Goal: Task Accomplishment & Management: Use online tool/utility

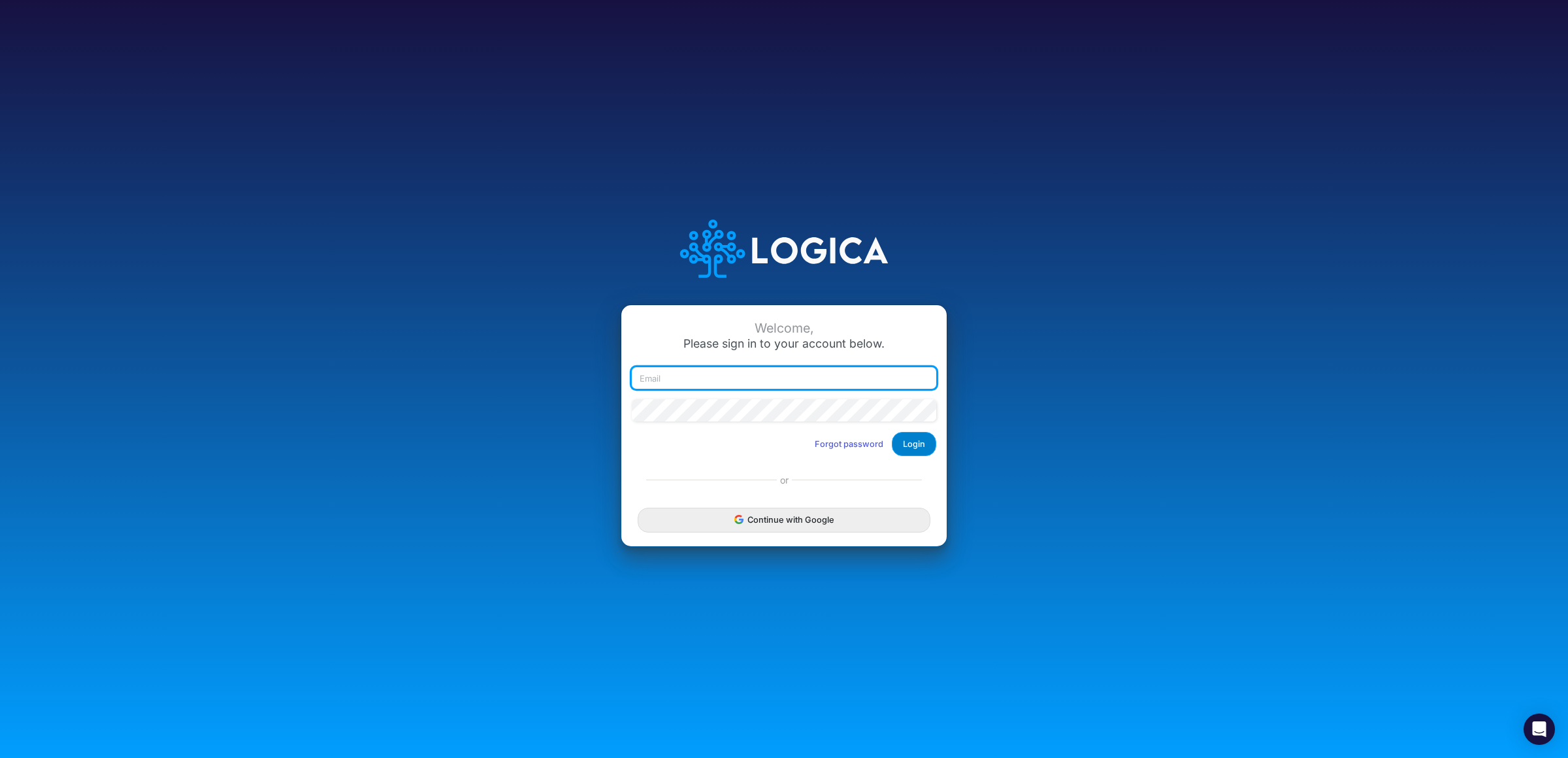
type input "[PERSON_NAME][EMAIL_ADDRESS][DOMAIN_NAME]"
click at [925, 447] on button "Login" at bounding box center [914, 444] width 45 height 24
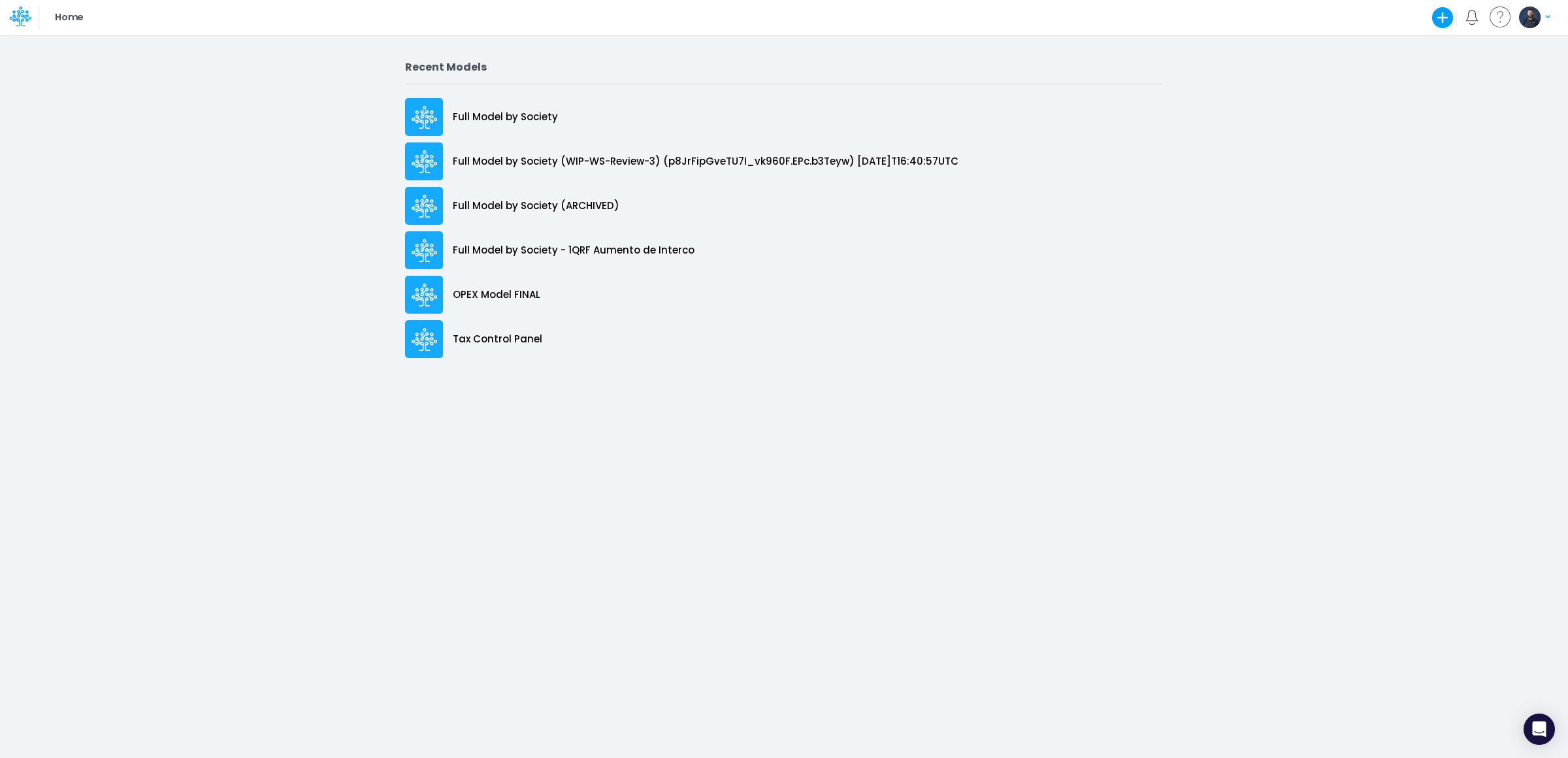
click at [1445, 18] on icon "button" at bounding box center [1442, 18] width 26 height 26
click at [1315, 71] on button "Blank Model" at bounding box center [1354, 69] width 201 height 20
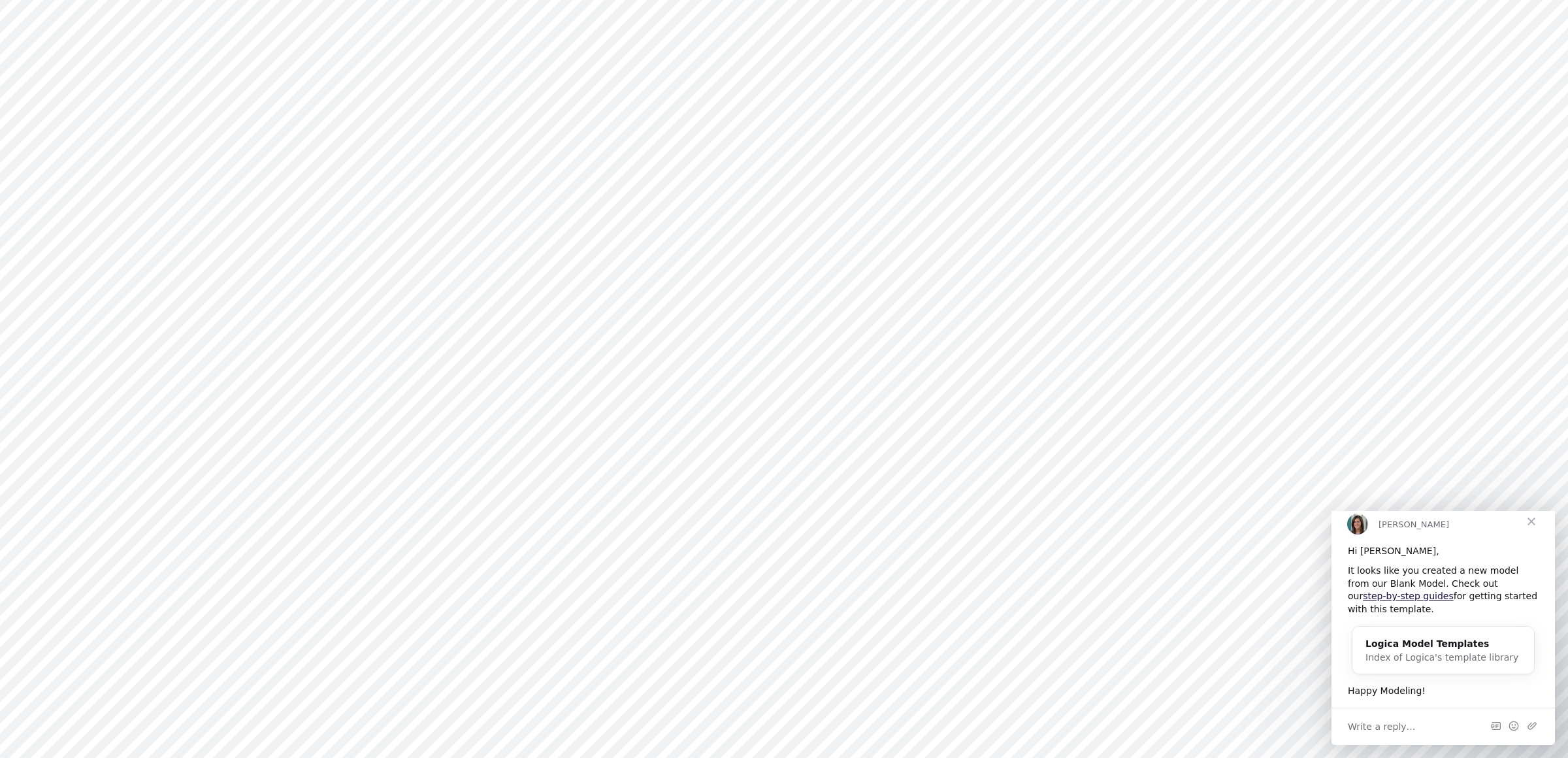
type input "0"
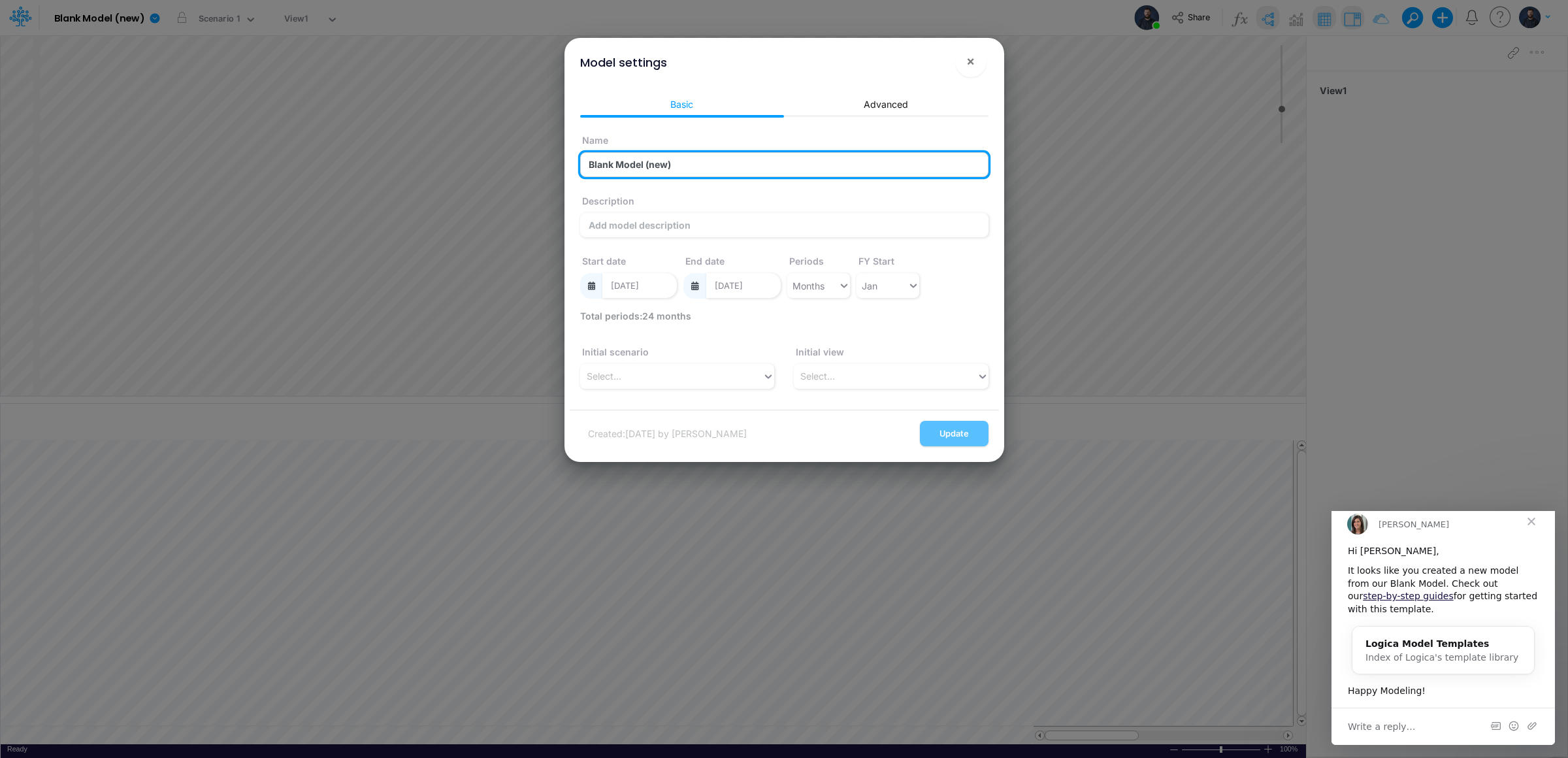
click at [668, 165] on input "Blank Model (new)" at bounding box center [784, 164] width 408 height 25
type input "RP Training 03/10"
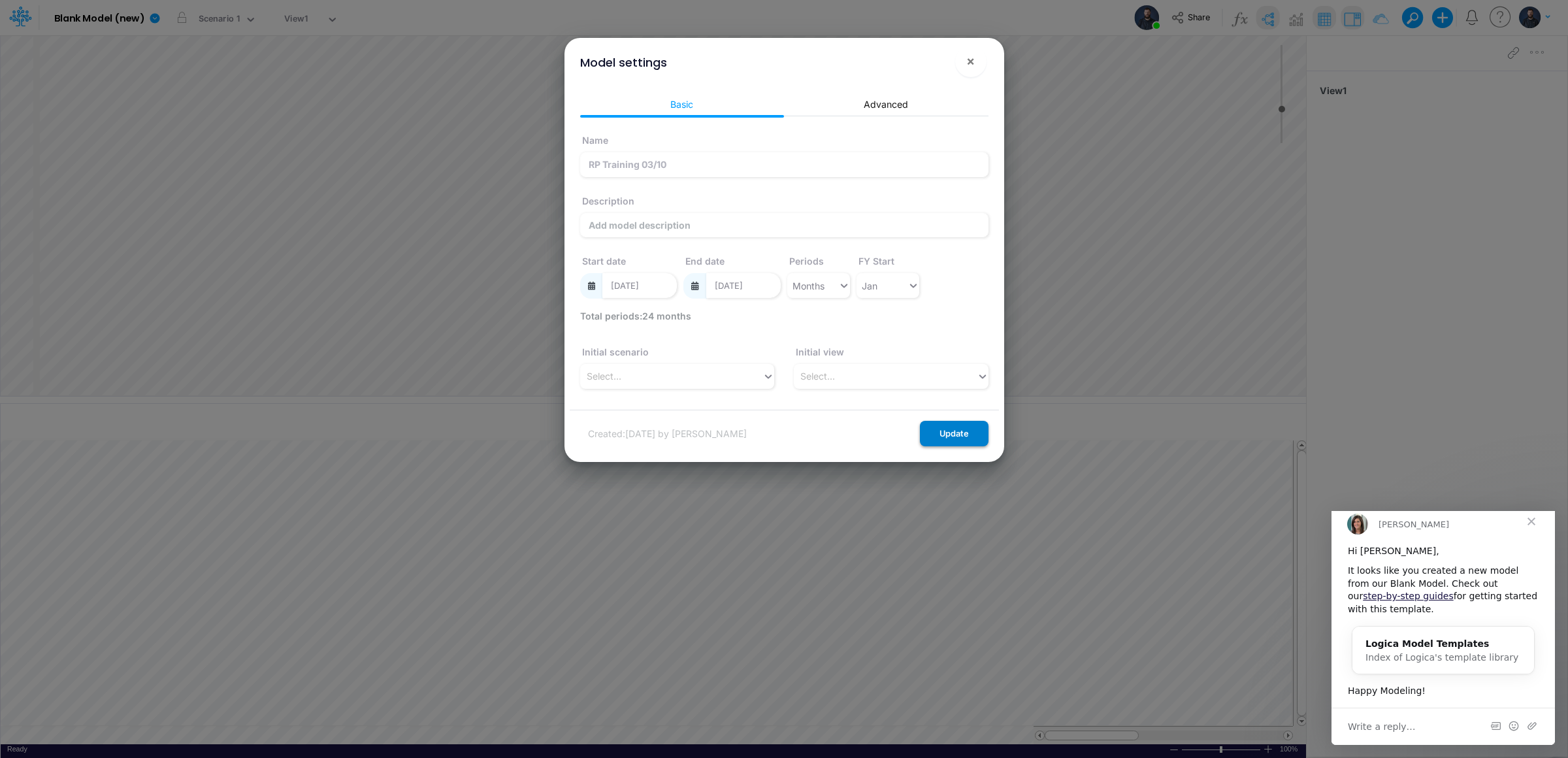
click at [964, 430] on button "Update" at bounding box center [954, 434] width 69 height 26
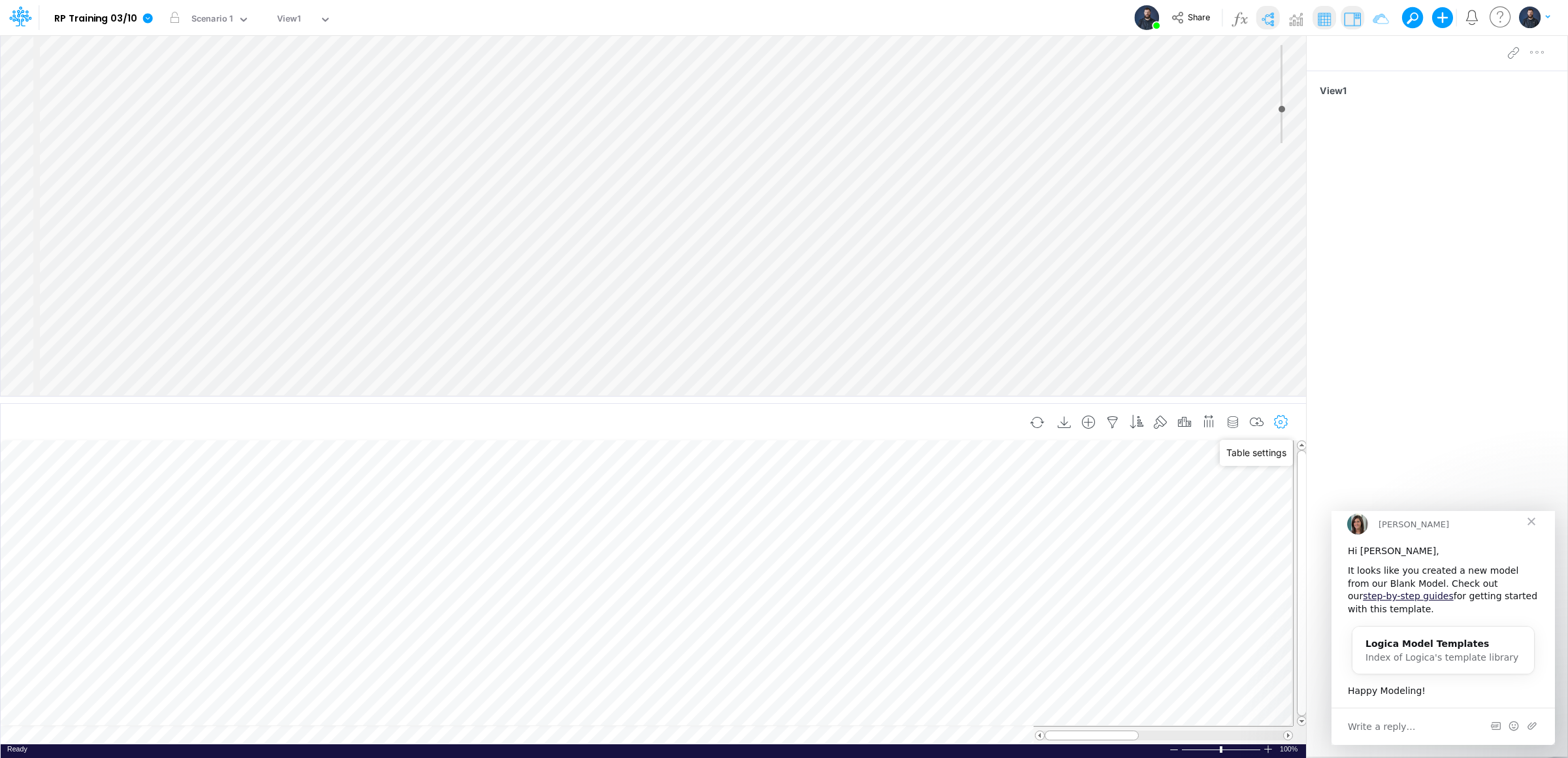
click at [1280, 429] on button "button" at bounding box center [1280, 422] width 24 height 26
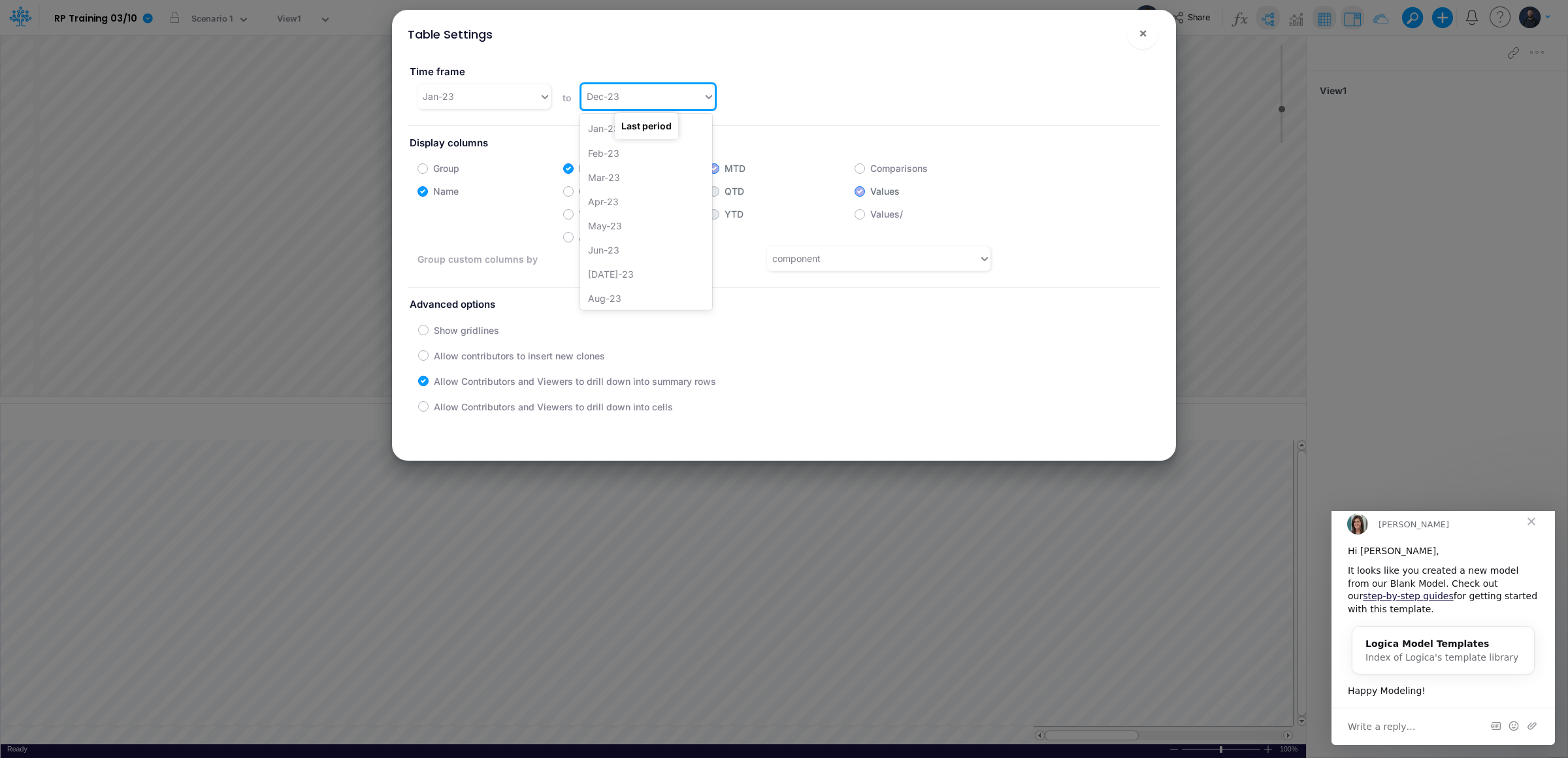
click at [703, 94] on icon at bounding box center [709, 96] width 12 height 13
click at [621, 288] on div "Dec-24" at bounding box center [646, 296] width 132 height 24
click at [1147, 33] on button "×" at bounding box center [1142, 33] width 31 height 31
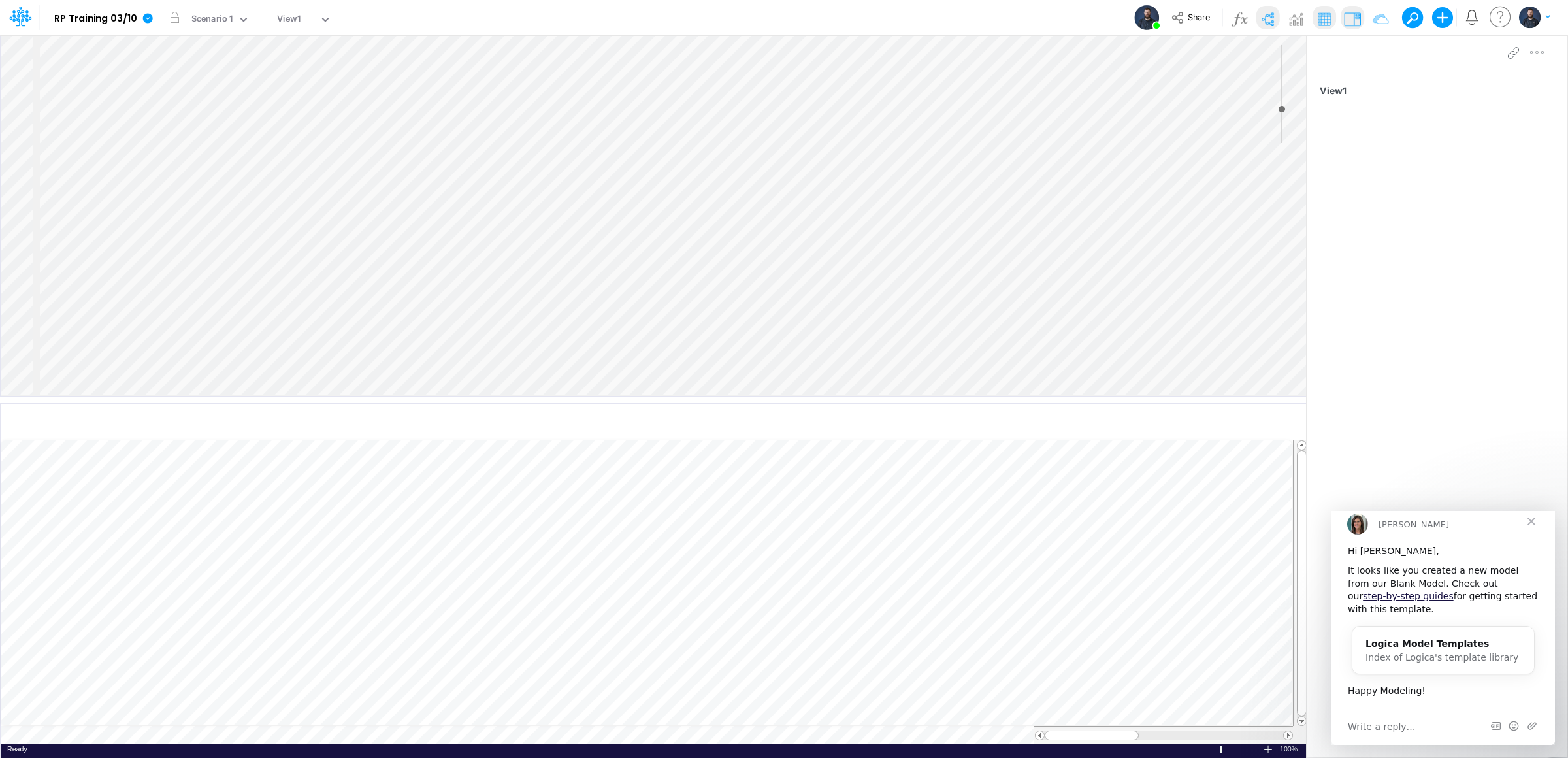
click at [50, 52] on div "Insert node Component Variable Constant Group Addition Subtraction Multiplicati…" at bounding box center [653, 215] width 1305 height 360
click at [45, 45] on div "Insert node Variable Constant Group Addition Subtraction Multiplication Divisio…" at bounding box center [653, 215] width 1305 height 360
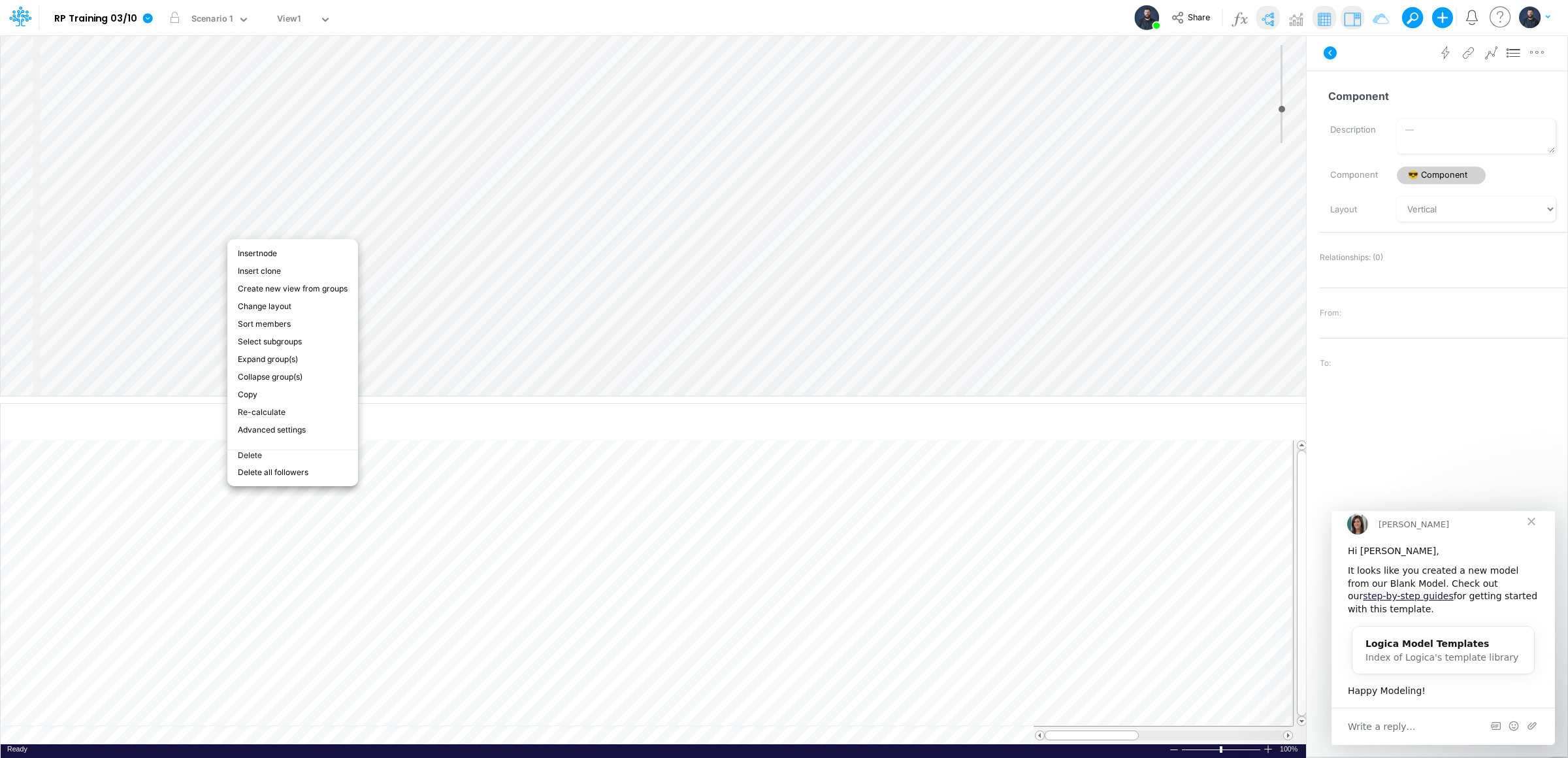
click at [260, 450] on li "Delete" at bounding box center [293, 456] width 131 height 14
click at [265, 449] on li "Delete" at bounding box center [291, 455] width 131 height 14
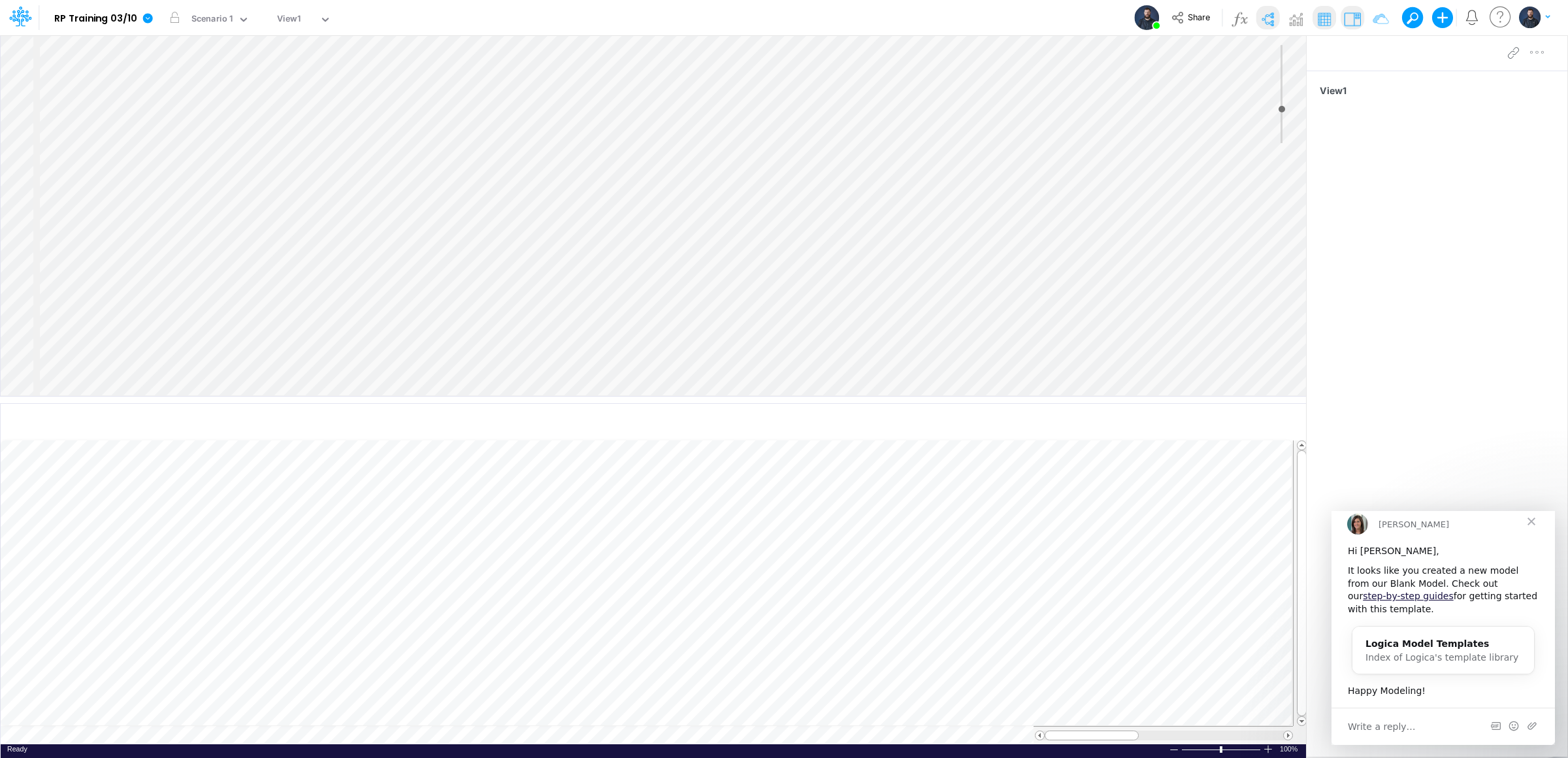
click at [48, 49] on div "Insert node Component Variable Constant Group Addition Subtraction Multiplicati…" at bounding box center [653, 215] width 1305 height 360
click at [110, 54] on div "Insert node Variable Constant Group Addition Subtraction Multiplication Divisio…" at bounding box center [653, 215] width 1305 height 360
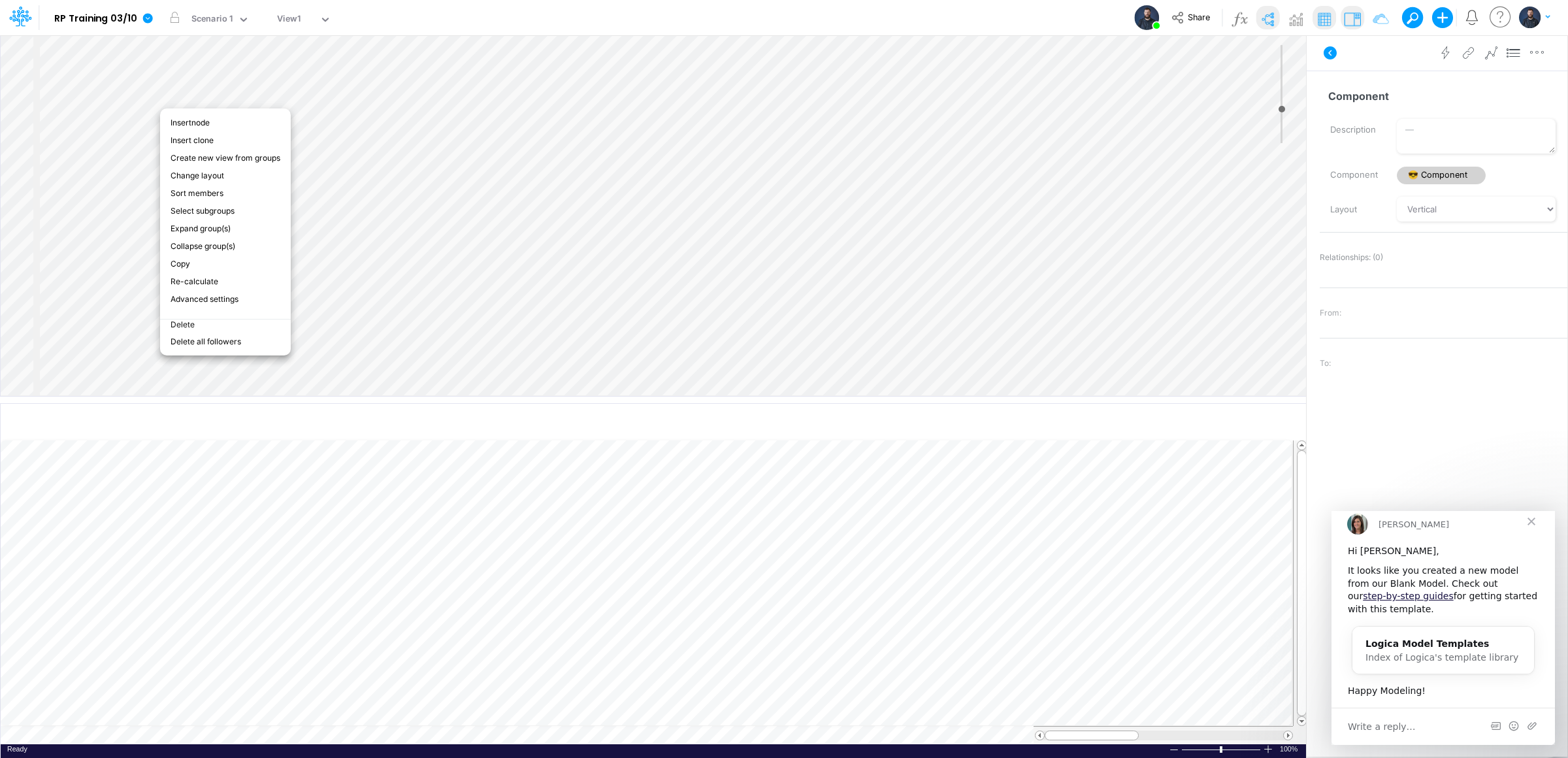
click at [191, 319] on li "Delete" at bounding box center [226, 325] width 131 height 14
click at [206, 293] on li "Delete" at bounding box center [238, 299] width 131 height 14
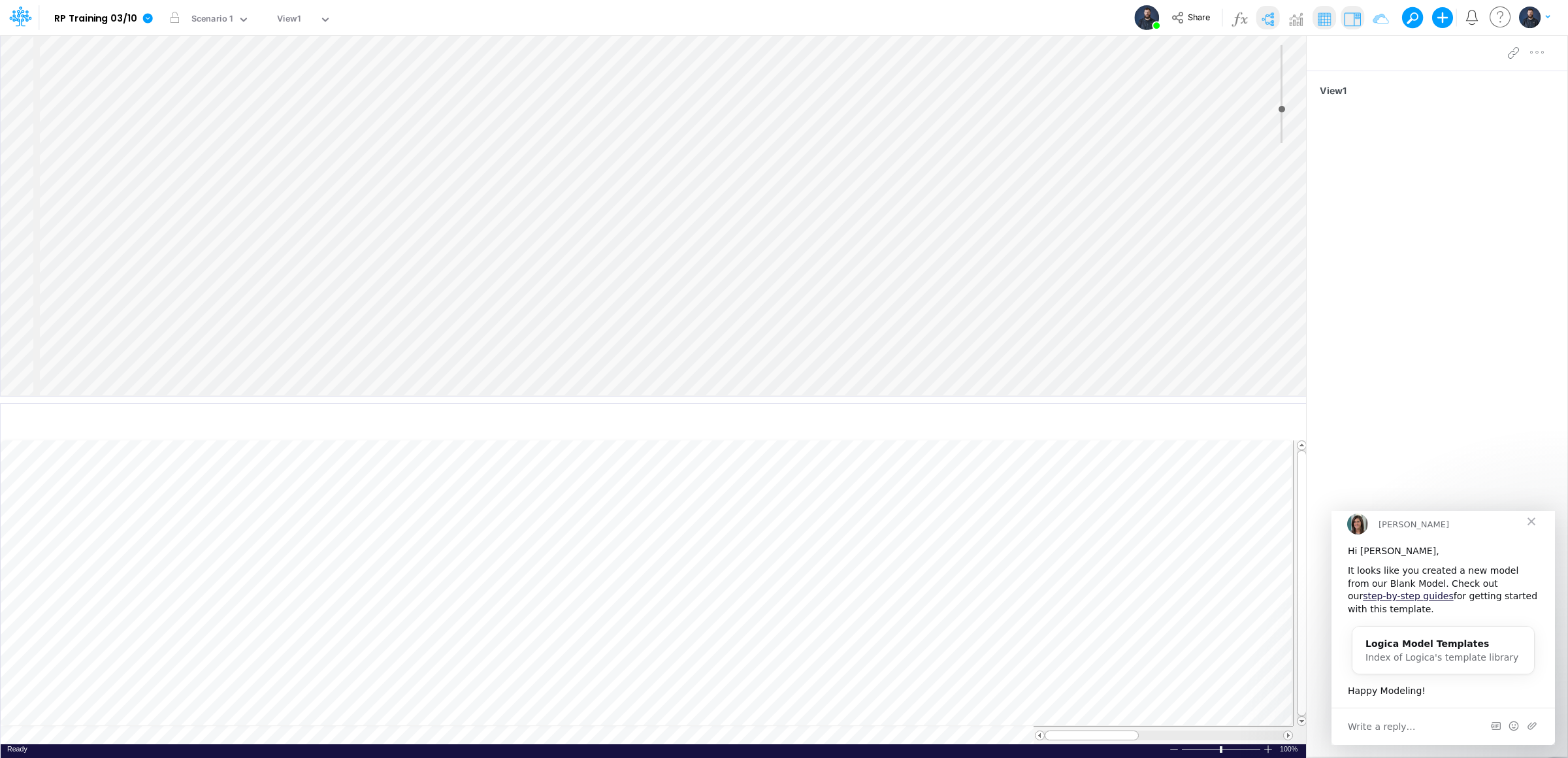
click at [78, 46] on div "Insert node Component Variable Constant Group Addition Subtraction Multiplicati…" at bounding box center [653, 215] width 1305 height 360
click at [85, 97] on div "Insert node Variable Constant Group Addition Subtraction Multiplication Divisio…" at bounding box center [653, 215] width 1305 height 360
click at [79, 123] on div "Insert node Variable Constant Group Addition Subtraction Multiplication Divisio…" at bounding box center [653, 215] width 1305 height 360
click at [1401, 98] on input "Component" at bounding box center [1437, 96] width 237 height 25
click at [1363, 107] on input "Component" at bounding box center [1437, 96] width 237 height 25
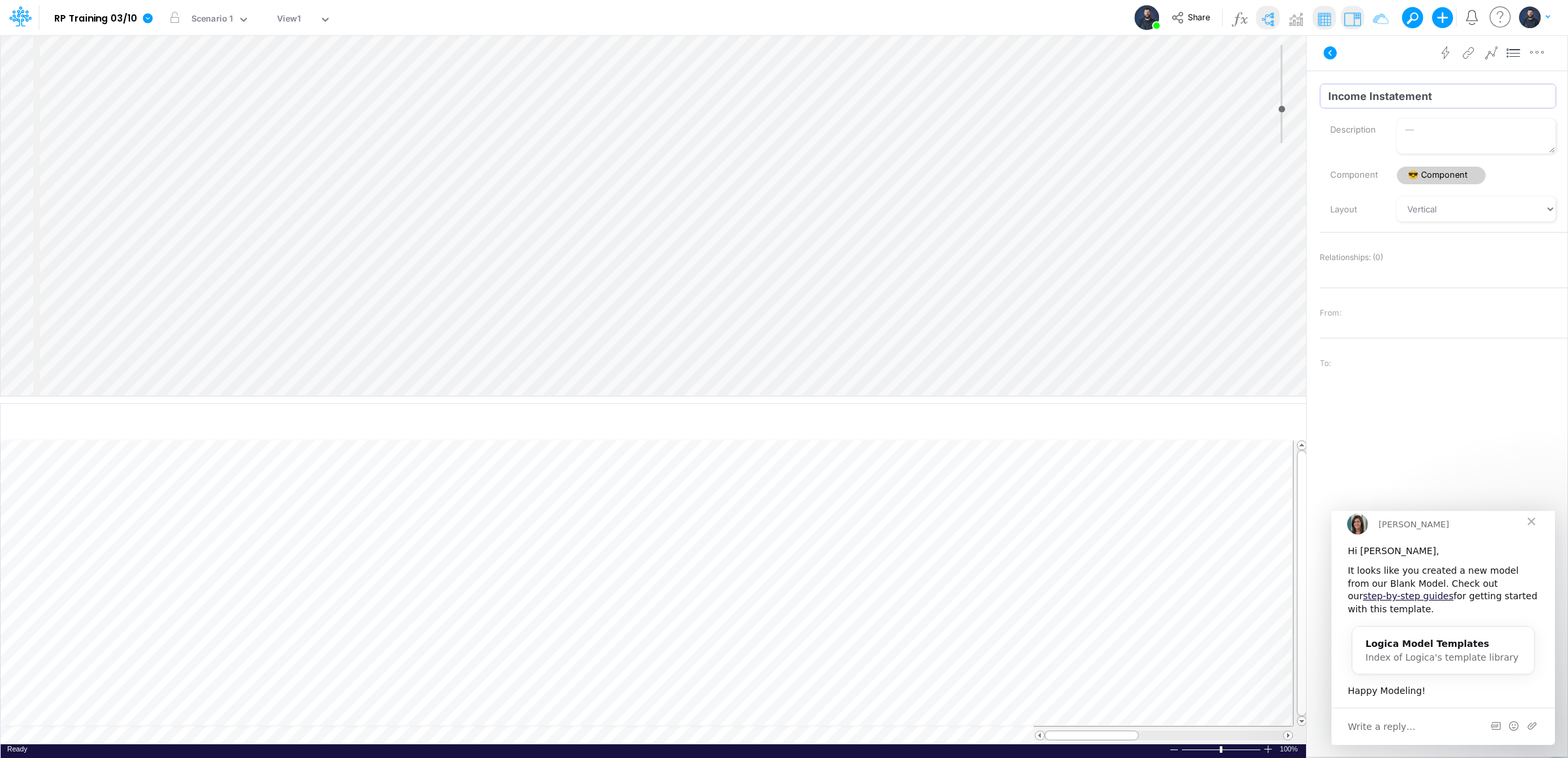
type input "Income Instatement"
type input "15"
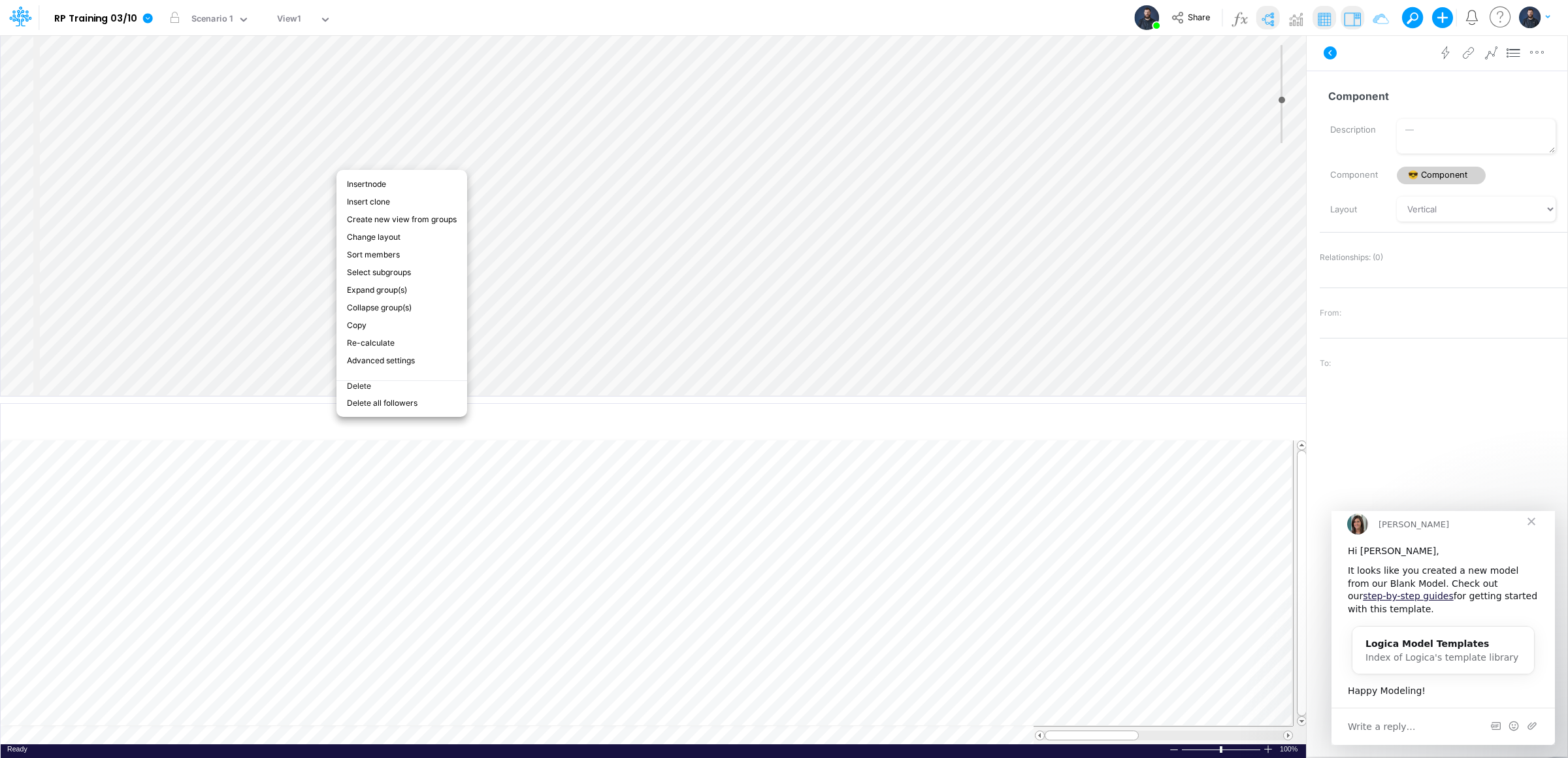
click at [382, 380] on li "Delete" at bounding box center [402, 387] width 131 height 14
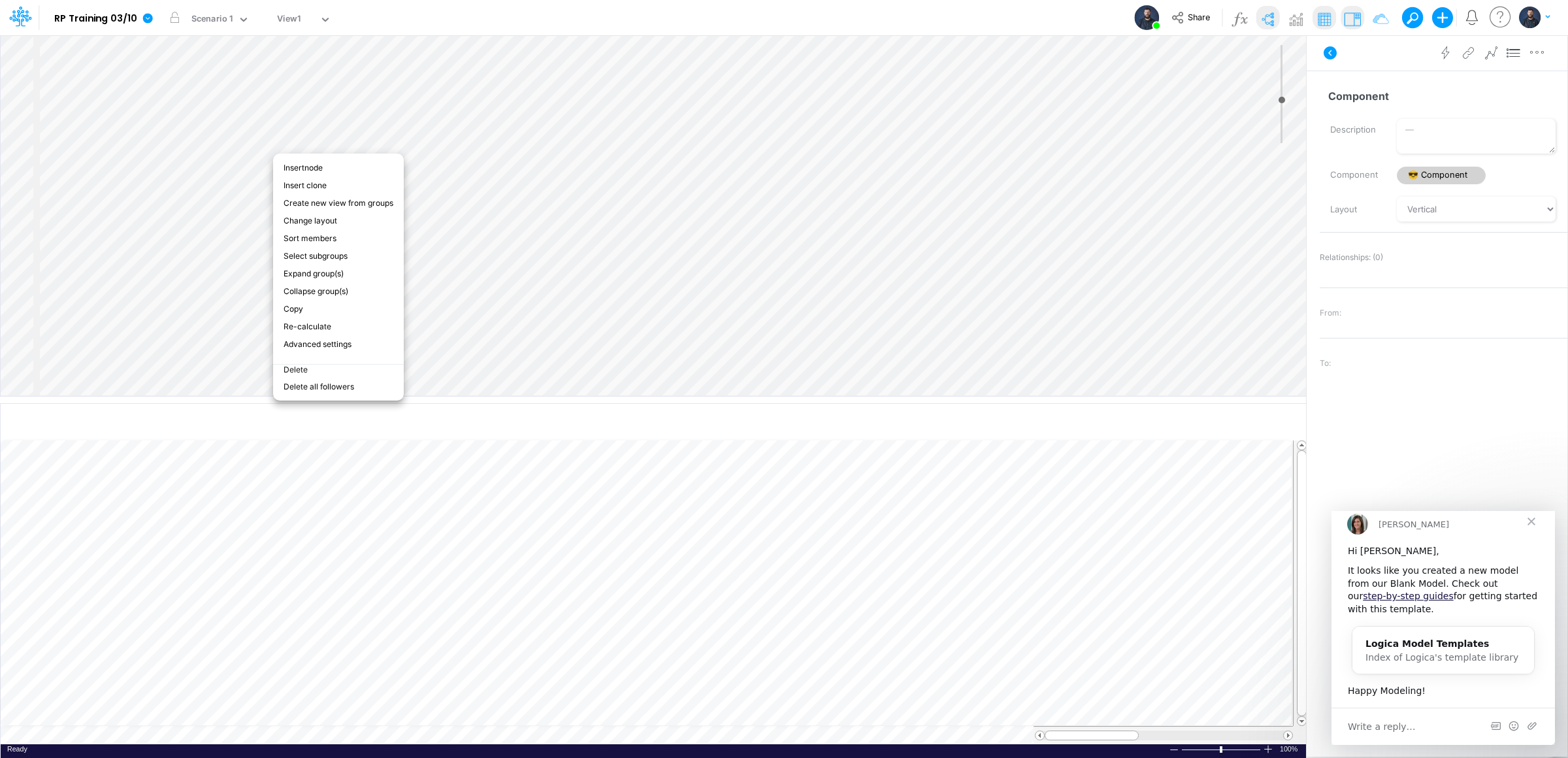
click at [292, 363] on li "Delete" at bounding box center [339, 370] width 131 height 14
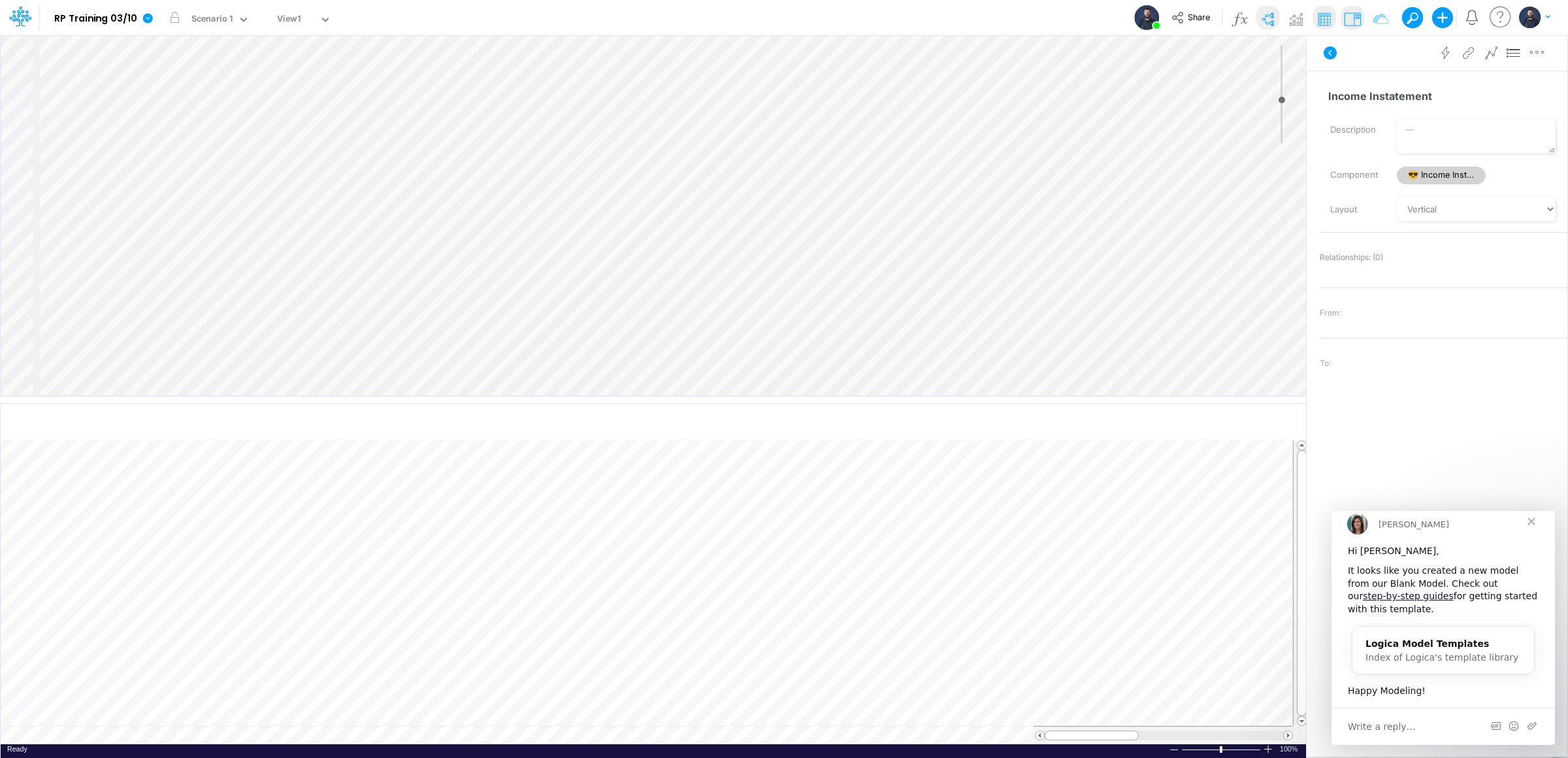
click at [287, 107] on div "Insert node Variable Constant Group Addition Subtraction Multiplication Divisio…" at bounding box center [653, 215] width 1305 height 360
click at [359, 225] on div "Insert node Variable Constant Group Addition Subtraction Multiplication Divisio…" at bounding box center [653, 215] width 1305 height 360
click at [341, 266] on div "Insert child node Variable Constant Group Addition Subtraction Multiplication D…" at bounding box center [653, 215] width 1305 height 360
drag, startPoint x: 1373, startPoint y: 96, endPoint x: 1284, endPoint y: 96, distance: 89.0
click at [1284, 96] on div "Insert child node Variable Constant Group Addition Subtraction Multiplication D…" at bounding box center [784, 395] width 1568 height 723
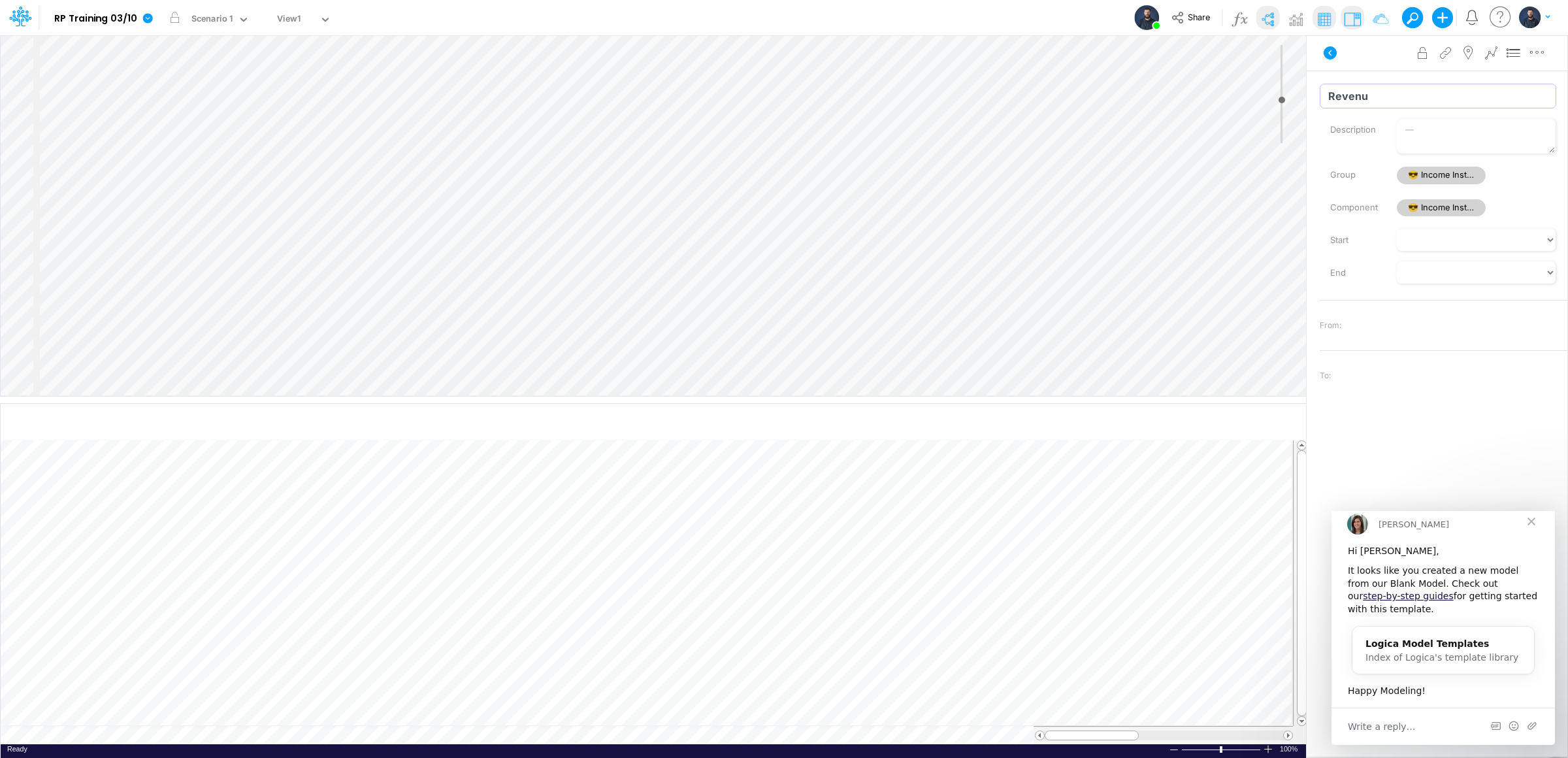
type input "Revenue"
click at [1294, 87] on div "Insert child node Variable Constant Group Addition Subtraction Multiplication D…" at bounding box center [784, 395] width 1568 height 723
click at [1271, 95] on div "Insert child node Variable Constant Group Addition Subtraction Multiplication D…" at bounding box center [784, 395] width 1568 height 723
click at [1376, 92] on input "Variable" at bounding box center [1437, 96] width 237 height 25
click at [1158, 81] on div "Insert child node Variable Constant Group Addition Subtraction Multiplication D…" at bounding box center [784, 395] width 1568 height 723
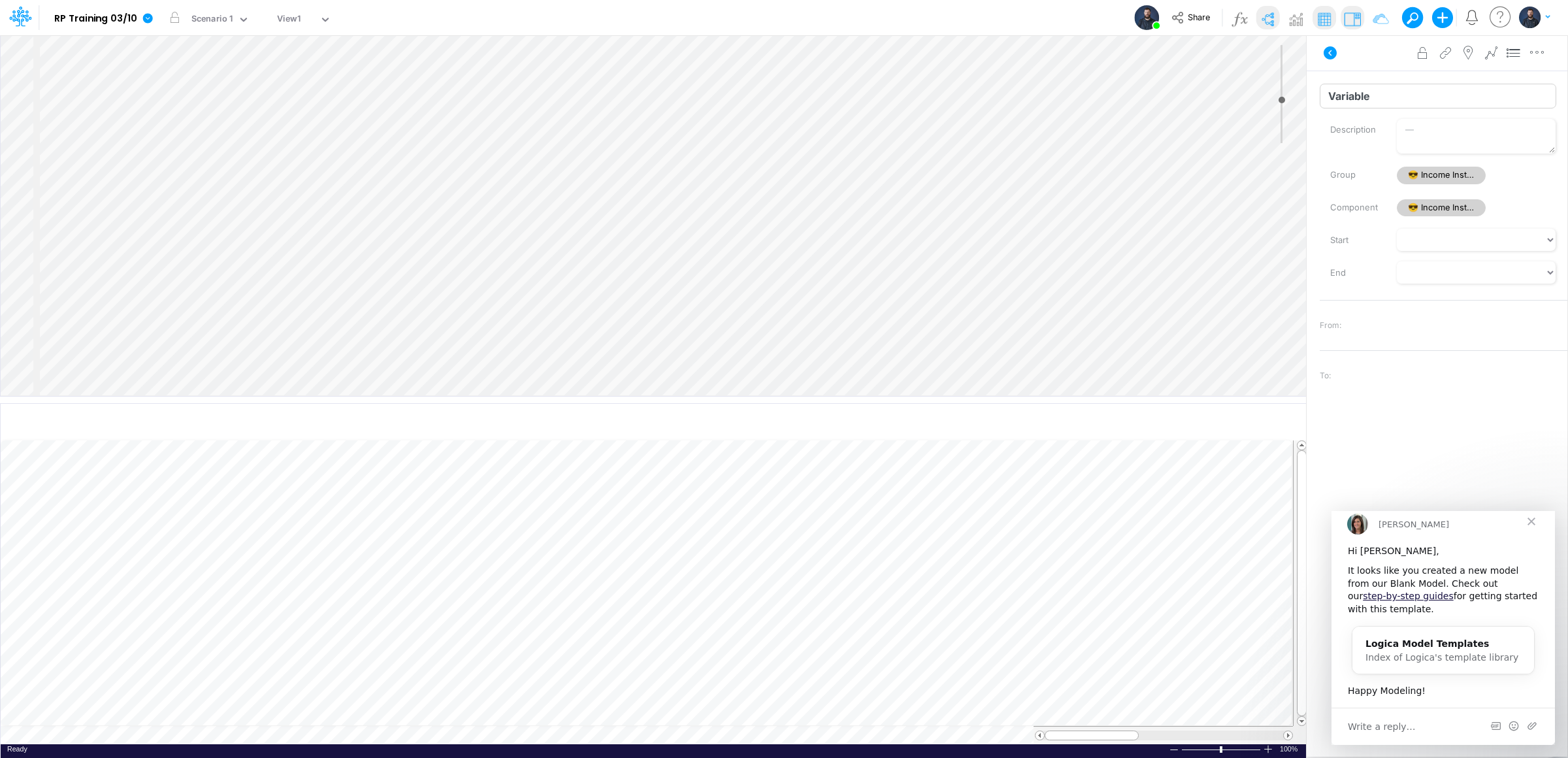
click at [1365, 96] on input "Variable" at bounding box center [1437, 96] width 237 height 25
type input "e"
type input "Expenses"
click at [1359, 110] on div "Variable Name already in use Description Group 😎 Income Instatement Component 😎…" at bounding box center [1436, 395] width 261 height 650
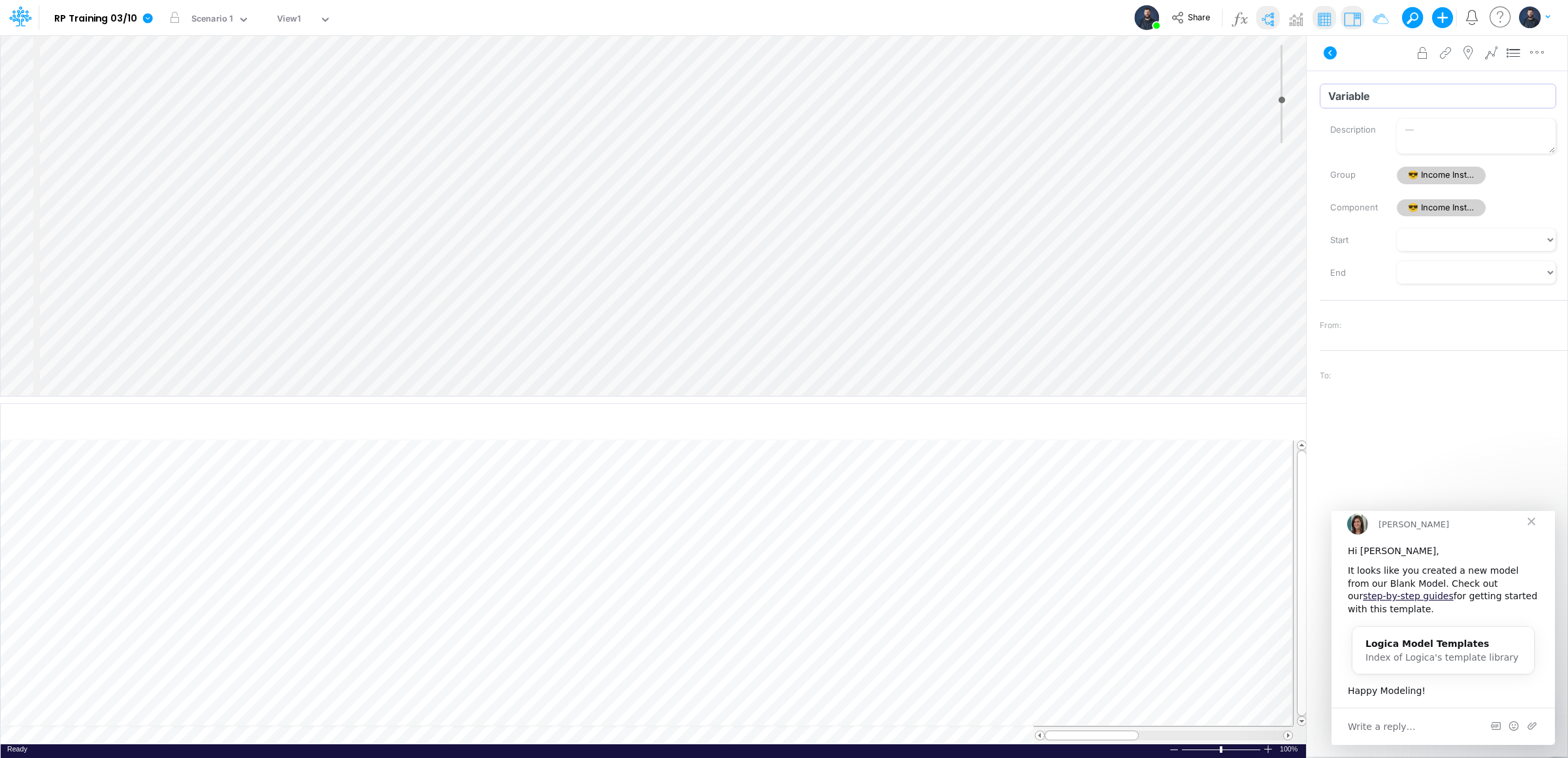
click at [1357, 108] on div "Variable Name already in use Description Group 😎 Income Instatement Component 😎…" at bounding box center [1436, 395] width 261 height 650
click at [1268, 93] on div "Insert child node Variable Constant Group Addition Subtraction Multiplication D…" at bounding box center [784, 395] width 1568 height 723
click at [1346, 81] on div "Variable Name already in use Description Group 😎 Income Instatement Component 😎…" at bounding box center [1436, 395] width 261 height 650
click at [1359, 98] on input "Variable" at bounding box center [1437, 96] width 237 height 25
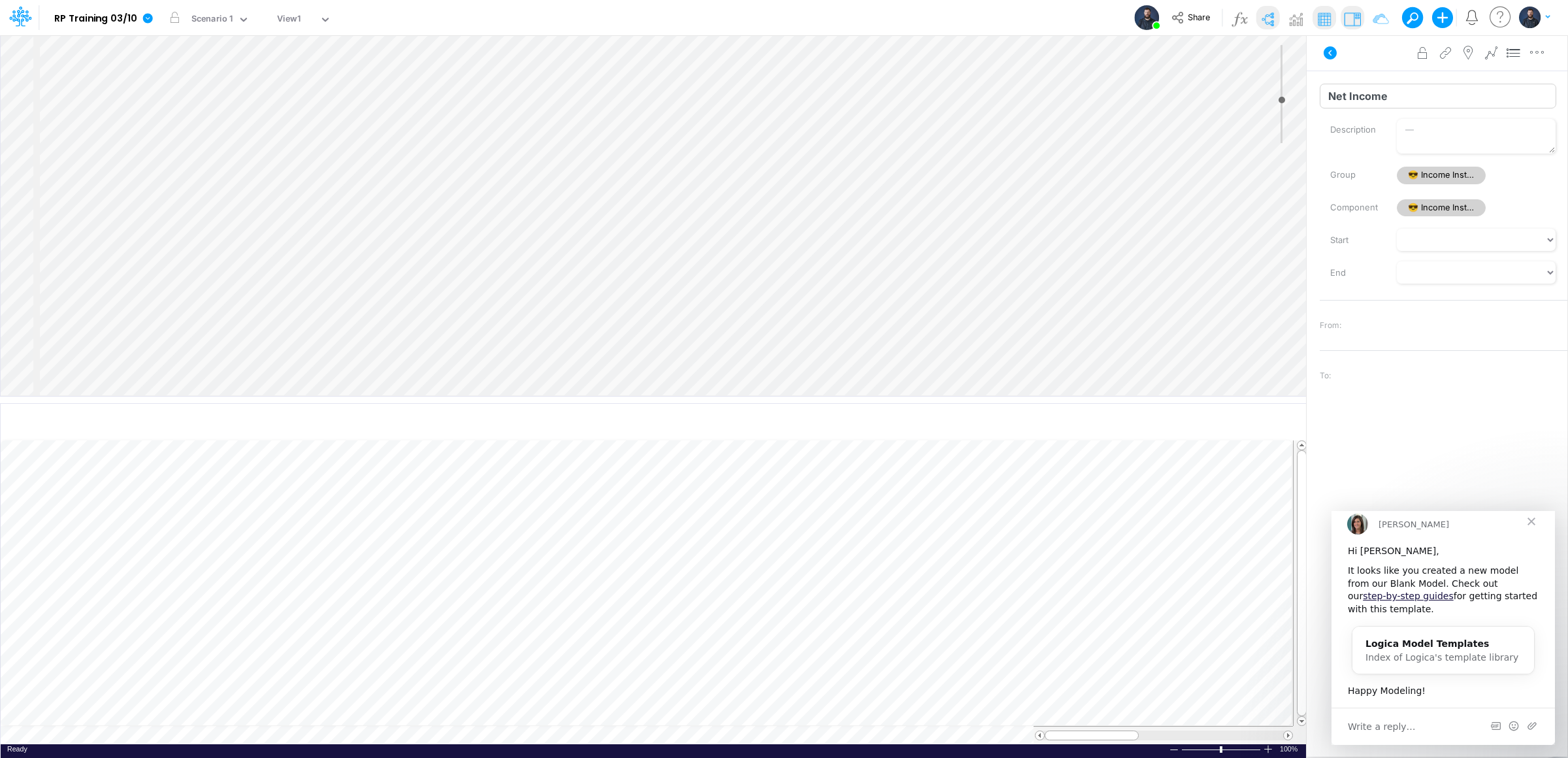
type input "Net Income"
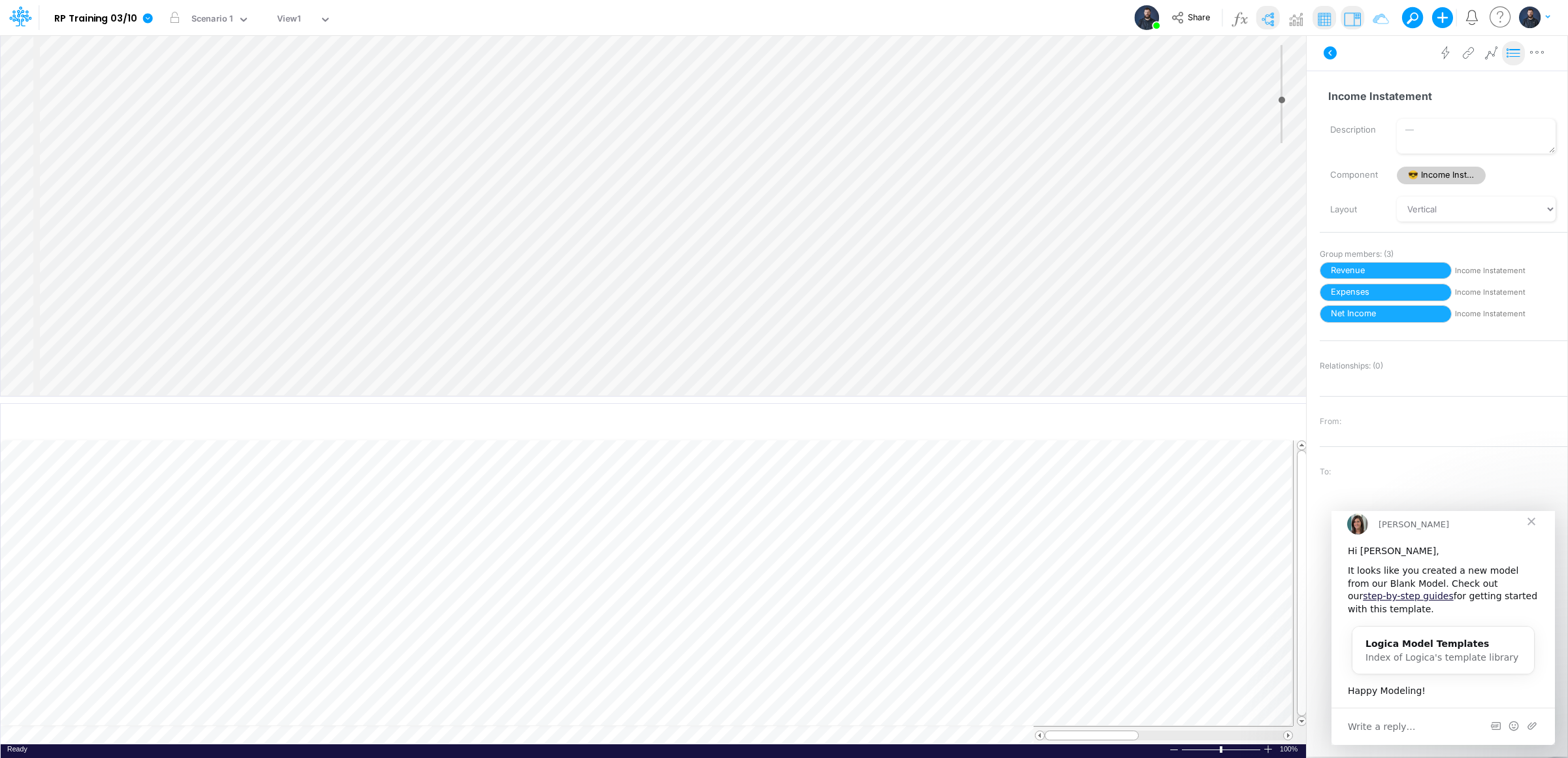
click at [1511, 53] on icon at bounding box center [1514, 53] width 20 height 14
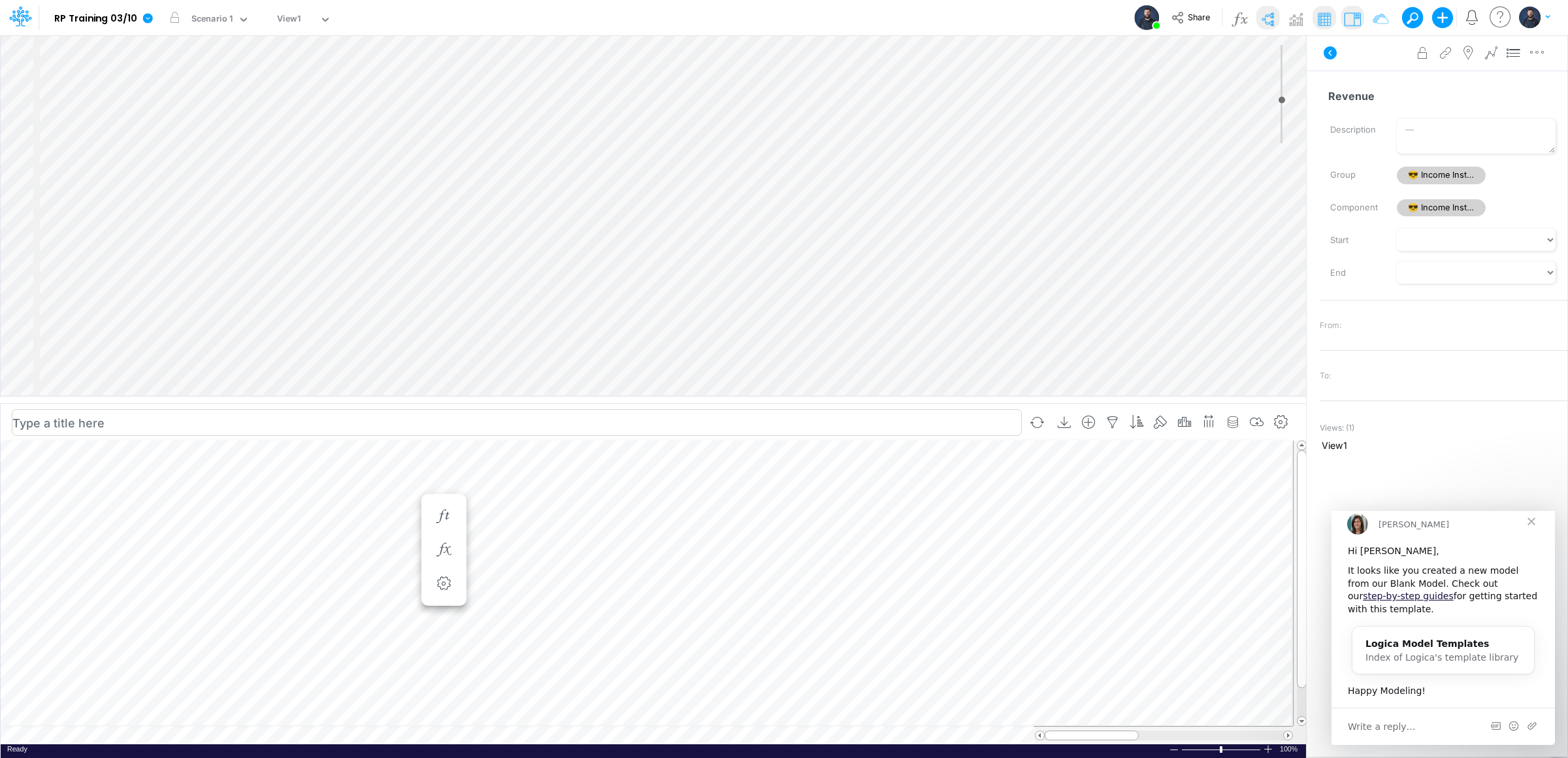
scroll to position [0, 1]
click at [316, 16] on div "View1" at bounding box center [296, 20] width 47 height 20
click at [316, 16] on div "View1" at bounding box center [296, 20] width 47 height 20
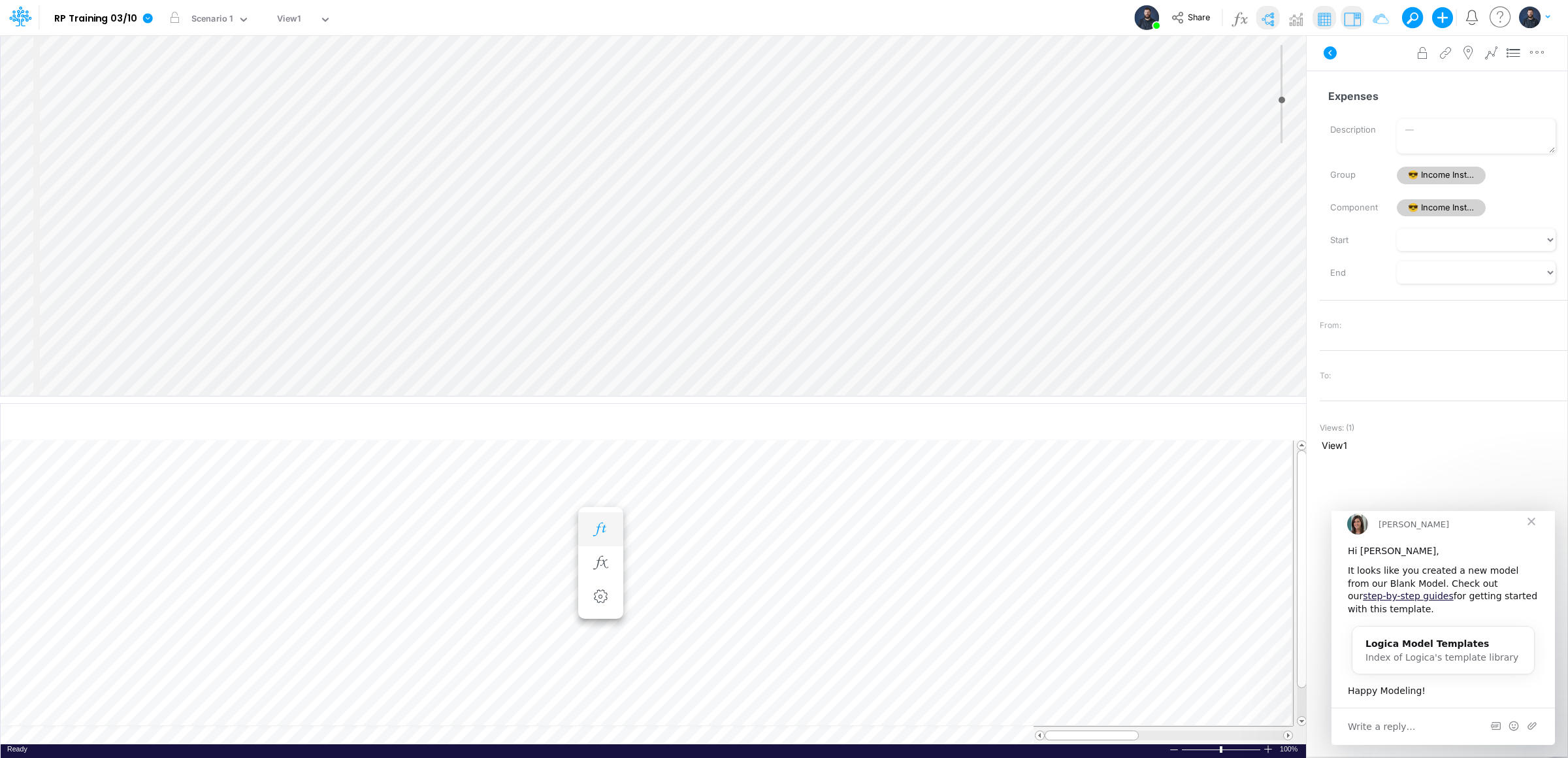
scroll to position [0, 1]
click at [207, 523] on icon "button" at bounding box center [208, 516] width 20 height 14
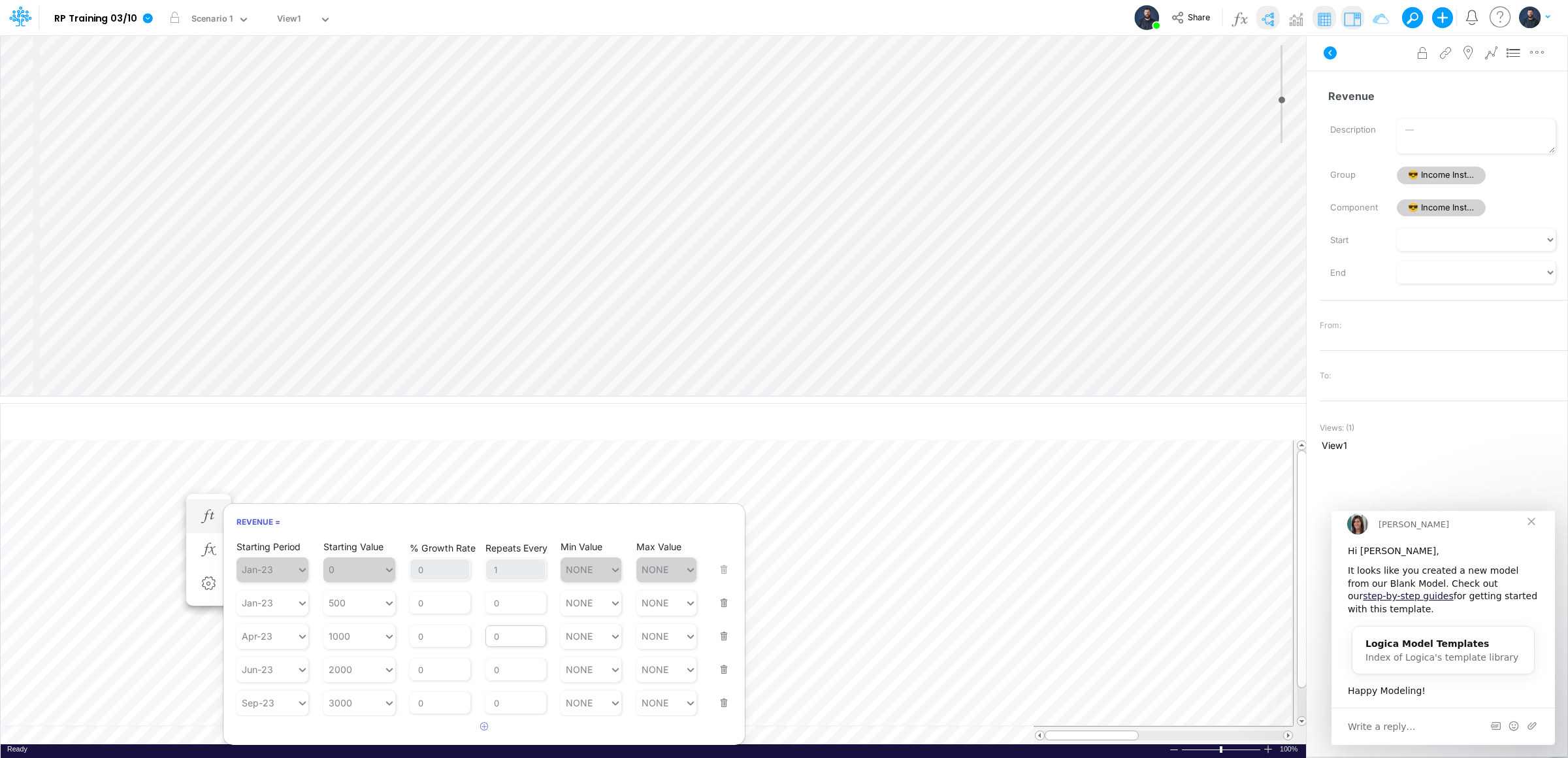
scroll to position [2, 0]
click at [721, 628] on button "button" at bounding box center [719, 627] width 17 height 35
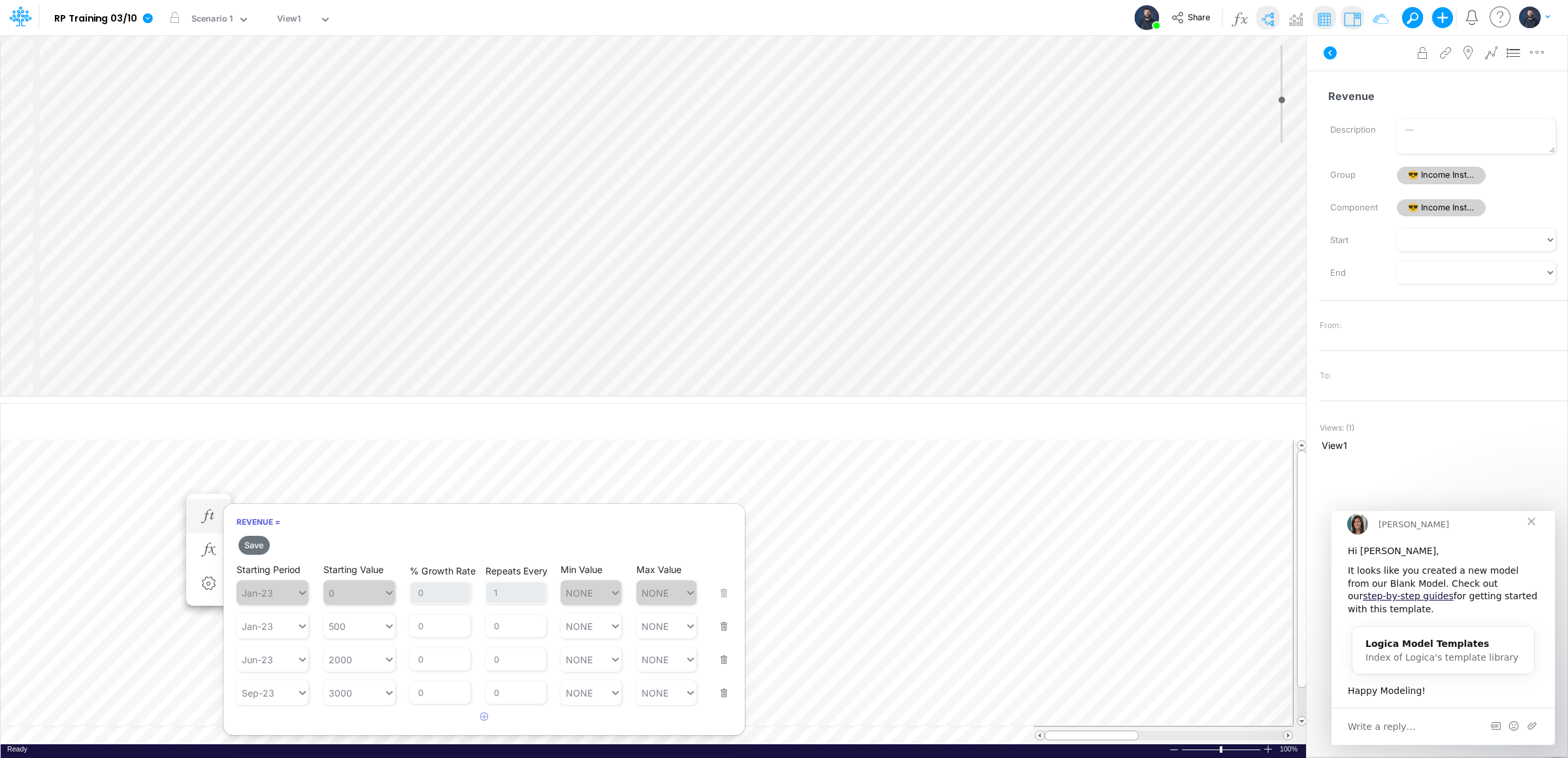
click at [721, 628] on button "button" at bounding box center [719, 618] width 17 height 35
click at [724, 660] on button "button" at bounding box center [719, 651] width 17 height 35
click at [722, 631] on button "button" at bounding box center [719, 618] width 17 height 35
click at [481, 617] on icon "button" at bounding box center [484, 616] width 9 height 9
click at [271, 629] on div "Type to search..." at bounding box center [279, 626] width 72 height 11
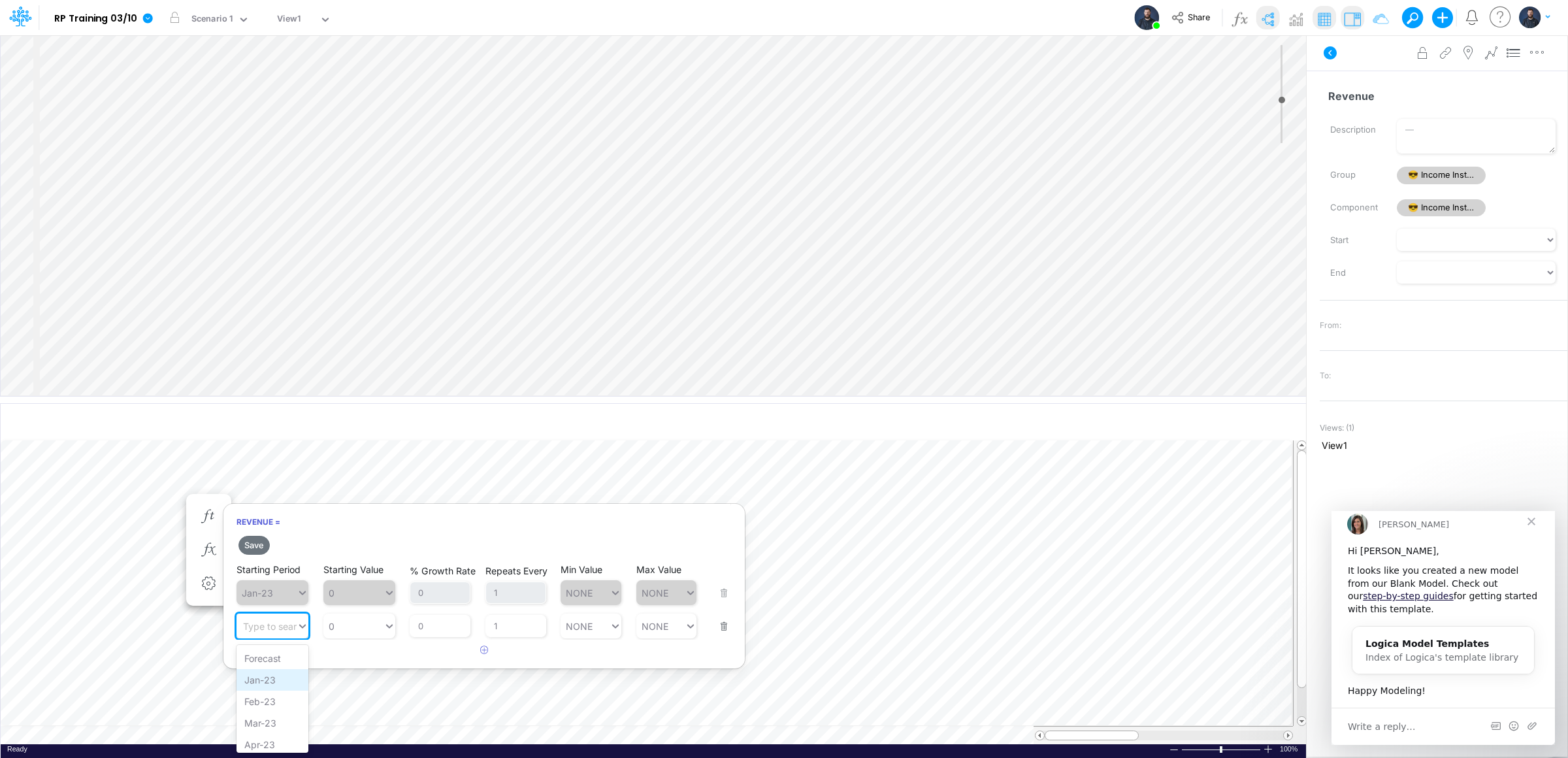
click at [267, 678] on div "Jan-23" at bounding box center [273, 679] width 72 height 22
click at [349, 624] on div "0 0" at bounding box center [353, 626] width 60 height 19
type input "`"
click at [374, 658] on div "Set value 1000" at bounding box center [364, 658] width 80 height 22
type input "1000"
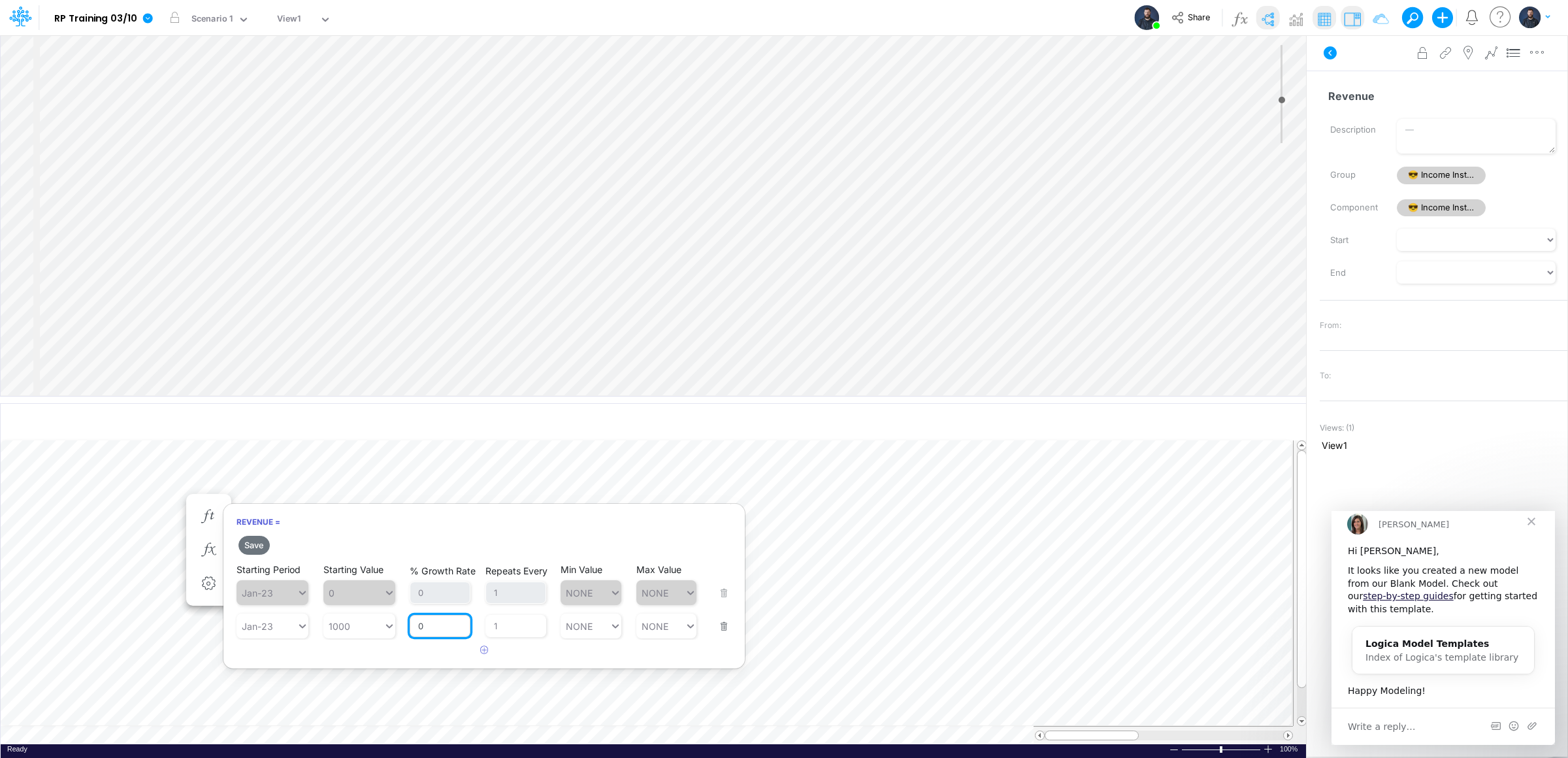
click at [438, 626] on input "0" at bounding box center [440, 626] width 61 height 22
type input "0"
type input "10"
click at [255, 543] on button "Save" at bounding box center [253, 545] width 31 height 19
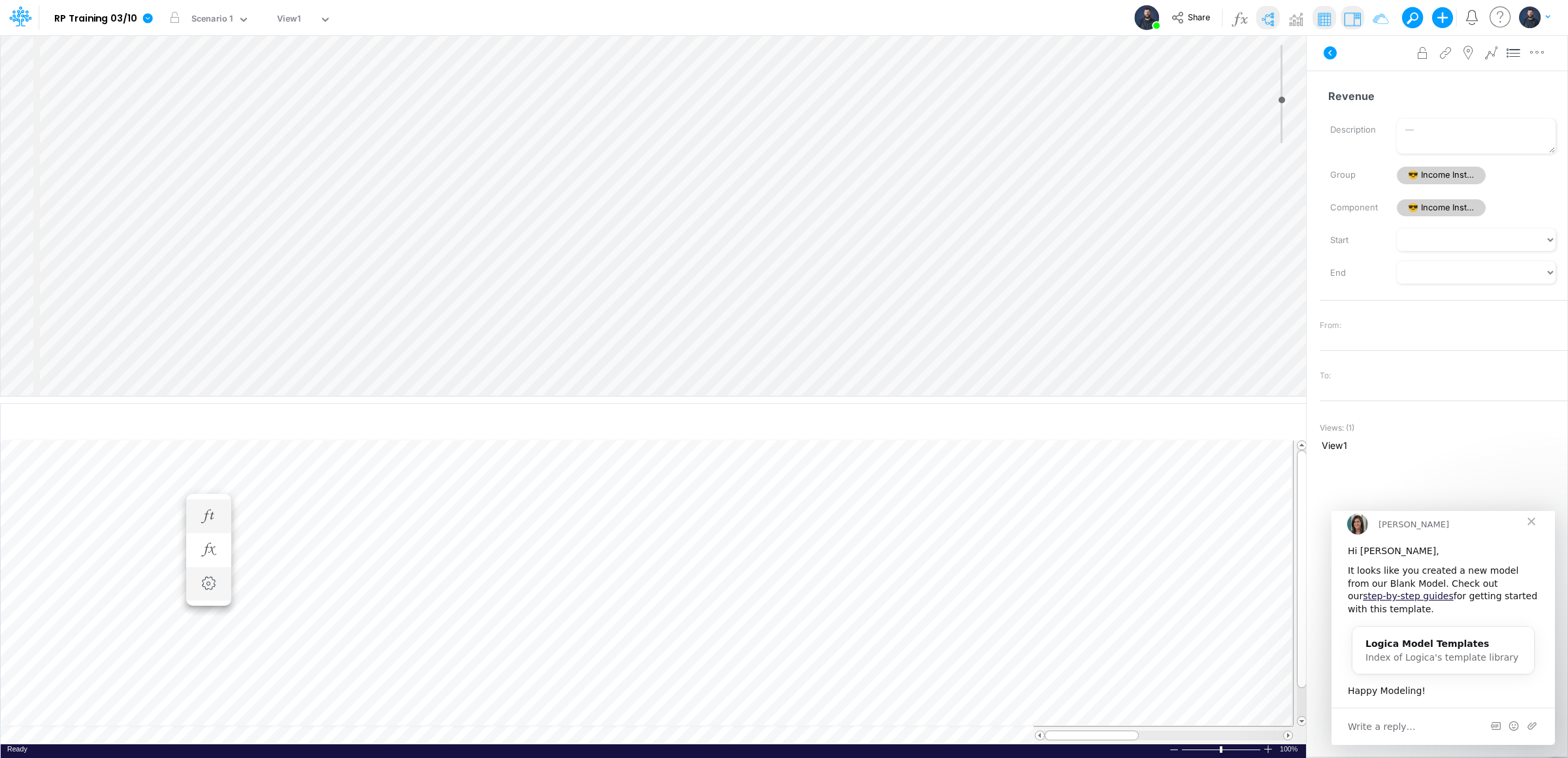
scroll to position [0, 1]
click at [218, 516] on div "Expenses =" at bounding box center [209, 528] width 24 height 26
click at [205, 530] on icon "button" at bounding box center [208, 529] width 20 height 14
click at [488, 607] on icon "button" at bounding box center [484, 607] width 9 height 9
click at [283, 620] on div "Type to search..." at bounding box center [279, 615] width 72 height 11
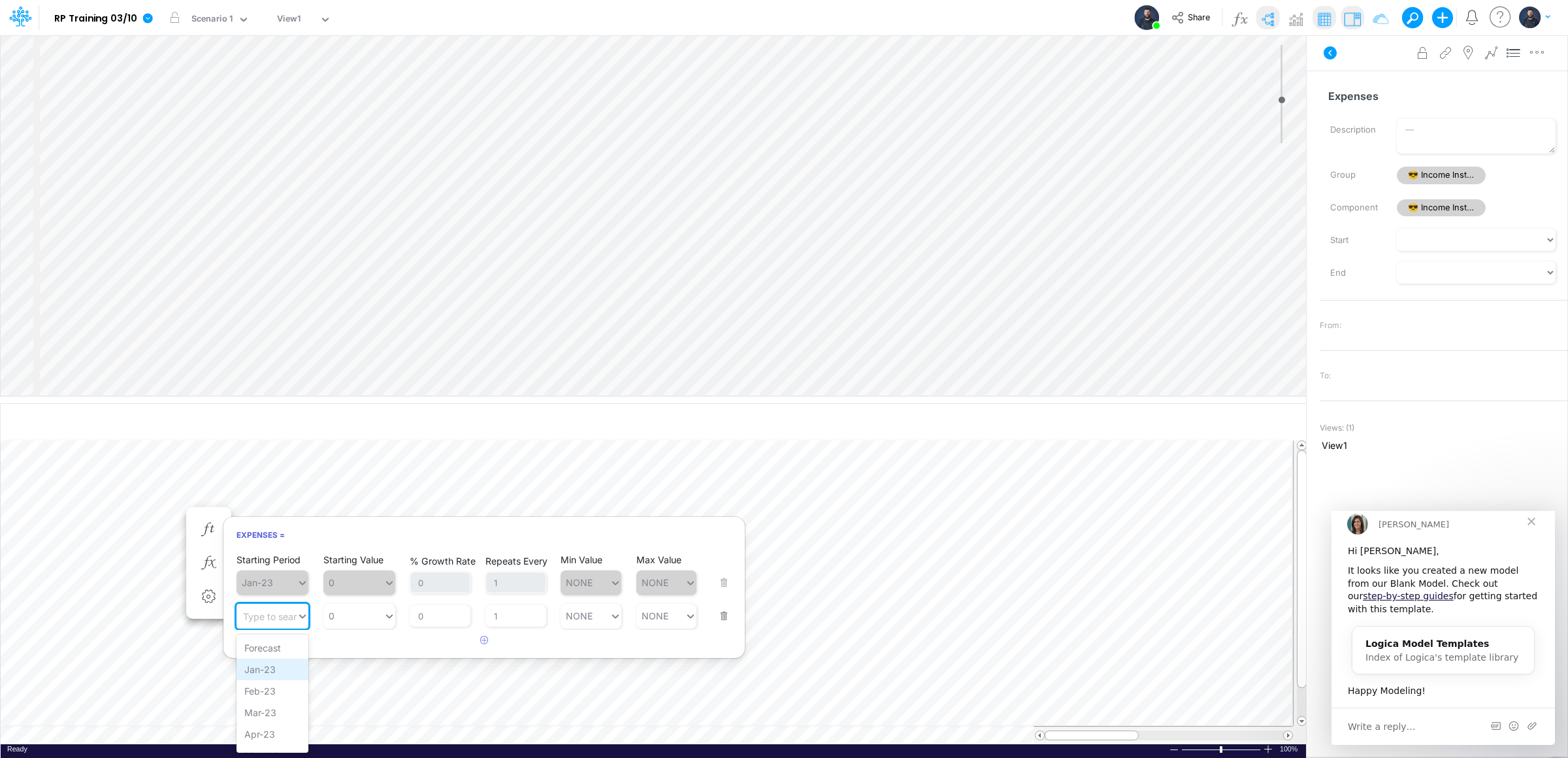
click at [262, 670] on div "Jan-23" at bounding box center [273, 669] width 72 height 22
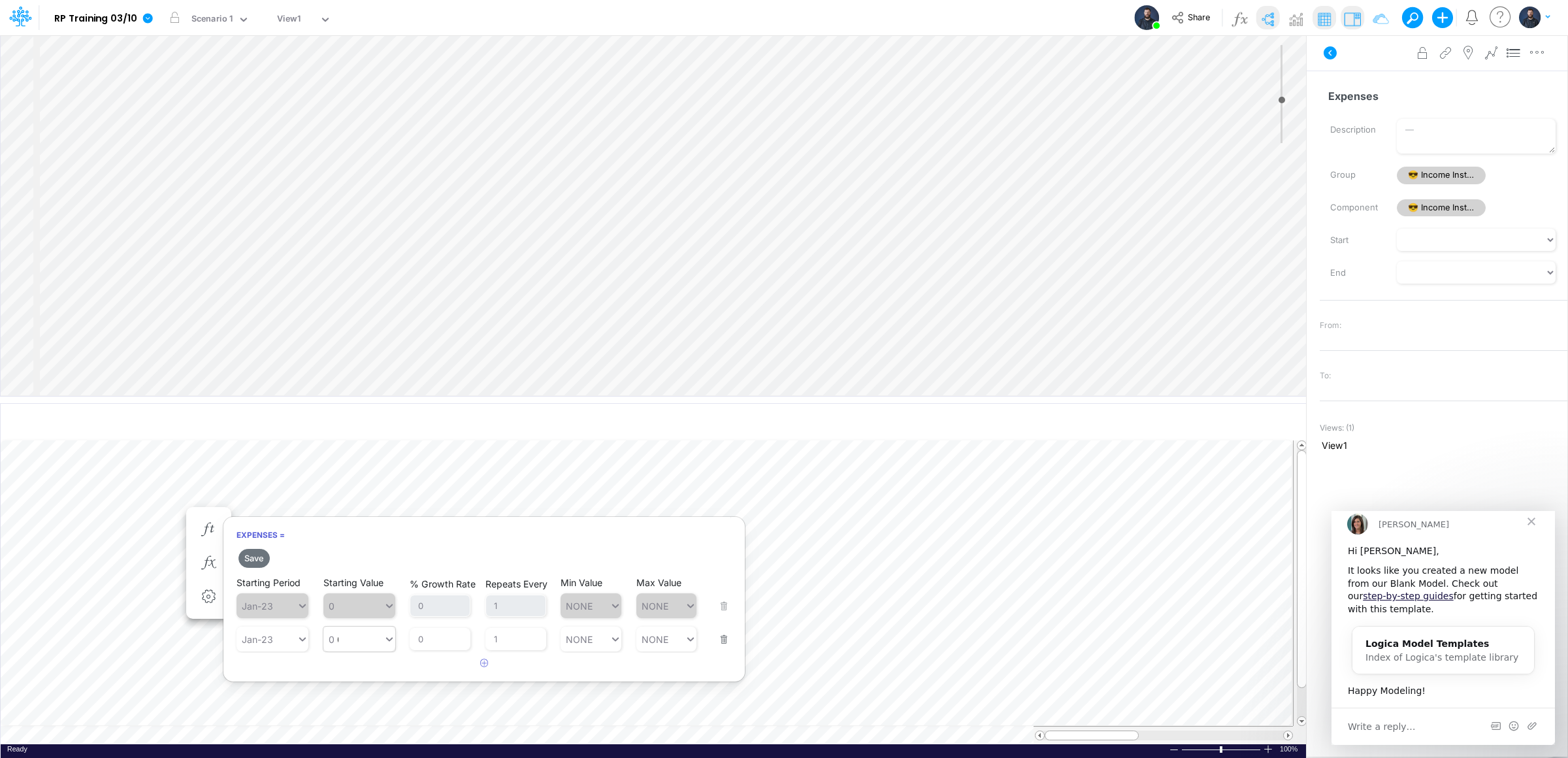
click at [340, 639] on div "0 0" at bounding box center [353, 639] width 60 height 19
click at [356, 669] on div "Set value 800" at bounding box center [361, 671] width 76 height 22
type input "800"
click at [430, 638] on input "0" at bounding box center [440, 639] width 61 height 22
type input "0"
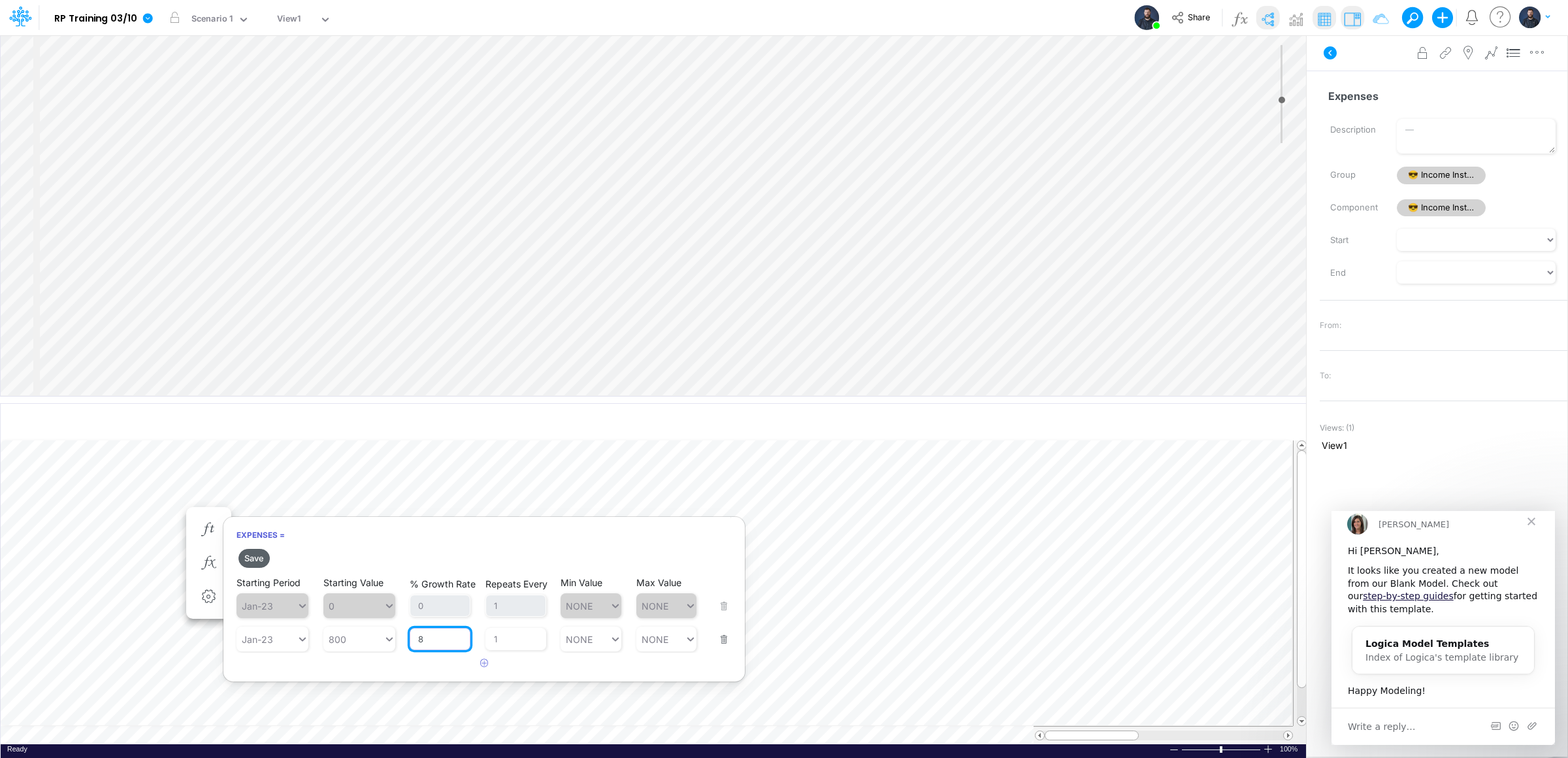
type input "8"
click at [257, 560] on button "Save" at bounding box center [253, 558] width 31 height 19
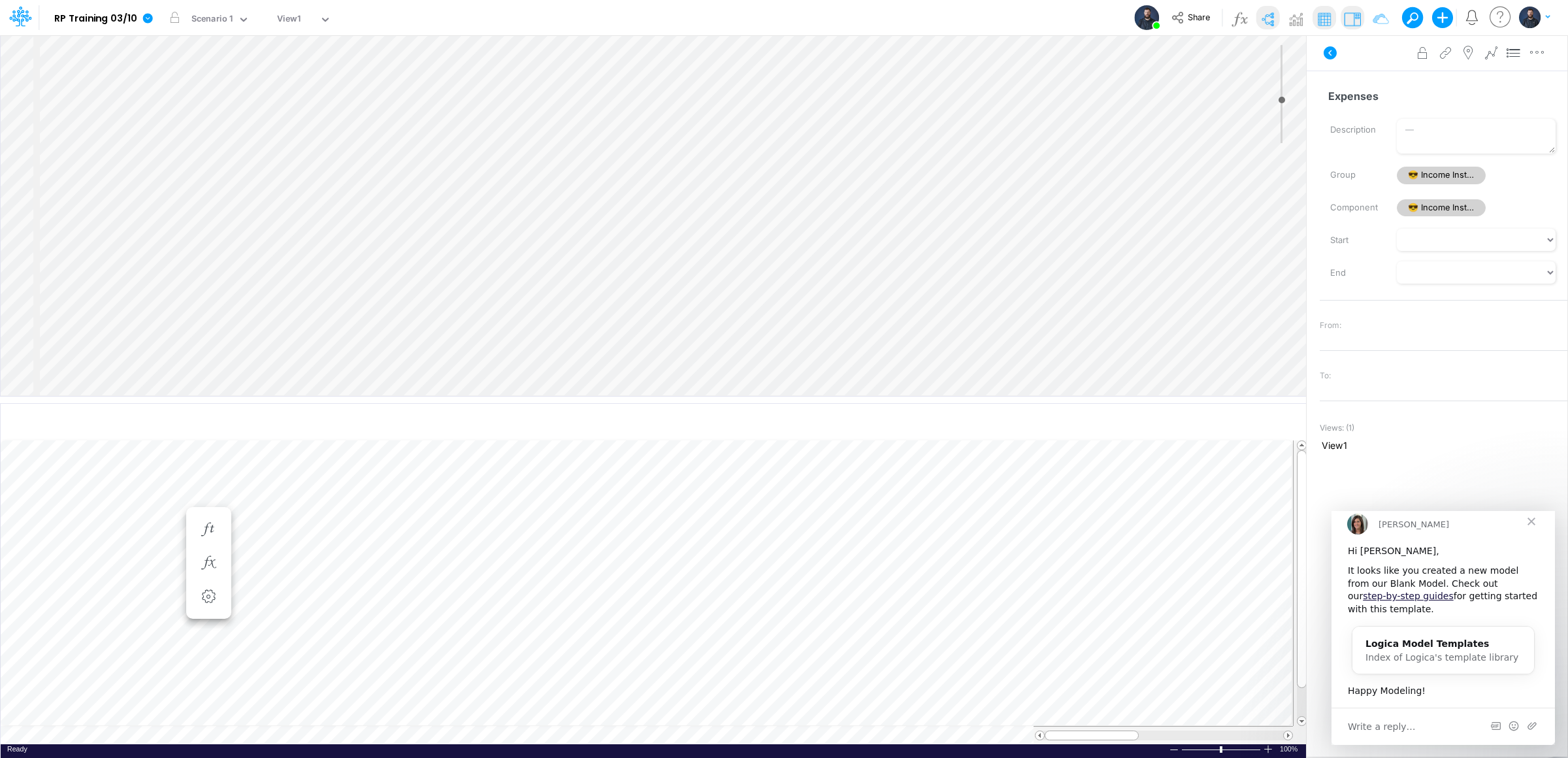
scroll to position [0, 1]
select select "1"
select select "Multiply"
select select "Add"
click at [1515, 467] on input "1" at bounding box center [1531, 469] width 47 height 22
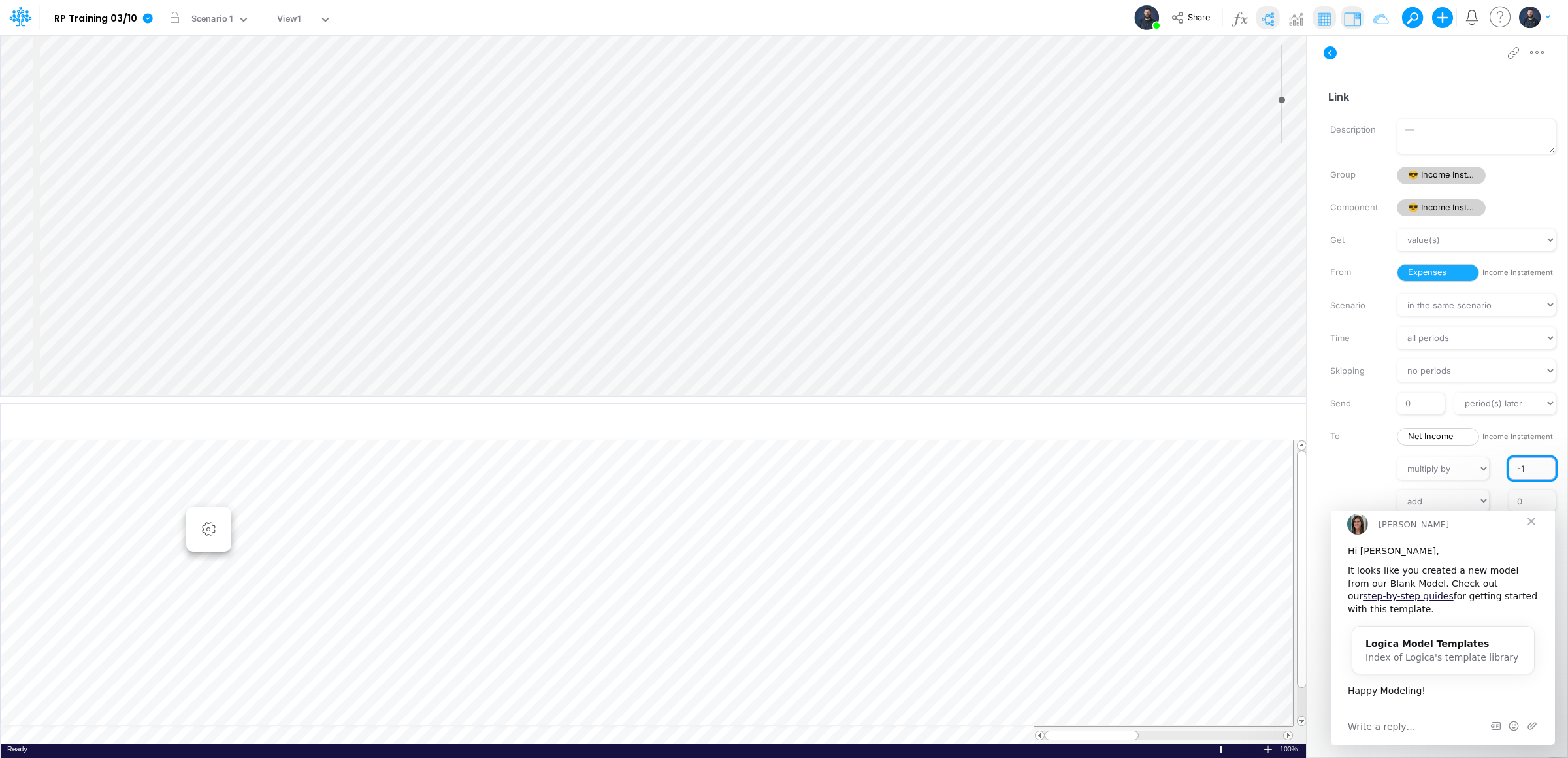
type input "-1"
click at [1534, 532] on span "Close" at bounding box center [1531, 520] width 47 height 47
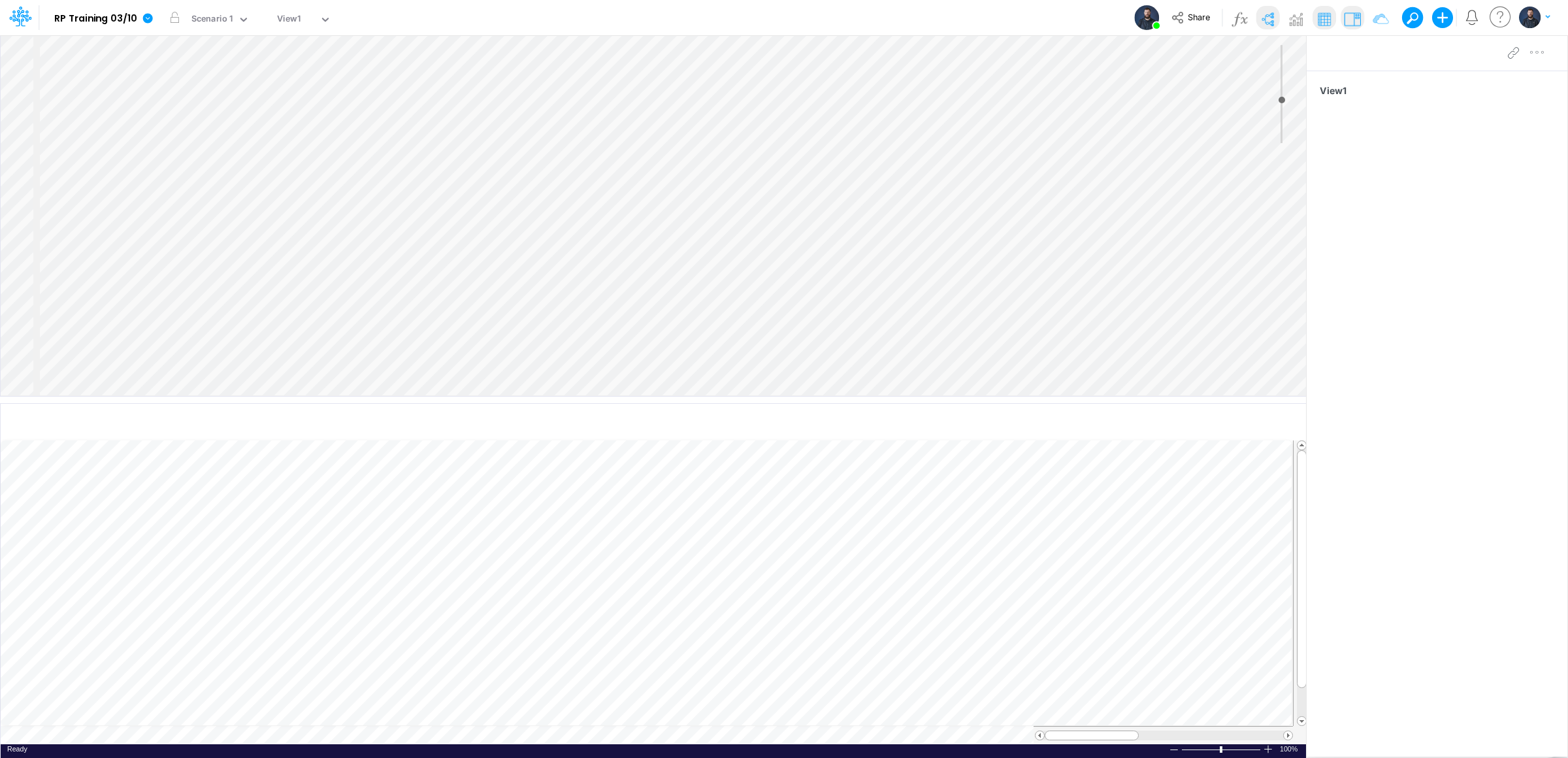
click at [214, 269] on div "Insert node Component Variable Constant Group Addition Subtraction Multiplicati…" at bounding box center [653, 215] width 1305 height 360
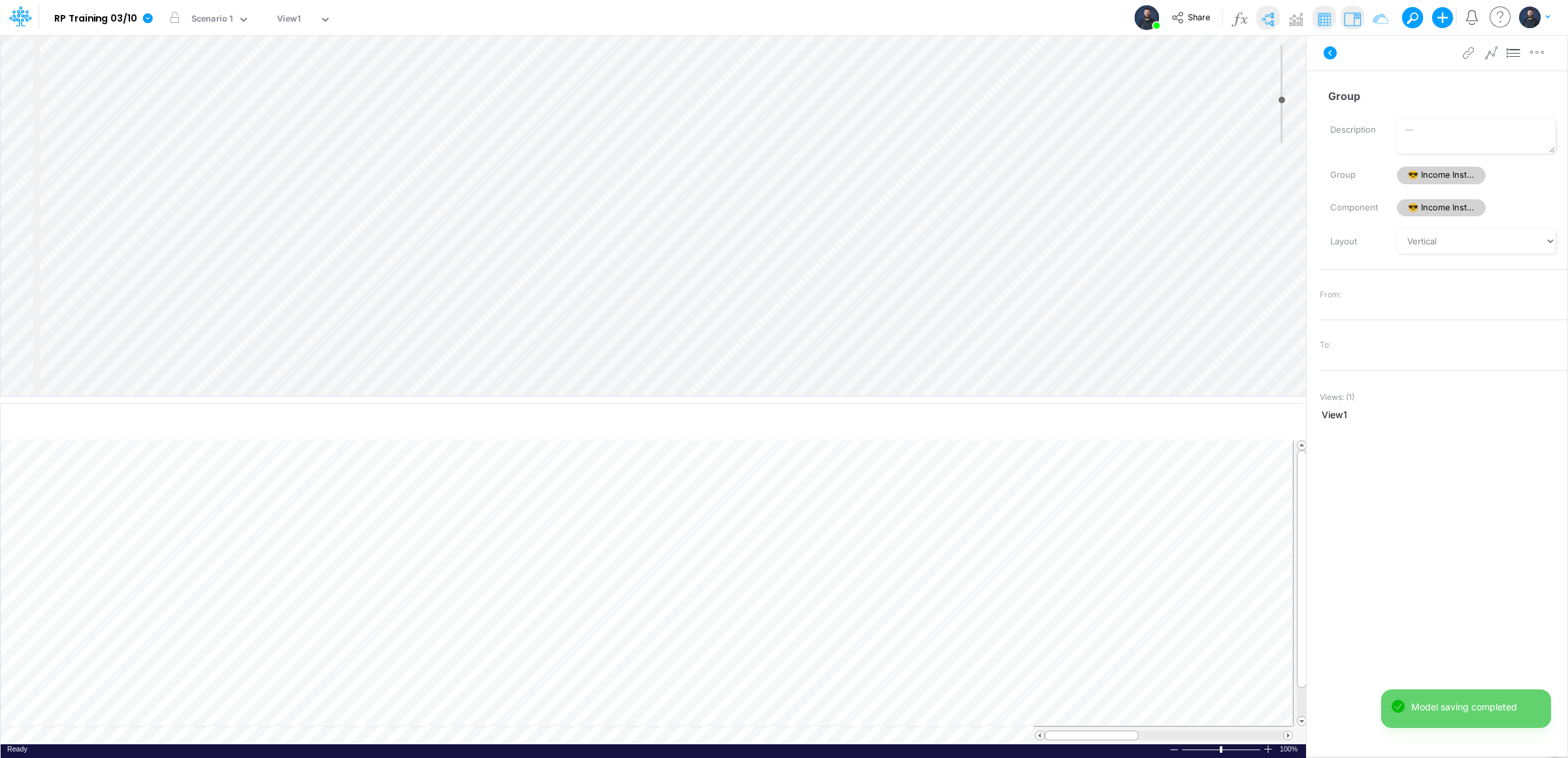
click at [179, 368] on div "Insert node Variable Constant Group Addition Subtraction Multiplication Divisio…" at bounding box center [653, 215] width 1305 height 360
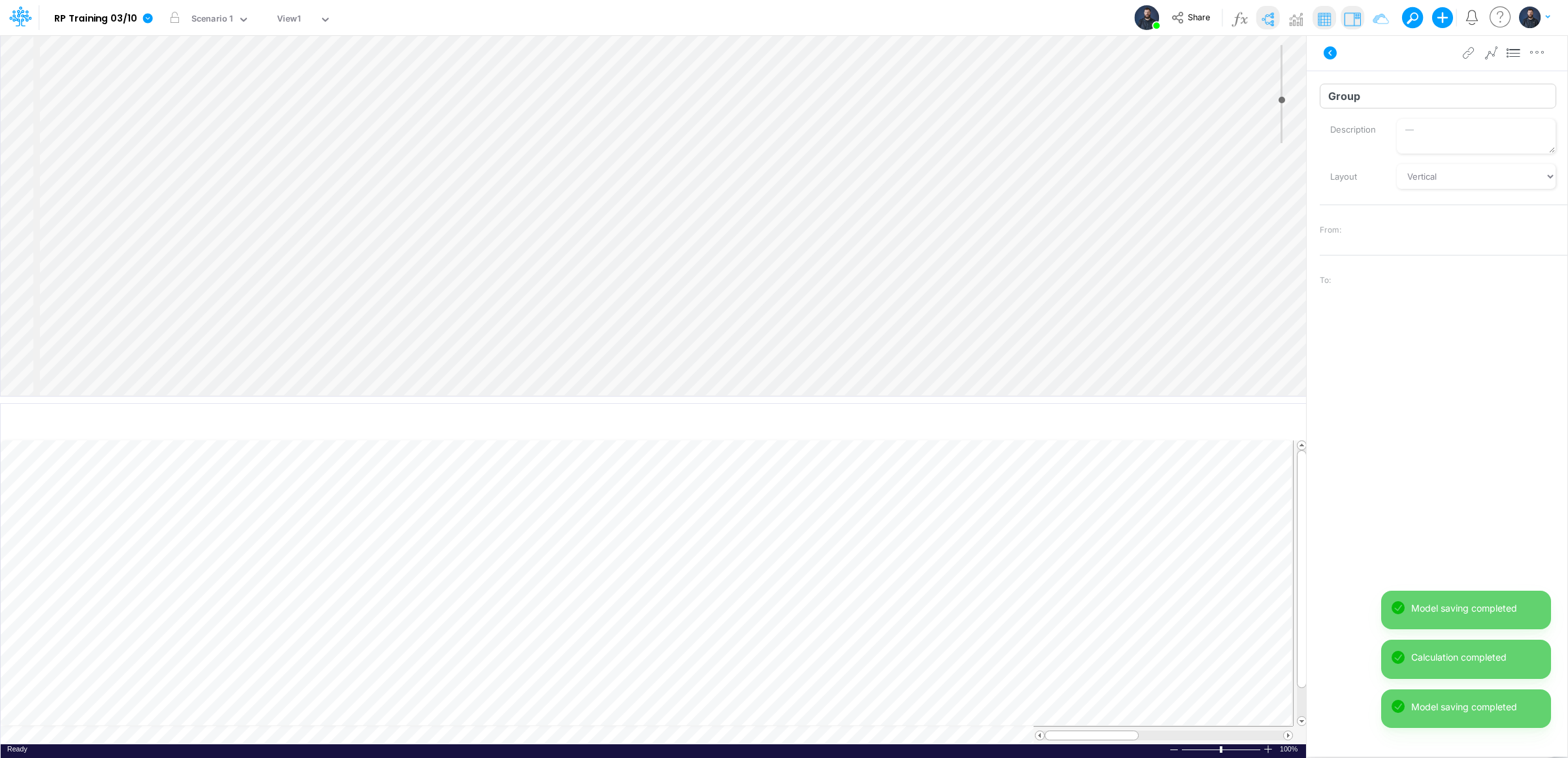
click at [1377, 100] on input "Group" at bounding box center [1437, 96] width 237 height 25
drag, startPoint x: 1377, startPoint y: 100, endPoint x: 1275, endPoint y: 99, distance: 102.0
click at [1275, 100] on div "Insert node Component Variable Constant Group Addition Subtraction Multiplicati…" at bounding box center [784, 395] width 1568 height 723
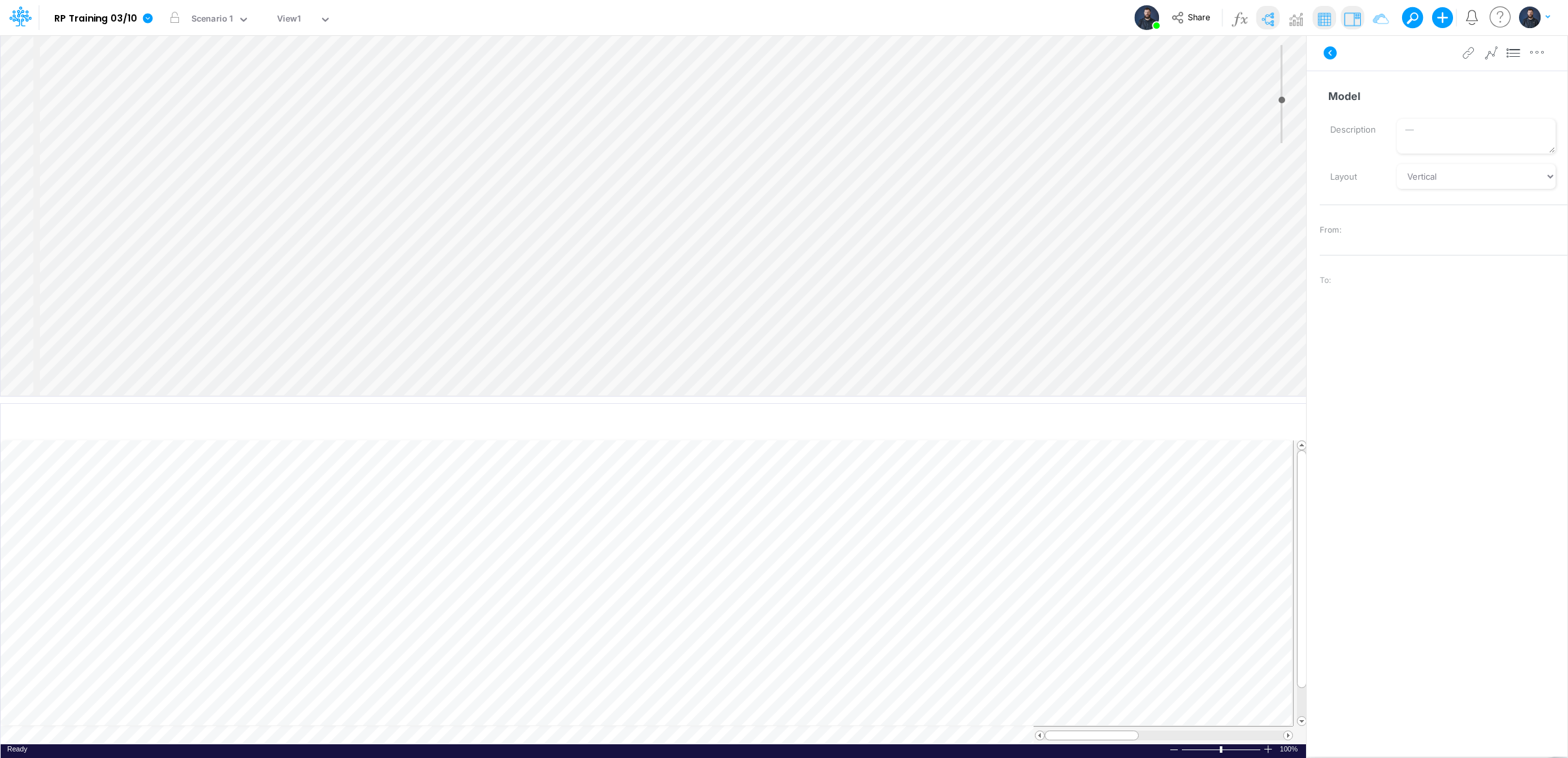
click at [1432, 234] on div "From:" at bounding box center [1443, 230] width 248 height 18
click at [1352, 96] on input "Model" at bounding box center [1437, 96] width 237 height 25
type input "Training Session Model"
click at [1409, 287] on div "To:" at bounding box center [1443, 280] width 248 height 18
click at [199, 370] on div "Insert node Component Variable Constant Group Addition Subtraction Multiplicati…" at bounding box center [653, 215] width 1305 height 360
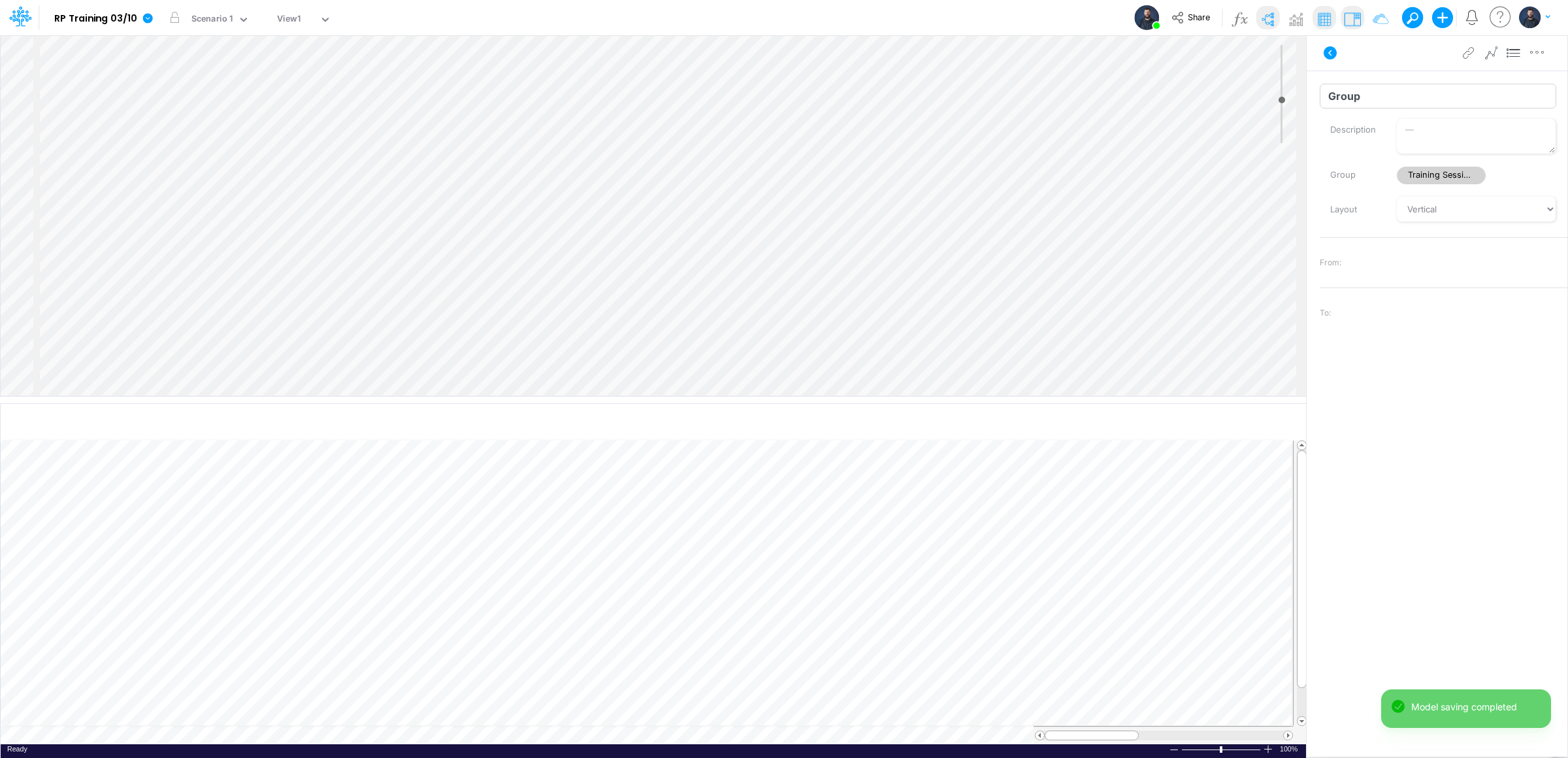
click at [1374, 89] on input "Group" at bounding box center [1437, 96] width 237 height 25
type input "Exercise 1"
click at [227, 379] on div "Insert node Component Variable Constant Group Addition Subtraction Multiplicati…" at bounding box center [653, 215] width 1305 height 360
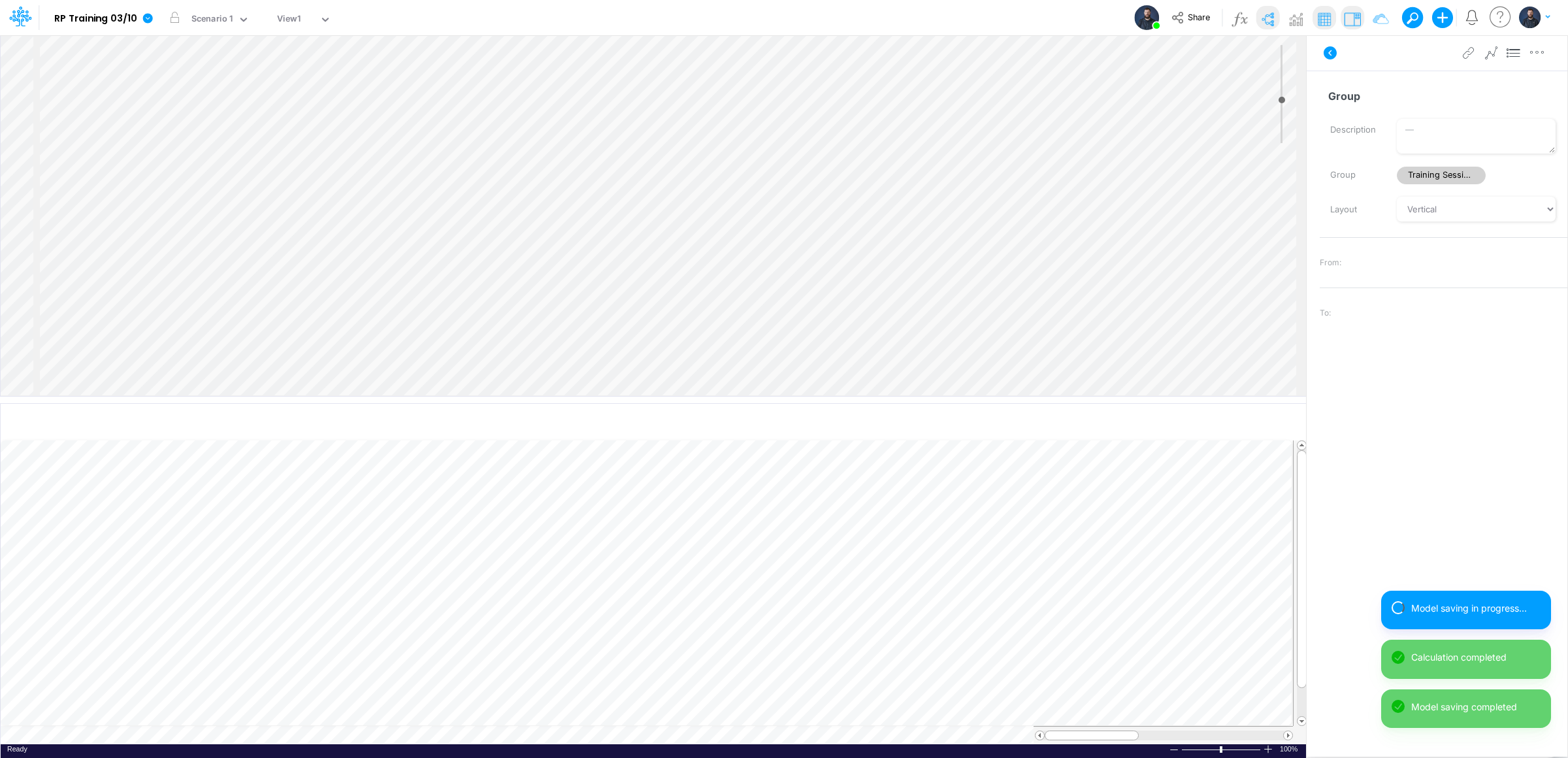
click at [1385, 82] on div "Group Name already in use Description Group Training Session Model Layout Verti…" at bounding box center [1436, 395] width 261 height 650
click at [1244, 96] on div "Insert node Component Variable Constant Group Addition Subtraction Multiplicati…" at bounding box center [784, 395] width 1568 height 723
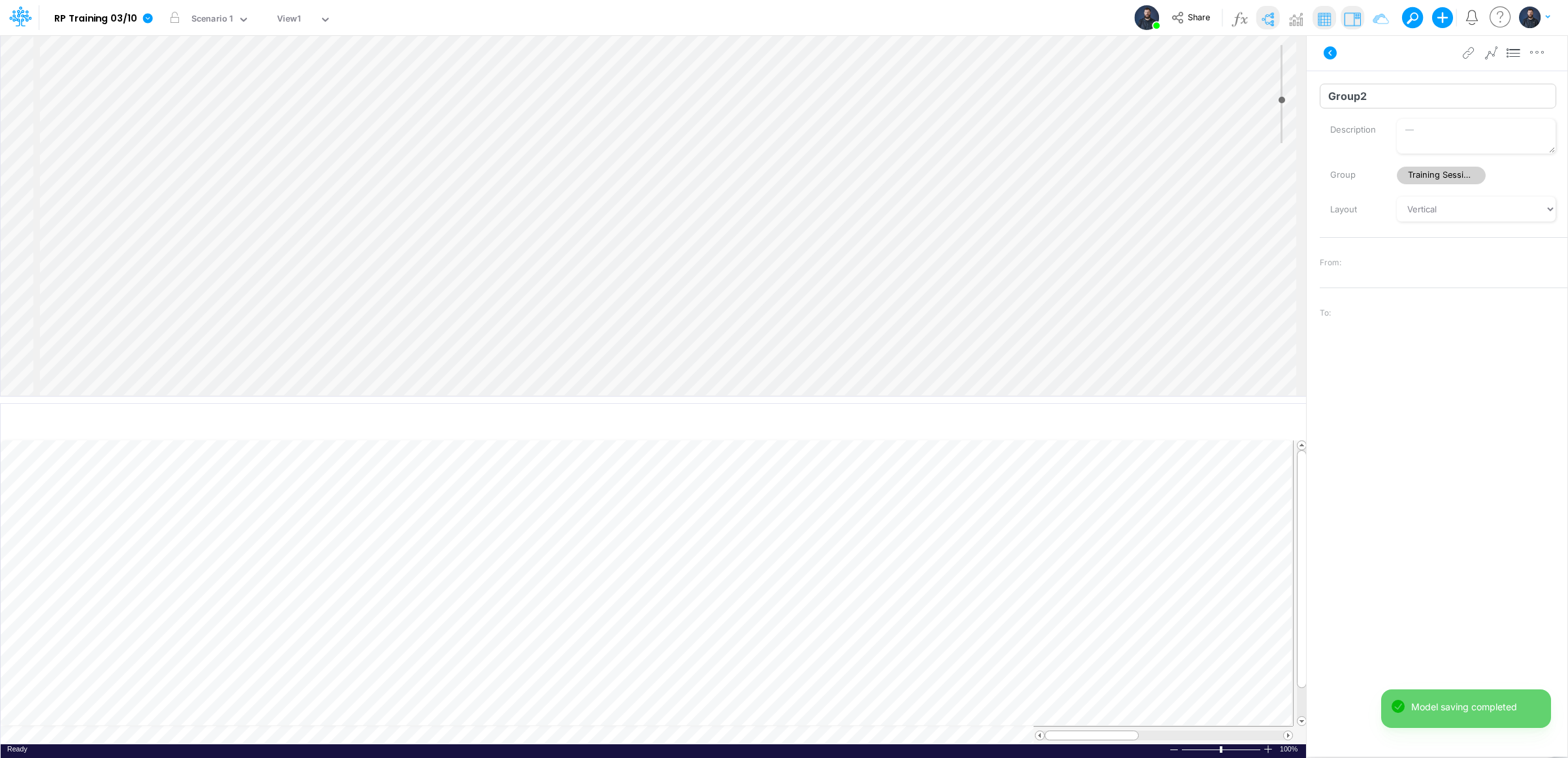
click at [1397, 99] on input "Group2" at bounding box center [1437, 96] width 237 height 25
click at [1250, 95] on div "Insert node Component Variable Constant Group Addition Subtraction Multiplicati…" at bounding box center [784, 395] width 1568 height 723
click at [1346, 100] on input "Group2" at bounding box center [1437, 96] width 237 height 25
type input "Exercise 2"
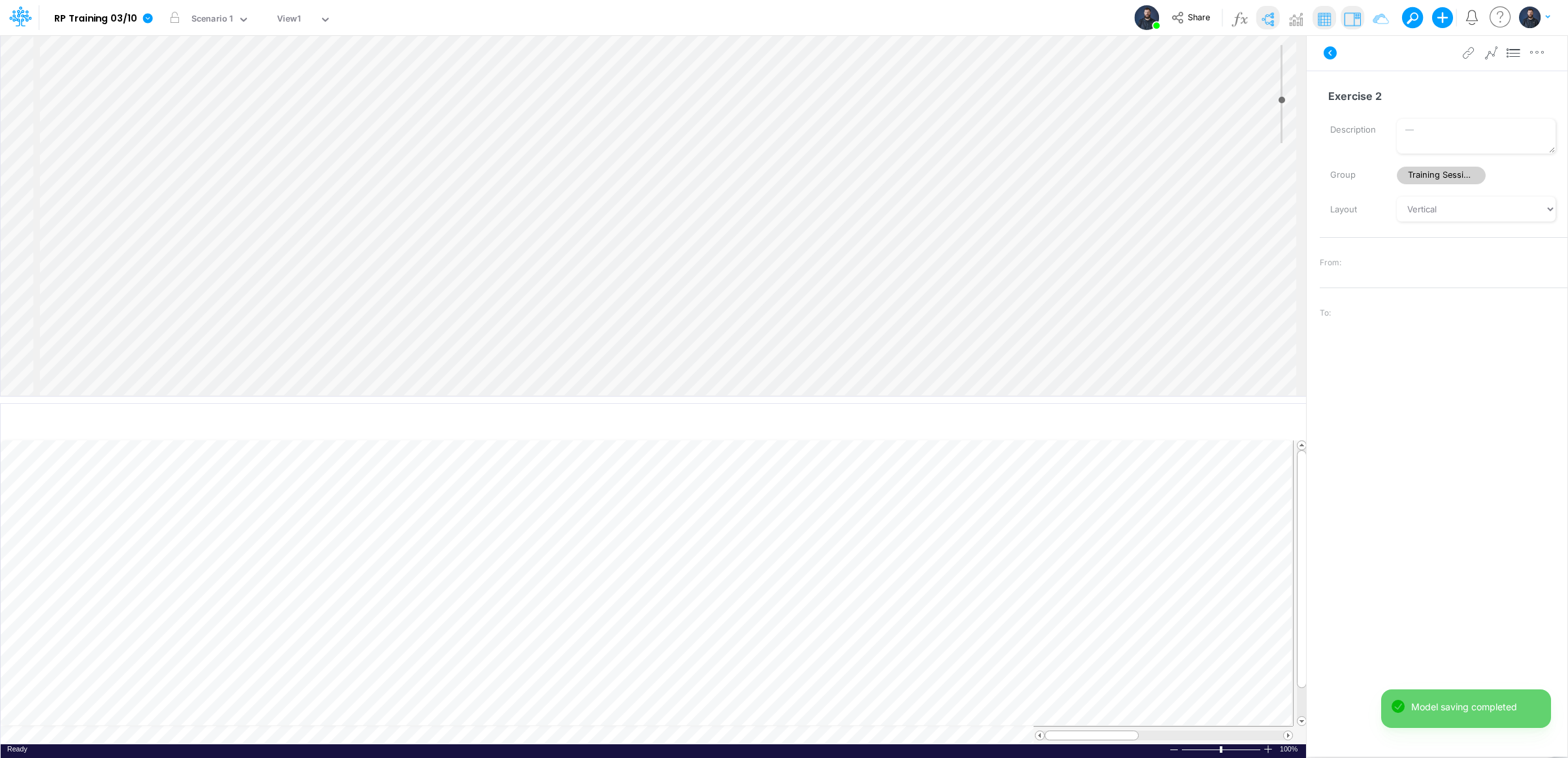
click at [1388, 57] on div "Advanced settings Delete" at bounding box center [1436, 53] width 261 height 37
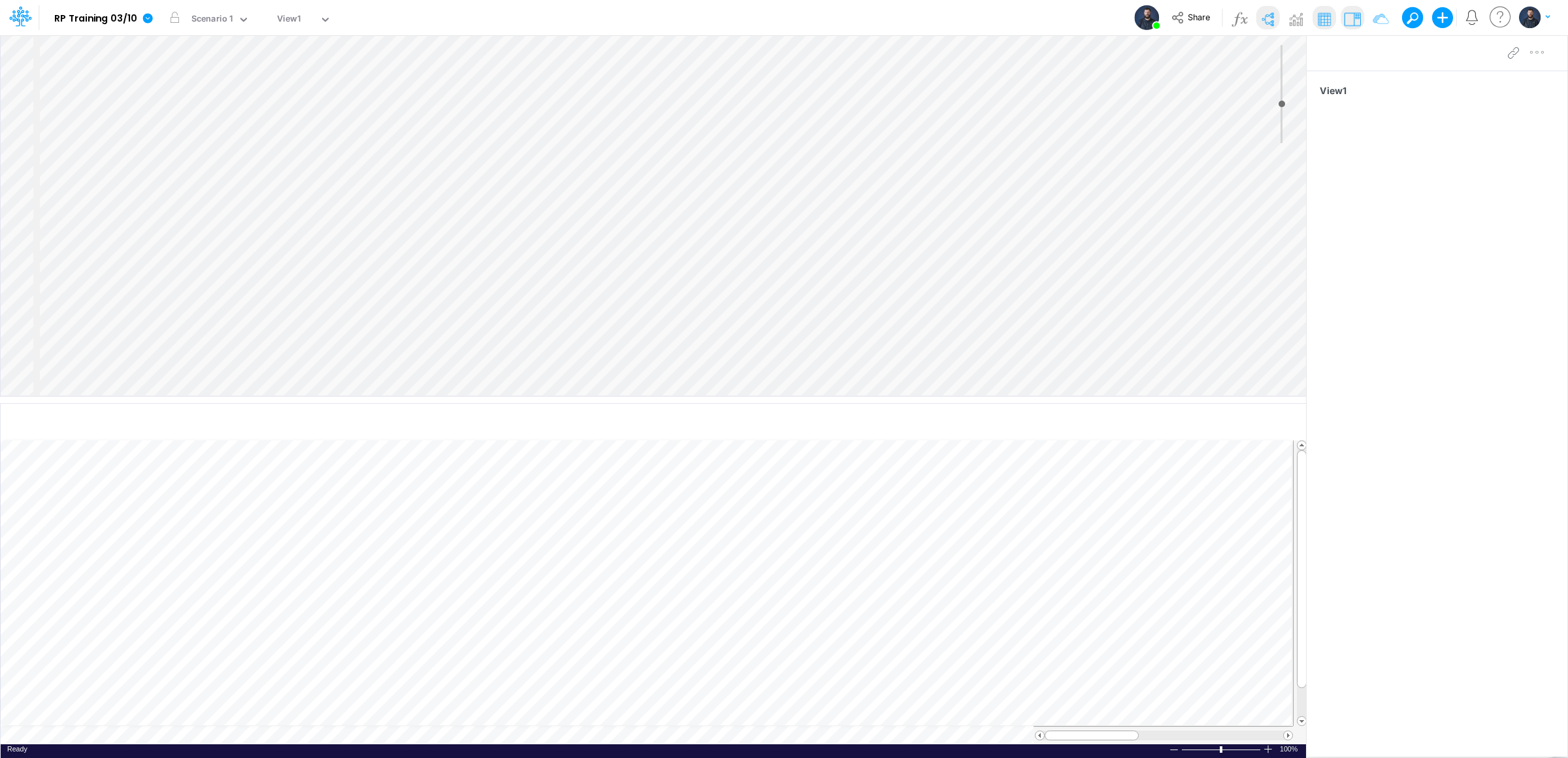
type input "8"
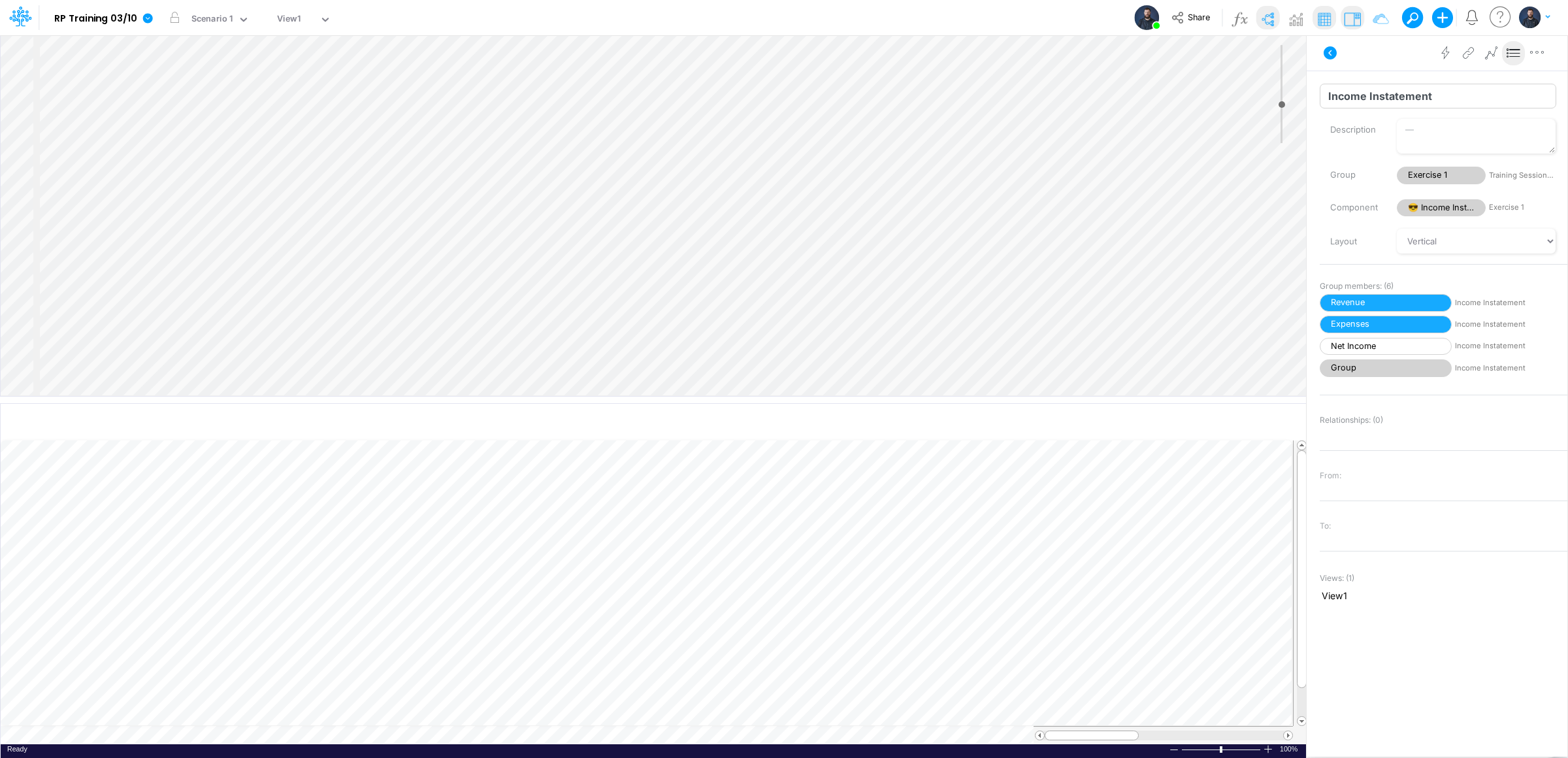
click at [1405, 106] on input "Income Instatement" at bounding box center [1437, 96] width 237 height 25
click at [1366, 95] on input "Income Instatement" at bounding box center [1437, 96] width 237 height 25
type input "Financial Instatements"
click at [1402, 60] on div "Advanced settings Delete" at bounding box center [1436, 53] width 261 height 37
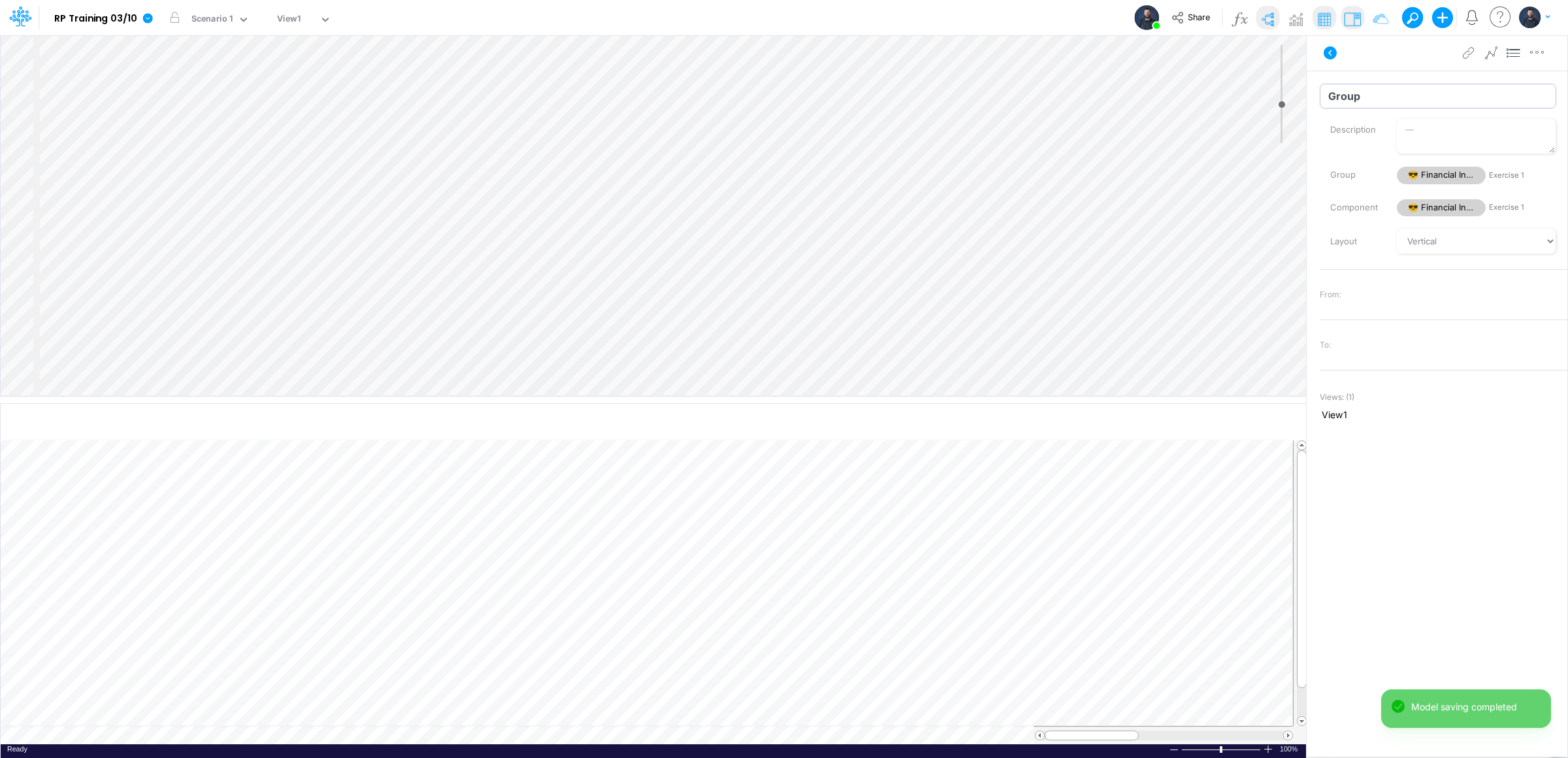
drag, startPoint x: 1377, startPoint y: 101, endPoint x: 1279, endPoint y: 99, distance: 98.0
click at [1279, 99] on div "Insert node Variable Constant Group Addition Subtraction Multiplication Divisio…" at bounding box center [784, 395] width 1568 height 723
type input "Income Instatement"
click at [191, 269] on div "Insert node Variable Constant Group Addition Subtraction Multiplication Divisio…" at bounding box center [653, 215] width 1305 height 360
click at [1351, 100] on input "Group" at bounding box center [1437, 96] width 237 height 25
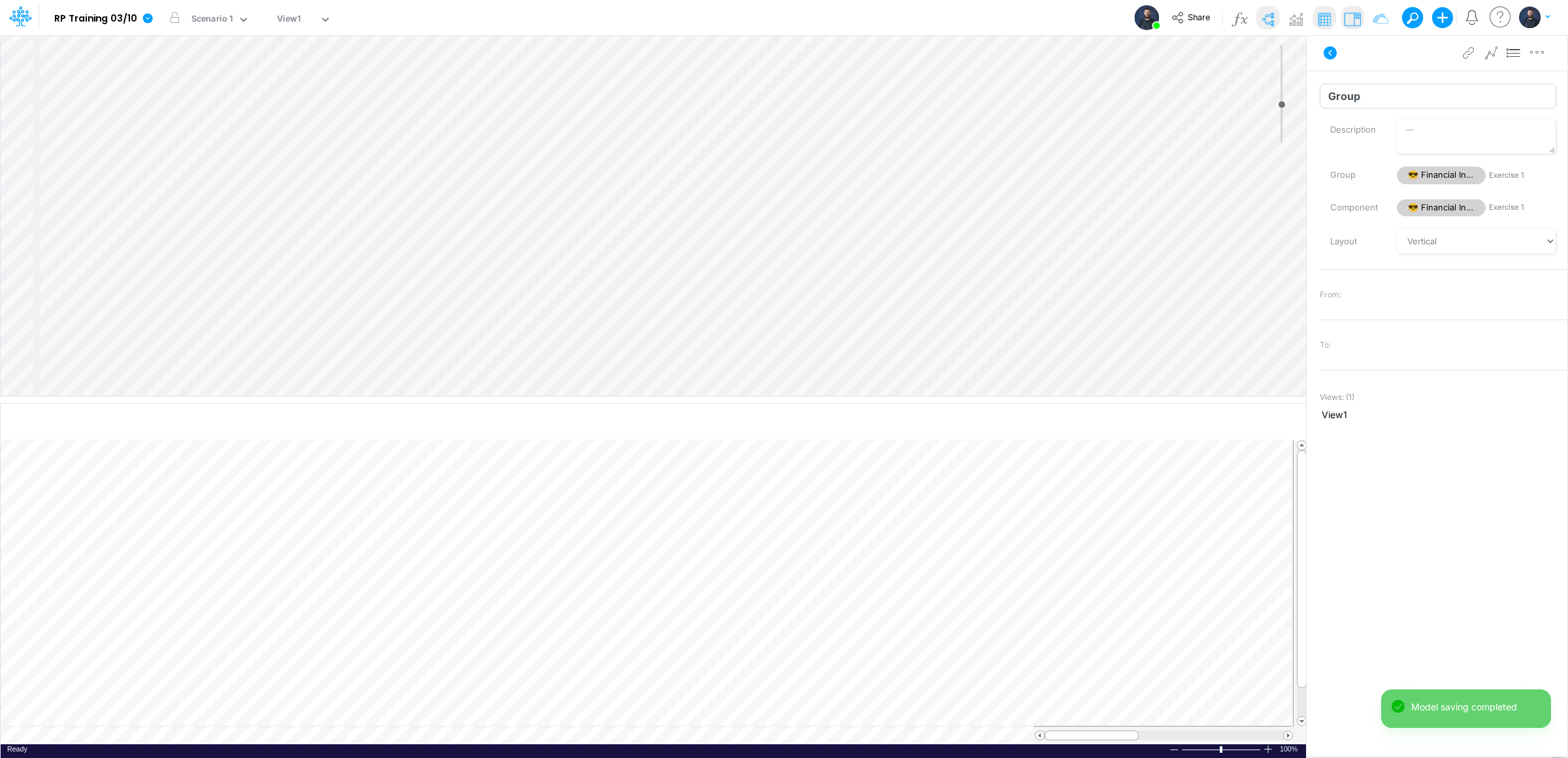
click at [1419, 106] on input "Group" at bounding box center [1437, 96] width 237 height 25
click at [1267, 101] on div "Insert node Variable Constant Group Addition Subtraction Multiplication Divisio…" at bounding box center [784, 395] width 1568 height 723
drag, startPoint x: 1455, startPoint y: 85, endPoint x: 1422, endPoint y: 83, distance: 33.1
click at [1424, 84] on input "Group" at bounding box center [1437, 96] width 237 height 25
click at [1299, 96] on div "Insert node Variable Constant Group Addition Subtraction Multiplication Divisio…" at bounding box center [784, 395] width 1568 height 723
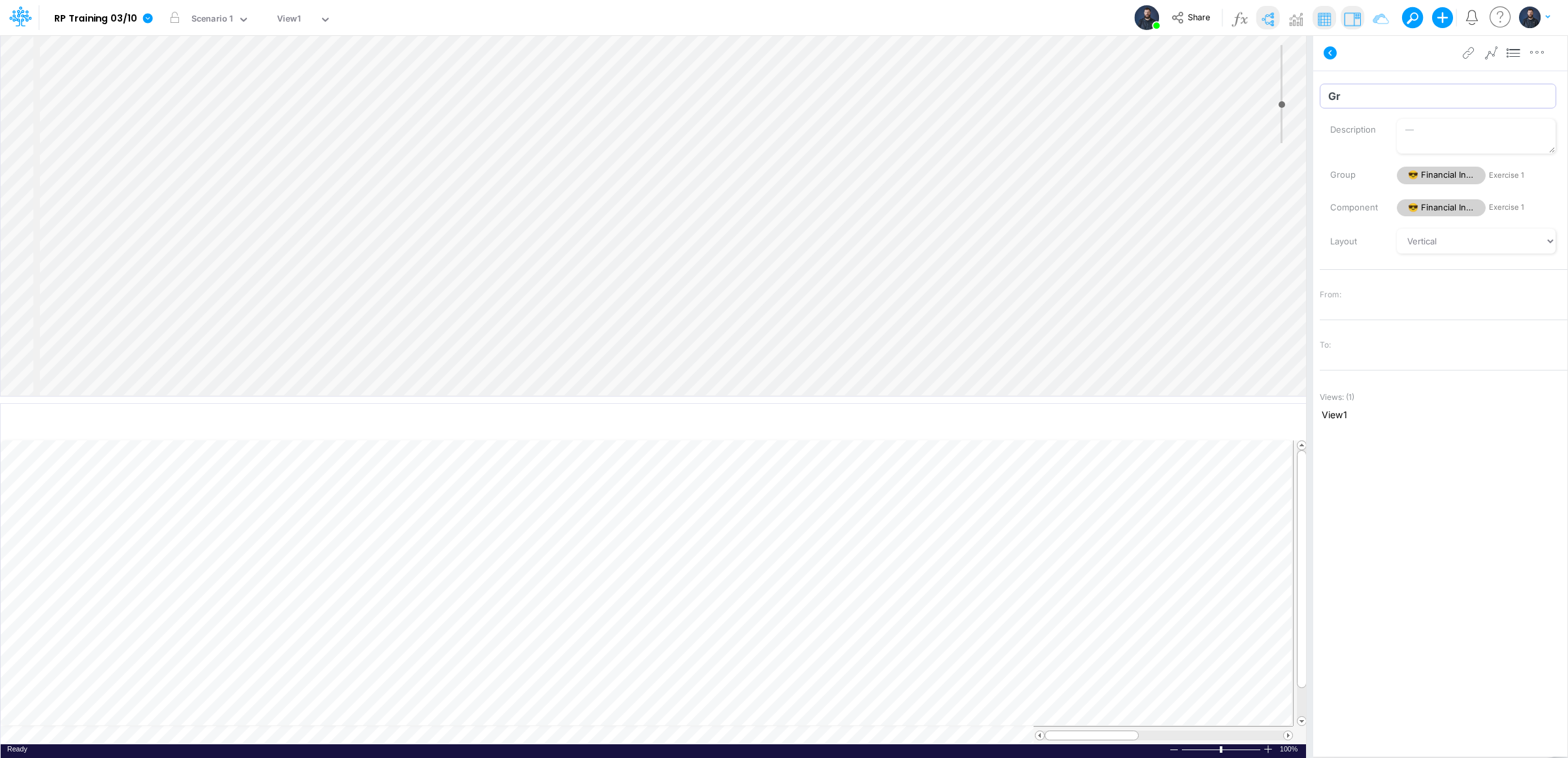
type input "G"
type input "b"
type input "Balance Sheet"
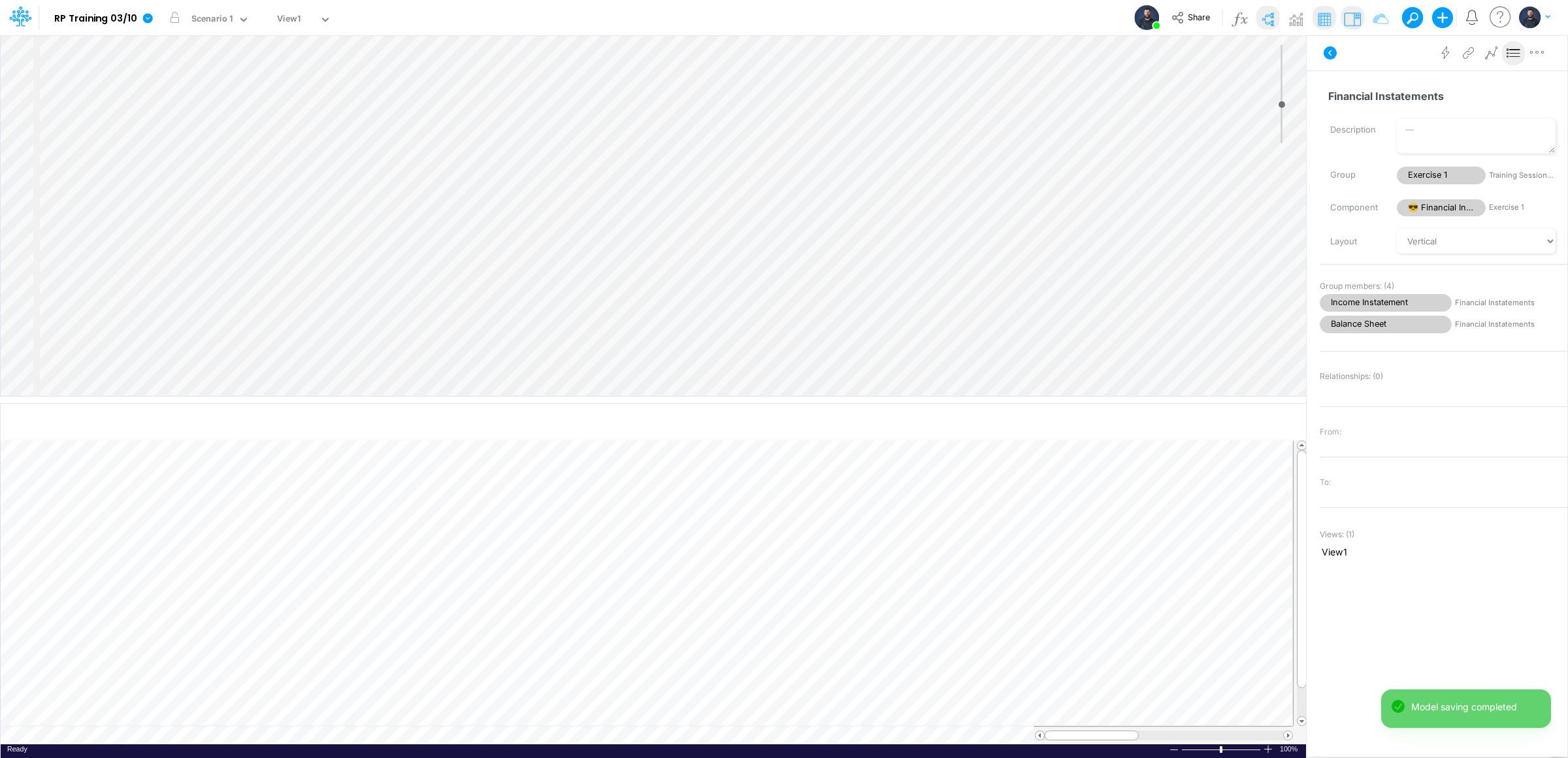
click at [260, 263] on div "Insert node Variable Constant Group Addition Subtraction Multiplication Divisio…" at bounding box center [653, 215] width 1305 height 360
click at [1402, 100] on input "Balance Sheet" at bounding box center [1437, 96] width 237 height 25
click at [1381, 84] on input "Variable" at bounding box center [1437, 96] width 237 height 25
drag, startPoint x: 1392, startPoint y: 98, endPoint x: 1281, endPoint y: 98, distance: 111.0
click at [1281, 98] on div "Insert child node Variable Constant Group Addition Subtraction Multiplication D…" at bounding box center [784, 395] width 1568 height 723
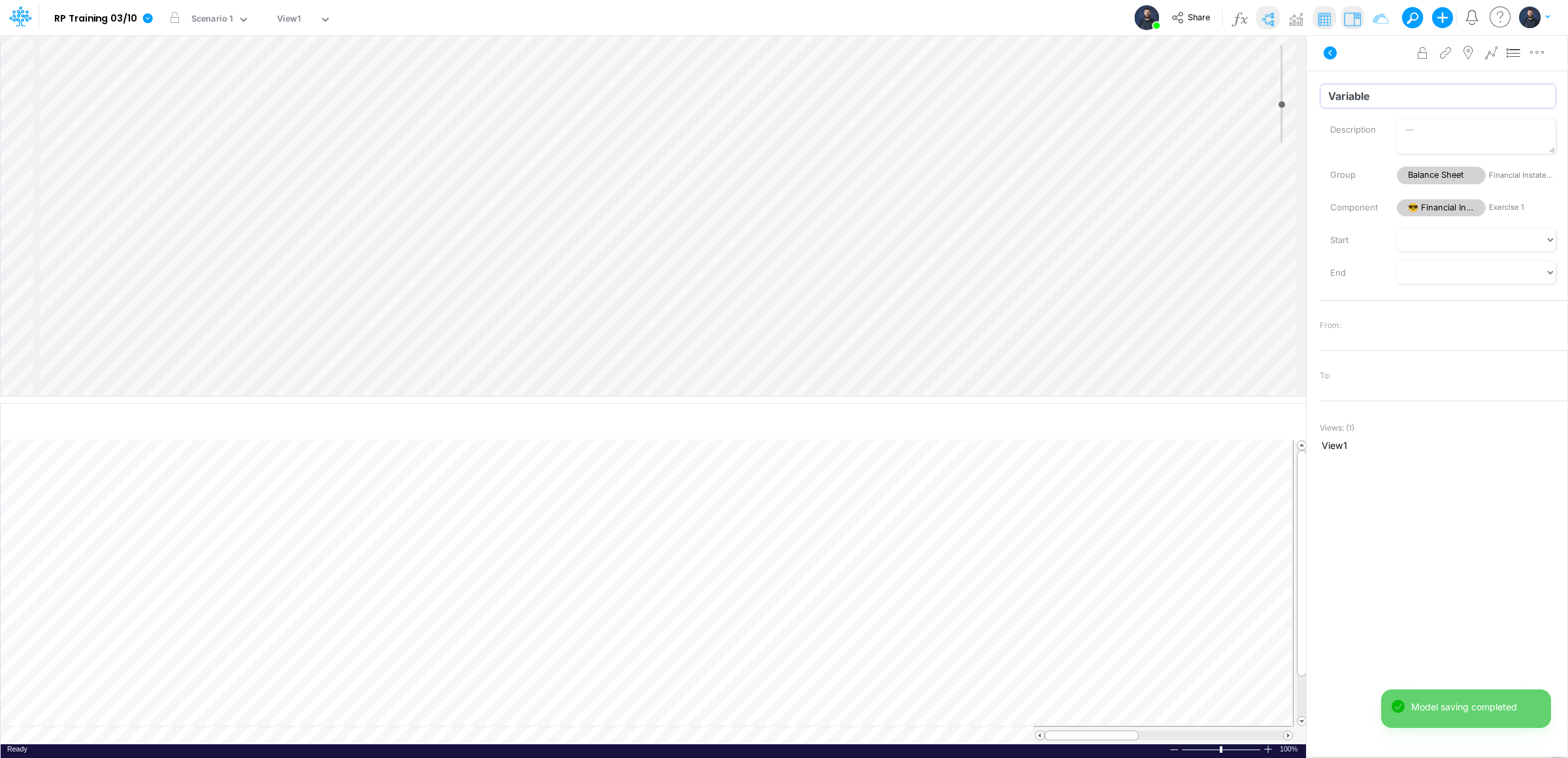
type input "S"
type input "Assets"
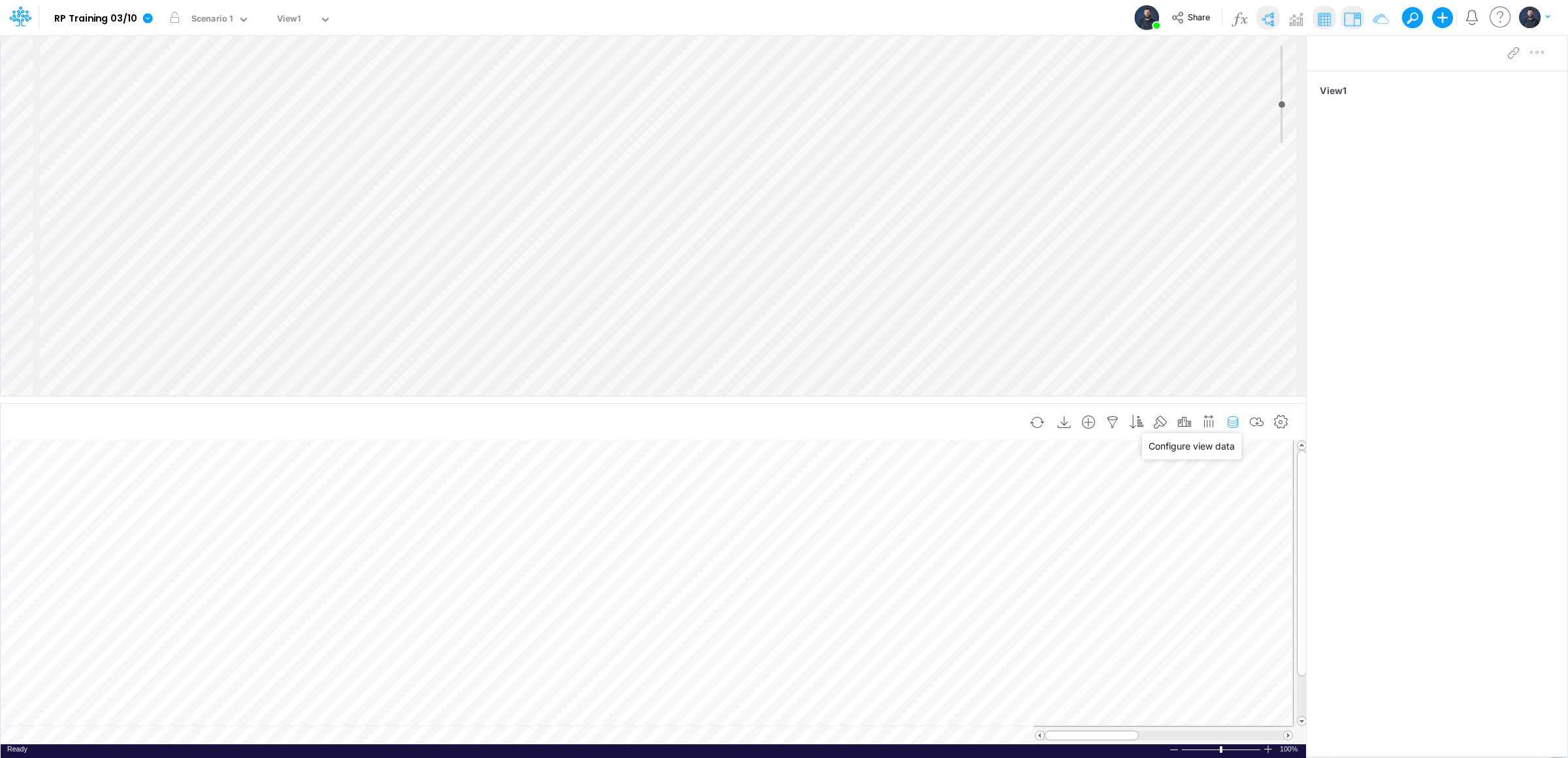
click at [1228, 425] on icon "button" at bounding box center [1232, 422] width 20 height 14
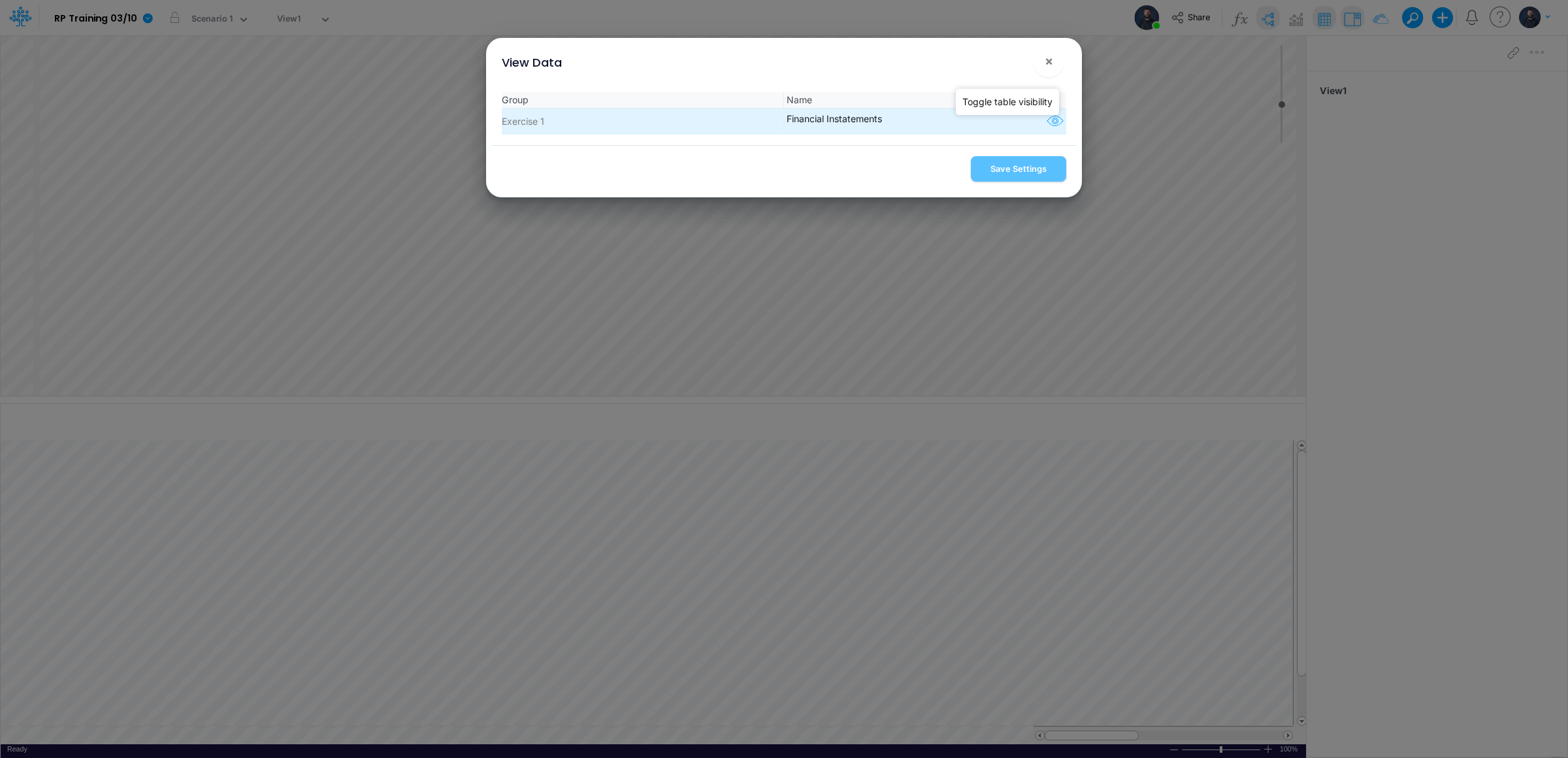
click at [1050, 122] on icon "button" at bounding box center [1055, 121] width 20 height 17
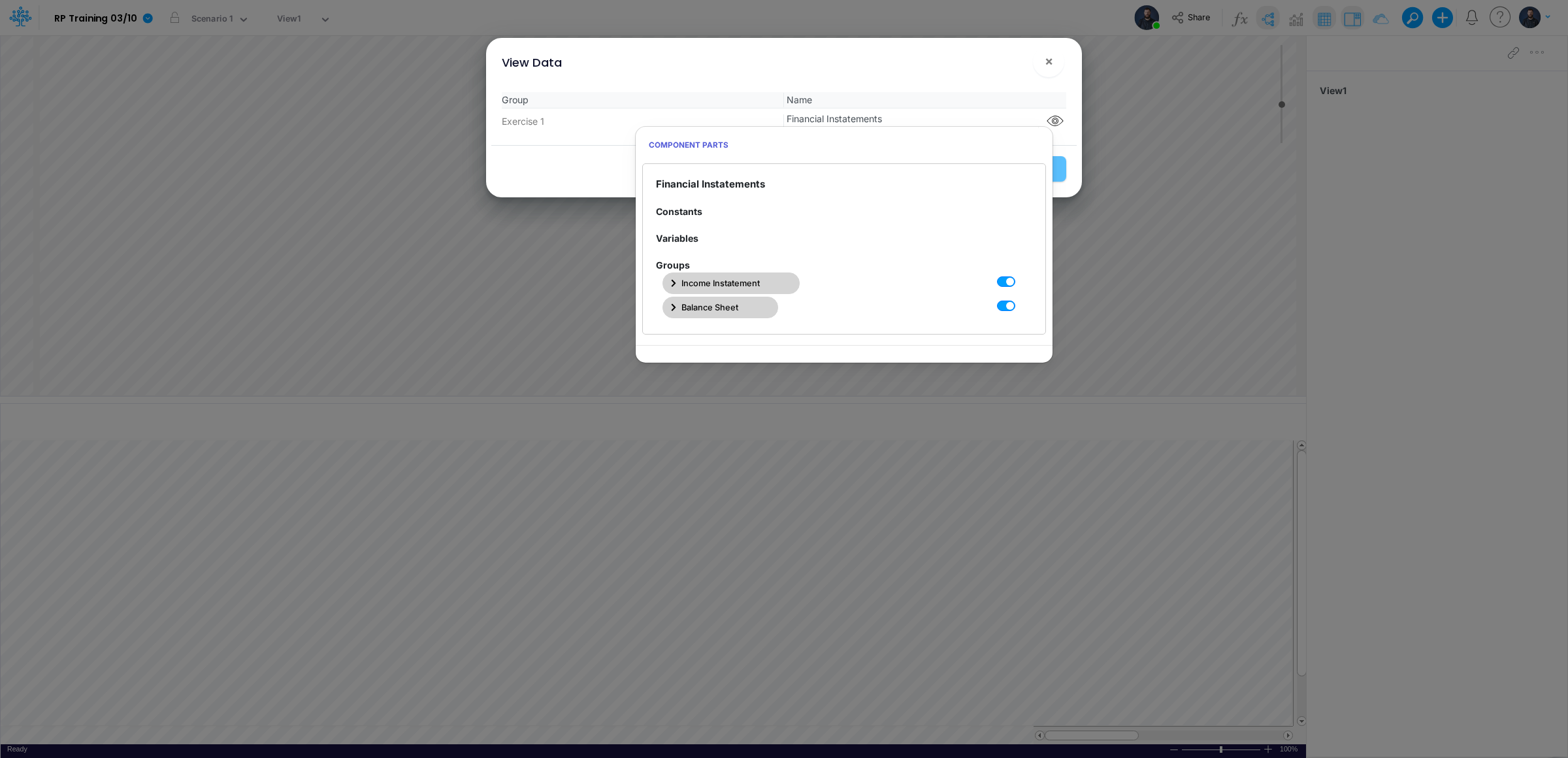
click at [1020, 299] on label at bounding box center [1020, 299] width 0 height 0
click at [1020, 306] on Instatements1 "checkbox" at bounding box center [1024, 303] width 9 height 9
checkbox Instatements1 "false"
click at [996, 36] on div "View Data × Group Name Exercise 1 Financial Instatements Save Settings" at bounding box center [784, 379] width 1568 height 758
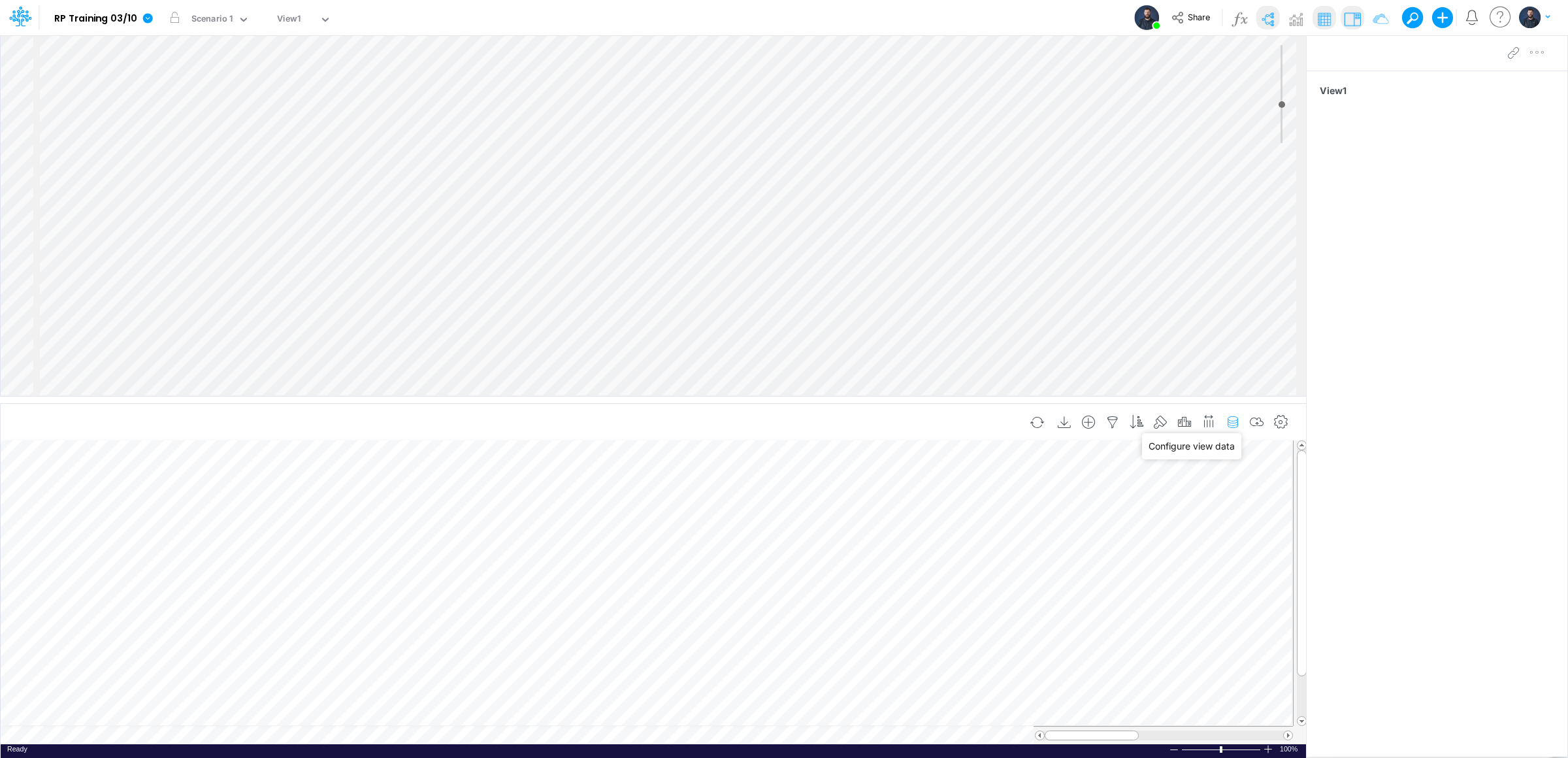
click at [1234, 423] on icon "button" at bounding box center [1232, 422] width 20 height 14
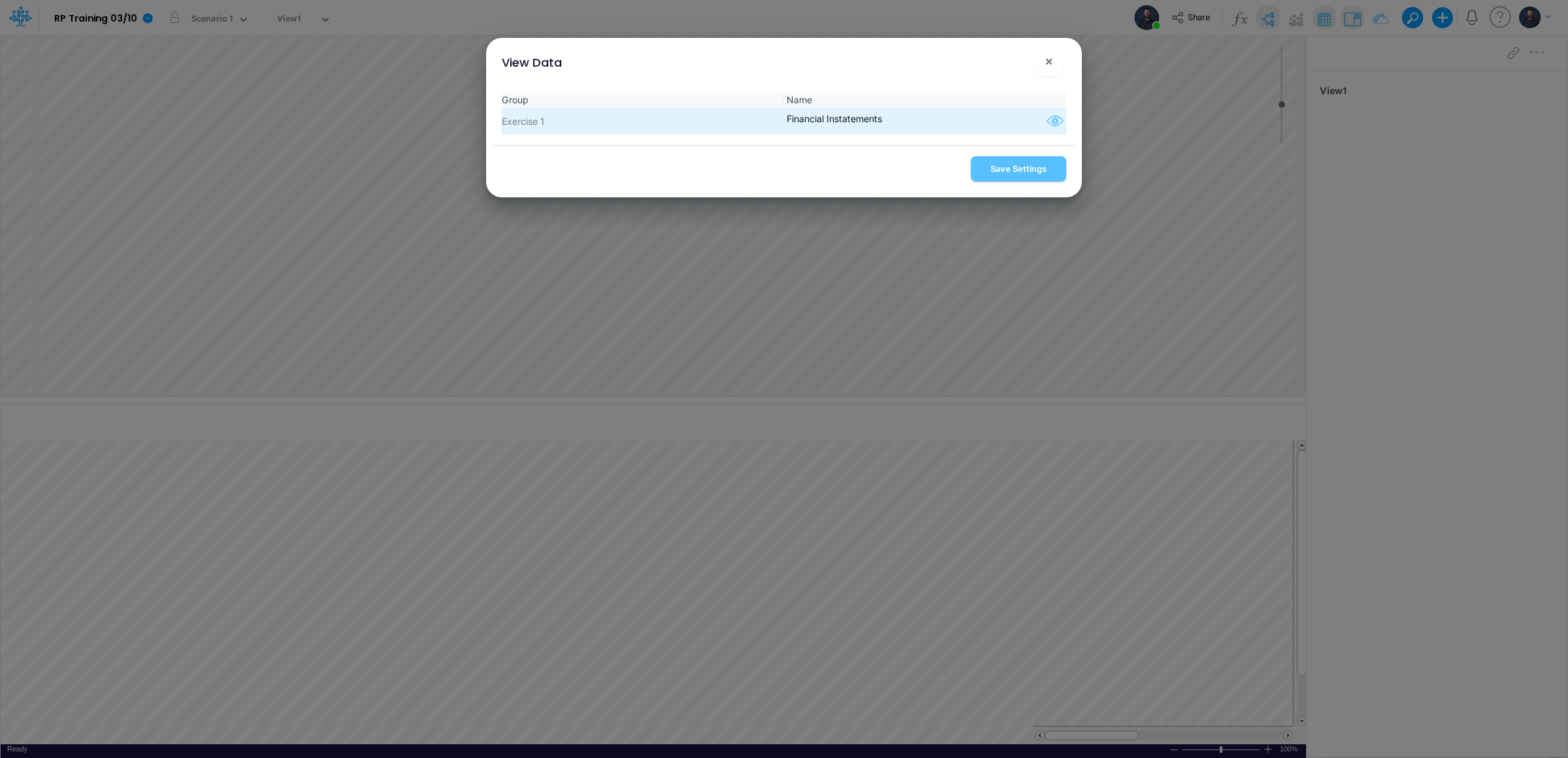
click at [1050, 129] on icon "button" at bounding box center [1055, 121] width 20 height 17
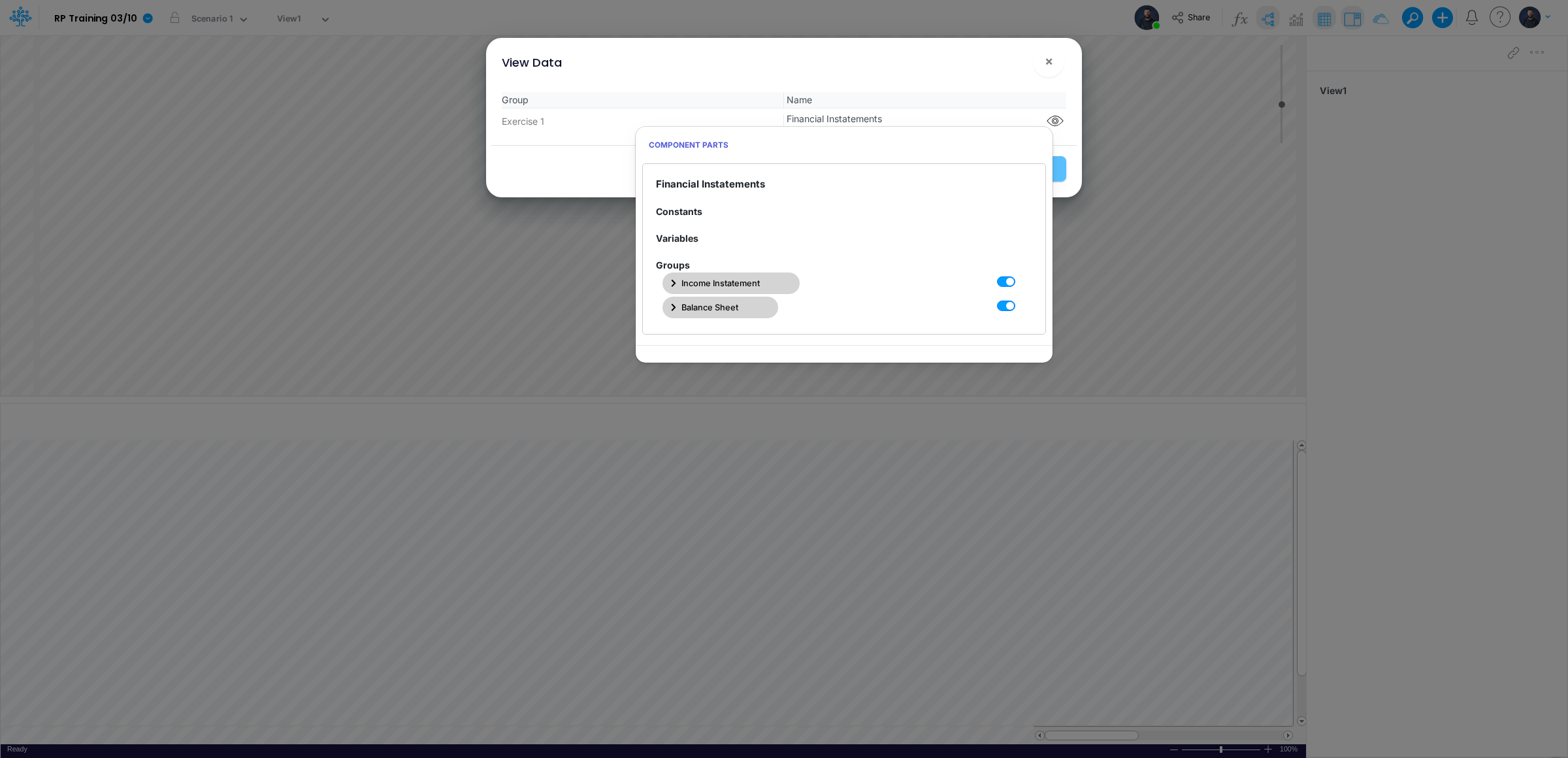
click at [1020, 299] on label at bounding box center [1020, 299] width 0 height 0
click at [1020, 306] on Instatements1 "checkbox" at bounding box center [1024, 303] width 9 height 9
checkbox Instatements1 "false"
click at [1015, 74] on div "View Data ×" at bounding box center [784, 60] width 585 height 44
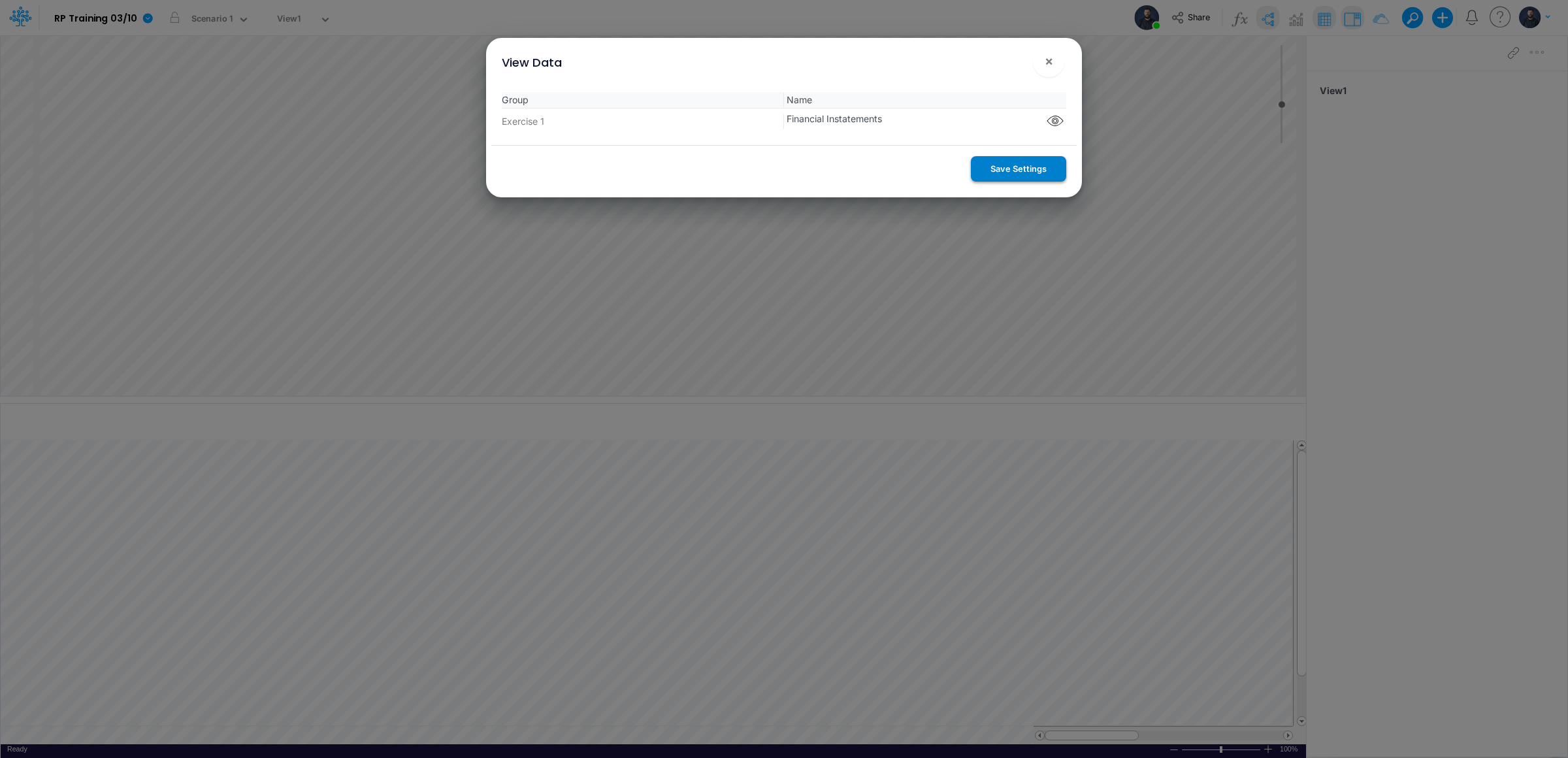
click at [1030, 180] on button "Save Settings" at bounding box center [1019, 169] width 96 height 26
click at [1036, 171] on div "Save Settings" at bounding box center [784, 171] width 585 height 53
click at [1047, 64] on span "×" at bounding box center [1048, 61] width 9 height 16
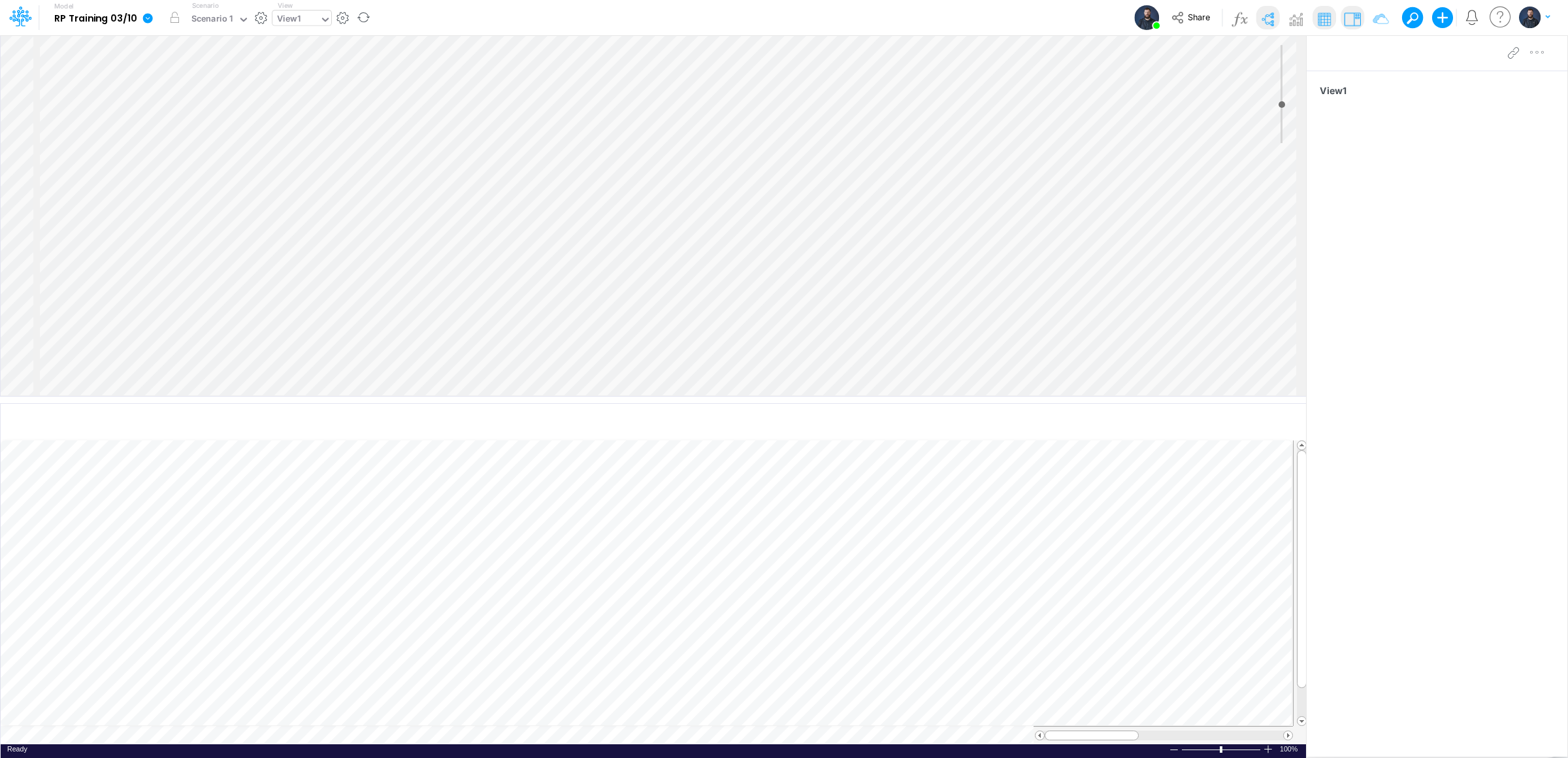
click at [317, 24] on div "View1" at bounding box center [296, 20] width 47 height 20
click at [297, 85] on div "View3" at bounding box center [360, 86] width 176 height 22
click at [1511, 53] on icon at bounding box center [1514, 53] width 20 height 14
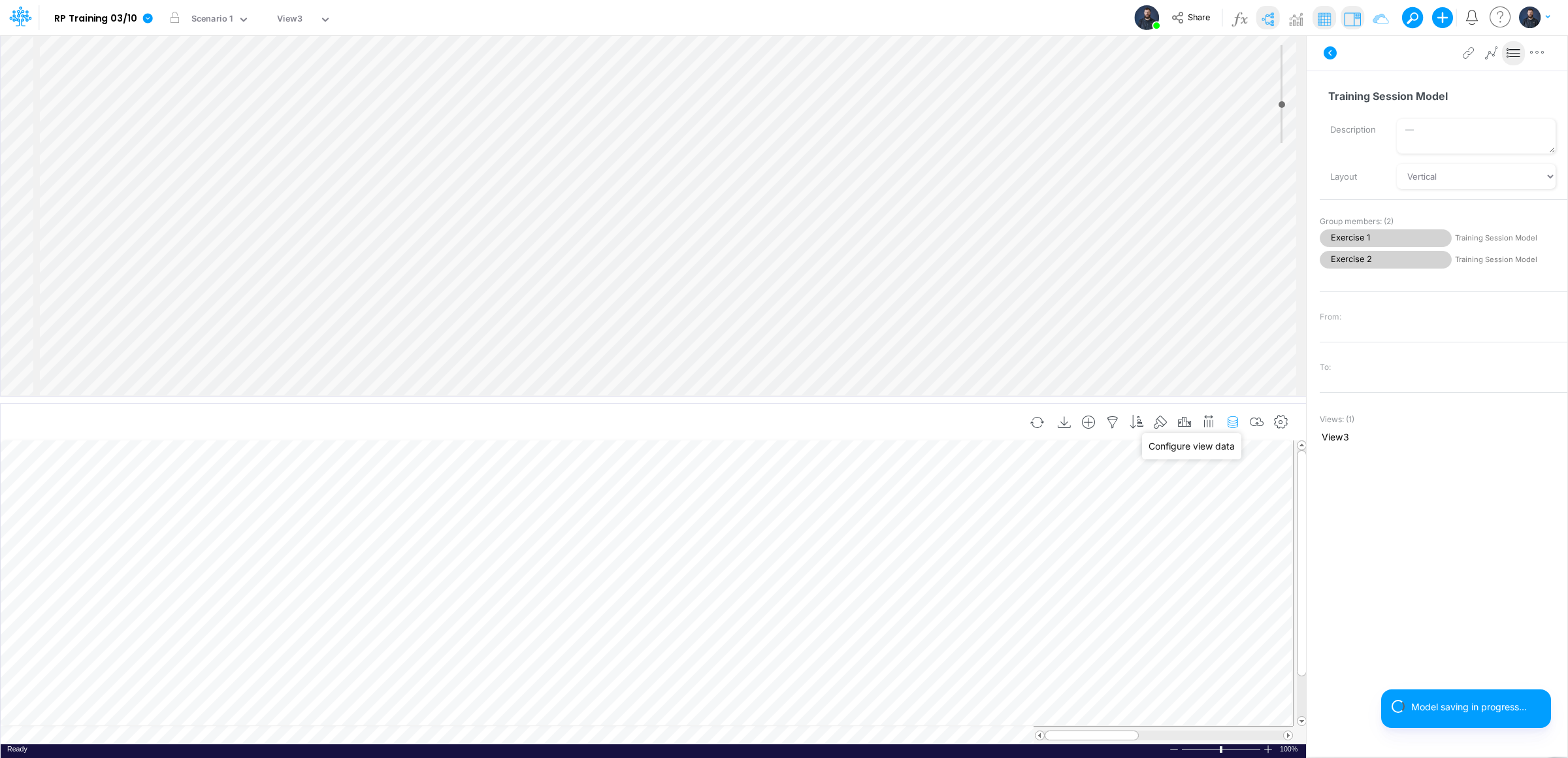
click at [1228, 421] on icon "button" at bounding box center [1232, 422] width 20 height 14
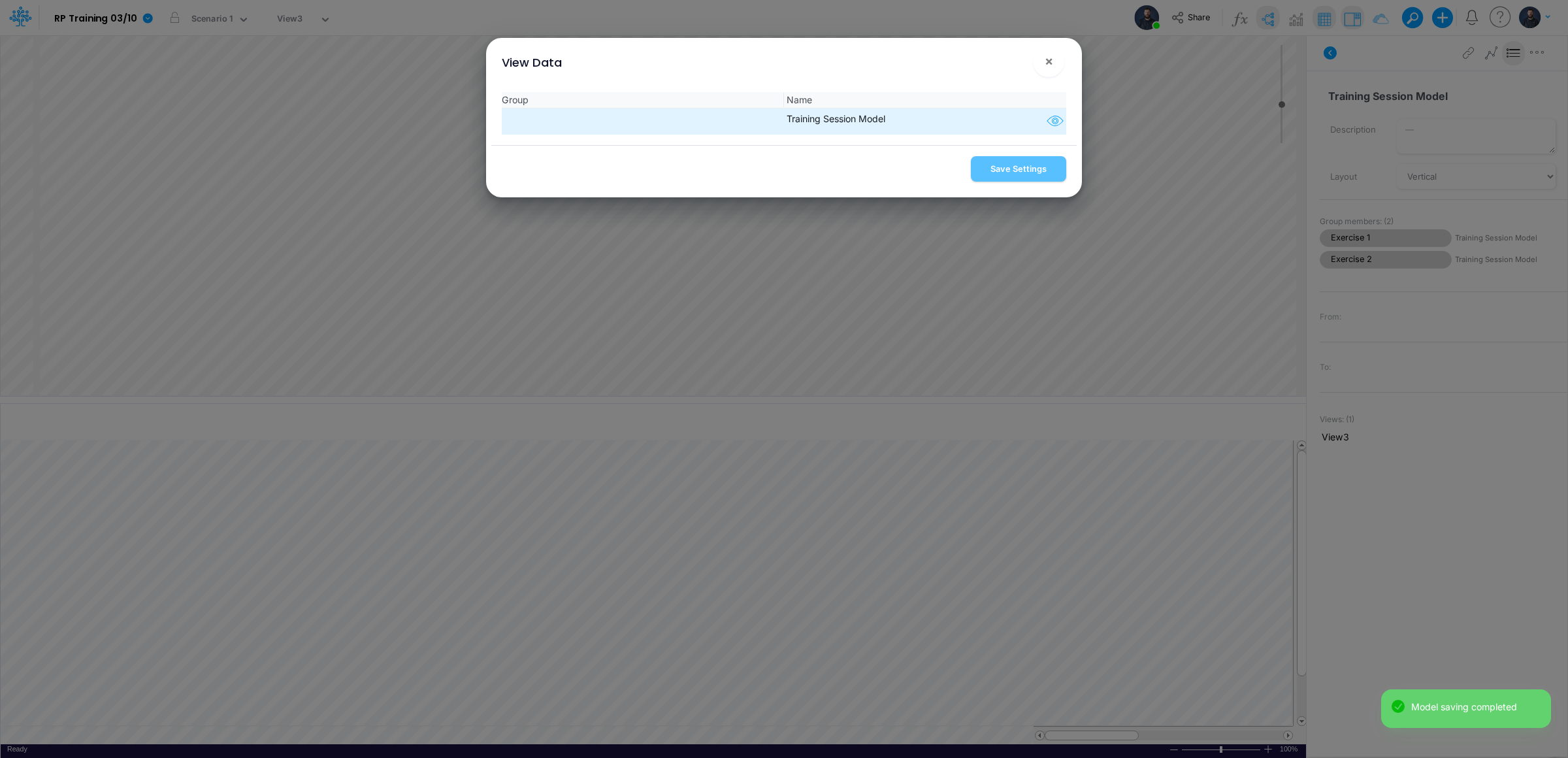
click at [1055, 126] on icon "button" at bounding box center [1055, 121] width 20 height 17
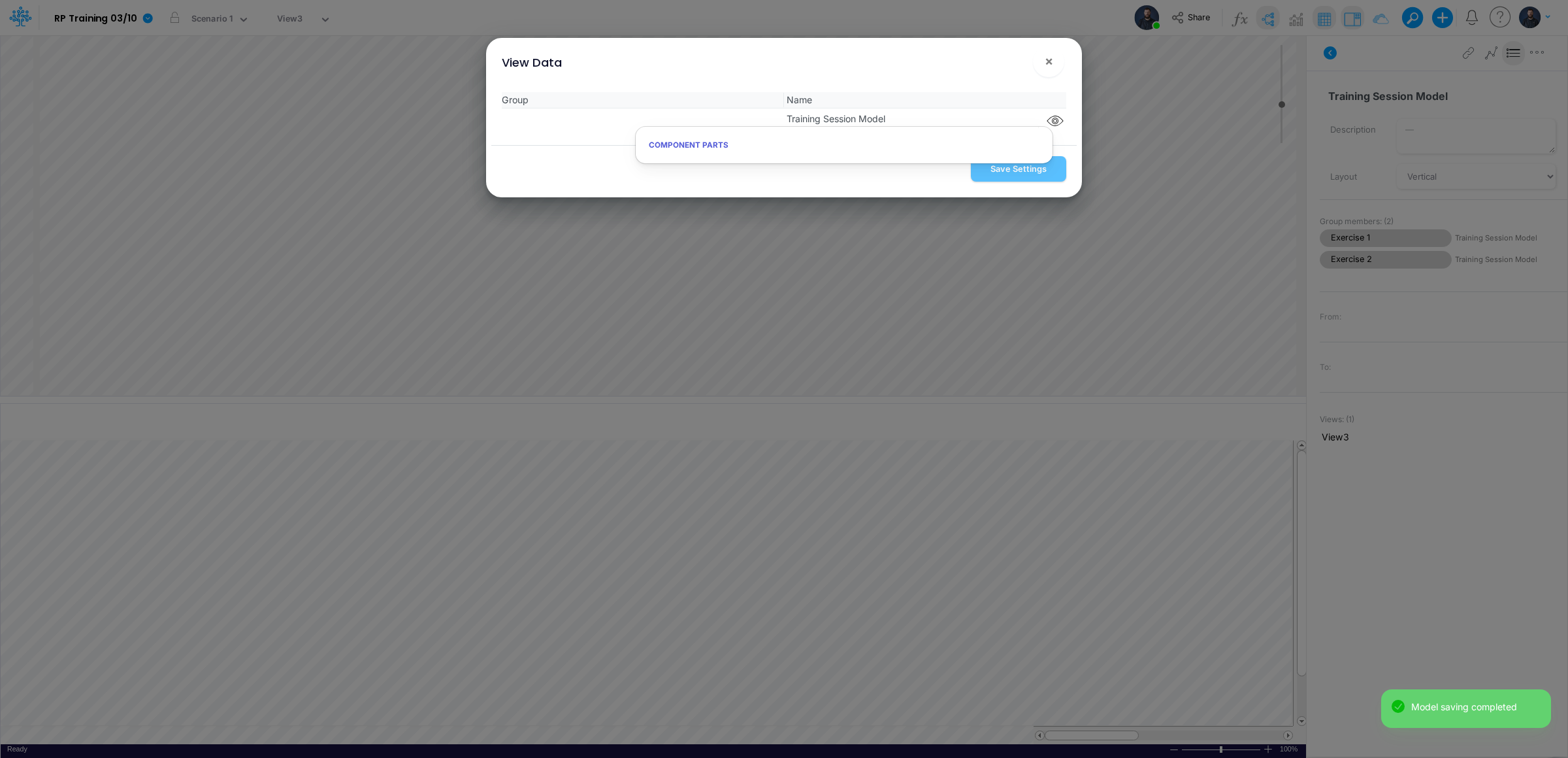
click at [1069, 142] on div "Group Name Training Session Model" at bounding box center [784, 112] width 585 height 63
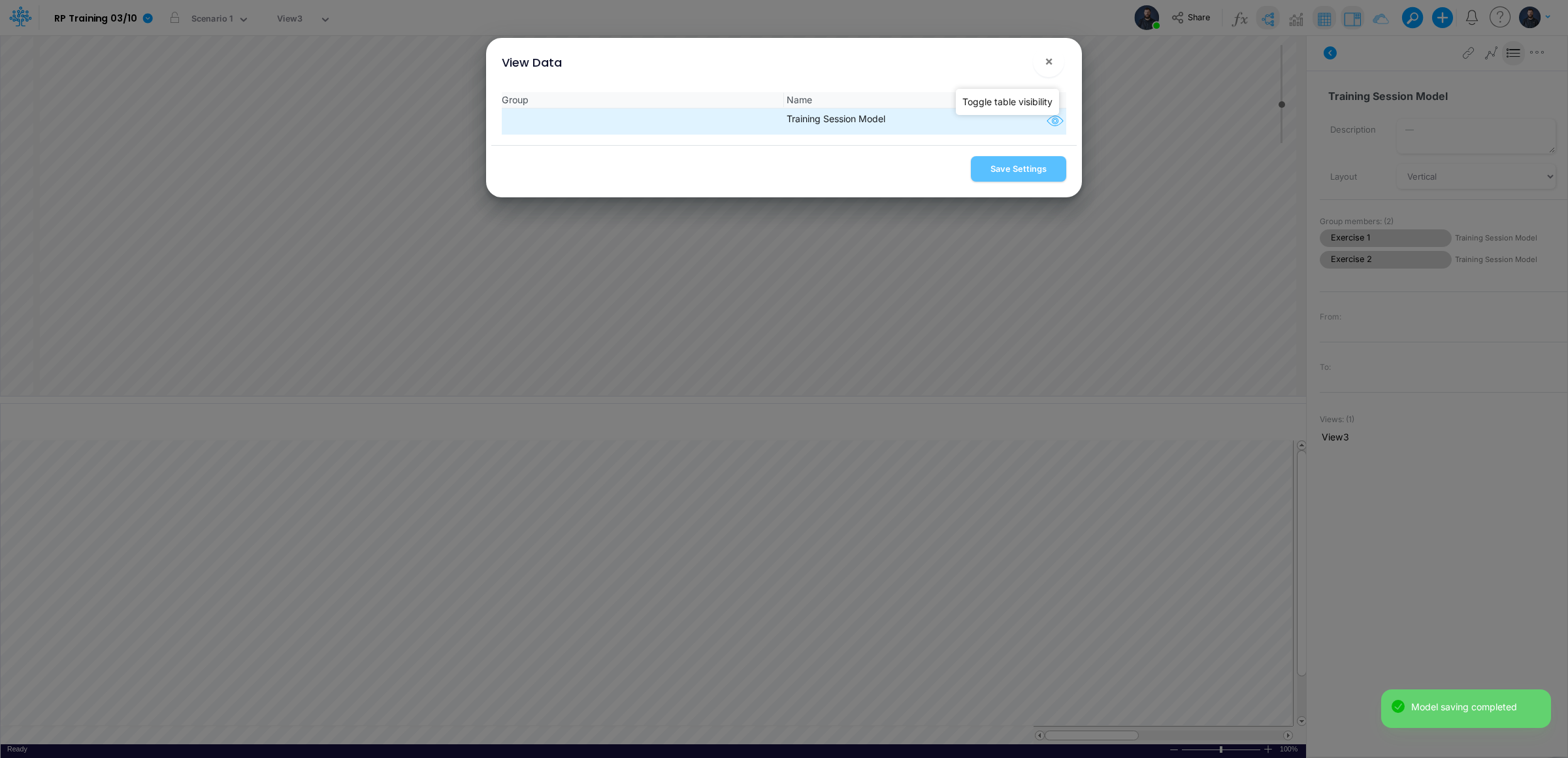
click at [1047, 125] on icon "button" at bounding box center [1055, 121] width 20 height 17
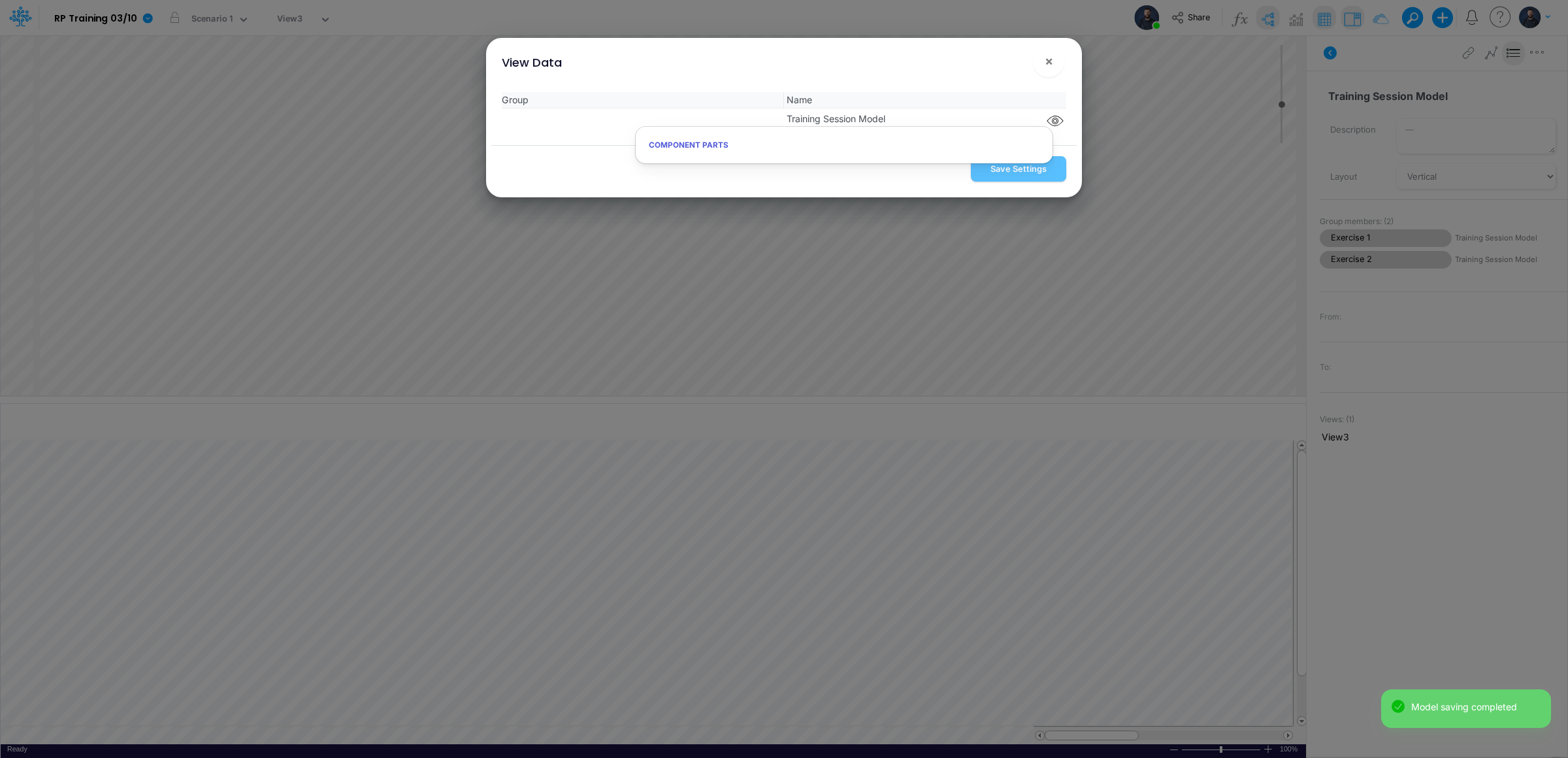
click at [956, 56] on div "View Data ×" at bounding box center [784, 60] width 585 height 44
click at [1051, 59] on span "×" at bounding box center [1048, 61] width 9 height 16
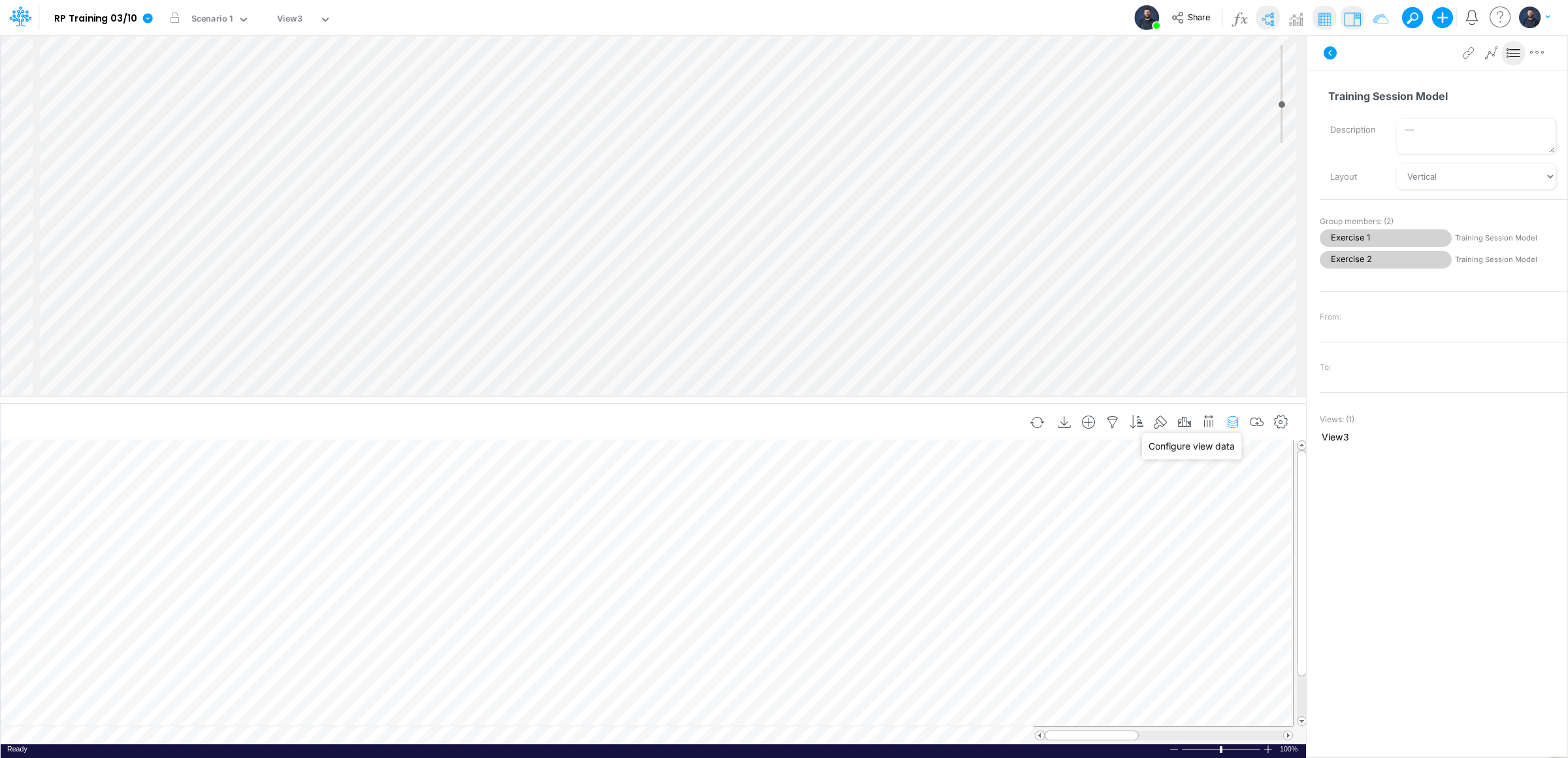
click at [1239, 419] on icon "button" at bounding box center [1232, 422] width 20 height 14
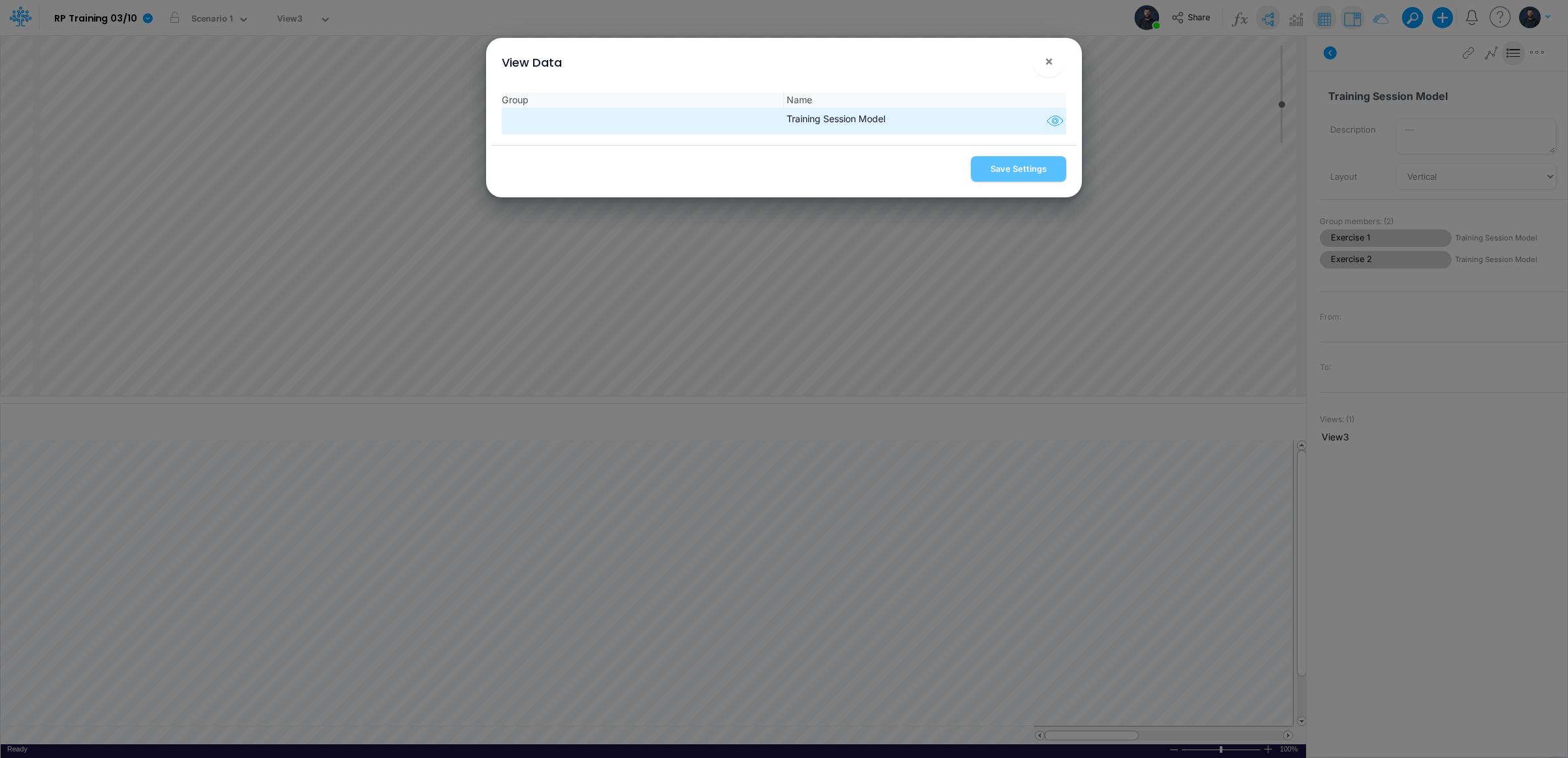
click at [1047, 121] on icon "button" at bounding box center [1055, 121] width 20 height 17
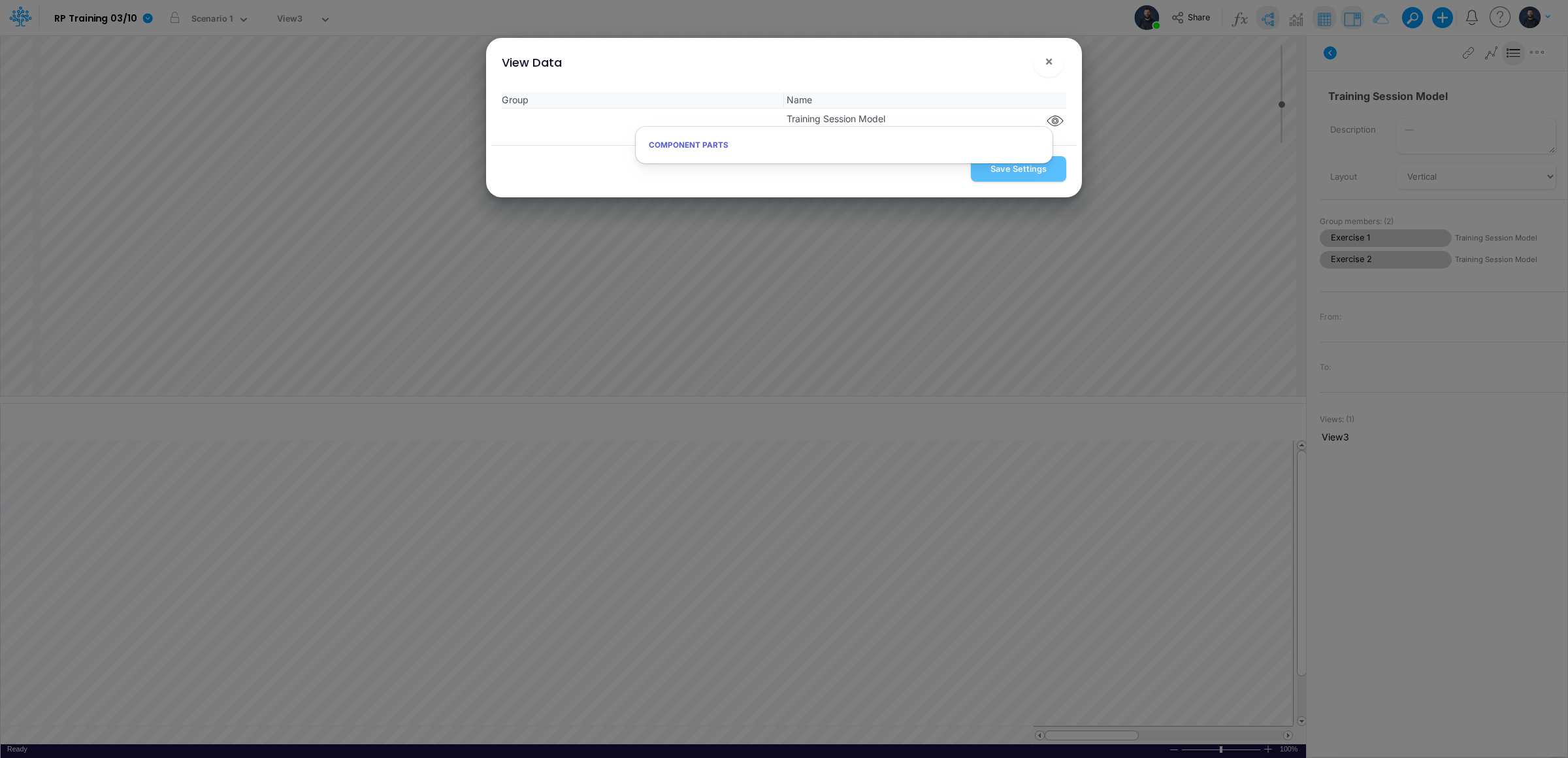
click at [940, 143] on h6 "Component parts" at bounding box center [843, 145] width 417 height 23
click at [704, 147] on h6 "Component parts" at bounding box center [843, 145] width 417 height 23
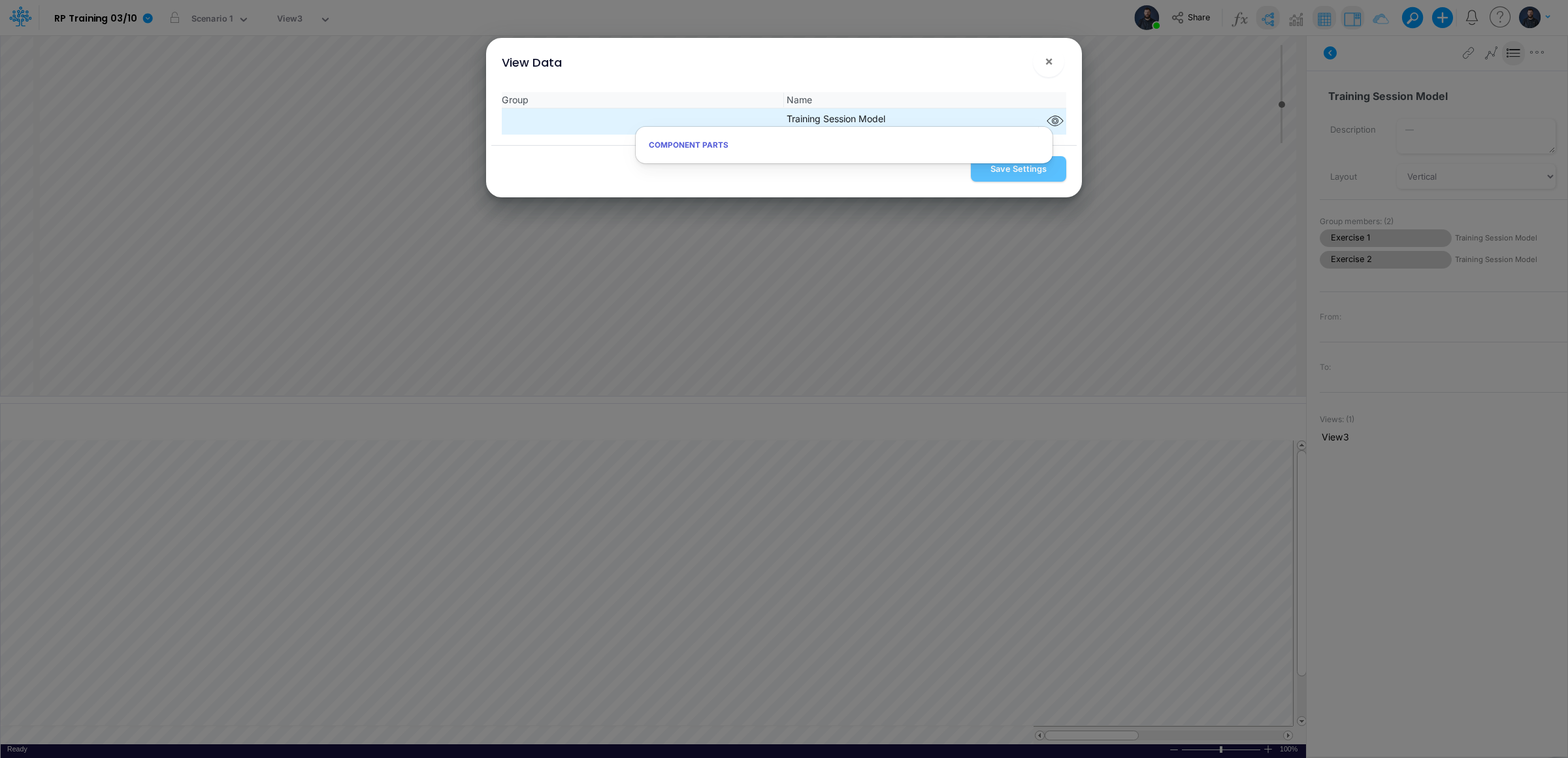
click at [871, 108] on li "Training Session Model" at bounding box center [784, 121] width 564 height 26
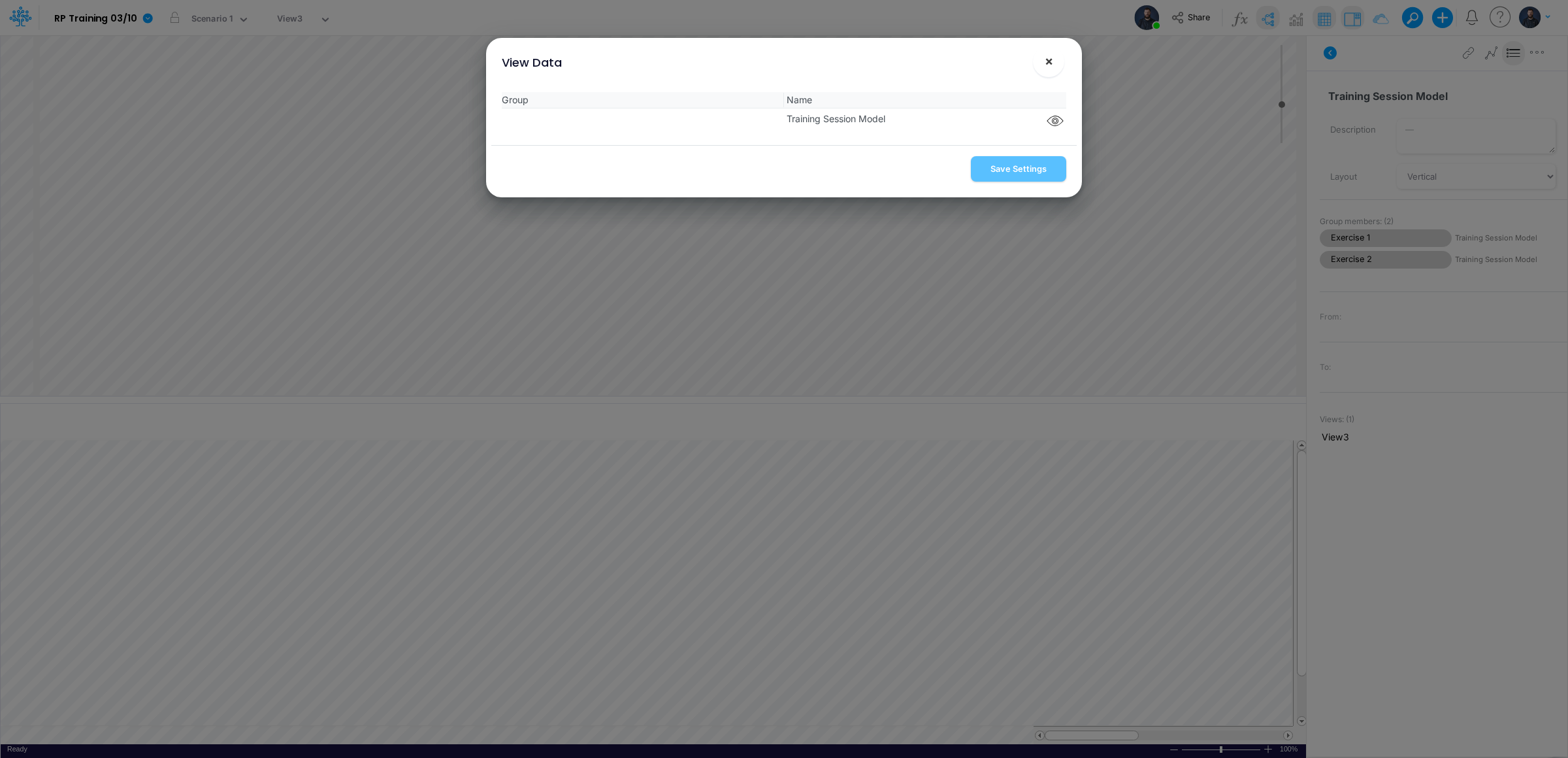
click at [1055, 65] on button "×" at bounding box center [1048, 61] width 31 height 31
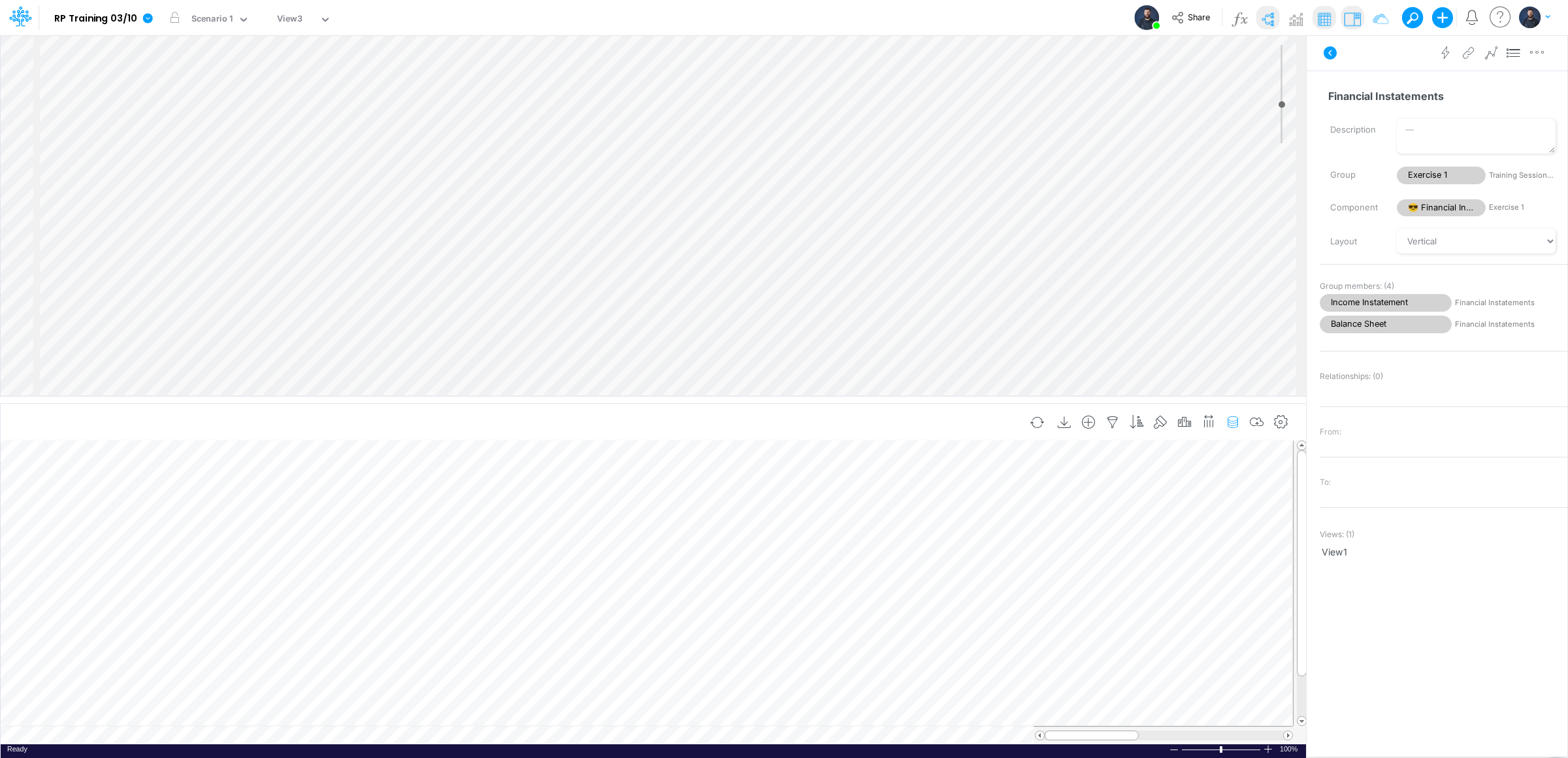
click at [1229, 422] on icon "button" at bounding box center [1232, 422] width 20 height 14
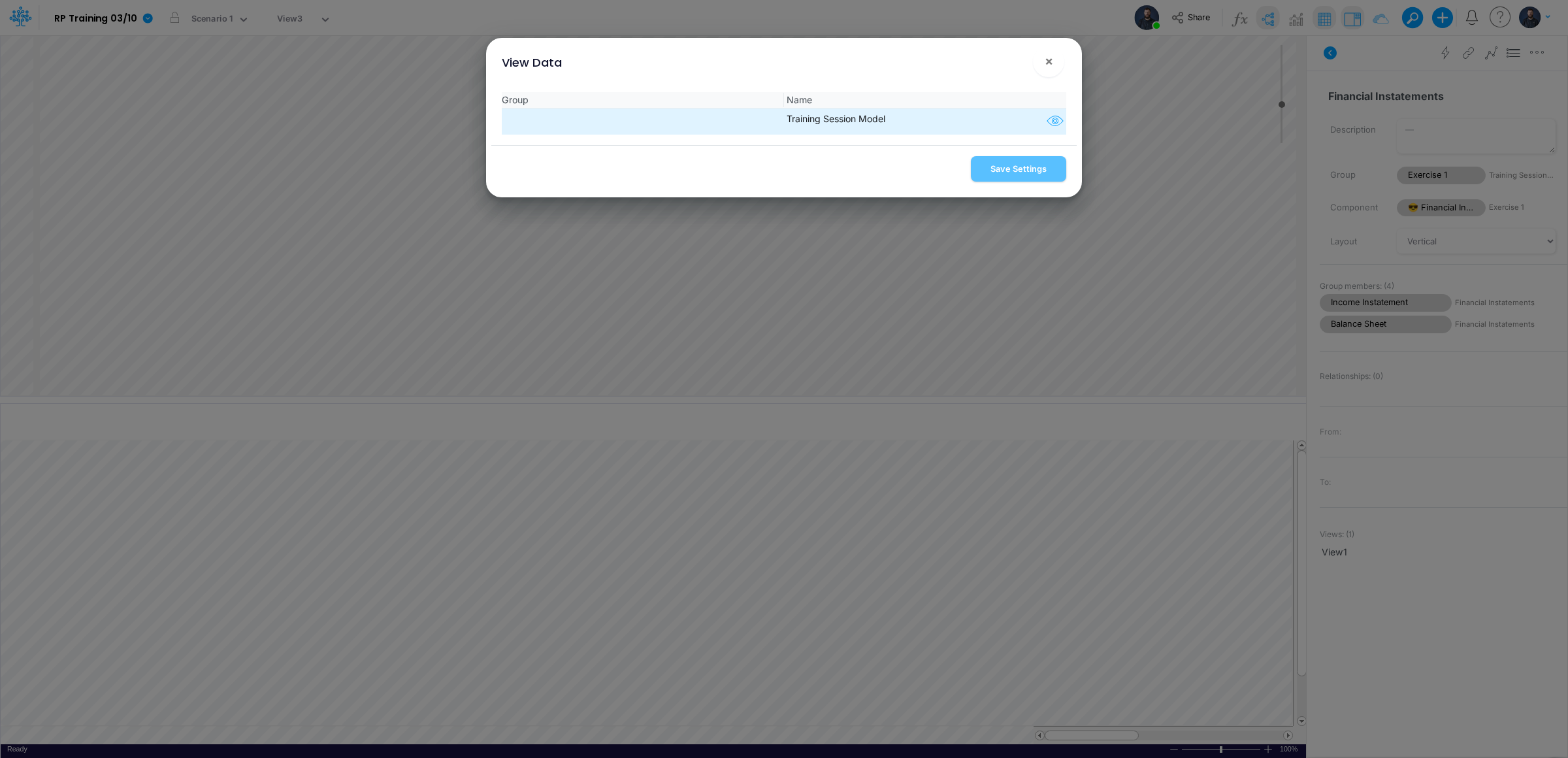
click at [1047, 125] on icon "button" at bounding box center [1055, 121] width 20 height 17
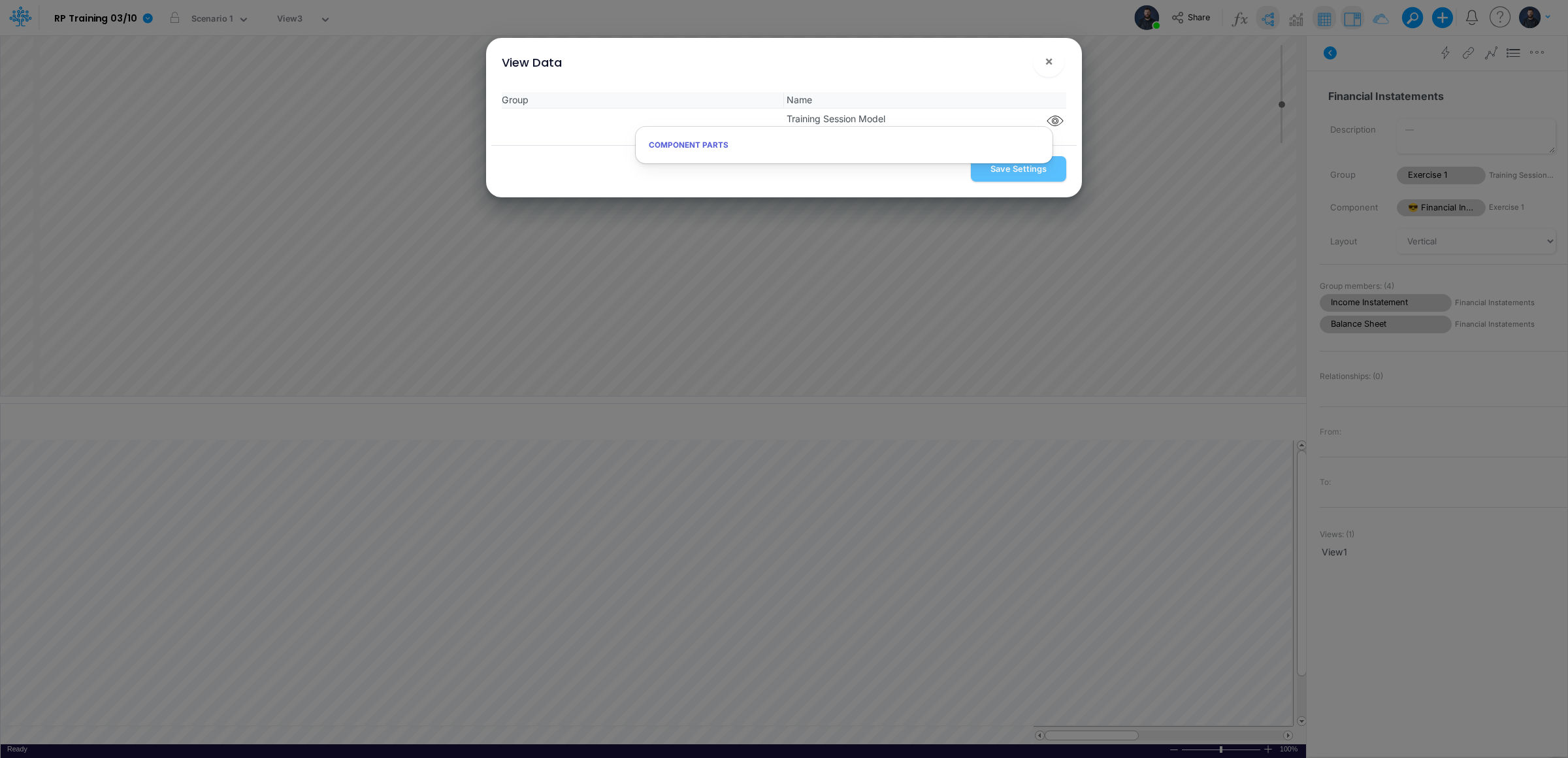
click at [949, 63] on div "View Data ×" at bounding box center [784, 60] width 585 height 44
click at [1059, 60] on button "×" at bounding box center [1048, 61] width 31 height 31
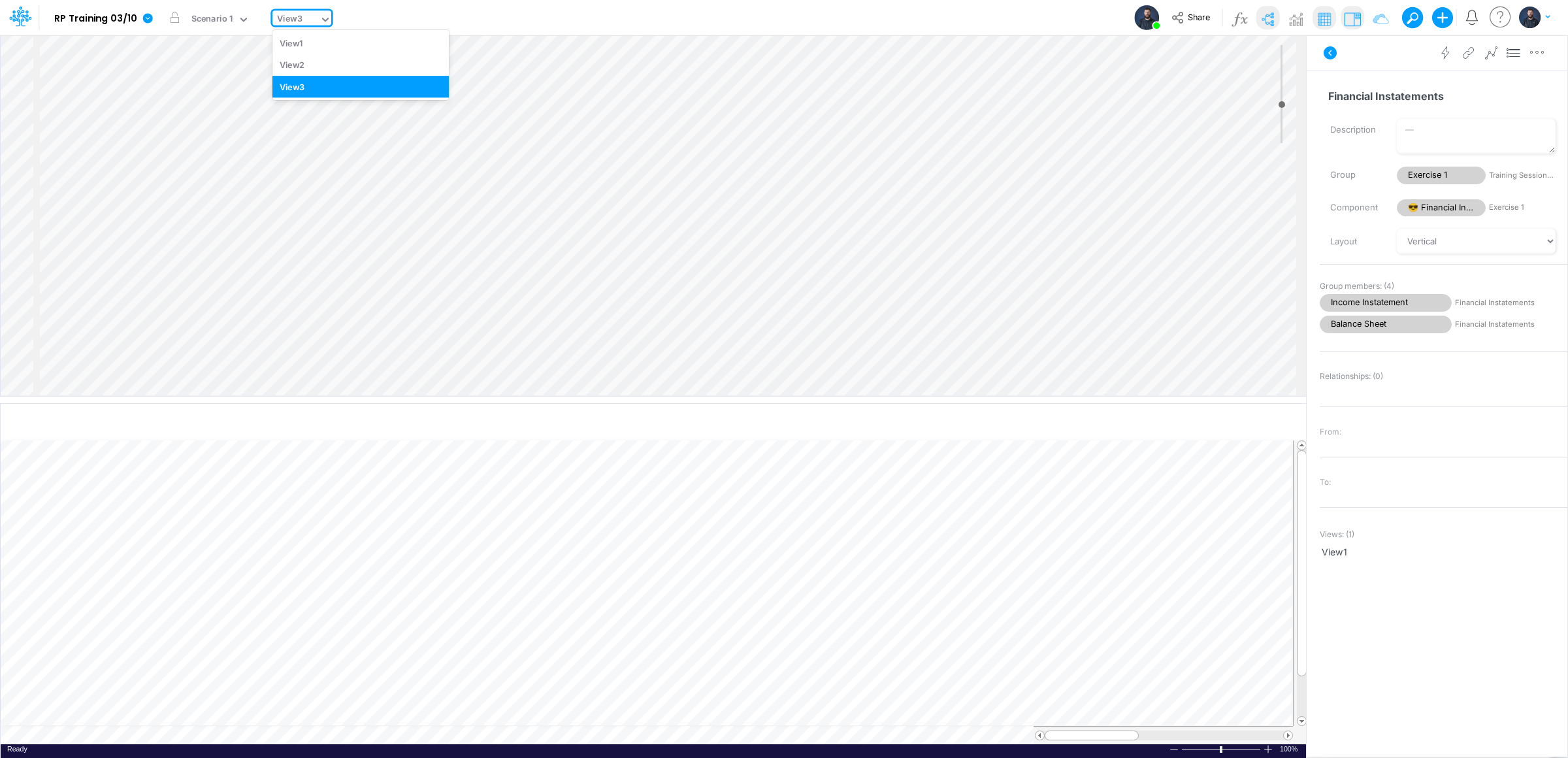
click at [288, 17] on div "View3" at bounding box center [289, 20] width 26 height 15
click at [301, 88] on div "View3" at bounding box center [360, 86] width 176 height 22
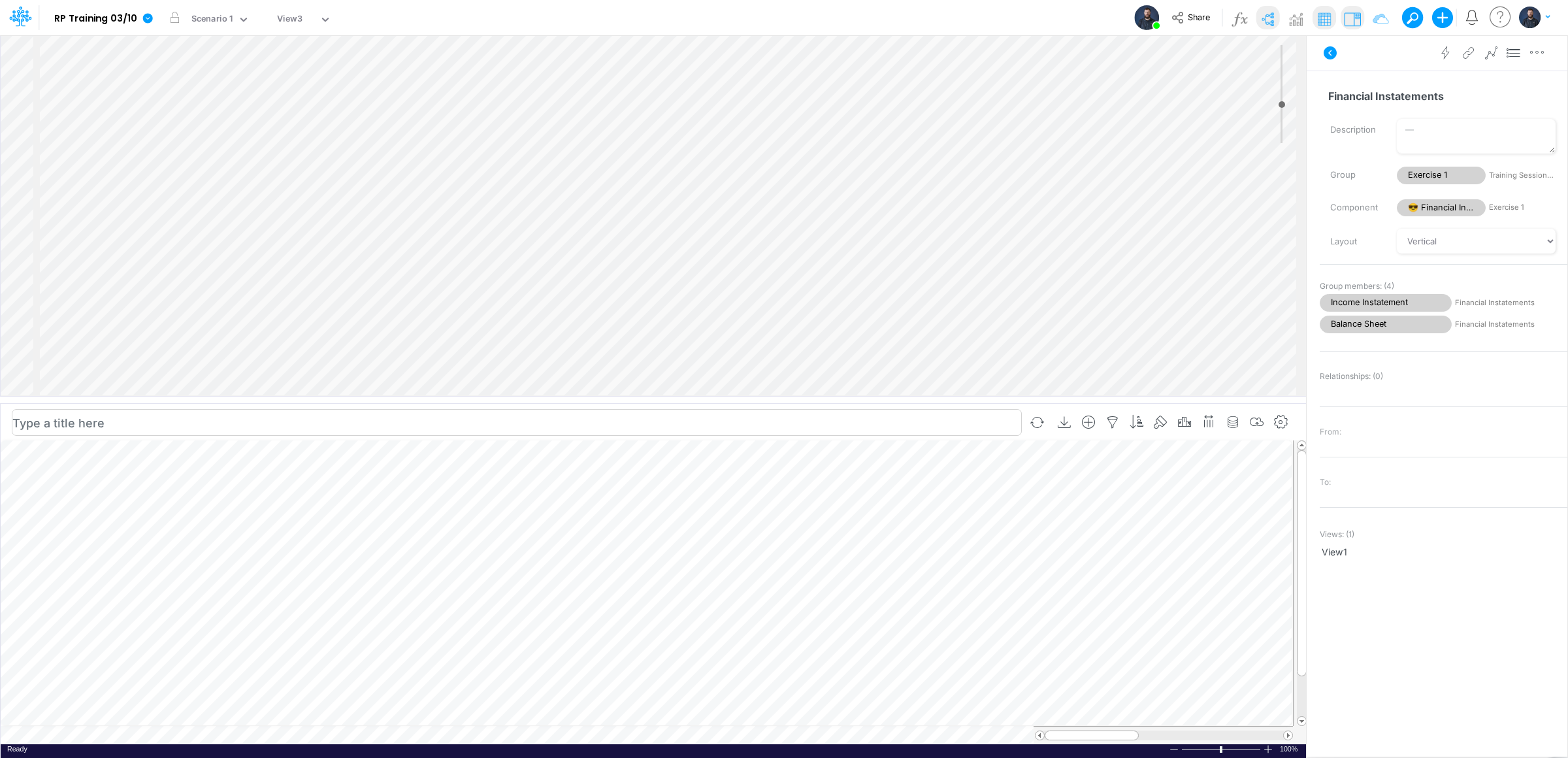
scroll to position [0, 1]
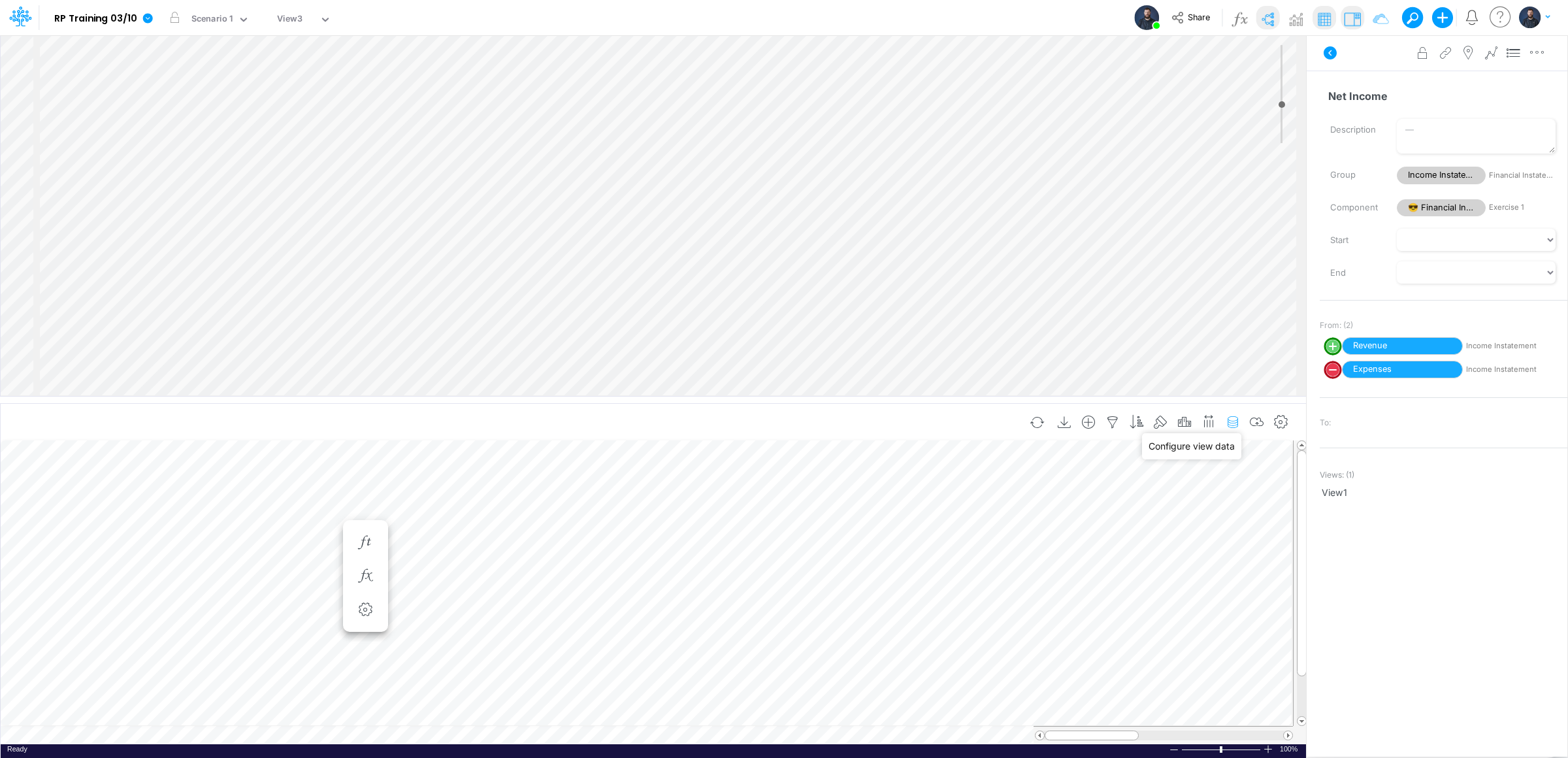
click at [1228, 419] on icon "button" at bounding box center [1232, 422] width 20 height 14
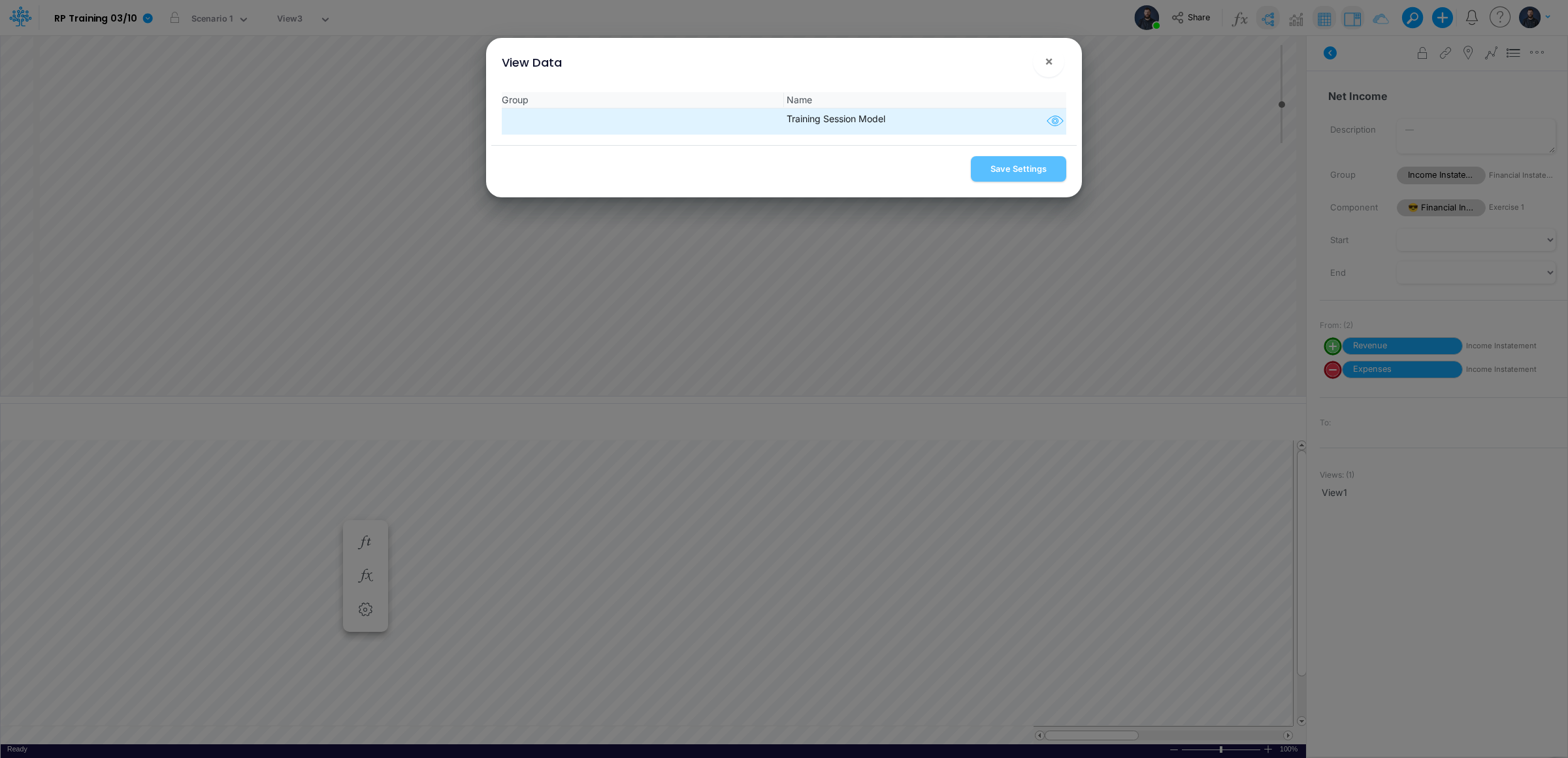
click at [1045, 125] on icon "button" at bounding box center [1055, 121] width 20 height 17
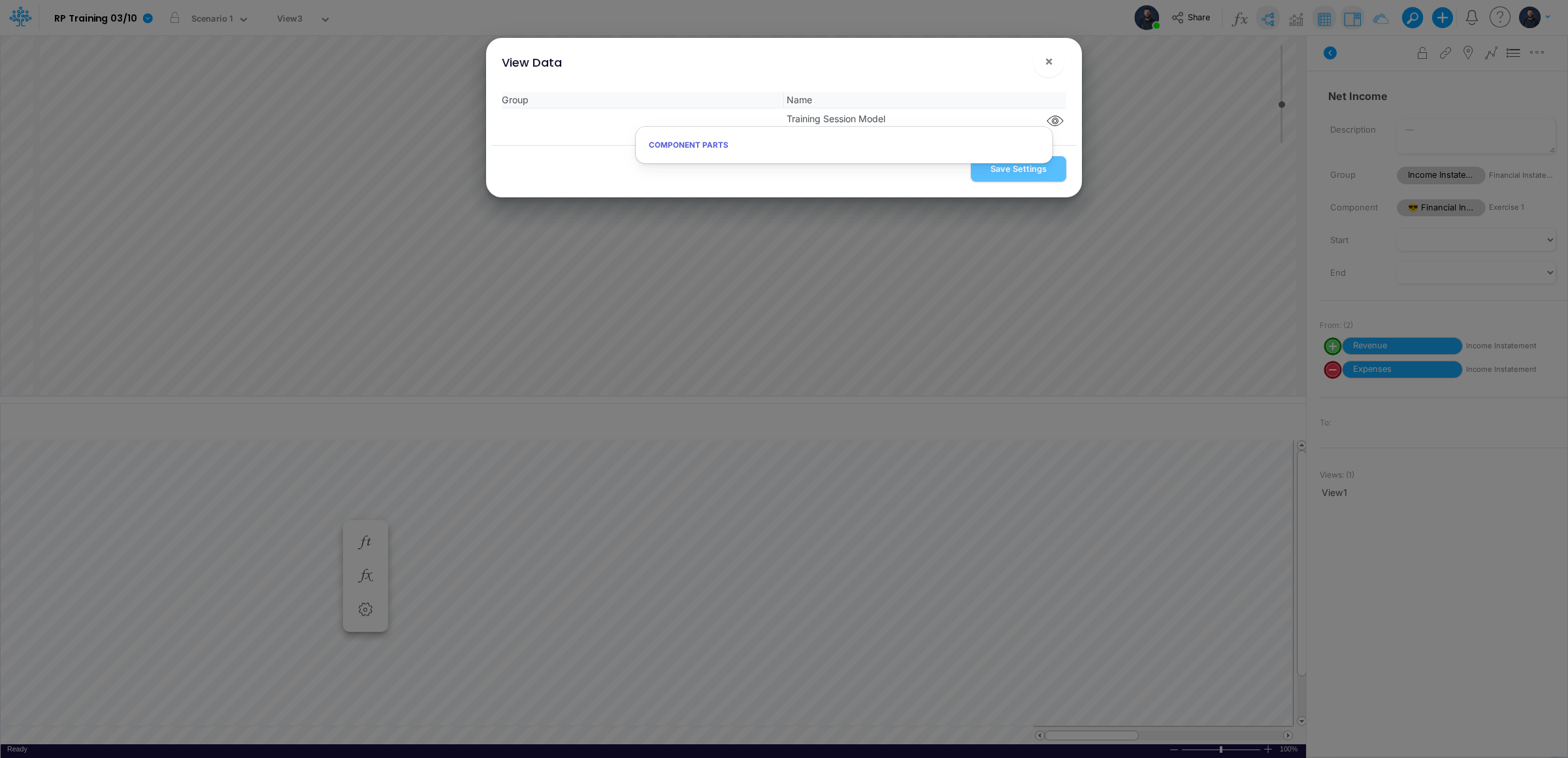
click at [917, 147] on h6 "Component parts" at bounding box center [843, 145] width 417 height 23
click at [1011, 181] on div "Save Settings" at bounding box center [784, 171] width 585 height 53
click at [1047, 64] on span "×" at bounding box center [1048, 61] width 9 height 16
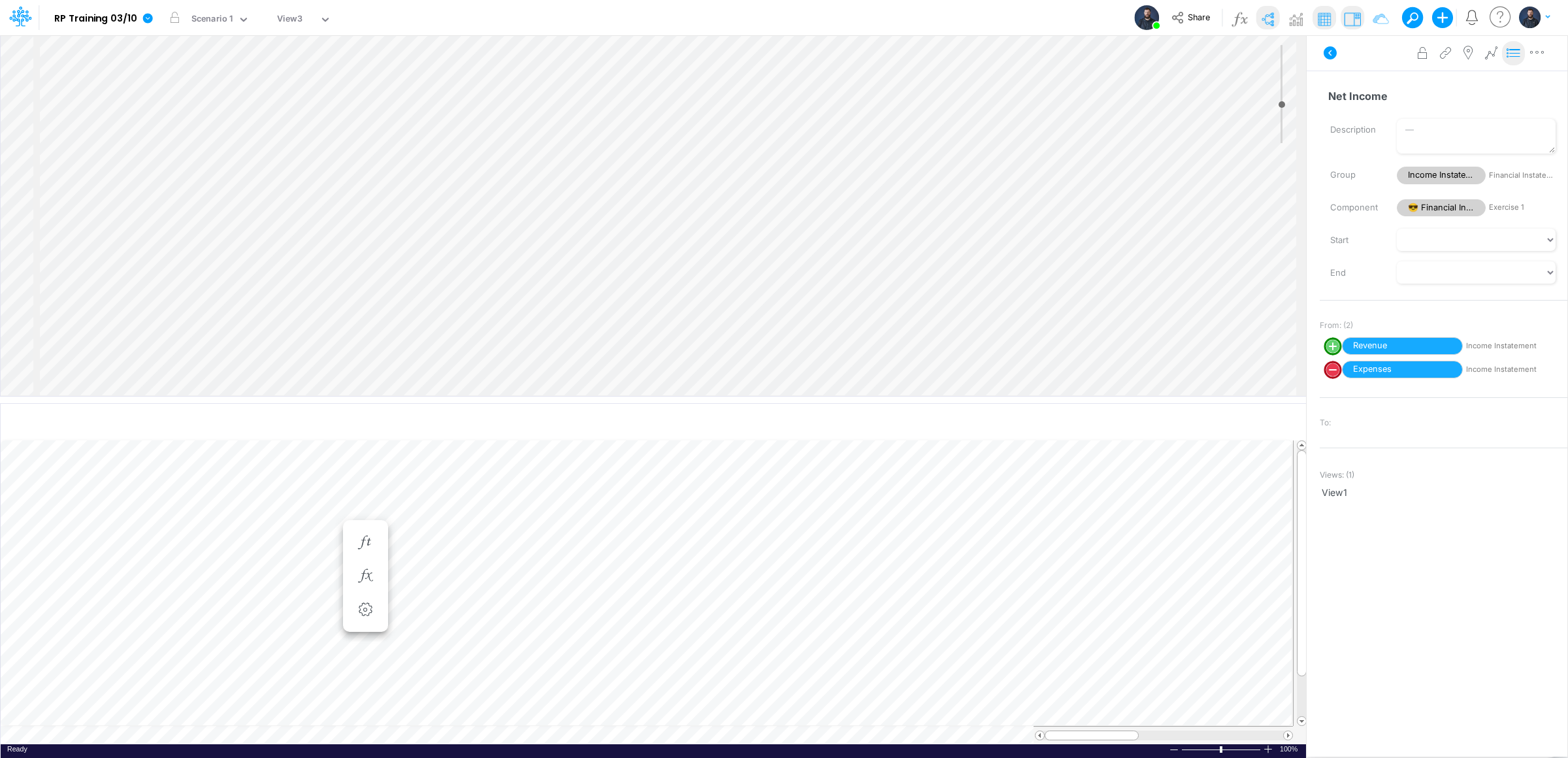
click at [1518, 52] on icon at bounding box center [1514, 53] width 20 height 14
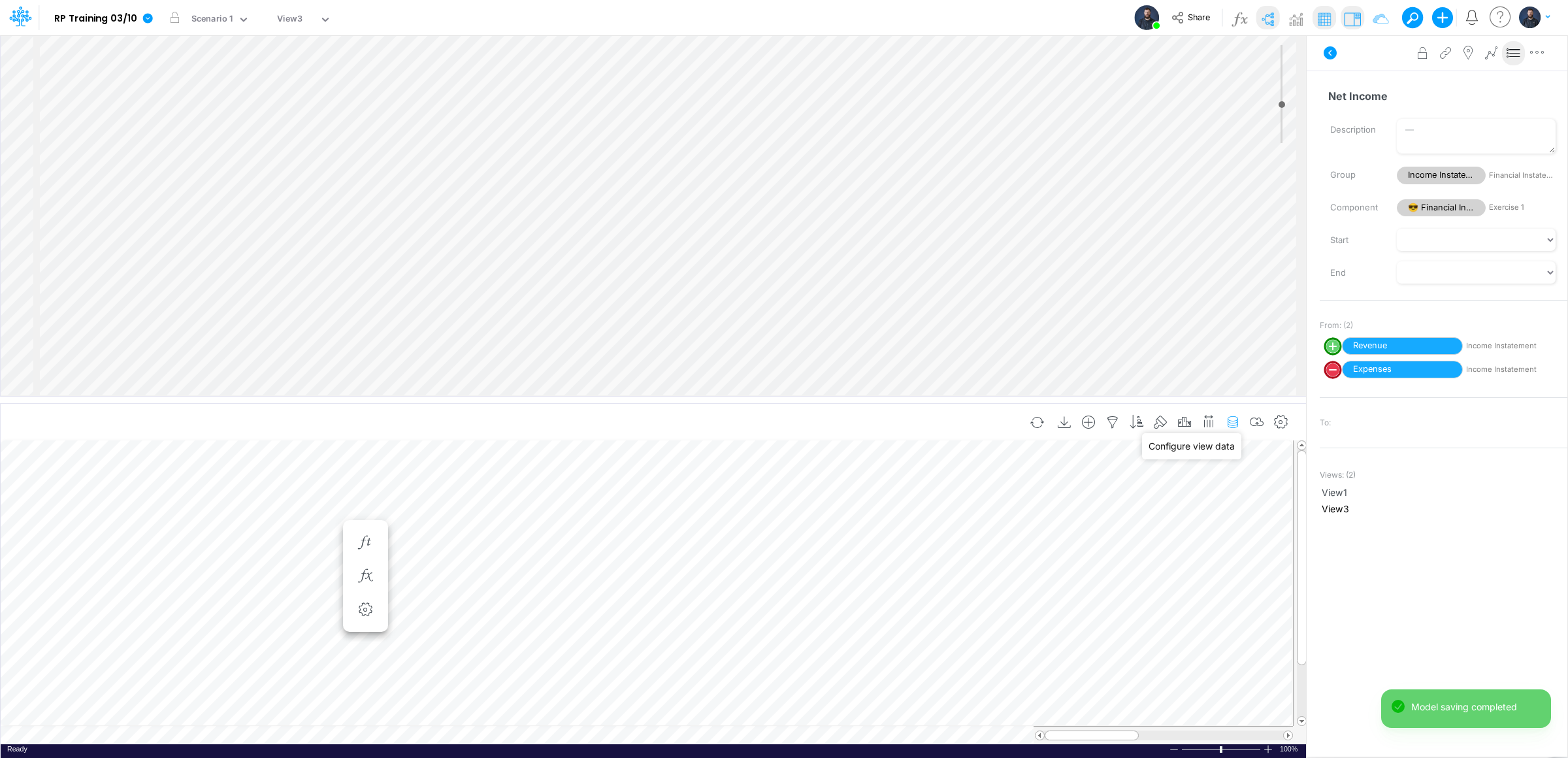
click at [1229, 422] on icon "button" at bounding box center [1232, 422] width 20 height 14
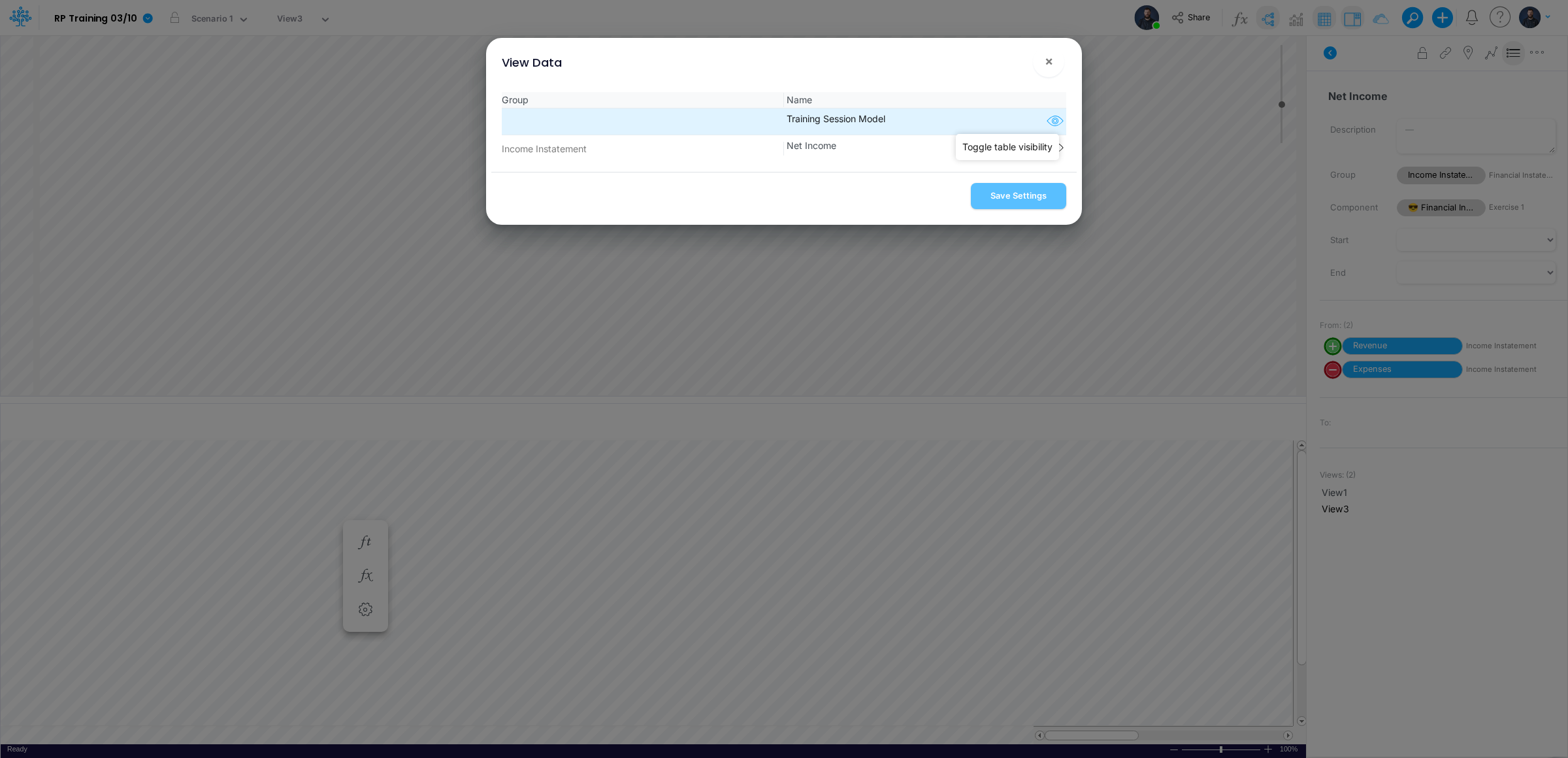
click at [1047, 116] on icon "button" at bounding box center [1055, 121] width 20 height 17
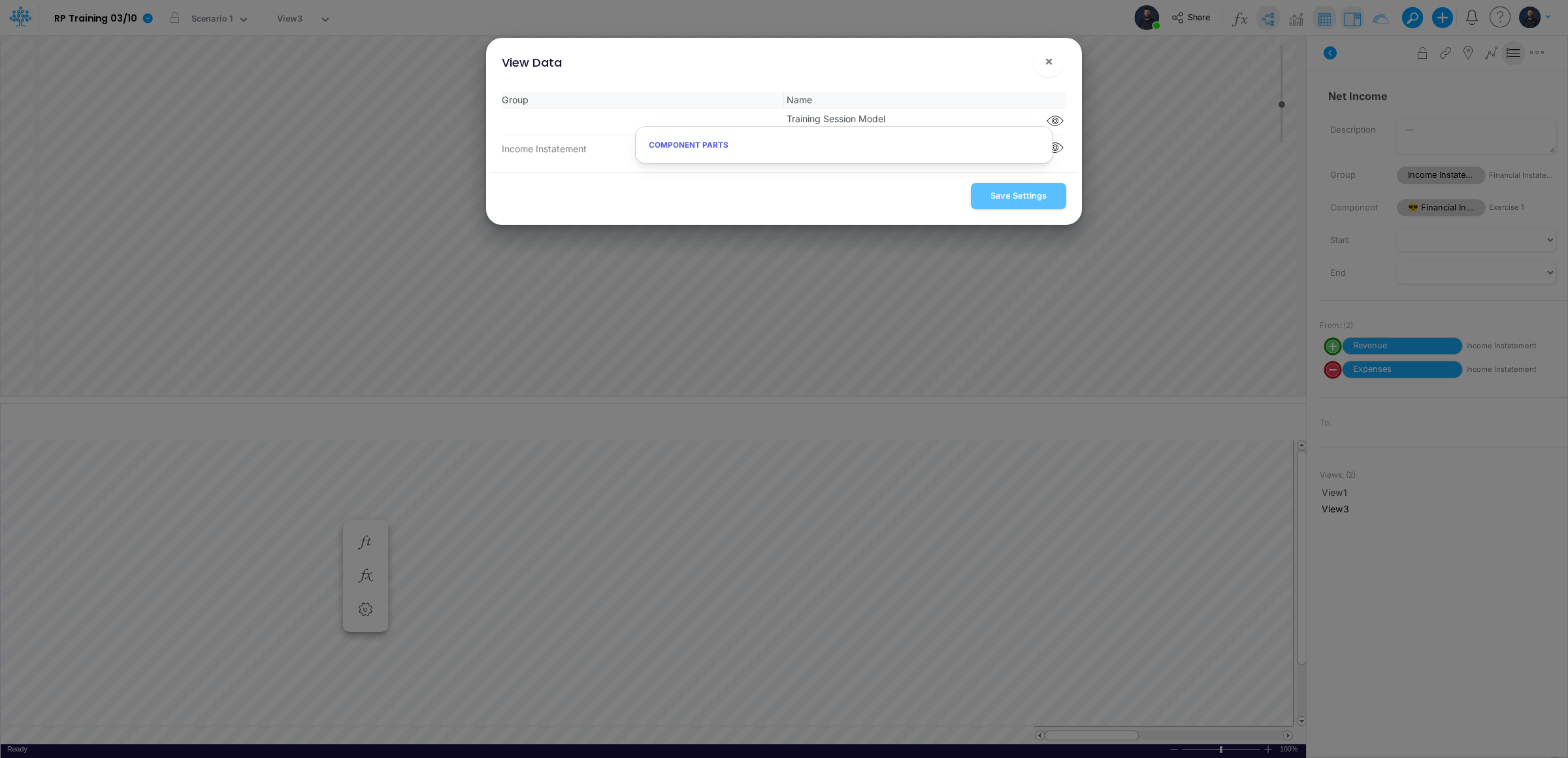
click at [862, 102] on span "Name" at bounding box center [925, 99] width 282 height 14
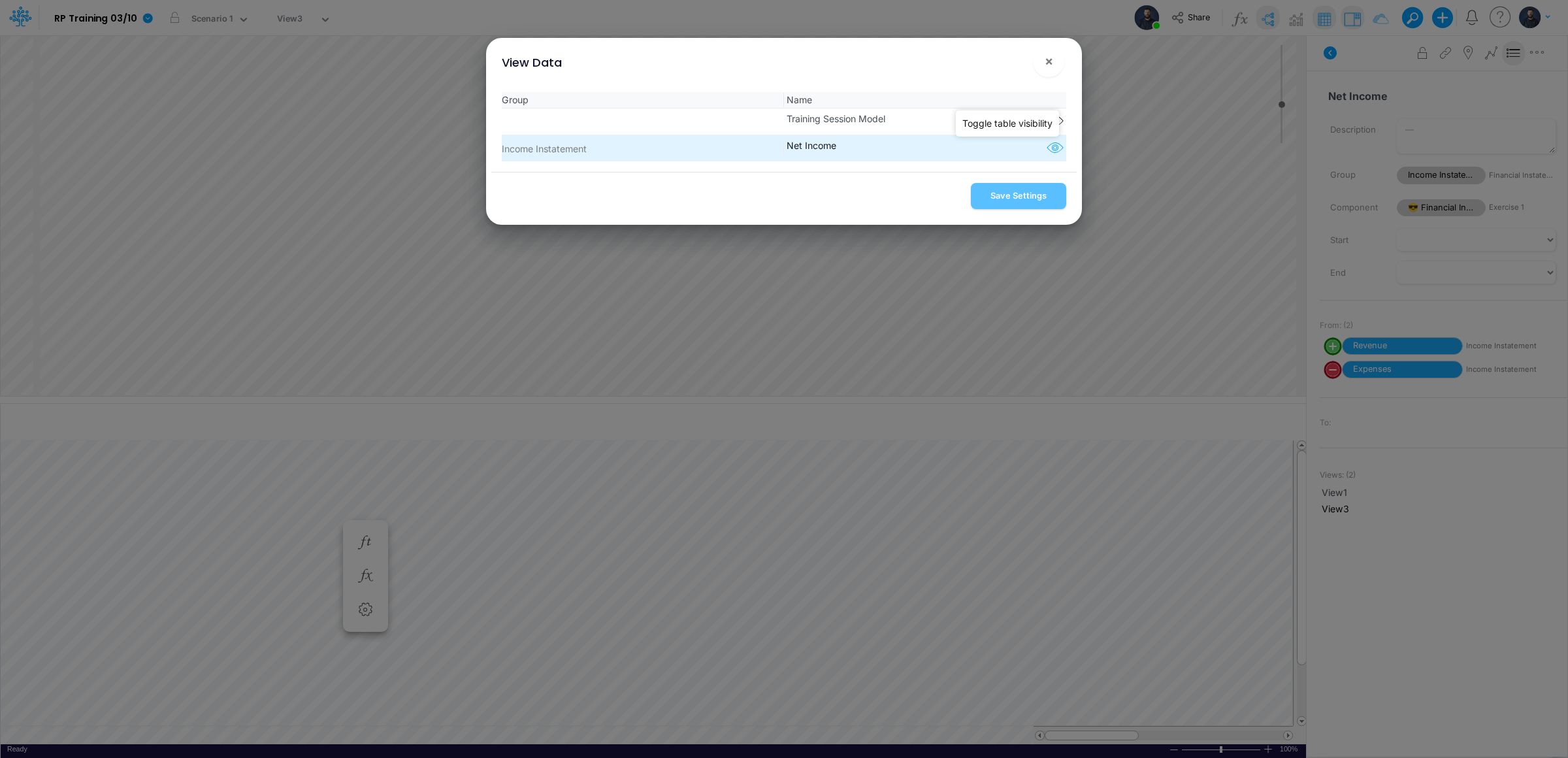
click at [1045, 145] on icon "button" at bounding box center [1055, 147] width 20 height 17
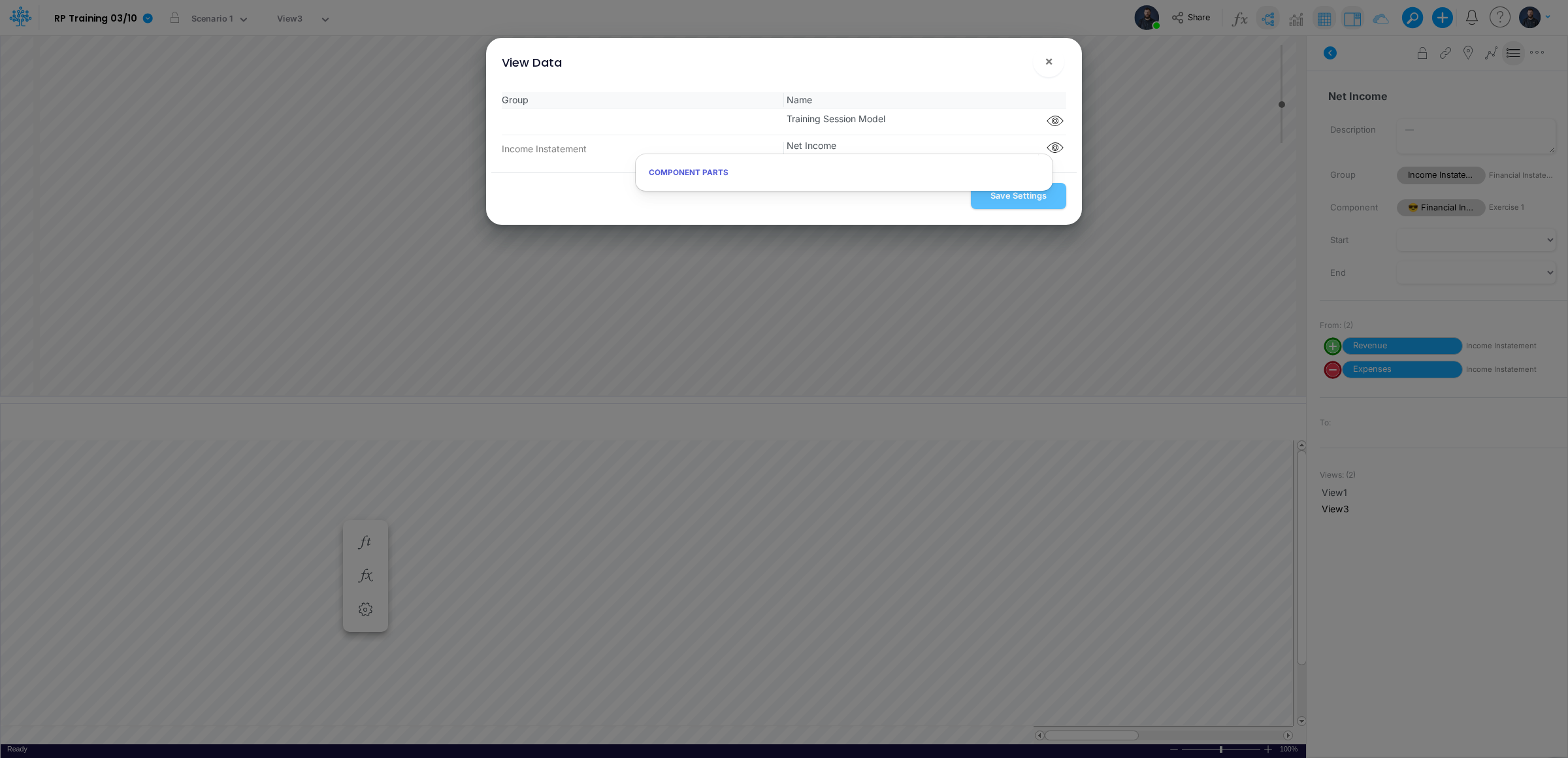
click at [1023, 88] on div "Group Name Training Session Model Component parts Income Instatement Net Income" at bounding box center [784, 126] width 585 height 90
click at [1050, 67] on span "×" at bounding box center [1048, 61] width 9 height 16
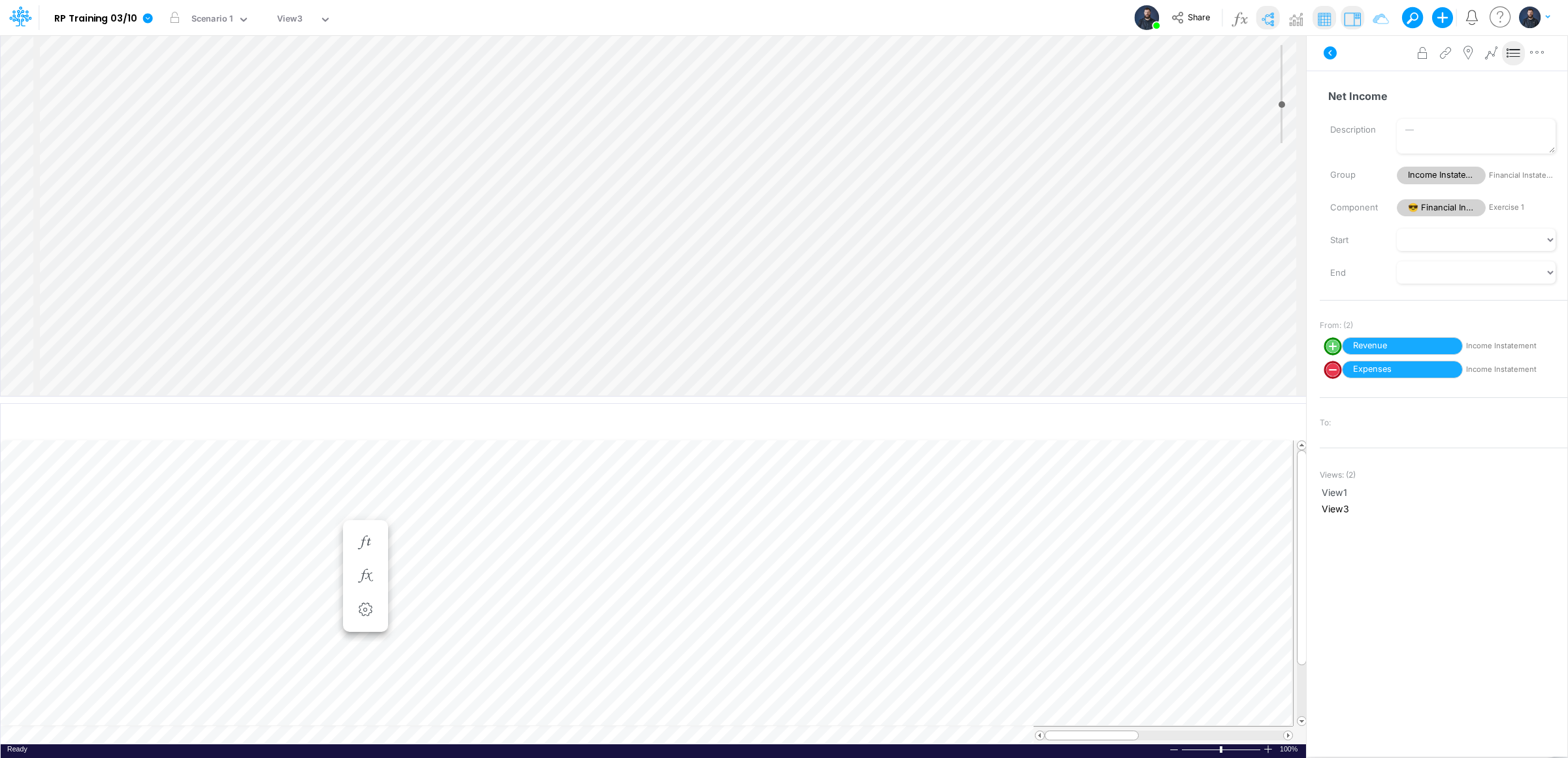
click at [1518, 46] on icon at bounding box center [1514, 53] width 20 height 14
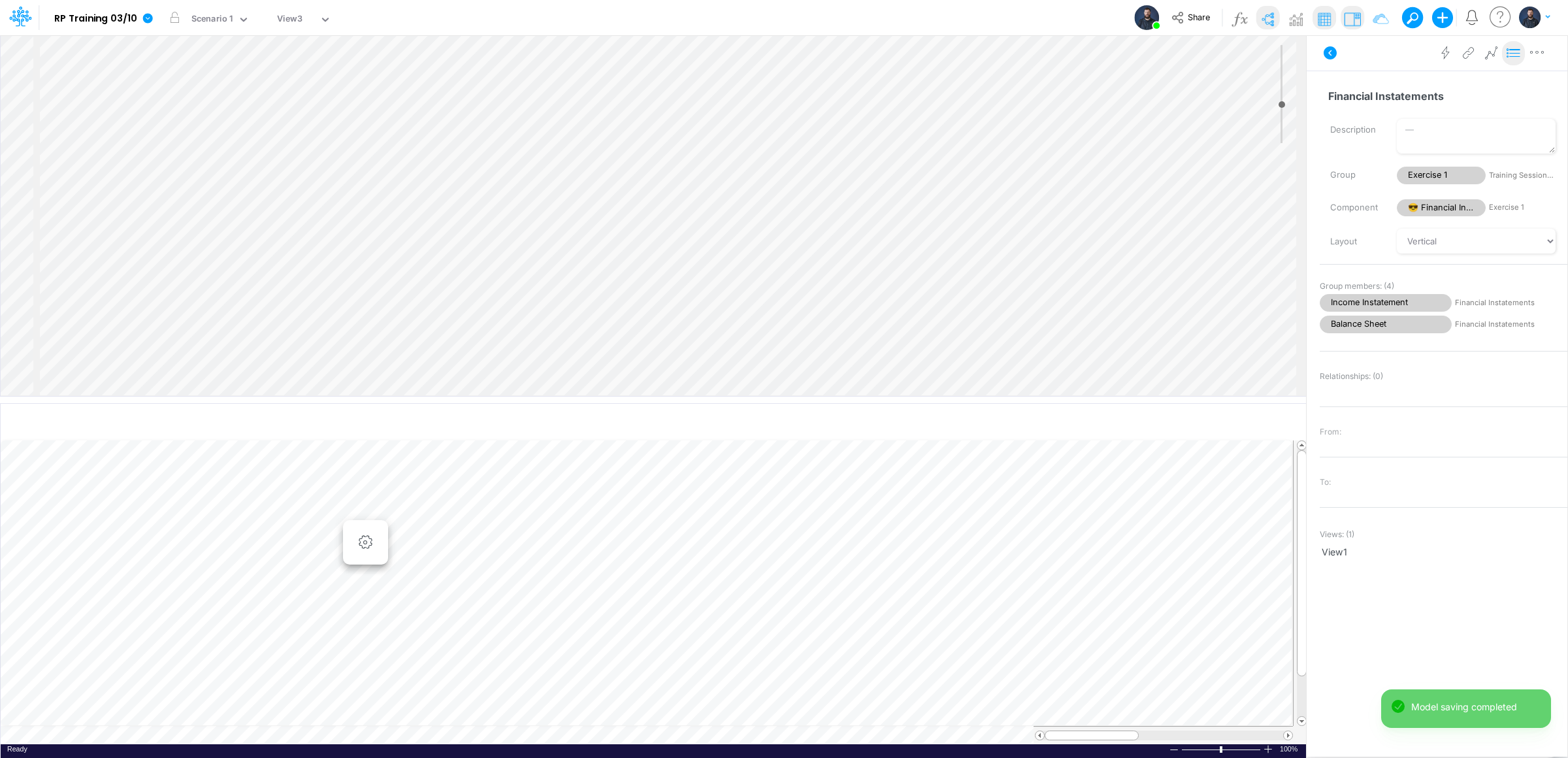
click at [1519, 53] on icon at bounding box center [1514, 53] width 20 height 14
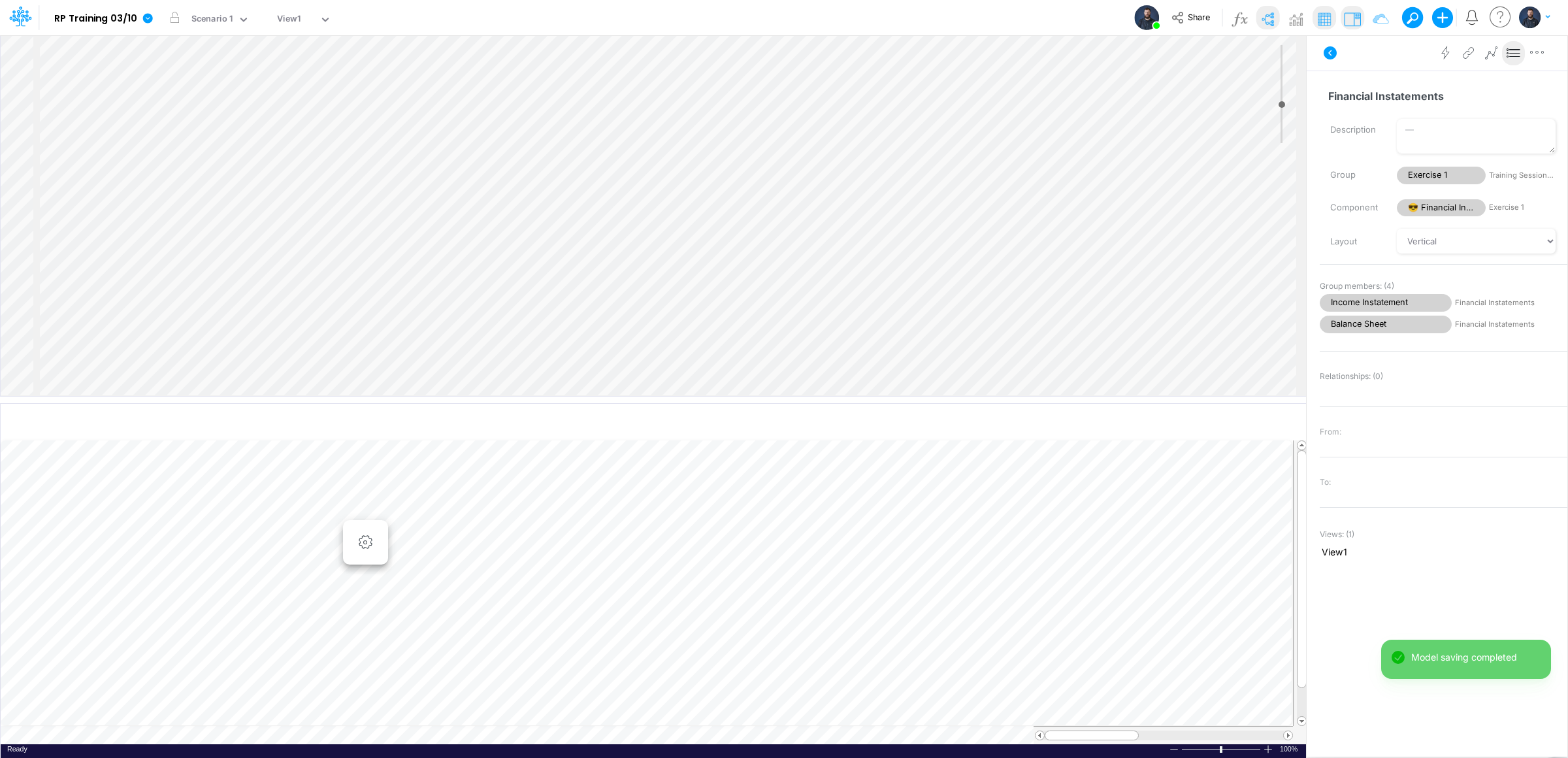
scroll to position [0, 1]
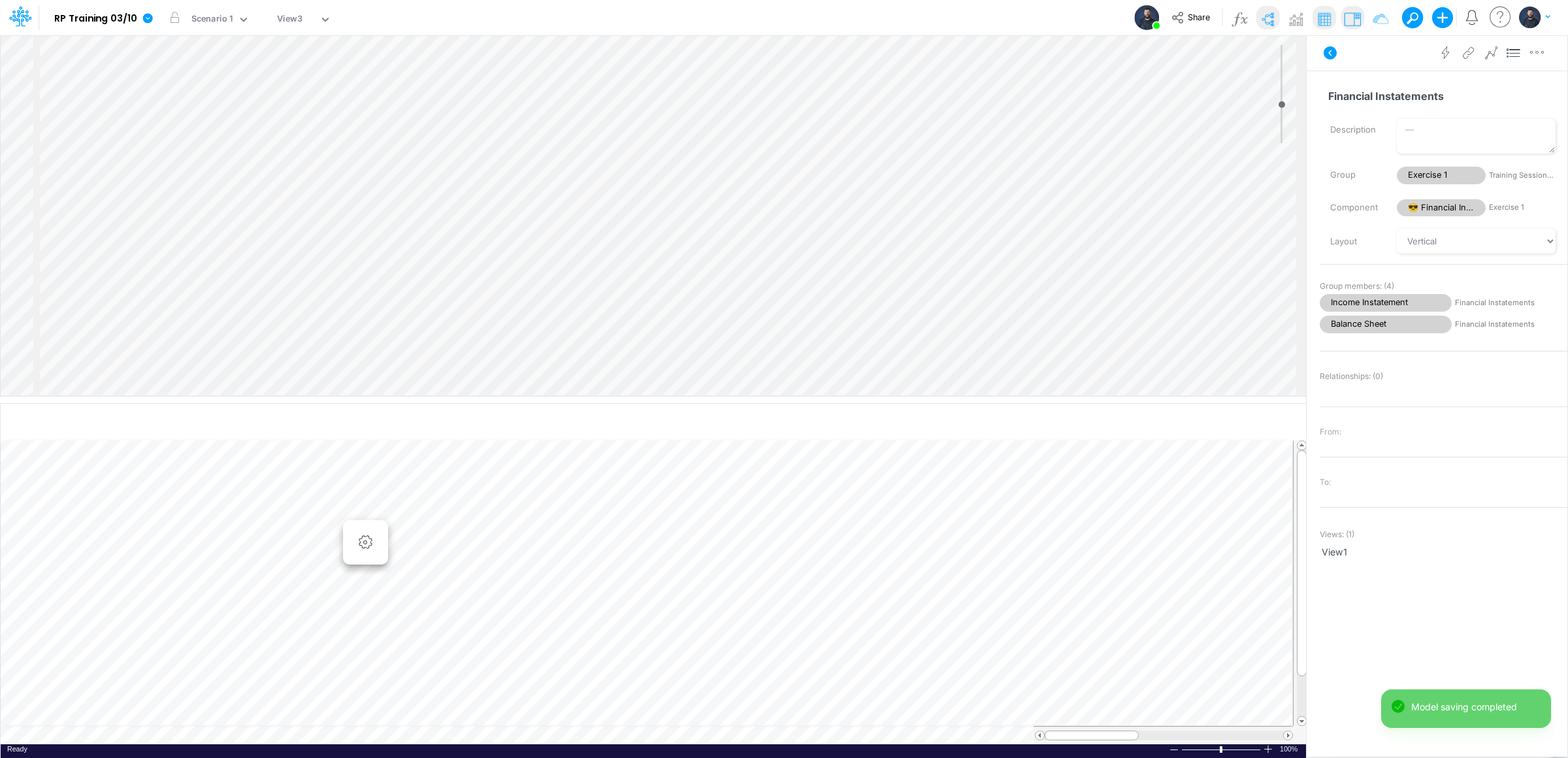
scroll to position [0, 1]
click at [1004, 422] on input "text" at bounding box center [517, 422] width 1010 height 27
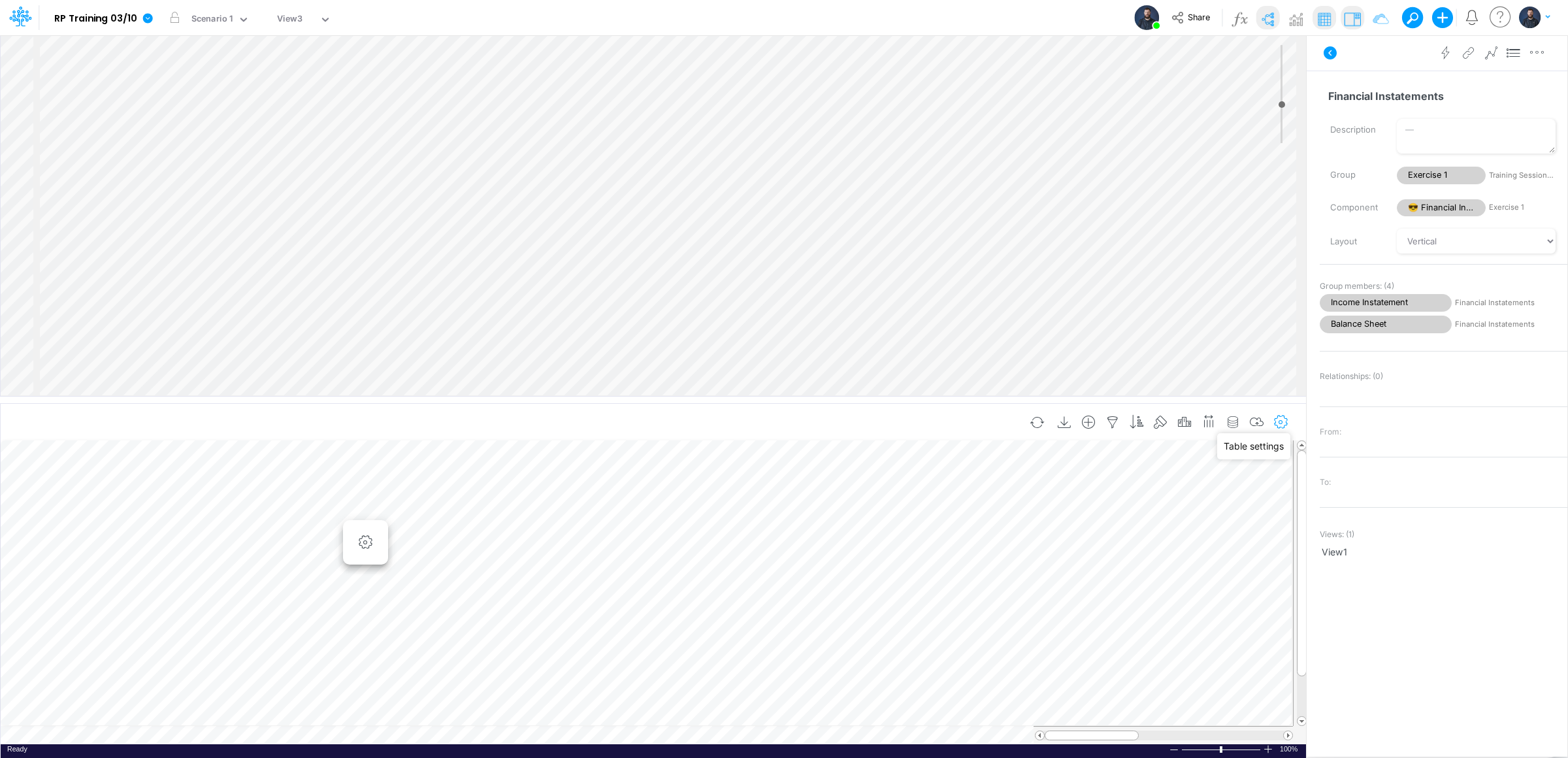
click at [1288, 427] on icon "button" at bounding box center [1281, 422] width 20 height 14
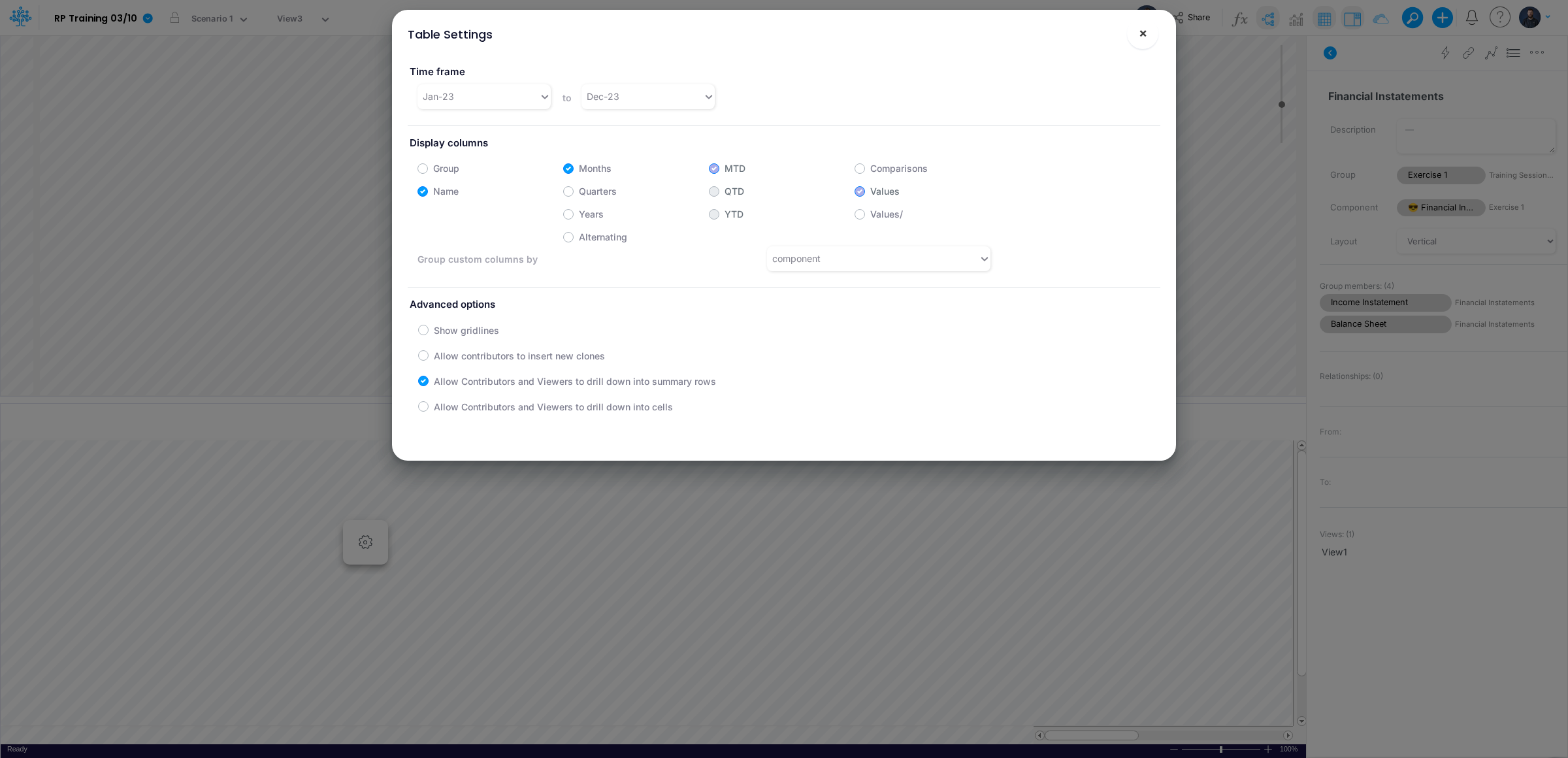
click at [1146, 35] on span "×" at bounding box center [1142, 33] width 9 height 16
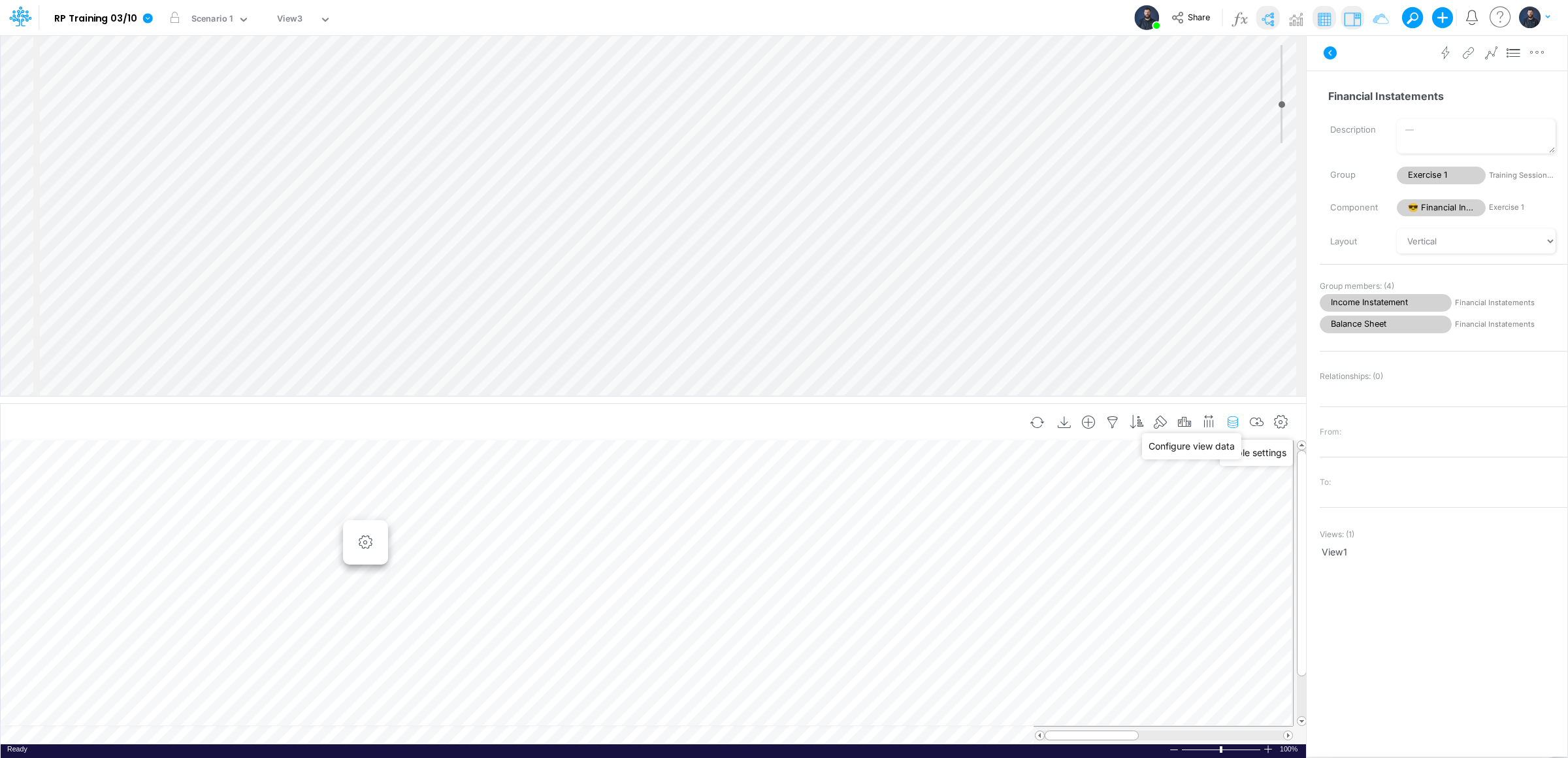
click at [1236, 423] on icon "button" at bounding box center [1232, 422] width 20 height 14
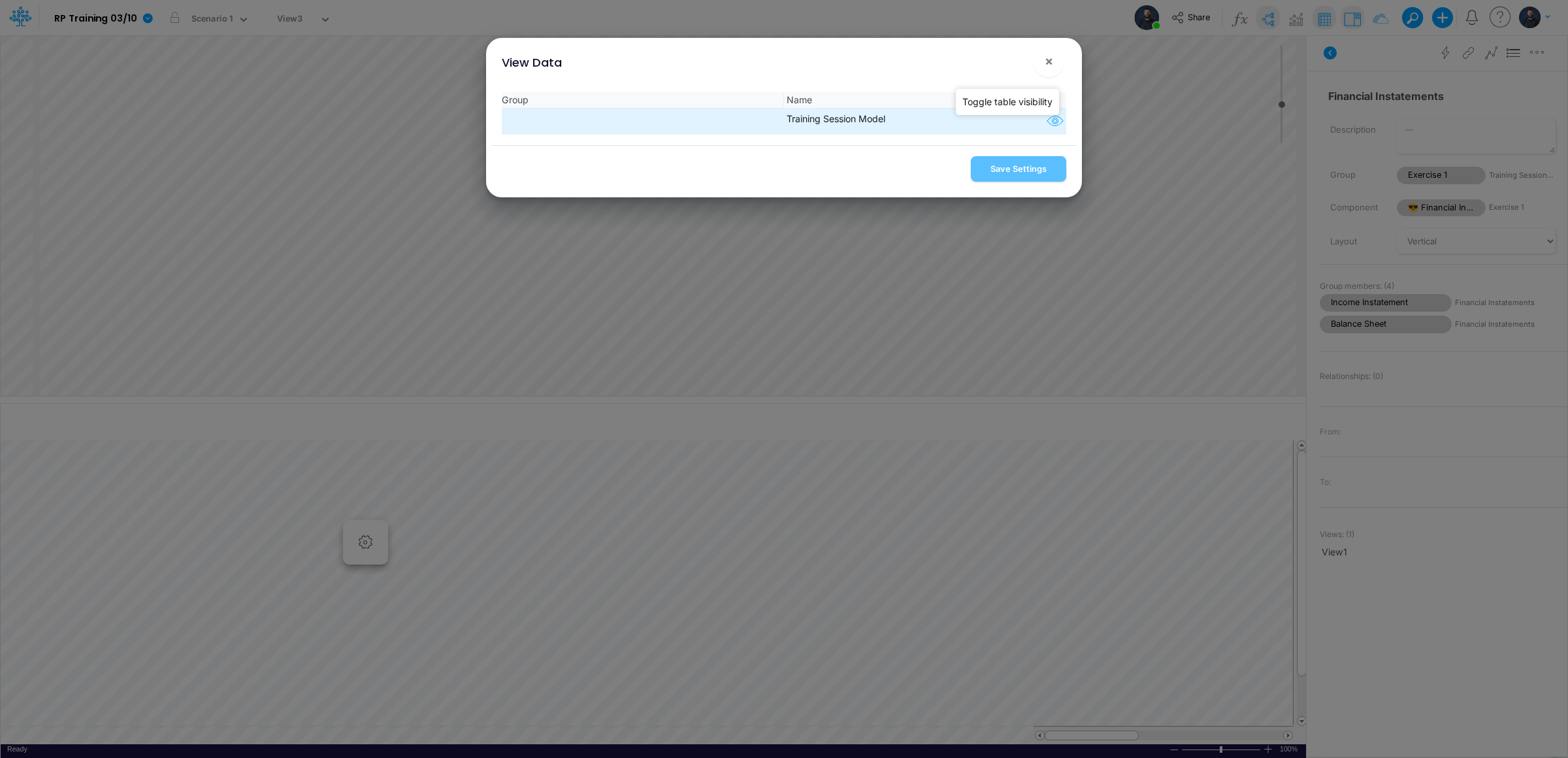
click at [1057, 128] on icon "button" at bounding box center [1055, 121] width 20 height 17
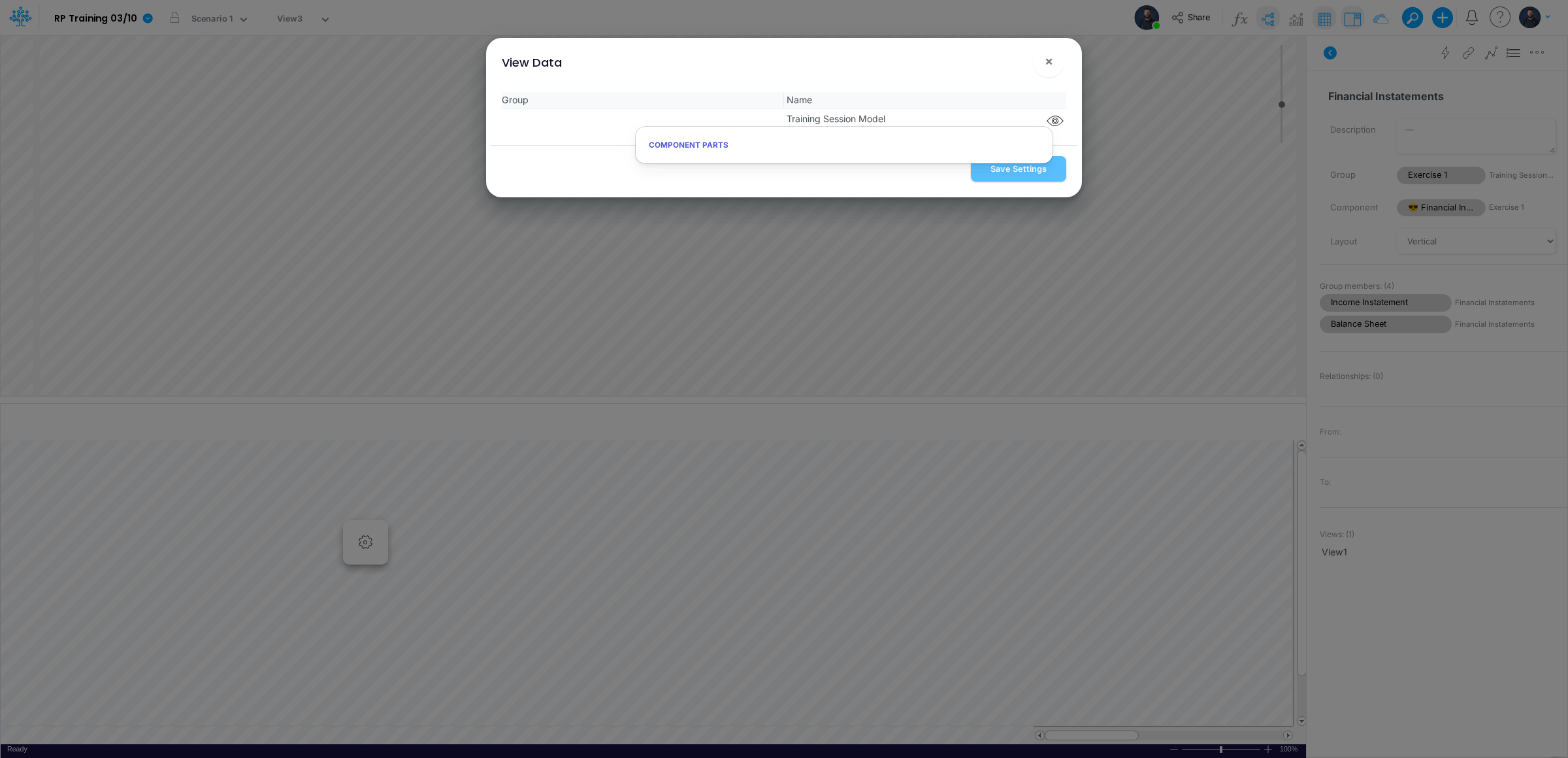
click at [929, 150] on h6 "Component parts" at bounding box center [843, 145] width 417 height 23
click at [1051, 60] on span "×" at bounding box center [1048, 61] width 9 height 16
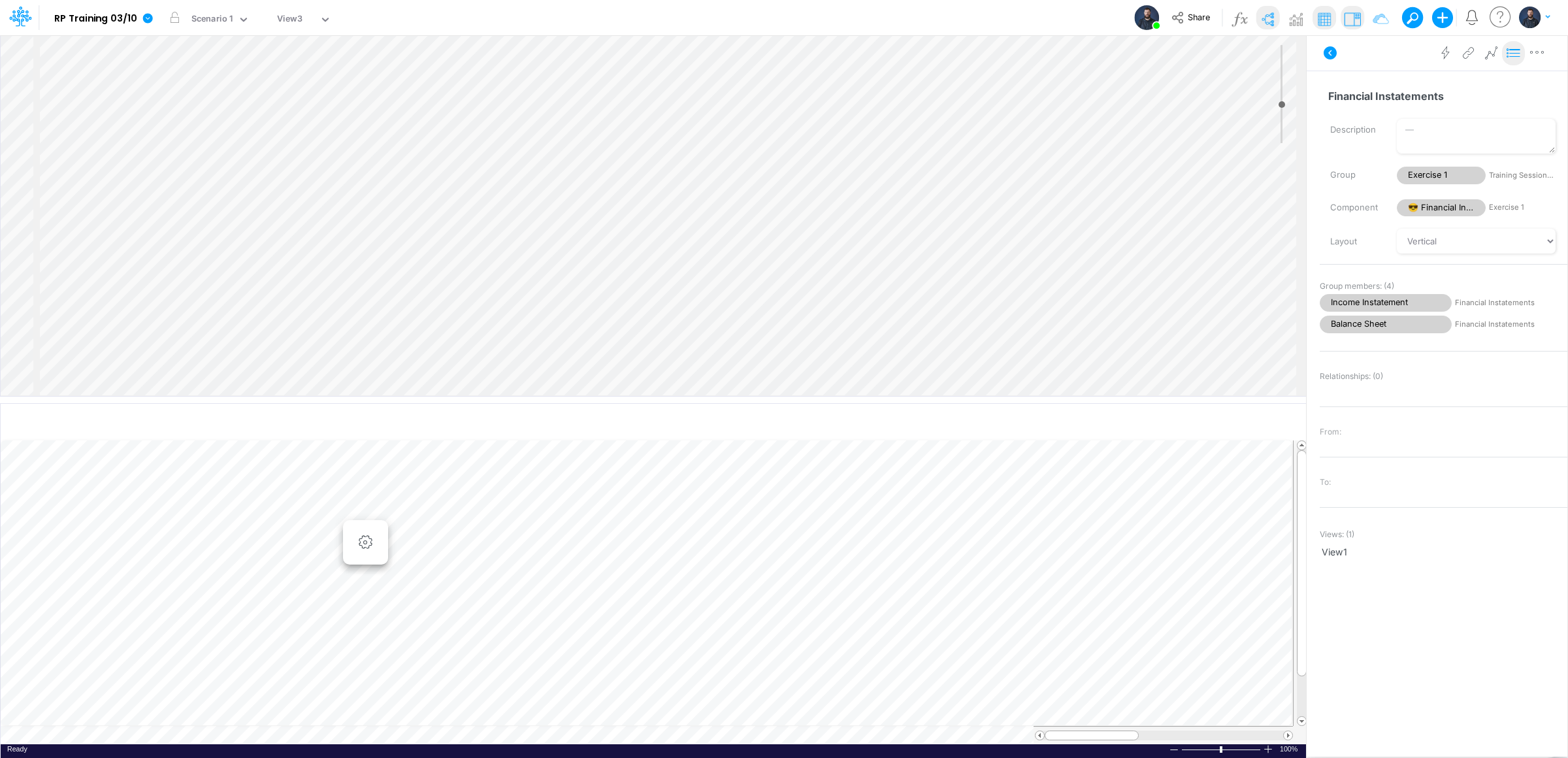
click at [1510, 58] on icon at bounding box center [1514, 53] width 20 height 14
click at [1508, 57] on icon at bounding box center [1514, 53] width 20 height 14
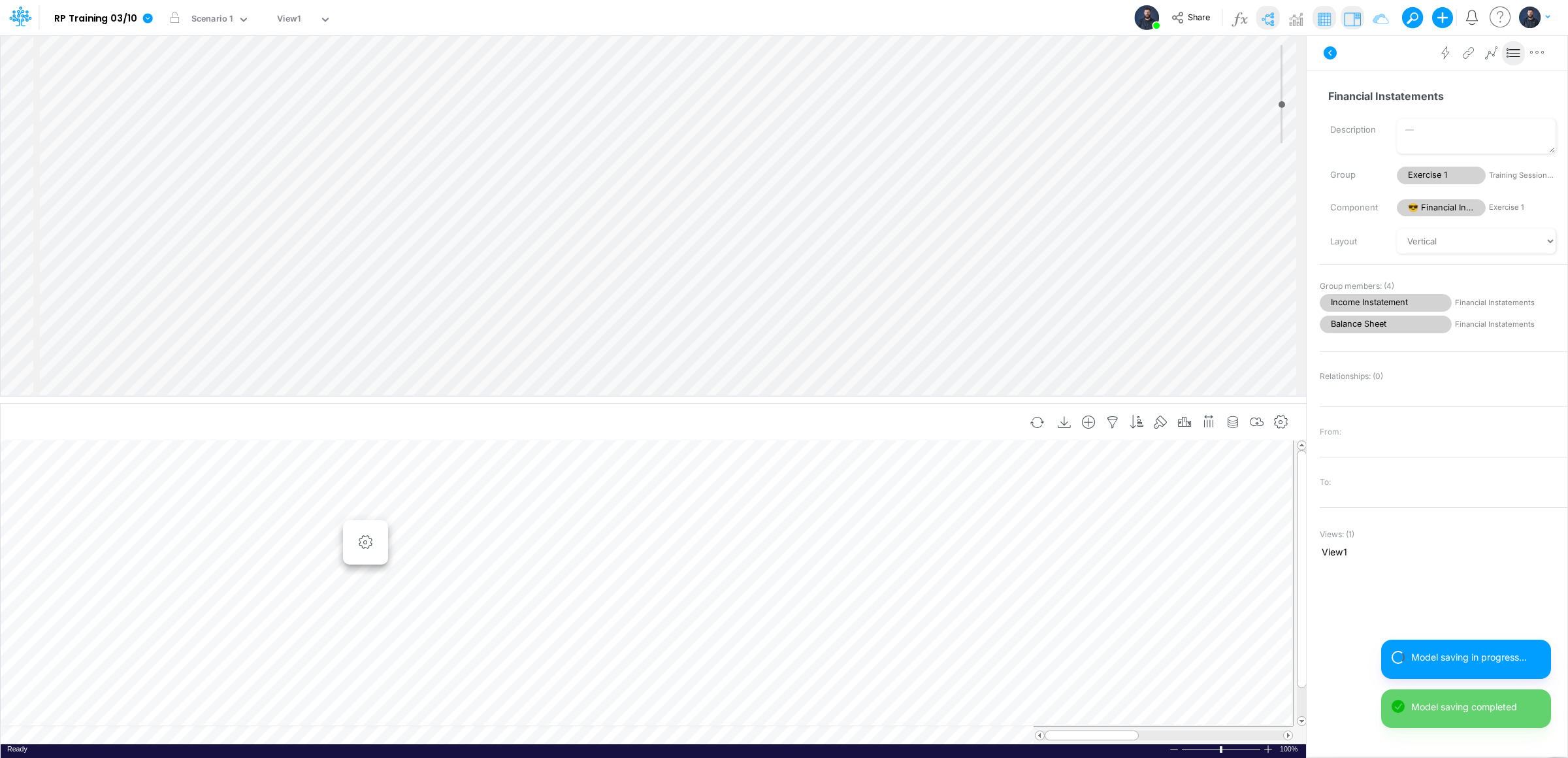
scroll to position [0, 1]
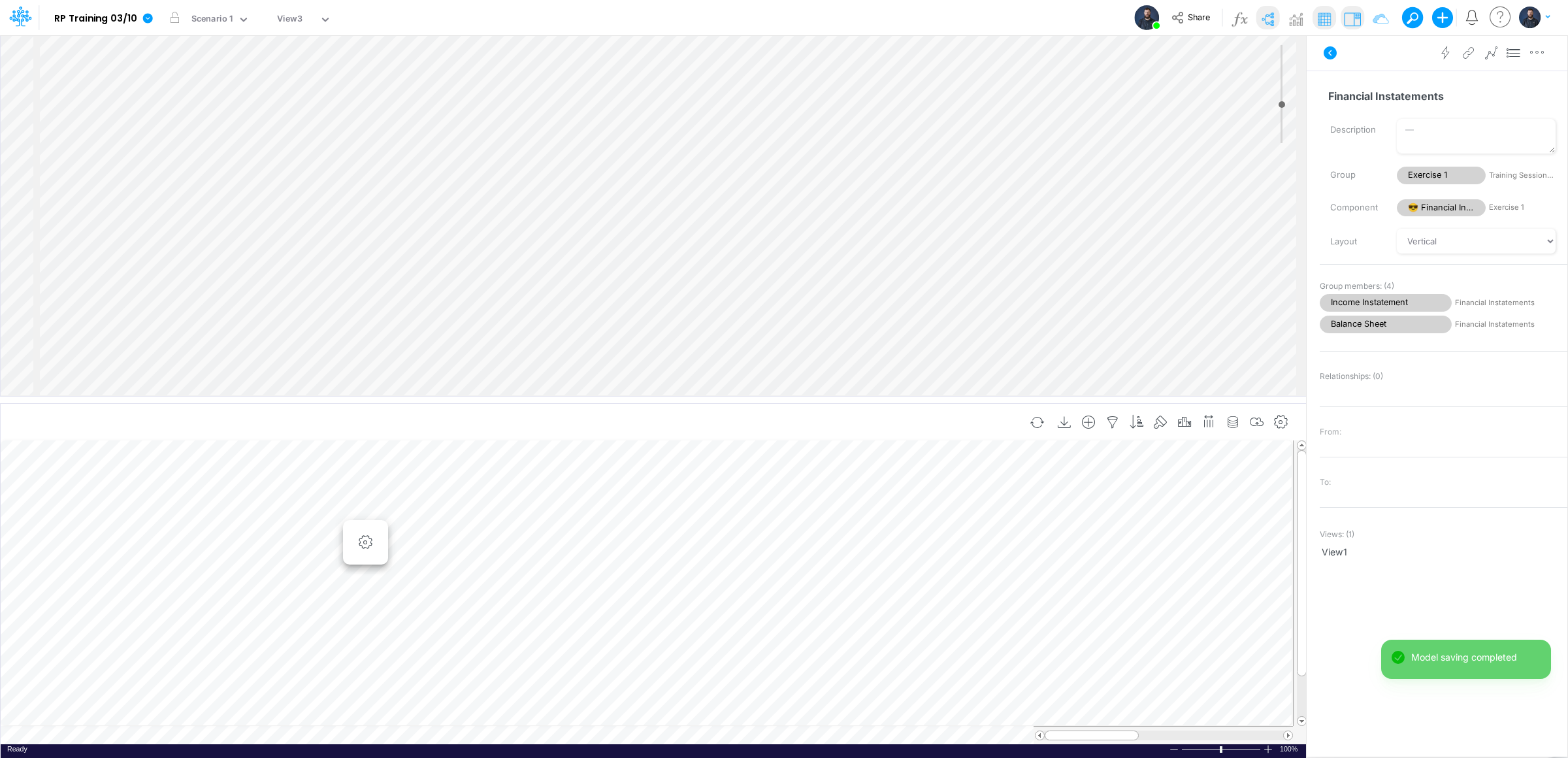
scroll to position [0, 1]
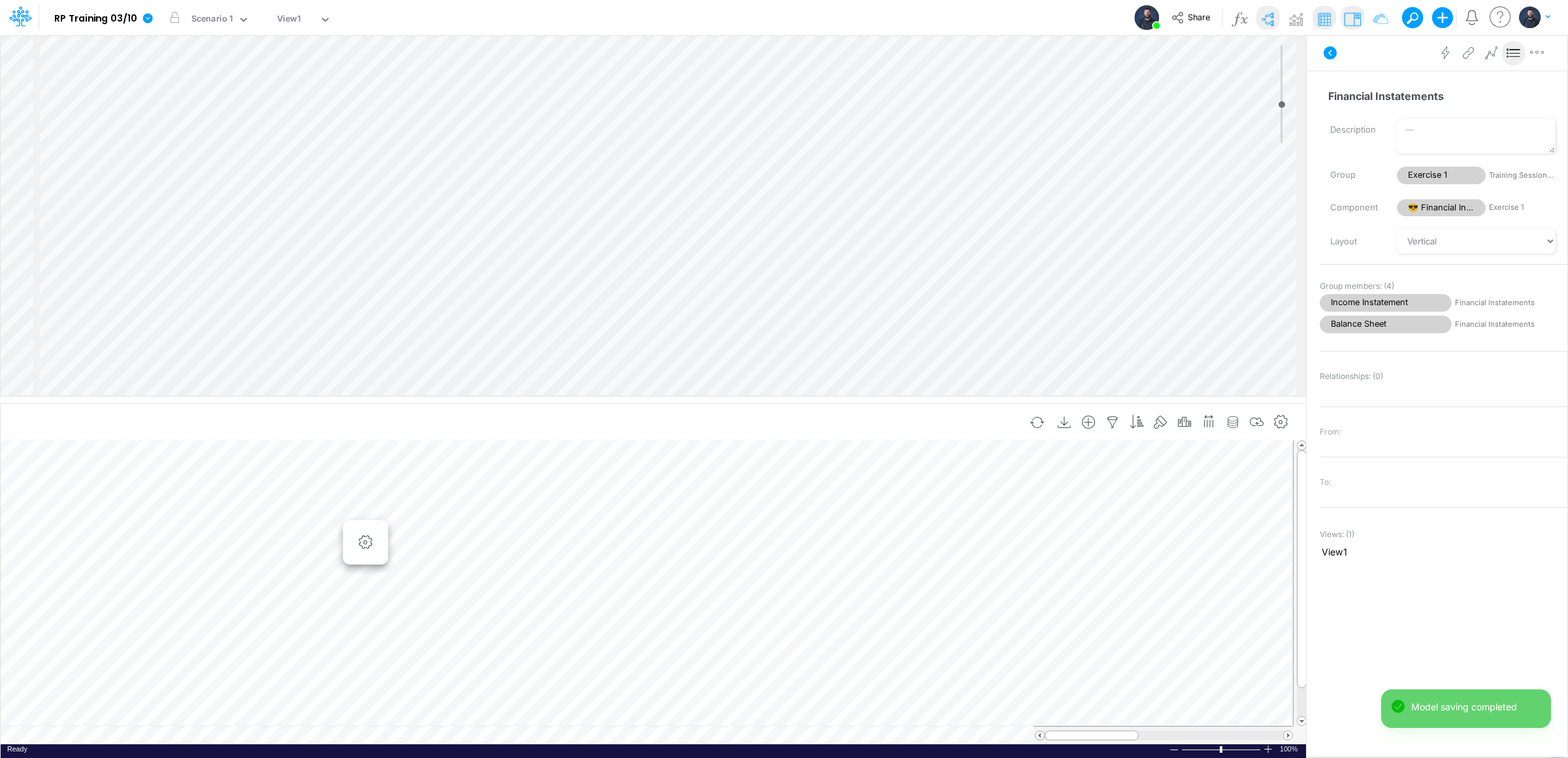
scroll to position [0, 1]
click at [1241, 416] on button "button" at bounding box center [1233, 422] width 24 height 26
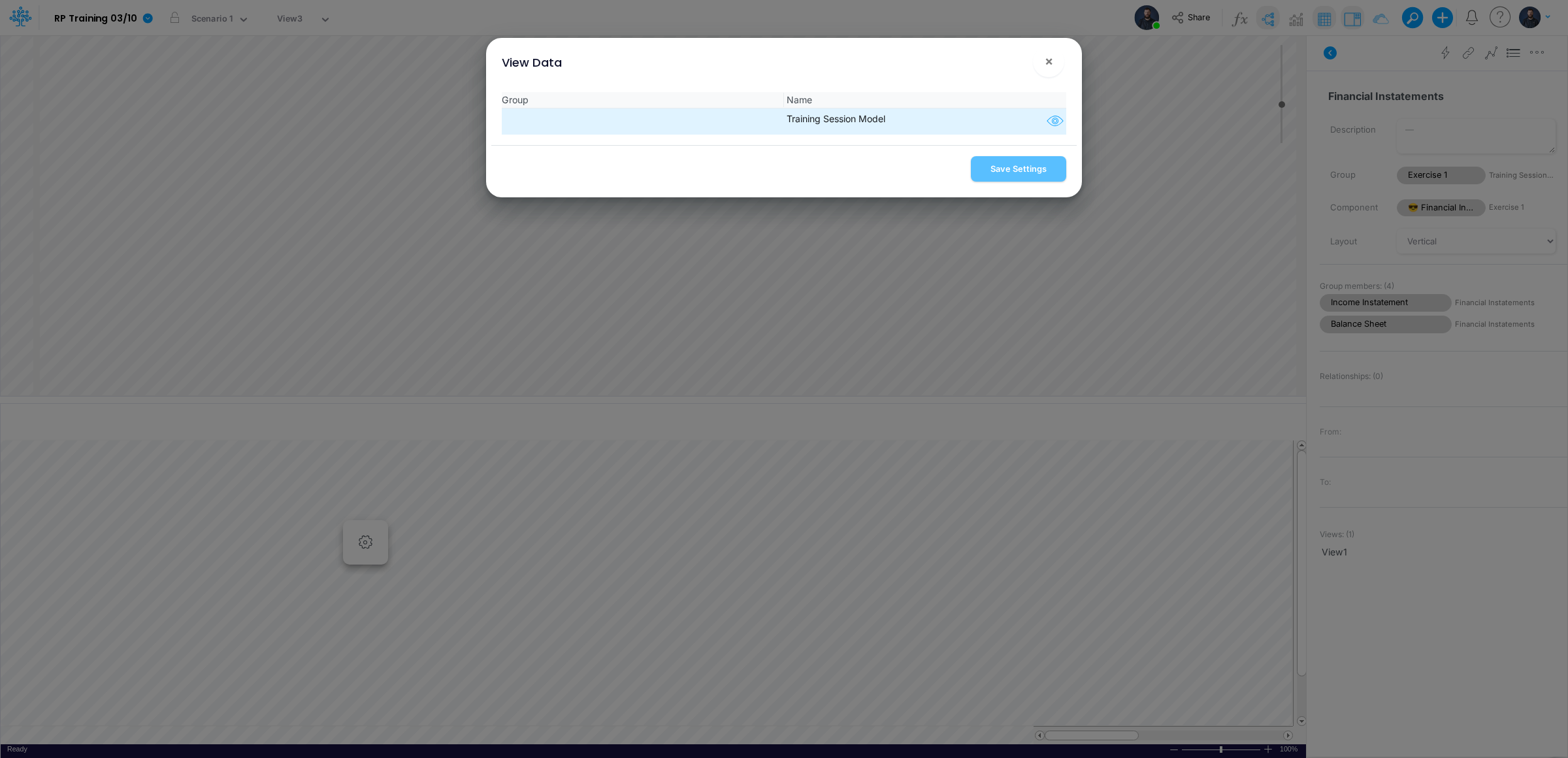
click at [1052, 128] on icon "button" at bounding box center [1055, 121] width 20 height 17
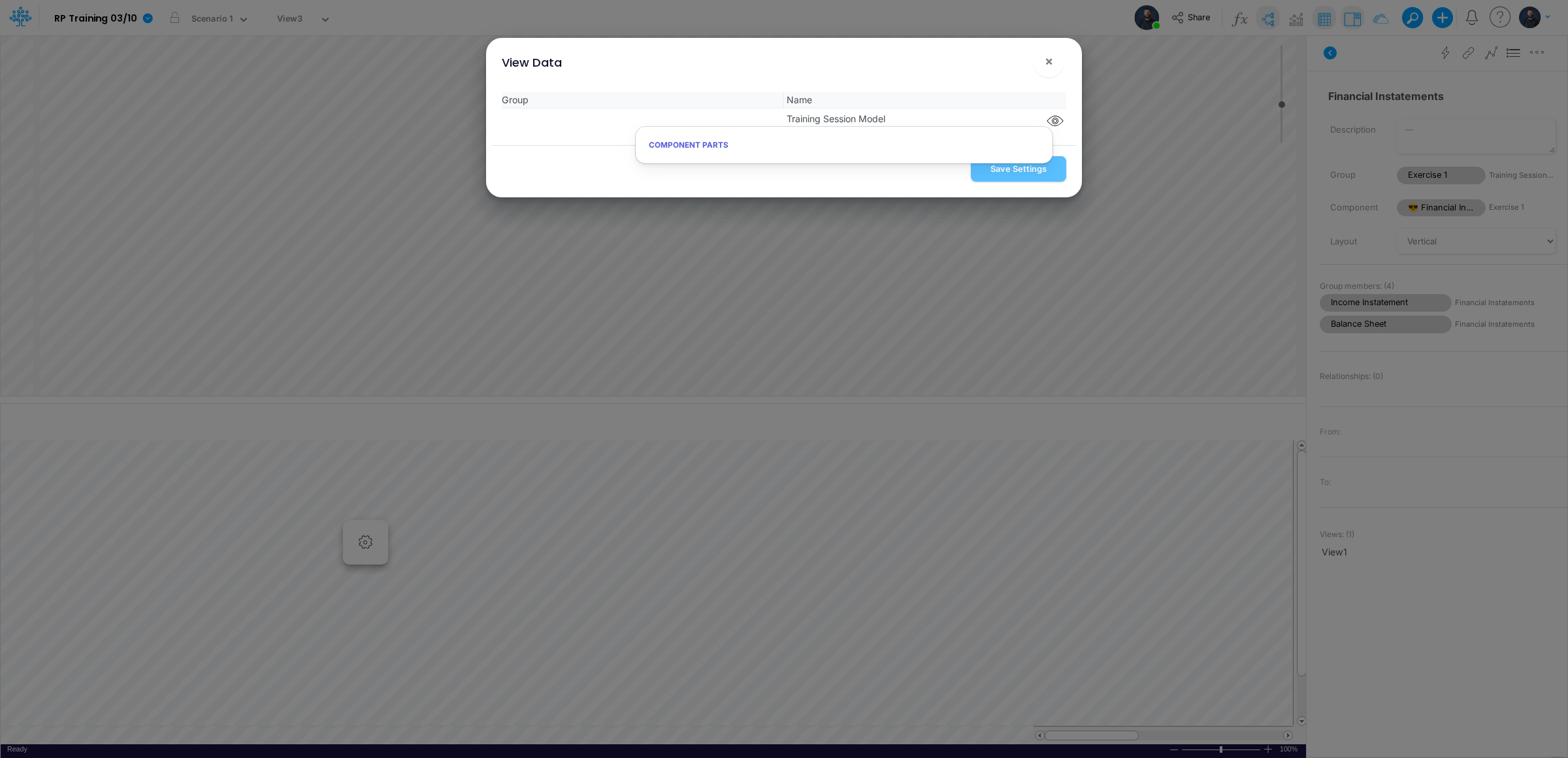
click at [776, 136] on h6 "Component parts" at bounding box center [843, 145] width 417 height 23
click at [1049, 60] on span "×" at bounding box center [1048, 61] width 9 height 16
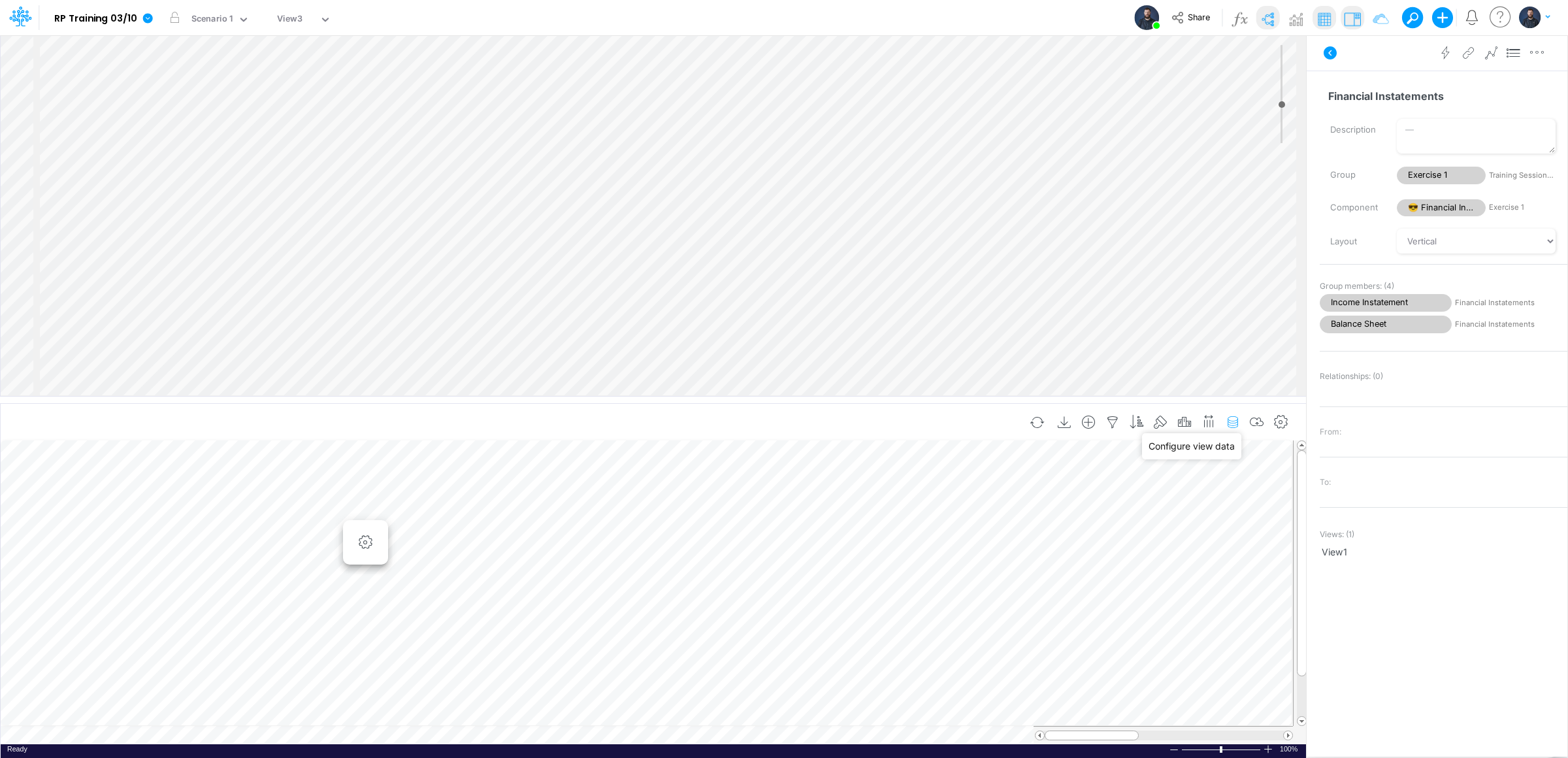
click at [1236, 420] on icon "button" at bounding box center [1232, 422] width 20 height 14
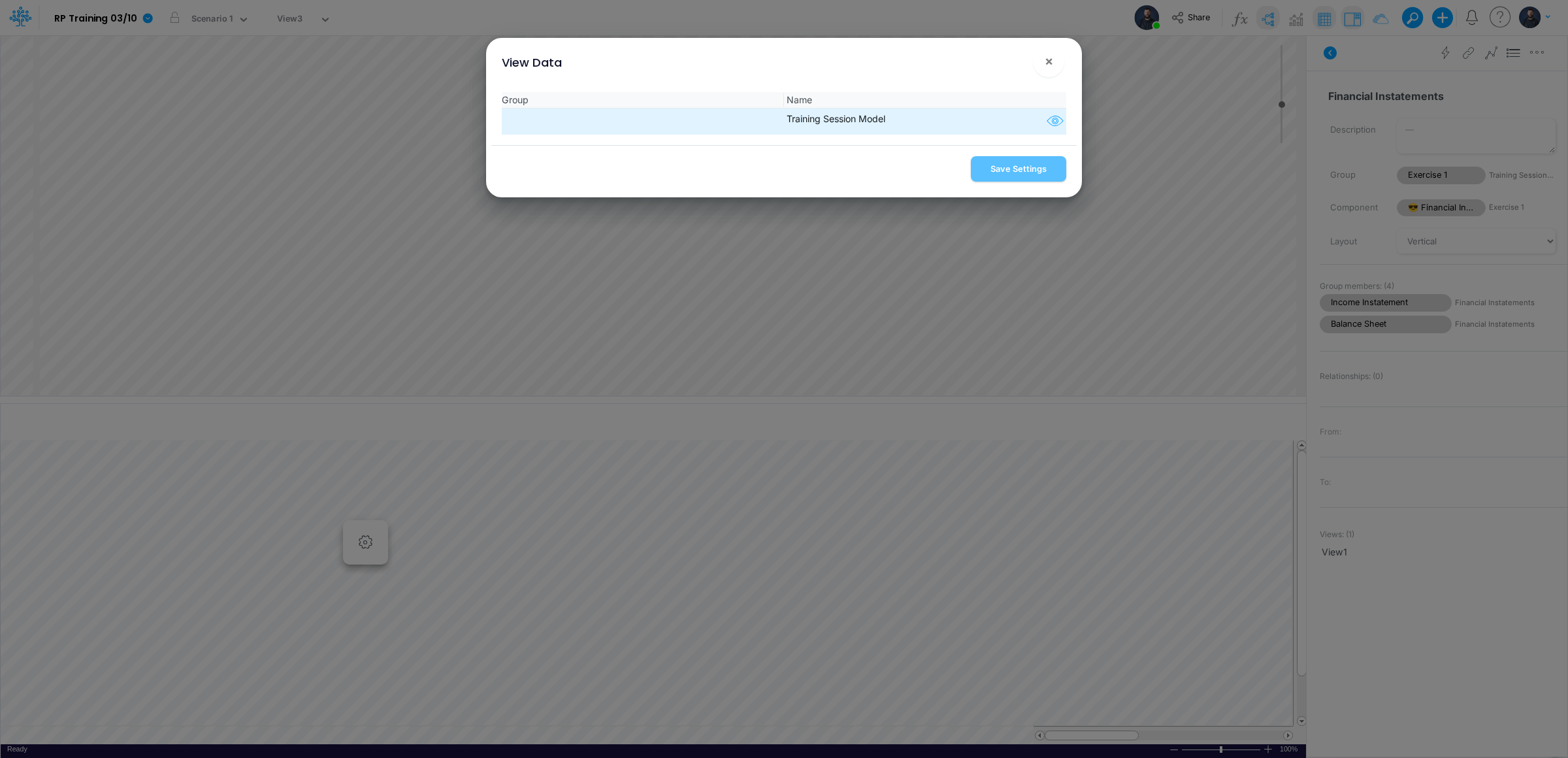
click at [1052, 118] on icon "button" at bounding box center [1055, 121] width 20 height 17
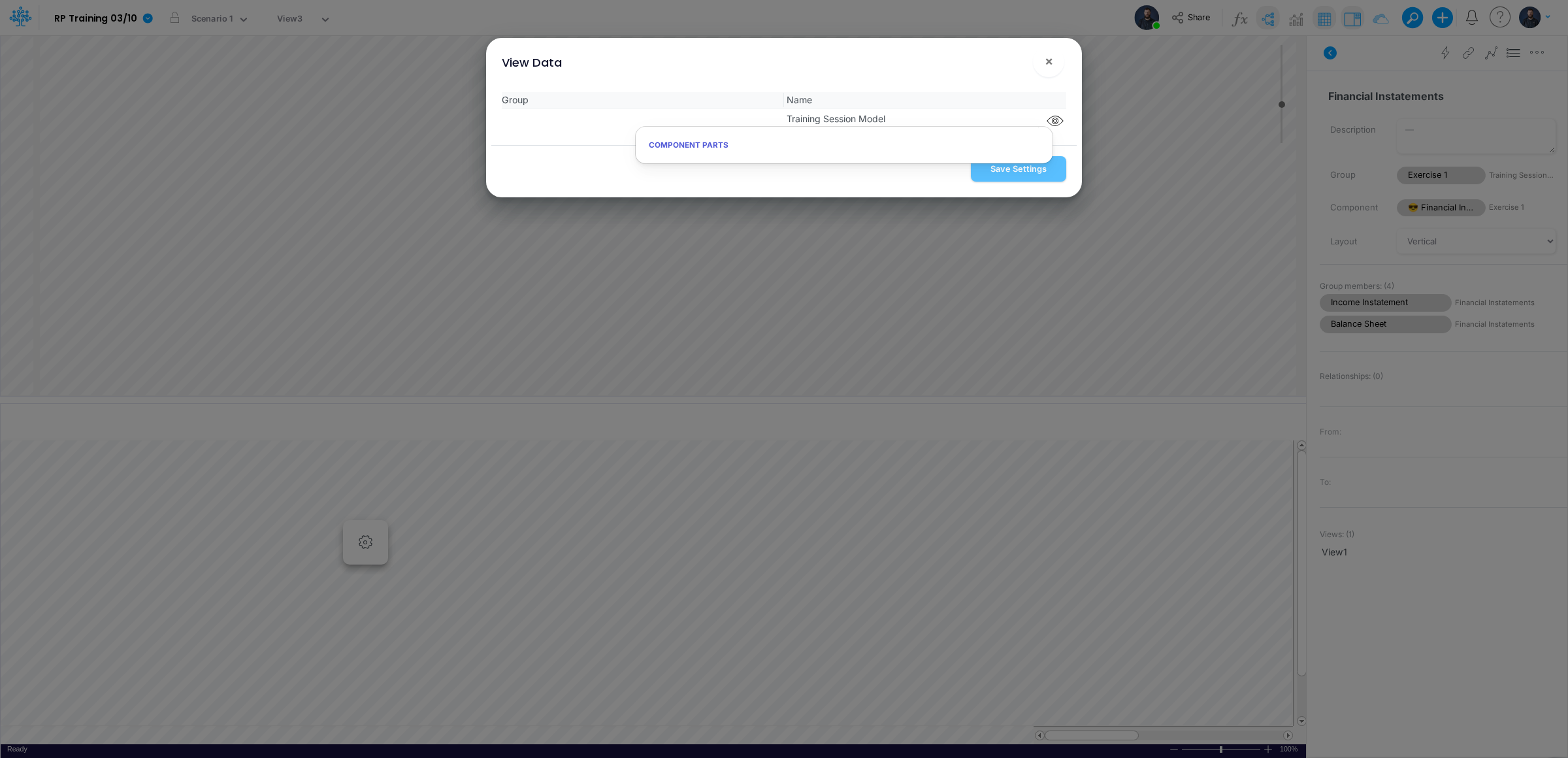
click at [961, 82] on div "Group Name Training Session Model" at bounding box center [784, 112] width 585 height 63
click at [1051, 65] on span "×" at bounding box center [1048, 61] width 9 height 16
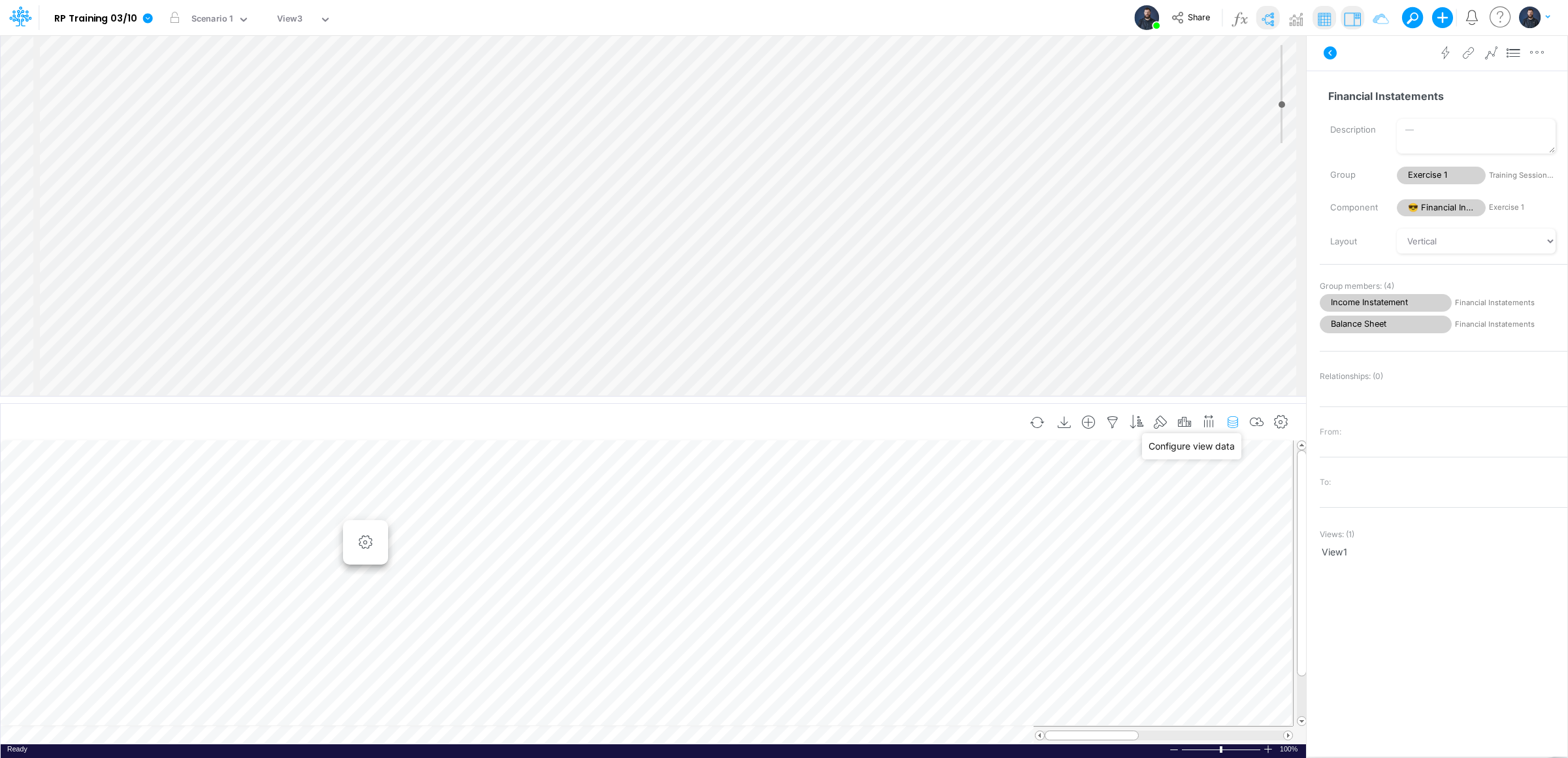
click at [1228, 424] on icon "button" at bounding box center [1232, 422] width 20 height 14
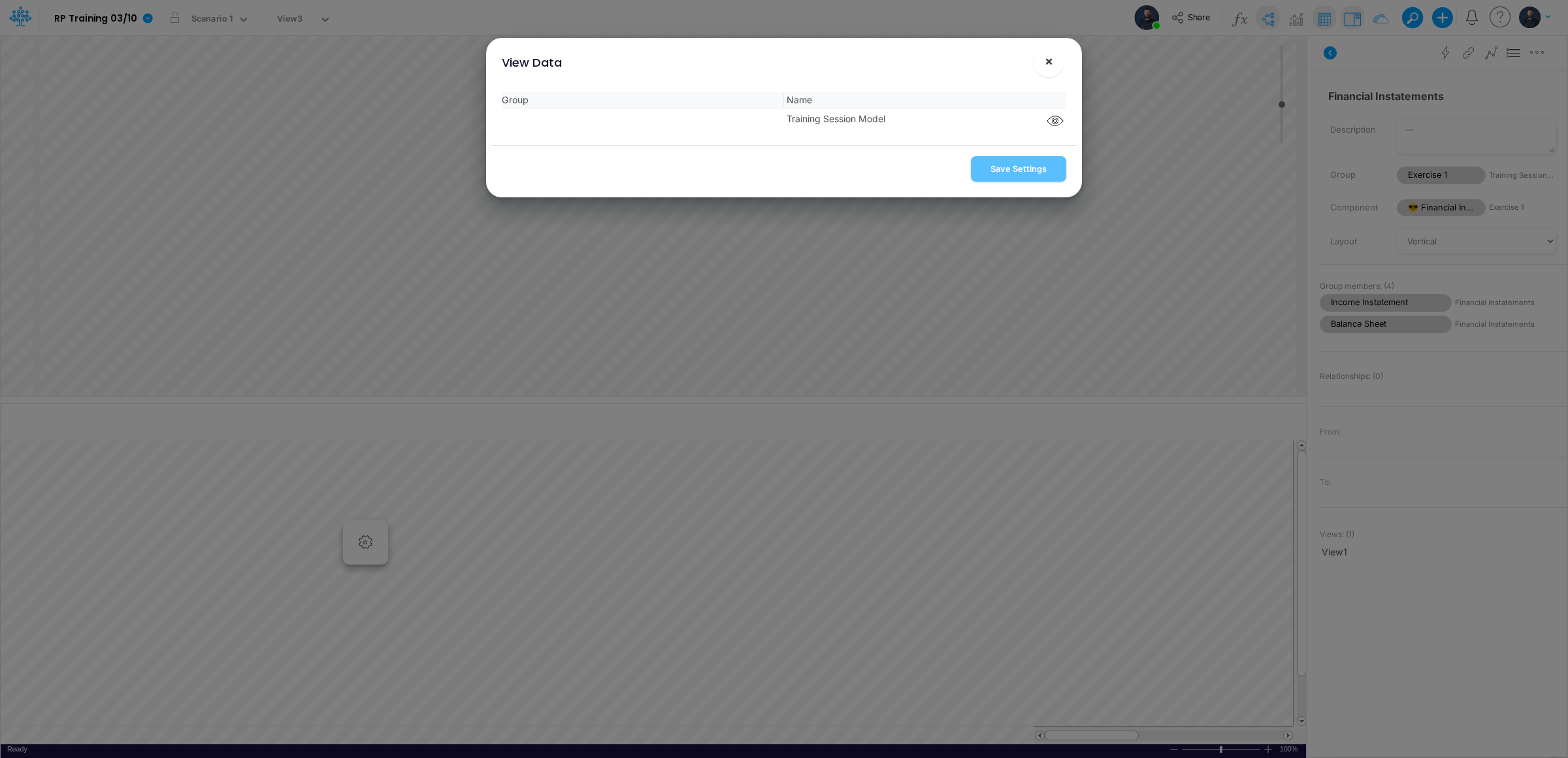
click at [1051, 57] on span "×" at bounding box center [1048, 61] width 9 height 16
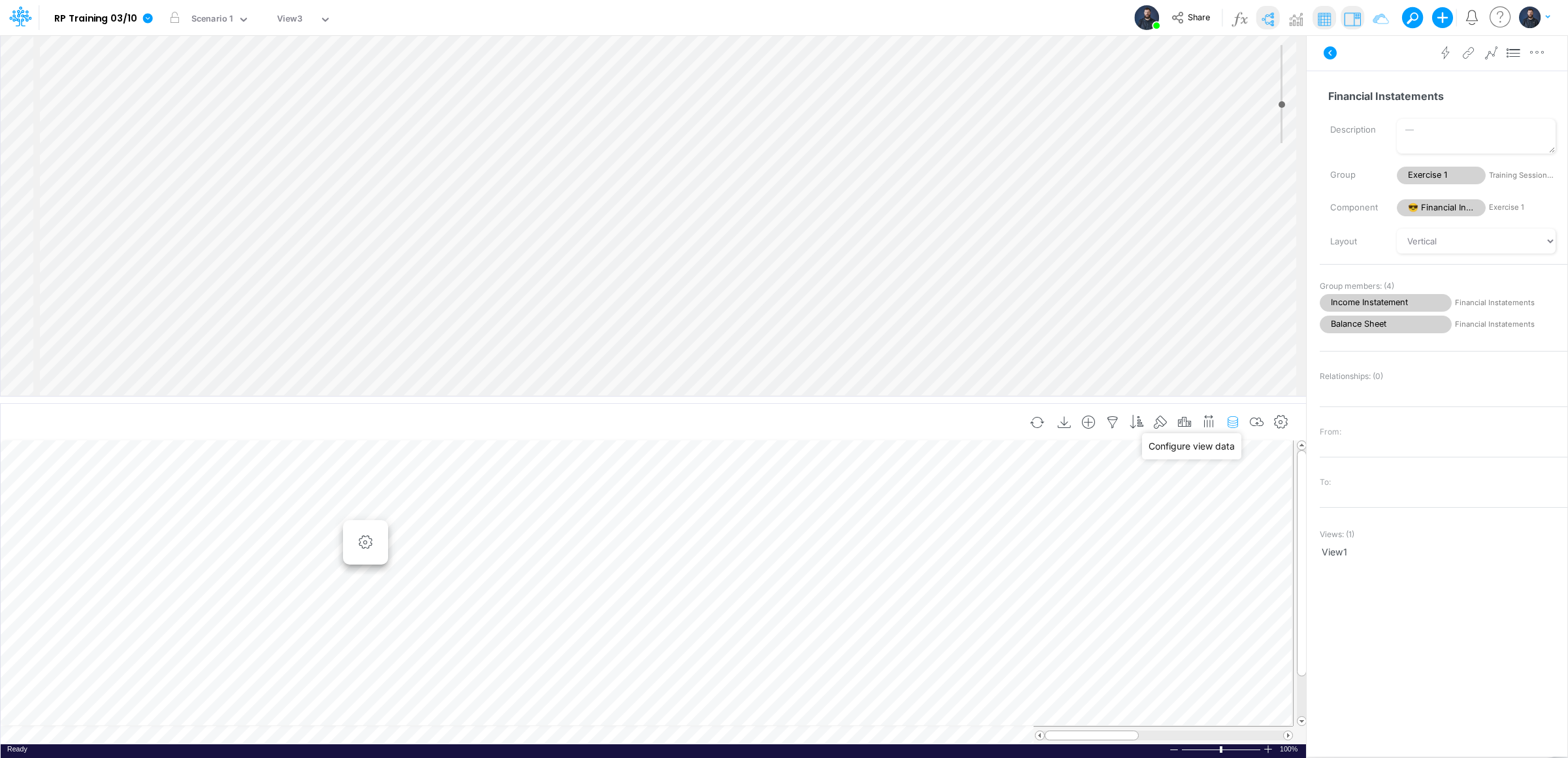
click at [1229, 418] on icon "button" at bounding box center [1232, 422] width 20 height 14
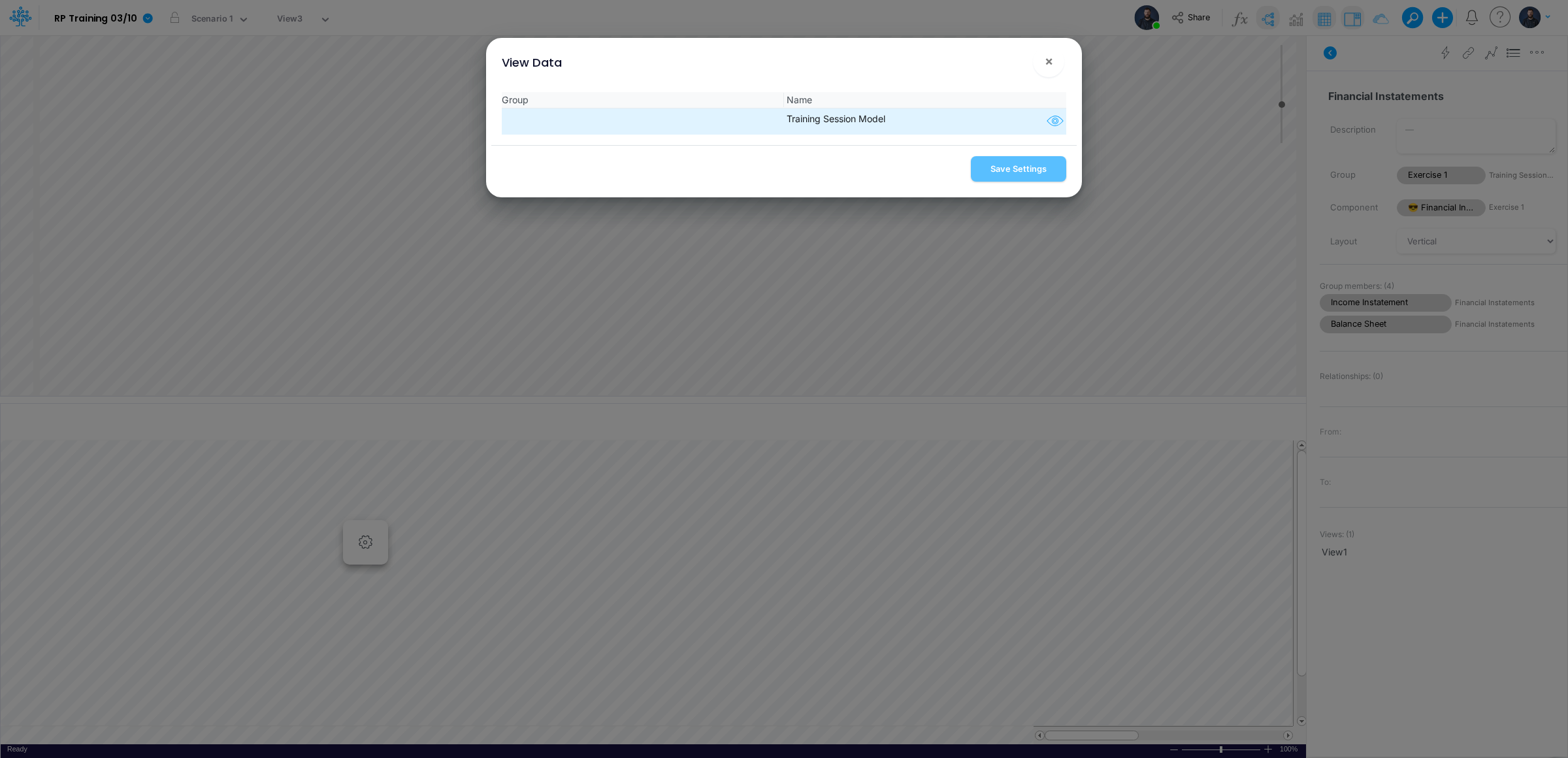
click at [1050, 124] on icon "button" at bounding box center [1055, 121] width 20 height 17
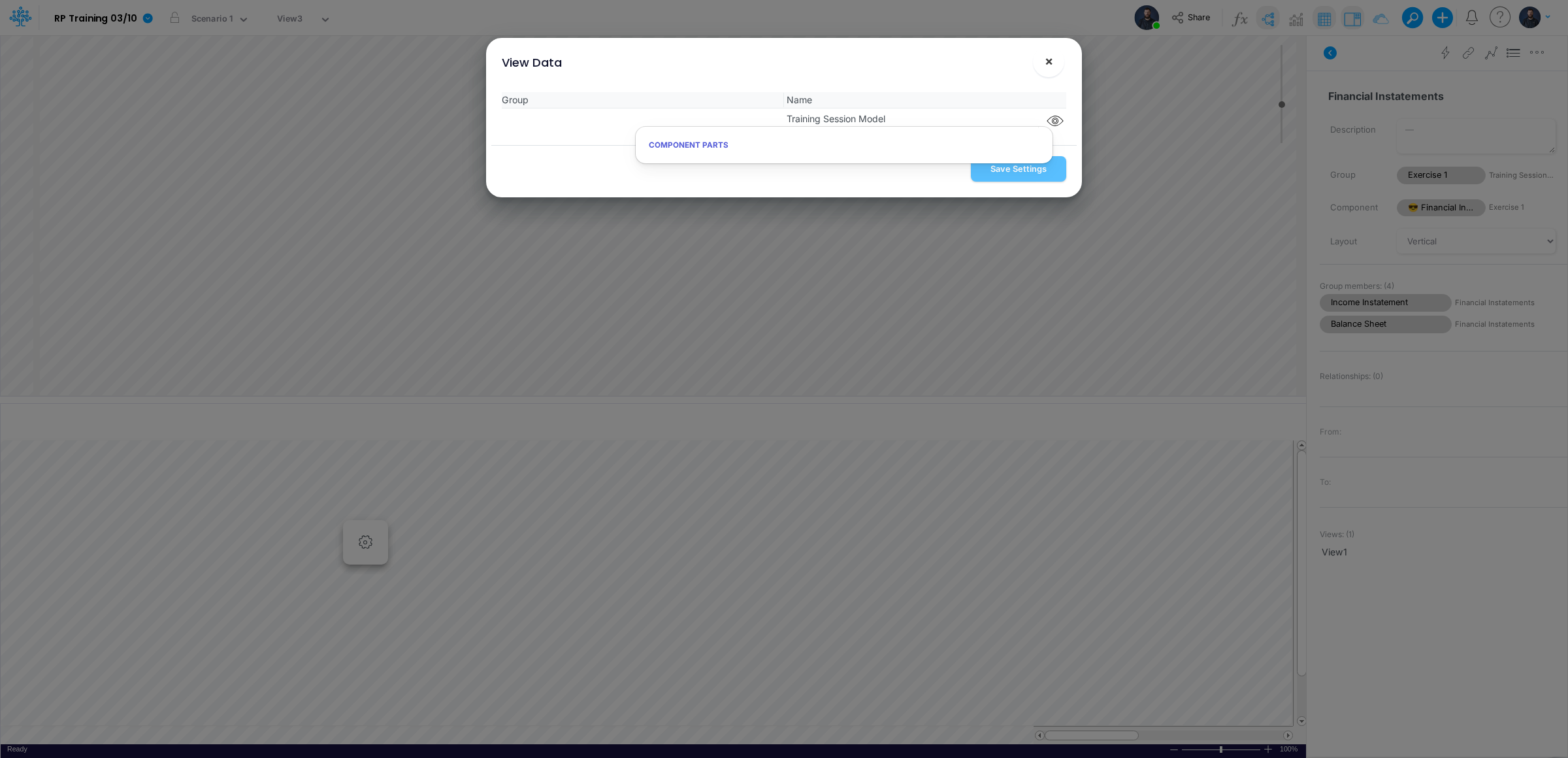
click at [1053, 57] on button "×" at bounding box center [1048, 61] width 31 height 31
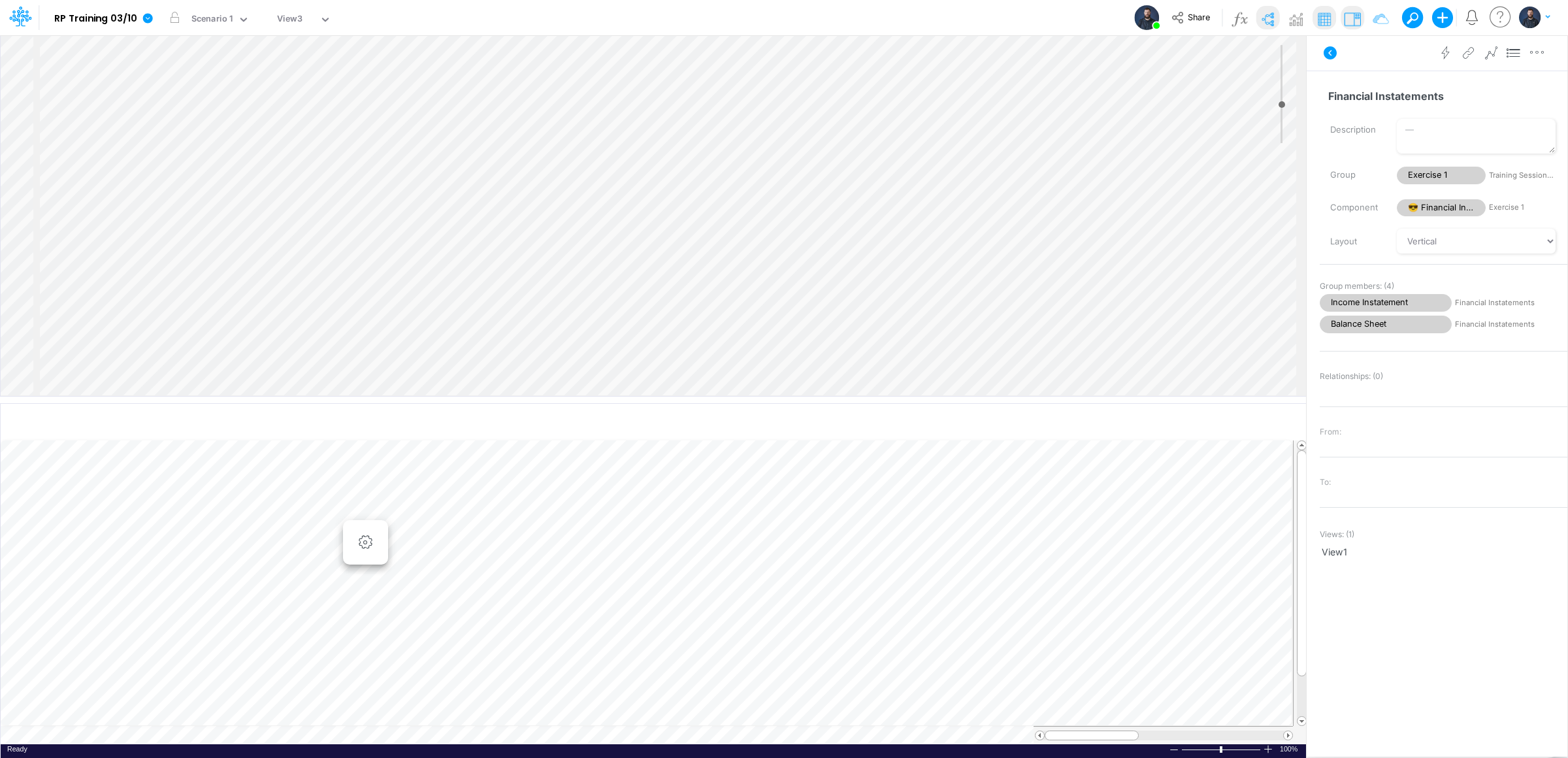
click at [90, 743] on div "Paste Cut Copy AutoFill 276.8800000000001 Ready 100% Sum: null Max: null Min: n…" at bounding box center [653, 592] width 1305 height 304
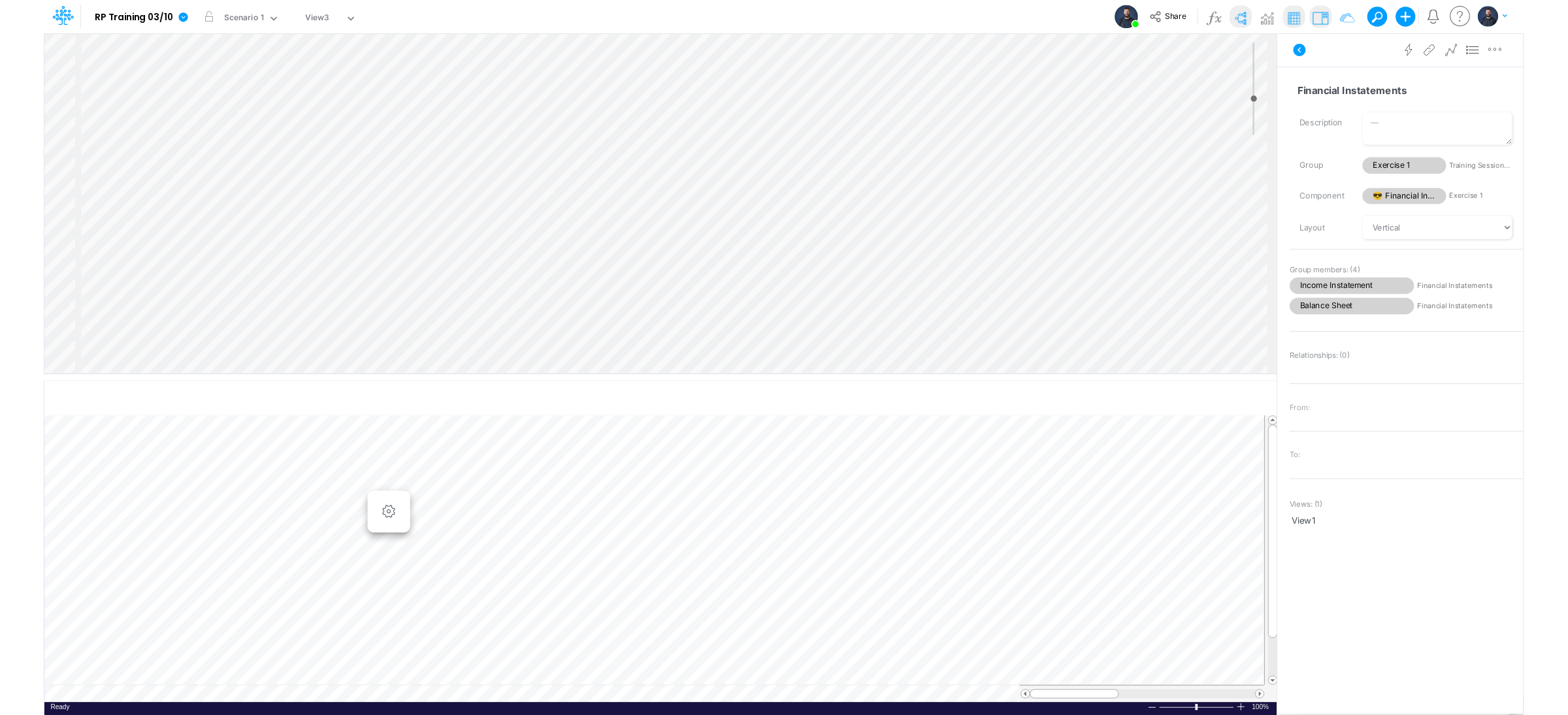
scroll to position [0, 1]
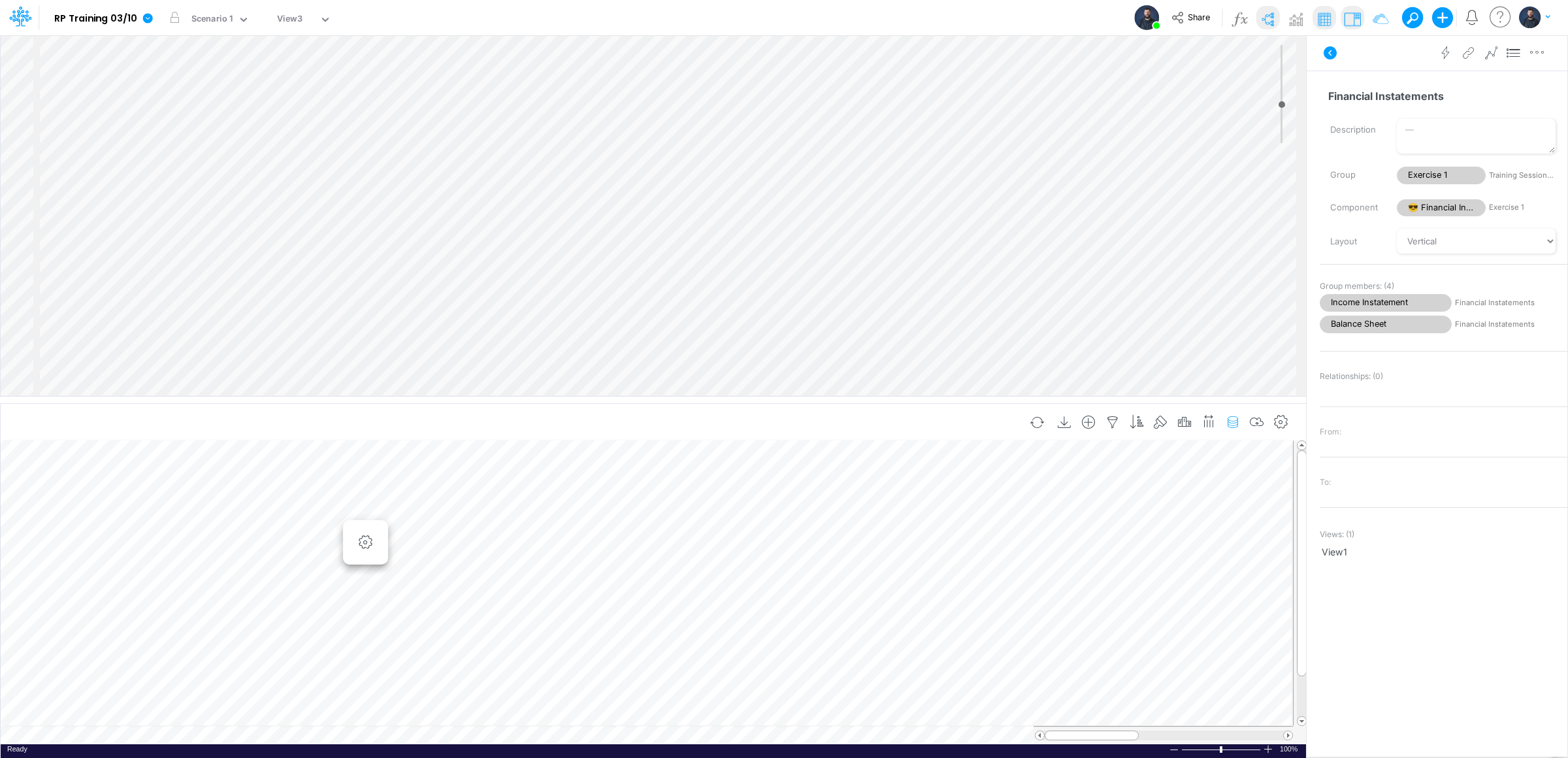
click at [1233, 422] on icon "button" at bounding box center [1232, 422] width 20 height 14
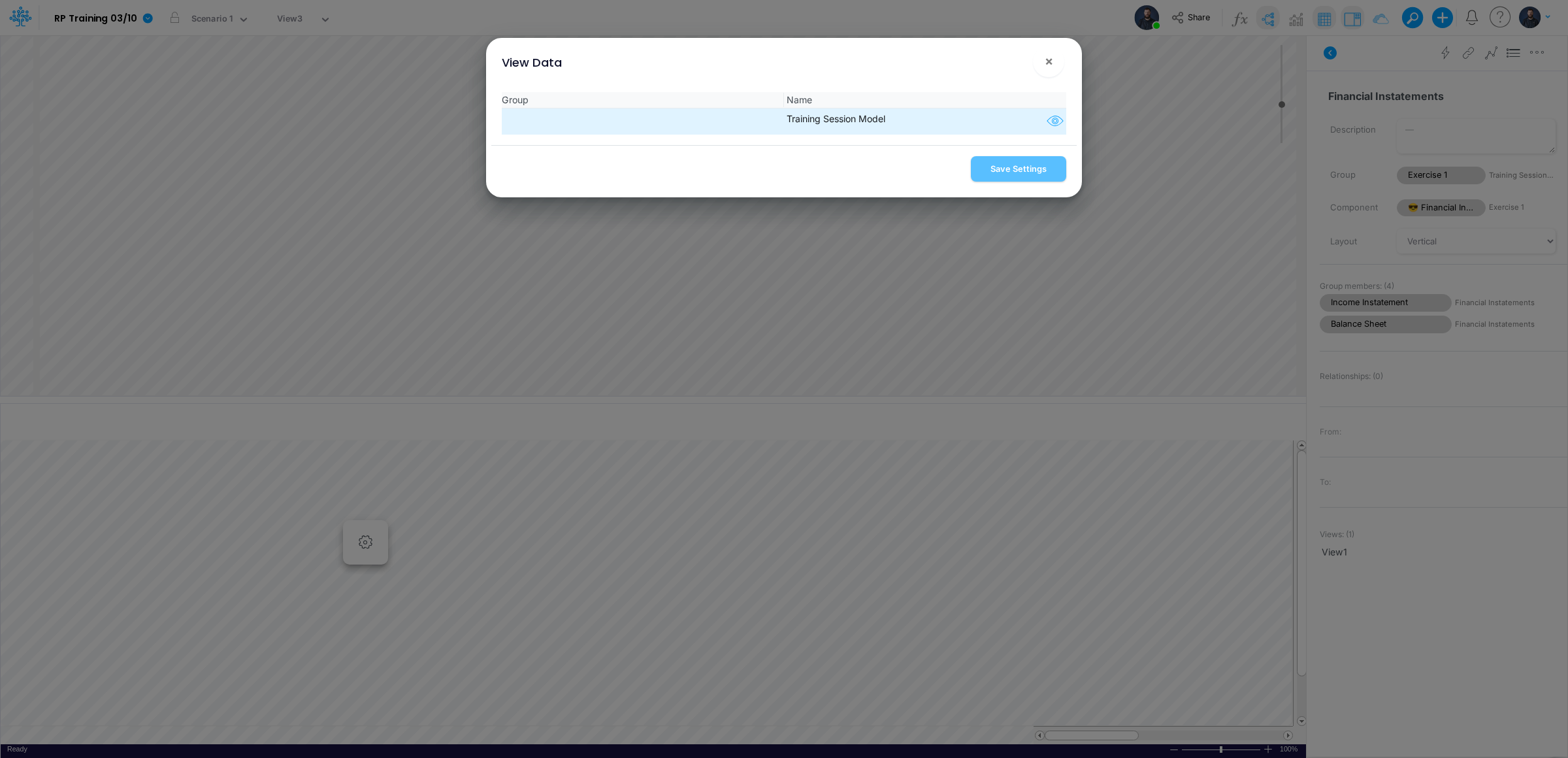
click at [1058, 120] on icon "button" at bounding box center [1055, 121] width 20 height 17
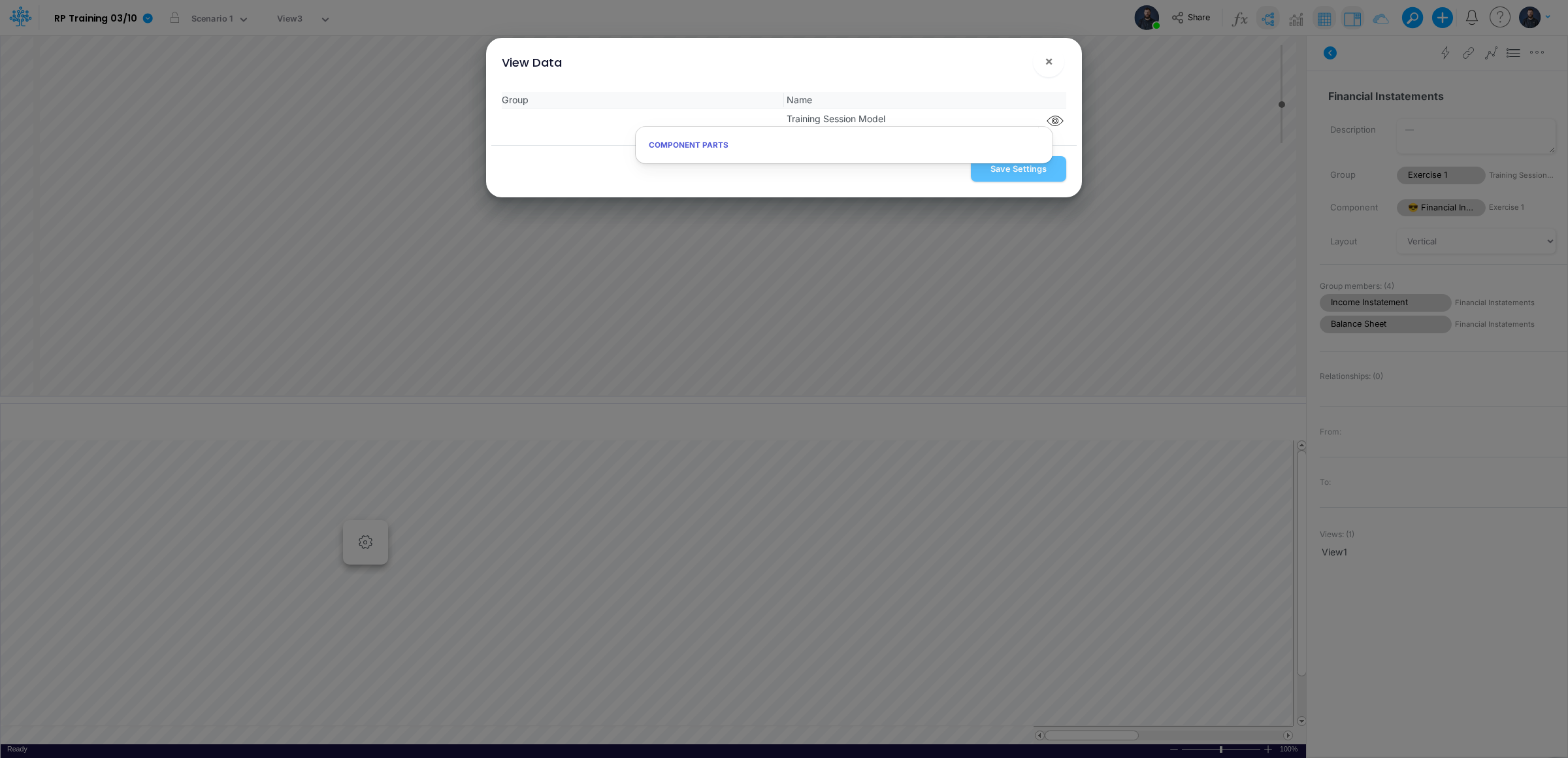
click at [1070, 139] on div "Group Name Training Session Model" at bounding box center [784, 112] width 585 height 63
click at [1050, 65] on span "×" at bounding box center [1048, 61] width 9 height 16
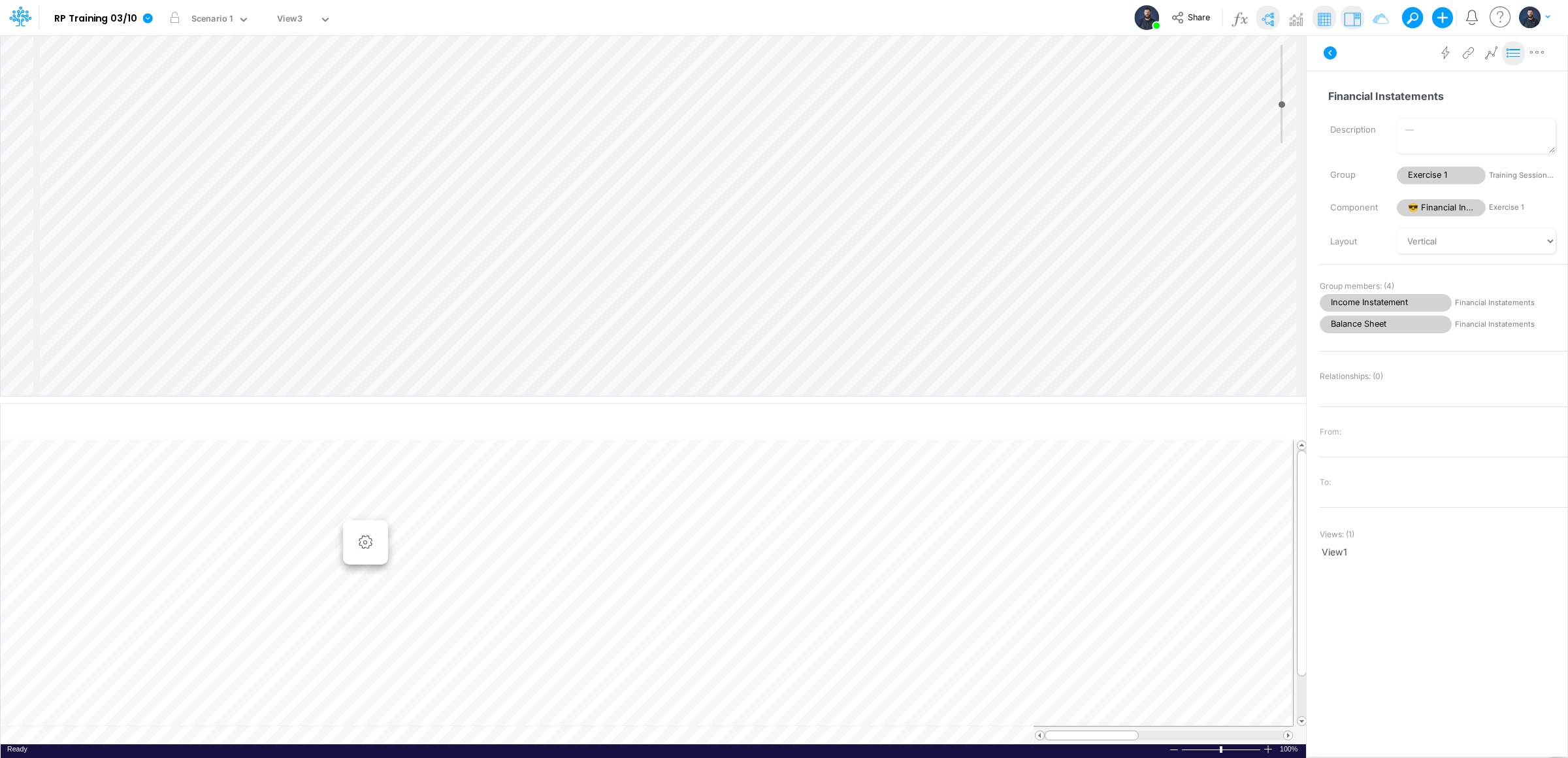
click at [1515, 56] on icon at bounding box center [1514, 53] width 20 height 14
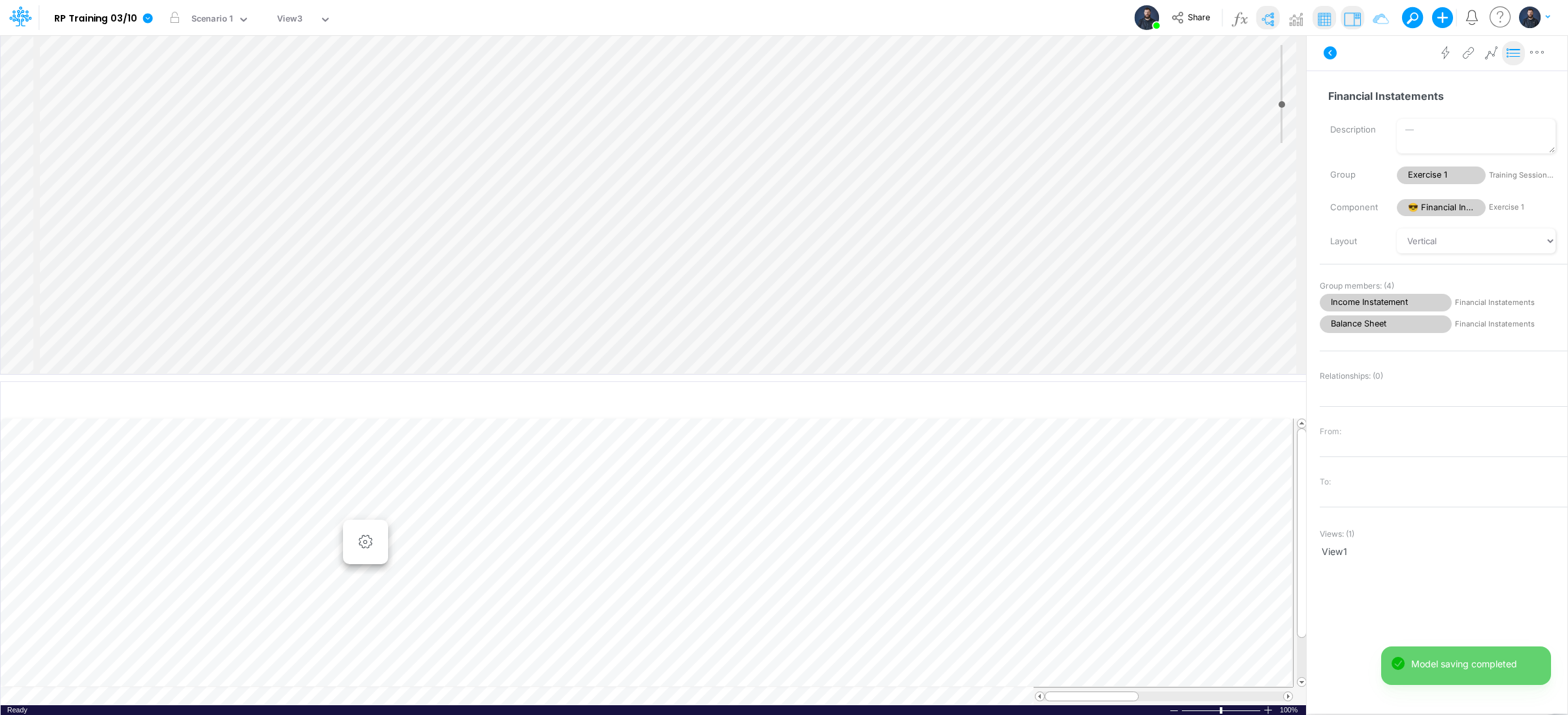
click at [1512, 53] on icon at bounding box center [1514, 53] width 20 height 14
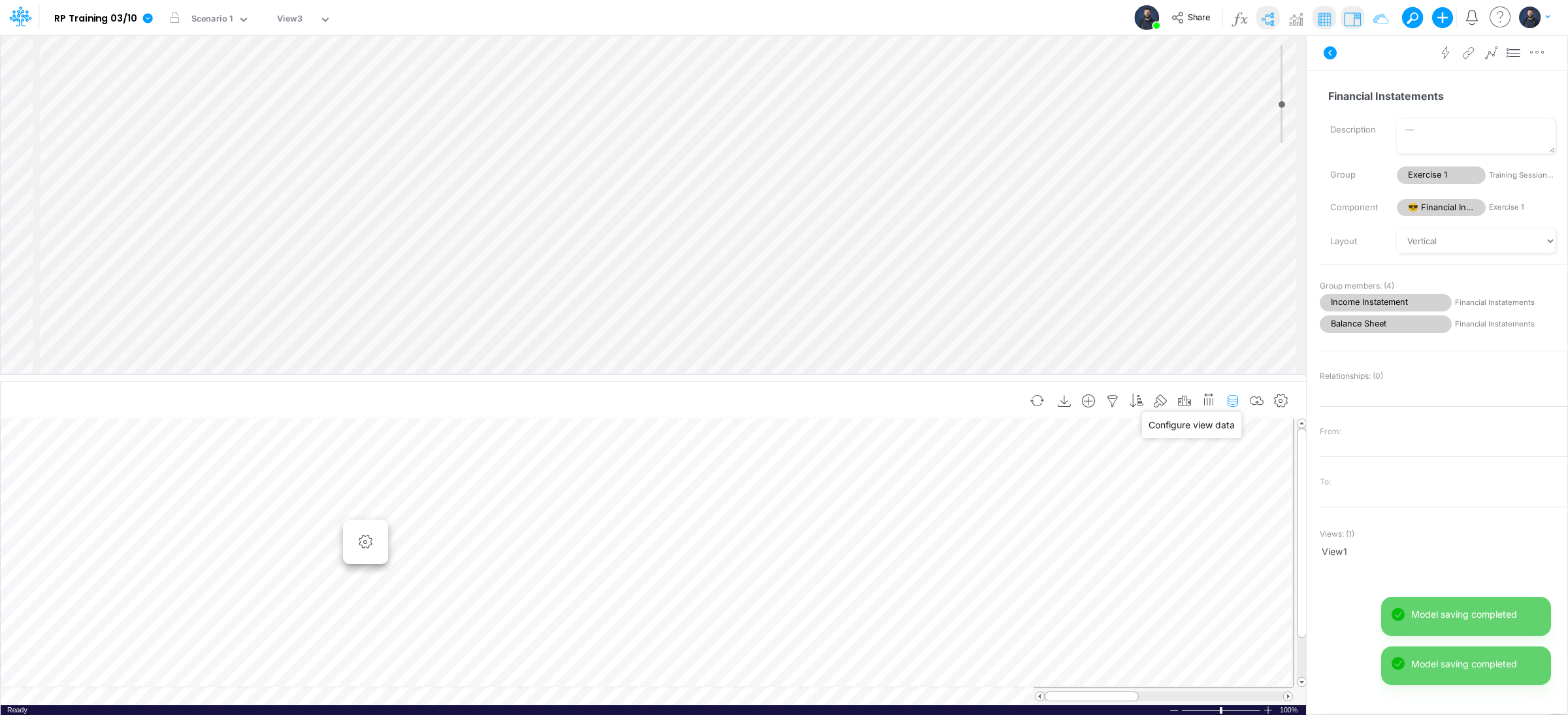
click at [1233, 403] on icon "button" at bounding box center [1232, 401] width 20 height 14
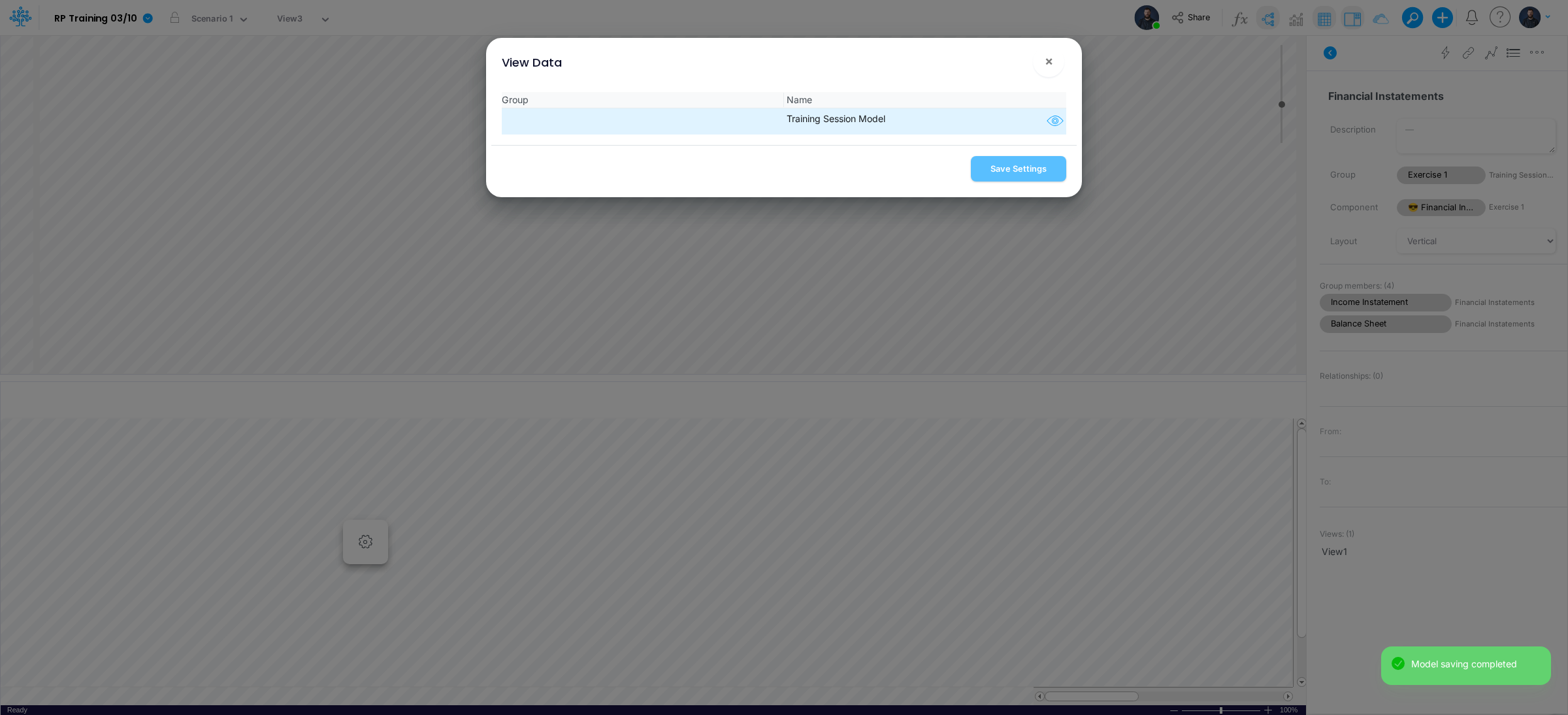
click at [1046, 121] on icon "button" at bounding box center [1055, 121] width 20 height 17
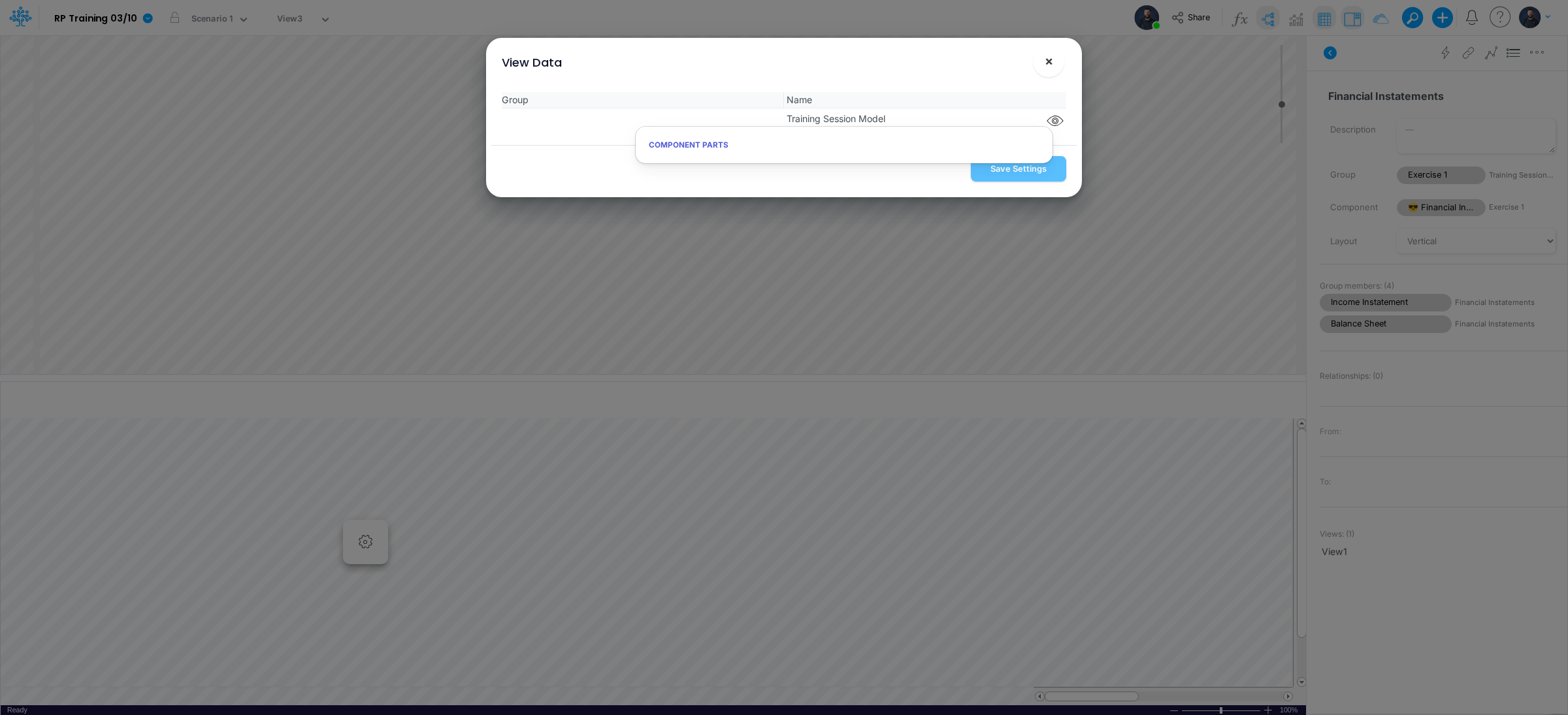
click at [1054, 65] on button "×" at bounding box center [1048, 61] width 31 height 31
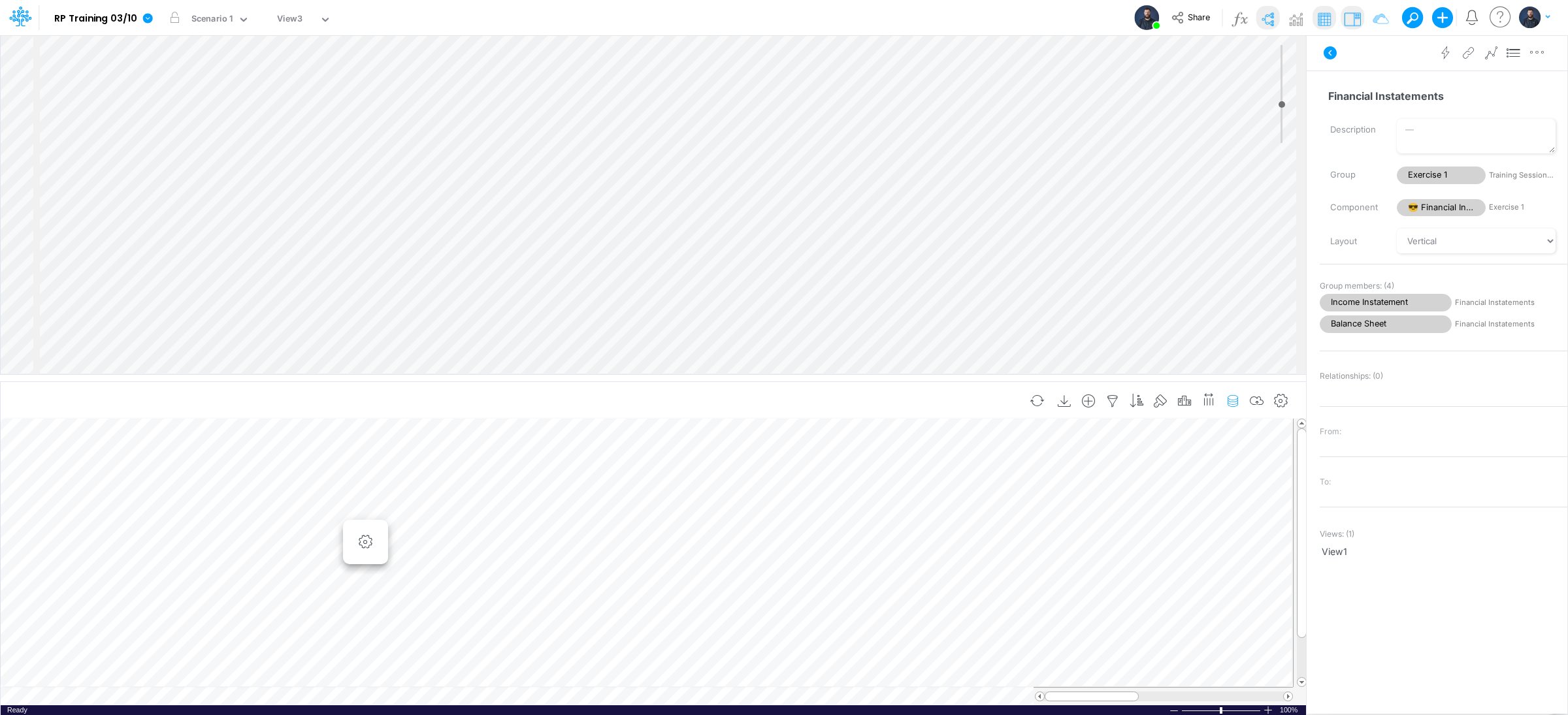
click at [1229, 403] on icon "button" at bounding box center [1232, 401] width 20 height 14
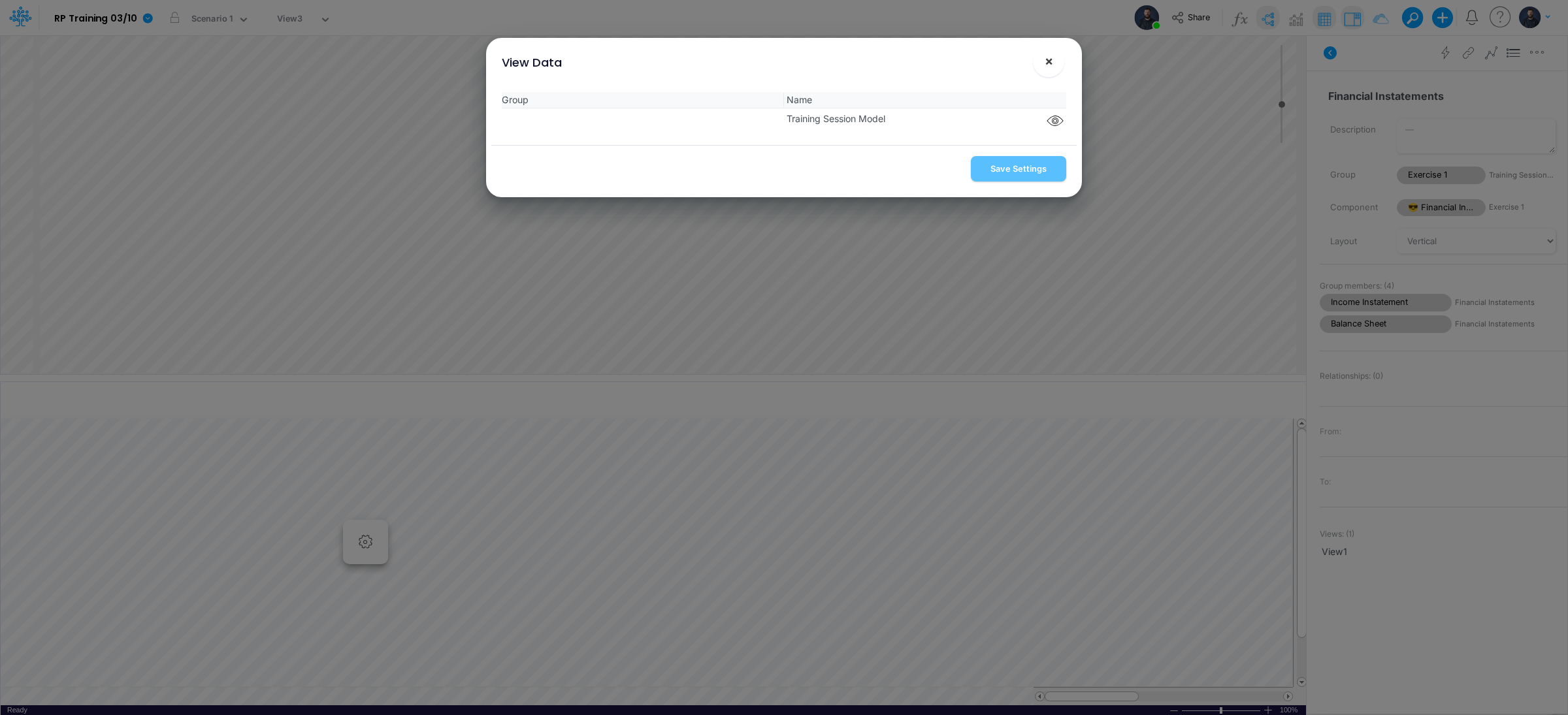
click at [1055, 57] on button "×" at bounding box center [1048, 61] width 31 height 31
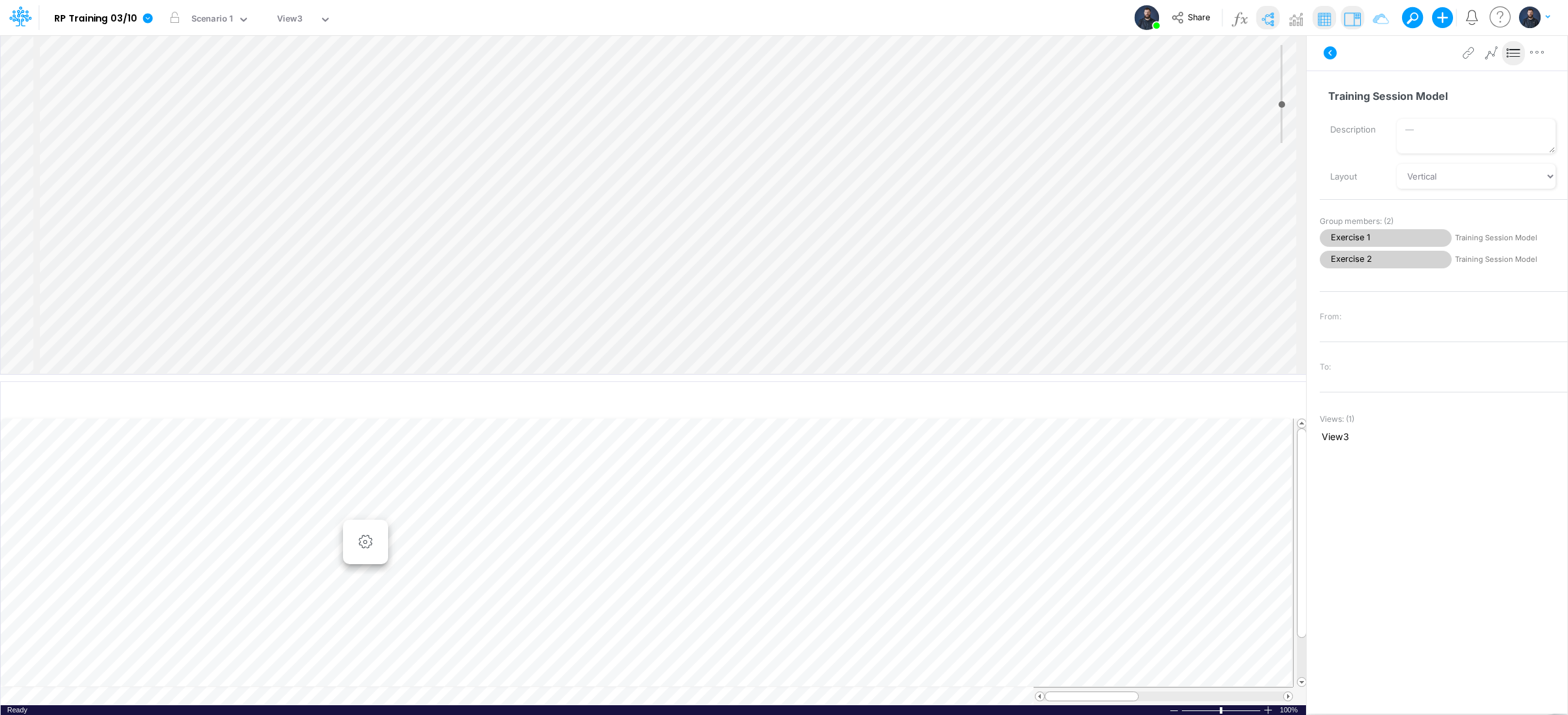
click at [1511, 52] on icon at bounding box center [1514, 53] width 20 height 14
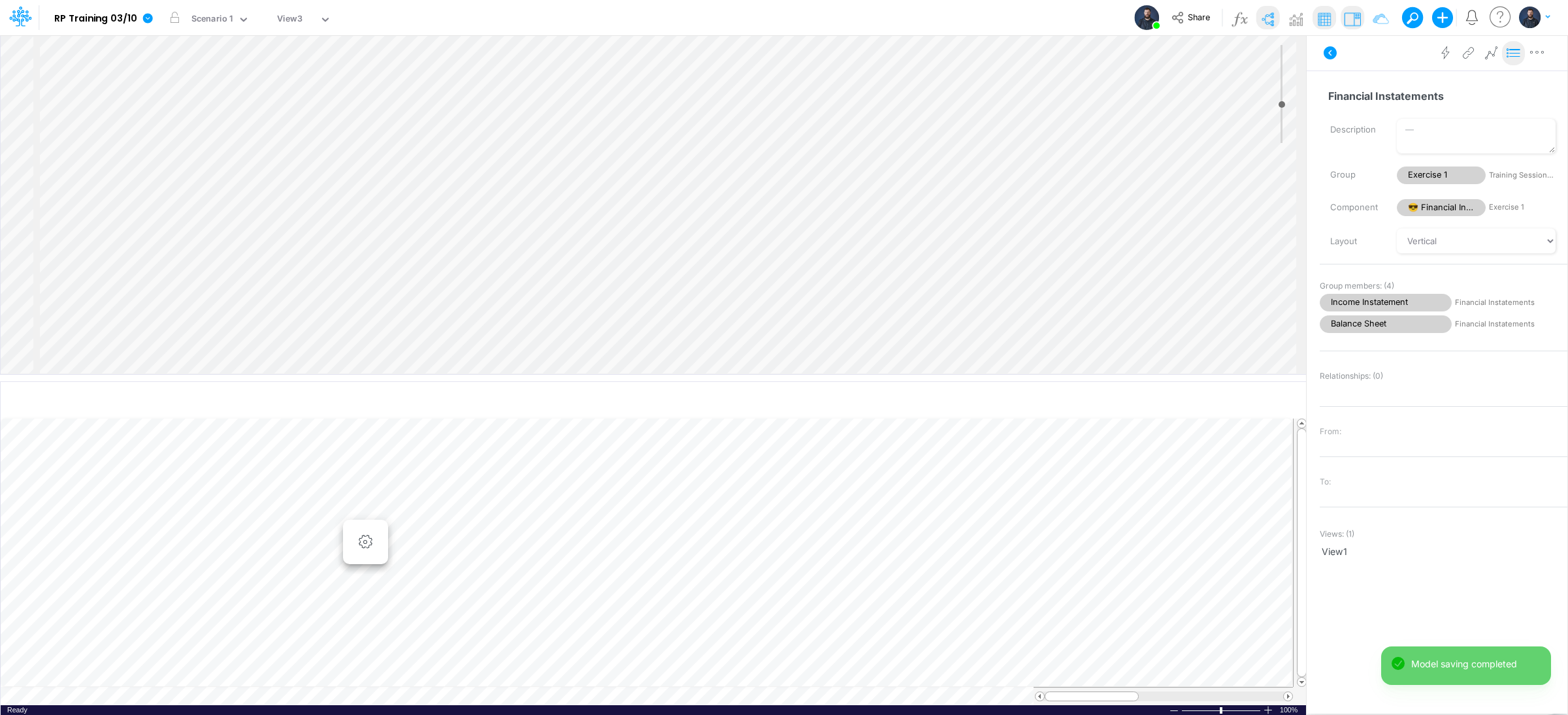
click at [1515, 56] on icon at bounding box center [1514, 53] width 20 height 14
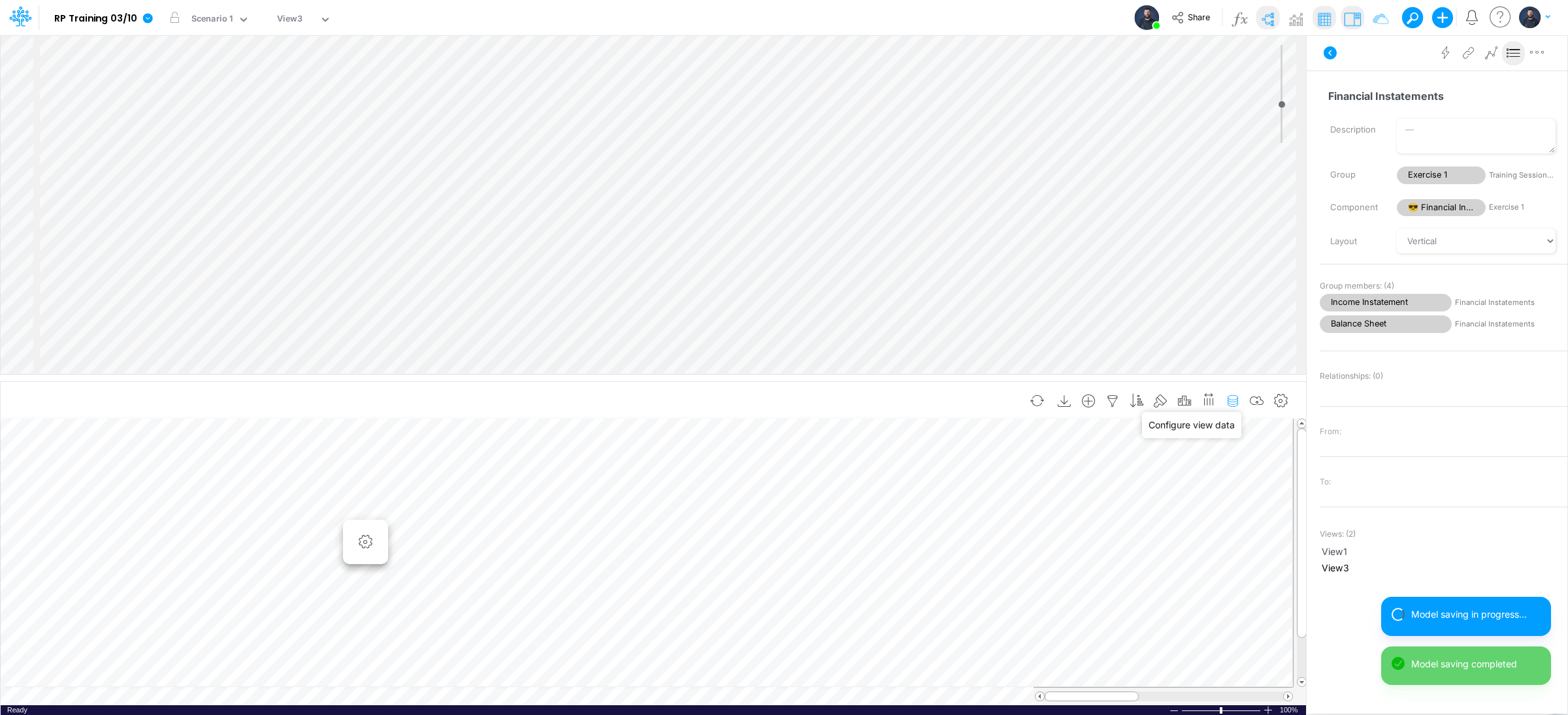
click at [1233, 401] on icon "button" at bounding box center [1232, 401] width 20 height 14
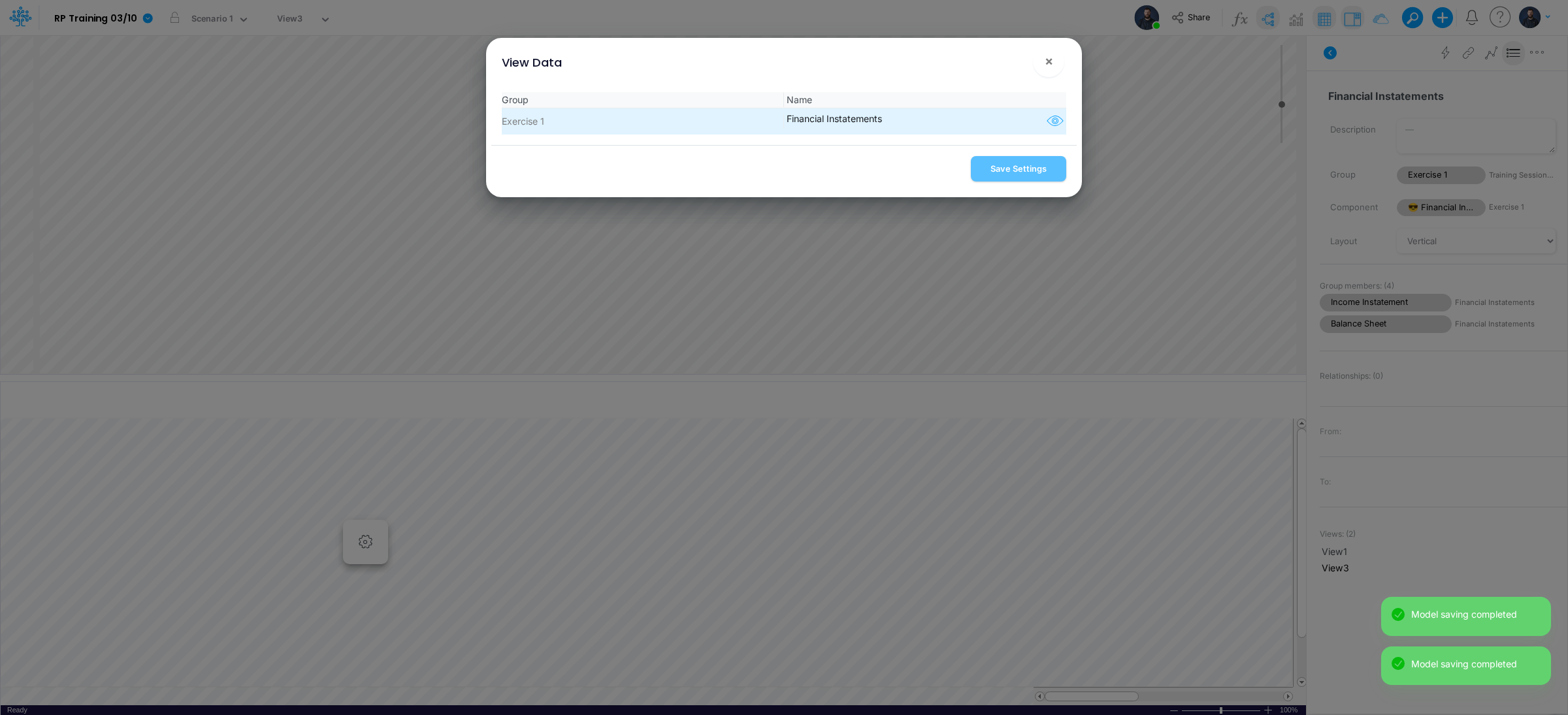
click at [1046, 123] on icon "button" at bounding box center [1055, 121] width 20 height 17
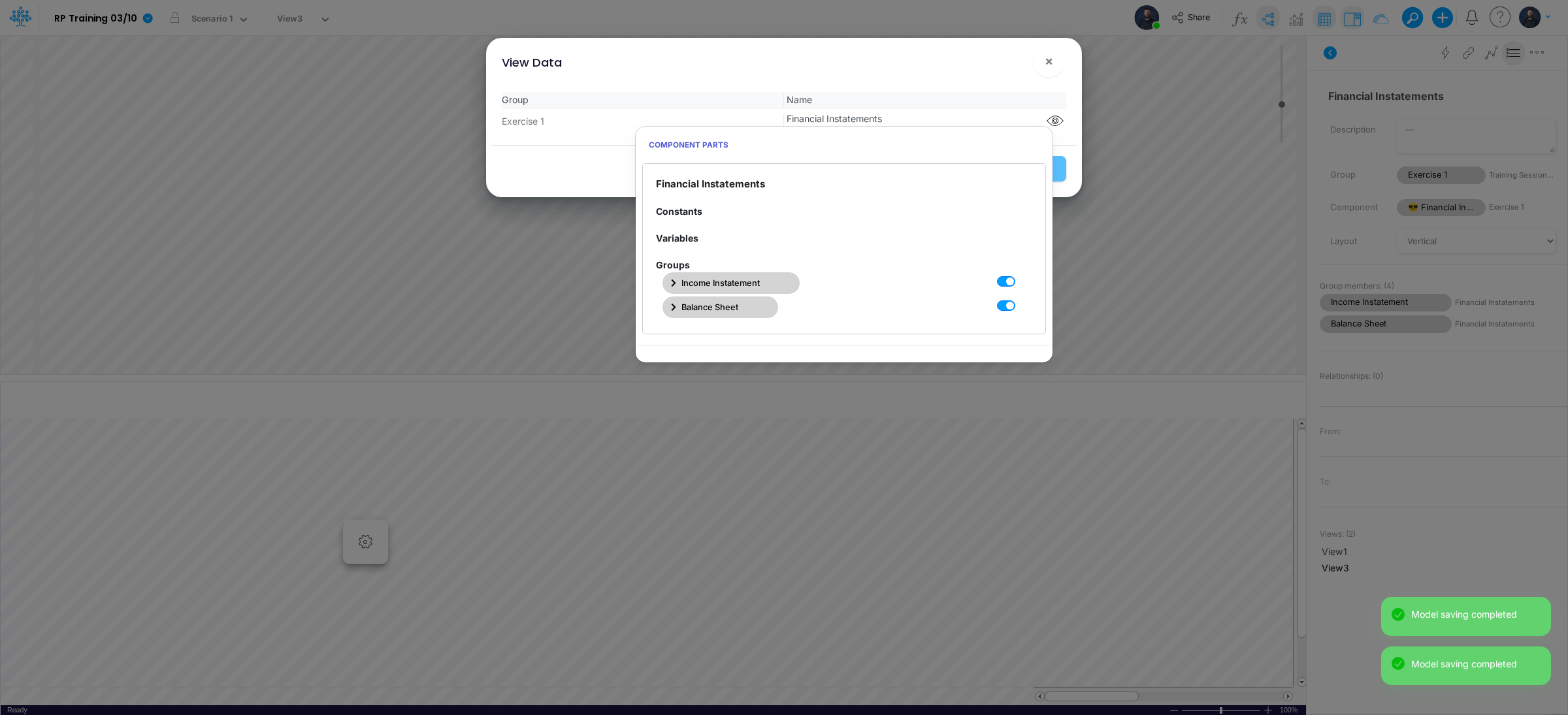
click at [1020, 299] on label at bounding box center [1020, 299] width 0 height 0
click at [1020, 306] on Instatements1 "checkbox" at bounding box center [1024, 303] width 9 height 9
checkbox Instatements1 "false"
click at [961, 63] on div "View Data ×" at bounding box center [784, 60] width 585 height 44
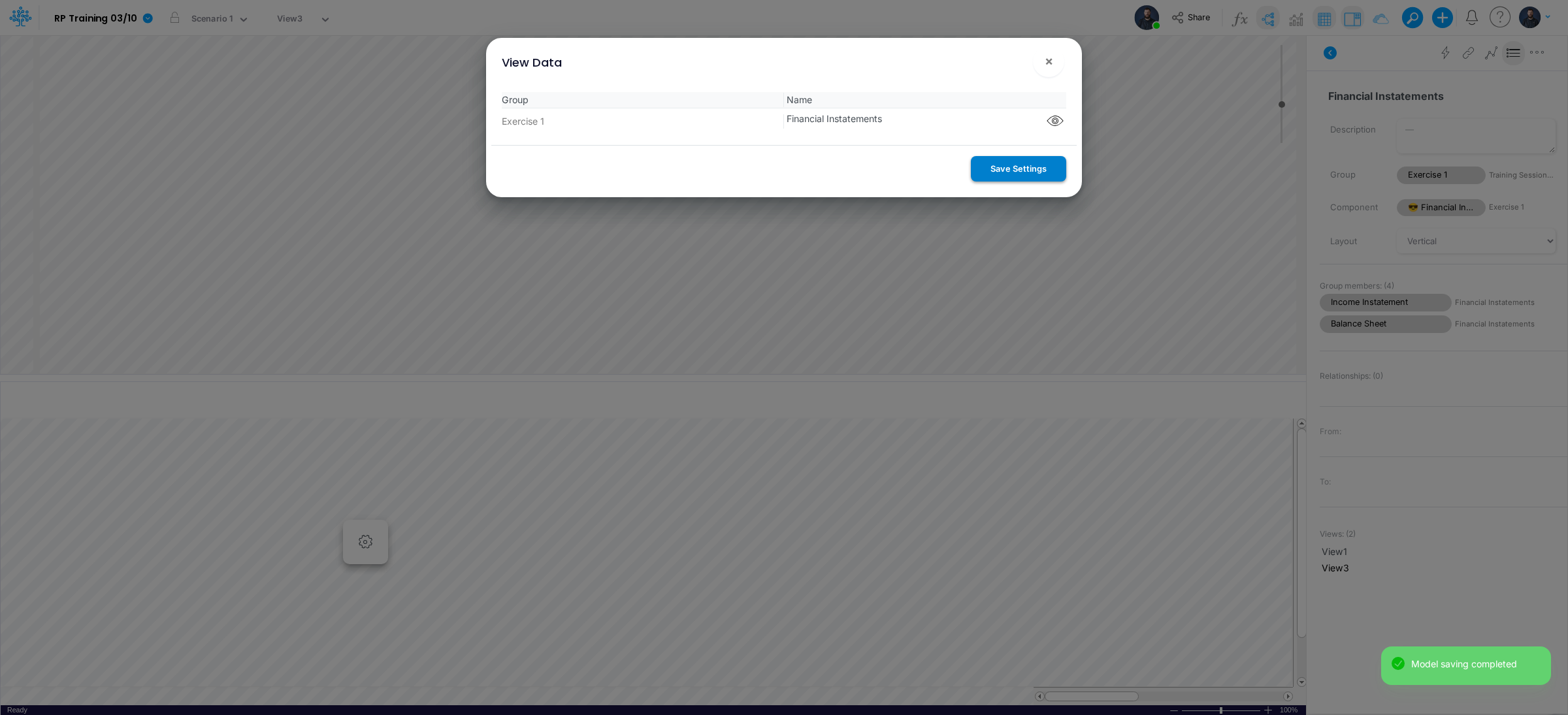
click at [1023, 173] on button "Save Settings" at bounding box center [1019, 169] width 96 height 26
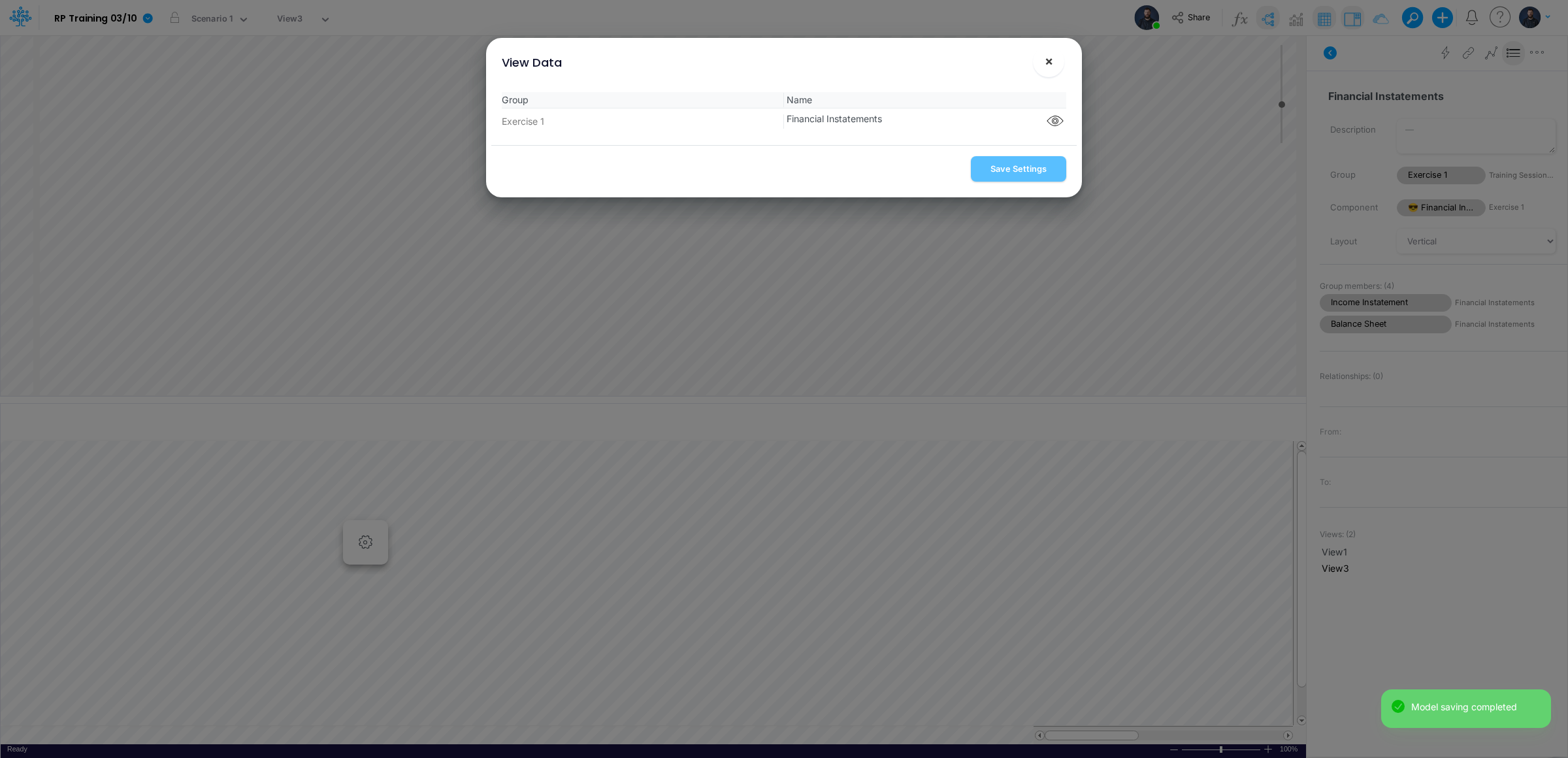
click at [1051, 57] on span "×" at bounding box center [1048, 61] width 9 height 16
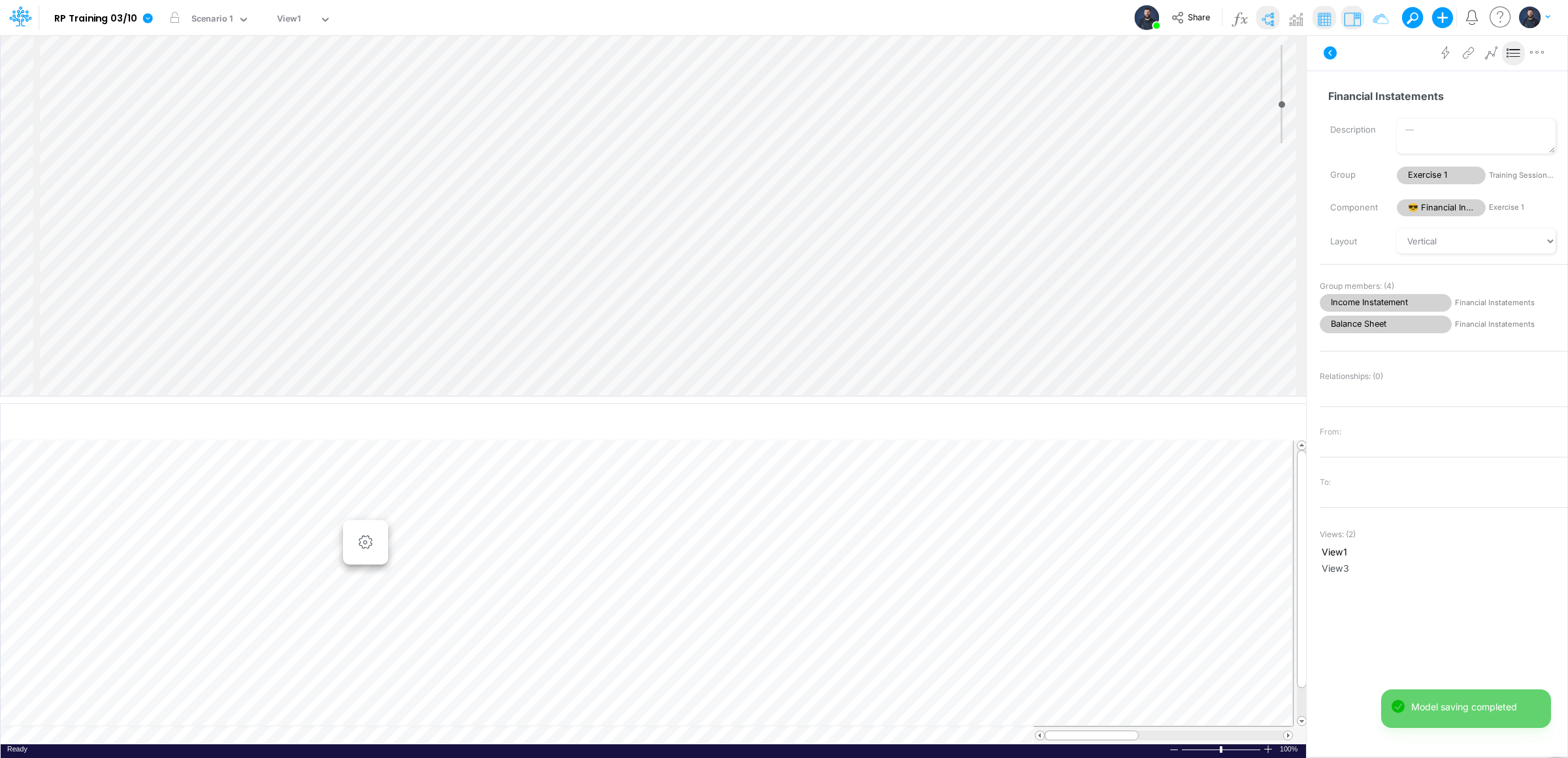
scroll to position [0, 1]
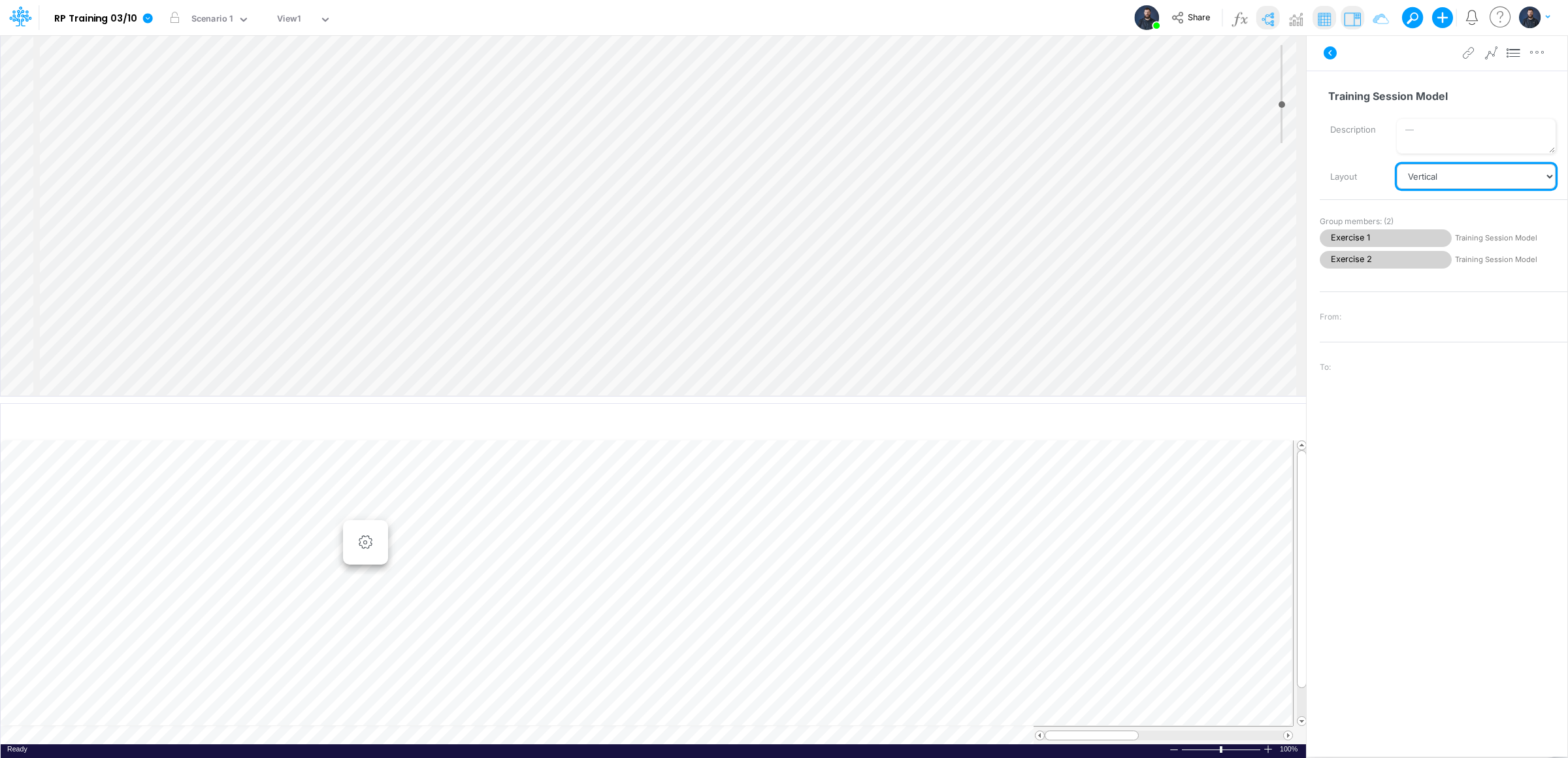
click at [1463, 177] on select "Vertical Vertical Tree Horizontal Horizontal Tree Horizontal Tree Compact Funnel" at bounding box center [1476, 176] width 159 height 25
click at [1465, 176] on select "Vertical Vertical Tree Horizontal Horizontal Tree Horizontal Tree Compact Funnel" at bounding box center [1476, 176] width 159 height 25
select select "Horizontal"
click at [1397, 164] on select "Vertical Vertical Tree Horizontal Horizontal Tree Horizontal Tree Compact Funnel" at bounding box center [1476, 176] width 159 height 25
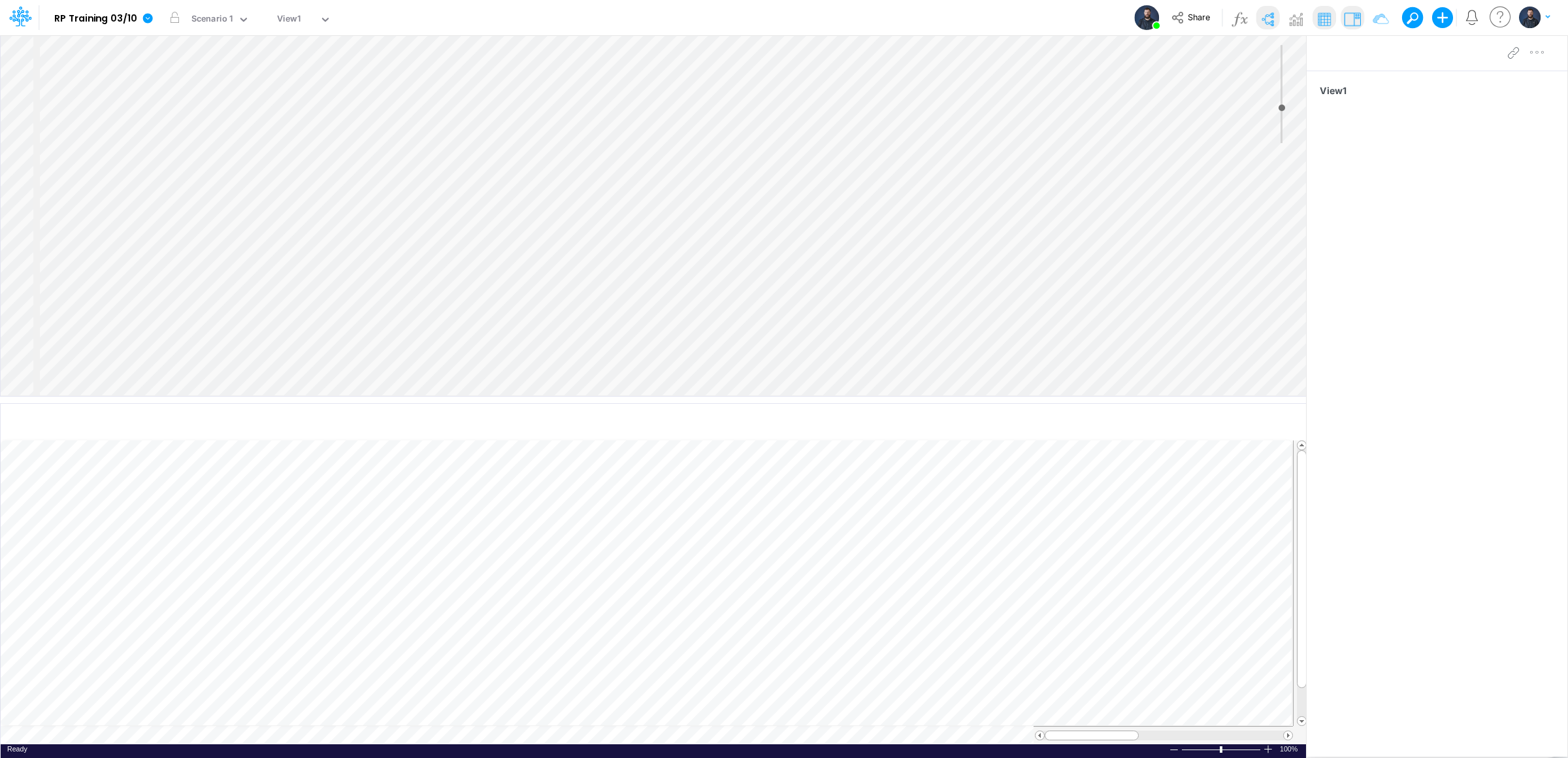
type input "2"
click at [652, 97] on div "Insert node Component Variable Constant Group Addition Subtraction Multiplicati…" at bounding box center [653, 215] width 1305 height 360
click at [709, 273] on li "Delete" at bounding box center [734, 281] width 88 height 18
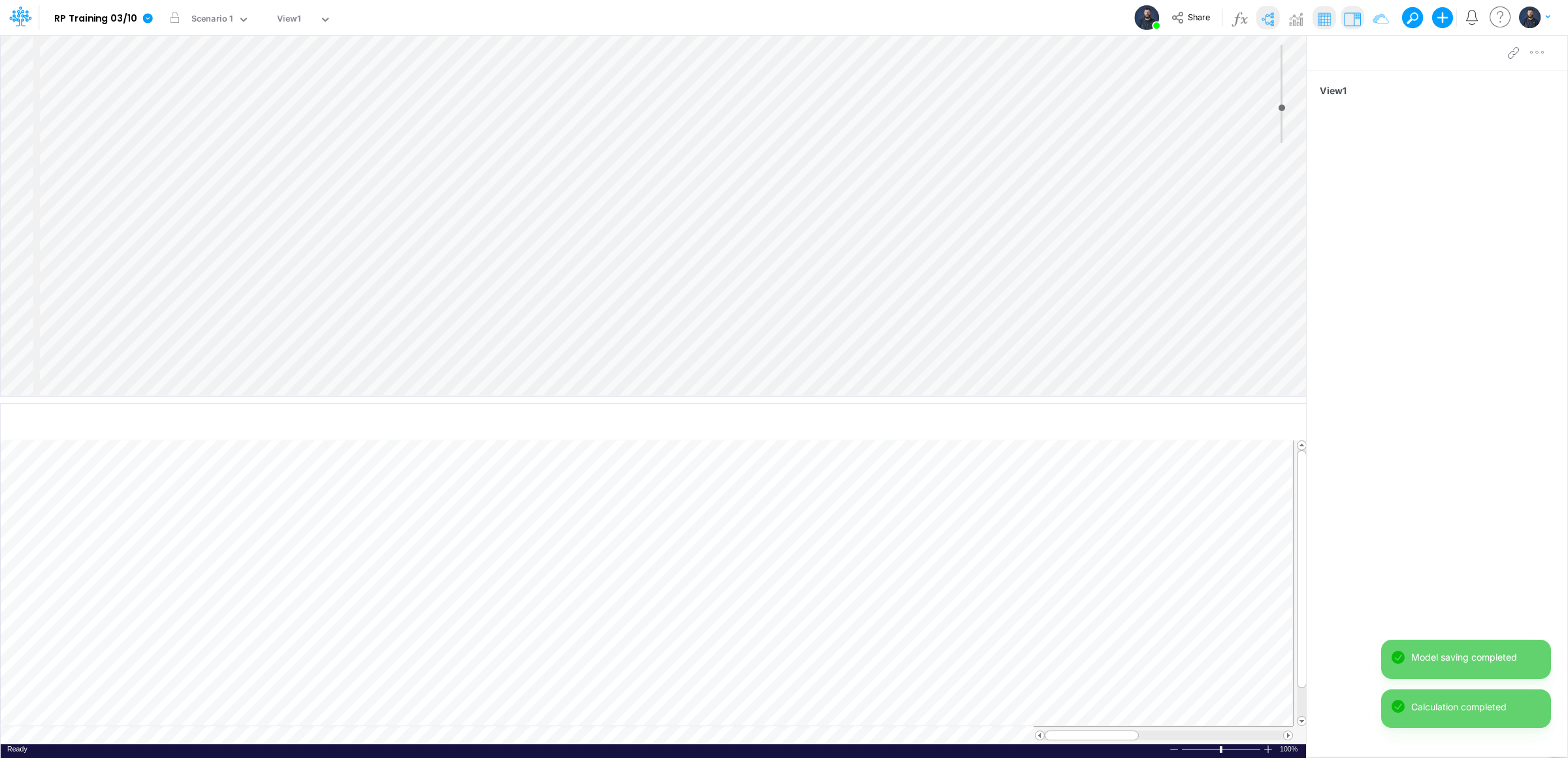
click at [596, 112] on div "Insert node Component Variable Constant Group Addition Subtraction Multiplicati…" at bounding box center [653, 215] width 1305 height 360
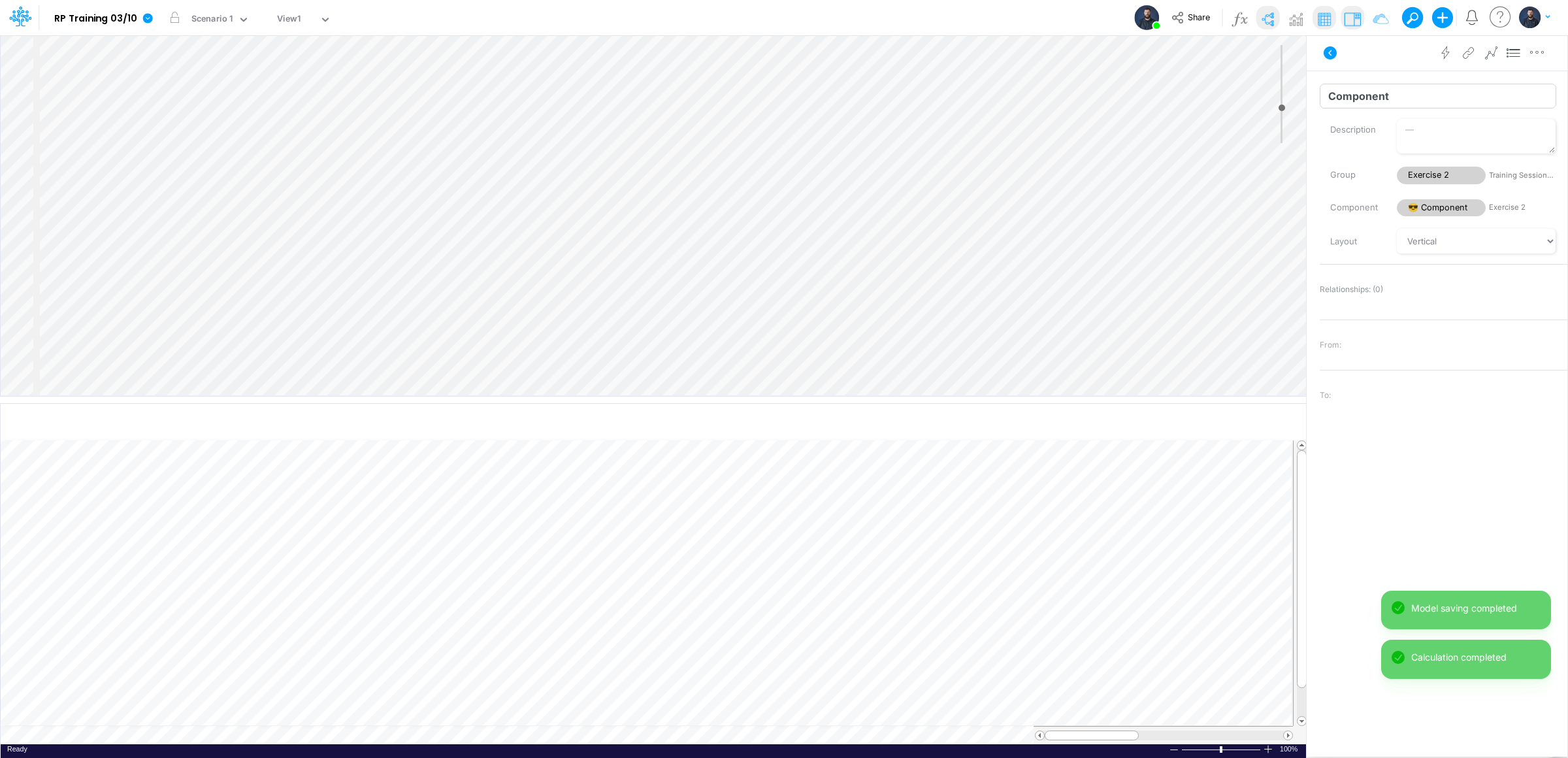
click at [1423, 105] on input "Component" at bounding box center [1437, 96] width 237 height 25
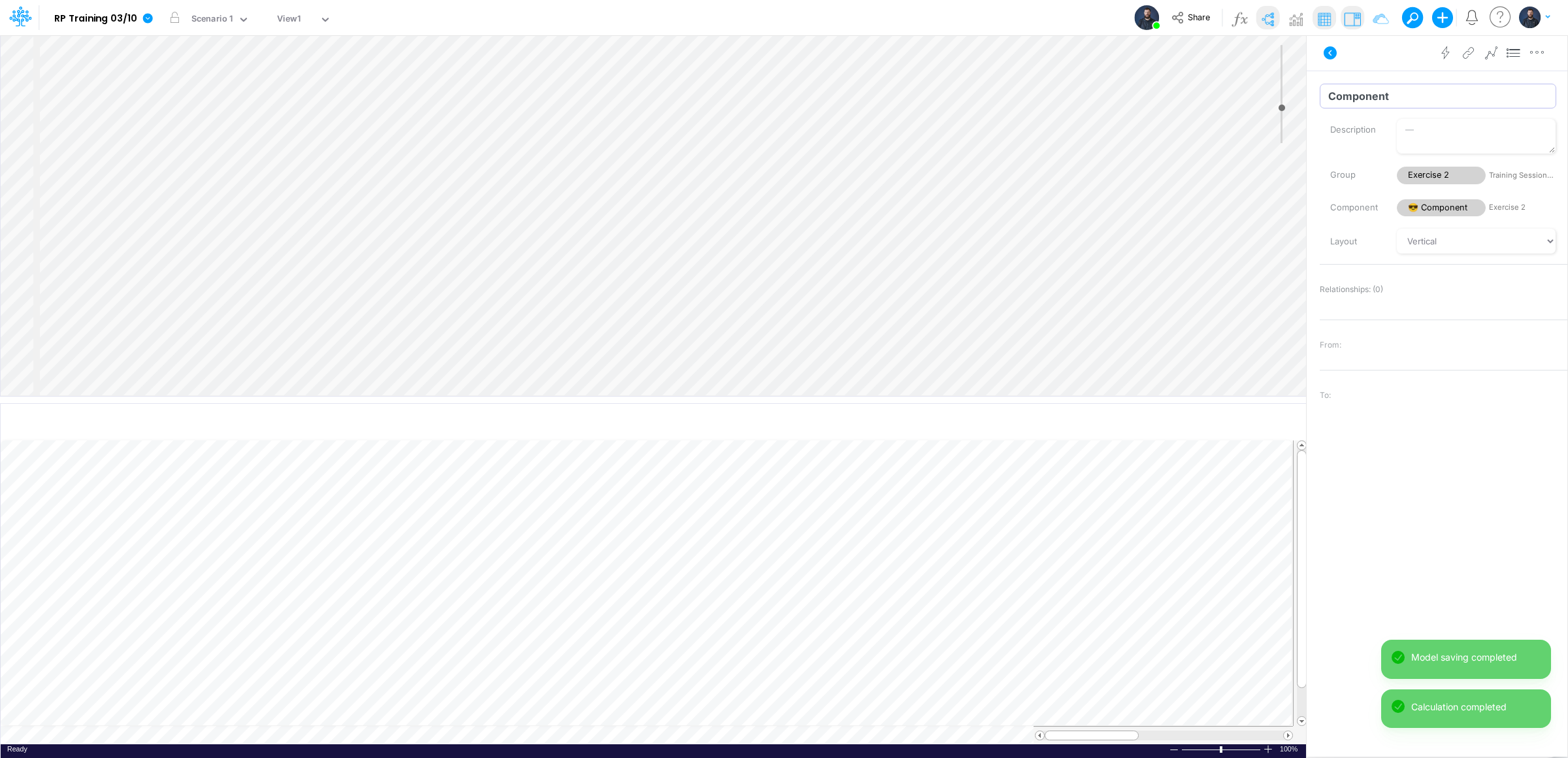
drag, startPoint x: 1418, startPoint y: 101, endPoint x: 1288, endPoint y: 96, distance: 130.1
click at [1288, 96] on div "Insert node Variable Constant Group Addition Subtraction Multiplication Divisio…" at bounding box center [784, 395] width 1568 height 723
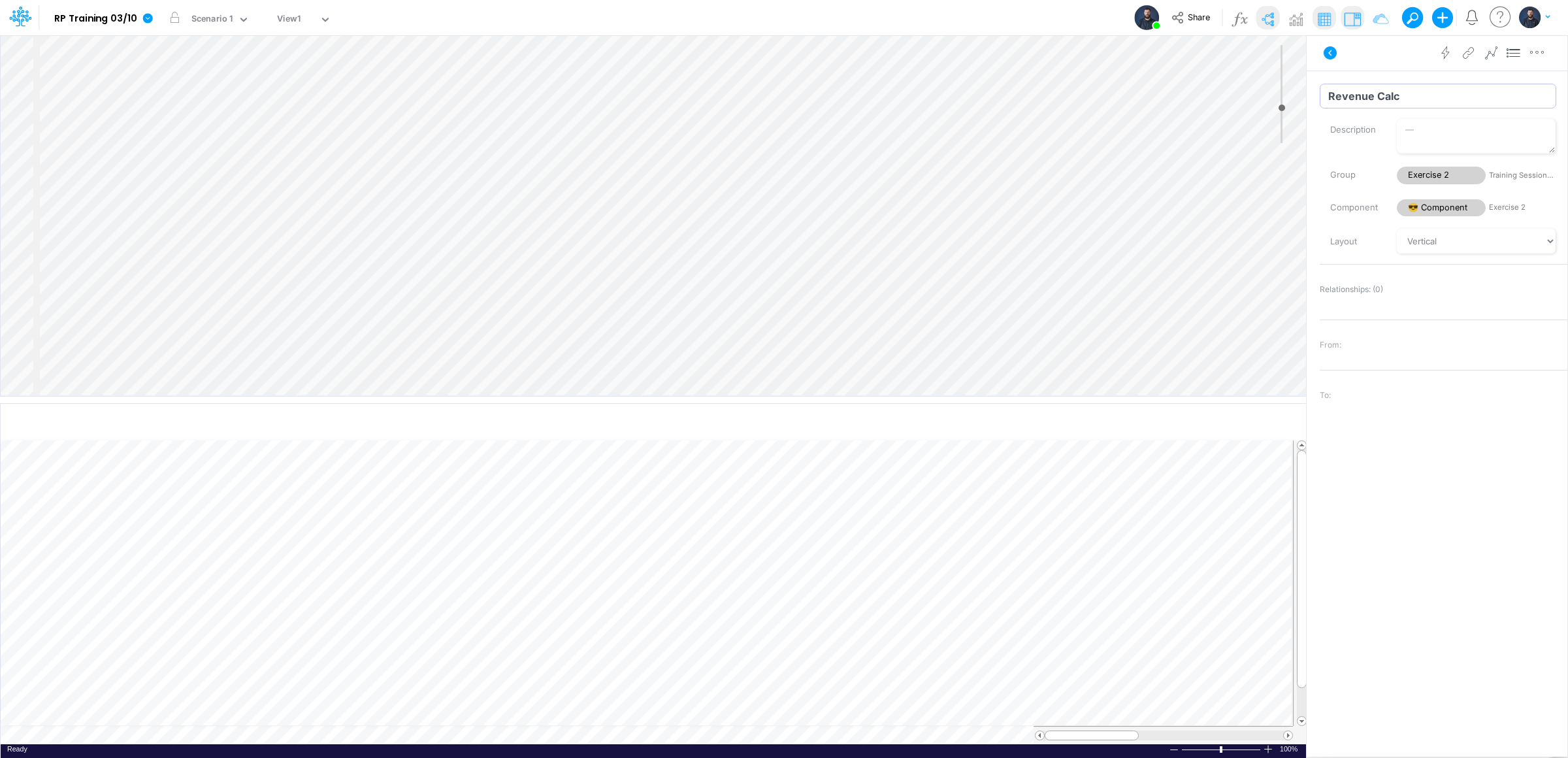
type input "Revenue Calc"
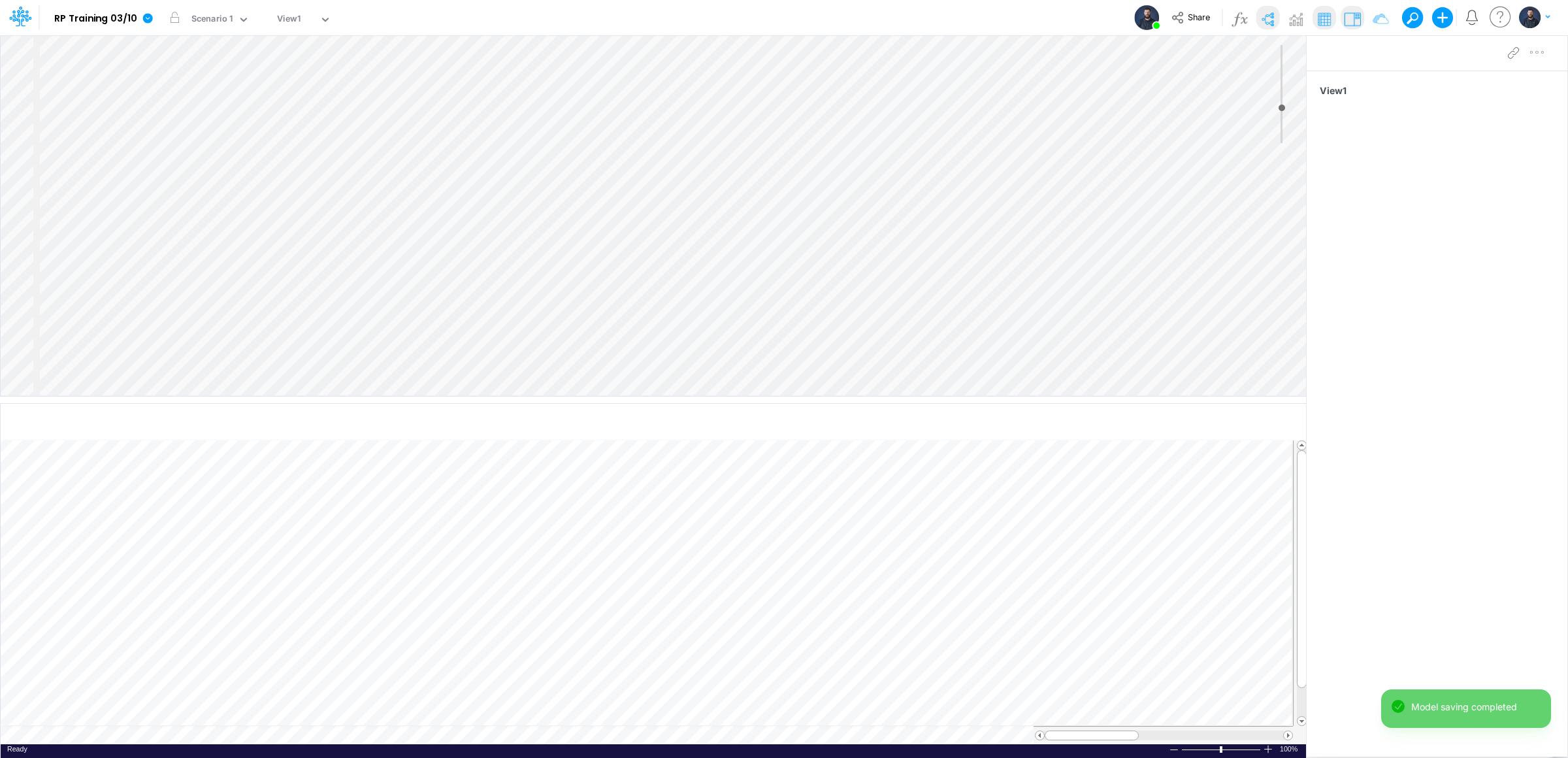
scroll to position [0, 1]
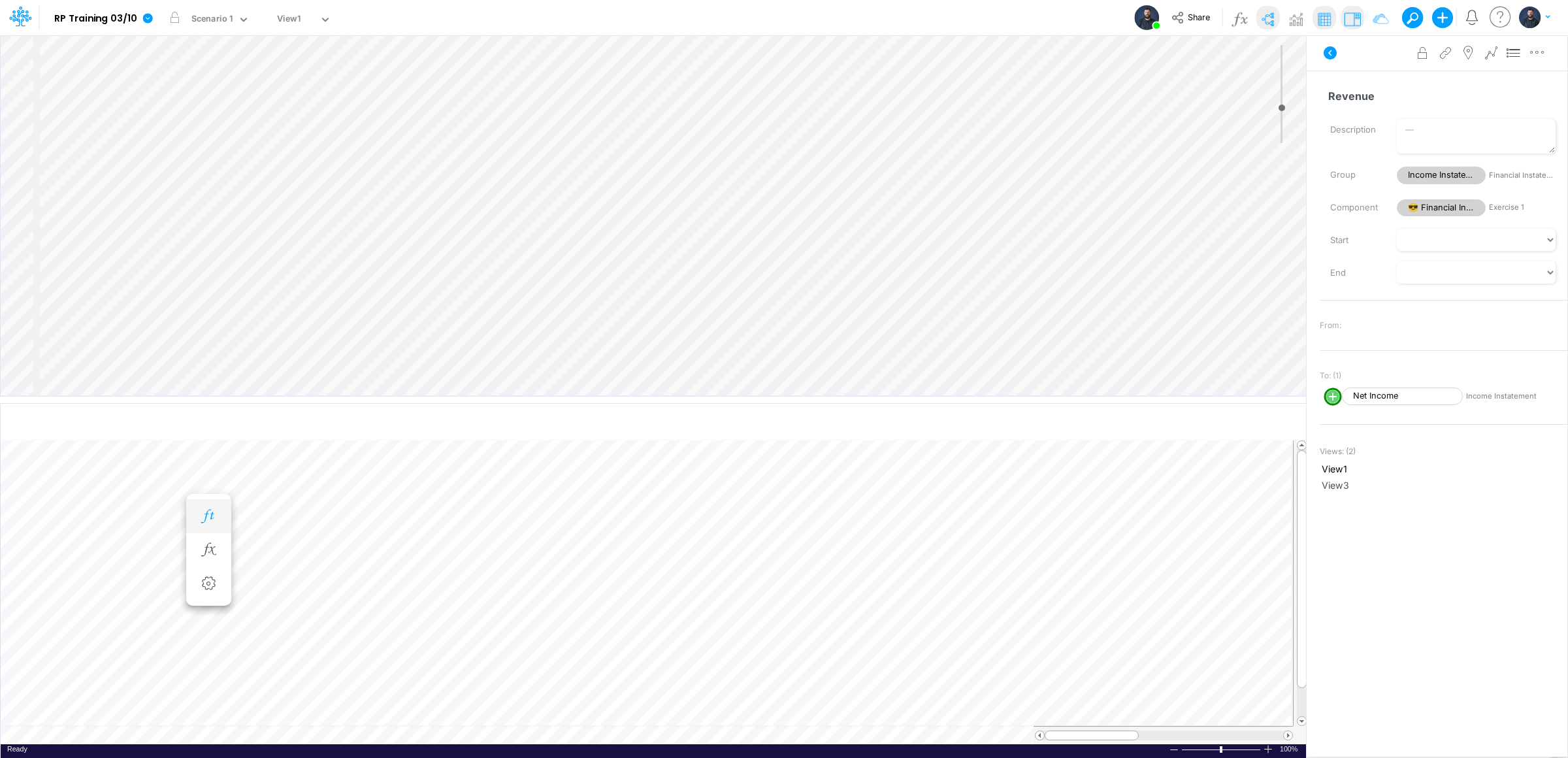
click at [210, 519] on icon "button" at bounding box center [208, 516] width 20 height 14
click at [723, 603] on button "button" at bounding box center [719, 595] width 17 height 35
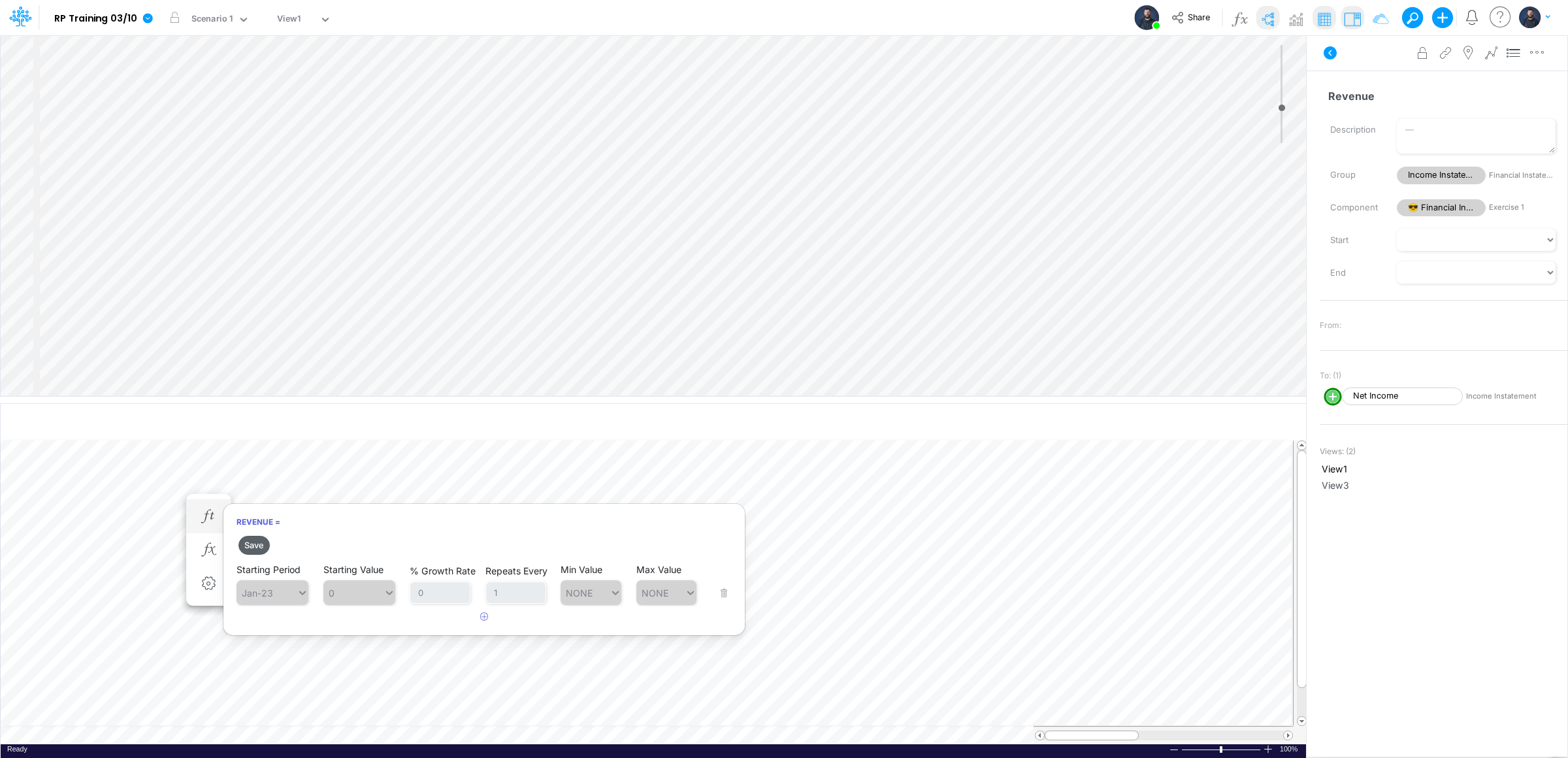
click at [252, 542] on button "Save" at bounding box center [253, 545] width 31 height 19
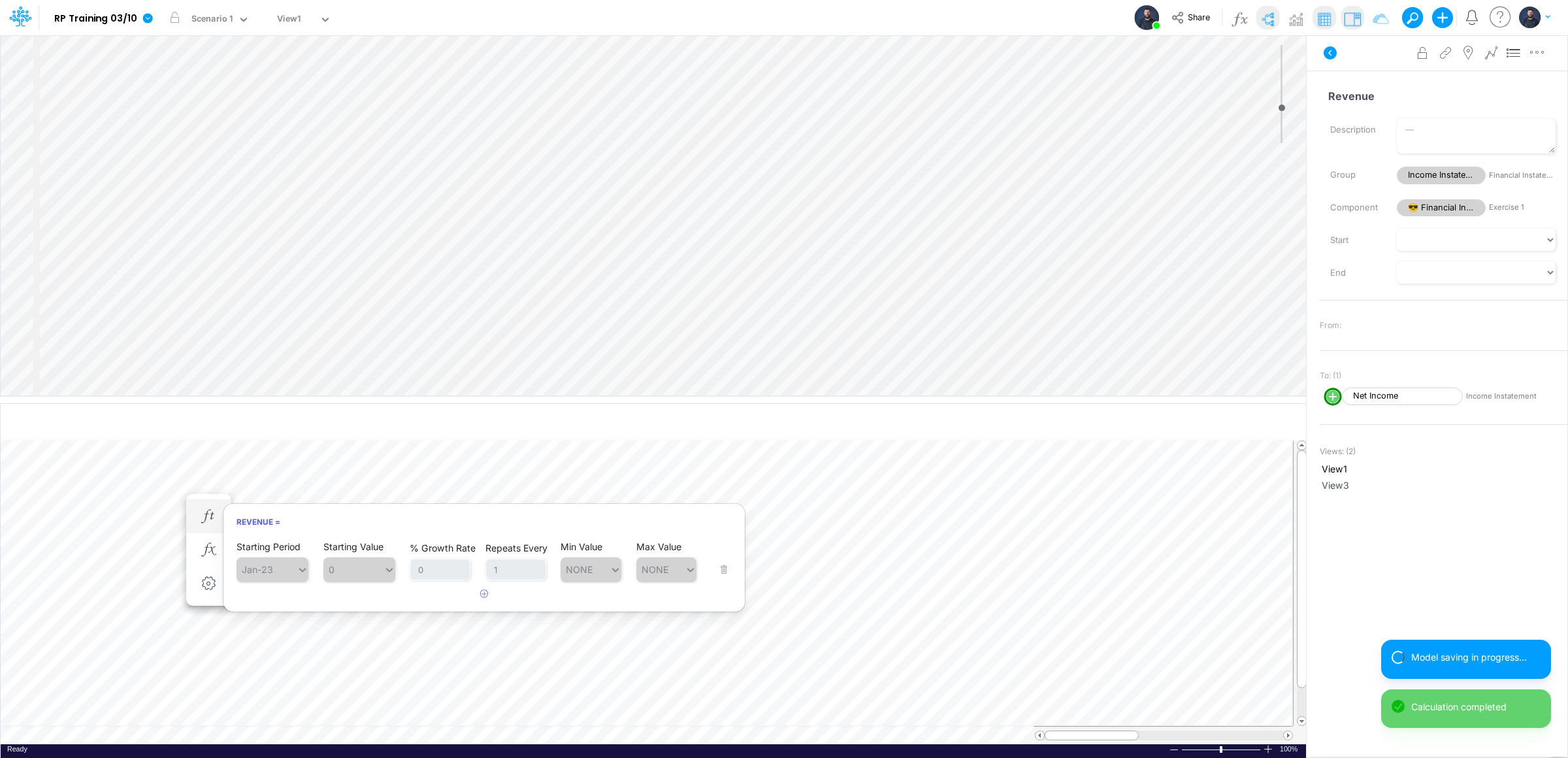
scroll to position [0, 1]
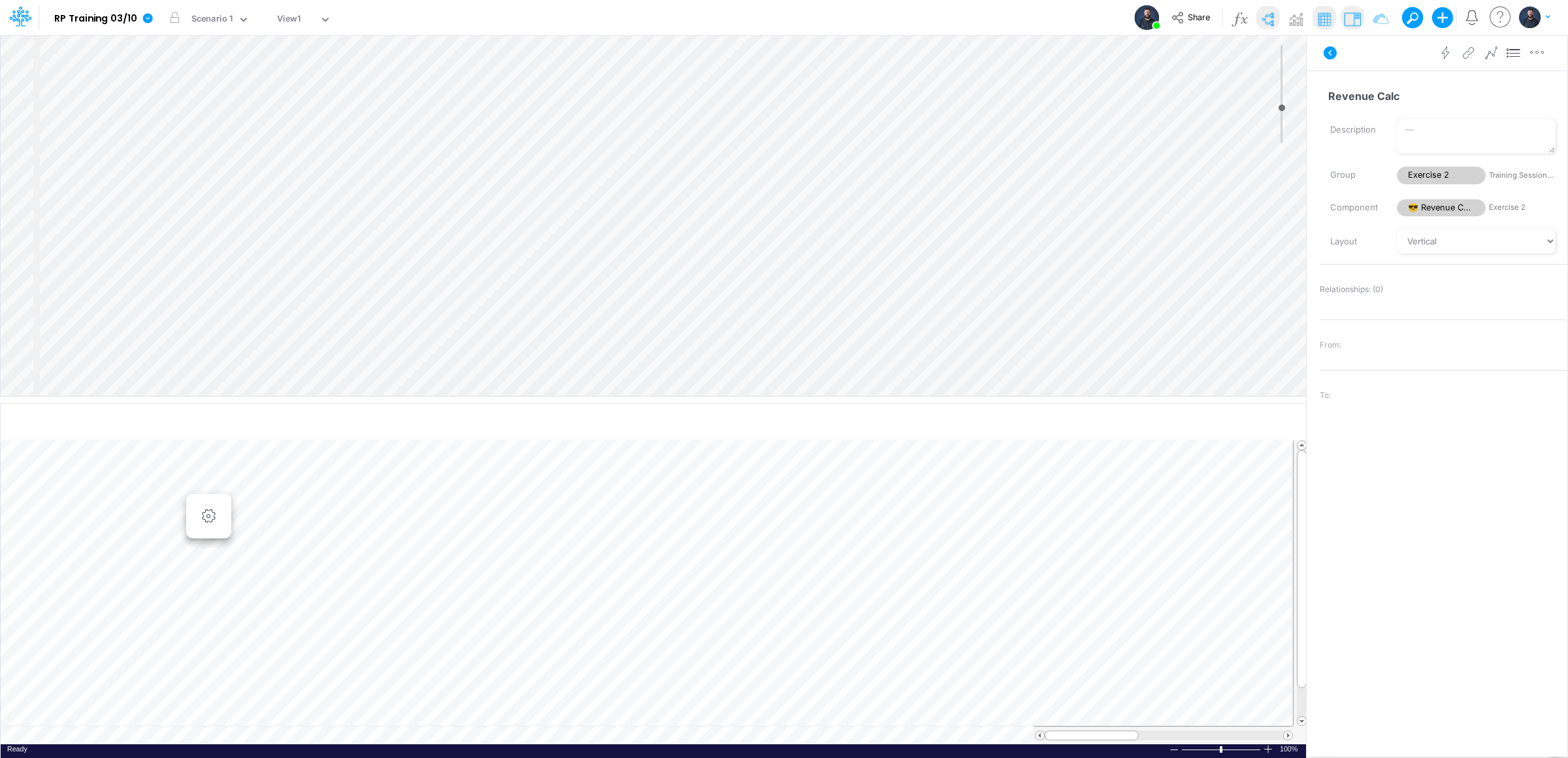
click at [686, 112] on div "Insert node Variable Constant Group Addition Subtraction Multiplication Divisio…" at bounding box center [653, 215] width 1305 height 360
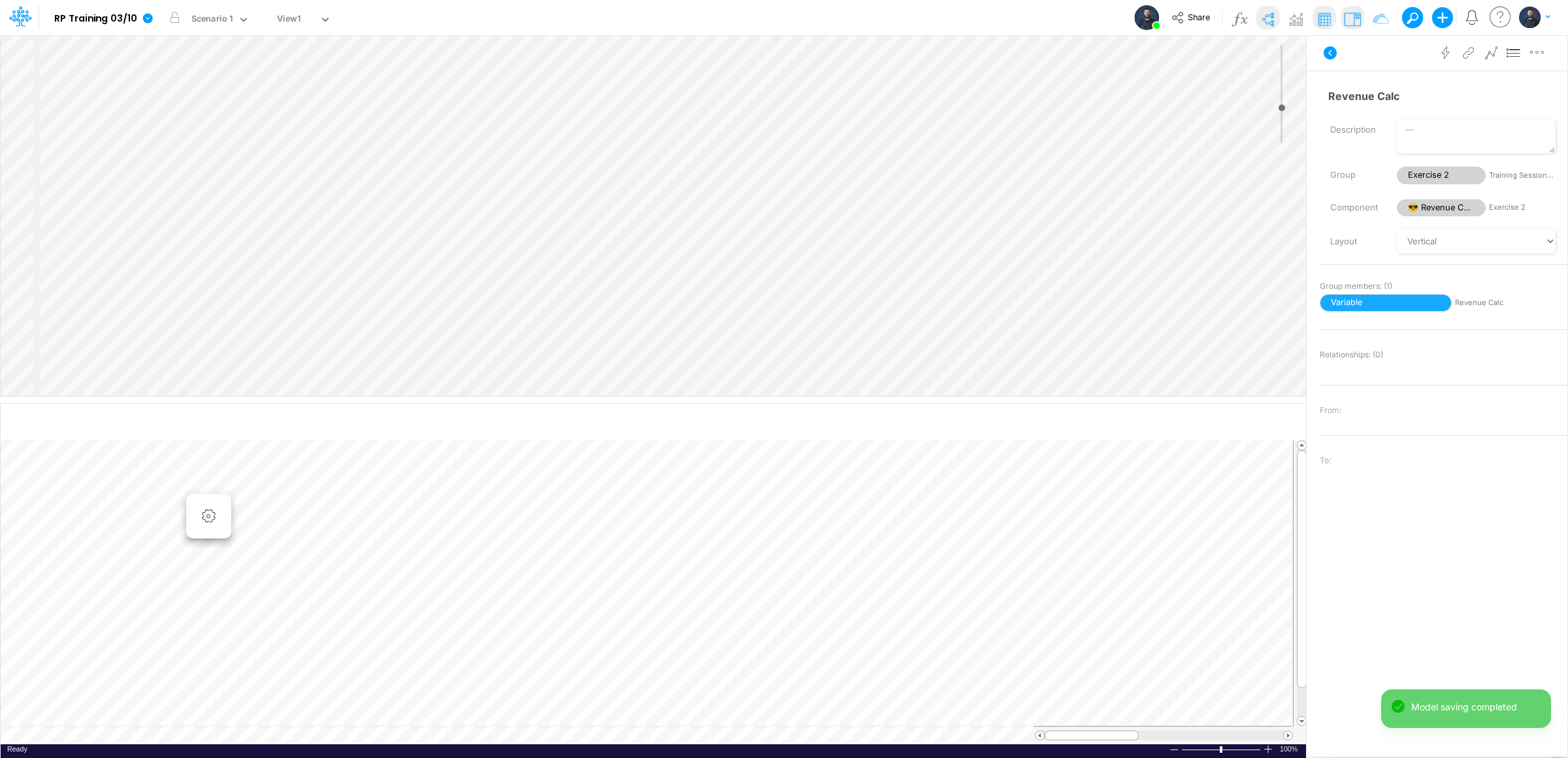
click at [698, 145] on div "Insert node Variable Constant Group Addition Subtraction Multiplication Divisio…" at bounding box center [653, 215] width 1305 height 360
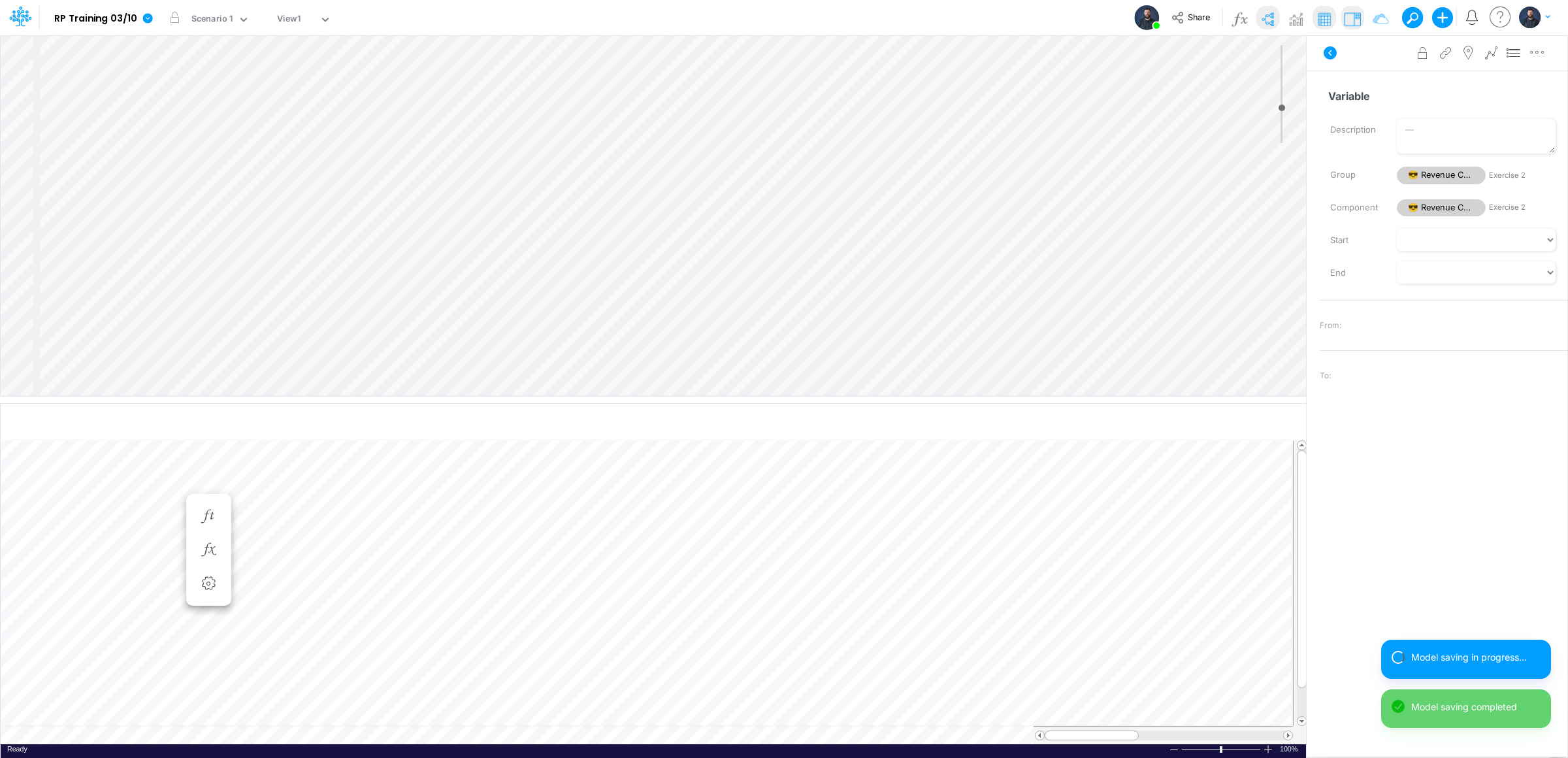
click at [703, 165] on div "Insert child node Variable Constant Group Addition Subtraction Multiplication D…" at bounding box center [653, 215] width 1305 height 360
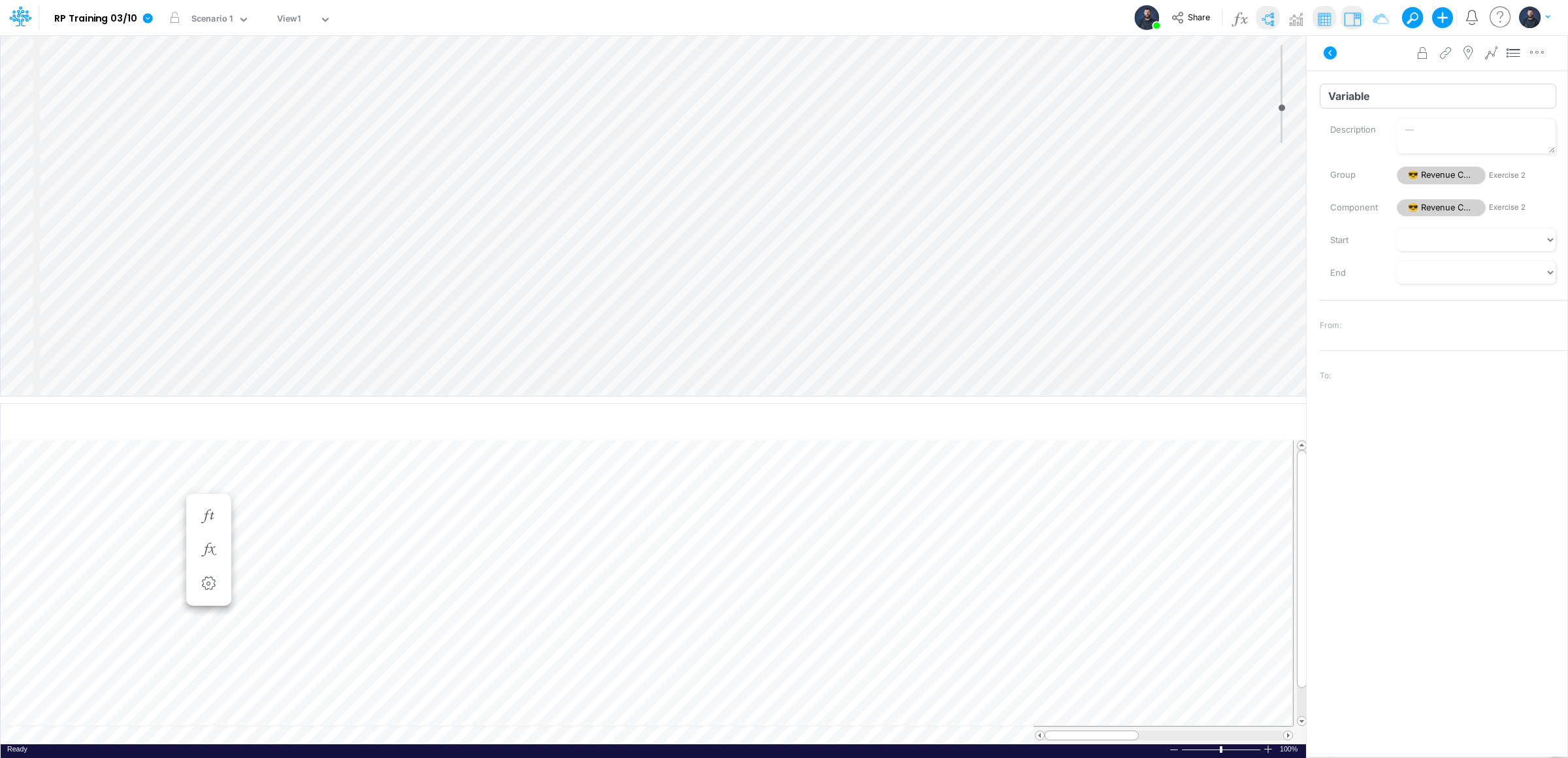
click at [1374, 100] on input "Variable" at bounding box center [1437, 96] width 237 height 25
drag, startPoint x: 1384, startPoint y: 100, endPoint x: 1276, endPoint y: 100, distance: 108.0
click at [1275, 100] on div "Insert child node Variable Constant Group Addition Subtraction Multiplication D…" at bounding box center [784, 395] width 1568 height 723
type input "# Units"
click at [1370, 88] on input "Variable" at bounding box center [1437, 96] width 237 height 25
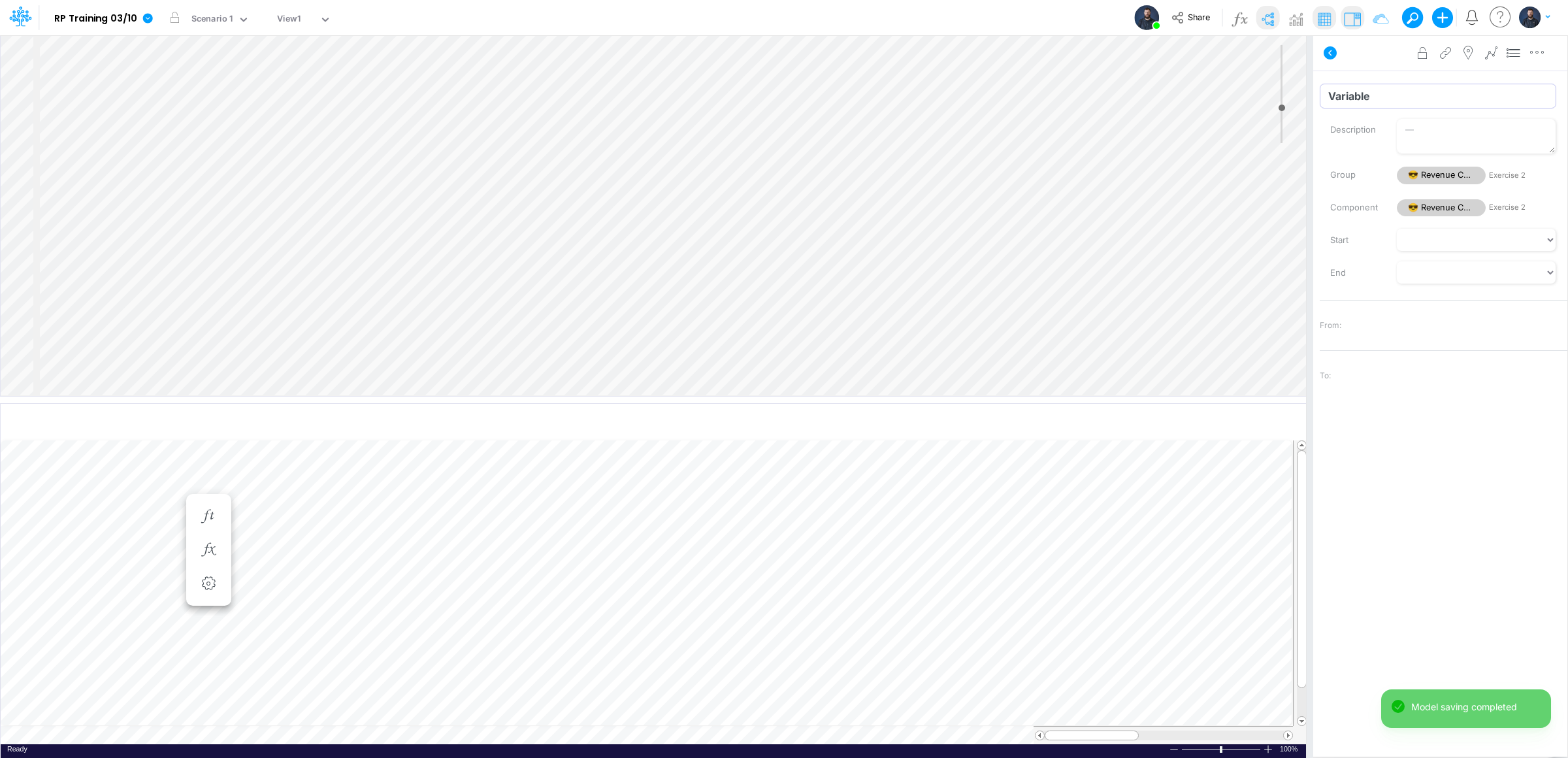
click at [1303, 86] on div "Insert child node Variable Constant Group Addition Subtraction Multiplication D…" at bounding box center [784, 395] width 1568 height 723
click at [1346, 96] on input "Variable" at bounding box center [1437, 96] width 237 height 25
type input "Sale Price per Unit"
click at [1382, 104] on input "Variable" at bounding box center [1437, 96] width 237 height 25
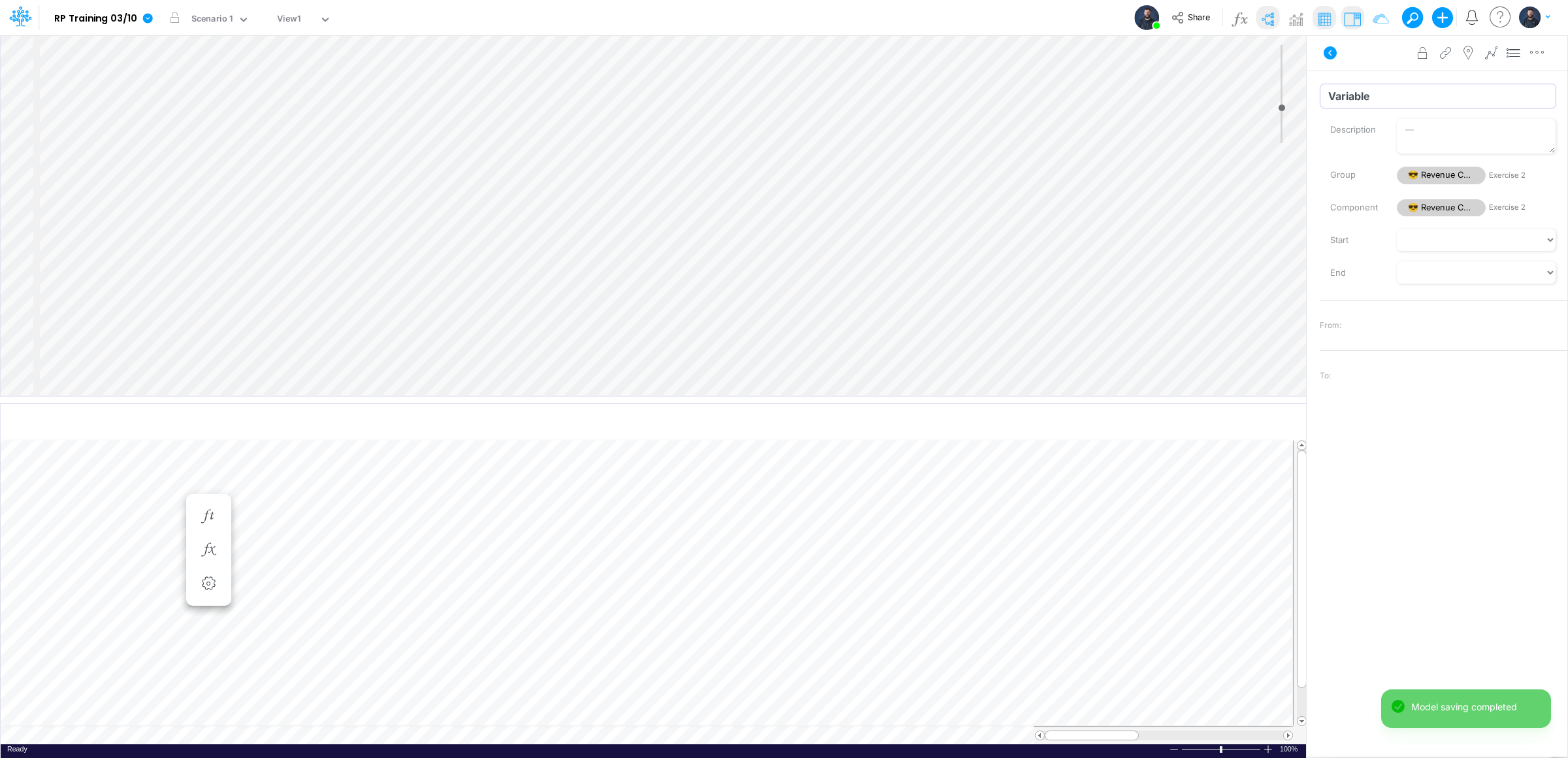
click at [1256, 96] on div "Insert child node Variable Constant Group Addition Subtraction Multiplication D…" at bounding box center [784, 395] width 1568 height 723
click at [1388, 86] on input "Variable" at bounding box center [1437, 96] width 237 height 25
click at [1271, 95] on div "Insert child node Variable Constant Group Addition Subtraction Multiplication D…" at bounding box center [784, 395] width 1568 height 723
click at [1372, 96] on input "Variable" at bounding box center [1437, 96] width 237 height 25
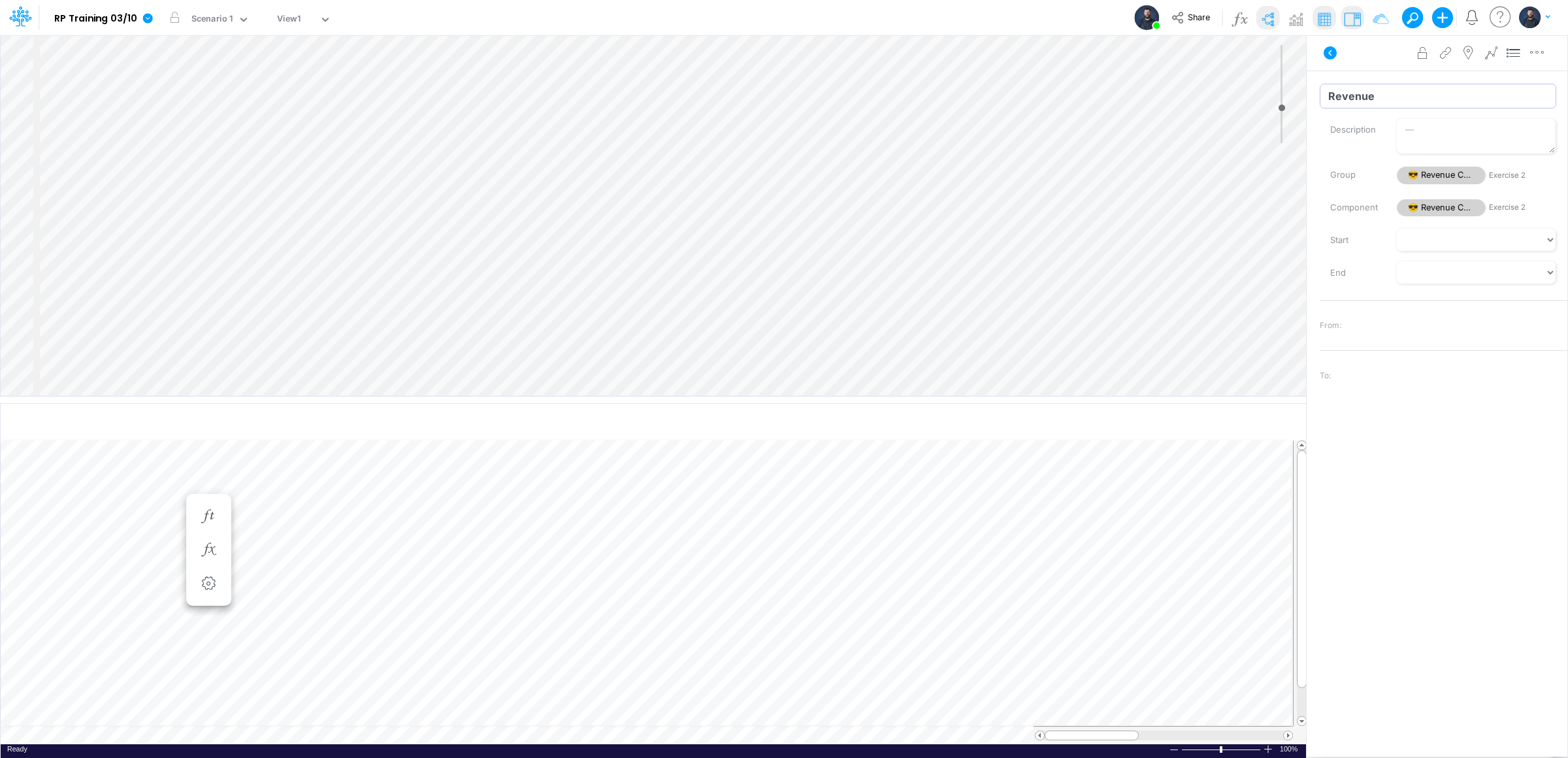
type input "Revenue"
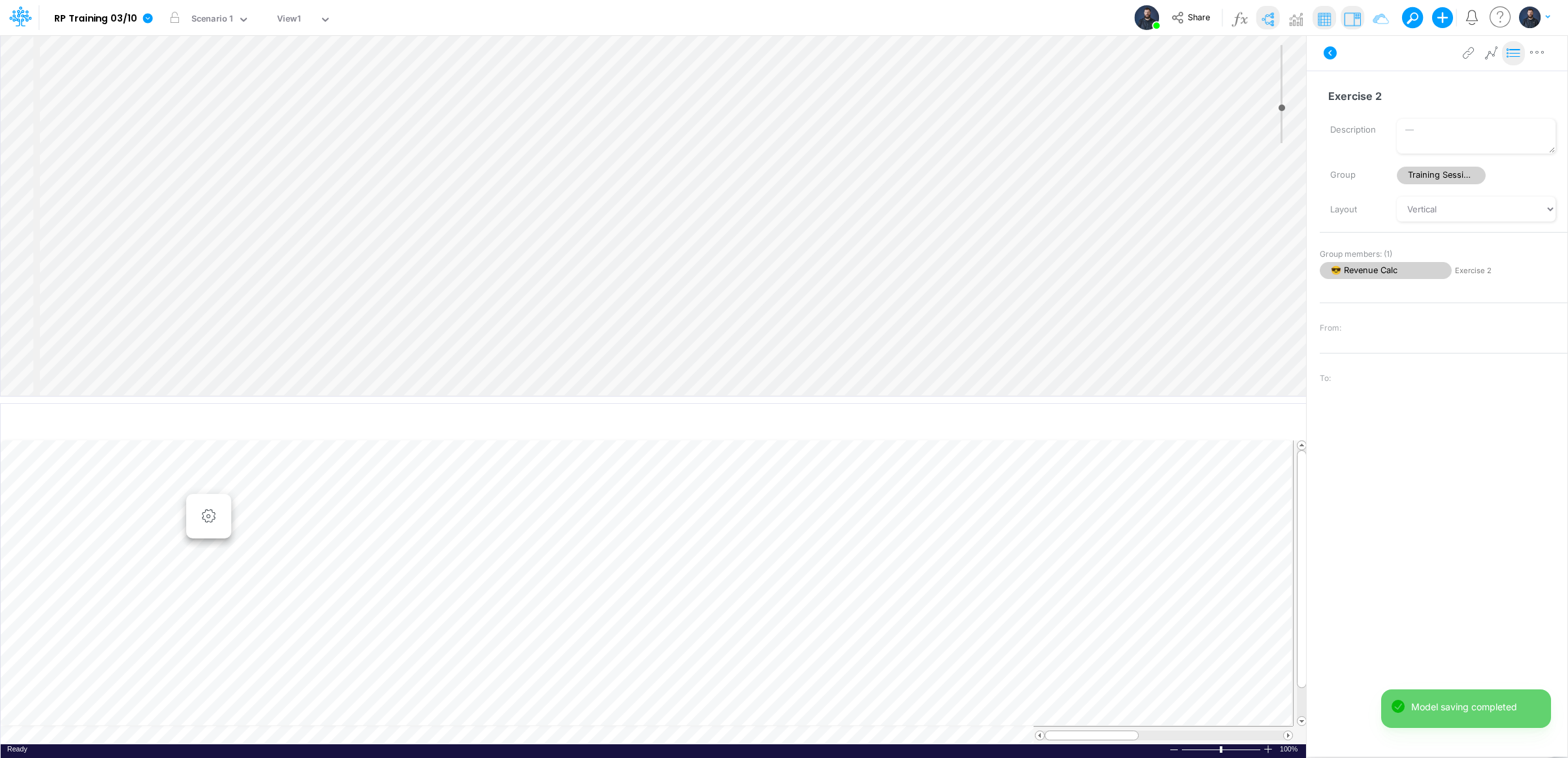
click at [1515, 52] on icon at bounding box center [1514, 53] width 20 height 14
click at [115, 545] on span "Change settings" at bounding box center [118, 550] width 74 height 12
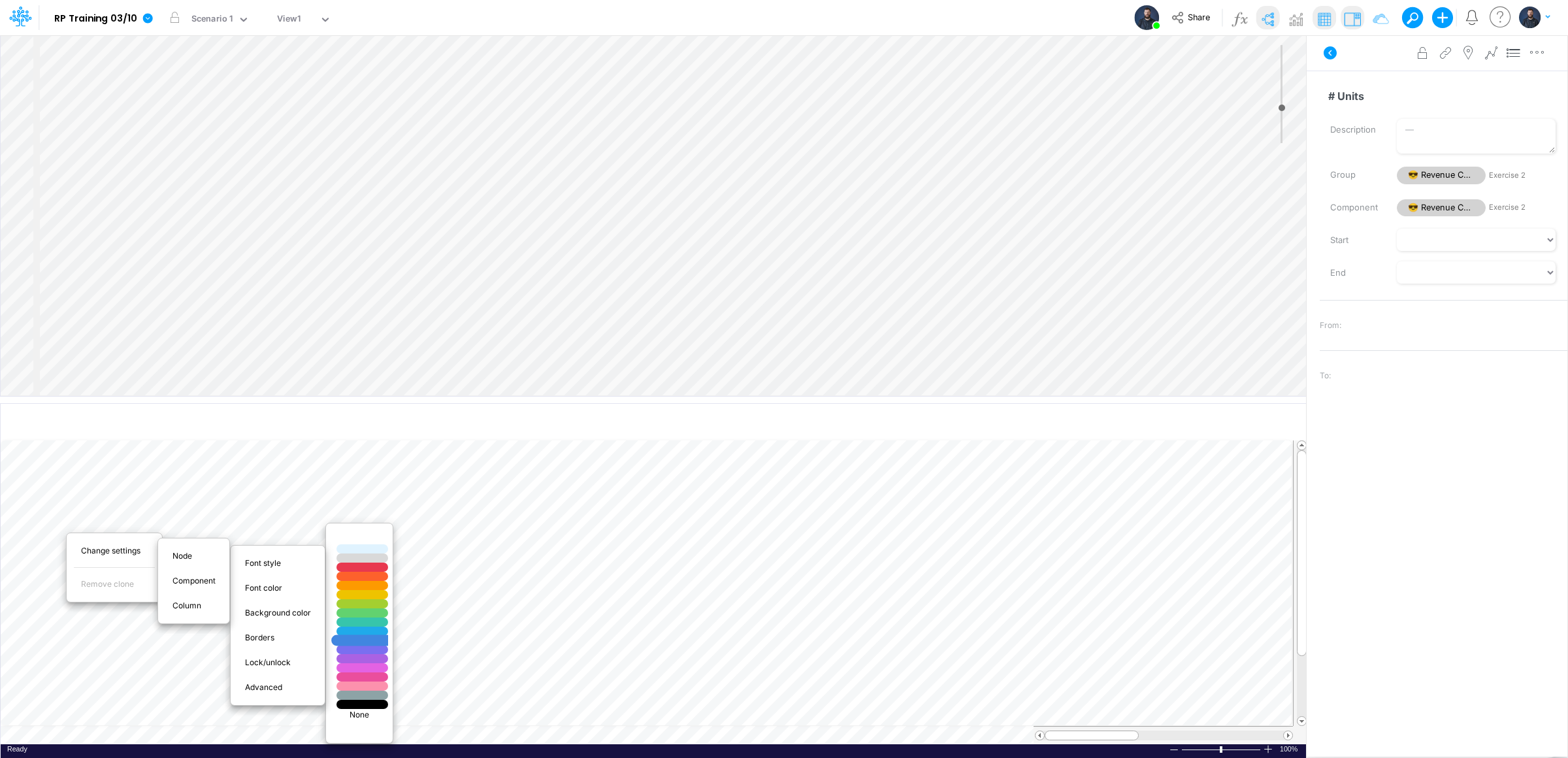
click at [371, 642] on div at bounding box center [362, 640] width 61 height 11
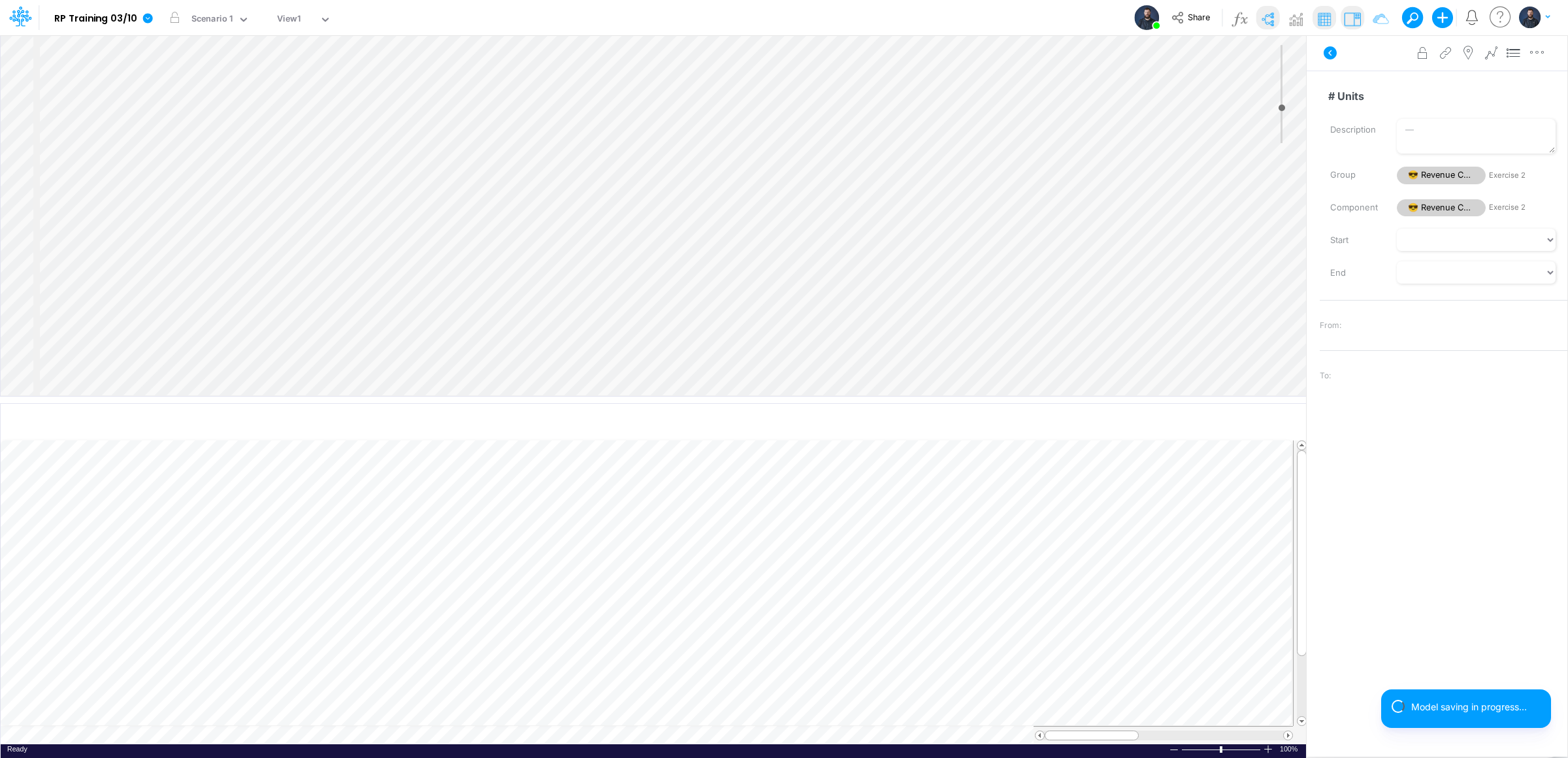
scroll to position [0, 1]
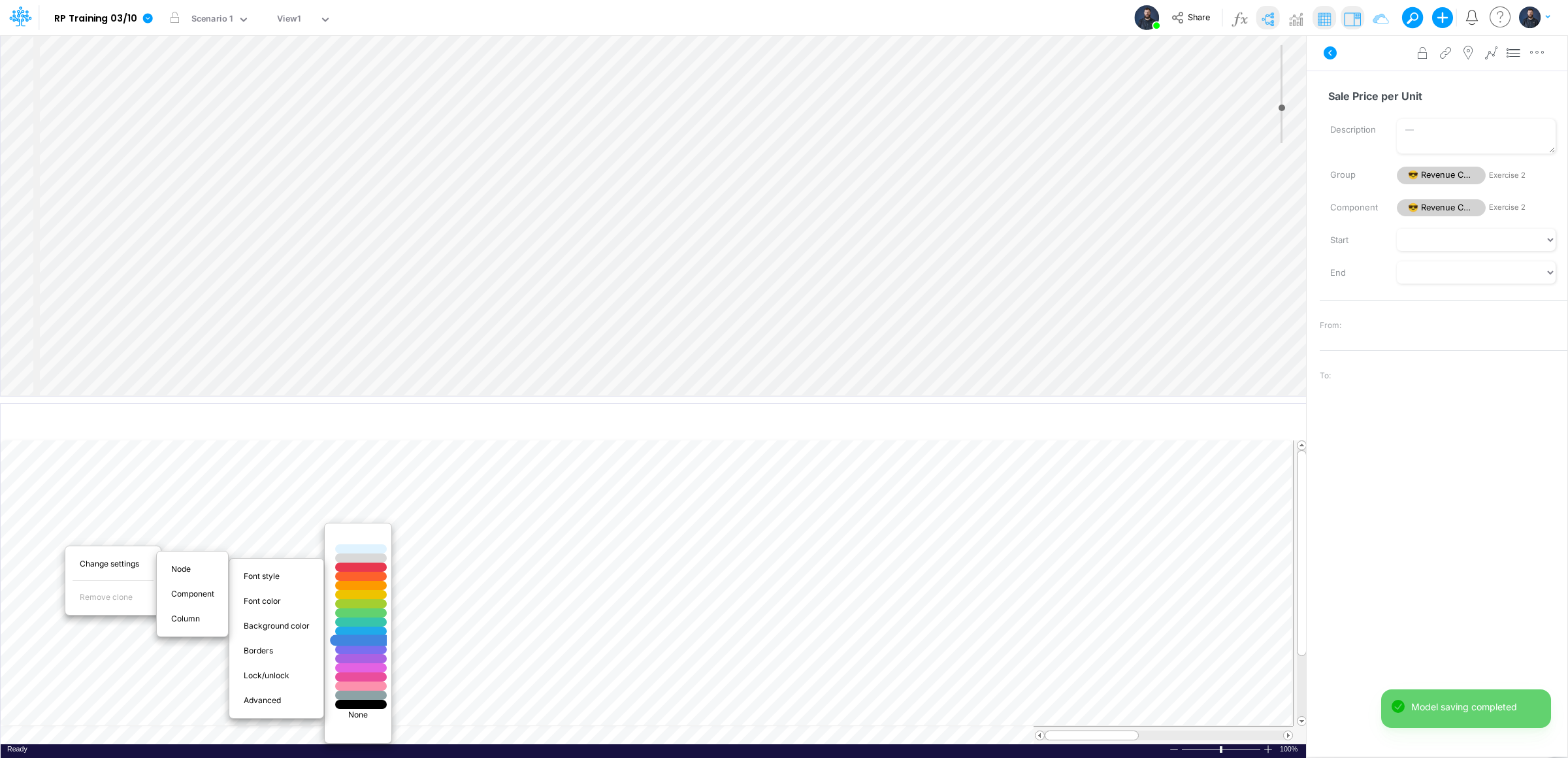
click at [371, 641] on div at bounding box center [361, 640] width 61 height 11
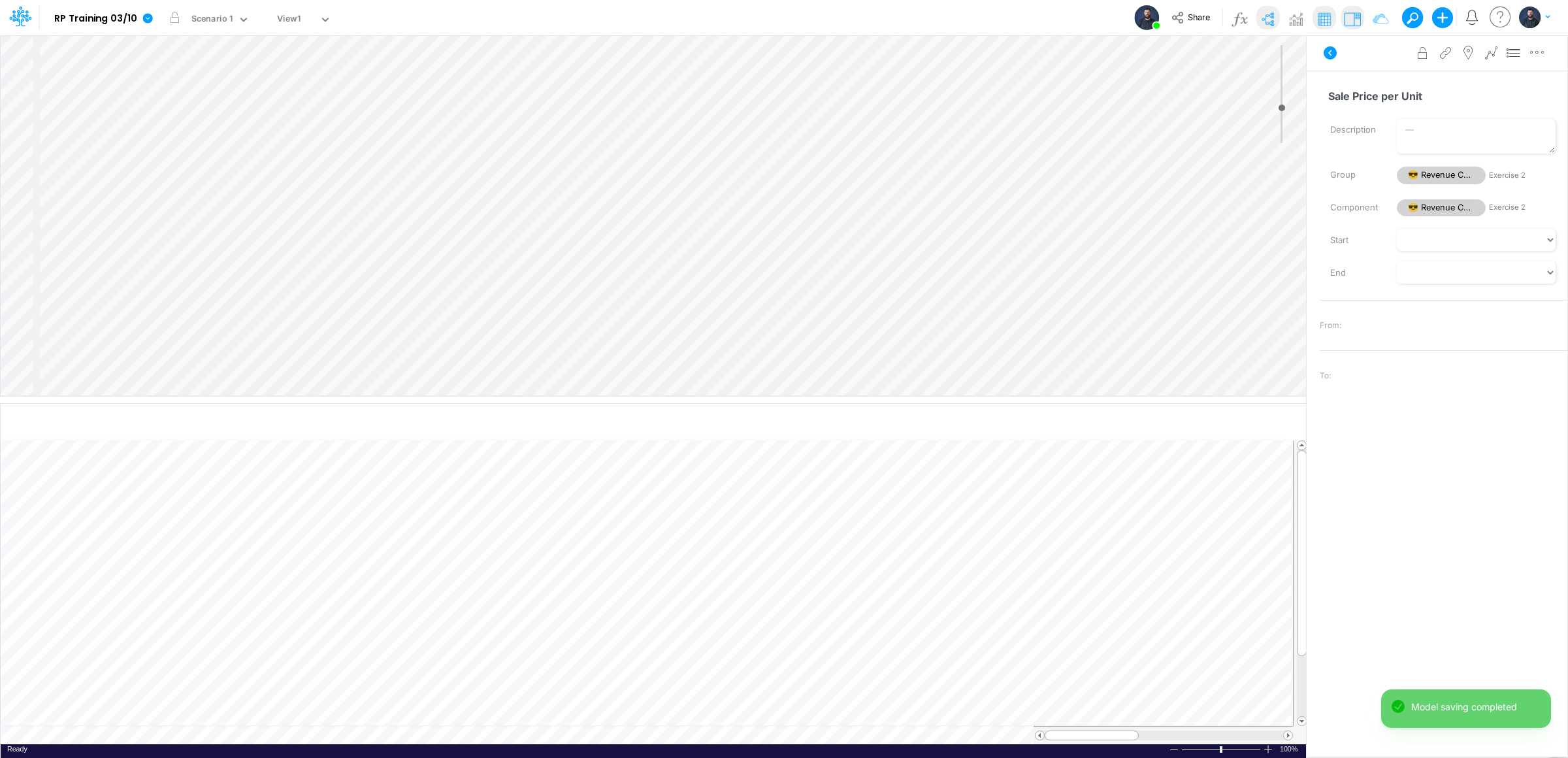
click at [638, 193] on div "Insert child node Variable Constant Group Addition Subtraction Multiplication D…" at bounding box center [653, 215] width 1305 height 360
type input "6"
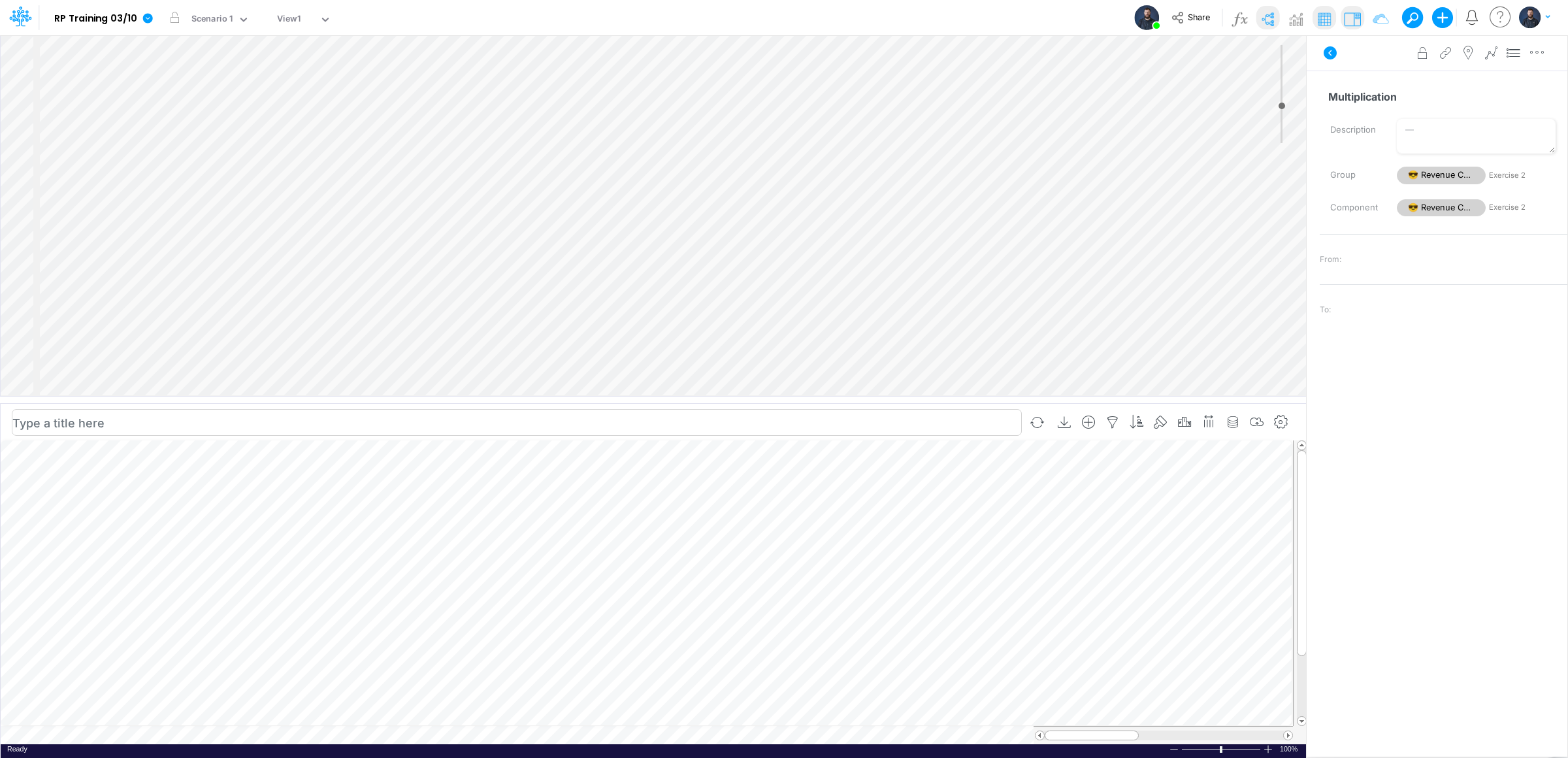
scroll to position [0, 1]
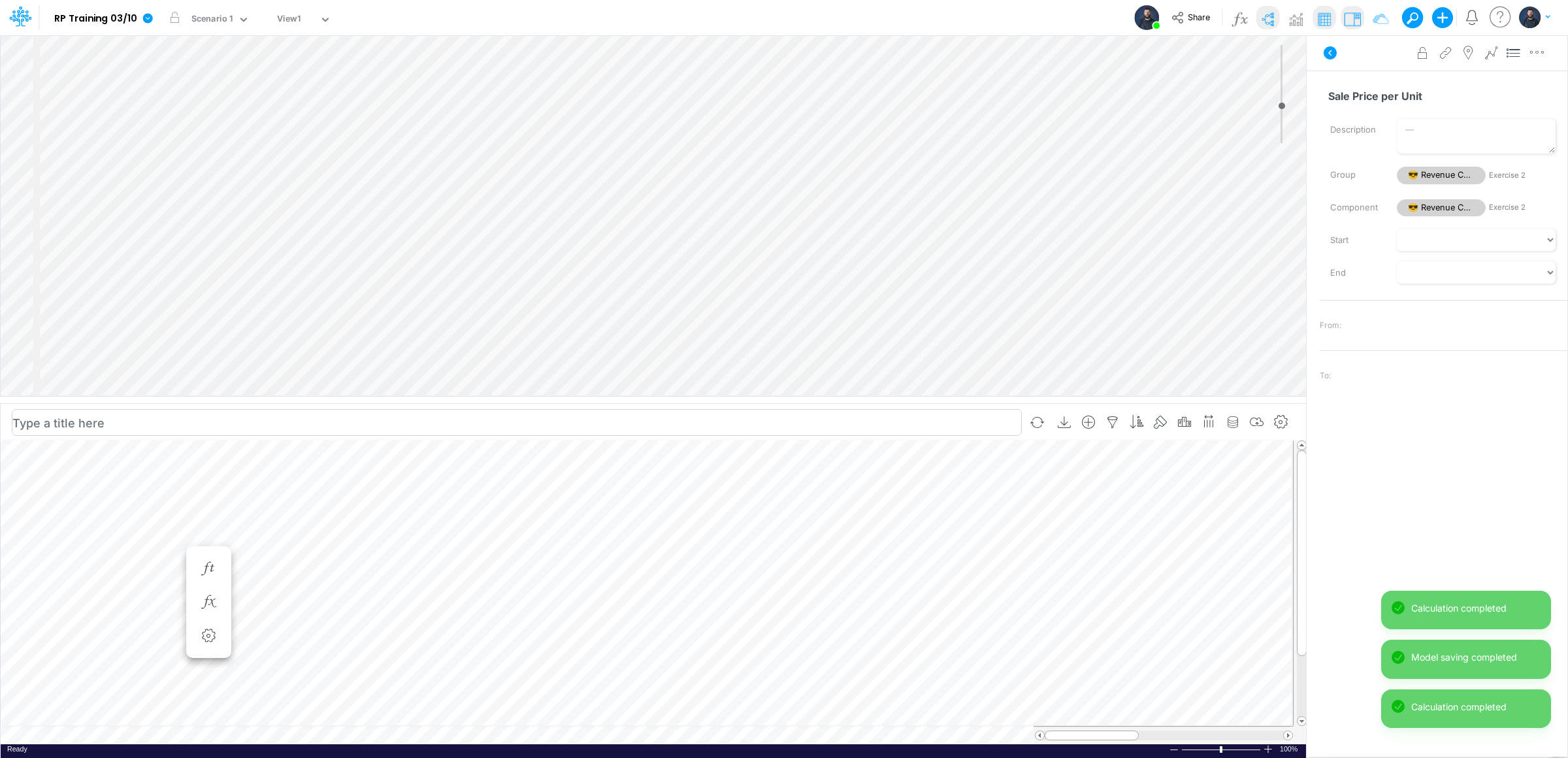
scroll to position [0, 1]
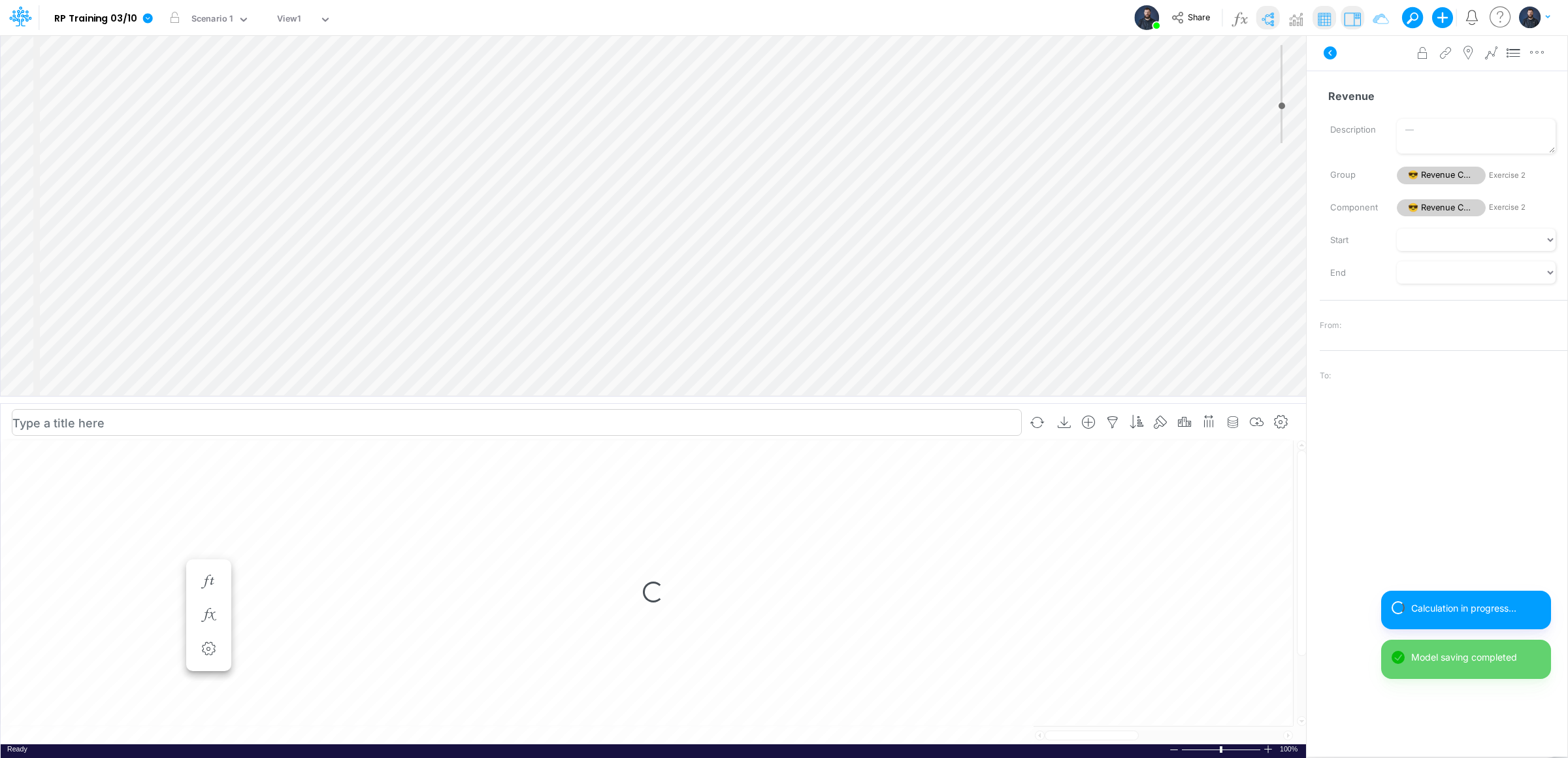
select select "1"
select select "Multiply"
select select "Add"
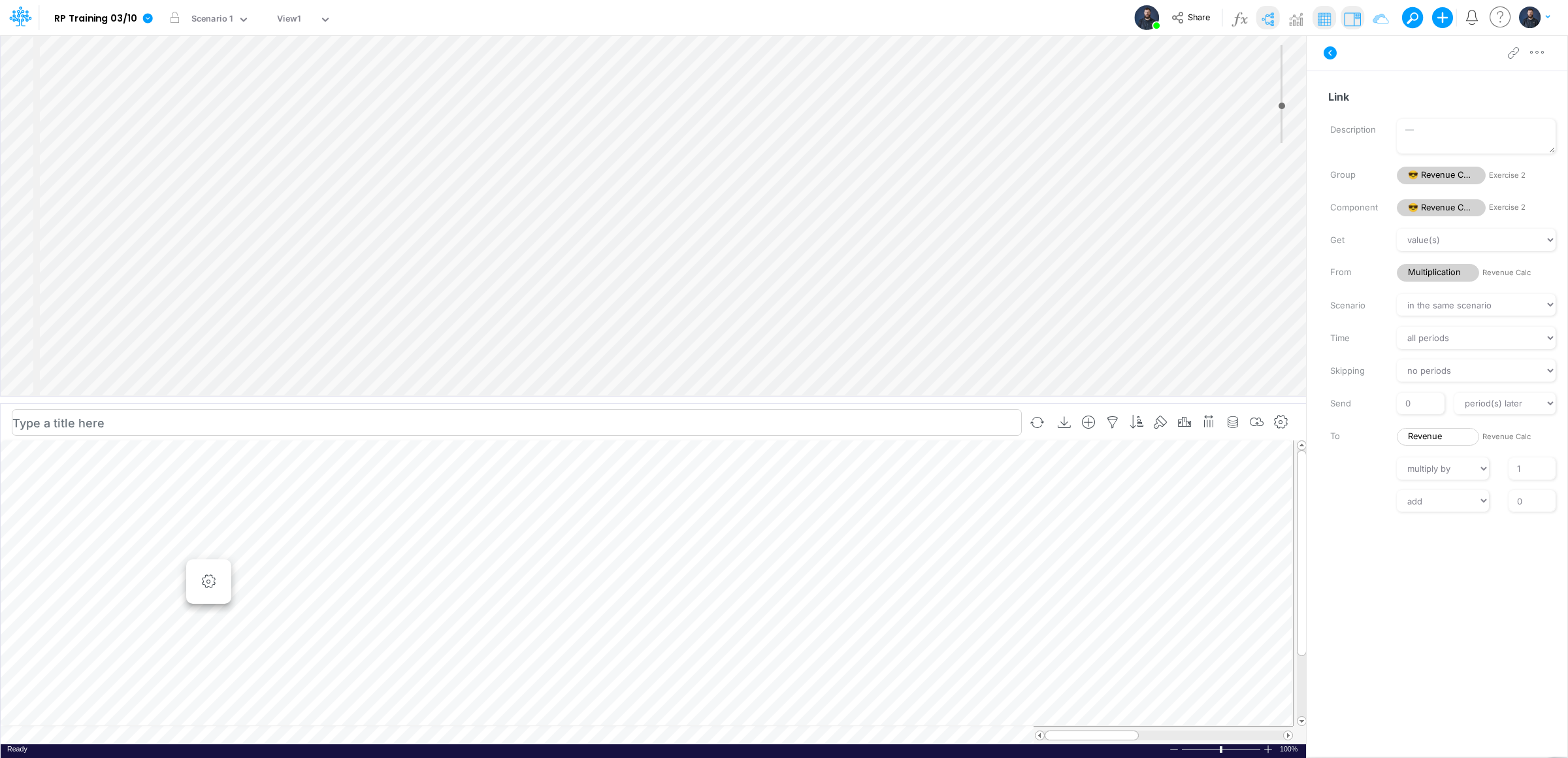
scroll to position [0, 1]
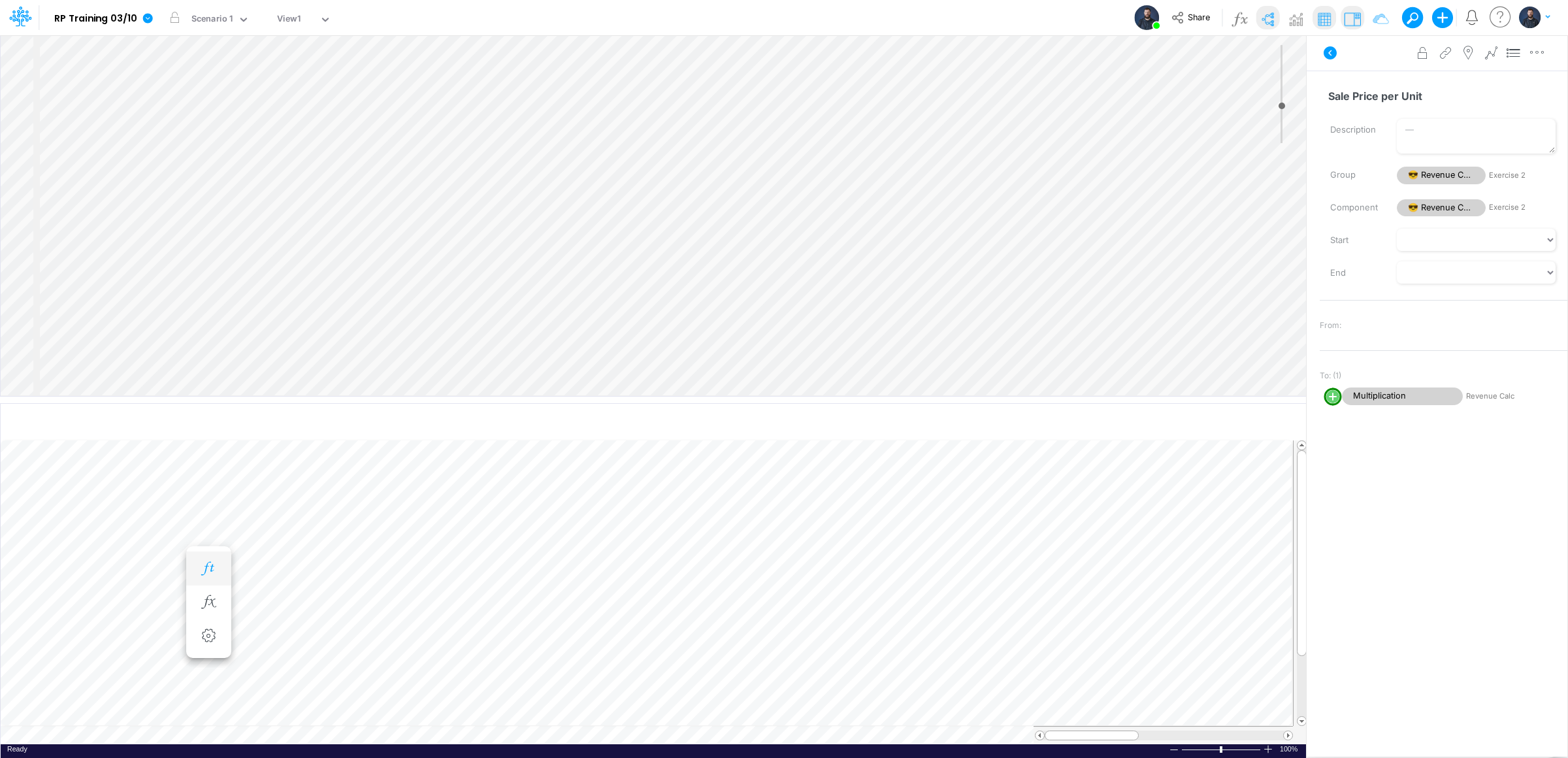
click at [210, 569] on icon "button" at bounding box center [208, 568] width 20 height 14
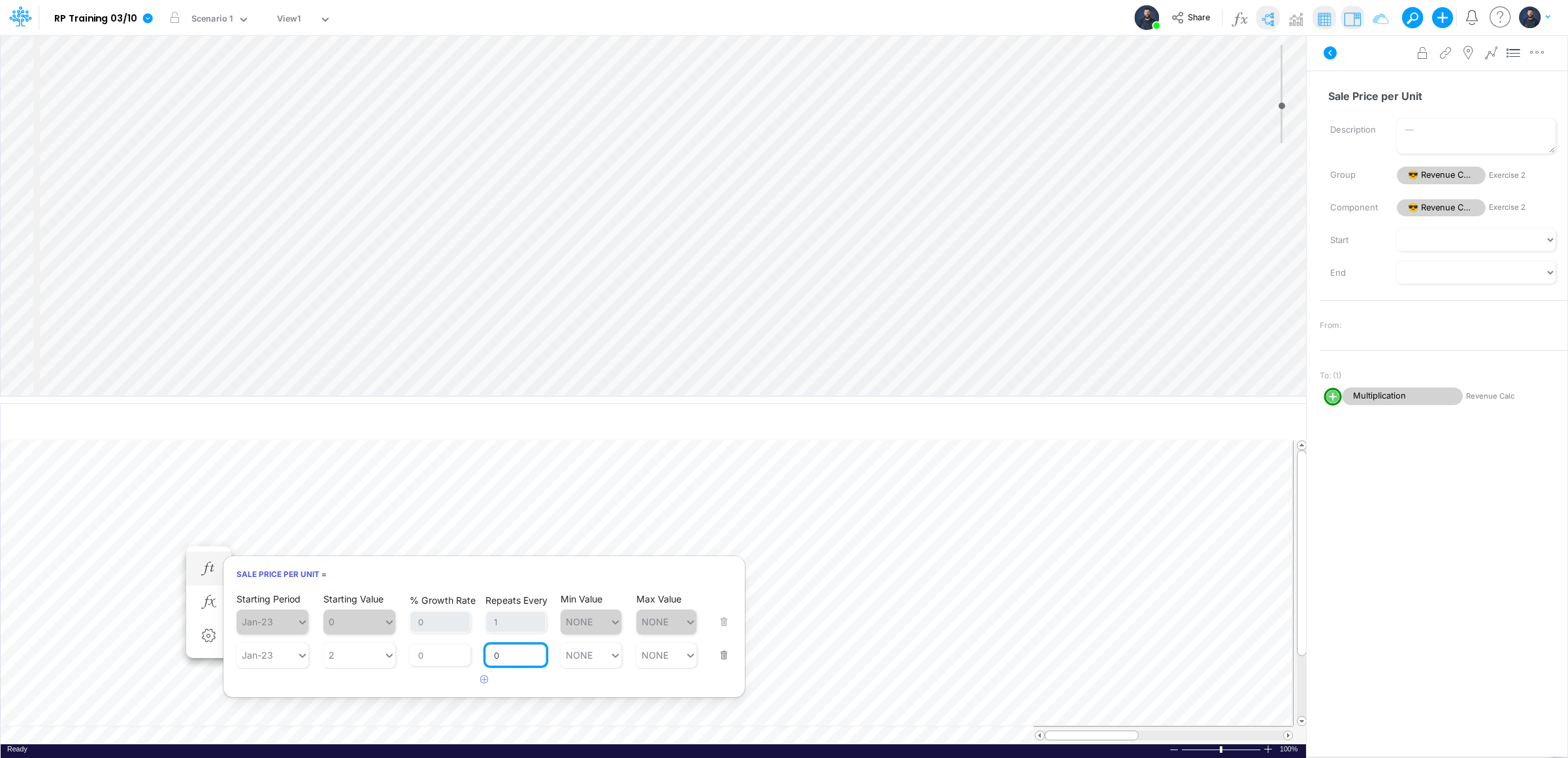
click at [525, 650] on input "0" at bounding box center [516, 655] width 61 height 22
type input "1"
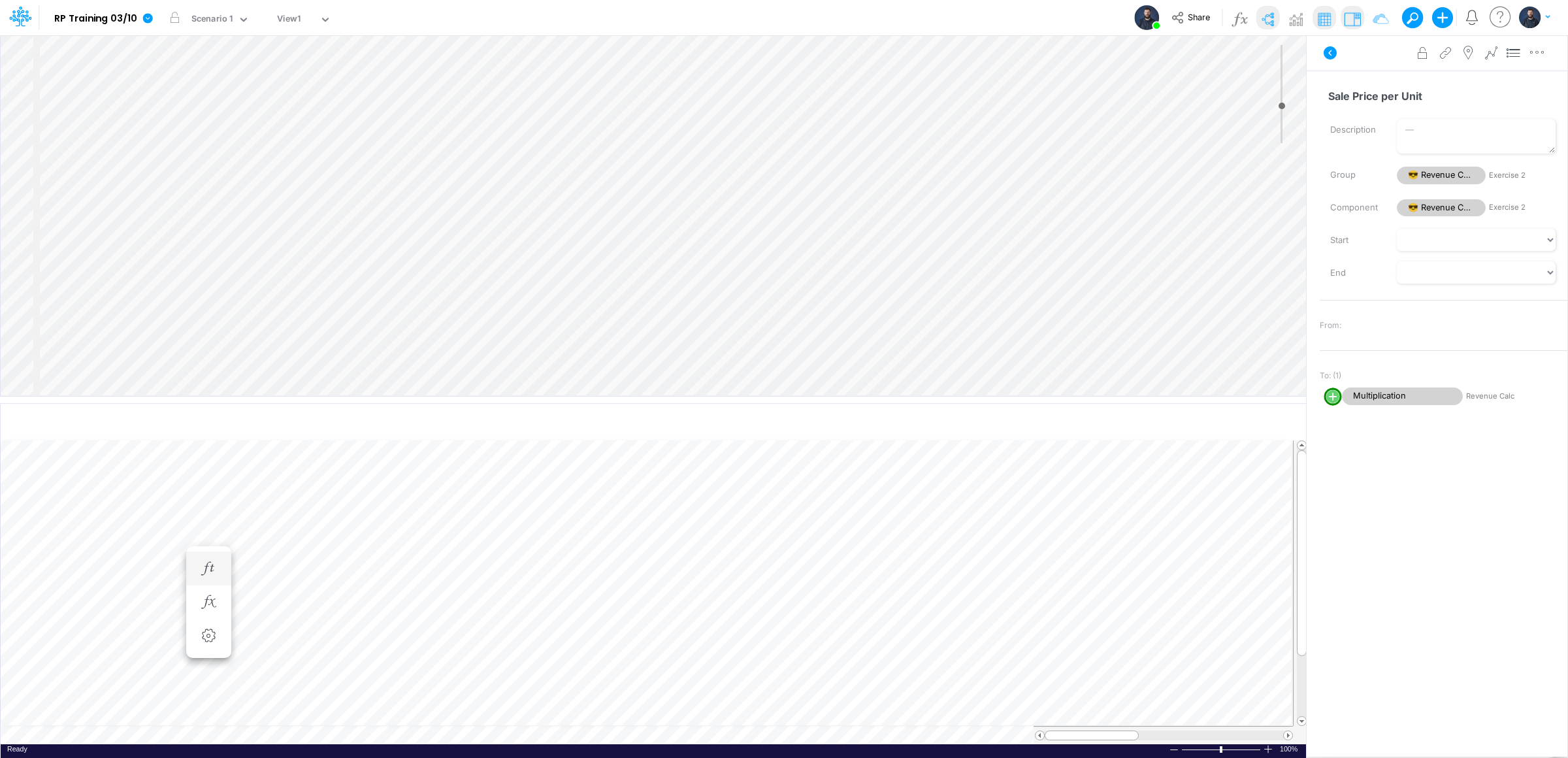
scroll to position [0, 1]
click at [213, 548] on icon "button" at bounding box center [208, 555] width 20 height 14
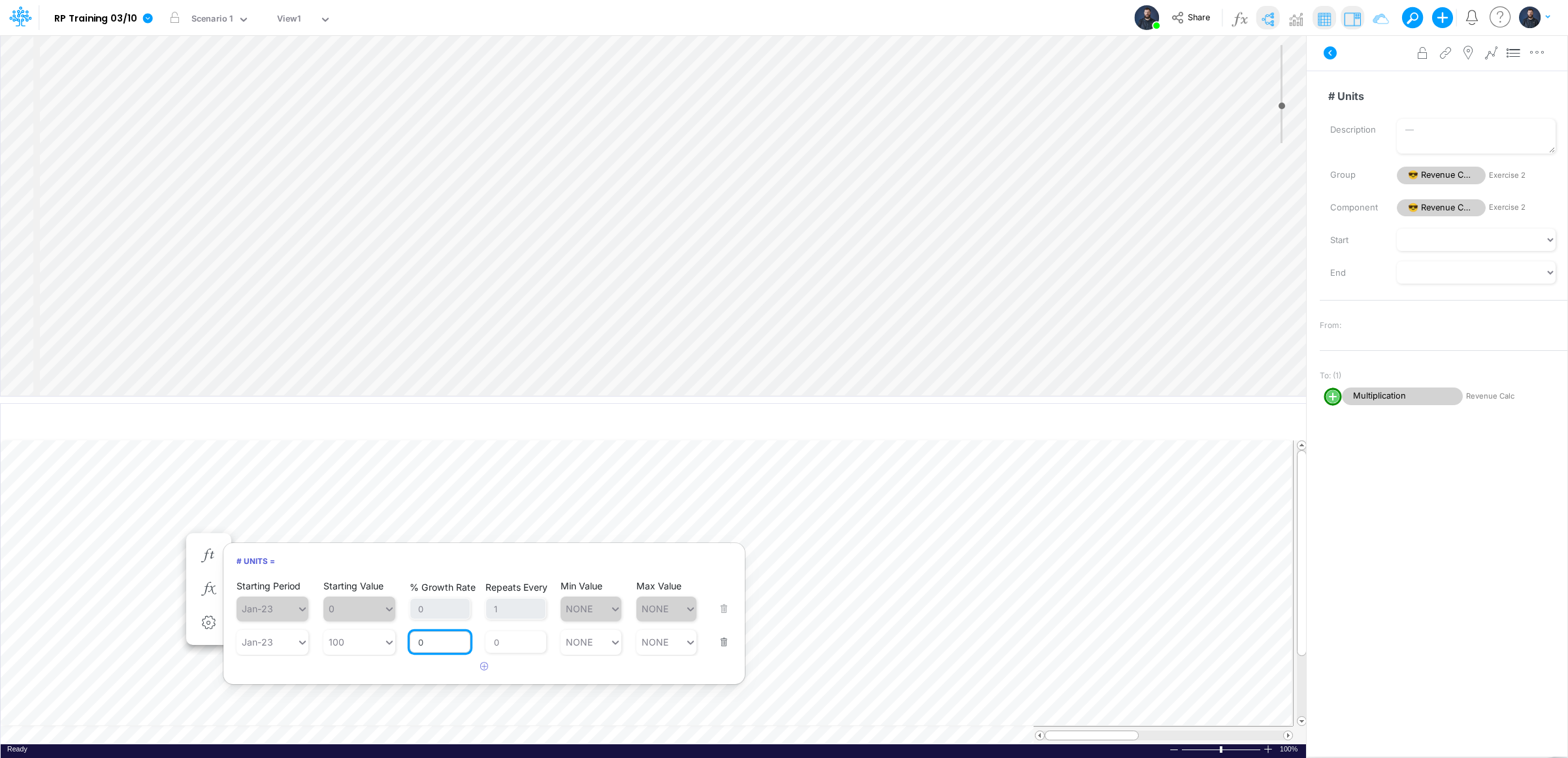
click at [458, 639] on input "0" at bounding box center [440, 642] width 61 height 22
type input "1"
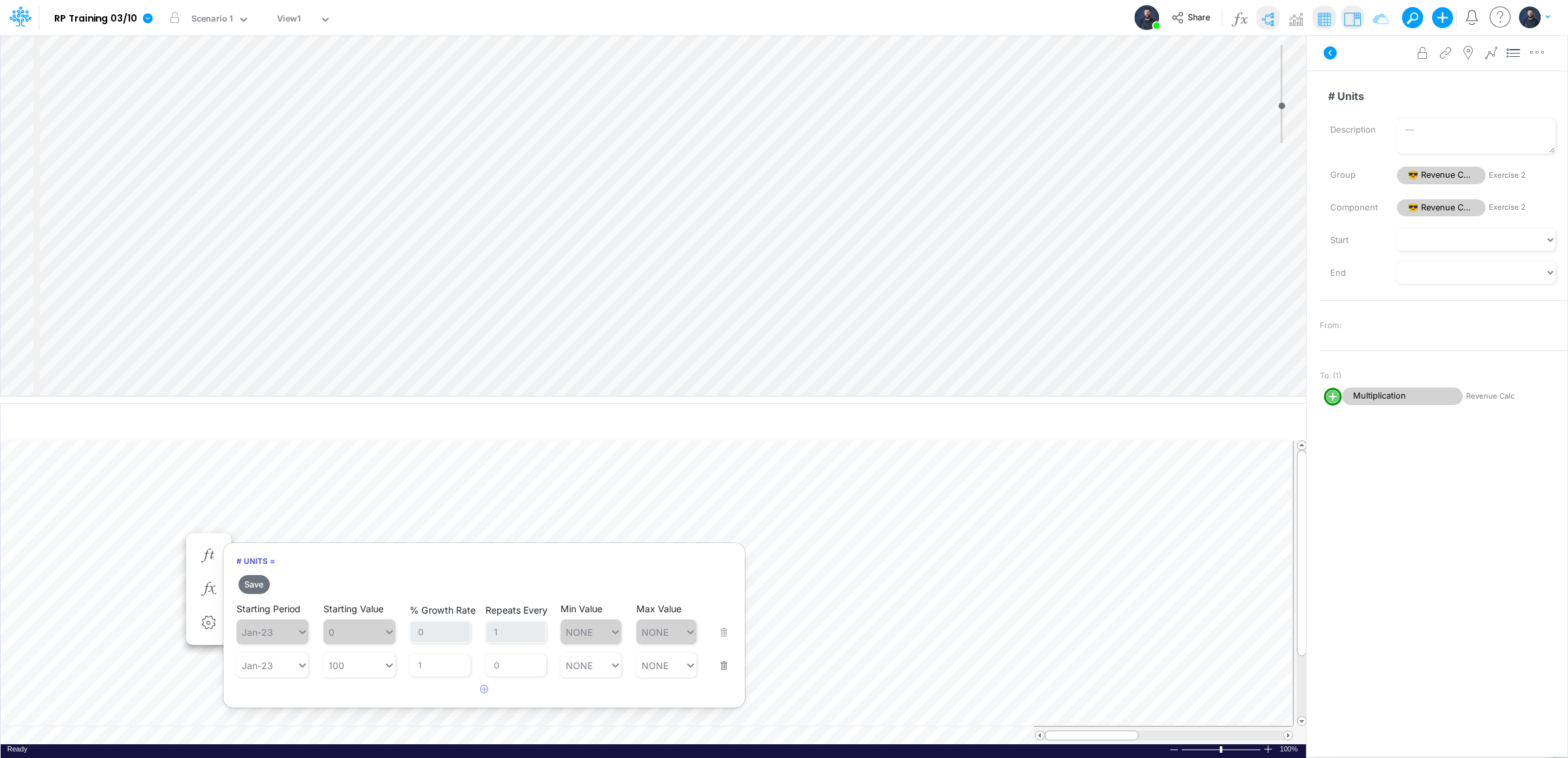
click at [474, 564] on h6 "# Units =" at bounding box center [484, 561] width 521 height 23
click at [261, 579] on button "Save" at bounding box center [253, 584] width 31 height 19
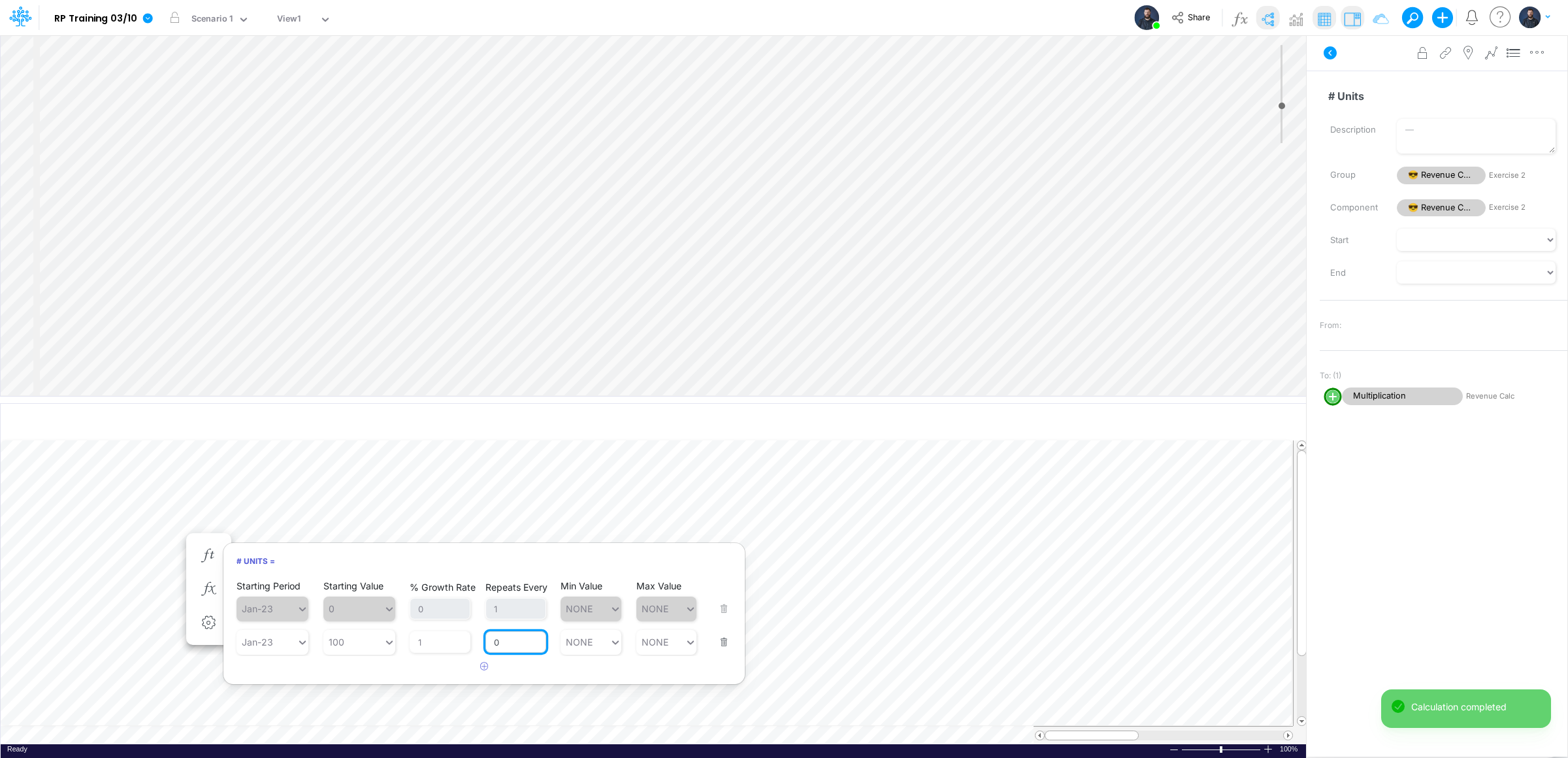
click at [514, 650] on input "0" at bounding box center [516, 642] width 61 height 22
type input "2"
type input "1"
click at [534, 670] on div "Starting Period Jan-23 Starting Value 0 % Growth Rate 0 Repeats Every 1 Min Val…" at bounding box center [484, 627] width 521 height 100
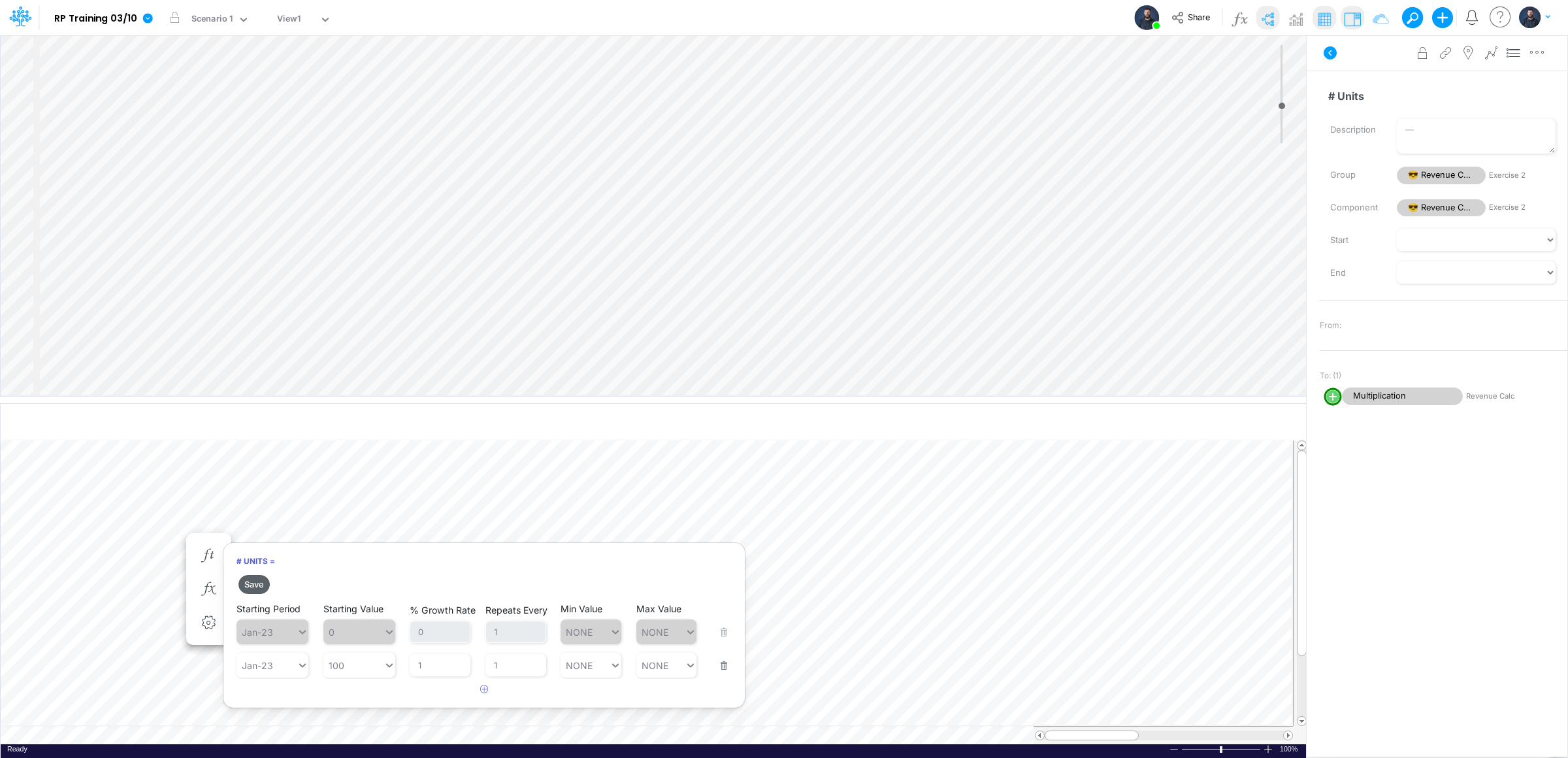
click at [250, 581] on button "Save" at bounding box center [253, 584] width 31 height 19
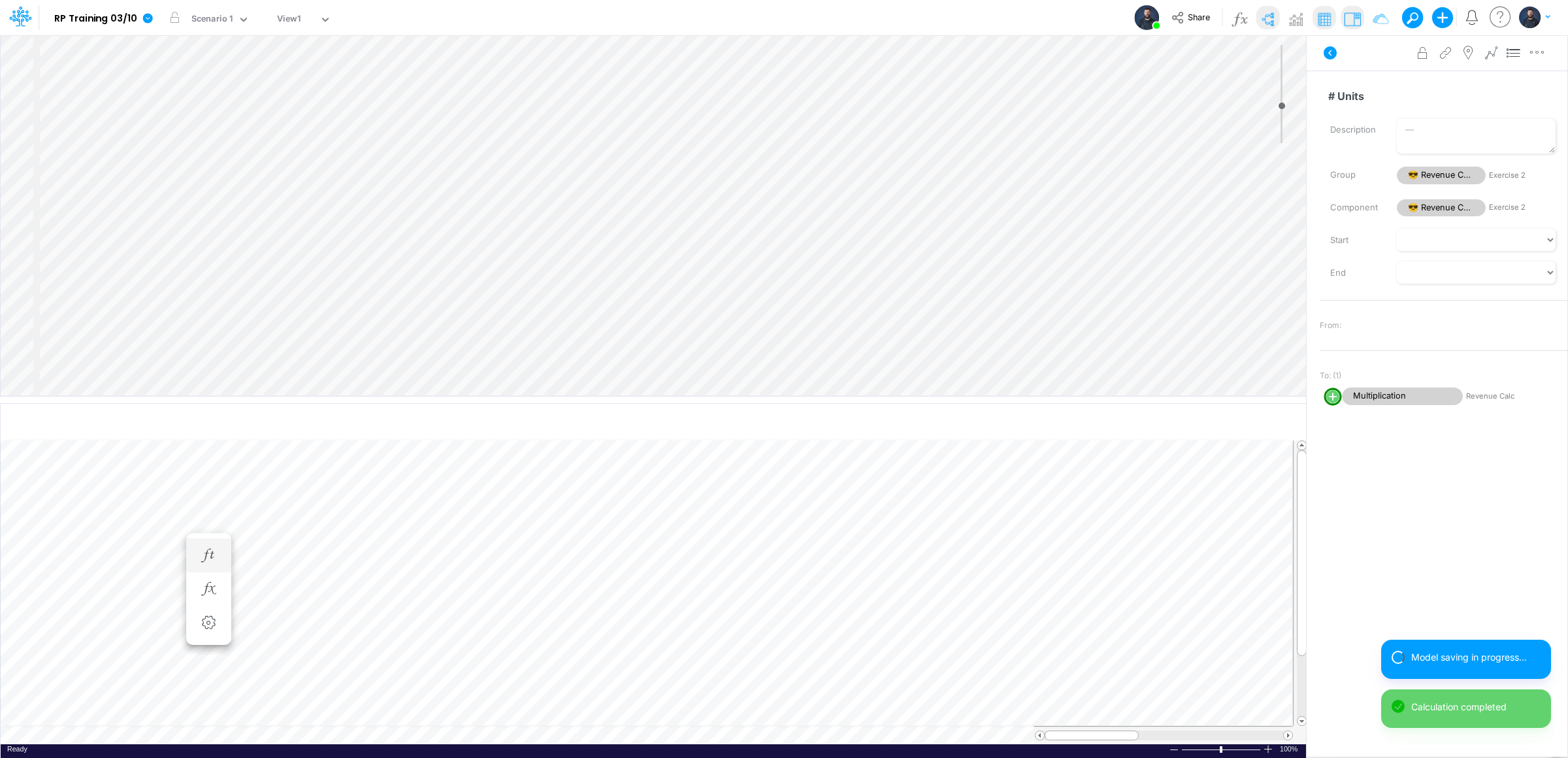
scroll to position [0, 1]
click at [218, 570] on icon "button" at bounding box center [208, 568] width 20 height 14
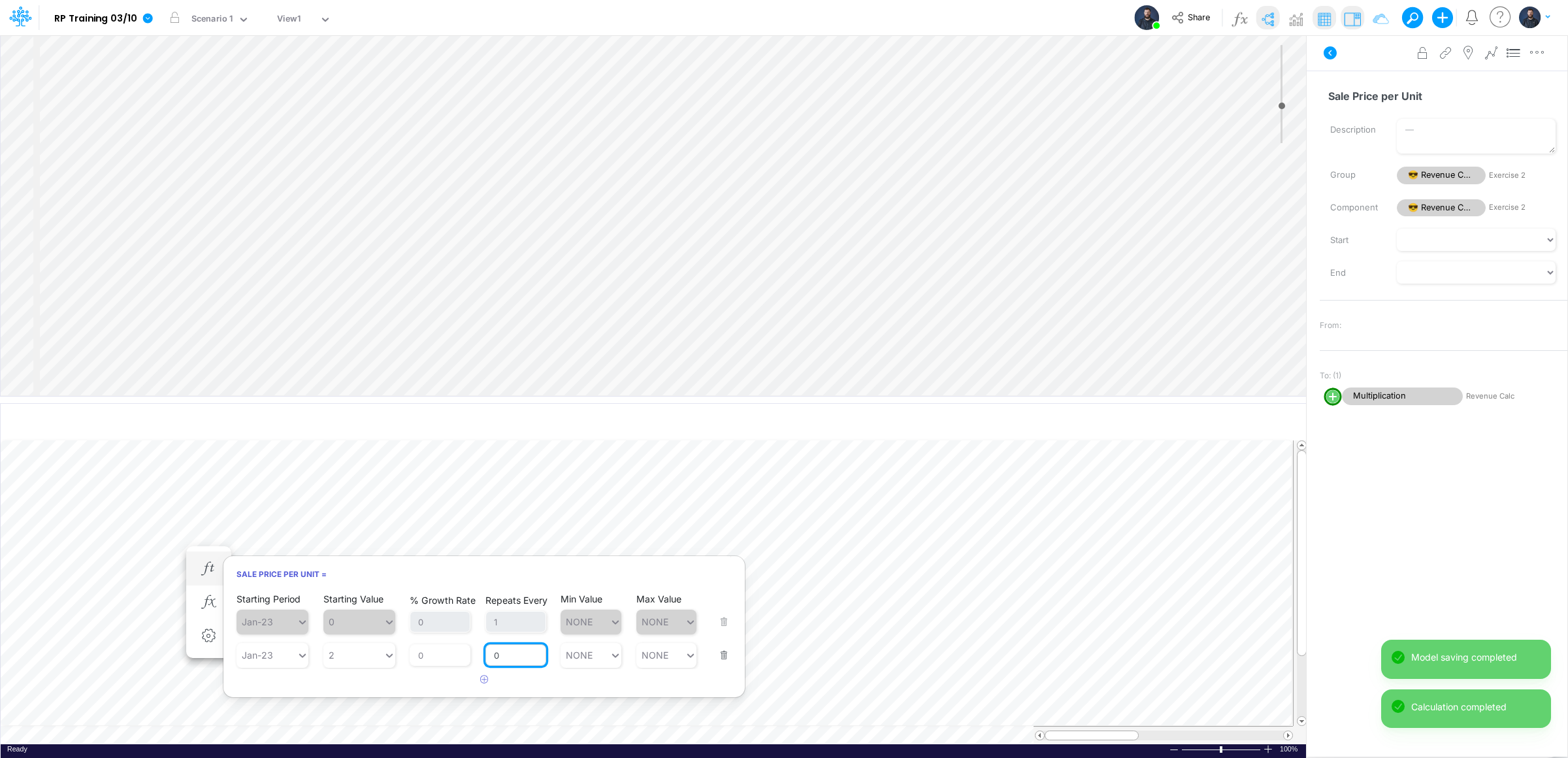
click at [536, 646] on input "0" at bounding box center [516, 655] width 61 height 22
type input "1"
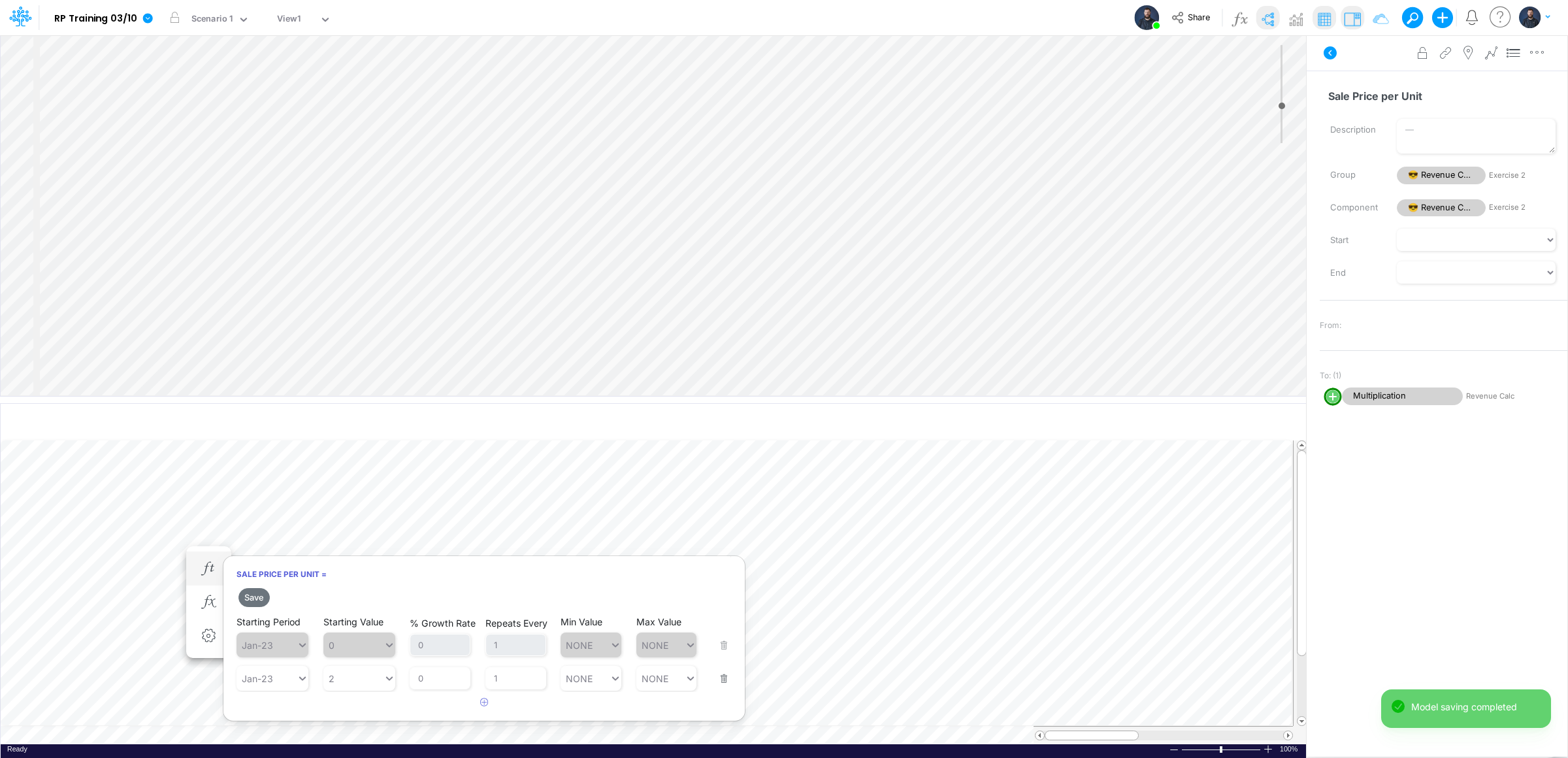
click at [408, 574] on h6 "Sale Price per Unit =" at bounding box center [484, 574] width 521 height 23
click at [256, 599] on button "Save" at bounding box center [253, 598] width 31 height 19
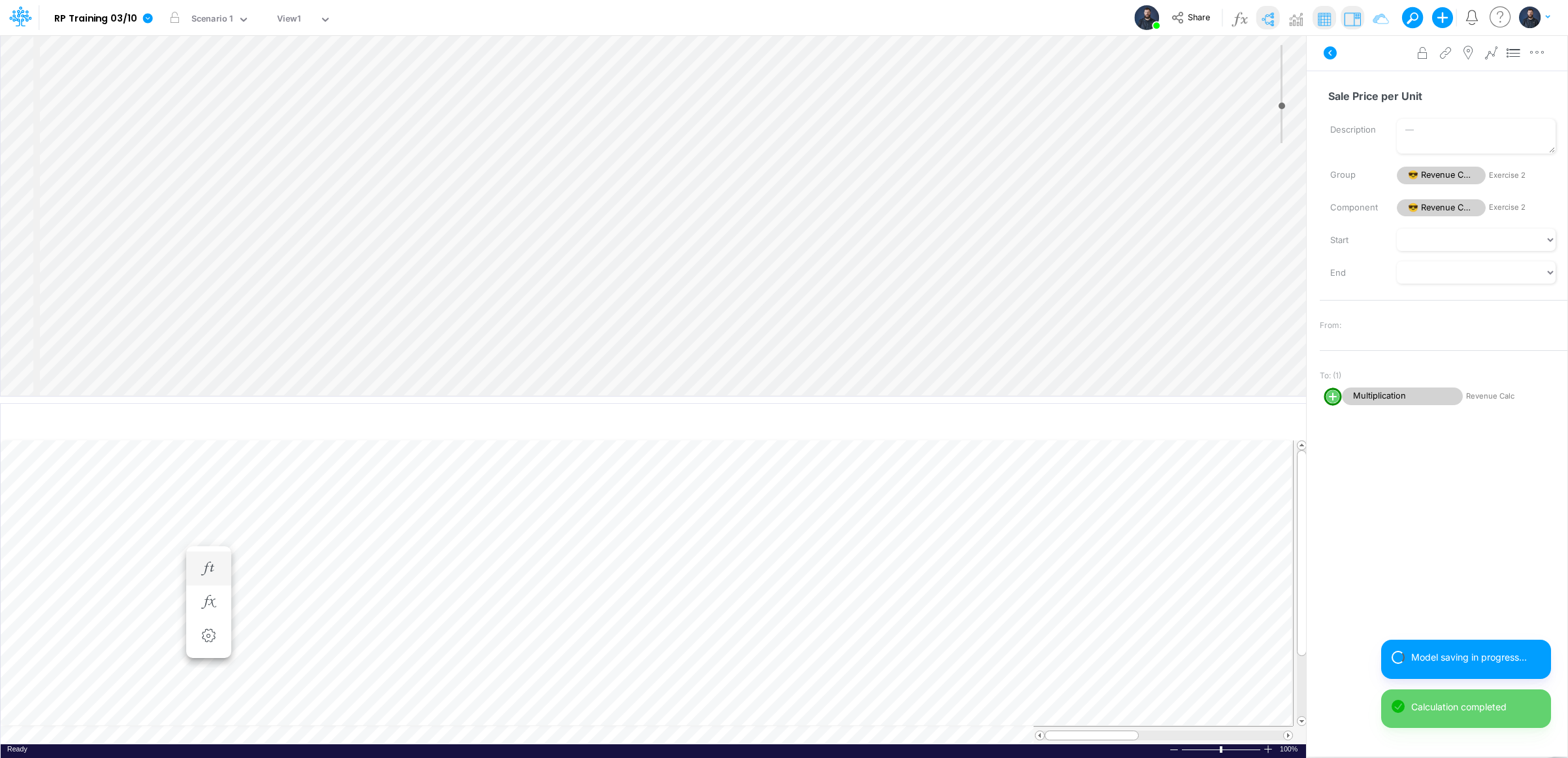
scroll to position [0, 1]
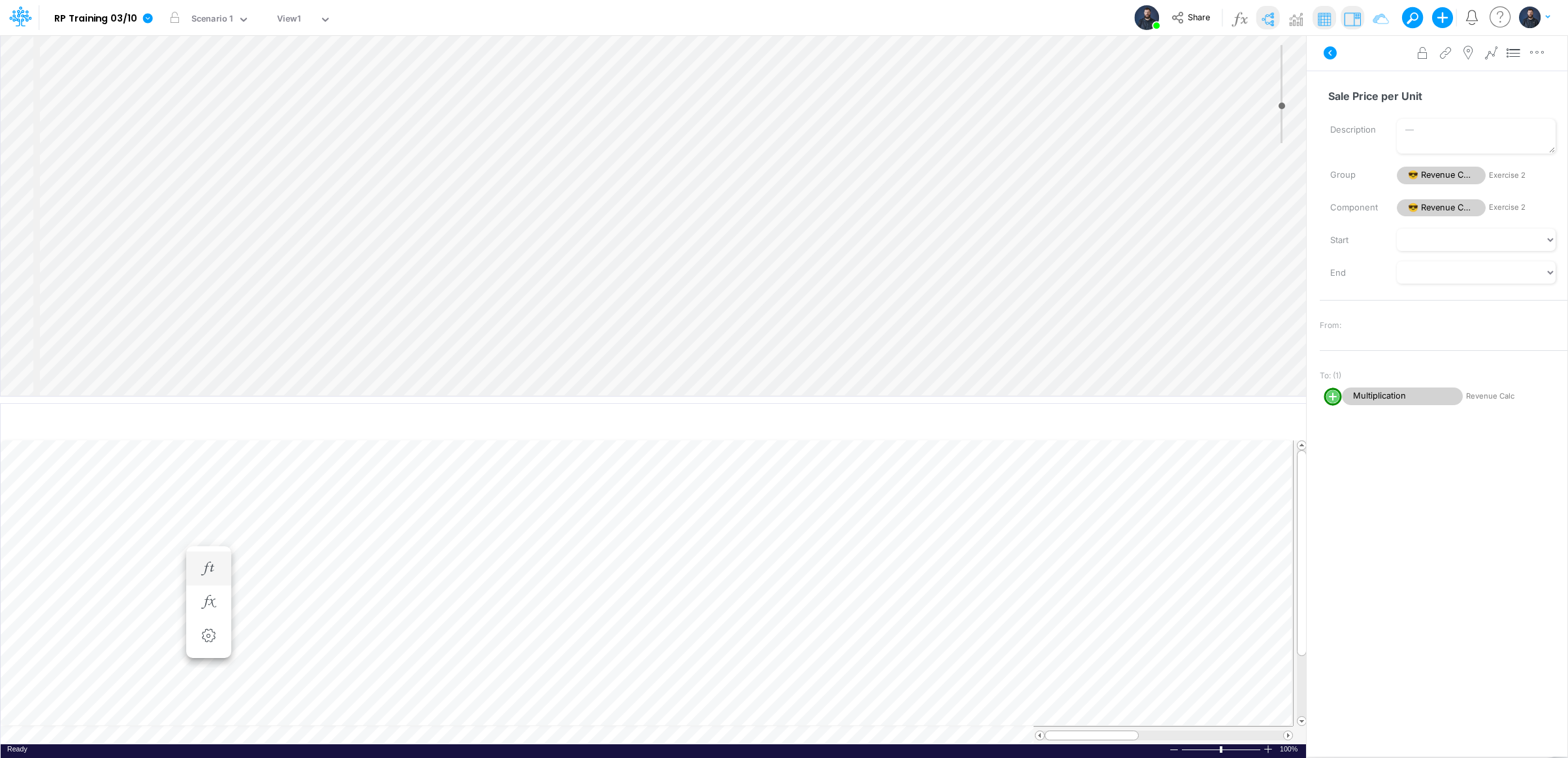
select select "1"
select select "Multiply"
select select "Add"
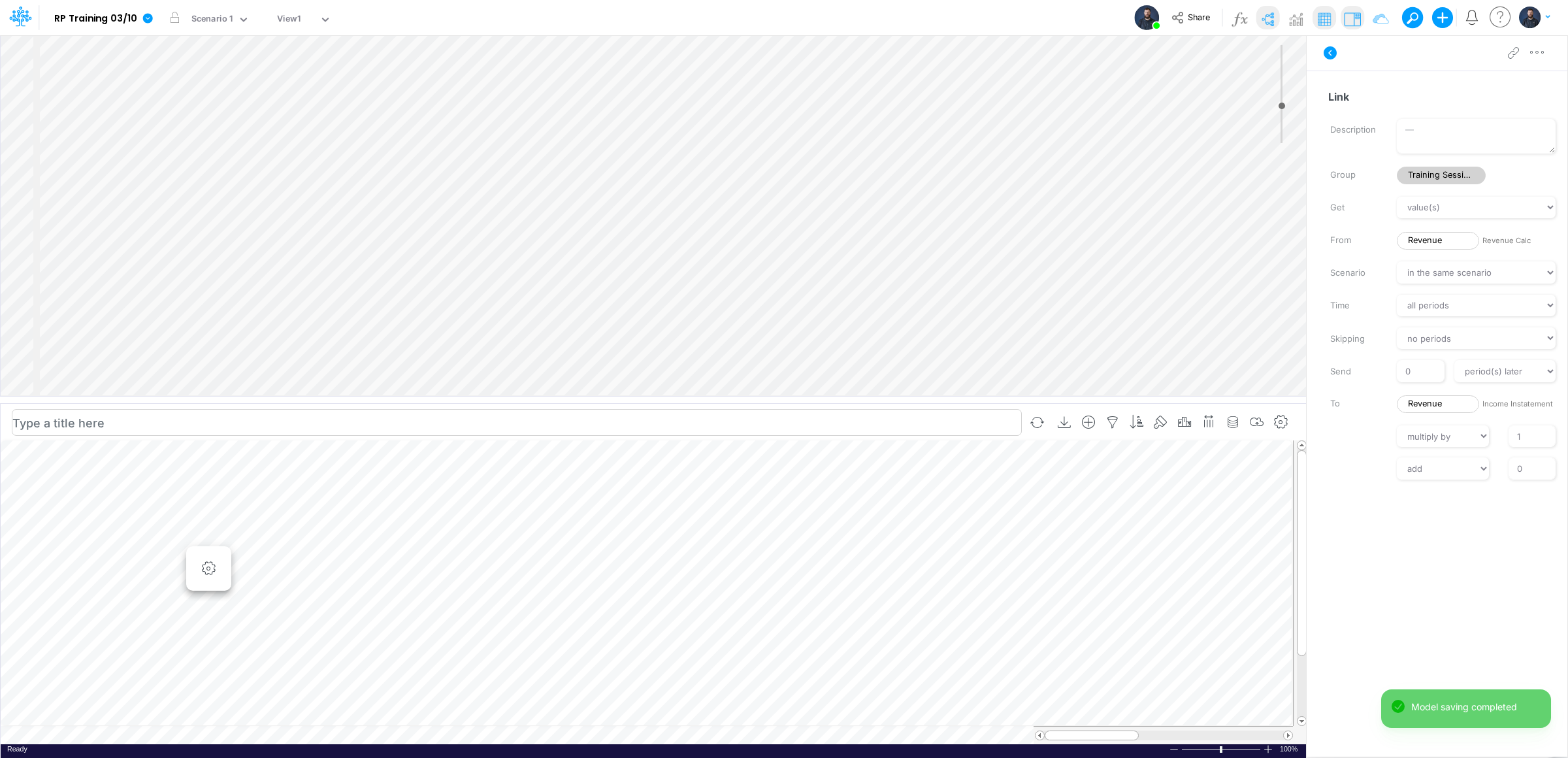
scroll to position [0, 1]
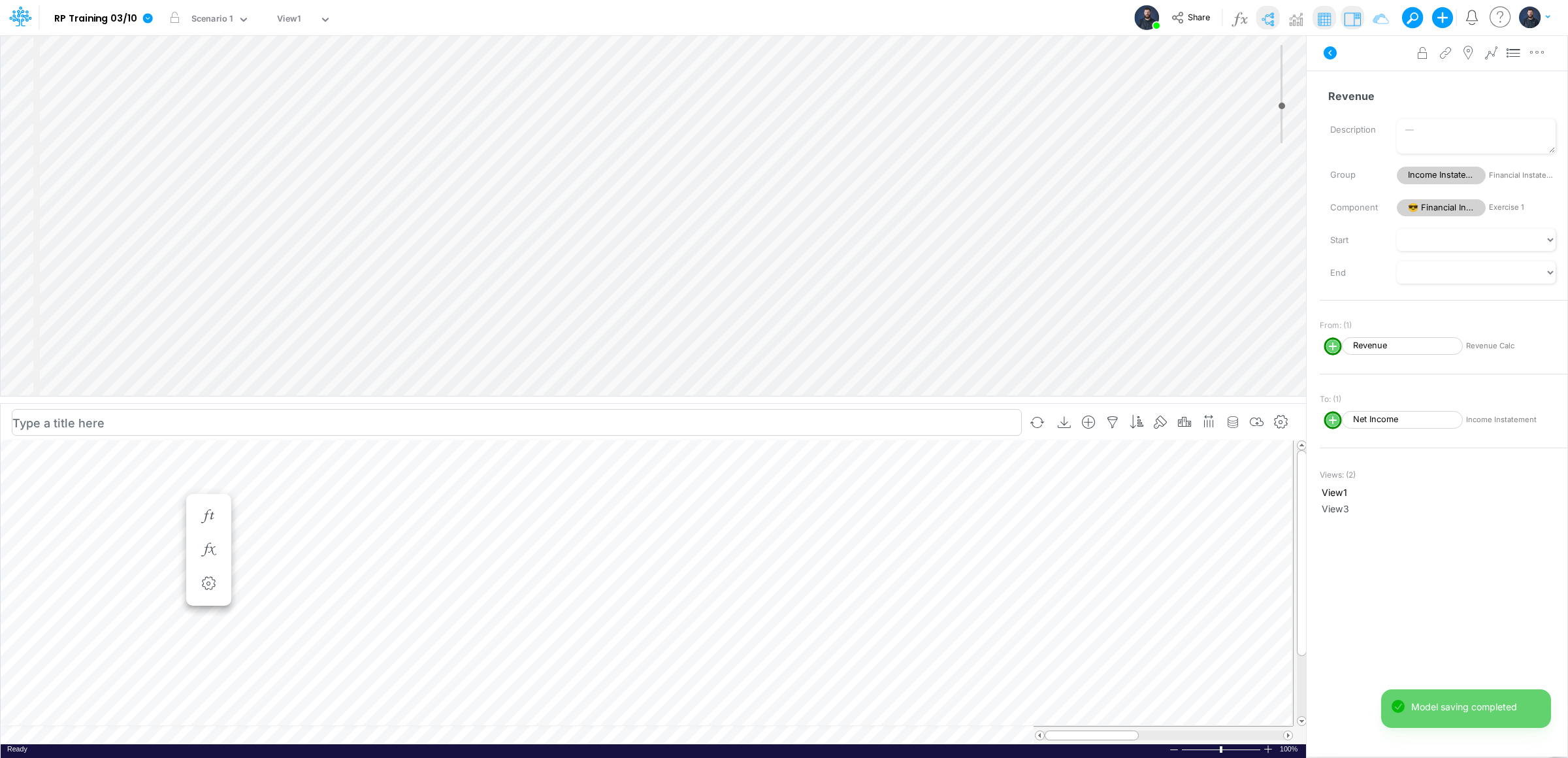
scroll to position [0, 1]
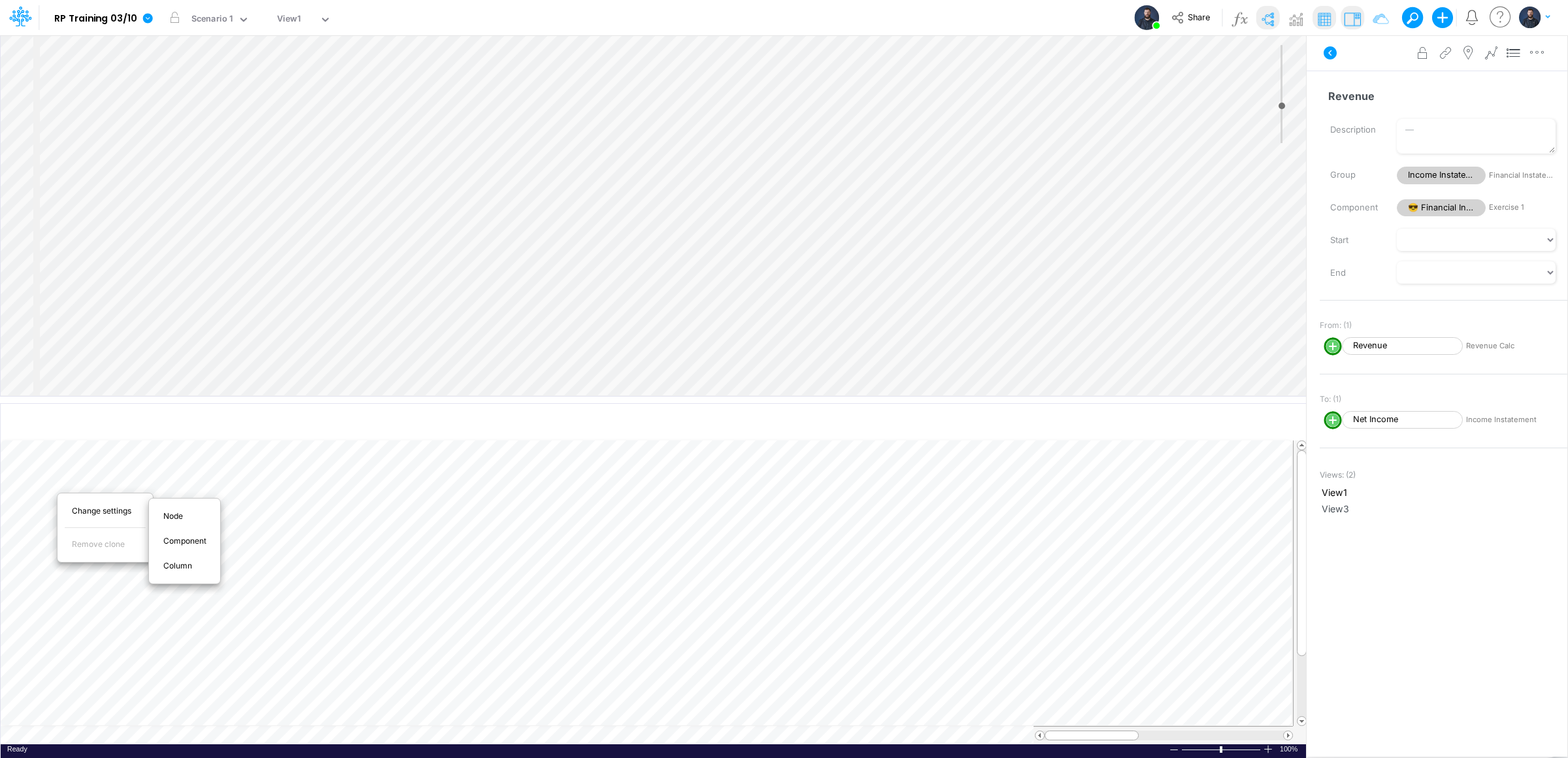
click at [132, 510] on span "Change settings" at bounding box center [108, 510] width 74 height 12
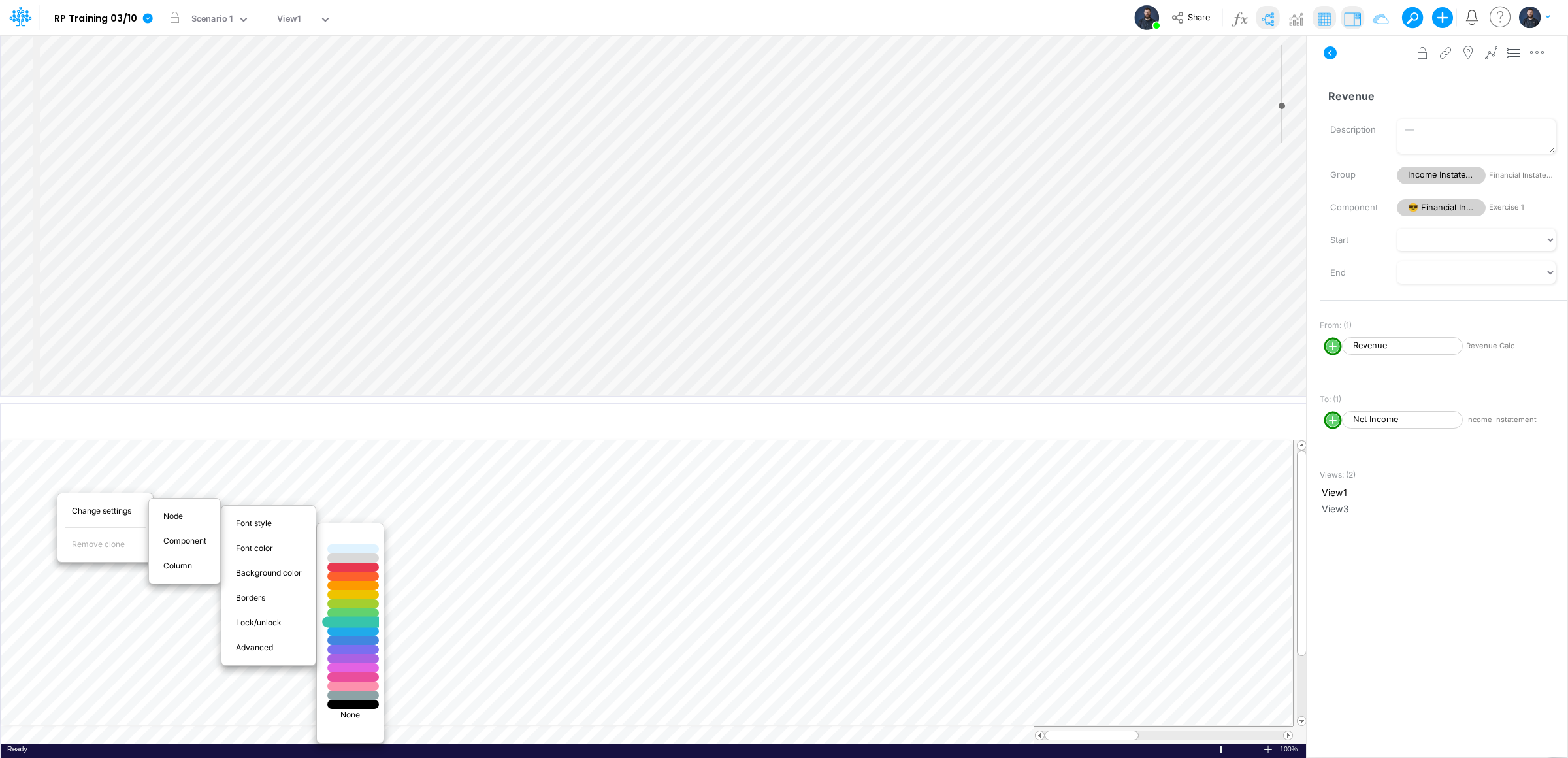
click at [356, 621] on div at bounding box center [353, 622] width 61 height 11
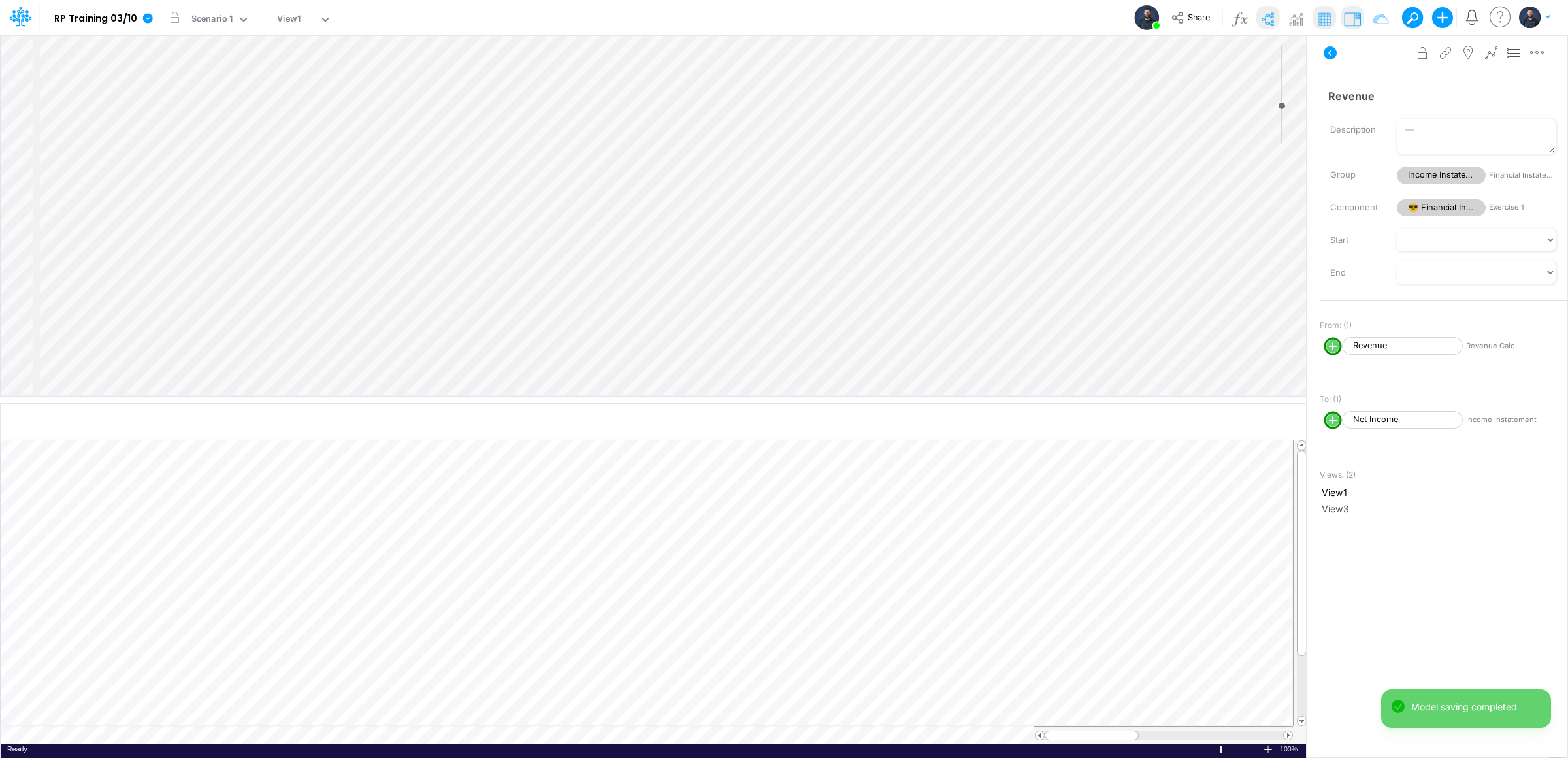
select select "Horizontal"
select select "1"
select select "Multiply"
select select "Add"
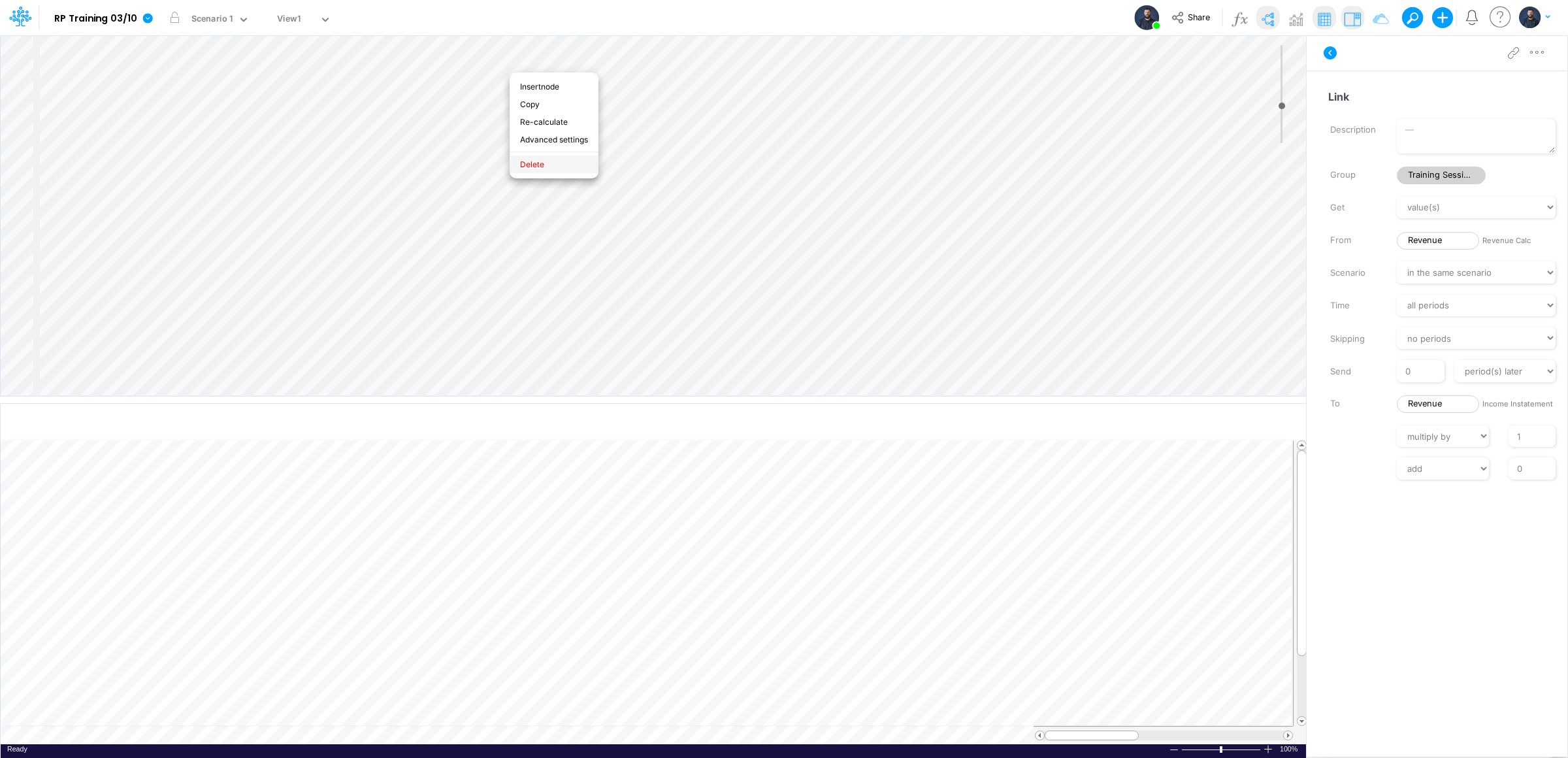
click at [544, 163] on li "Delete" at bounding box center [553, 164] width 88 height 18
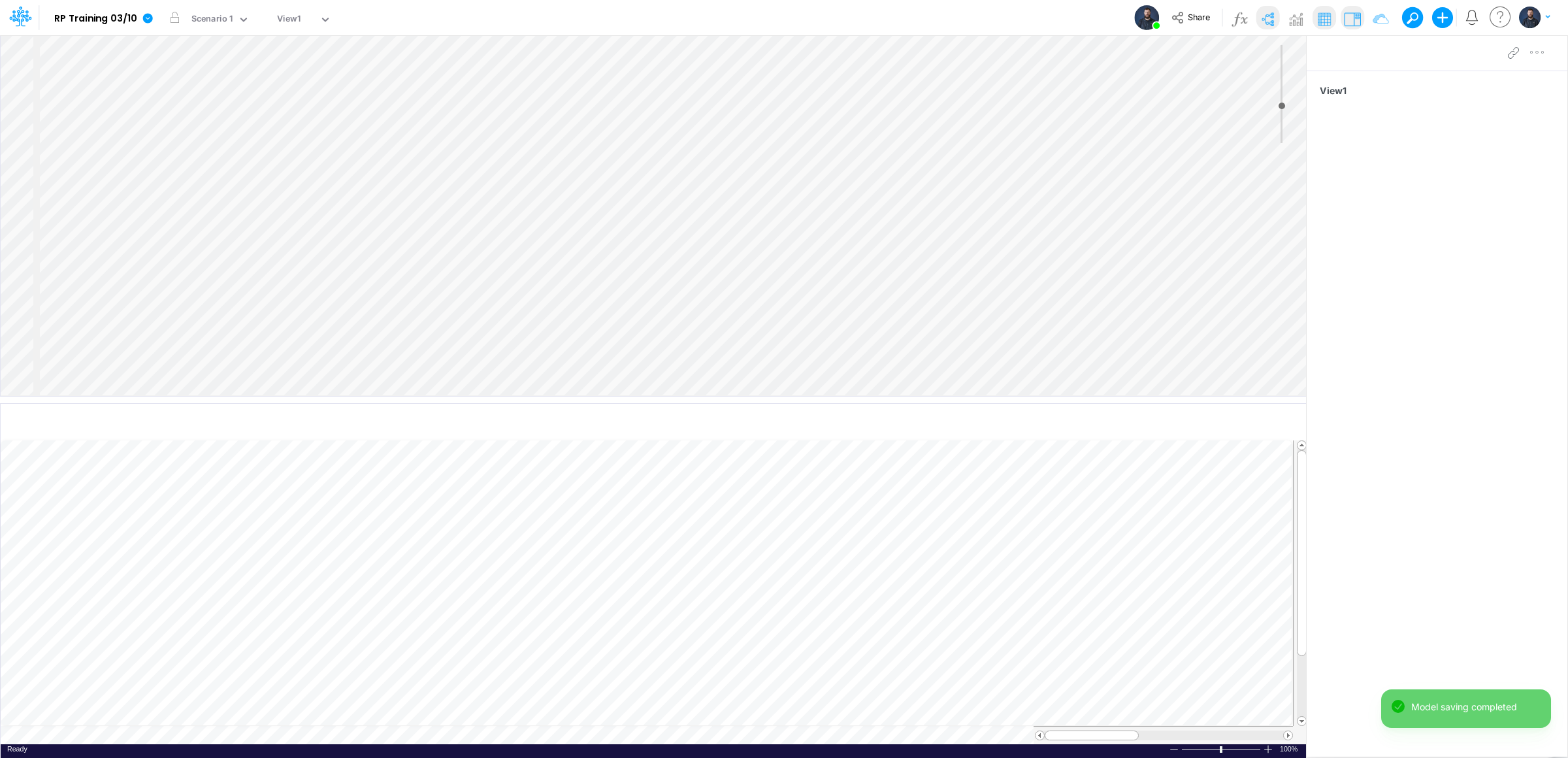
select select "1"
select select "Multiply"
select select "Add"
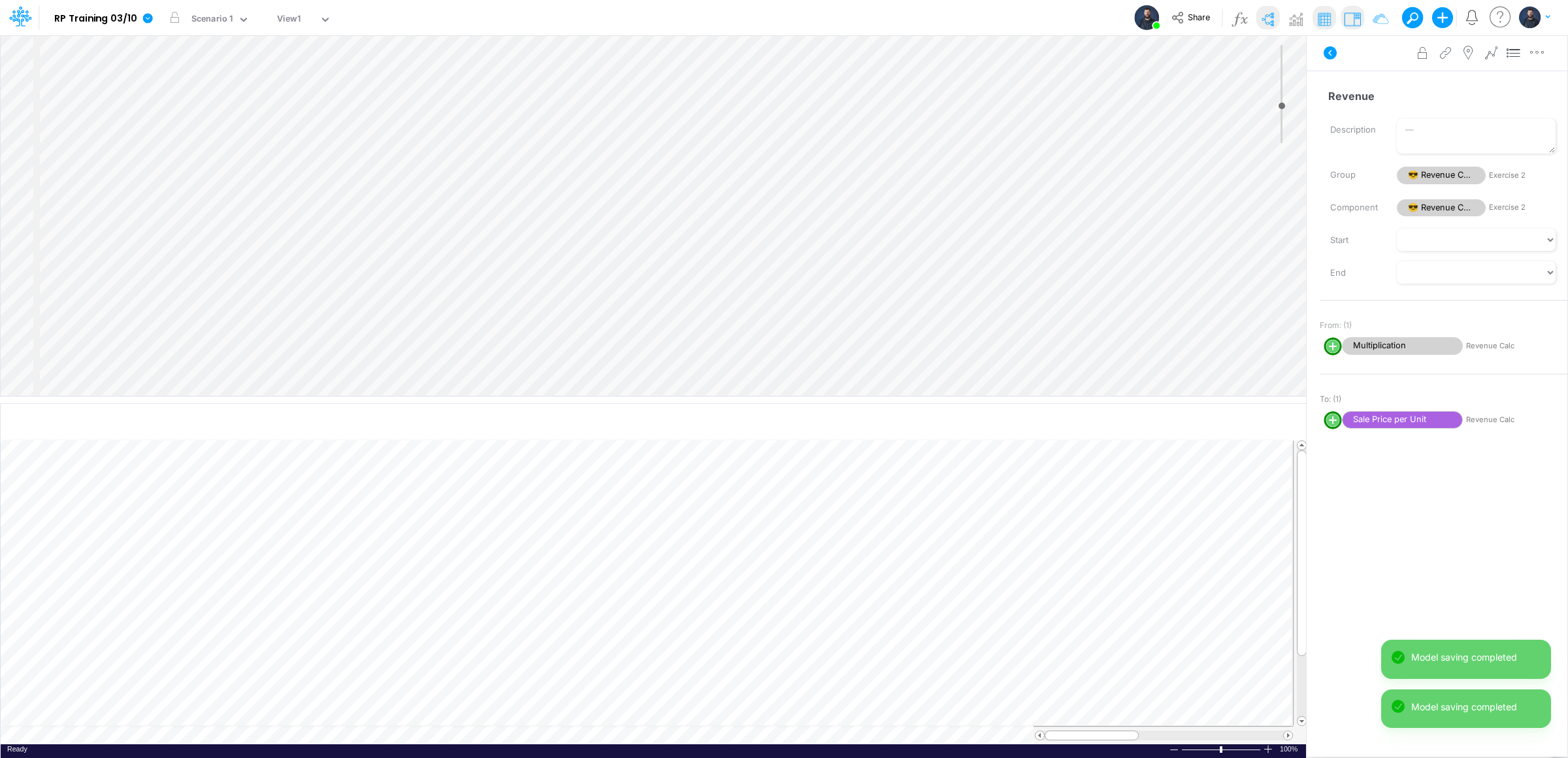
click at [1333, 422] on line "circle with outer border" at bounding box center [1333, 420] width 0 height 6
select select "1"
select select "Multiply"
select select "Add"
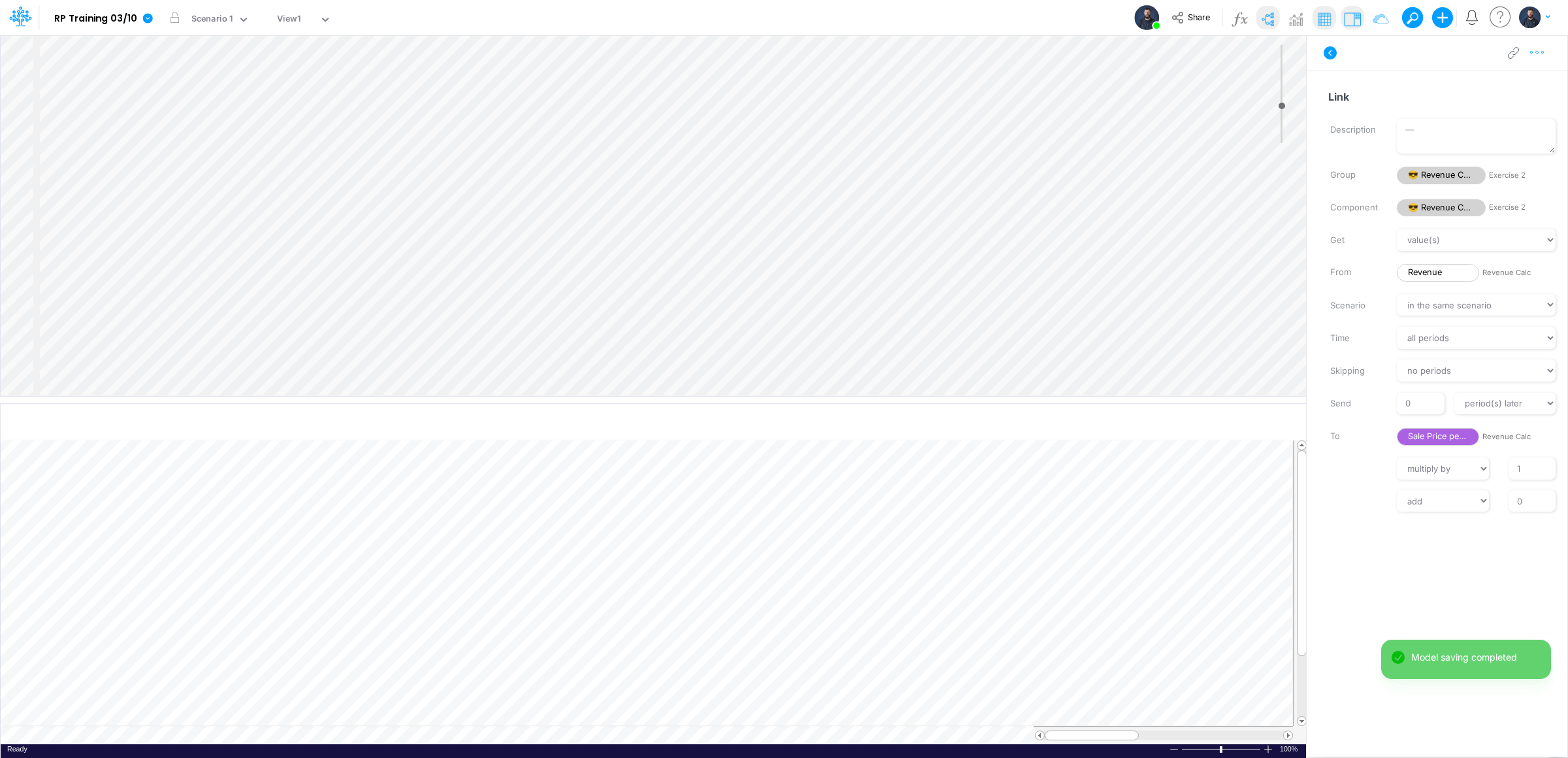
click at [1534, 52] on icon "button" at bounding box center [1537, 52] width 20 height 14
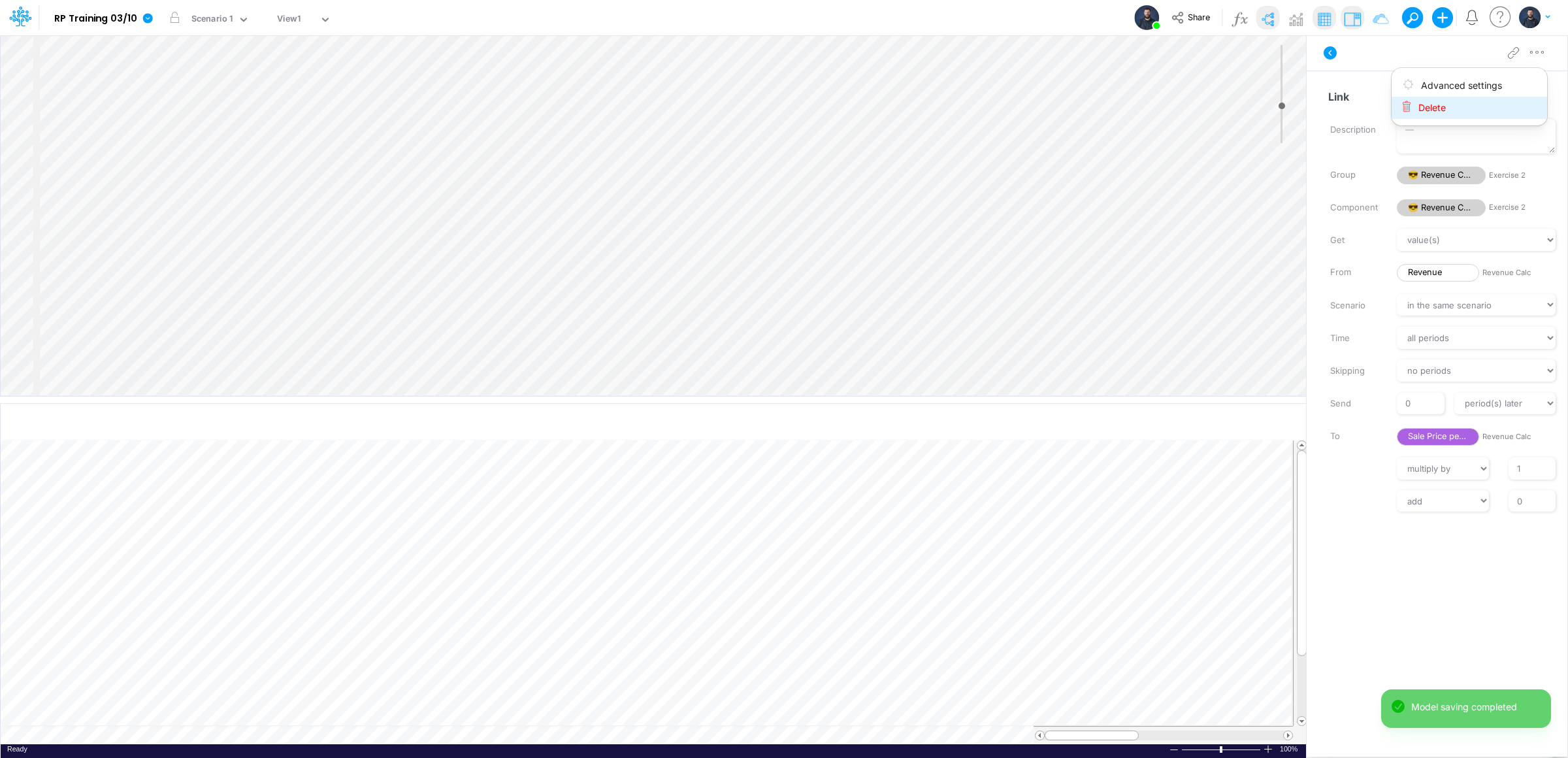
click at [1445, 108] on span "Delete" at bounding box center [1432, 108] width 27 height 11
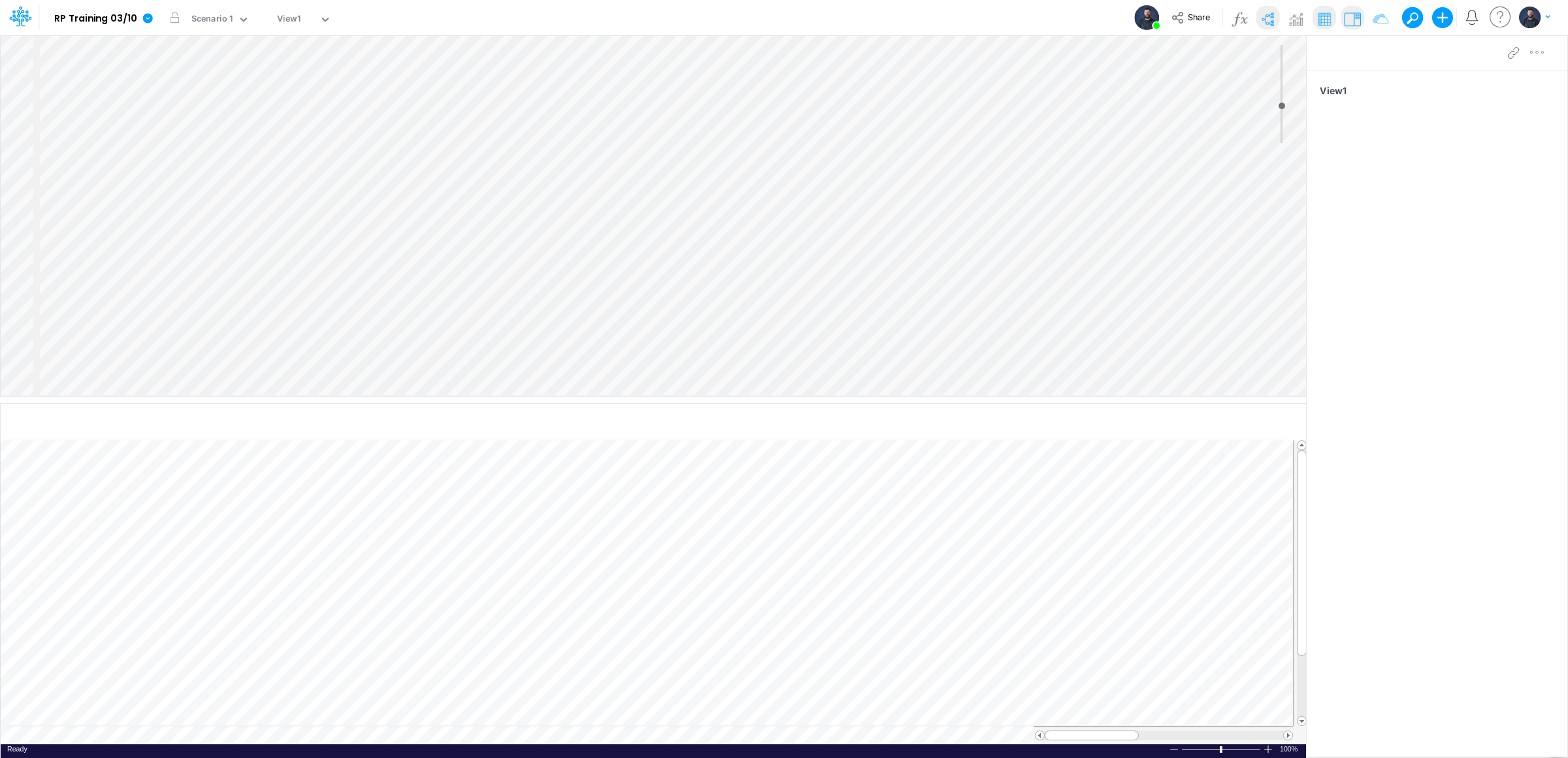
click at [595, 233] on div "Insert node Component Variable Constant Group Addition Subtraction Multiplicati…" at bounding box center [653, 215] width 1305 height 360
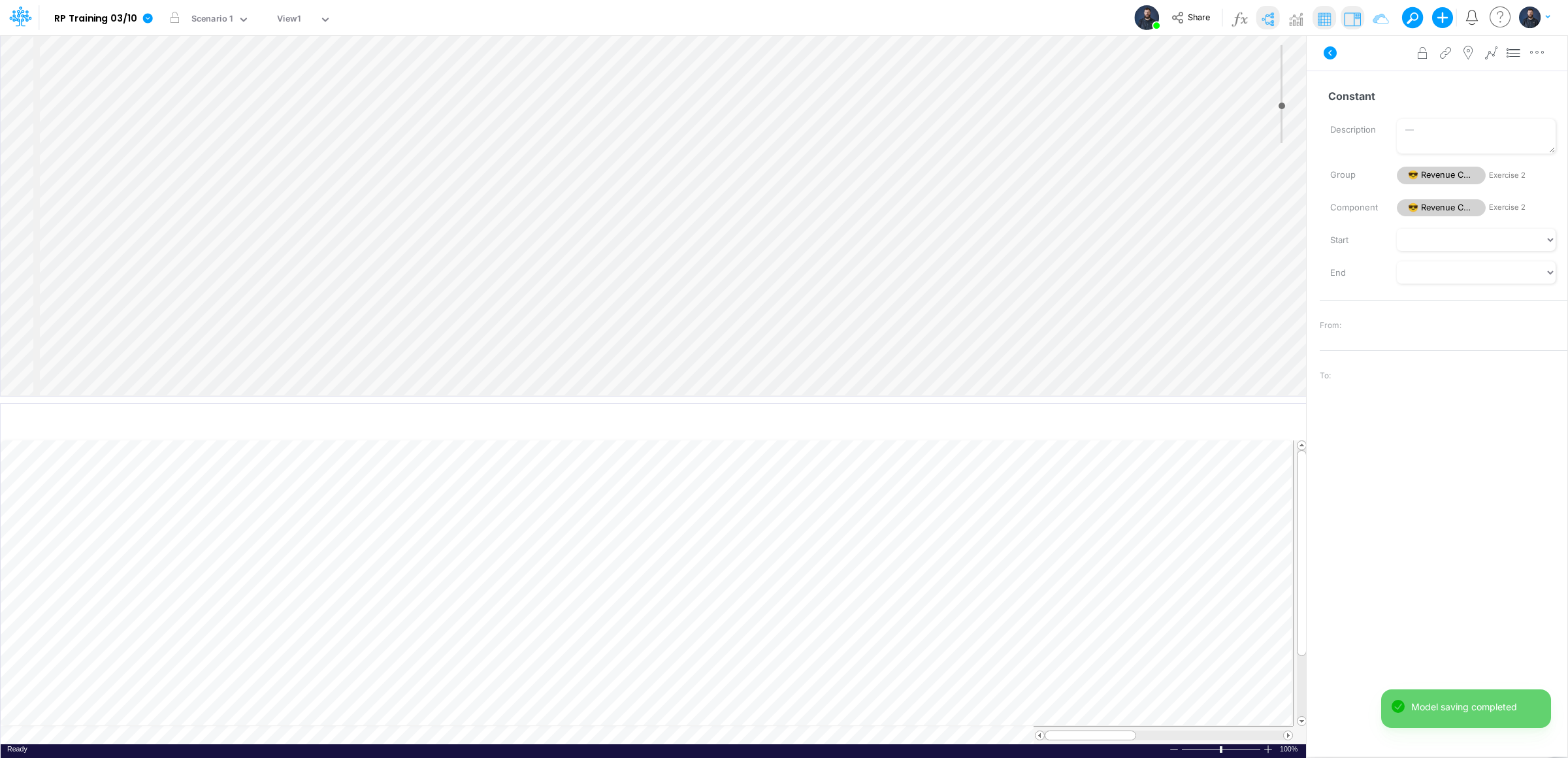
click at [1395, 81] on div "Constant Name already in use Description Group 😎 Revenue Calc Exercise 2 Compon…" at bounding box center [1436, 395] width 261 height 650
click at [1374, 92] on input "Constant" at bounding box center [1437, 96] width 237 height 25
click at [1303, 95] on div "Insert child node Variable Constant Group Addition Subtraction Multiplication D…" at bounding box center [784, 395] width 1568 height 723
click at [1390, 92] on input "Constant" at bounding box center [1437, 96] width 237 height 25
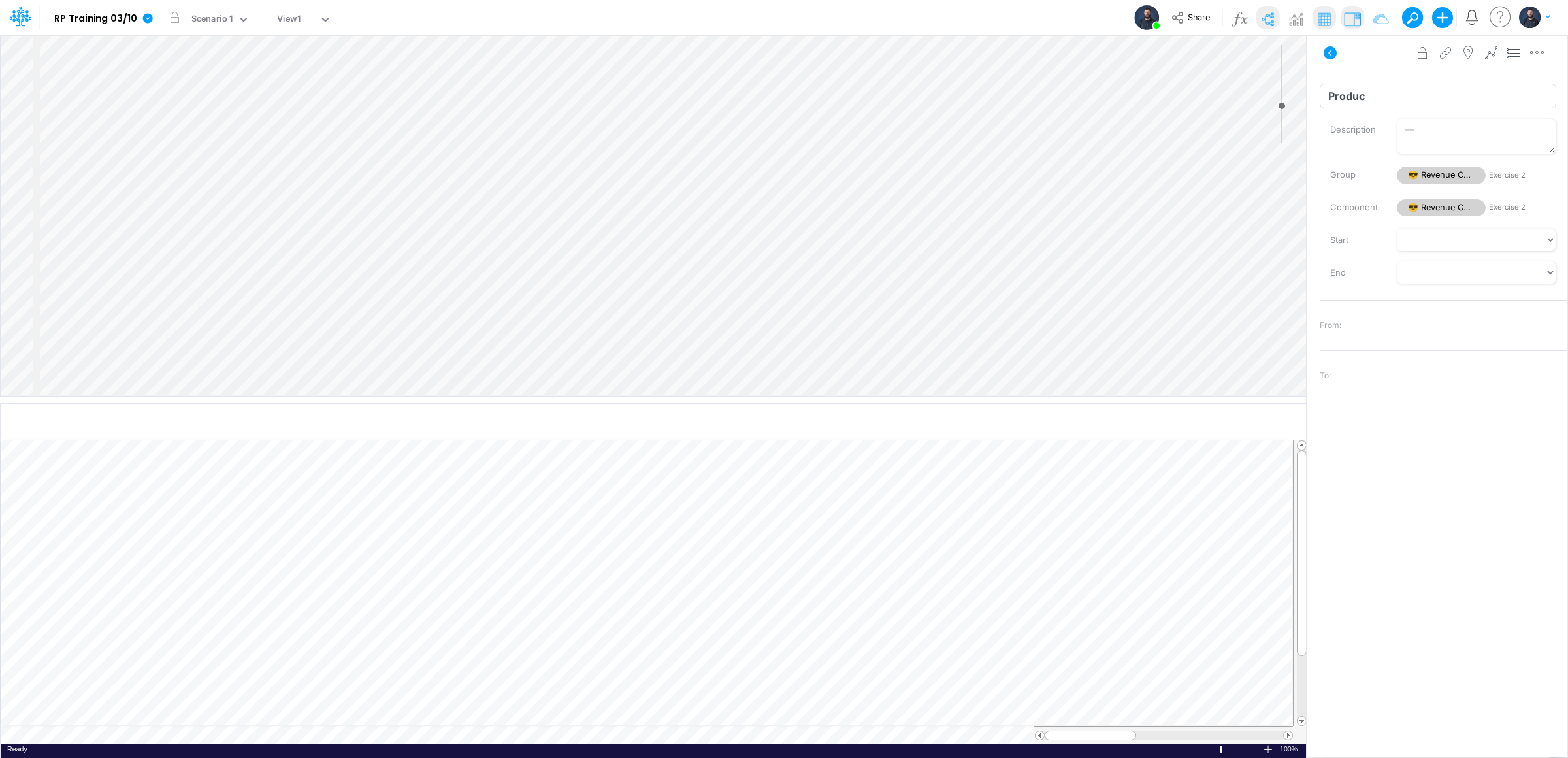
type input "Product"
select select "Horizontal"
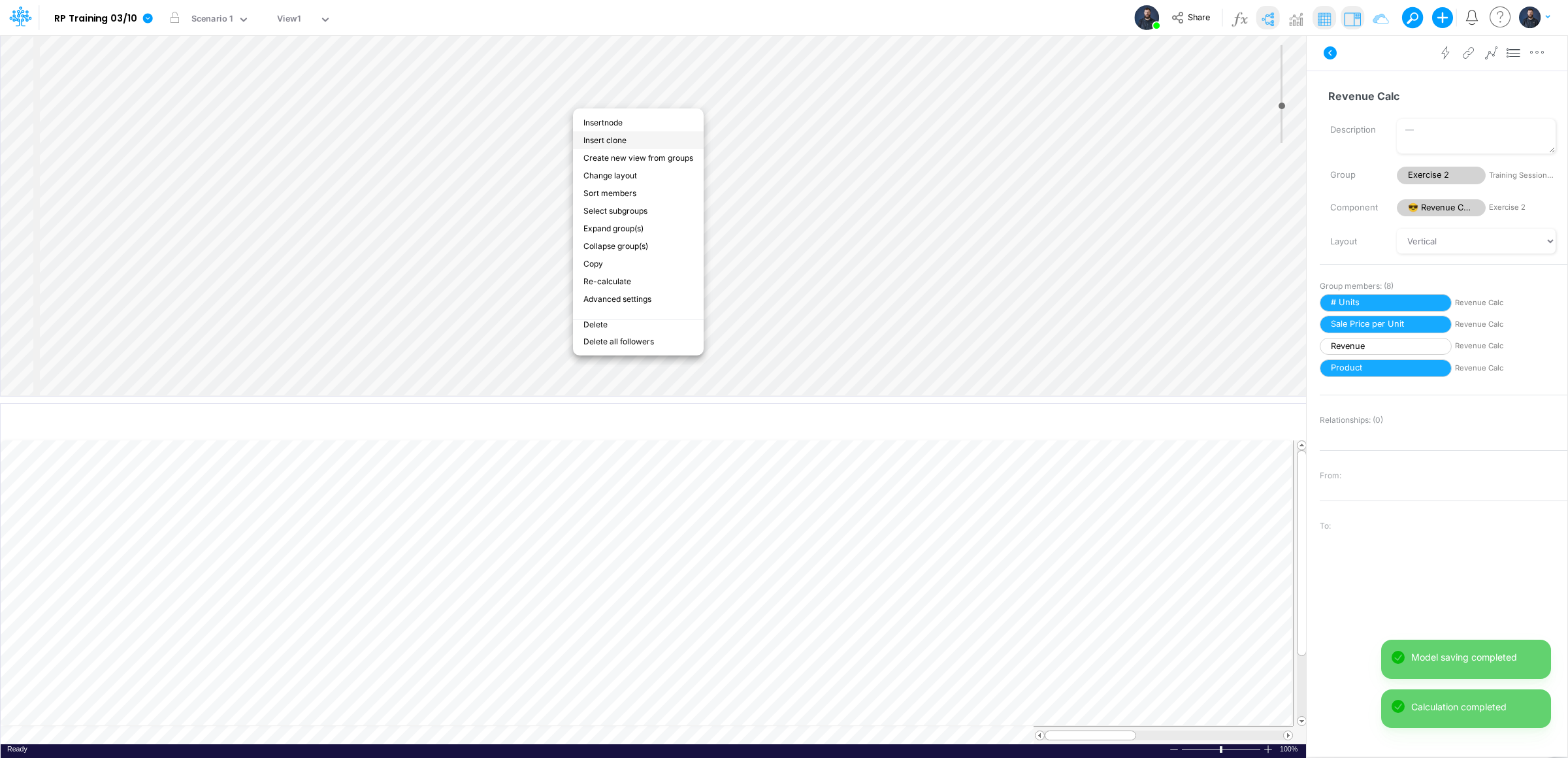
click at [607, 142] on li "Insert clone" at bounding box center [639, 140] width 131 height 18
select select "Horizontal"
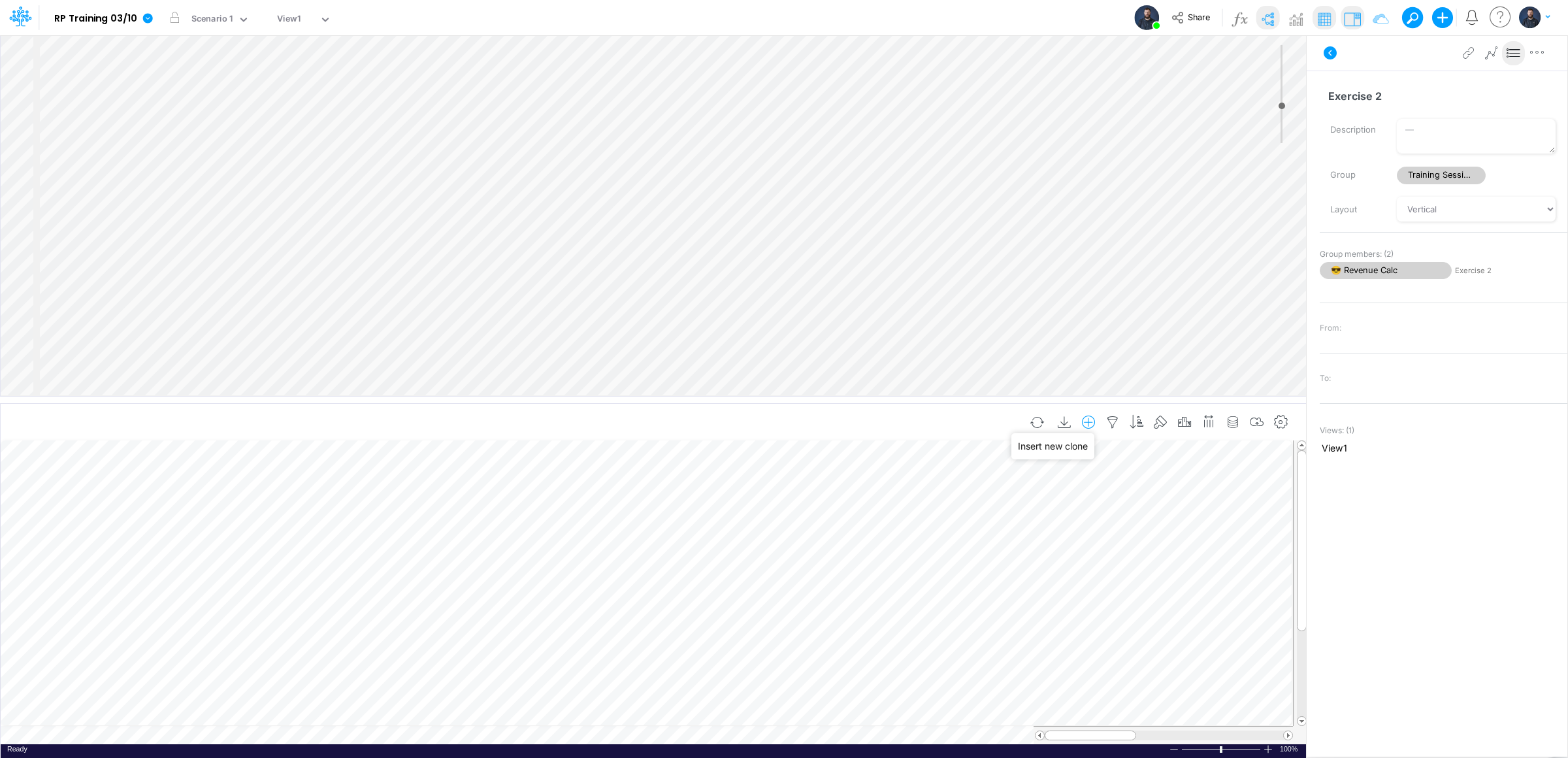
click at [1085, 420] on icon "button" at bounding box center [1088, 422] width 20 height 14
click at [1080, 424] on icon "button" at bounding box center [1088, 422] width 20 height 14
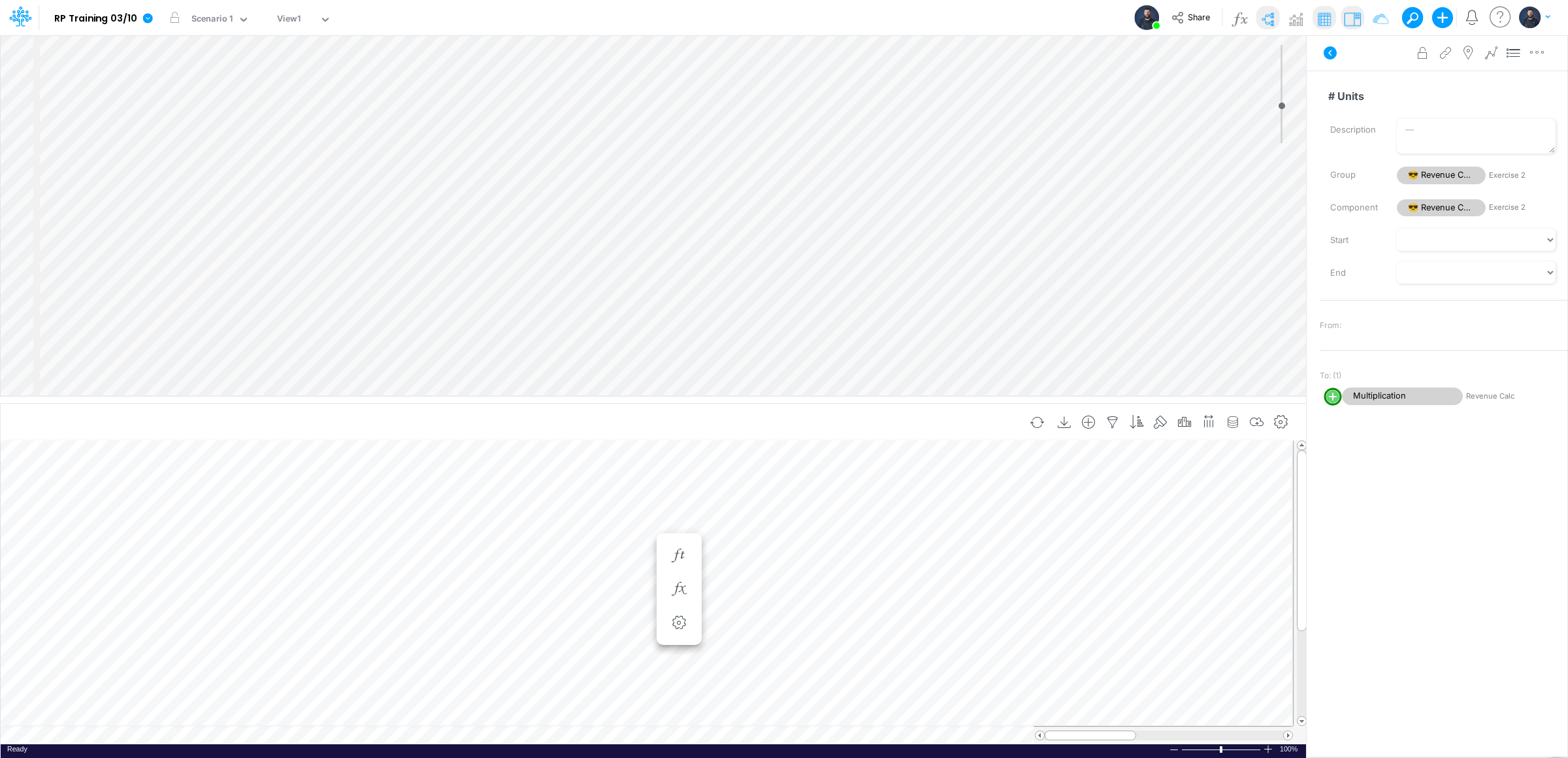
scroll to position [0, 1]
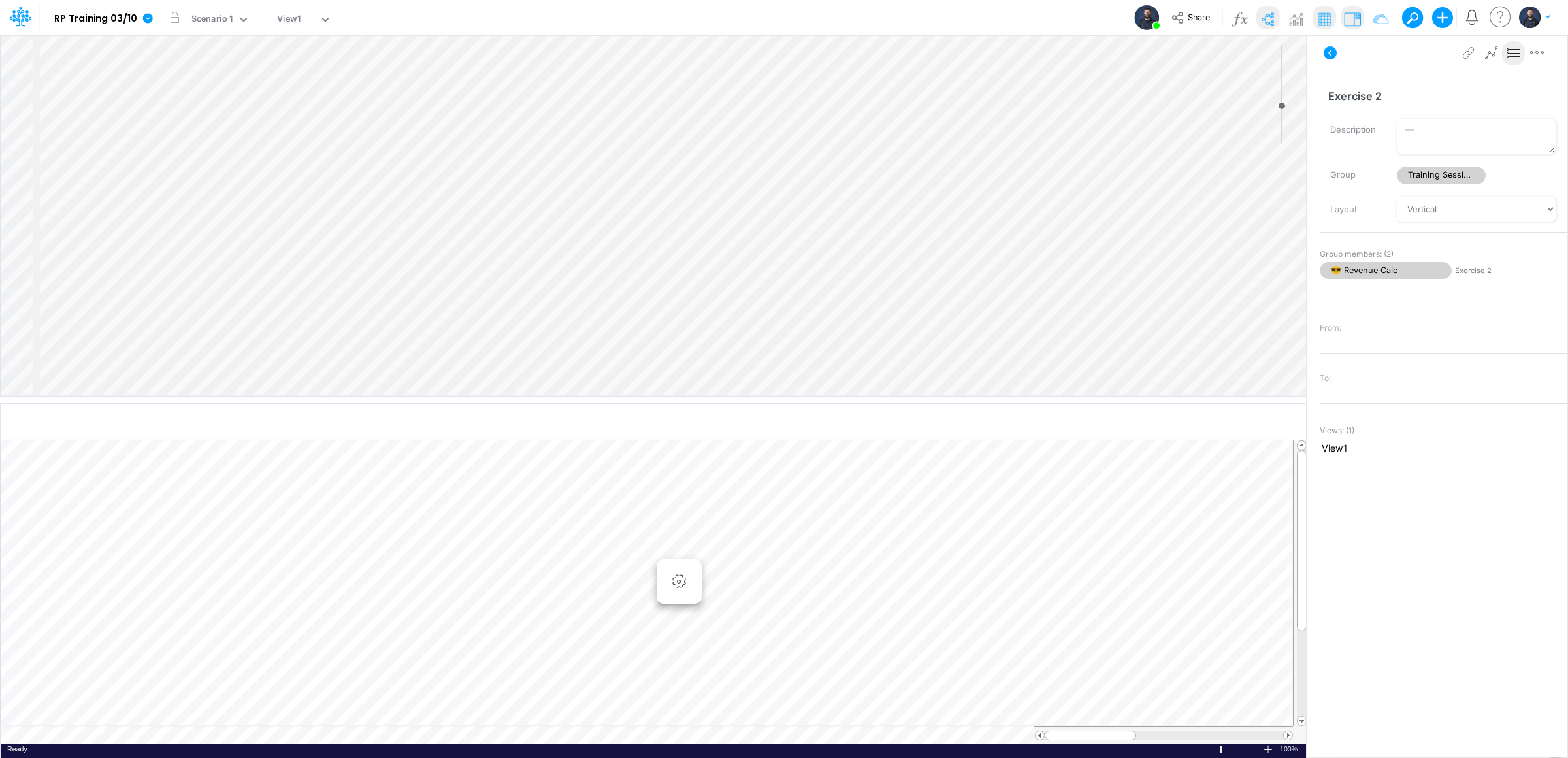
click at [1510, 50] on icon at bounding box center [1514, 53] width 20 height 14
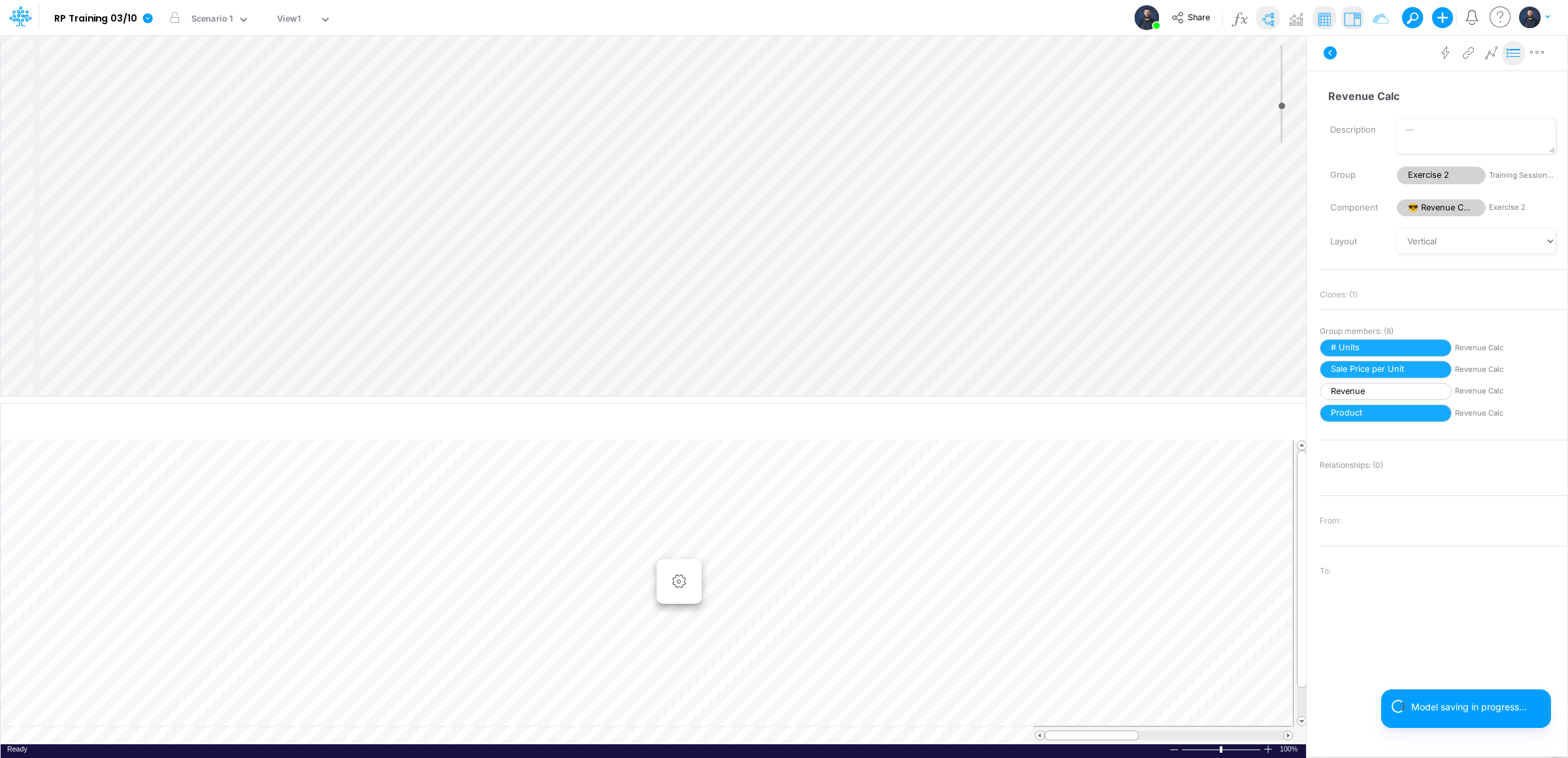
click at [1515, 46] on icon at bounding box center [1514, 53] width 20 height 14
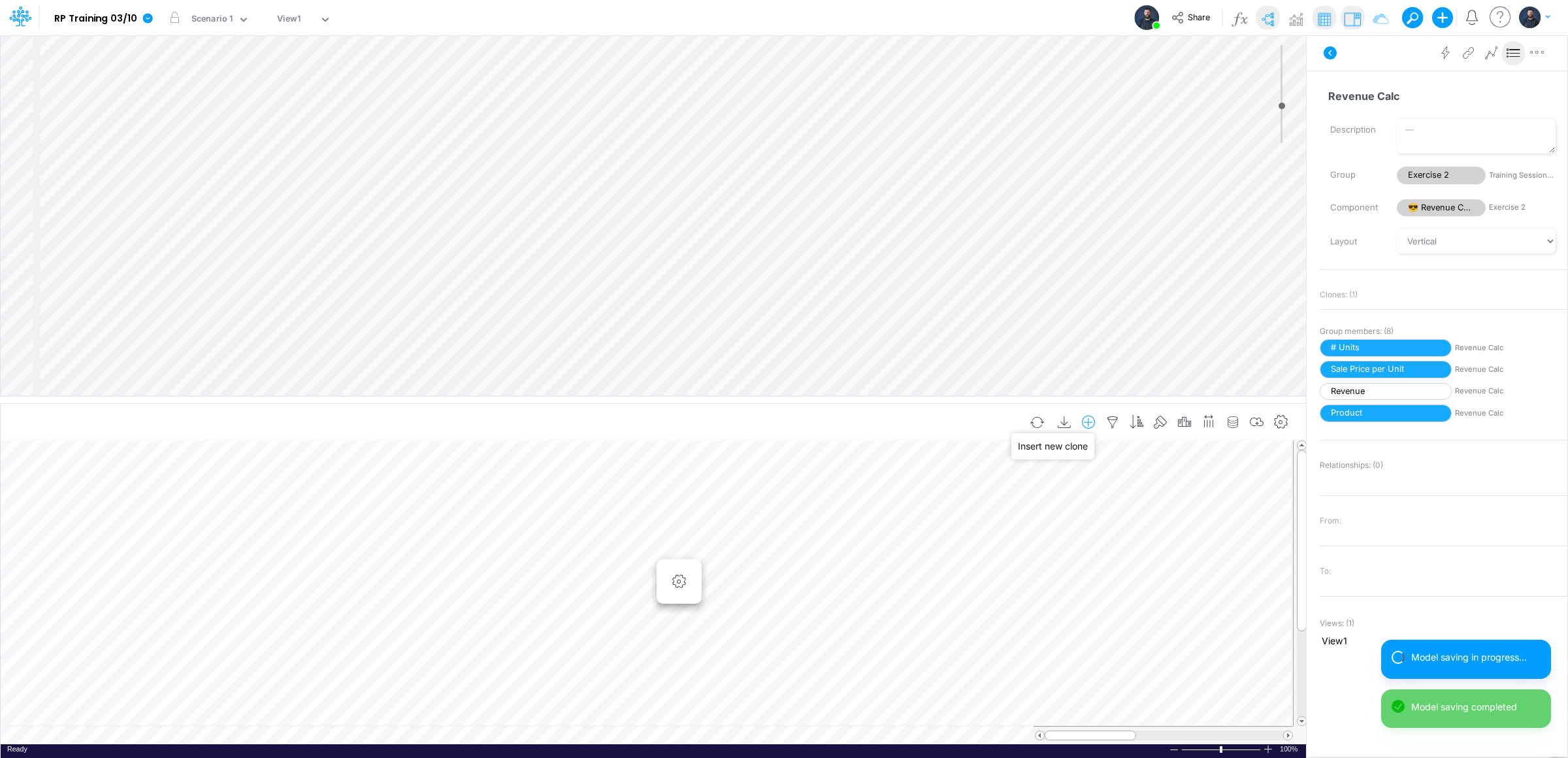
click at [1084, 424] on icon "button" at bounding box center [1088, 422] width 20 height 14
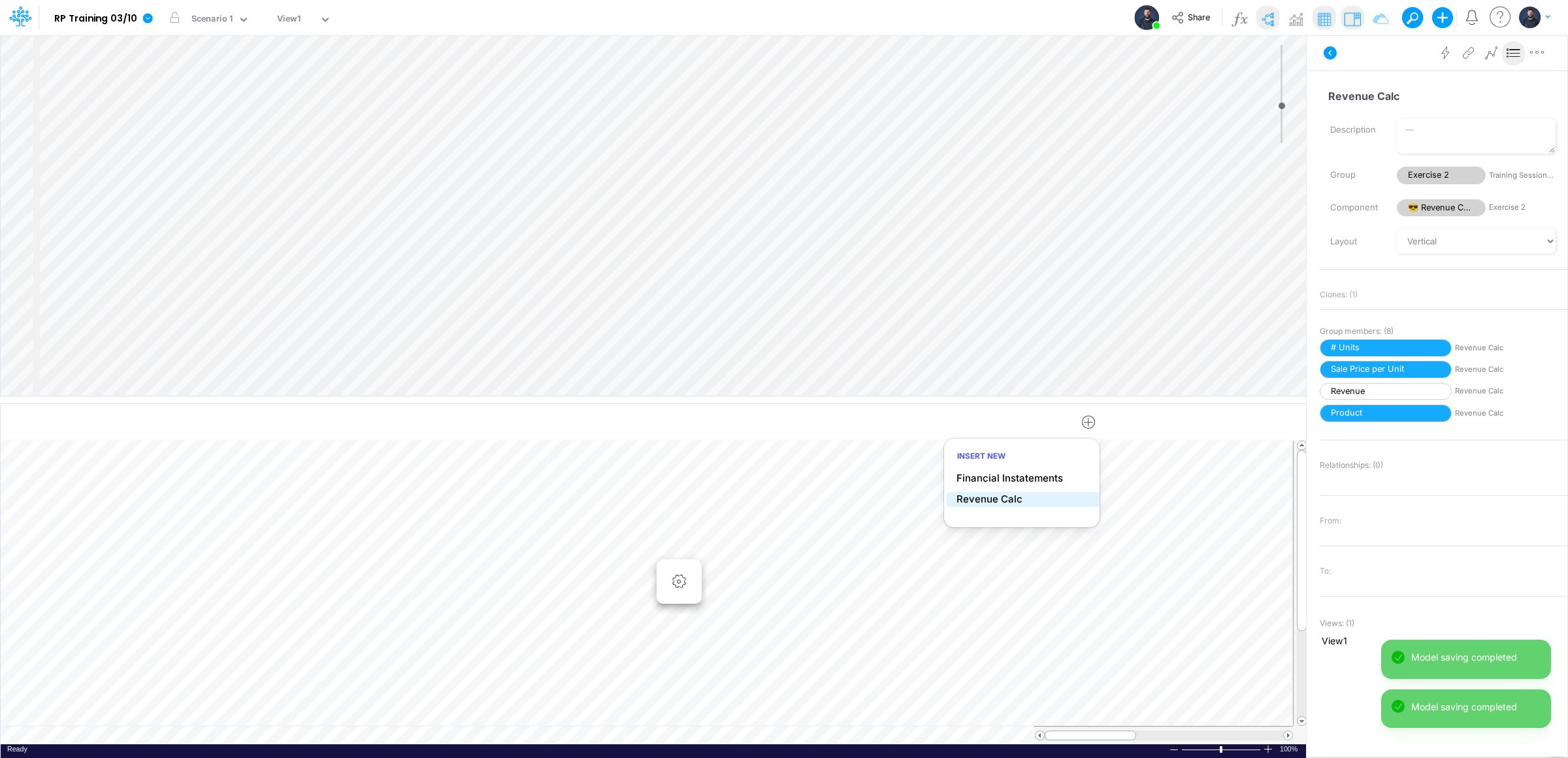
click at [1001, 501] on p "Revenue Calc" at bounding box center [989, 499] width 66 height 15
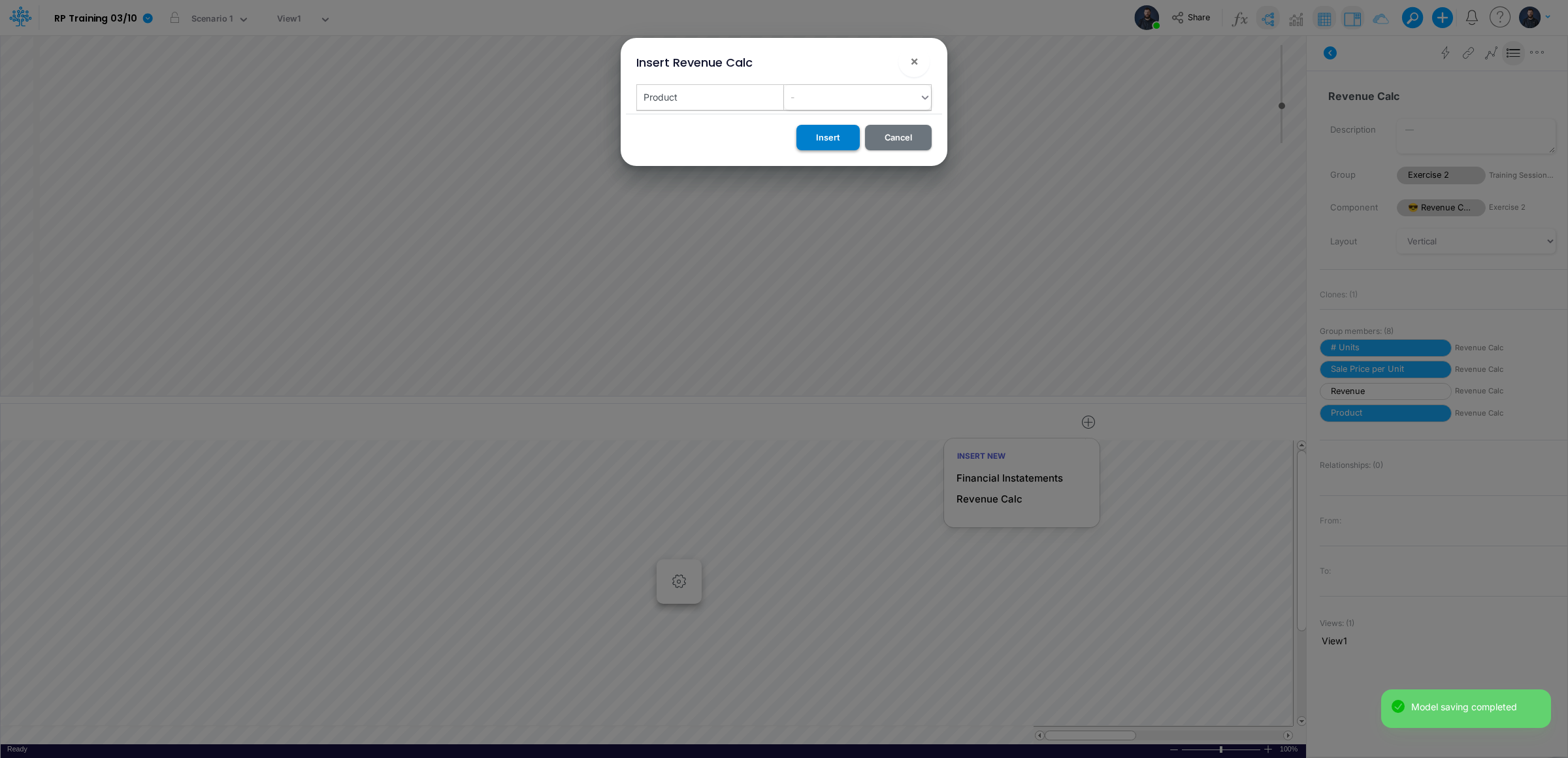
click at [825, 139] on button "Insert" at bounding box center [827, 138] width 63 height 26
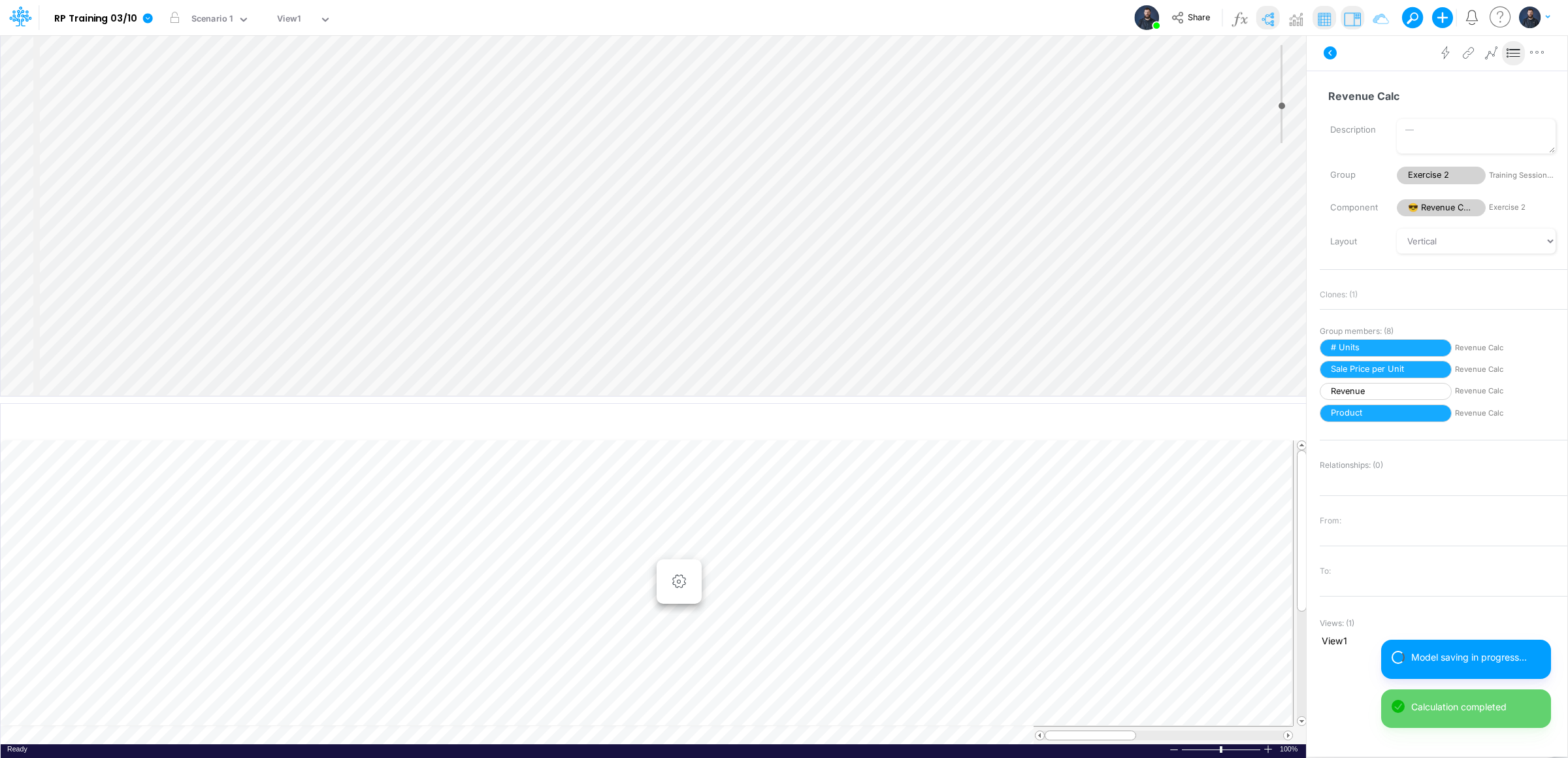
scroll to position [0, 1]
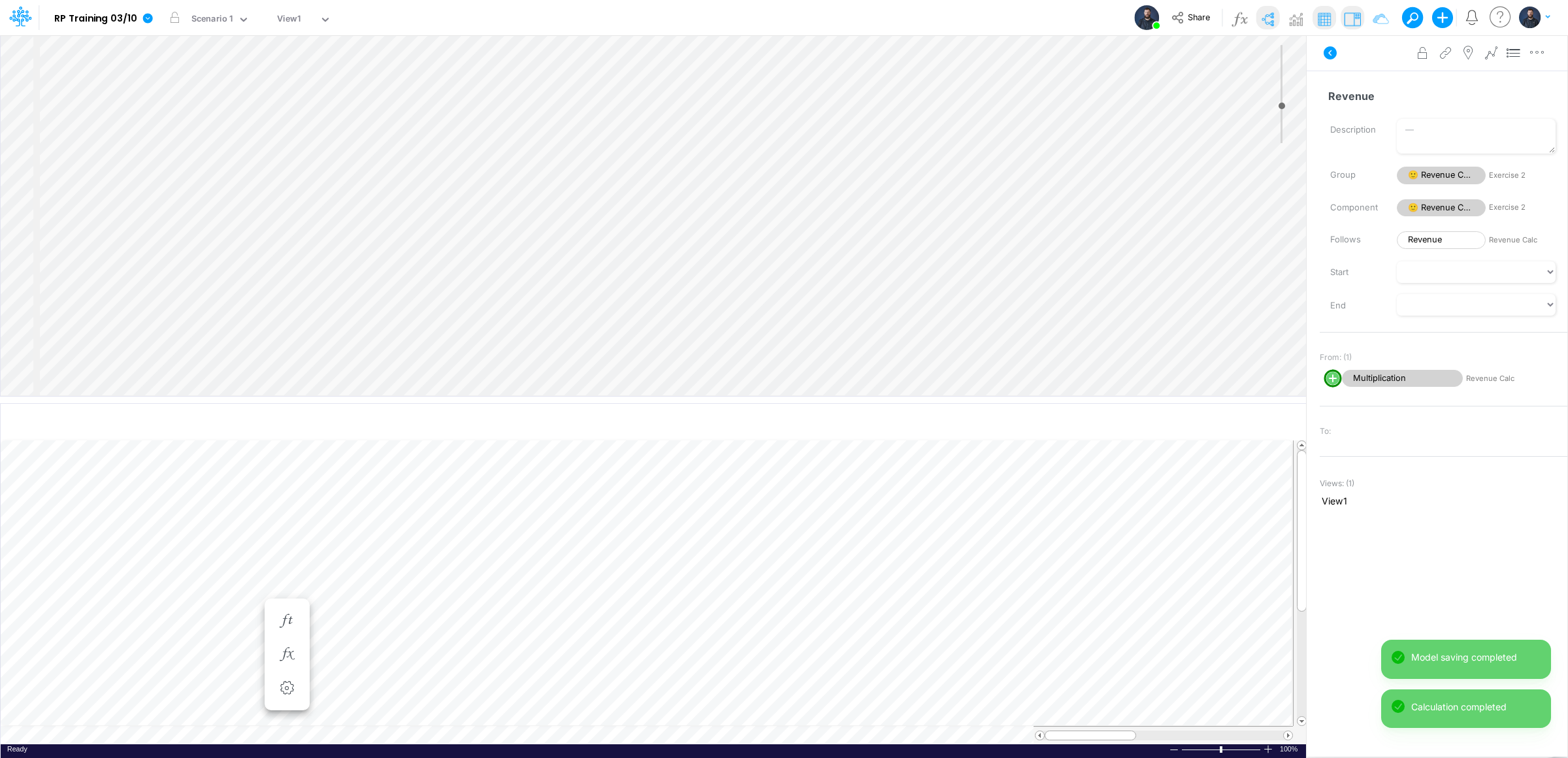
scroll to position [0, 1]
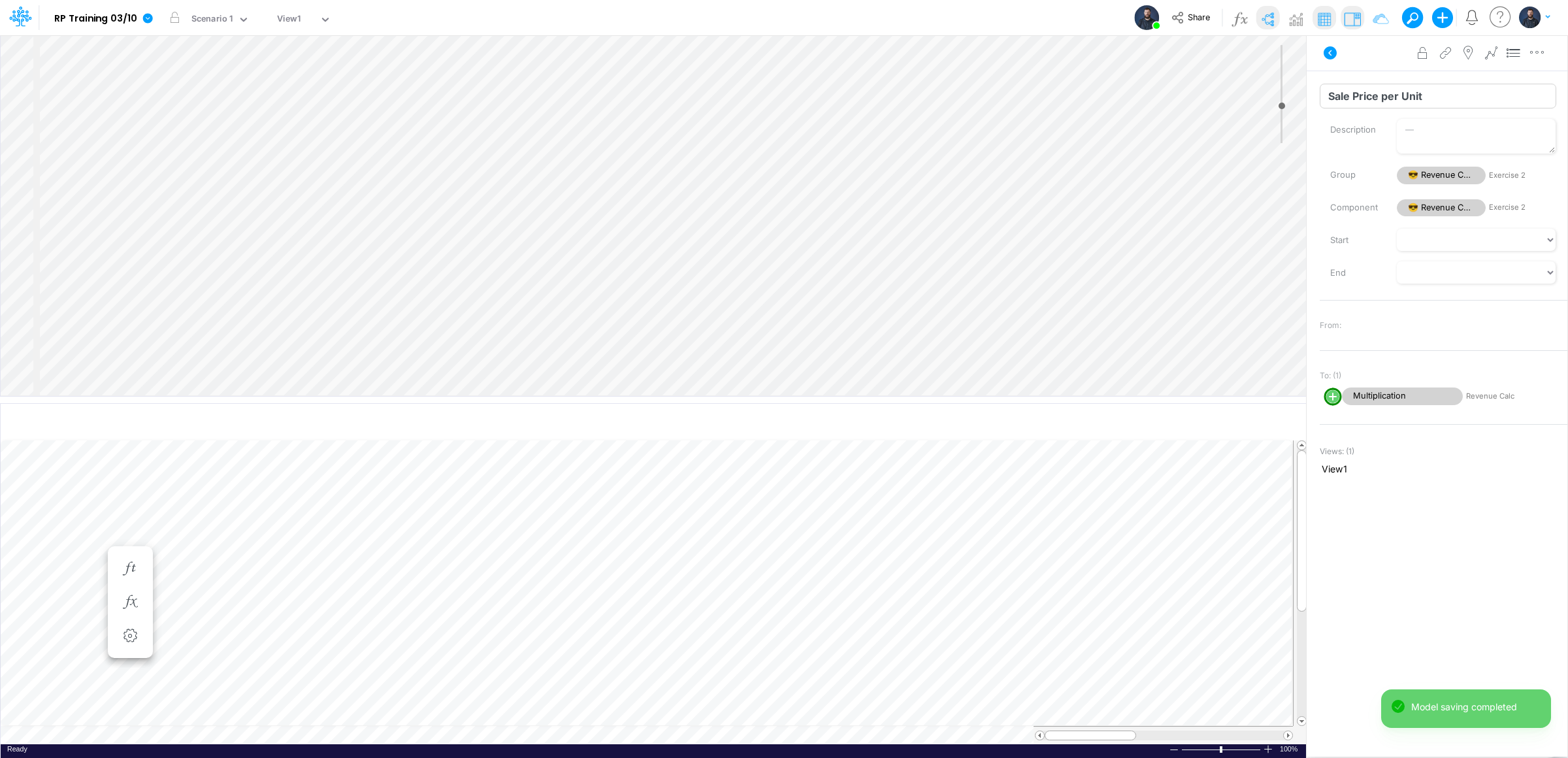
click at [1404, 95] on input "Sale Price per Unit" at bounding box center [1437, 96] width 237 height 25
click at [1379, 93] on input "Sale Price per Unit" at bounding box center [1437, 96] width 237 height 25
type input "Price per Unit"
click at [1373, 60] on div "Advanced settings Delete" at bounding box center [1436, 53] width 261 height 37
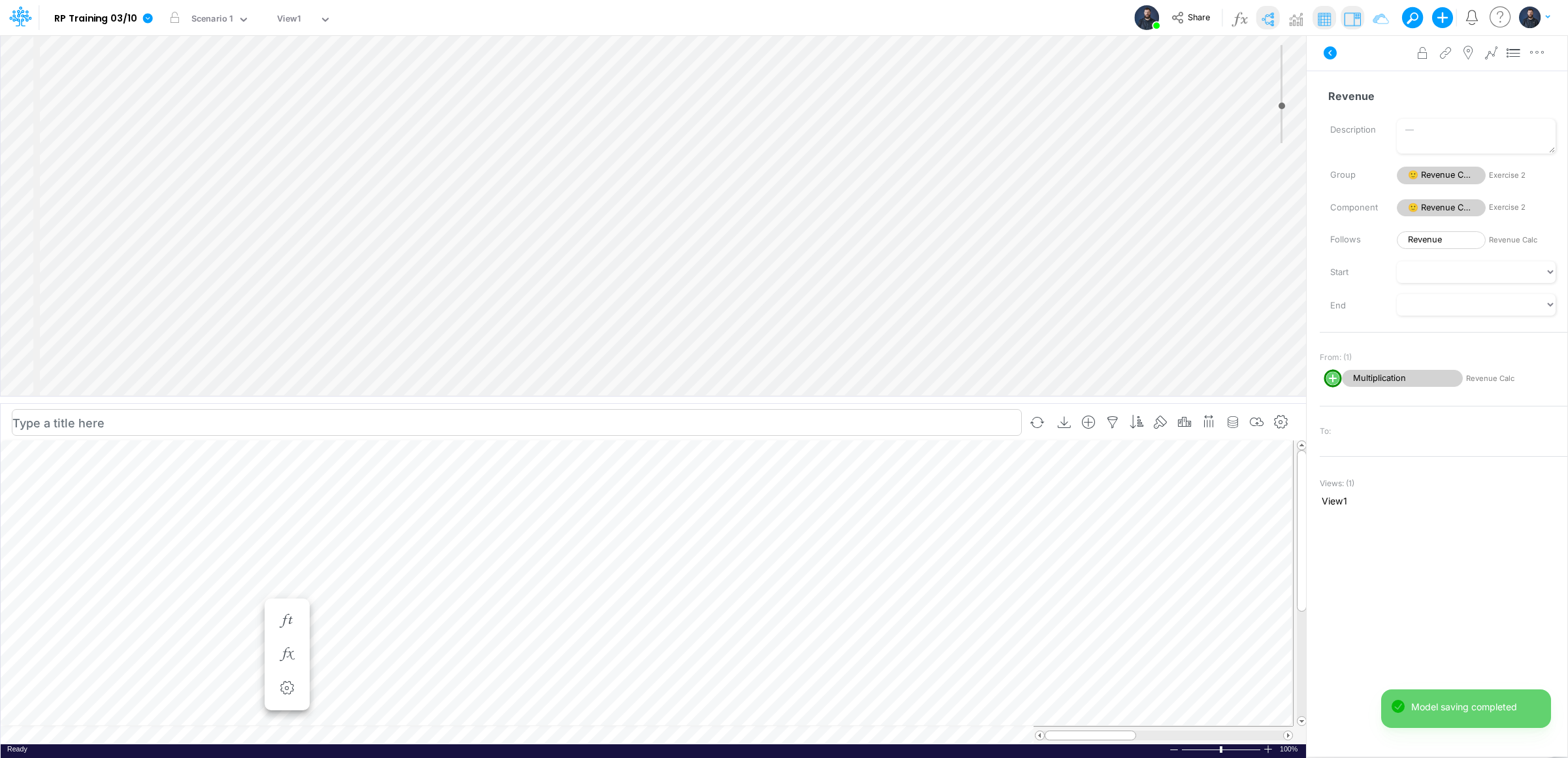
scroll to position [0, 1]
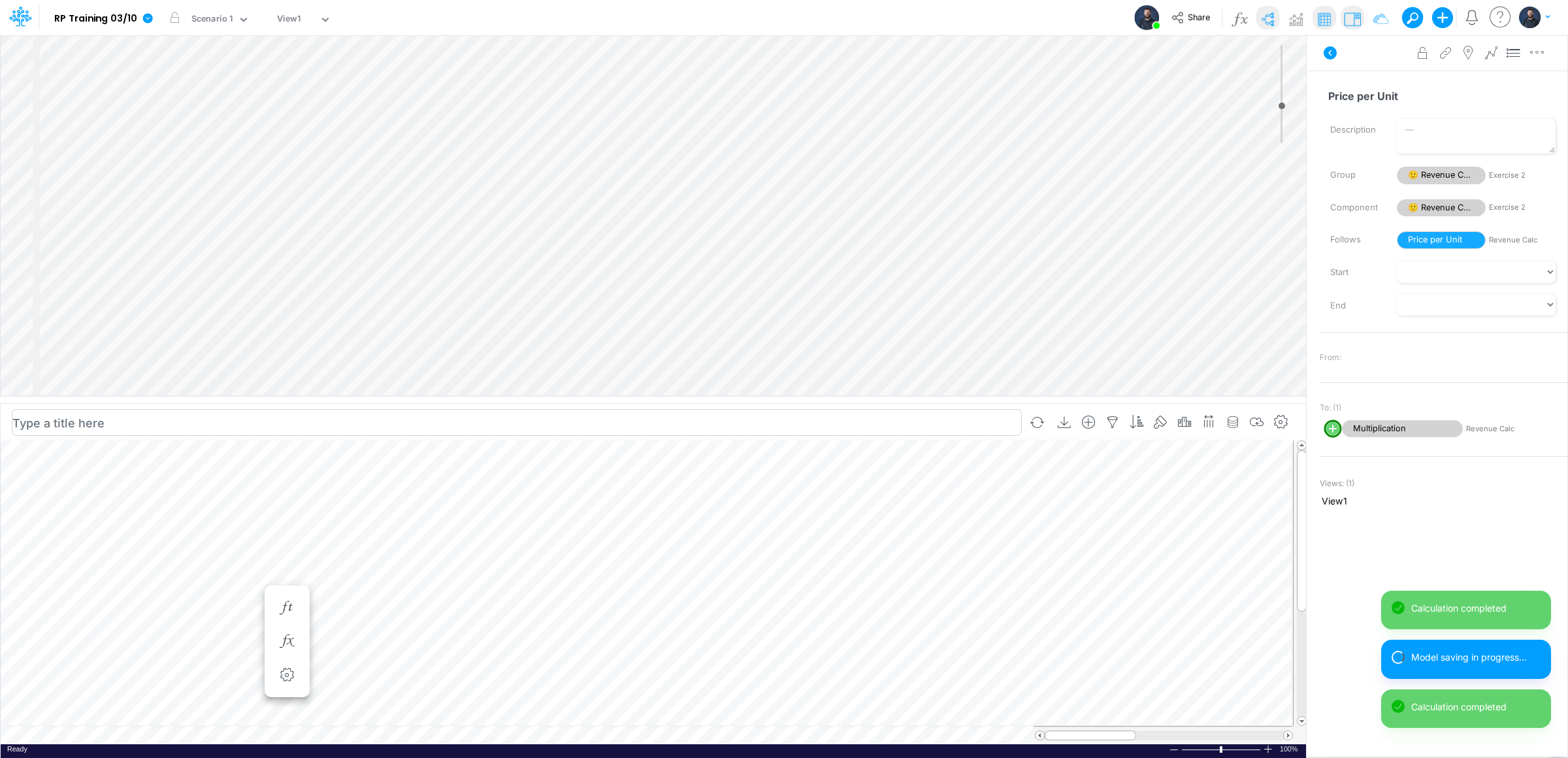
scroll to position [0, 1]
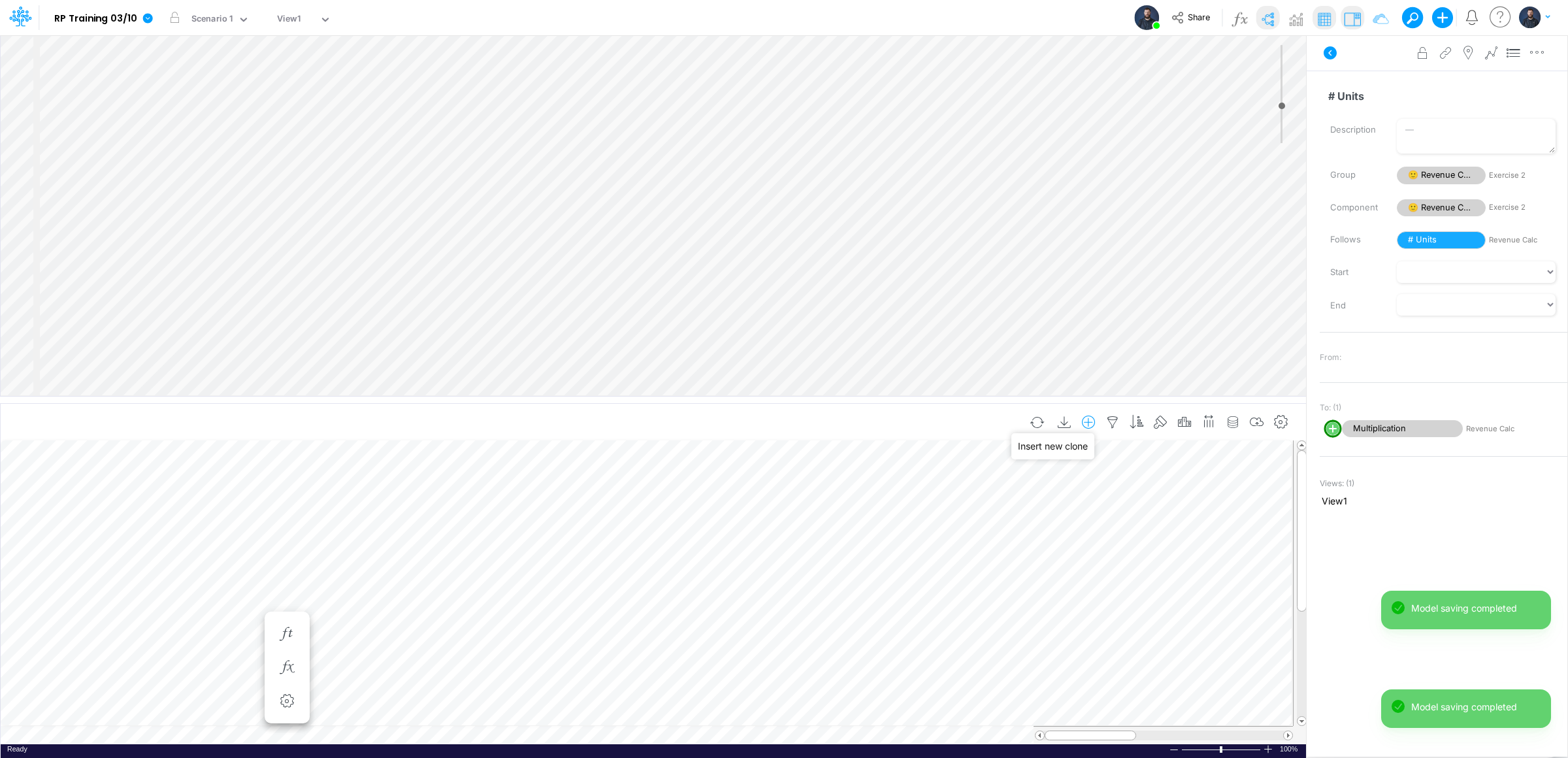
click at [1087, 422] on icon "button" at bounding box center [1088, 422] width 20 height 14
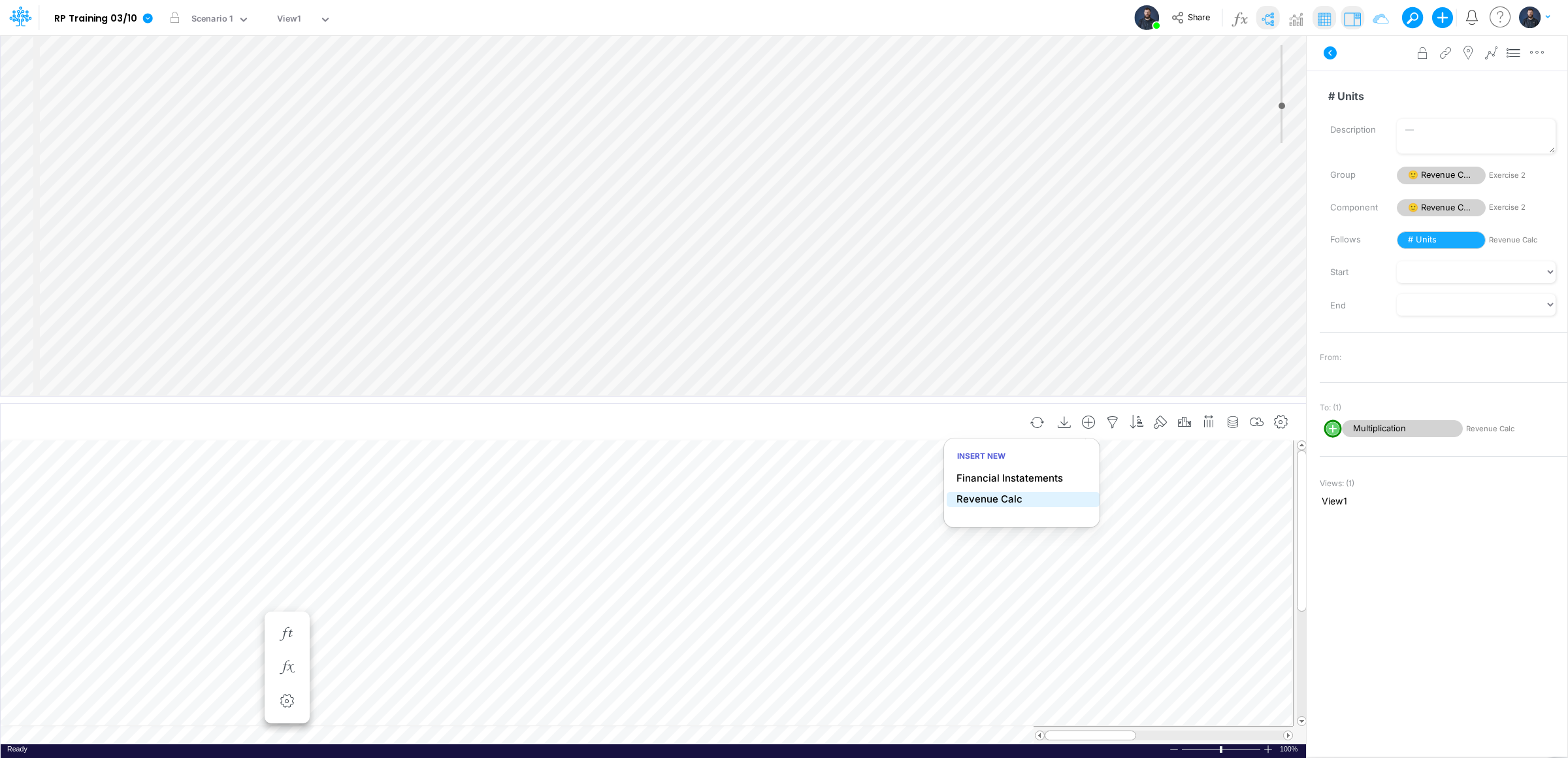
click at [986, 501] on p "Revenue Calc" at bounding box center [989, 499] width 66 height 15
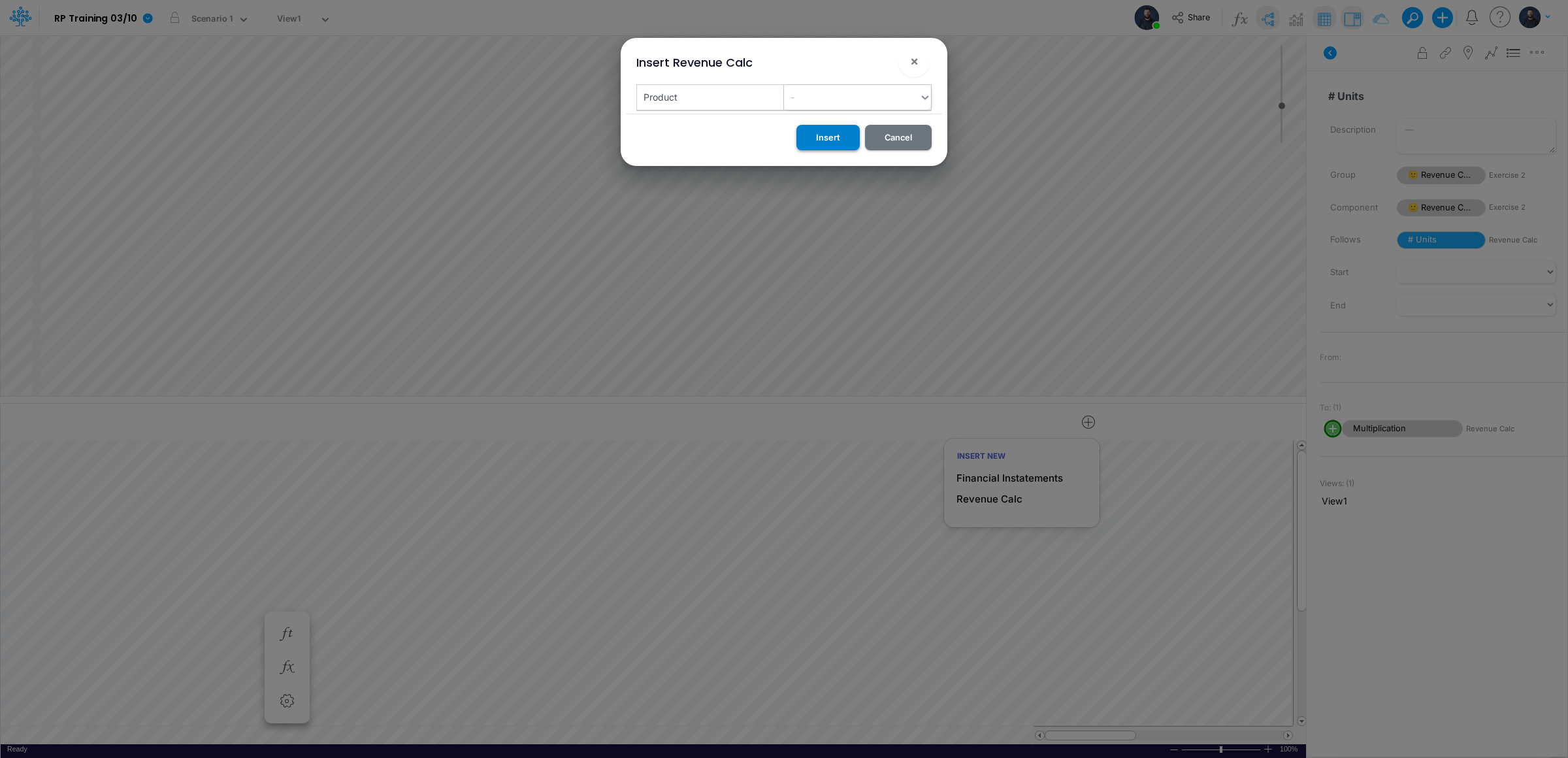
click at [819, 139] on button "Insert" at bounding box center [827, 138] width 63 height 26
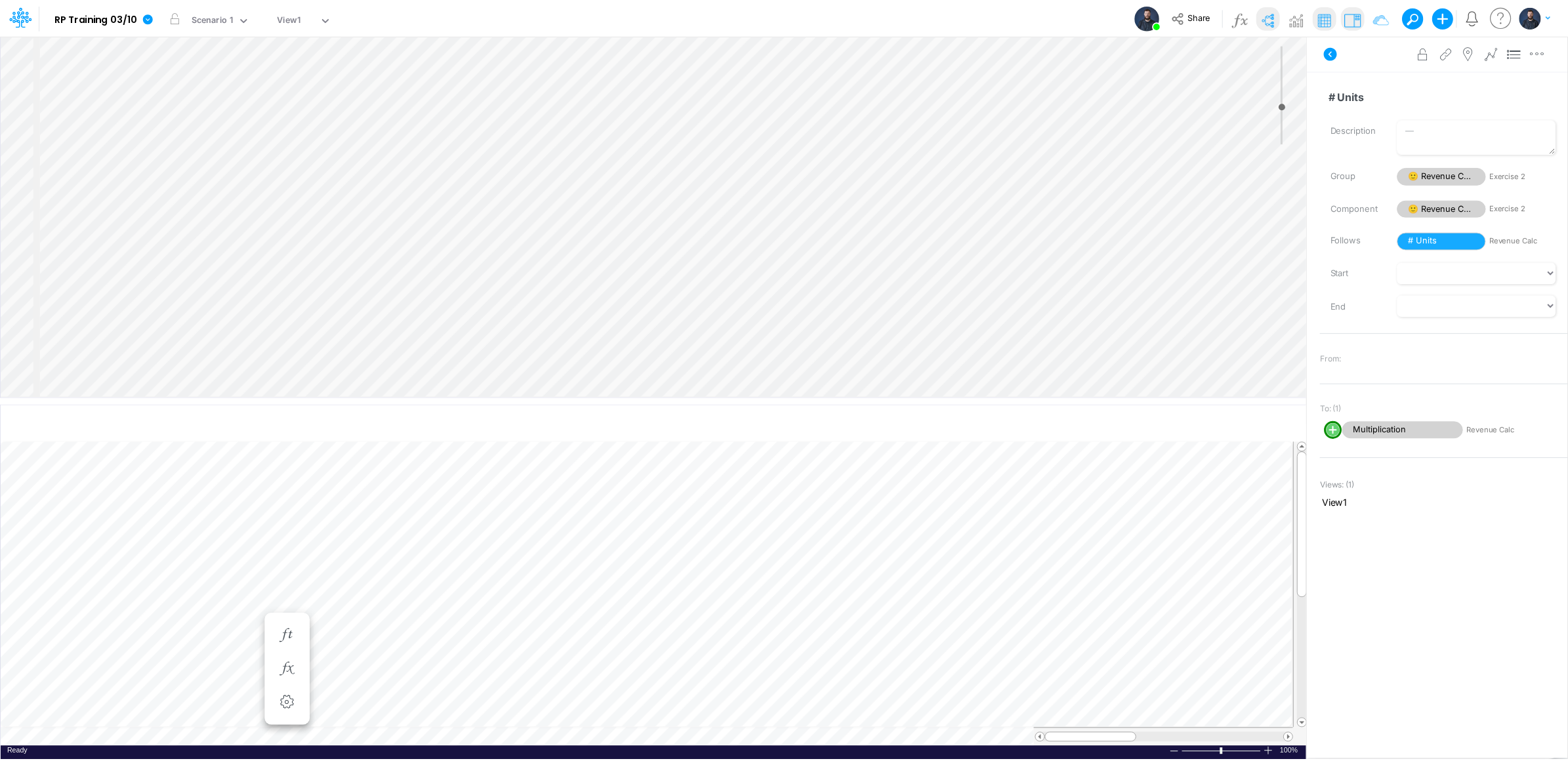
scroll to position [0, 1]
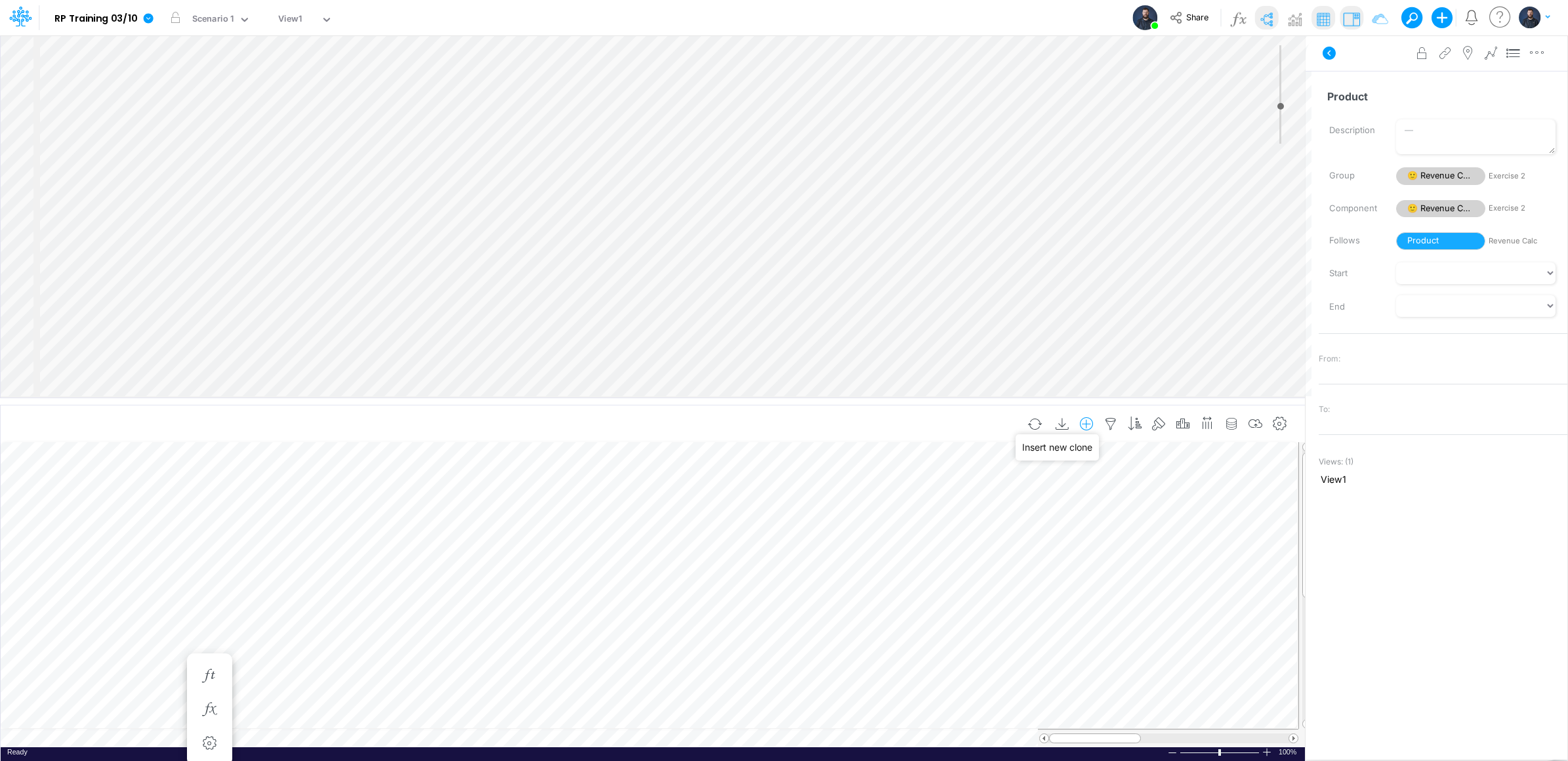
click at [1089, 423] on icon "button" at bounding box center [1086, 423] width 20 height 14
click at [987, 496] on p "Revenue Calc" at bounding box center [987, 501] width 66 height 15
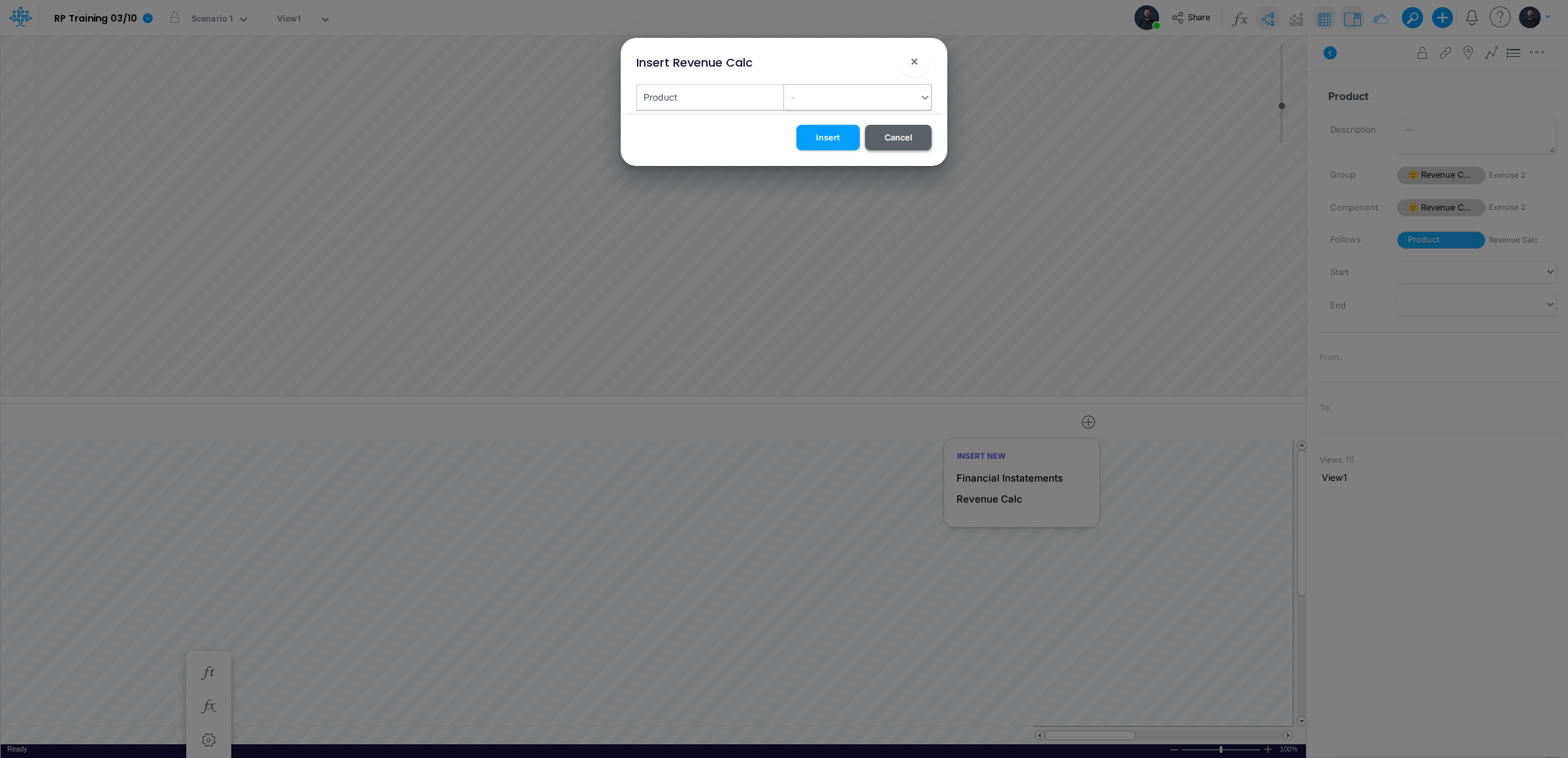
click at [908, 139] on button "Cancel" at bounding box center [898, 138] width 67 height 26
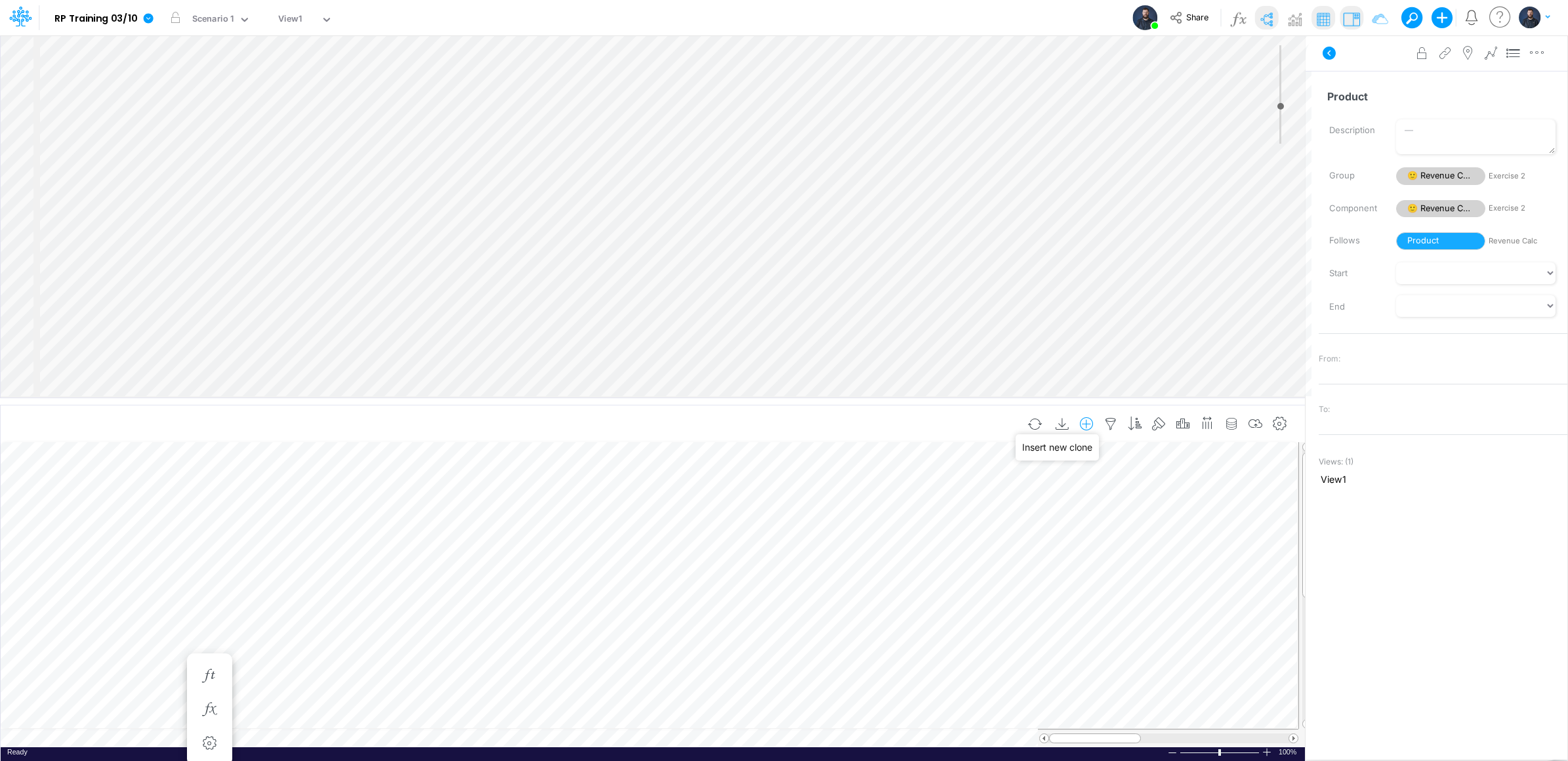
click at [1091, 423] on icon "button" at bounding box center [1086, 423] width 20 height 14
click at [976, 506] on p "Revenue Calc" at bounding box center [987, 501] width 66 height 15
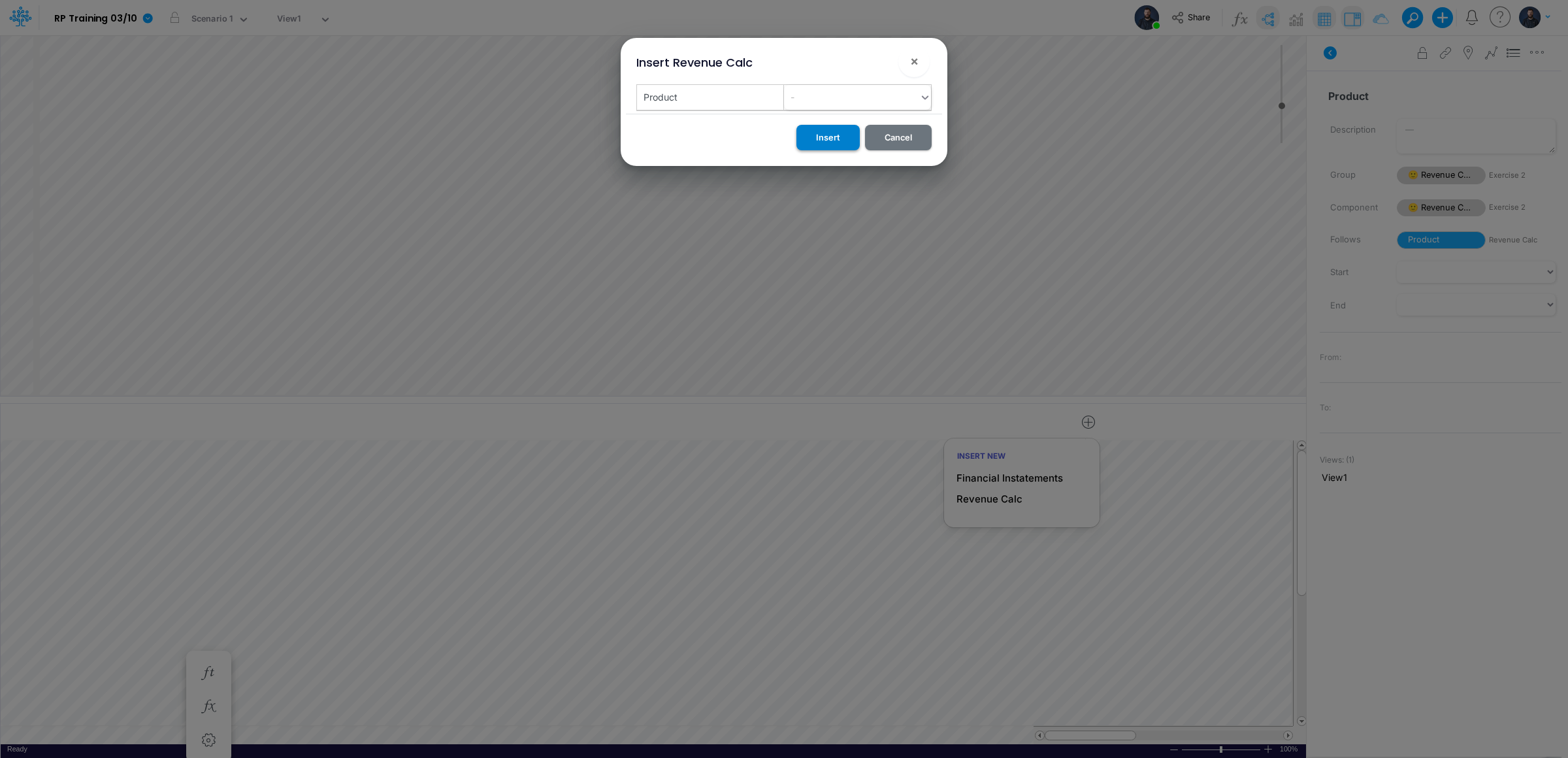
click at [837, 135] on button "Insert" at bounding box center [827, 138] width 63 height 26
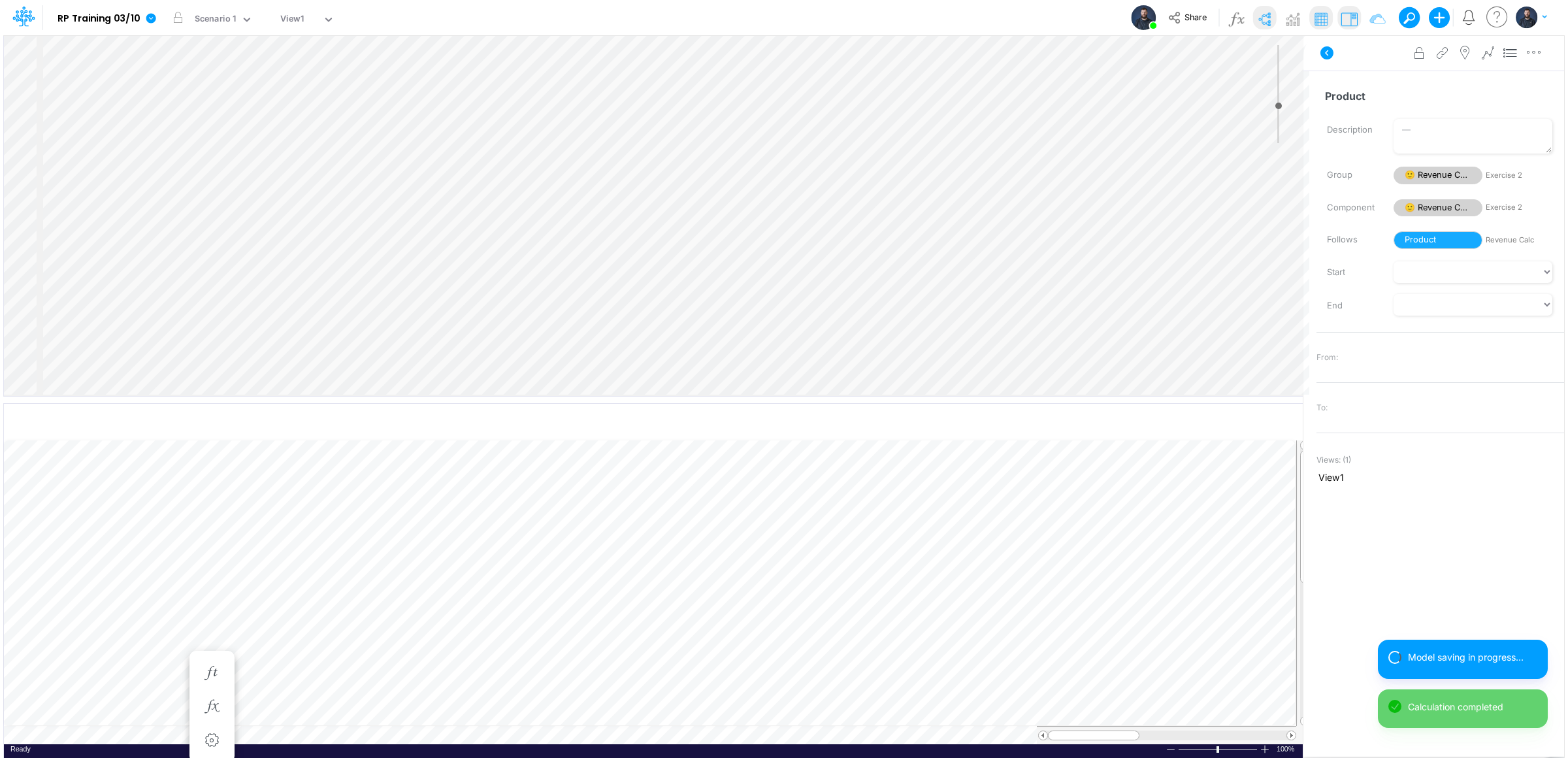
scroll to position [0, 1]
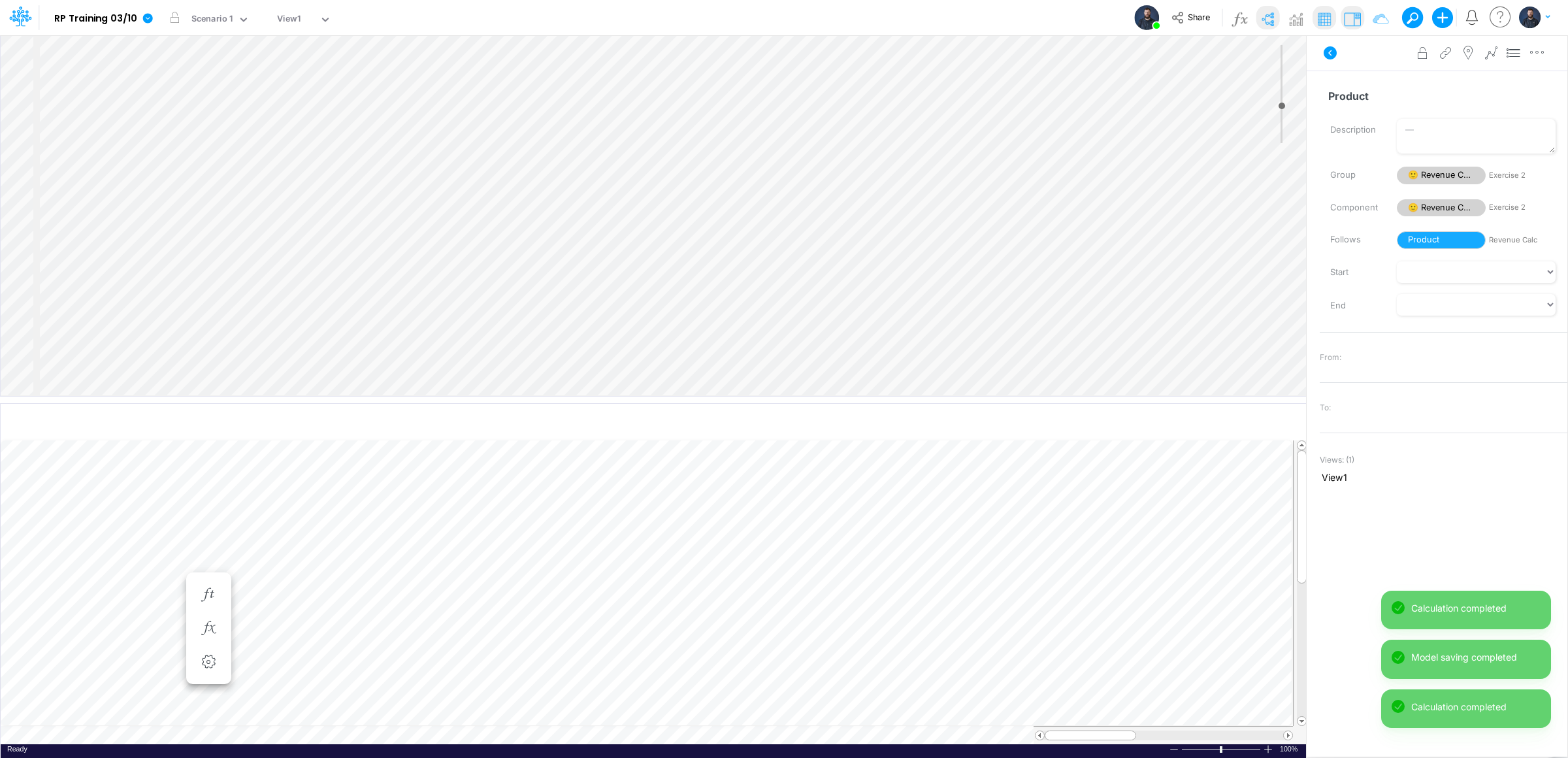
scroll to position [0, 1]
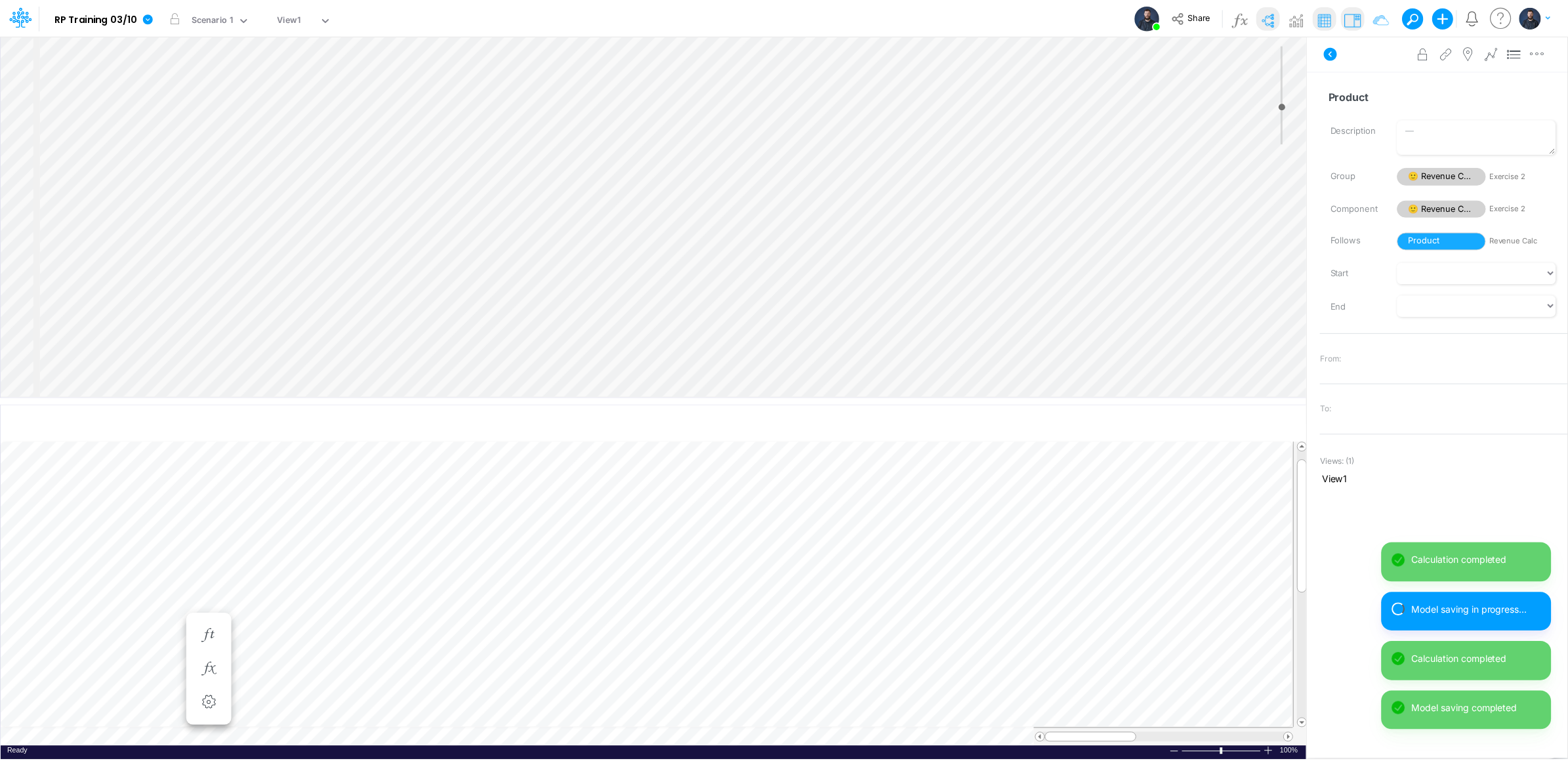
scroll to position [0, 1]
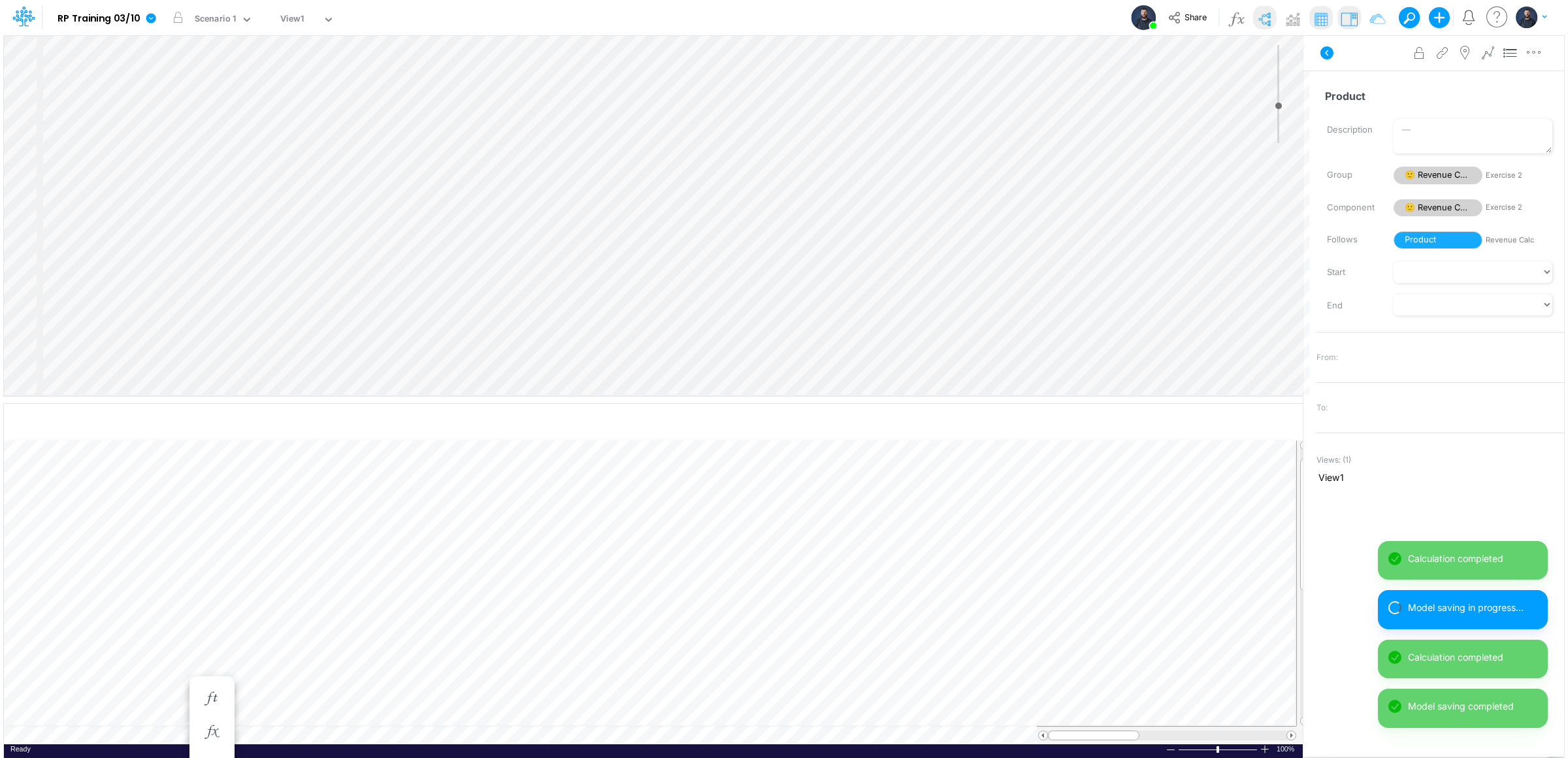
scroll to position [0, 1]
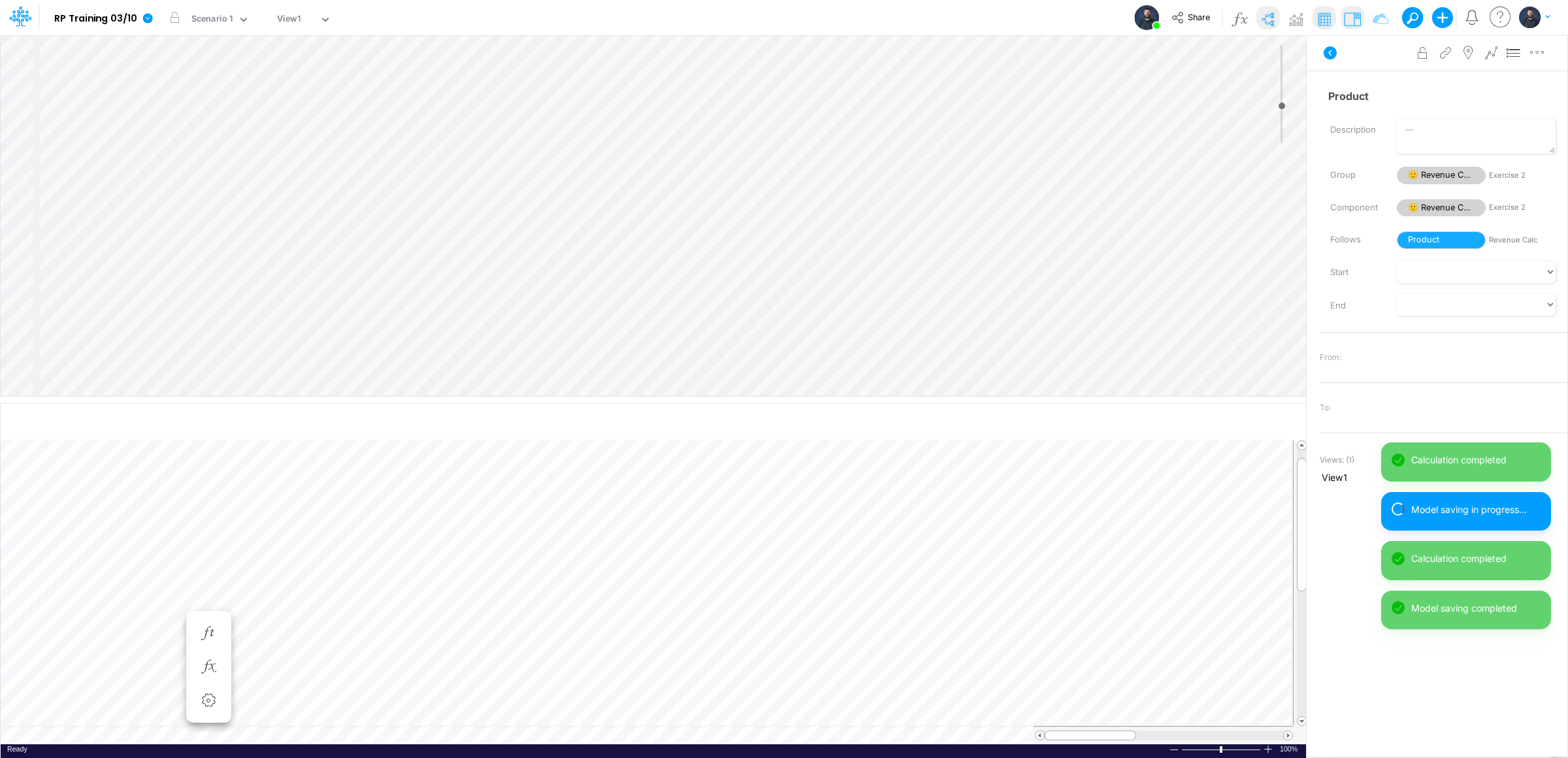
scroll to position [0, 1]
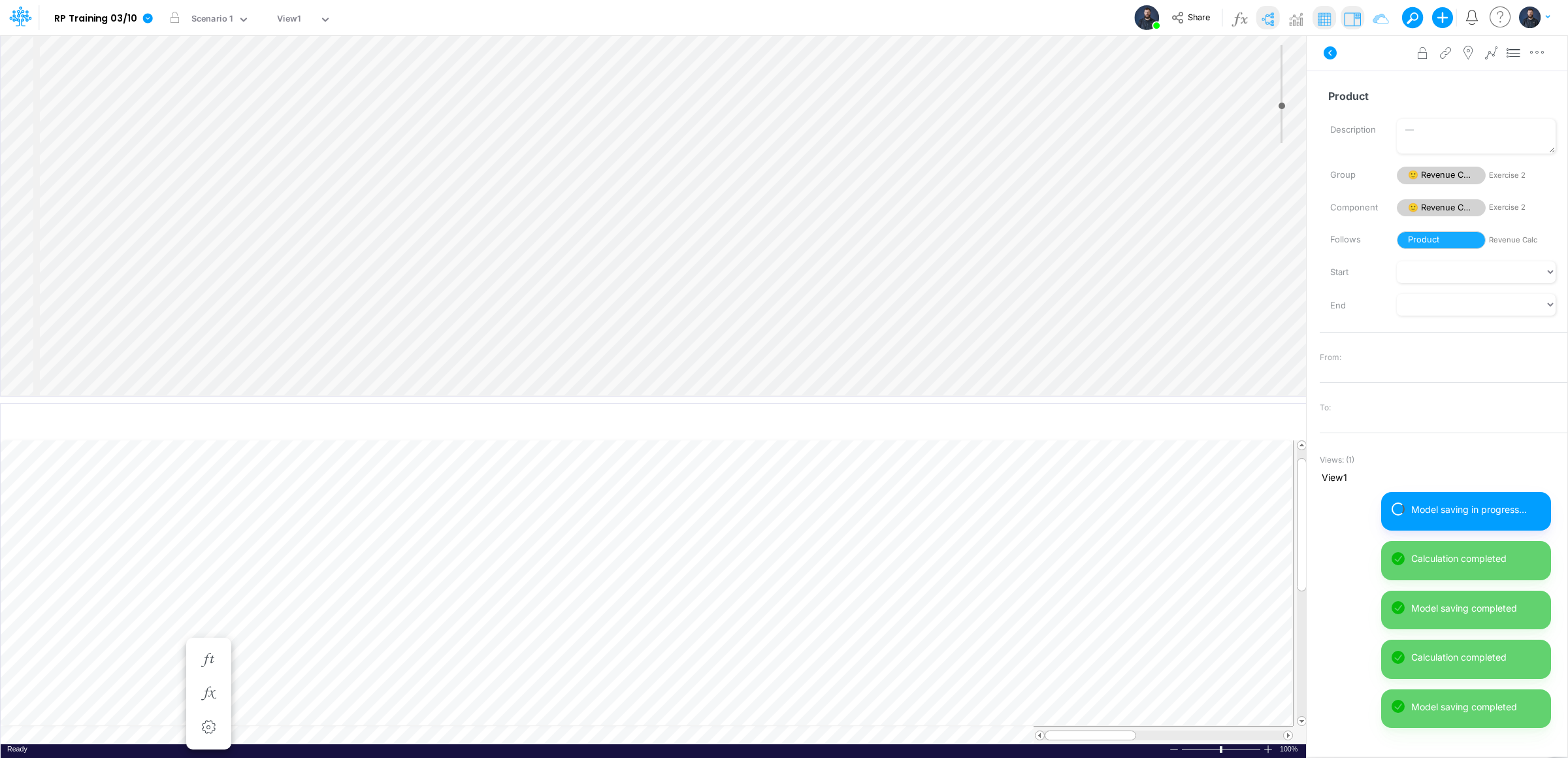
scroll to position [0, 1]
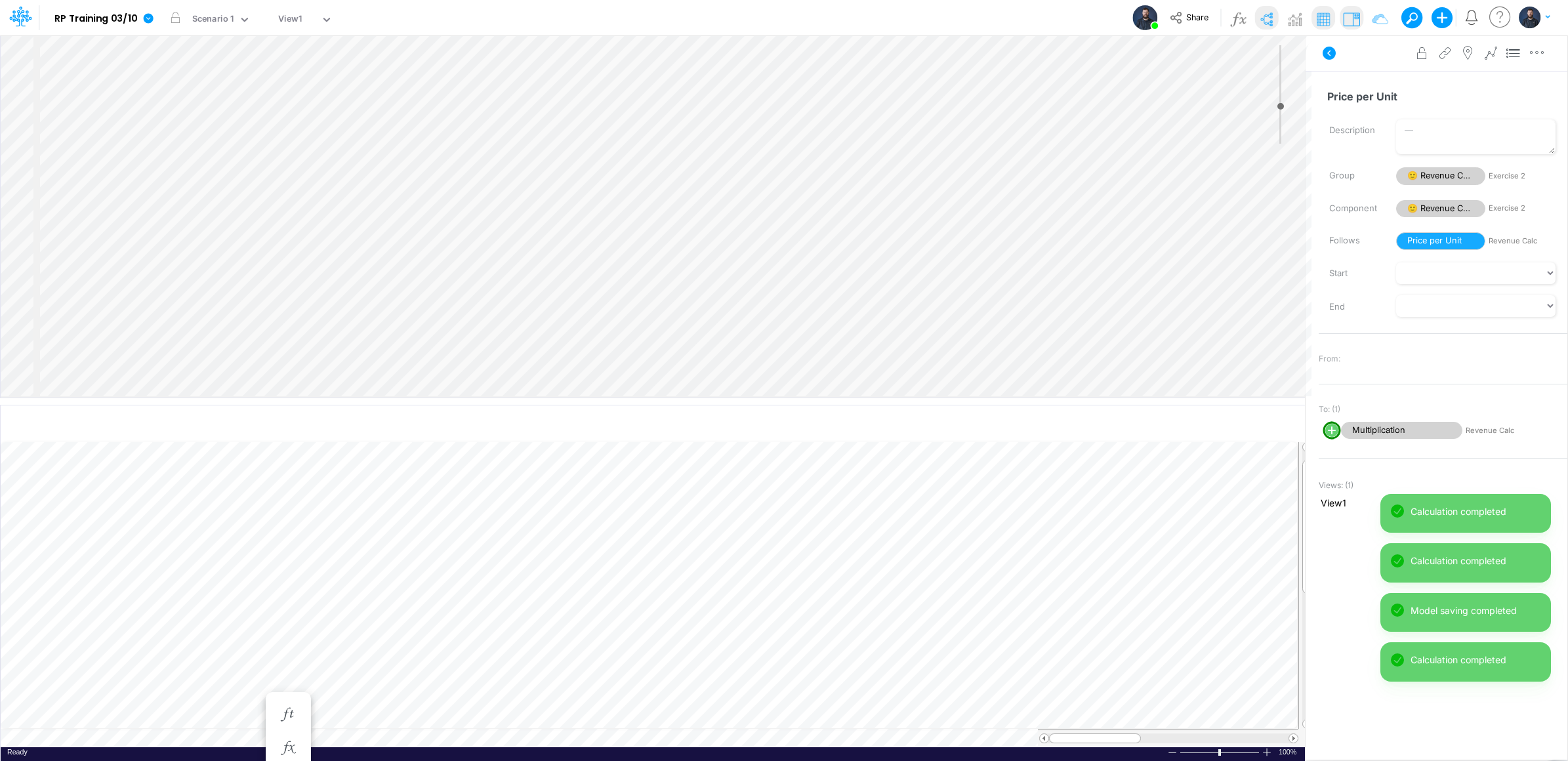
scroll to position [0, 1]
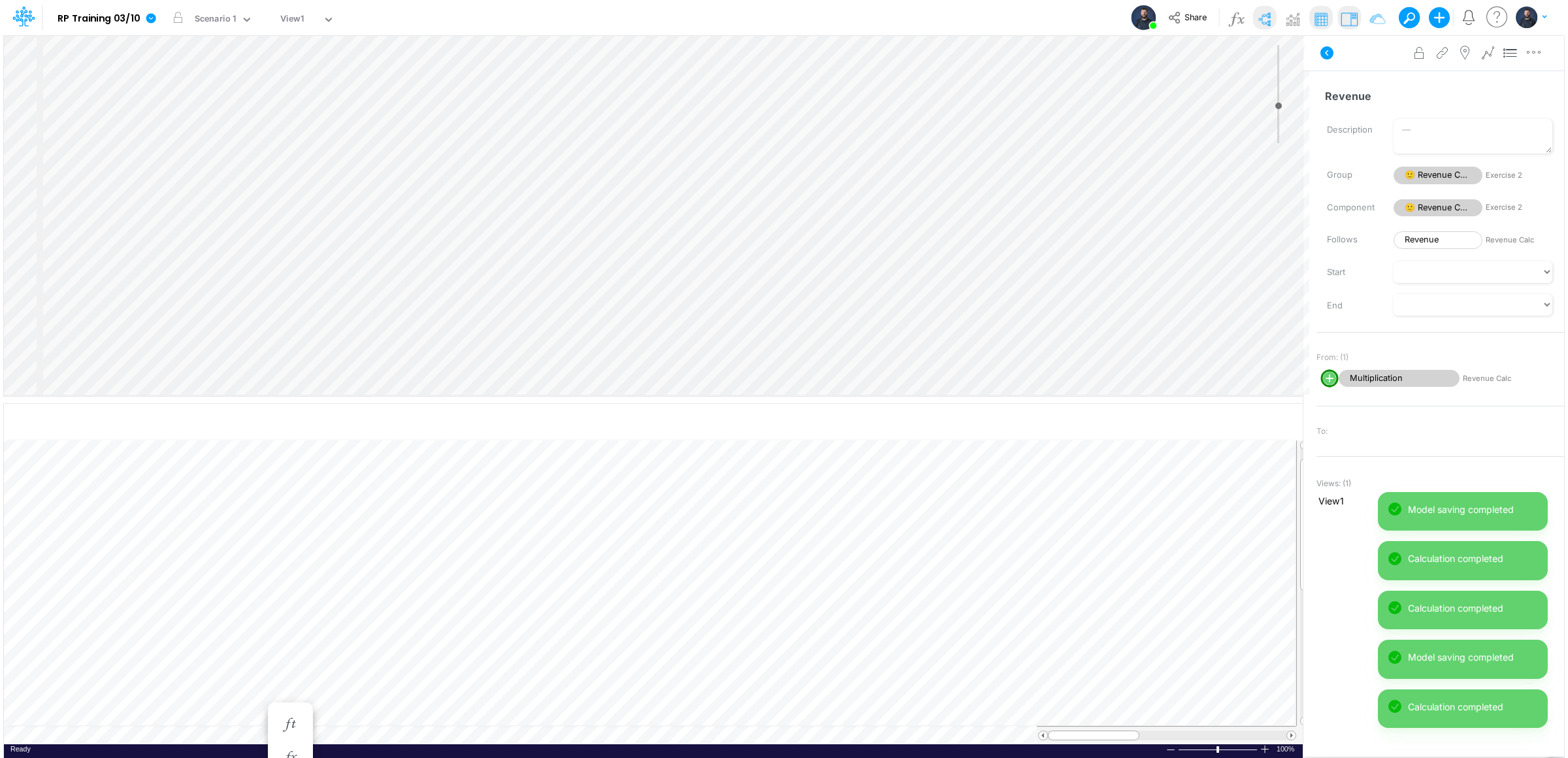
scroll to position [0, 1]
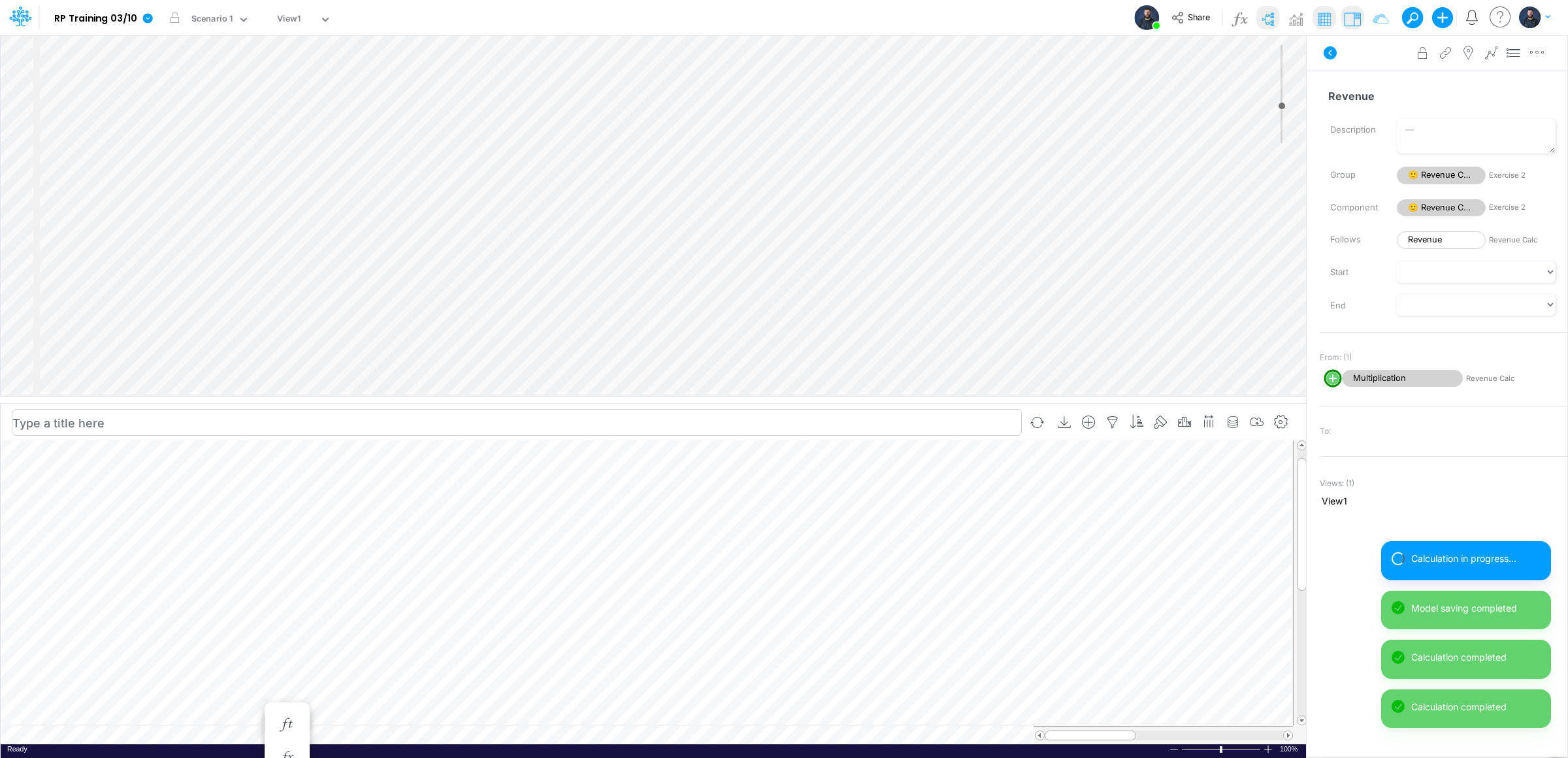
select select "1"
select select "Multiply"
select select "Add"
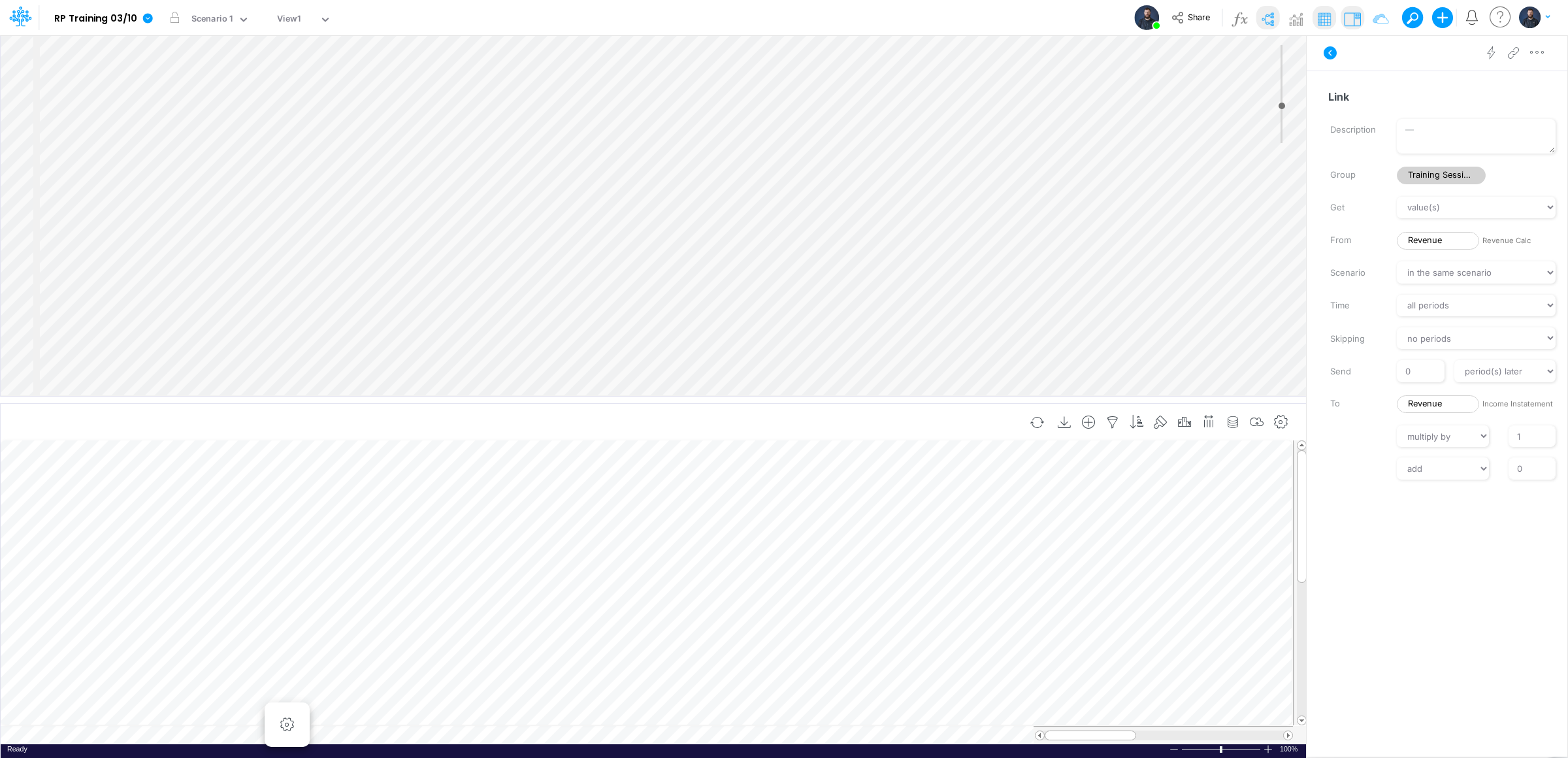
scroll to position [0, 1]
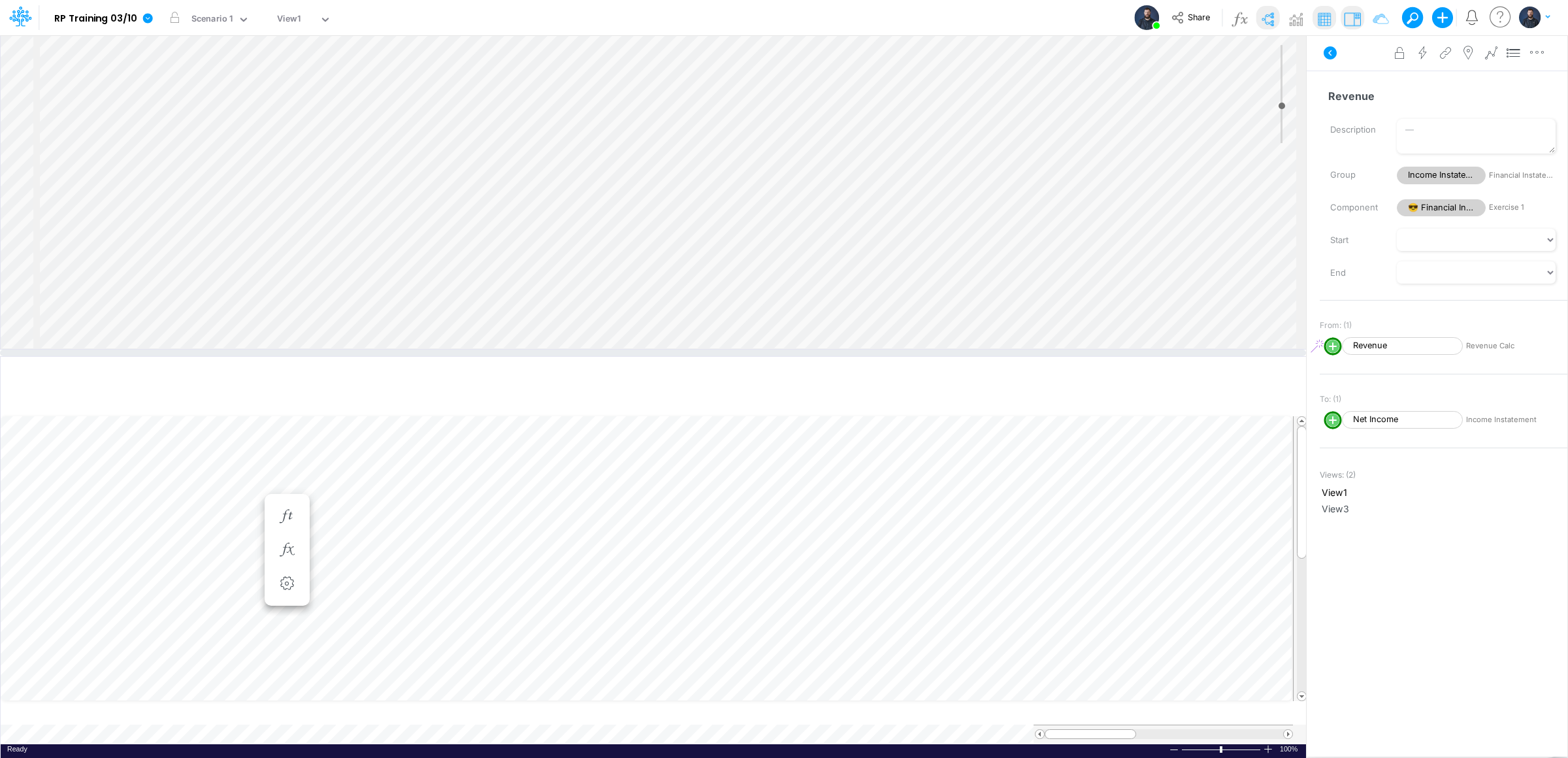
drag, startPoint x: 389, startPoint y: 399, endPoint x: 389, endPoint y: 352, distance: 47.0
click at [389, 352] on div at bounding box center [653, 352] width 1306 height 6
click at [289, 548] on icon "button" at bounding box center [286, 549] width 20 height 14
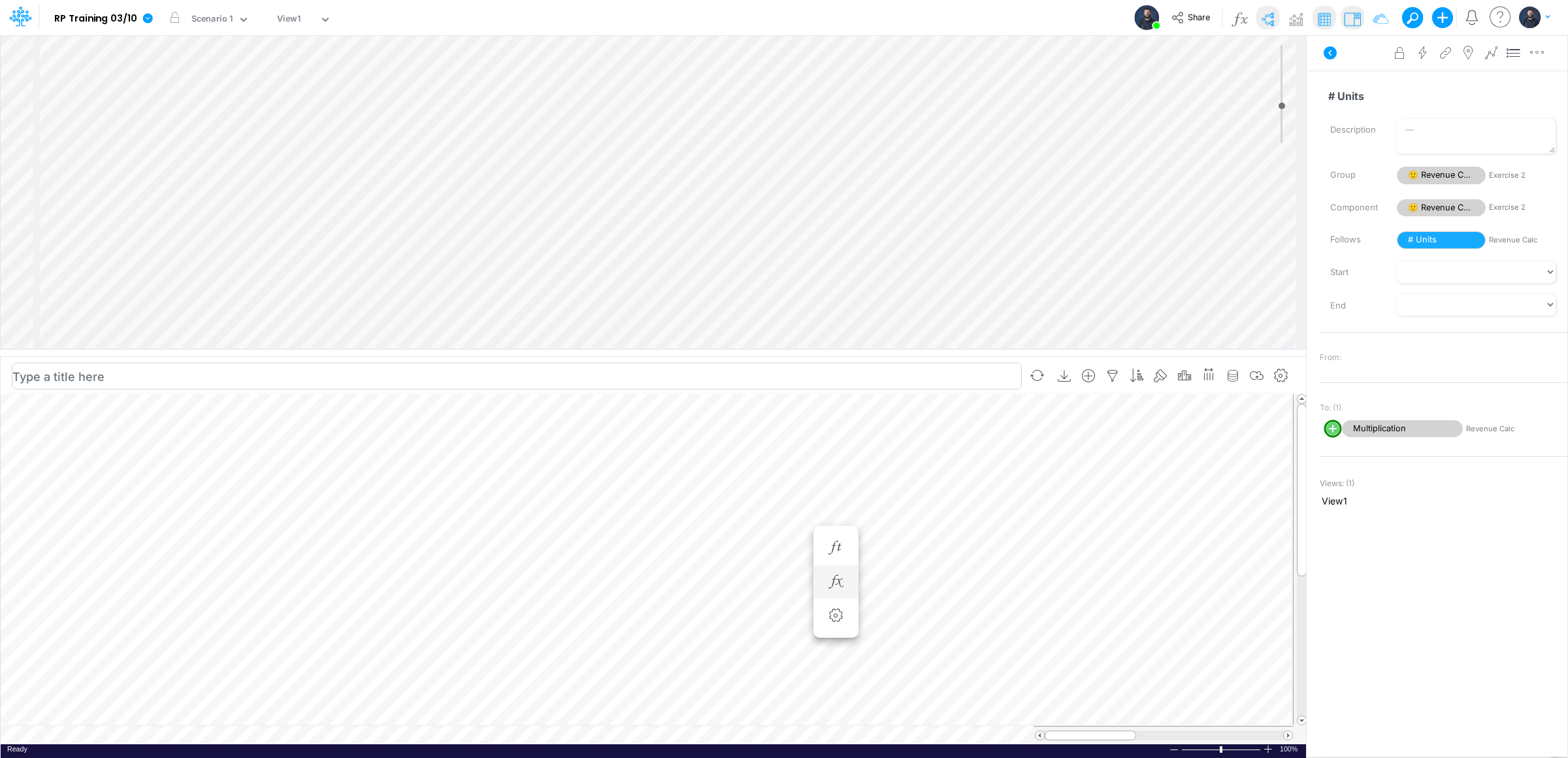
scroll to position [0, 1]
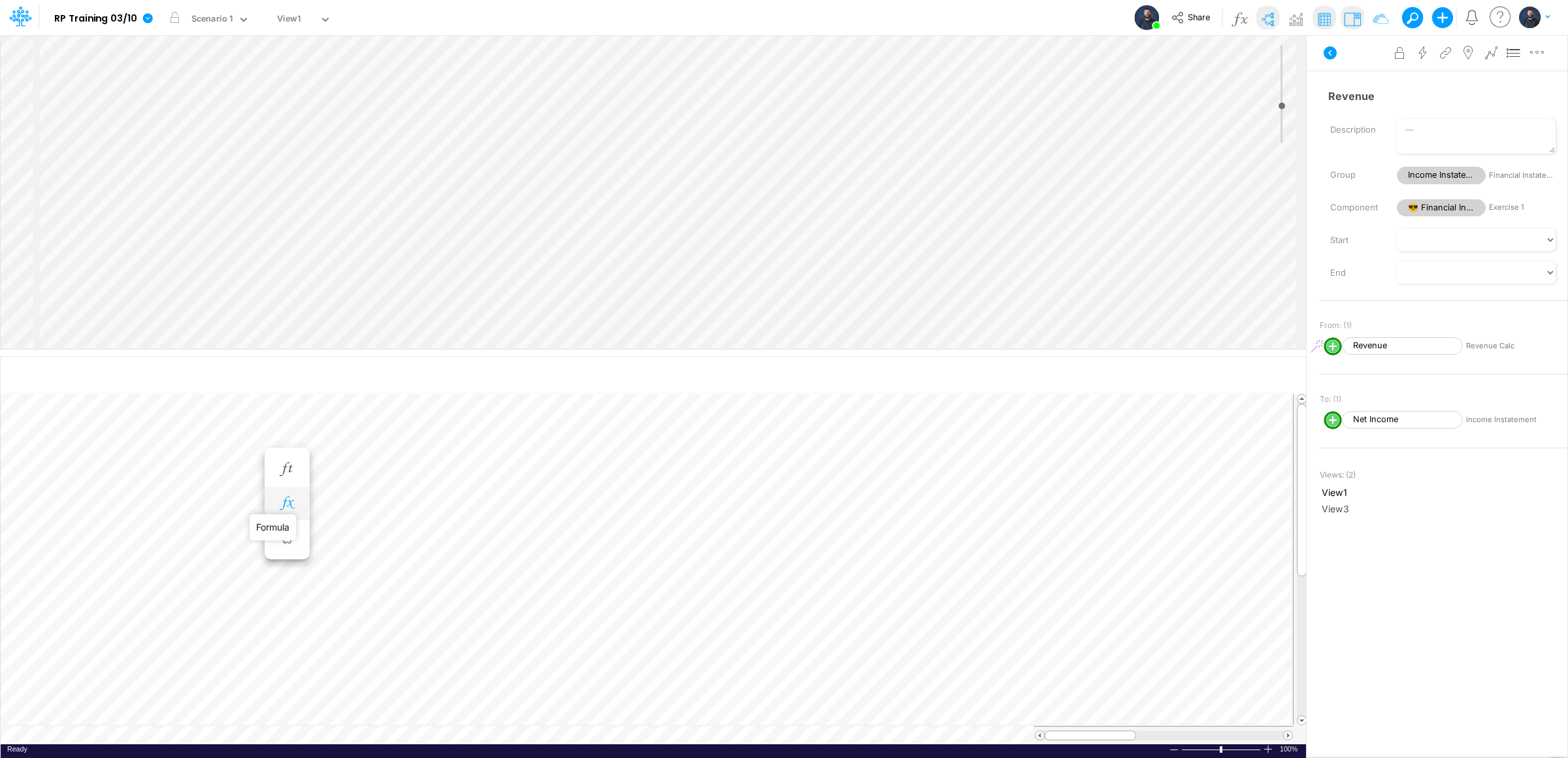
click at [285, 500] on icon "button" at bounding box center [286, 503] width 20 height 14
click at [477, 537] on icon at bounding box center [480, 537] width 20 height 14
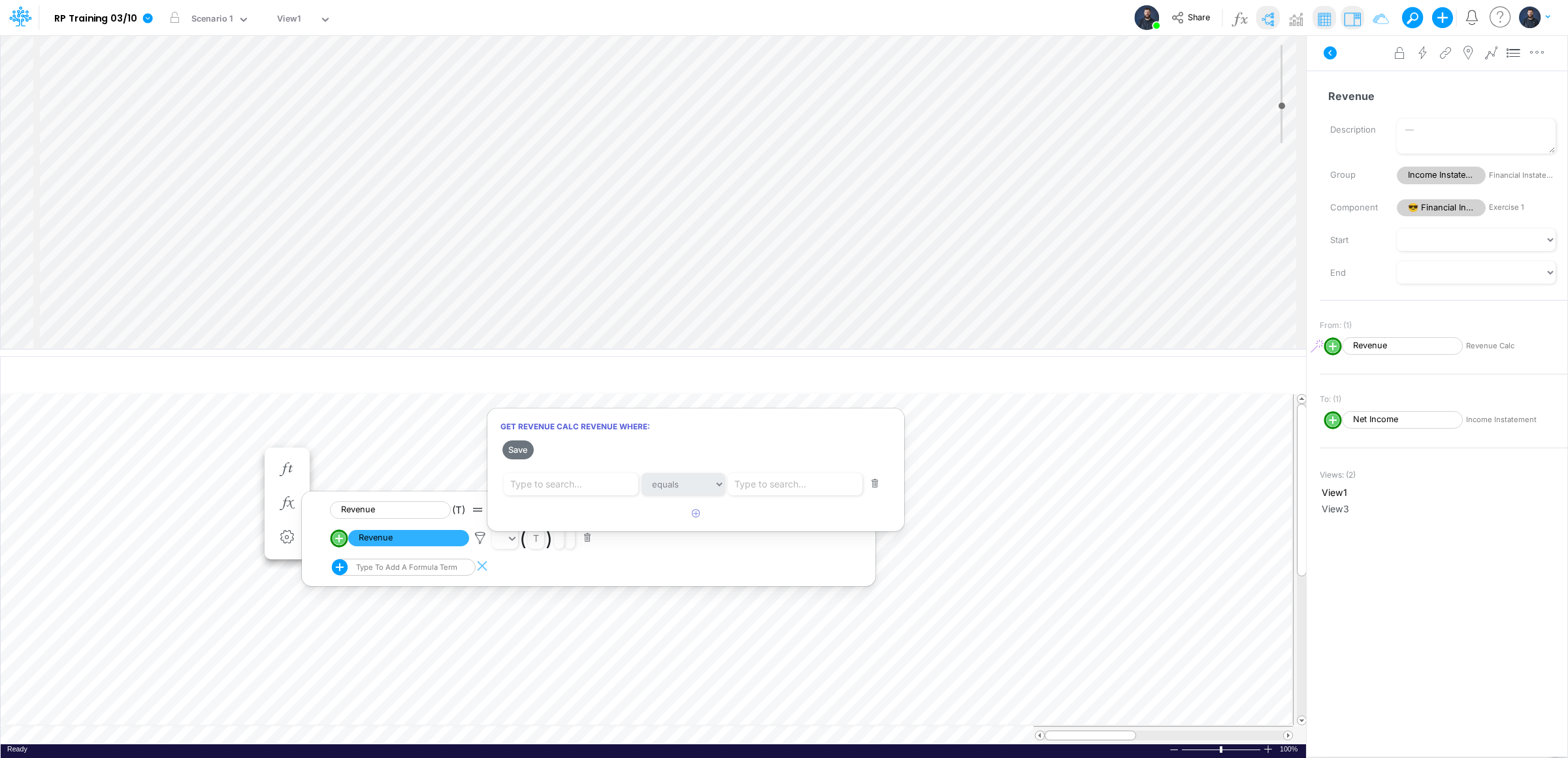
click at [874, 487] on button "button" at bounding box center [875, 484] width 26 height 18
click at [519, 445] on button "Save" at bounding box center [517, 450] width 31 height 19
click at [676, 684] on div at bounding box center [784, 382] width 1568 height 751
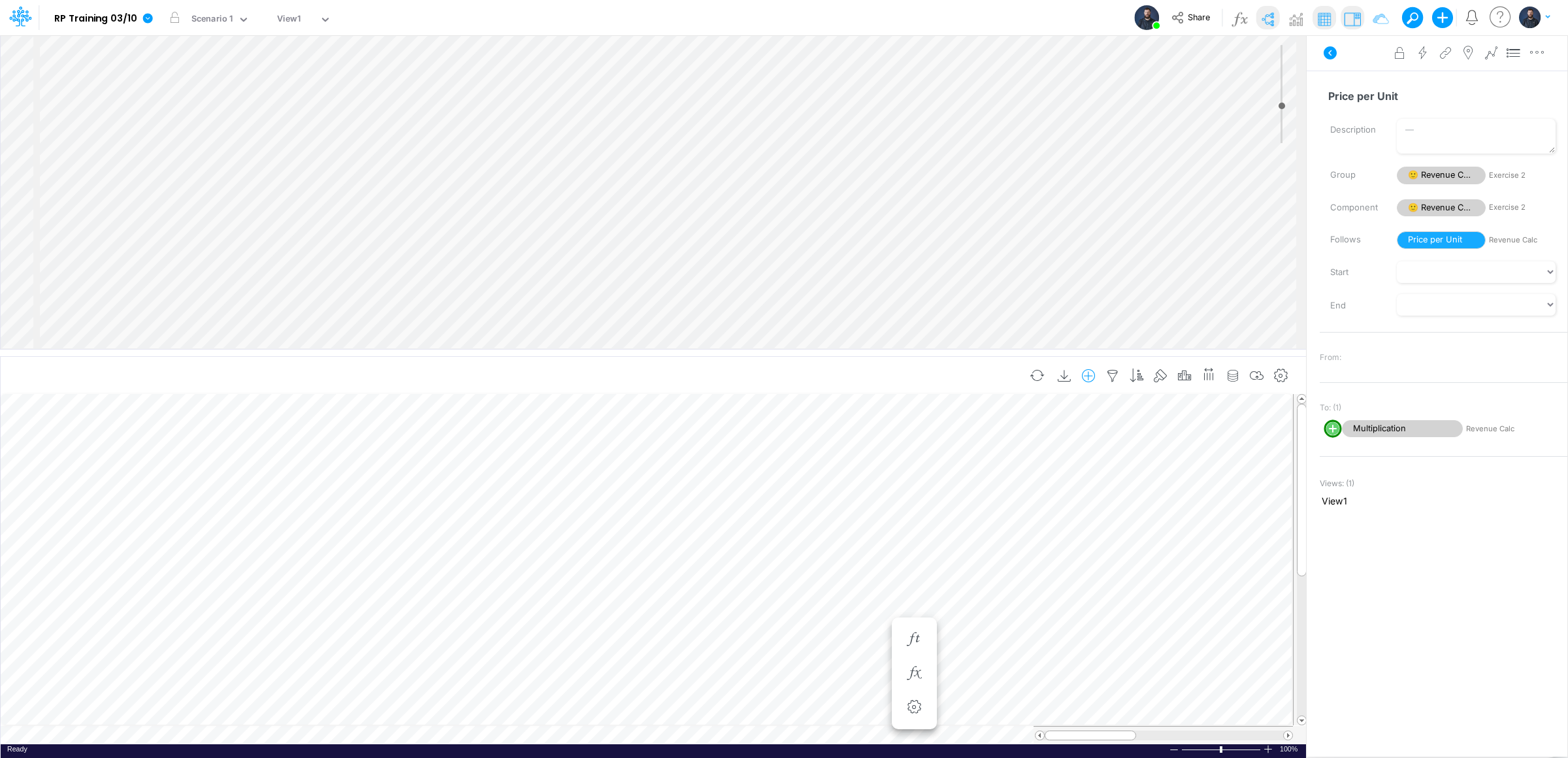
click at [1084, 372] on icon "button" at bounding box center [1088, 375] width 20 height 14
click at [986, 450] on p "Revenue Calc" at bounding box center [989, 453] width 66 height 15
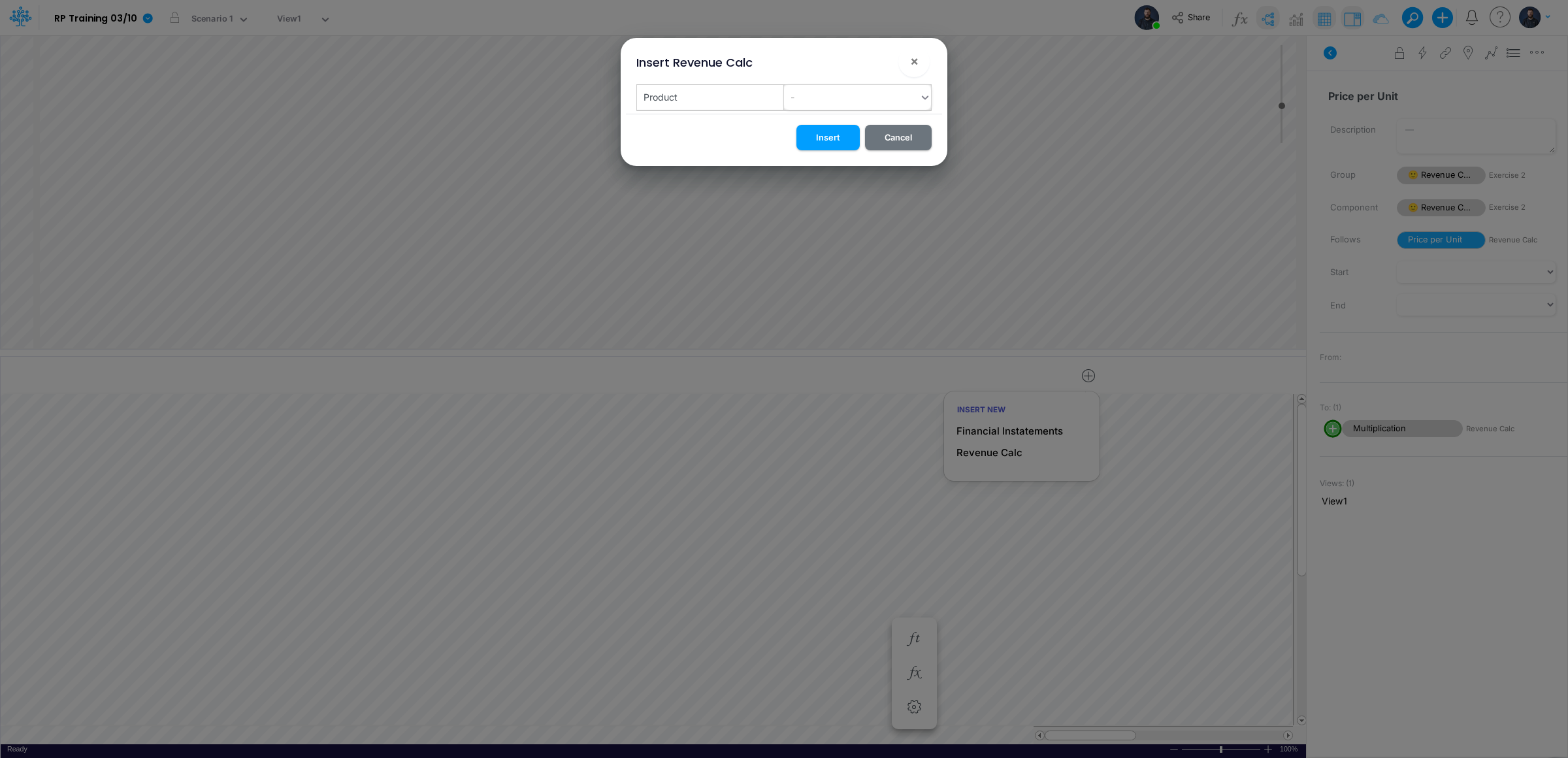
click at [831, 100] on div "-" at bounding box center [851, 96] width 136 height 22
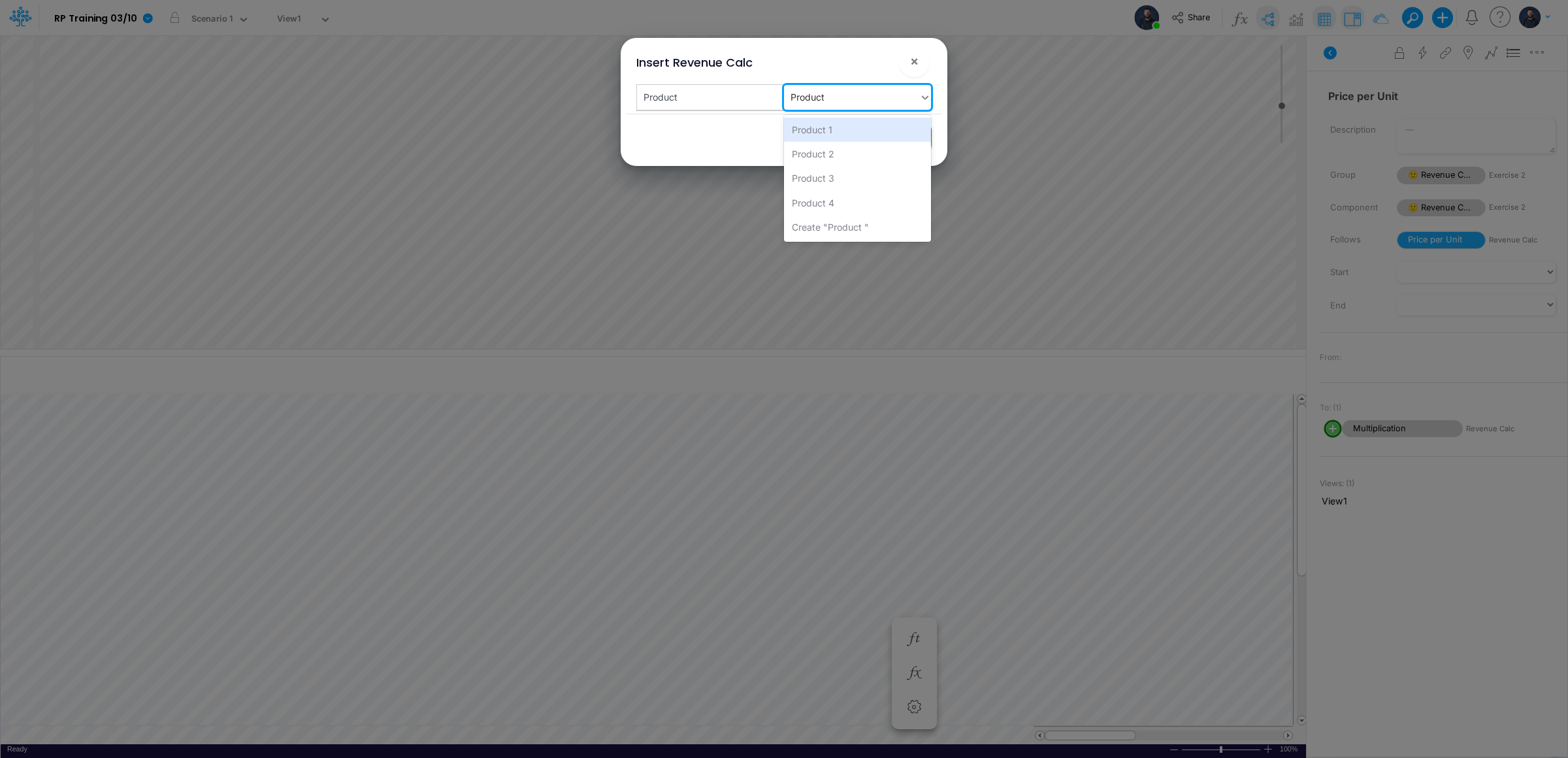
type input "Product 5"
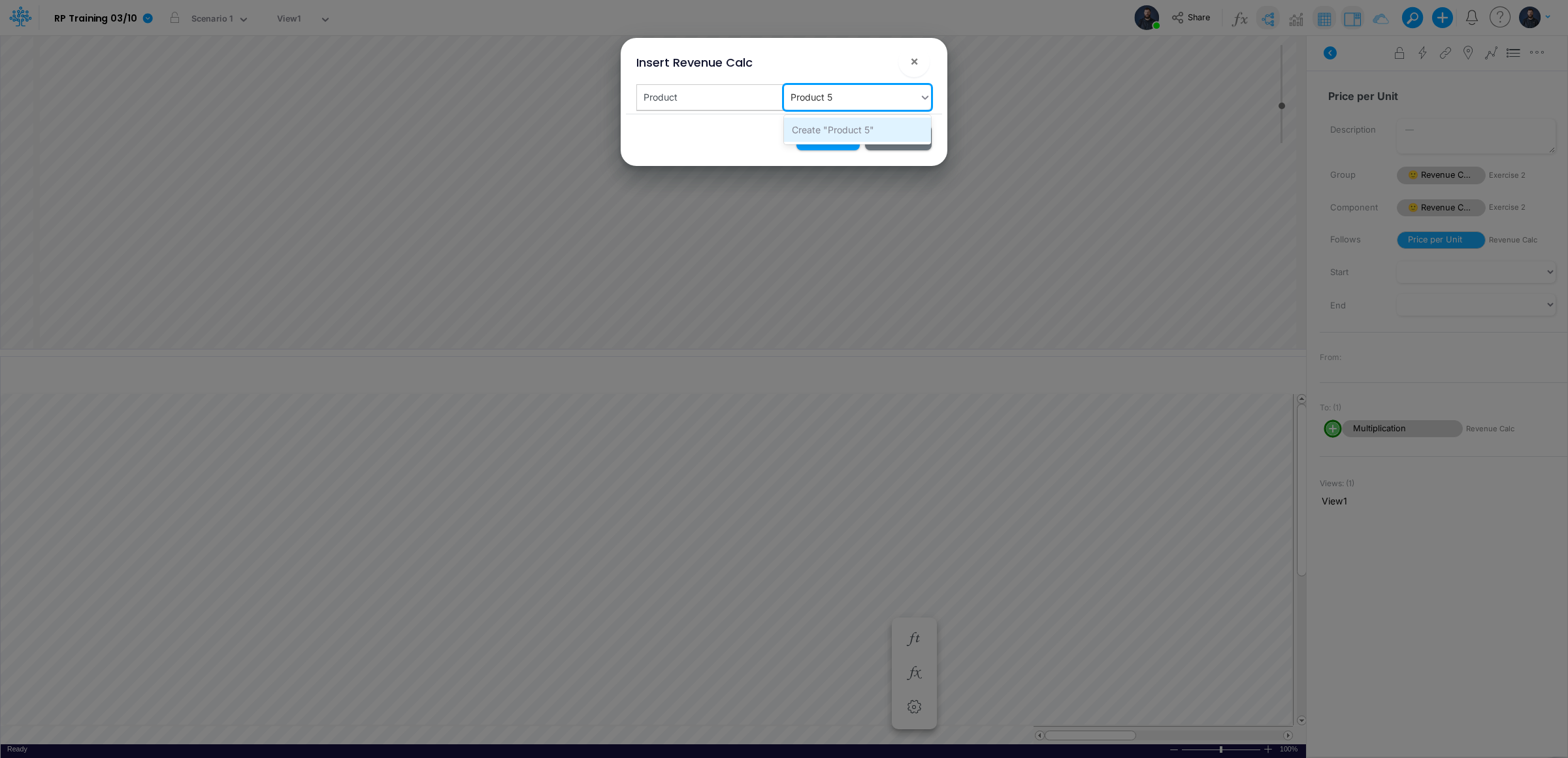
click at [856, 129] on div "Create "Product 5"" at bounding box center [857, 130] width 147 height 24
click at [838, 140] on button "Insert" at bounding box center [827, 138] width 63 height 26
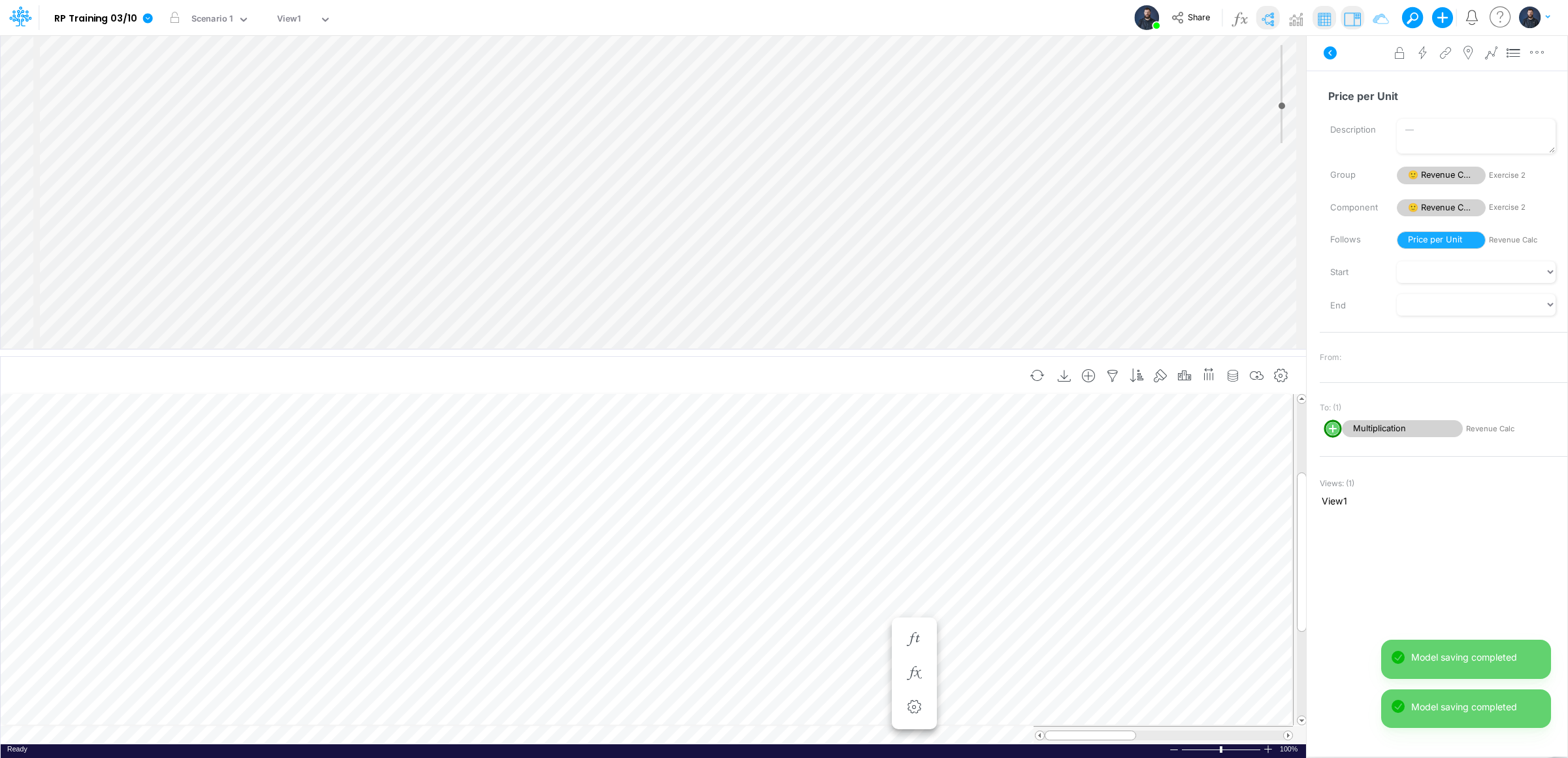
scroll to position [0, 1]
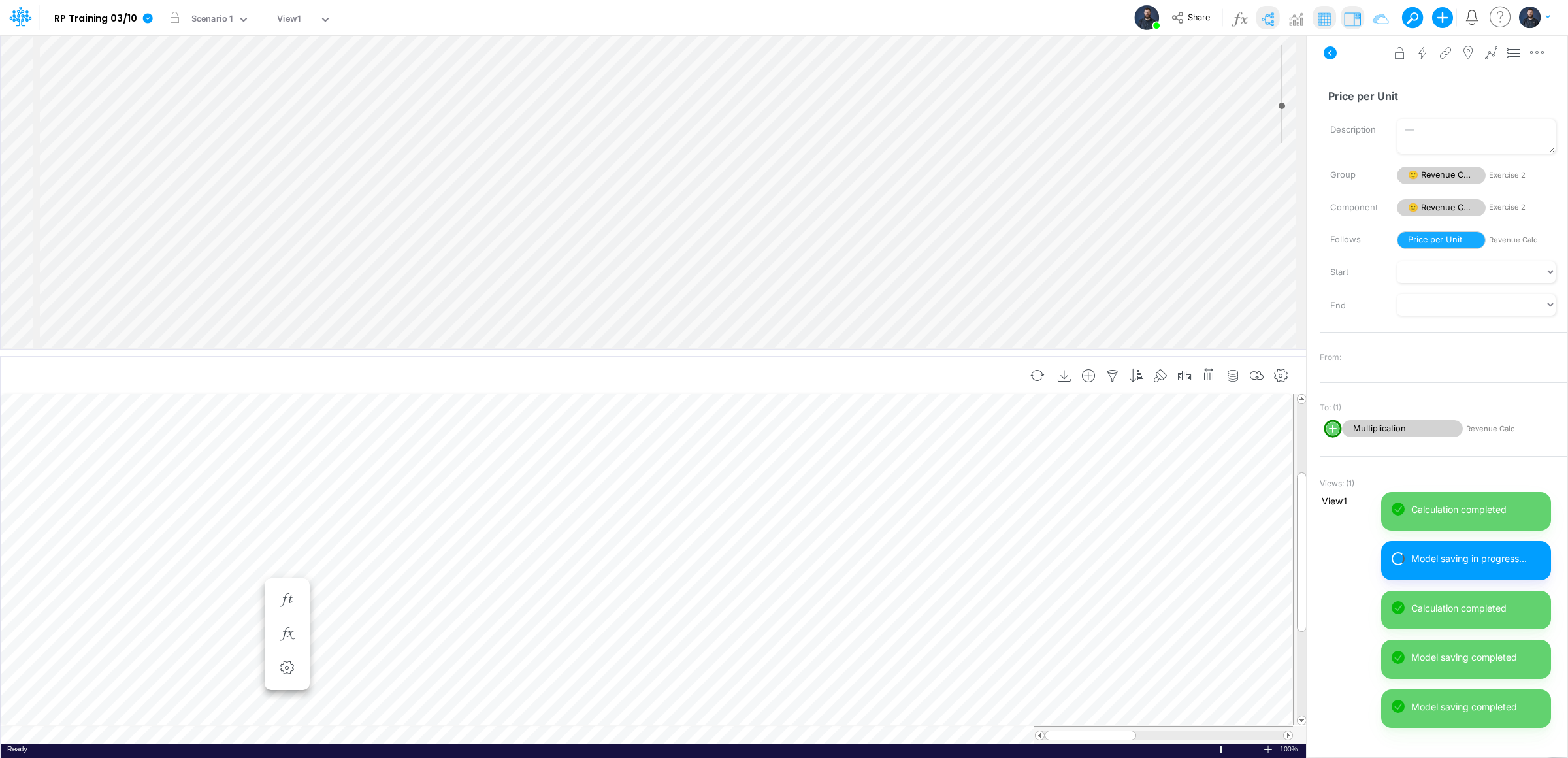
scroll to position [0, 1]
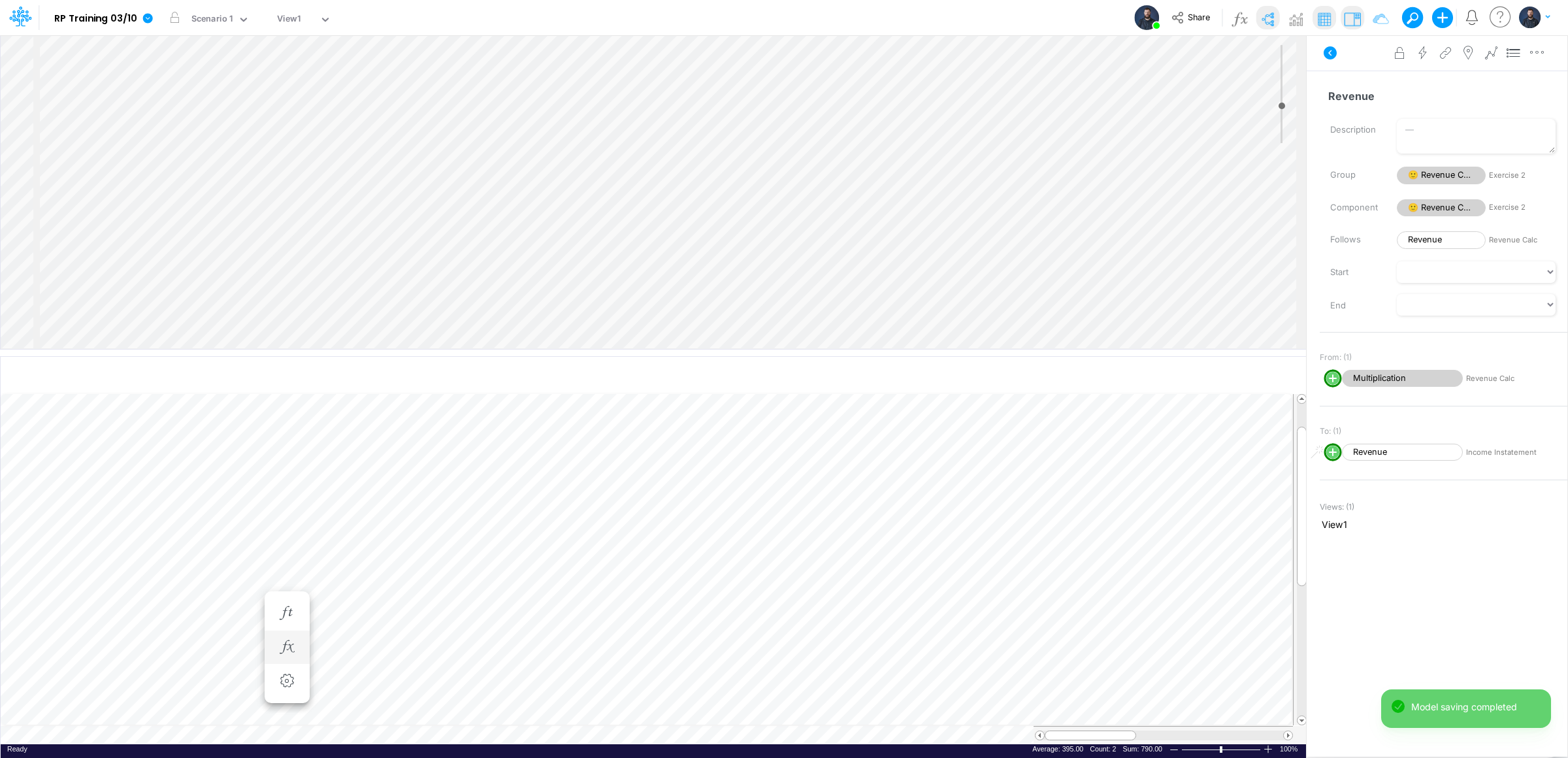
scroll to position [0, 1]
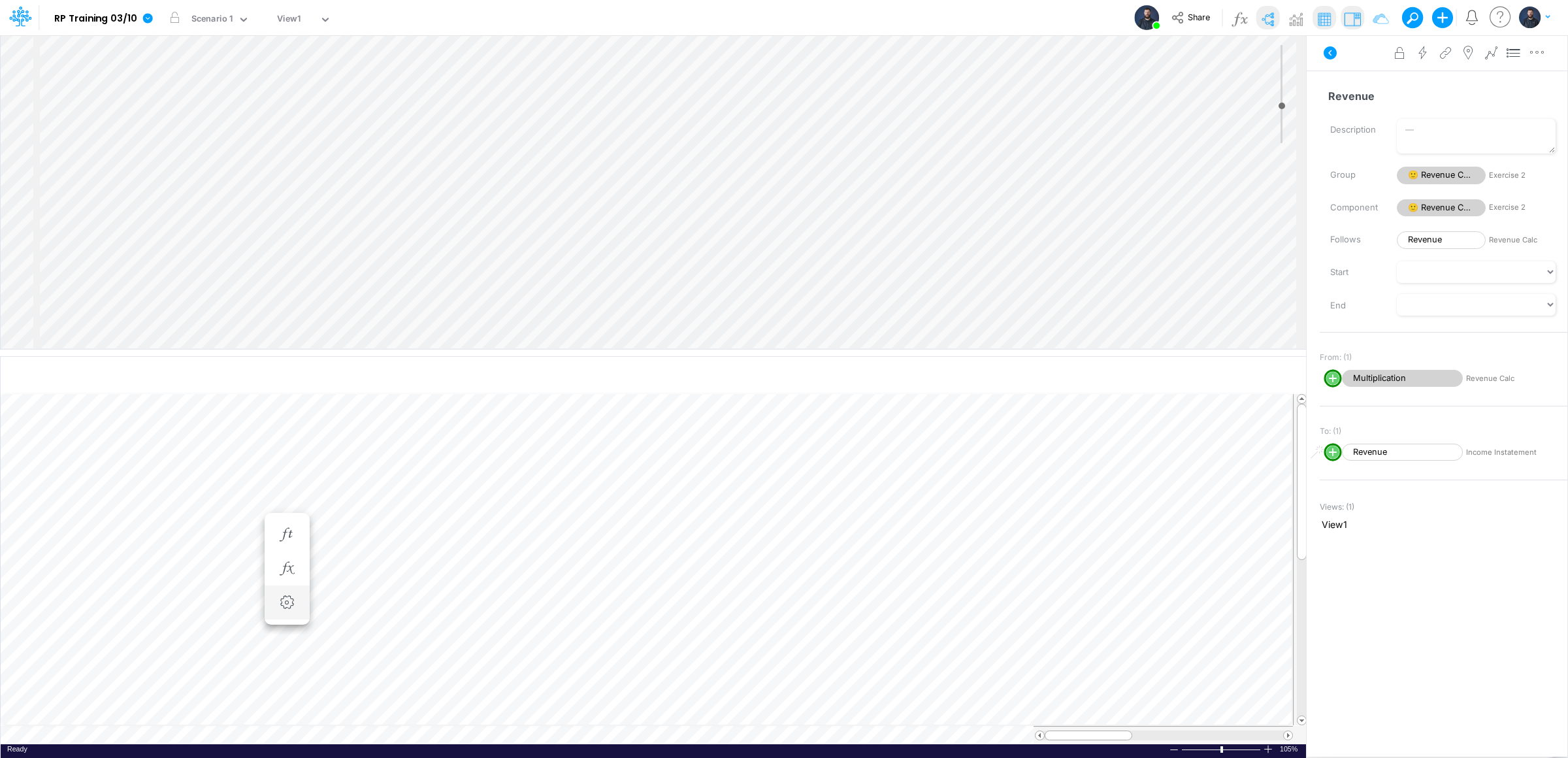
scroll to position [0, 1]
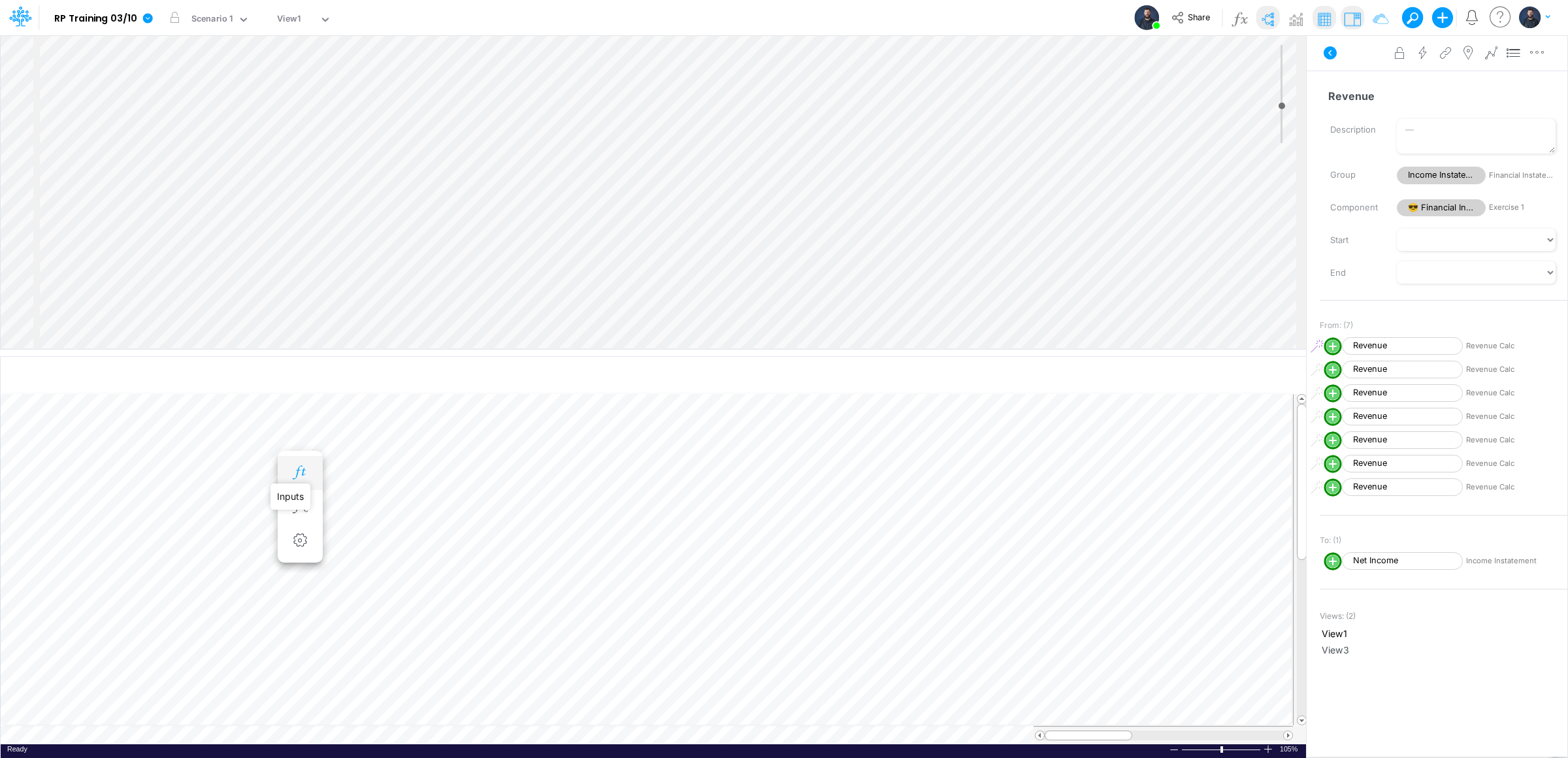
click at [296, 476] on icon "button" at bounding box center [300, 472] width 20 height 14
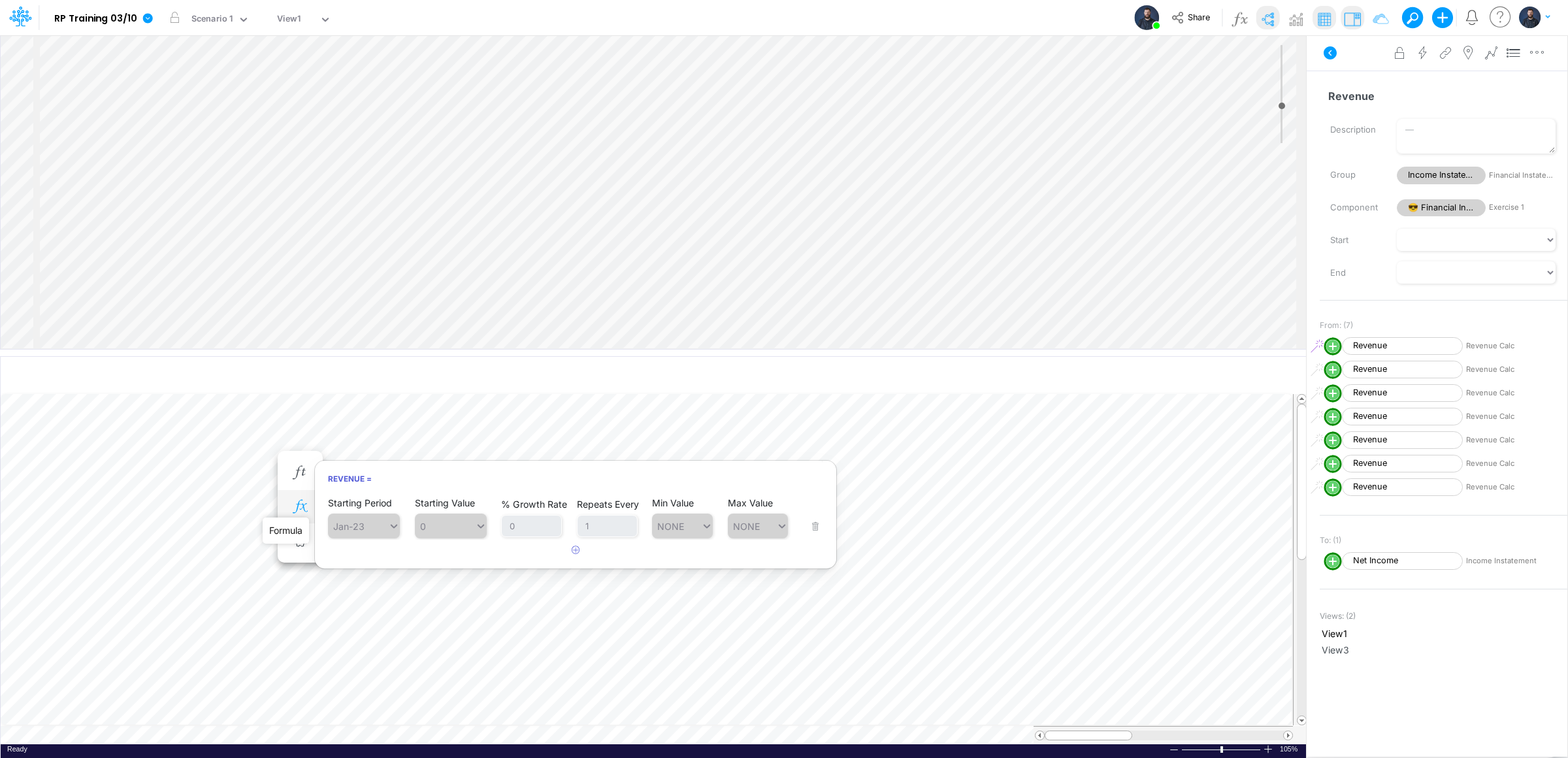
click at [296, 504] on icon "button" at bounding box center [300, 506] width 20 height 14
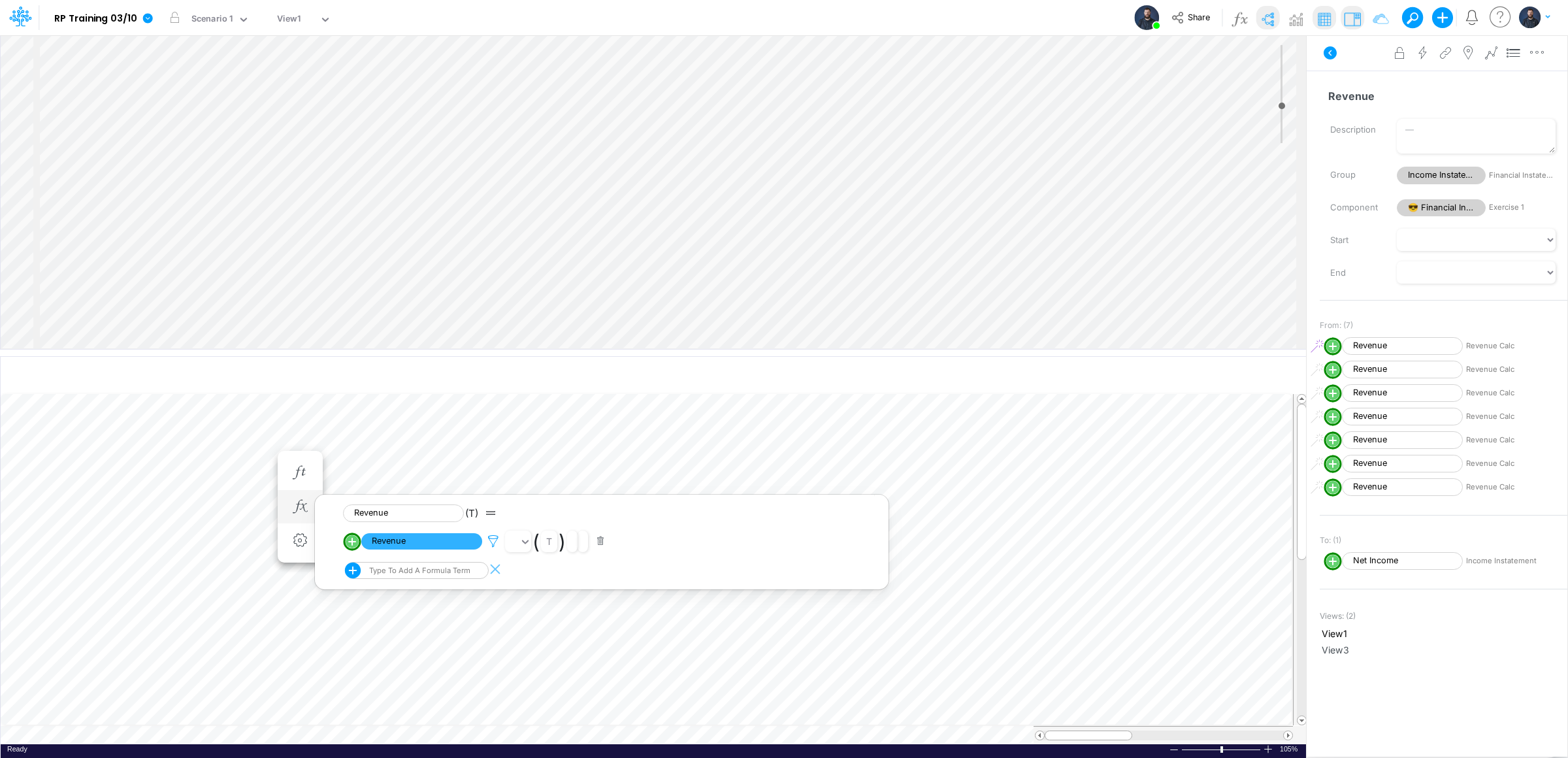
click at [494, 544] on icon at bounding box center [493, 540] width 20 height 14
click at [709, 485] on icon "button" at bounding box center [709, 481] width 9 height 9
click at [603, 477] on div "Type to search..." at bounding box center [586, 487] width 140 height 22
click at [603, 477] on div "Type to search..." at bounding box center [586, 487] width 140 height 22
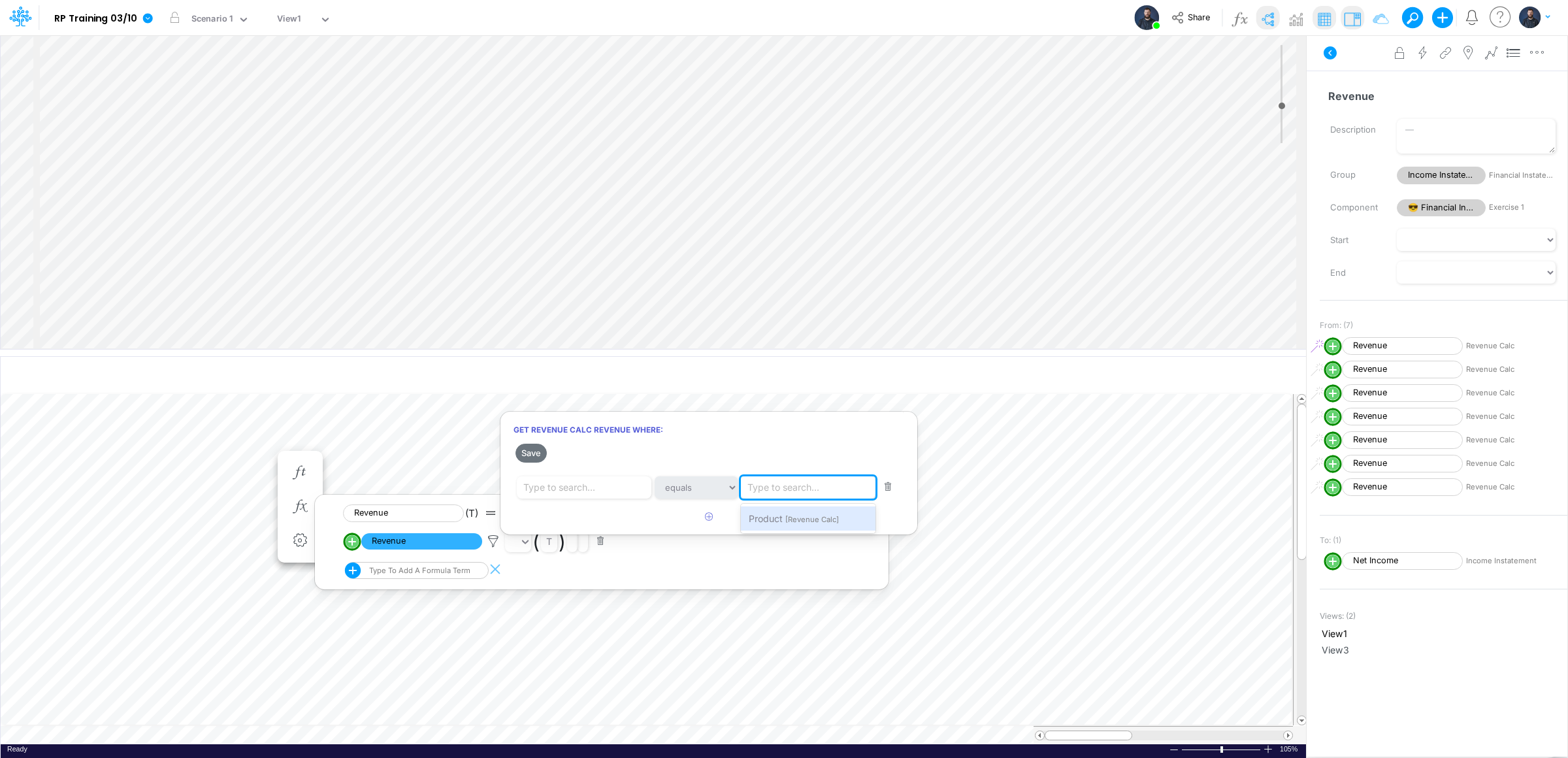
click at [757, 482] on div "Type to search..." at bounding box center [784, 486] width 72 height 14
click at [783, 522] on div "Product [Revenue Calc]" at bounding box center [808, 518] width 135 height 24
click at [607, 482] on div "Type to search..." at bounding box center [586, 487] width 140 height 22
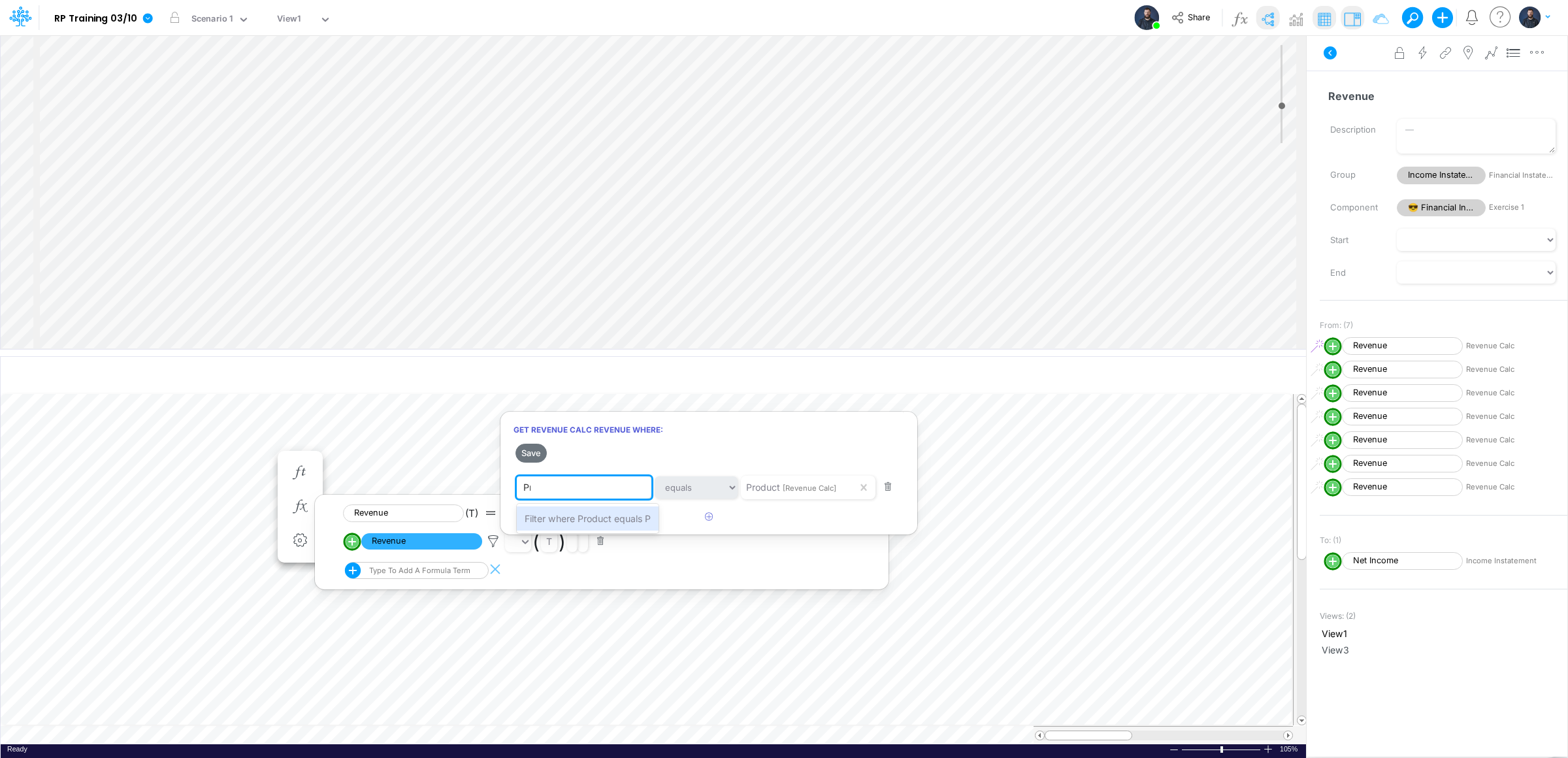
type input "Pro"
type input "Product 1"
click at [614, 520] on span "Filter where Product equals Product 1" at bounding box center [605, 518] width 161 height 11
click at [527, 450] on button "Save" at bounding box center [531, 453] width 31 height 19
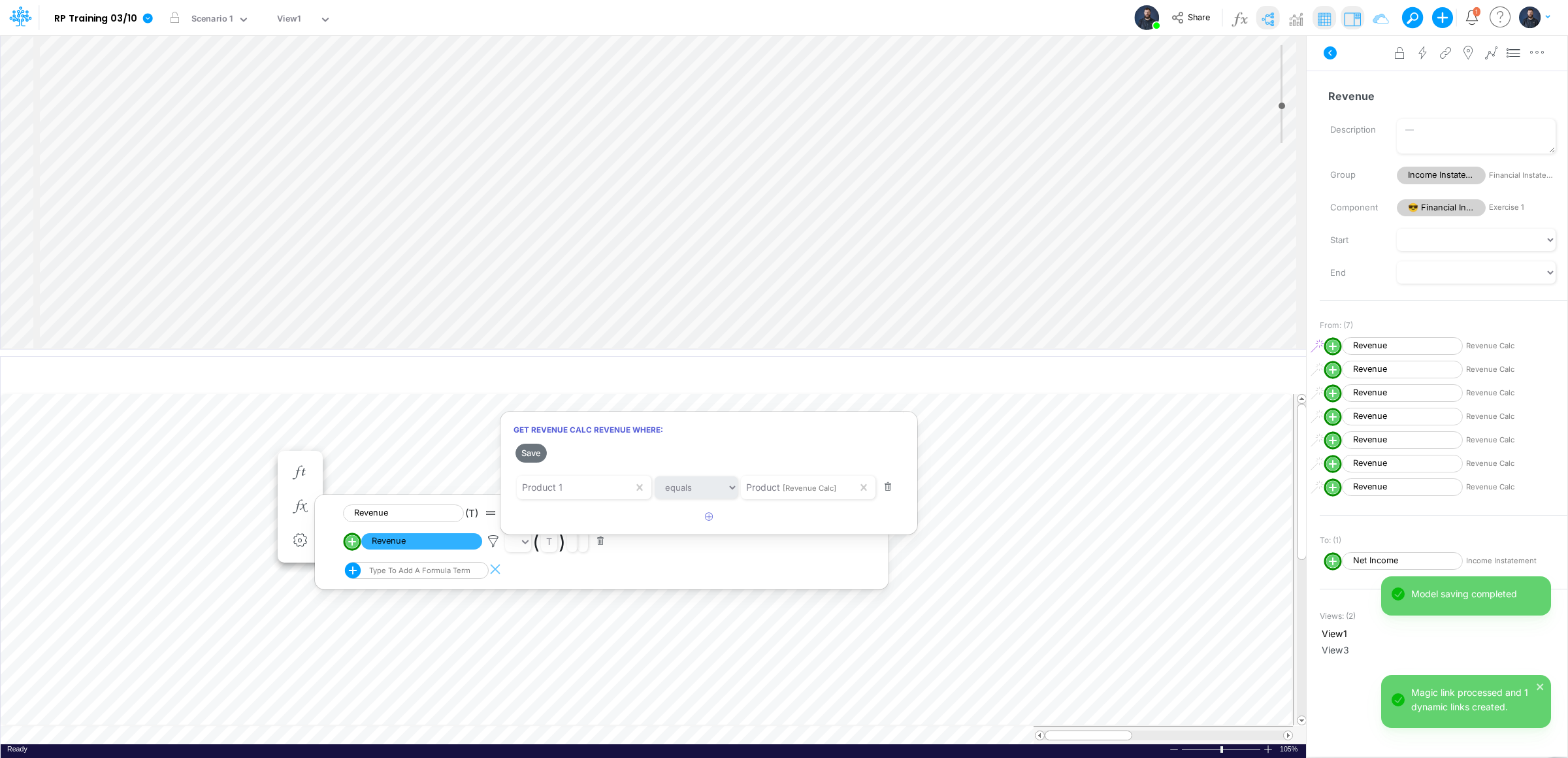
click at [393, 465] on div at bounding box center [784, 382] width 1568 height 751
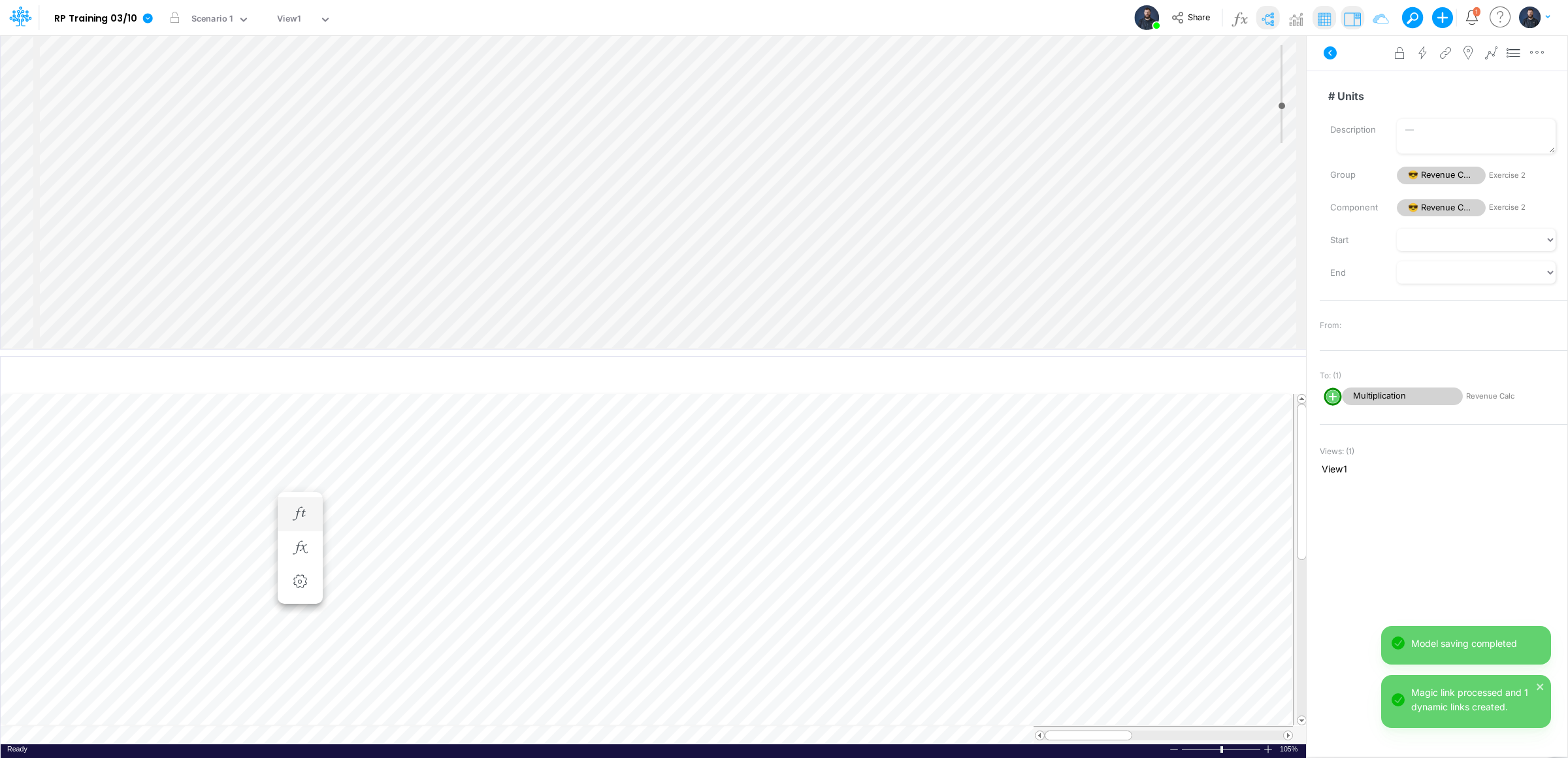
scroll to position [0, 1]
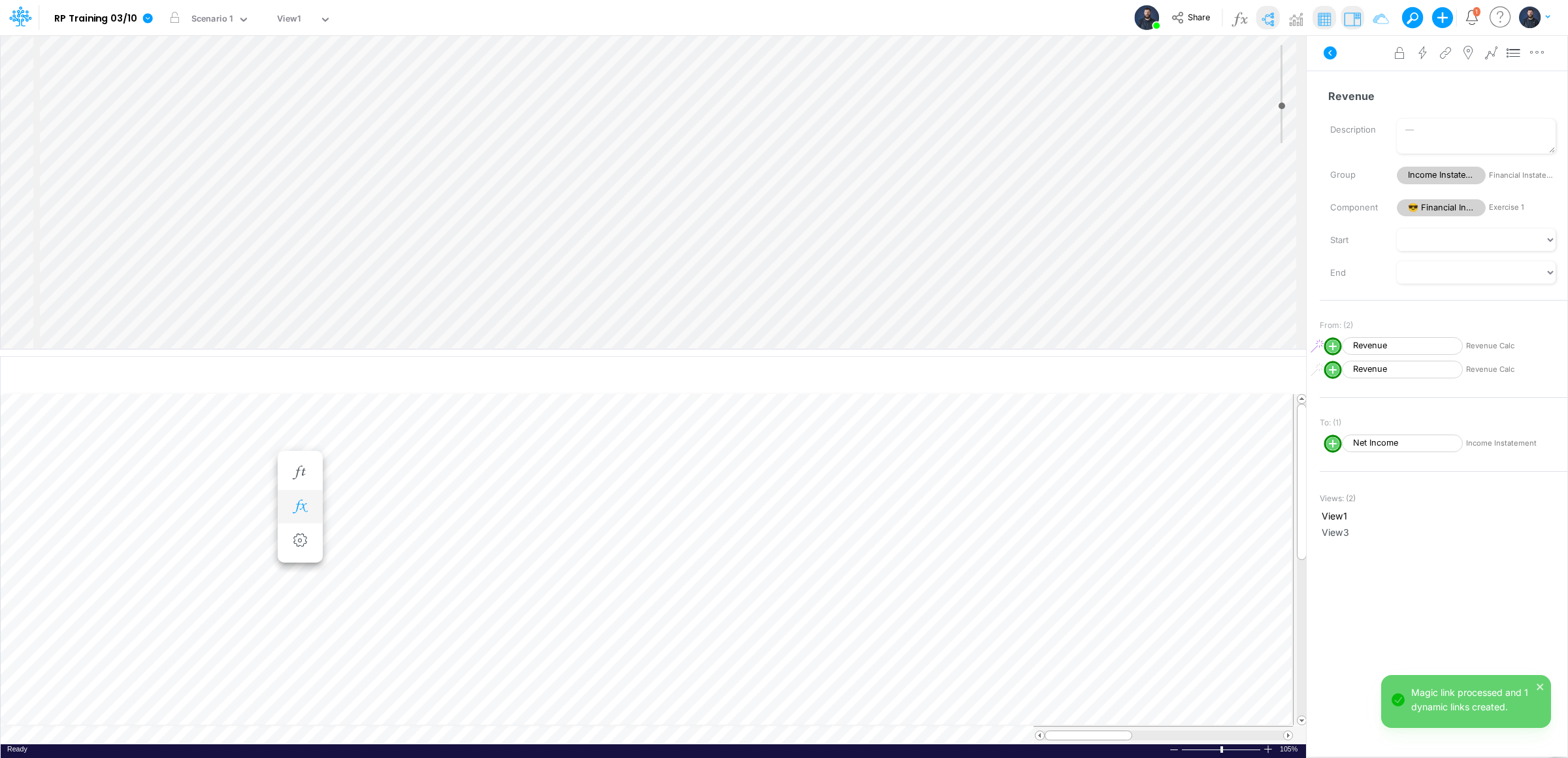
click at [299, 505] on icon "button" at bounding box center [300, 506] width 20 height 14
click at [352, 543] on line "circle with outer border" at bounding box center [352, 541] width 0 height 6
select select "1"
select select "Multiply"
select select "Add"
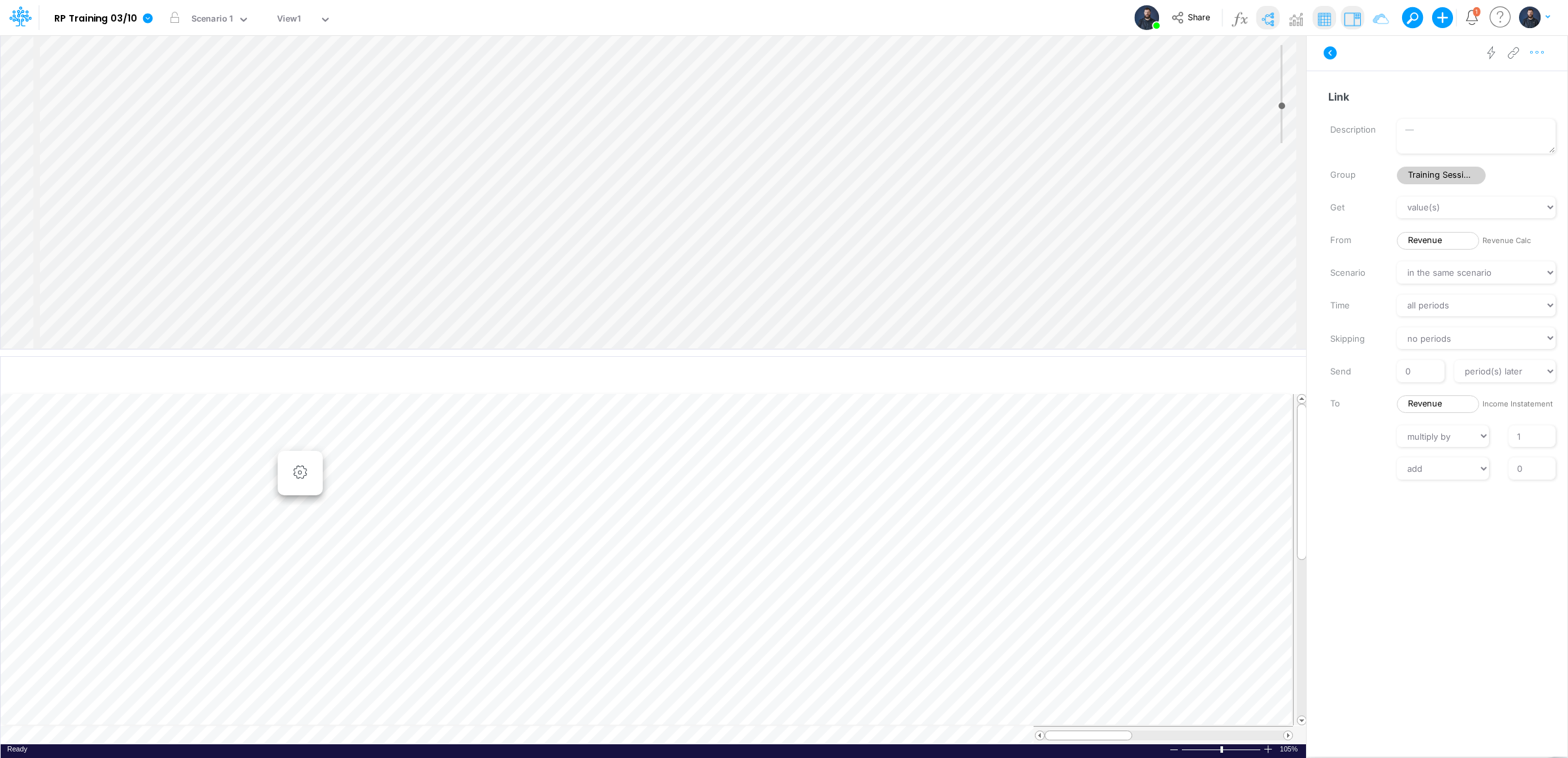
click at [1537, 53] on icon "button" at bounding box center [1537, 52] width 20 height 14
click at [1430, 103] on span "Delete" at bounding box center [1432, 108] width 27 height 11
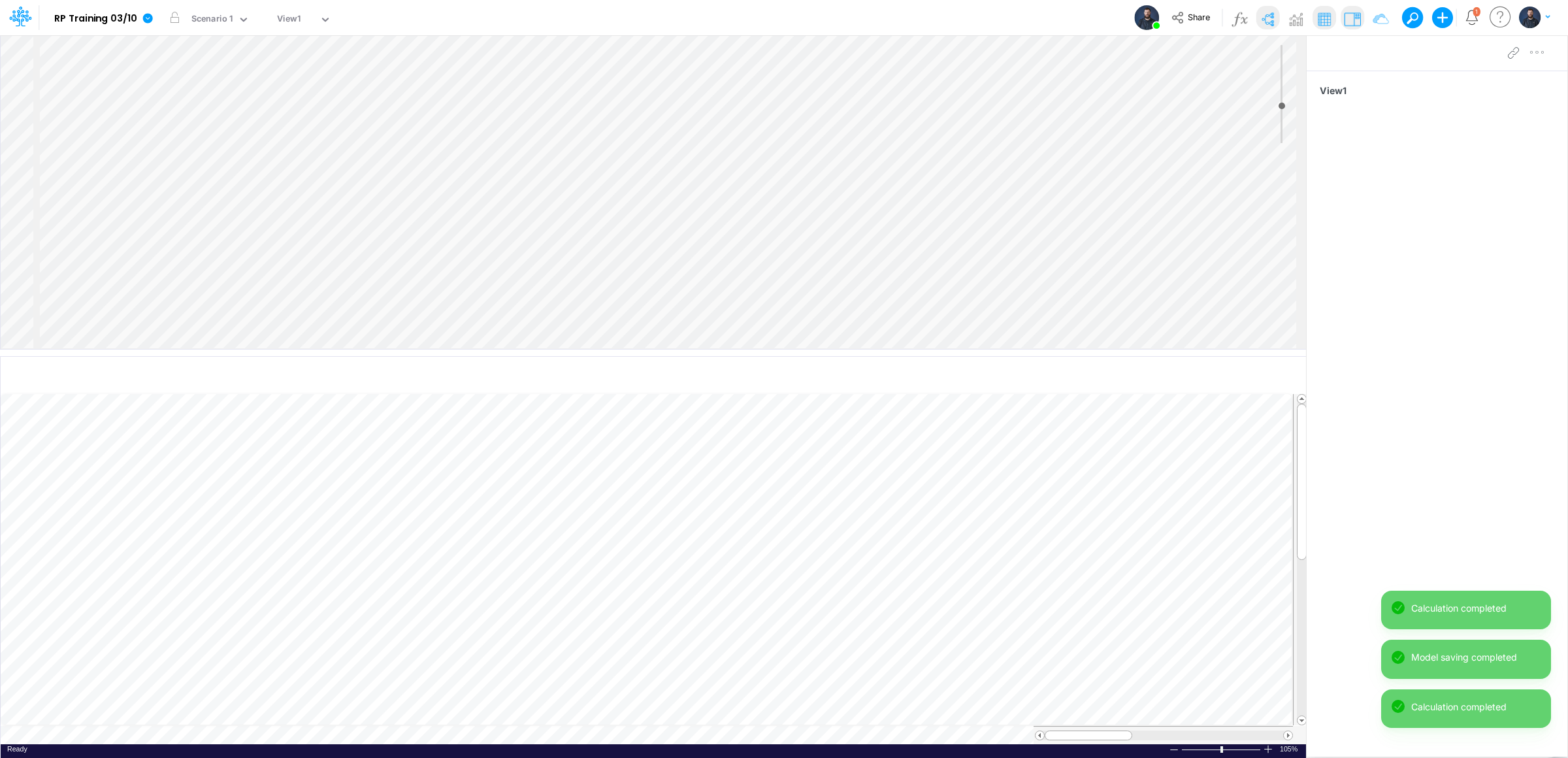
click at [217, 116] on div "Insert node Component Variable Constant Group Addition Subtraction Multiplicati…" at bounding box center [653, 191] width 1305 height 313
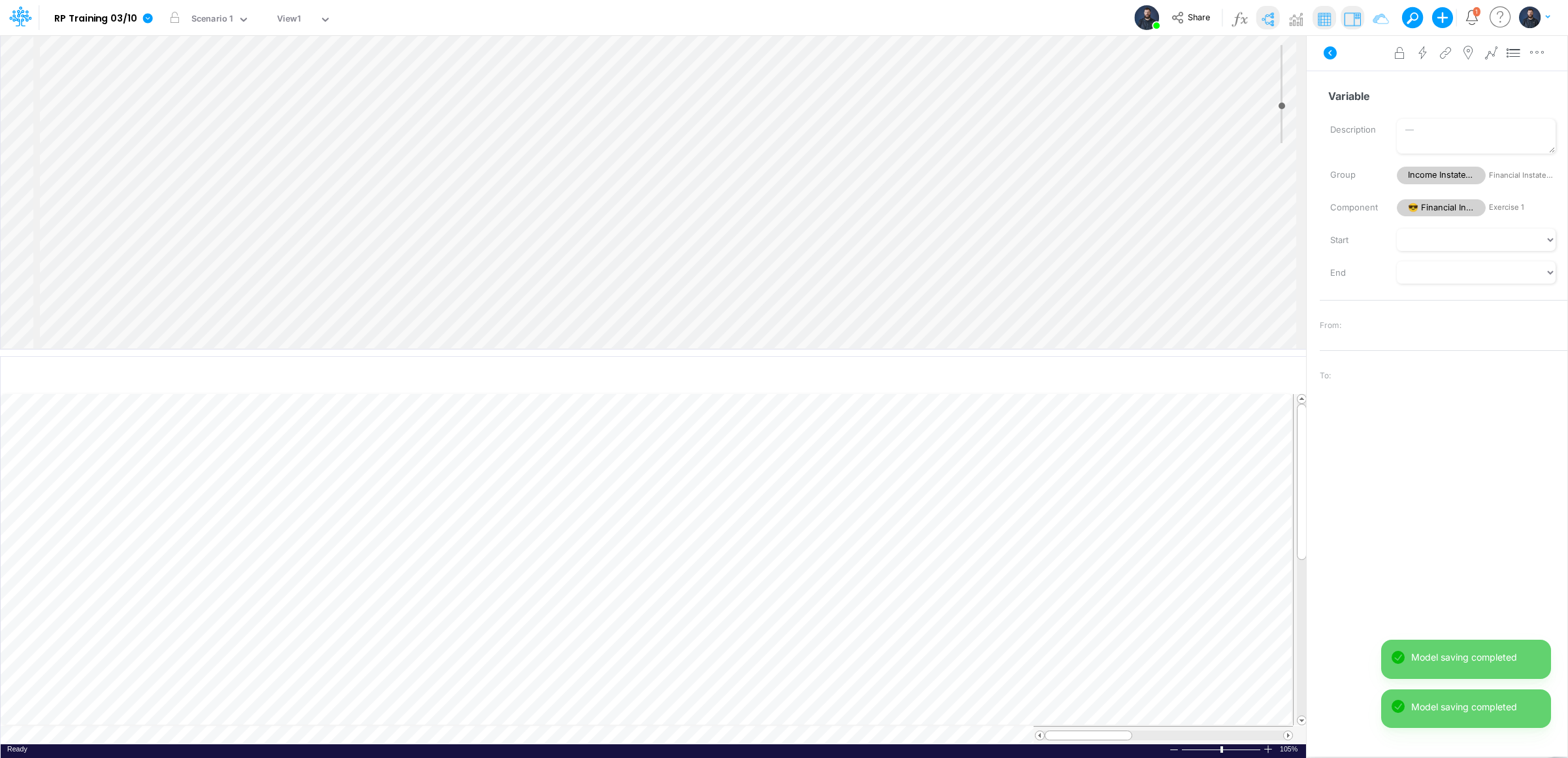
click at [258, 196] on div "Insert child node Variable Constant Group Addition Subtraction Multiplication D…" at bounding box center [653, 191] width 1305 height 313
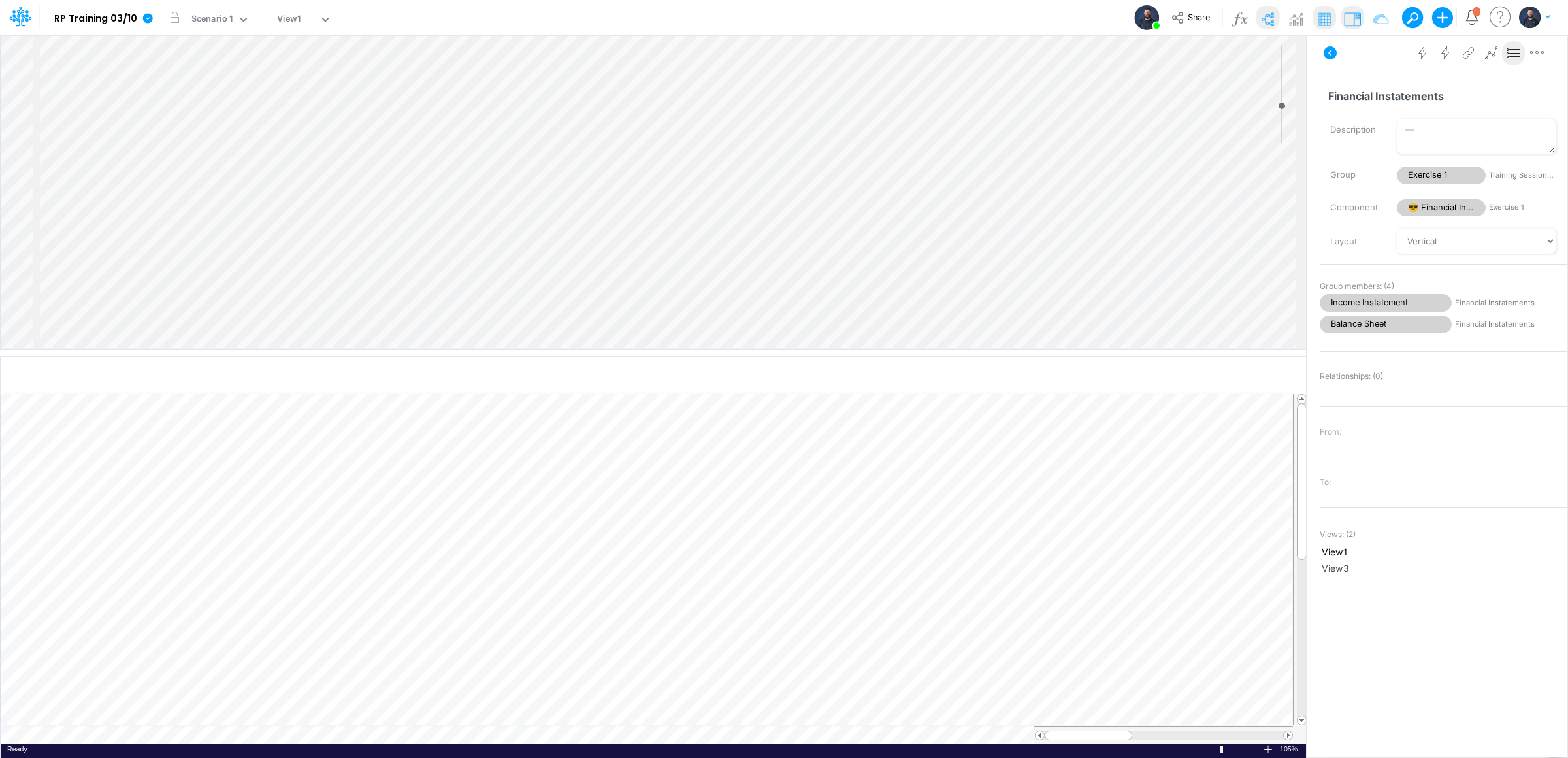
scroll to position [0, 1]
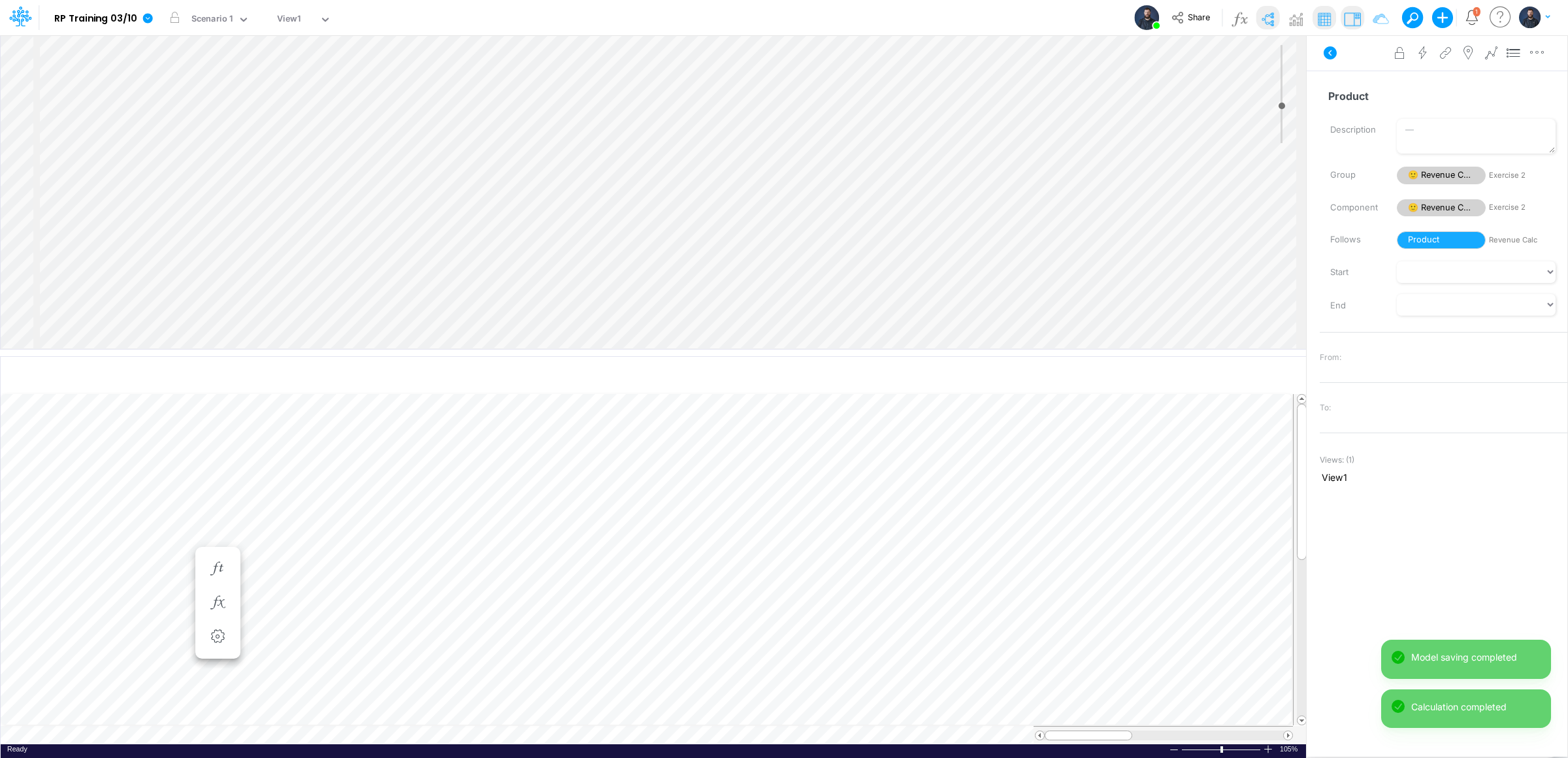
scroll to position [0, 1]
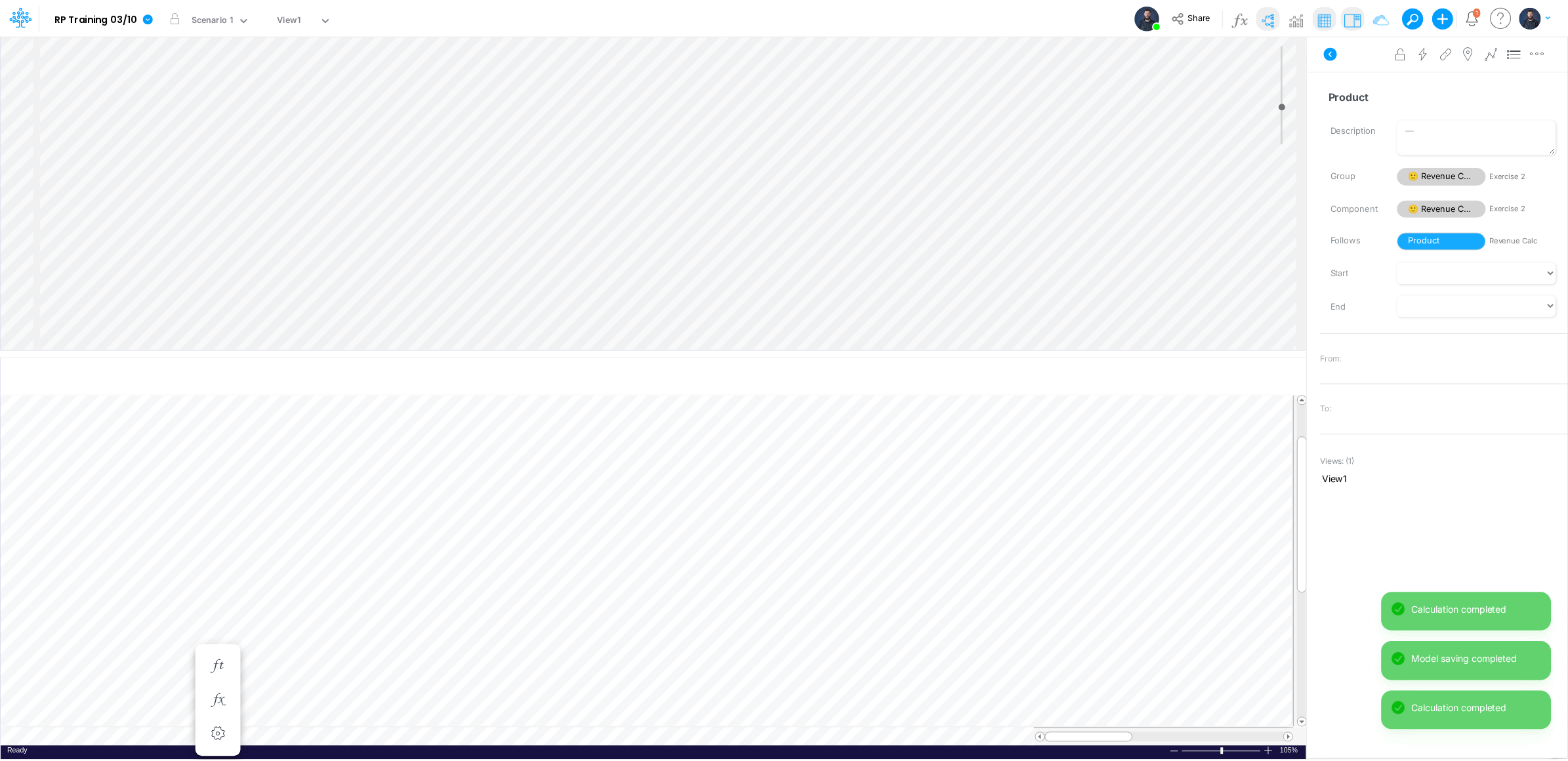
scroll to position [0, 1]
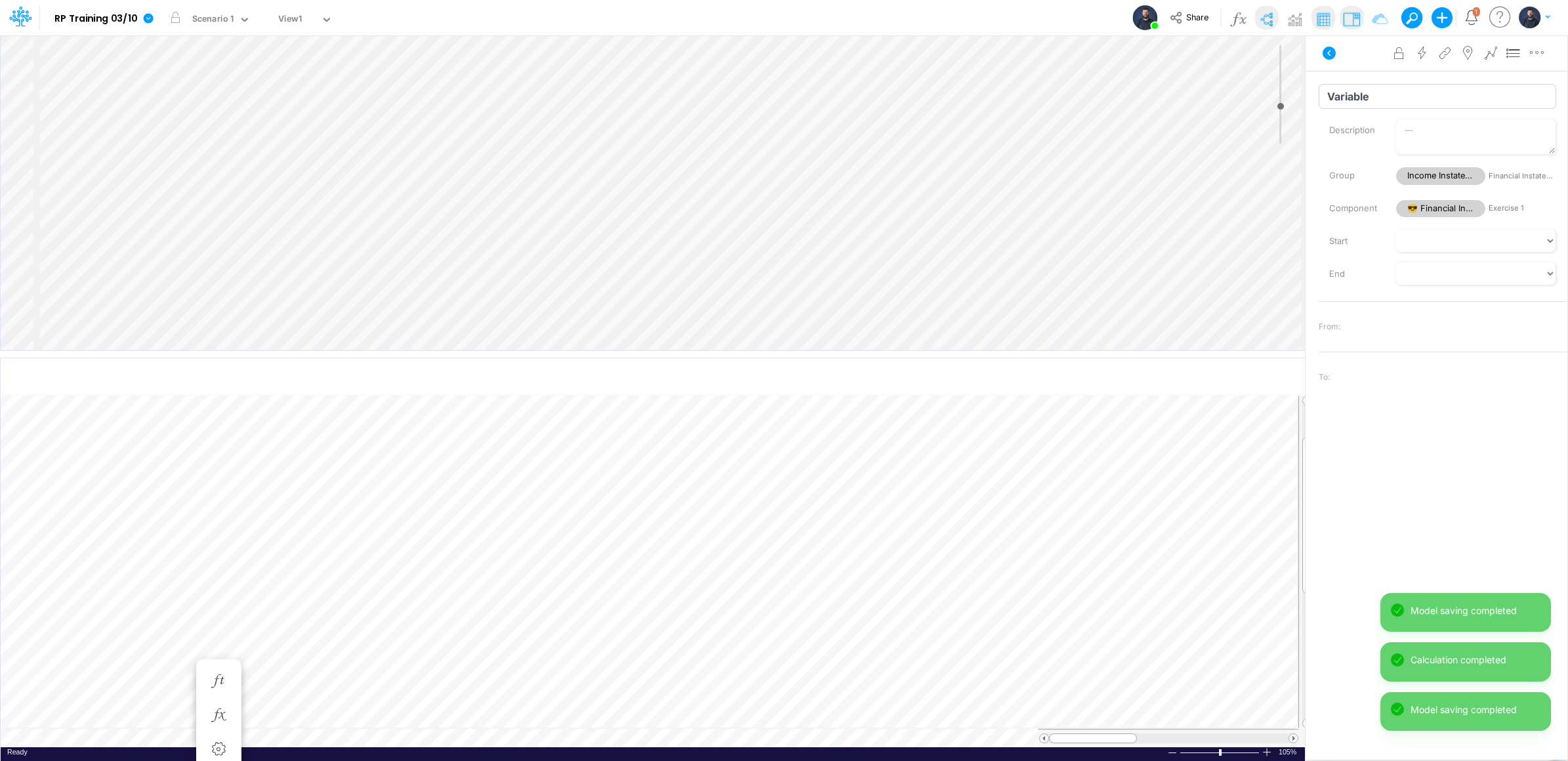
click at [1353, 97] on input "Variable" at bounding box center [1437, 96] width 238 height 25
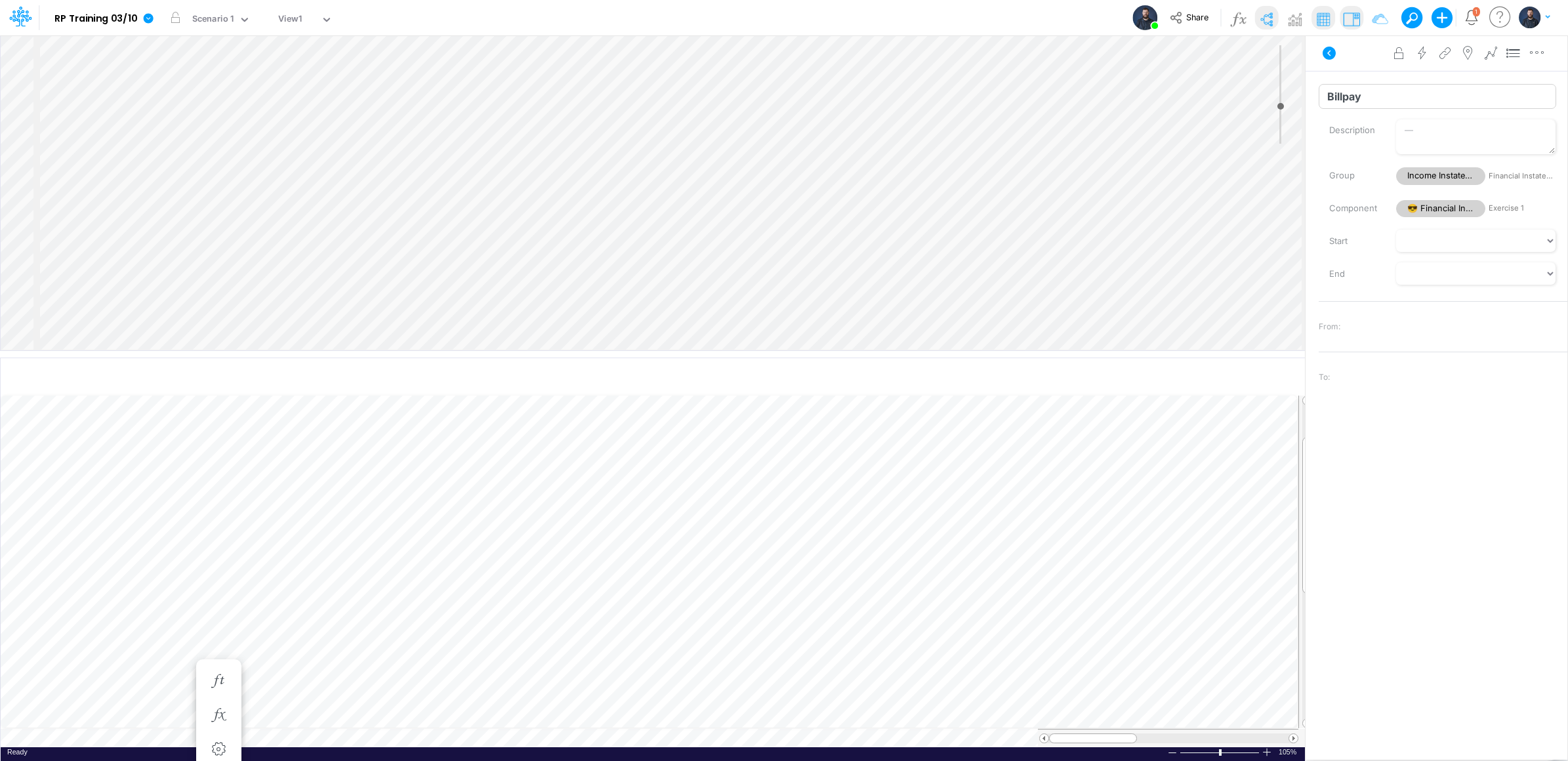
type input "Billpay"
click at [1364, 102] on input "Variable" at bounding box center [1437, 96] width 238 height 25
type input "i"
type input "p"
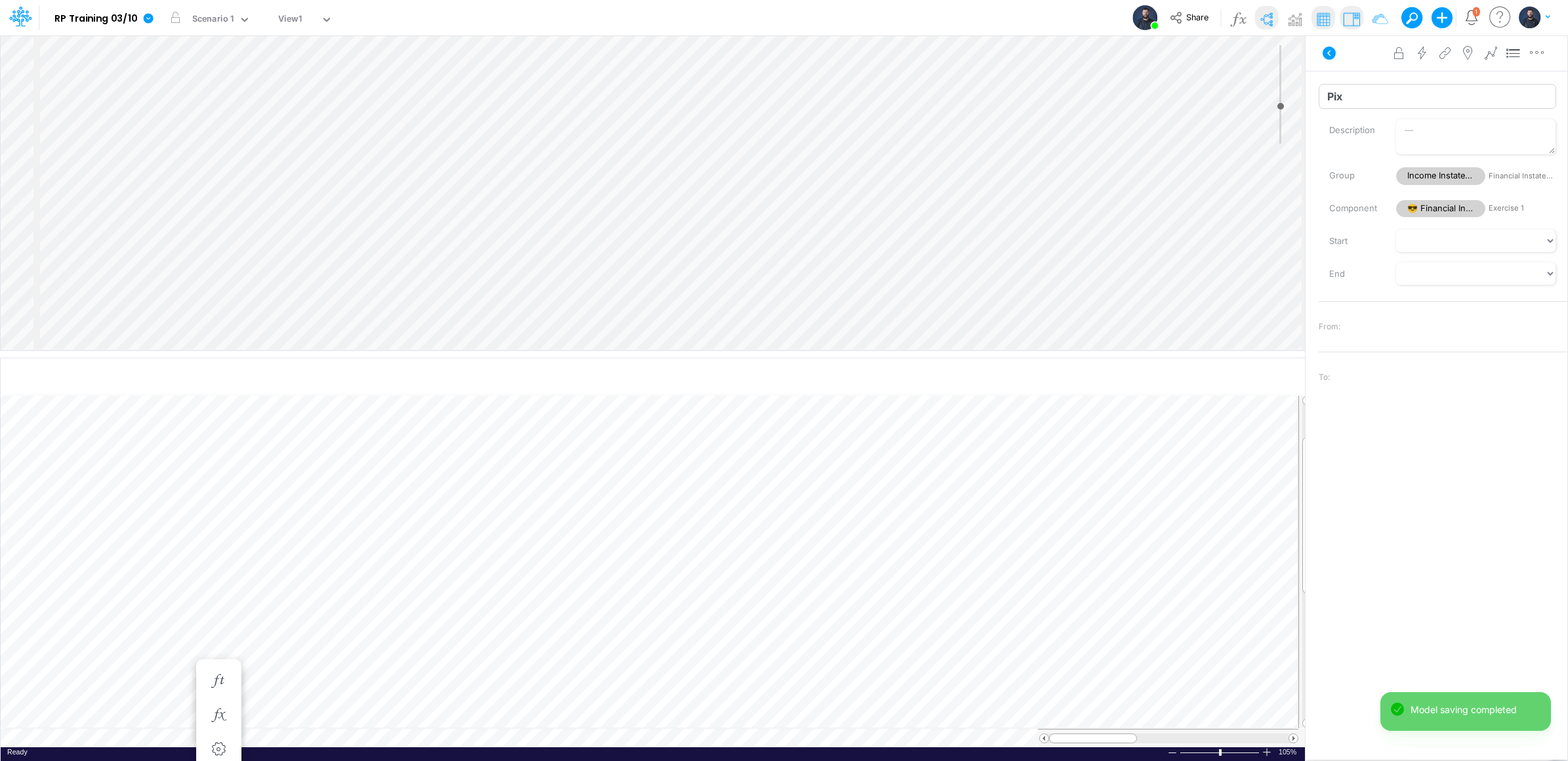
type input "Pix"
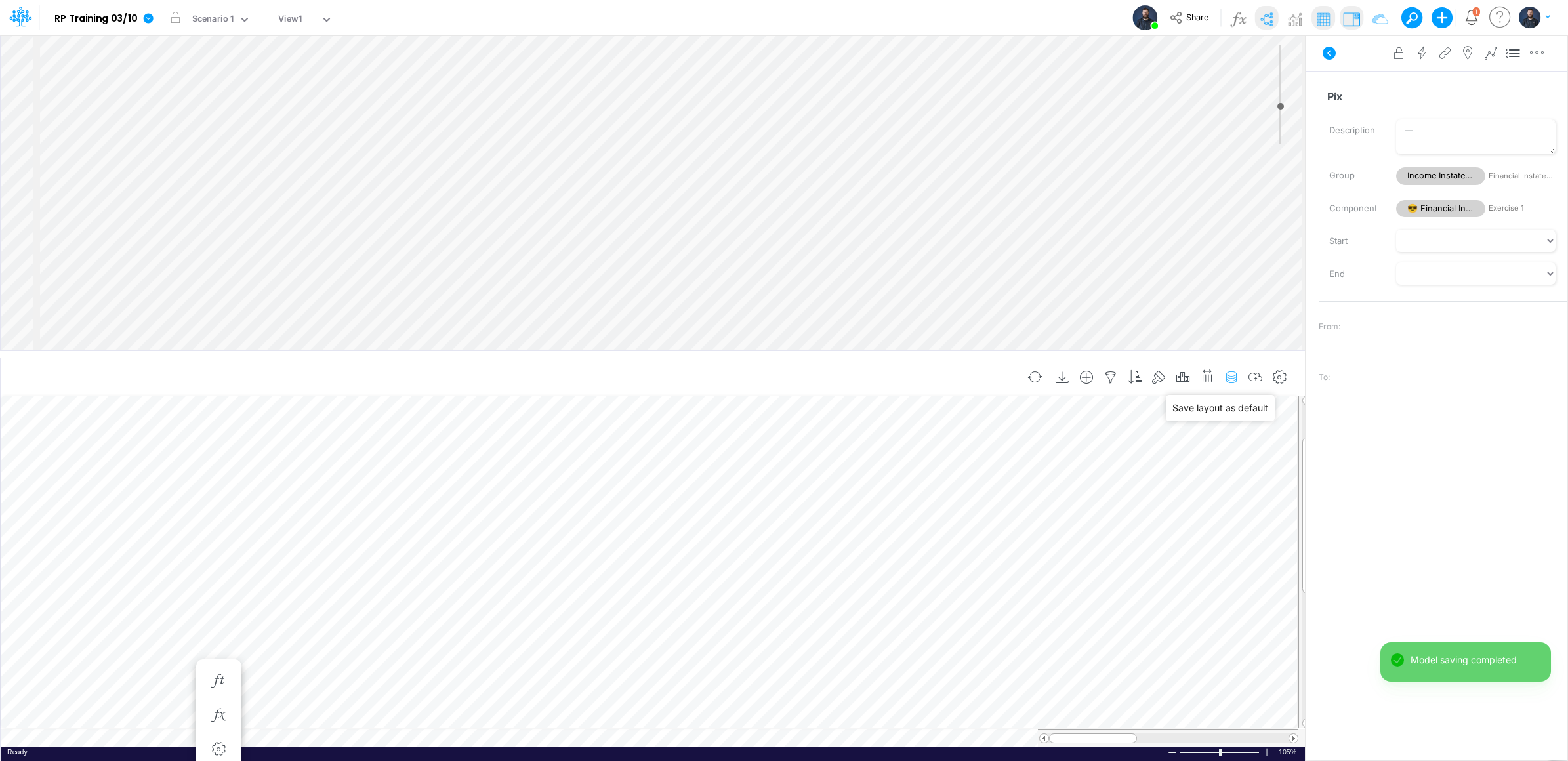
click at [1238, 374] on icon "button" at bounding box center [1231, 377] width 20 height 14
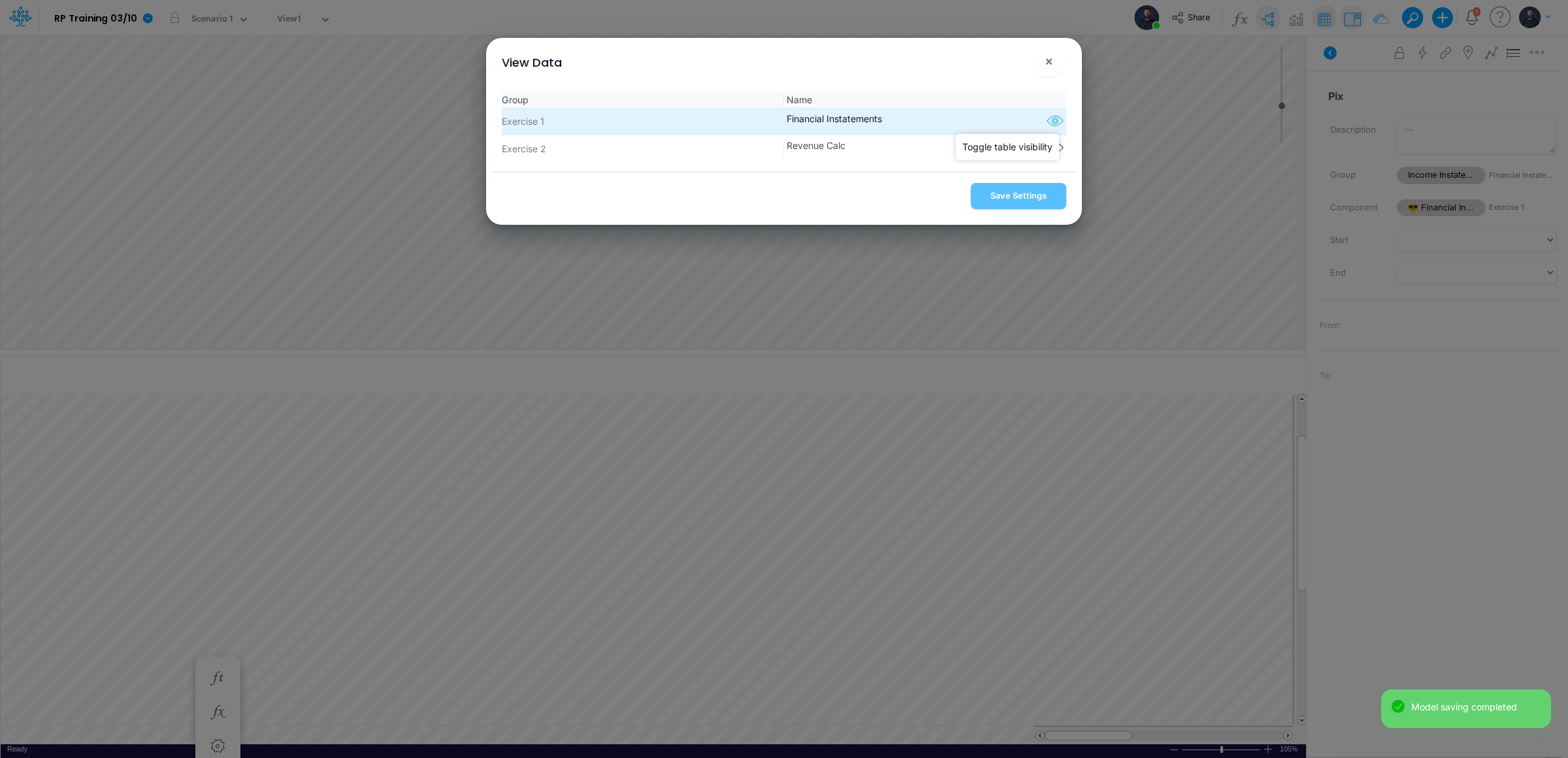
click at [1056, 120] on icon "button" at bounding box center [1055, 121] width 20 height 17
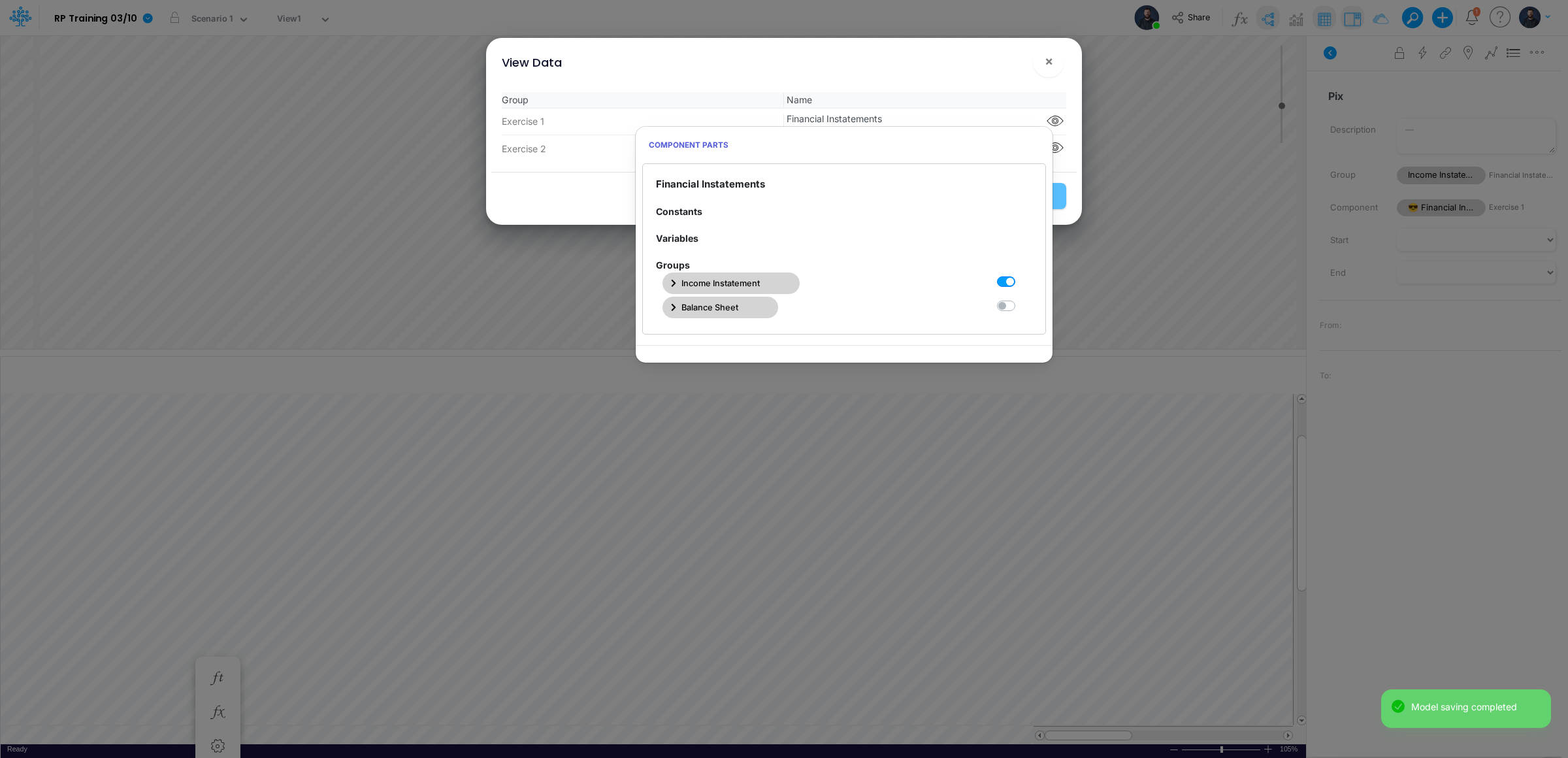
click at [698, 281] on span "Income Instatement" at bounding box center [721, 283] width 78 height 13
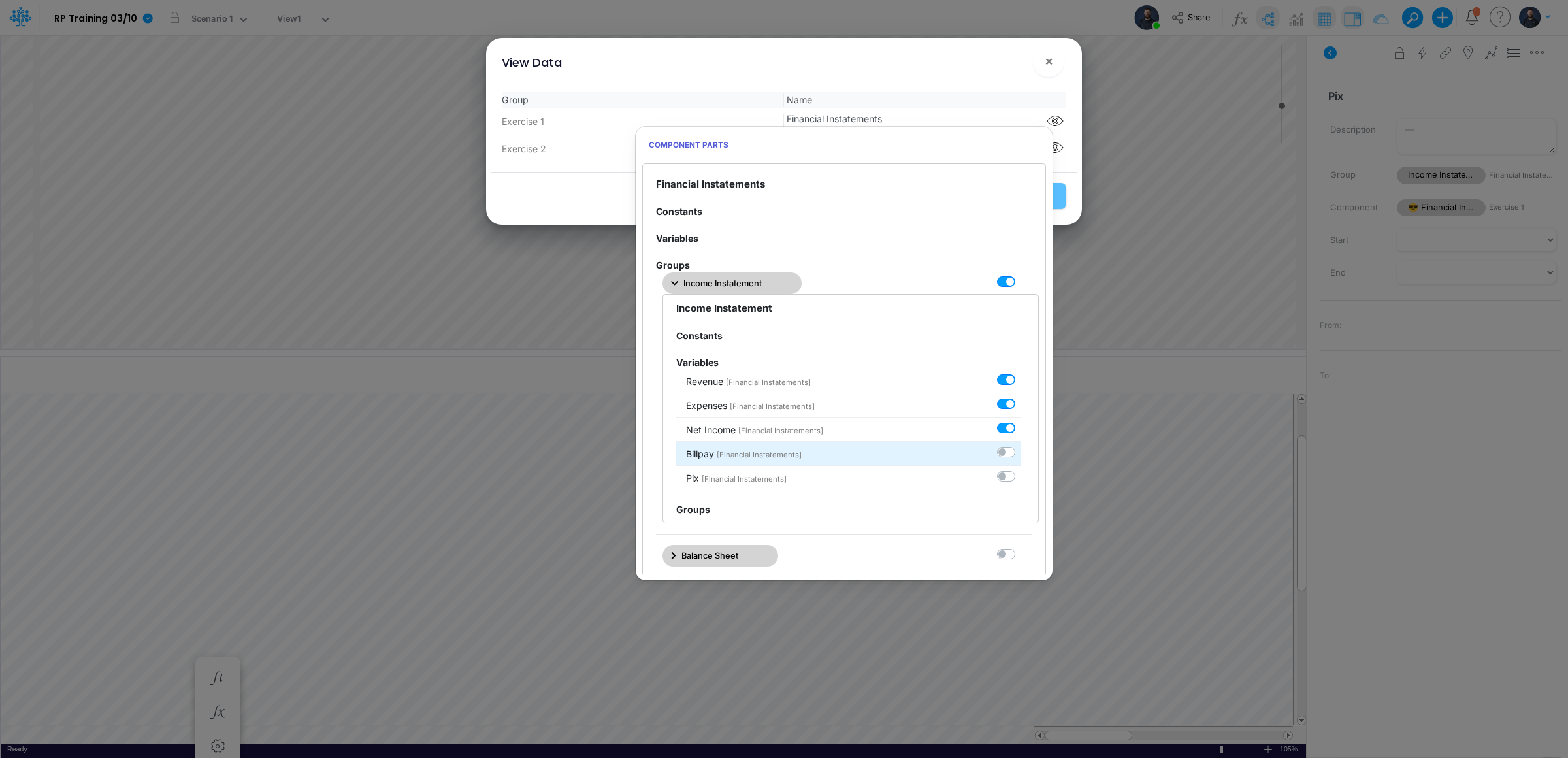
click at [1002, 458] on div at bounding box center [1009, 451] width 24 height 14
click at [1020, 445] on label at bounding box center [1020, 445] width 0 height 0
click at [1020, 452] on input "checkbox" at bounding box center [1024, 449] width 9 height 9
checkbox input "true"
click at [1020, 469] on label at bounding box center [1020, 469] width 0 height 0
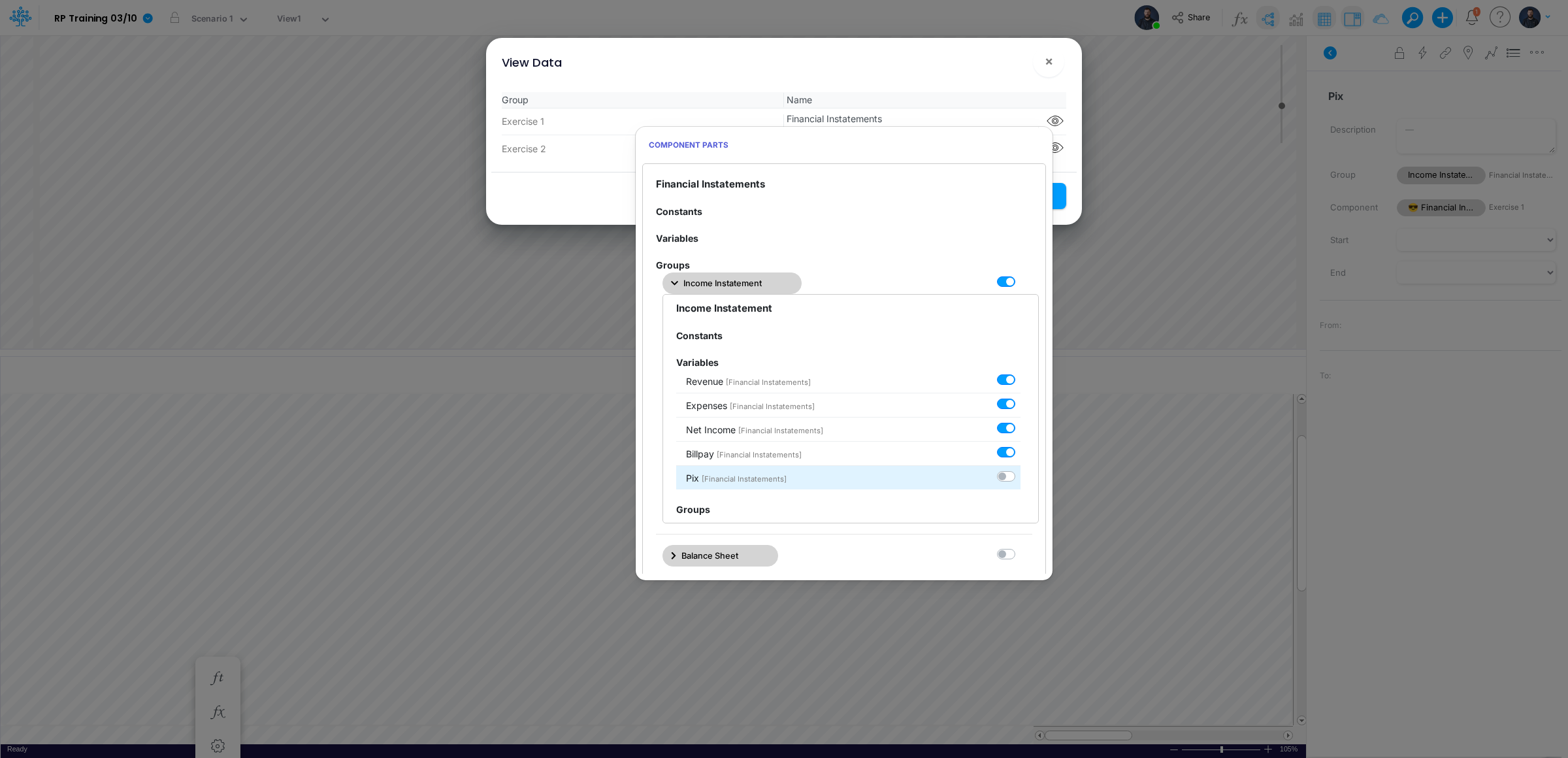
click at [1020, 477] on input "checkbox" at bounding box center [1024, 473] width 9 height 9
checkbox input "true"
click at [889, 57] on div "View Data ×" at bounding box center [784, 60] width 585 height 44
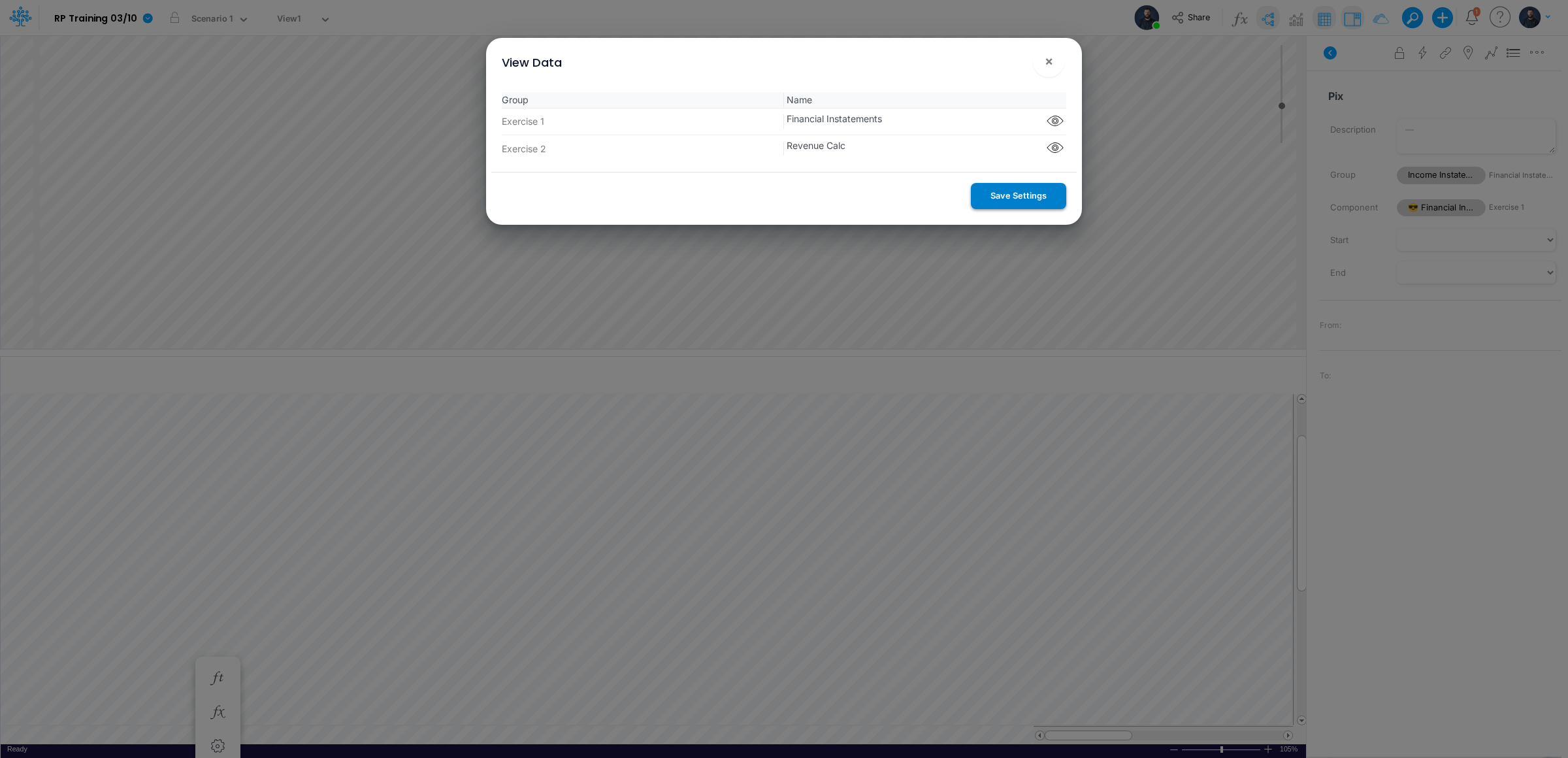
click at [1012, 205] on button "Save Settings" at bounding box center [1019, 195] width 96 height 26
click at [609, 595] on div "View Data × Group Name Exercise 1 Financial Instatements Component parts Exerci…" at bounding box center [784, 379] width 1568 height 758
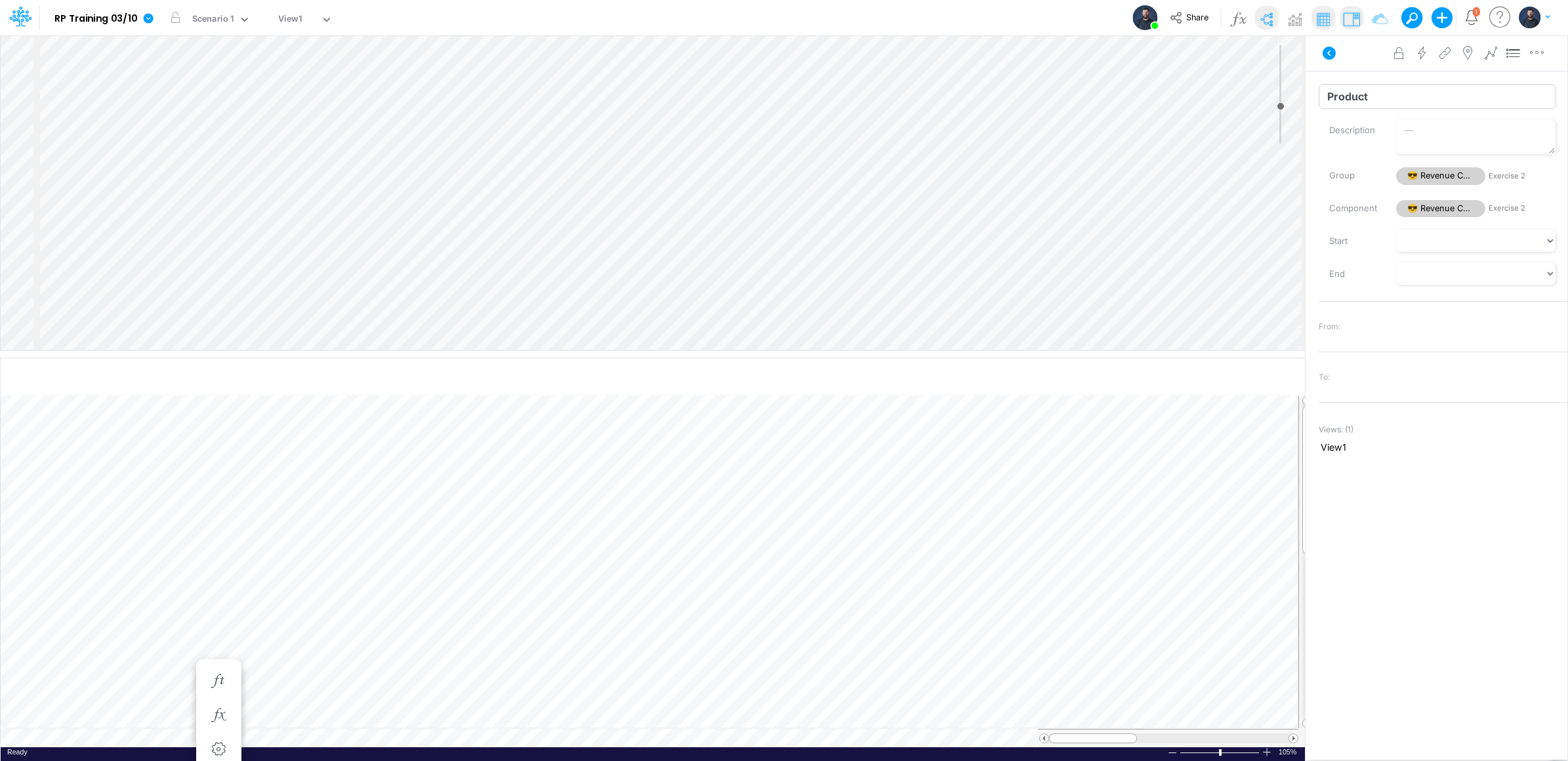
click at [1390, 101] on input "Product" at bounding box center [1437, 96] width 238 height 25
type input "Vertical"
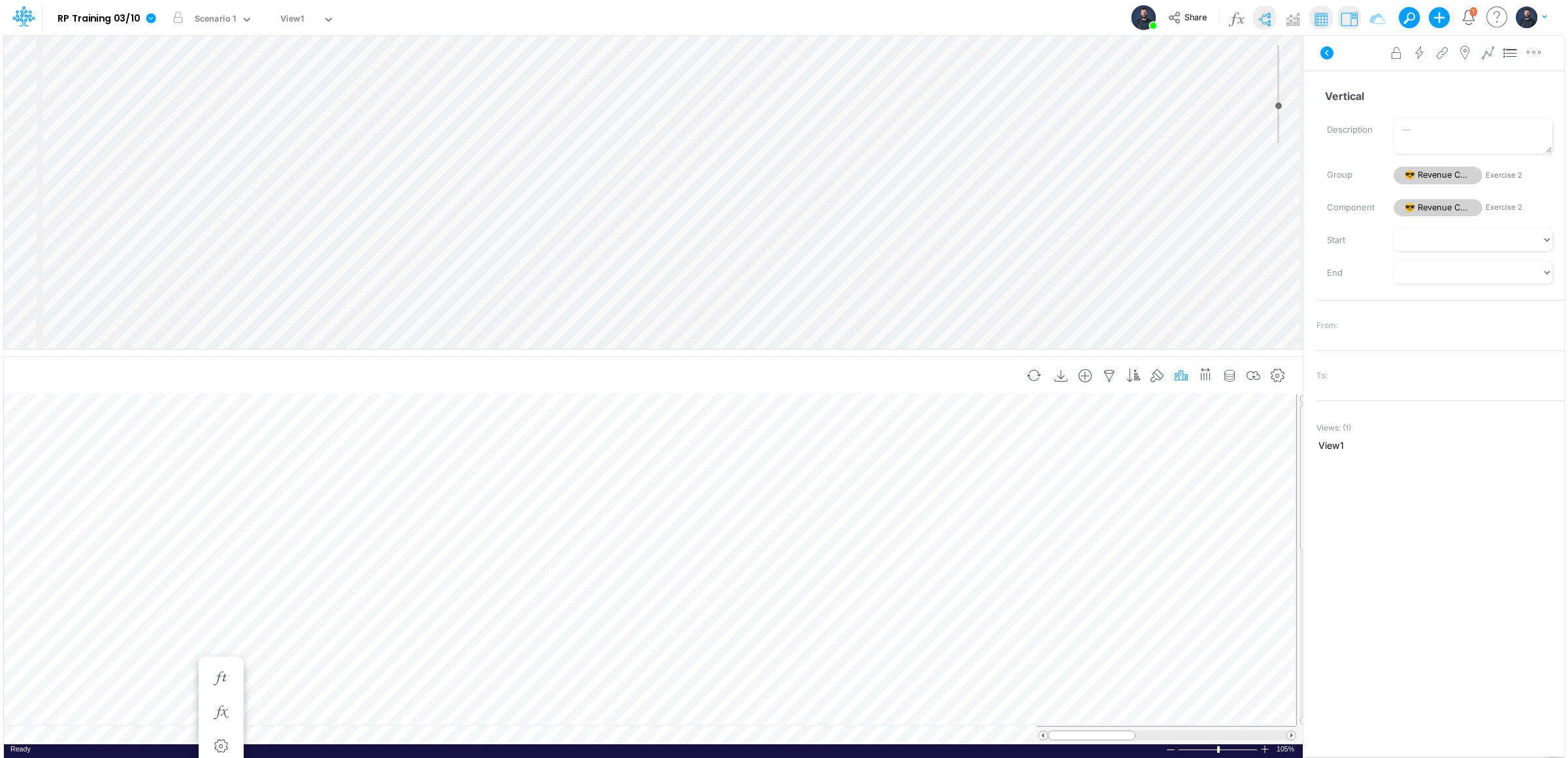
scroll to position [0, 1]
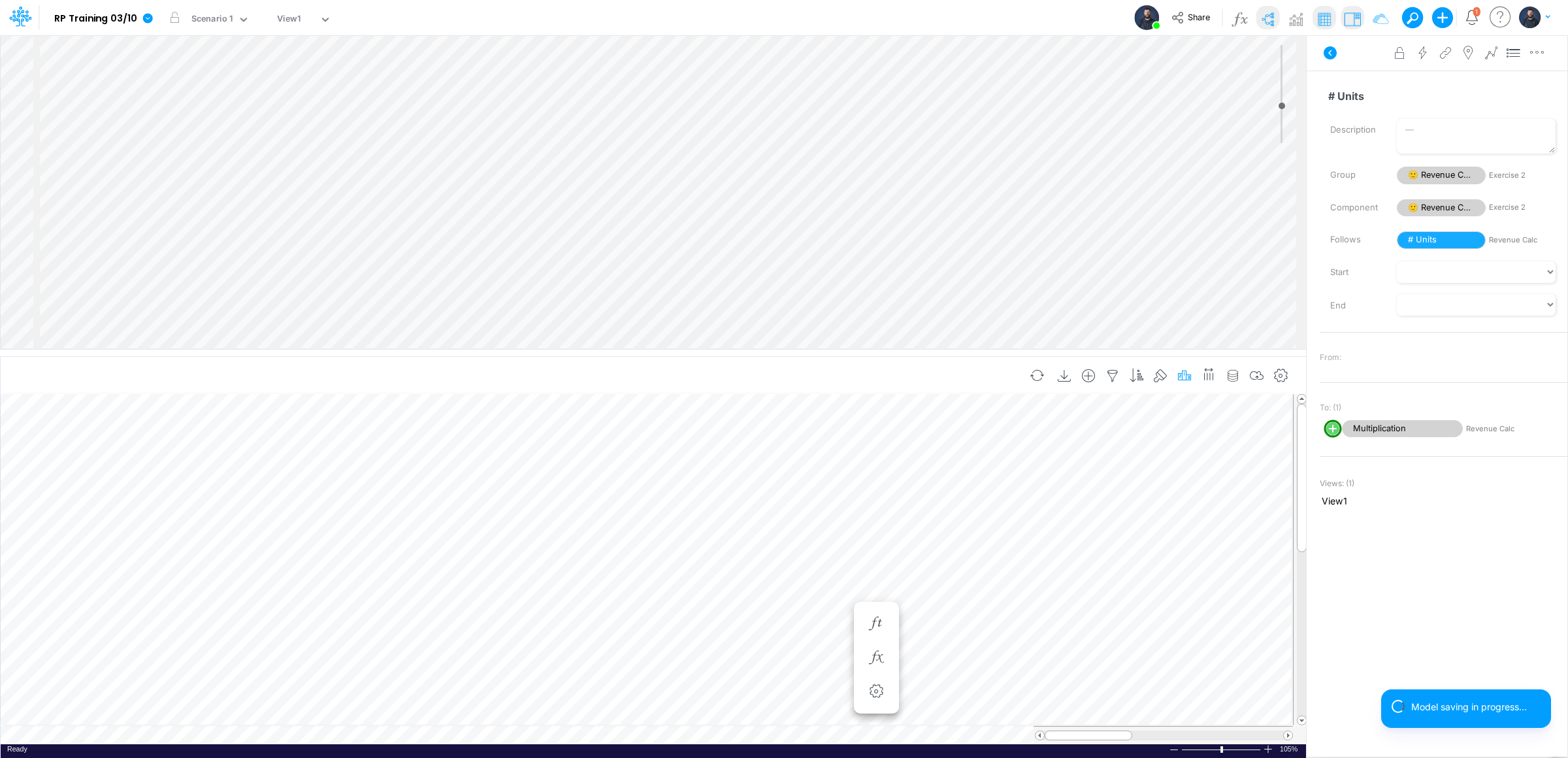
scroll to position [0, 1]
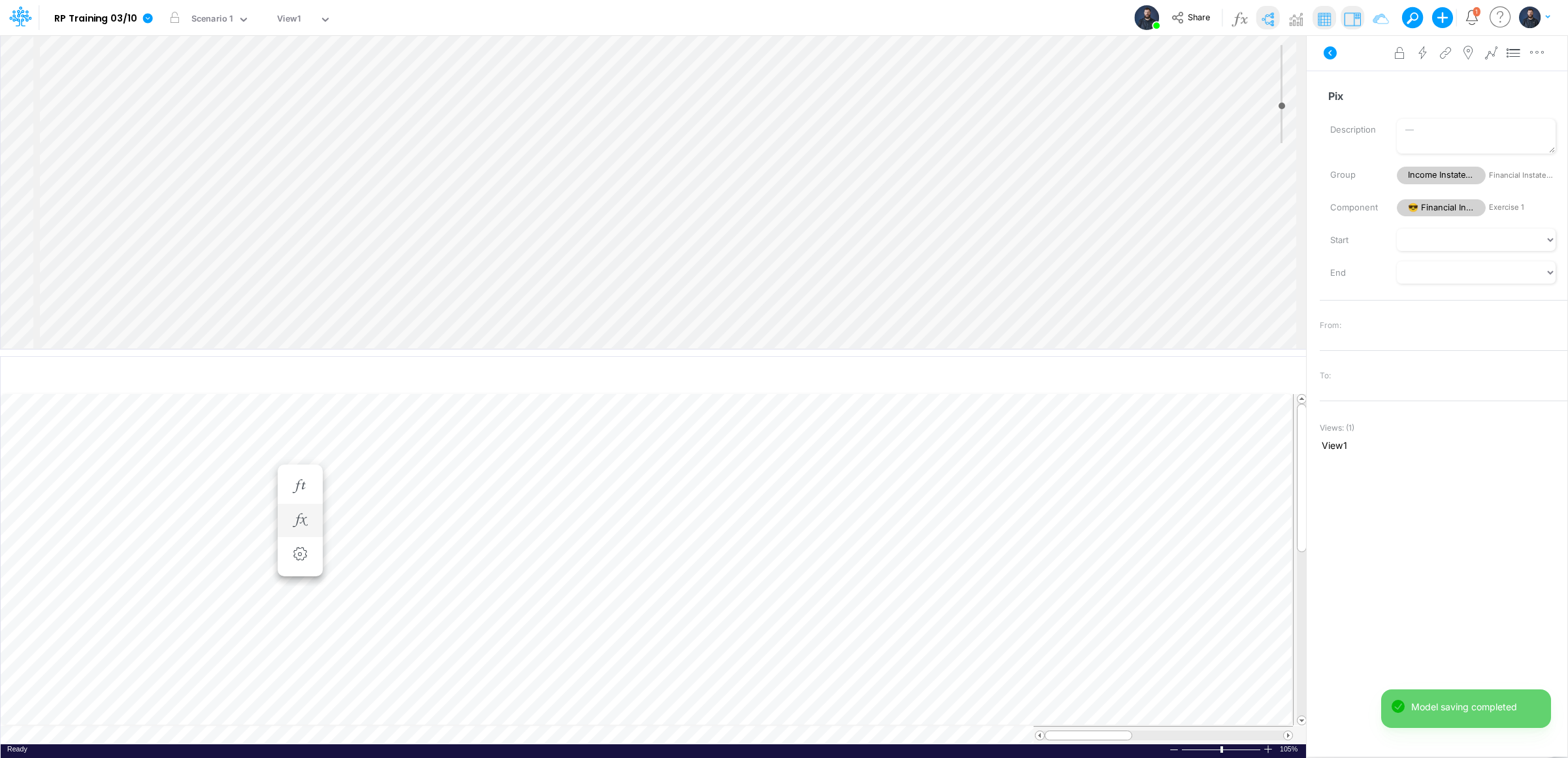
click at [313, 517] on li at bounding box center [300, 520] width 45 height 34
click at [307, 485] on icon "button" at bounding box center [300, 486] width 20 height 14
click at [298, 520] on icon "button" at bounding box center [300, 520] width 20 height 14
click at [405, 552] on div "Type to add a formula term" at bounding box center [419, 551] width 104 height 9
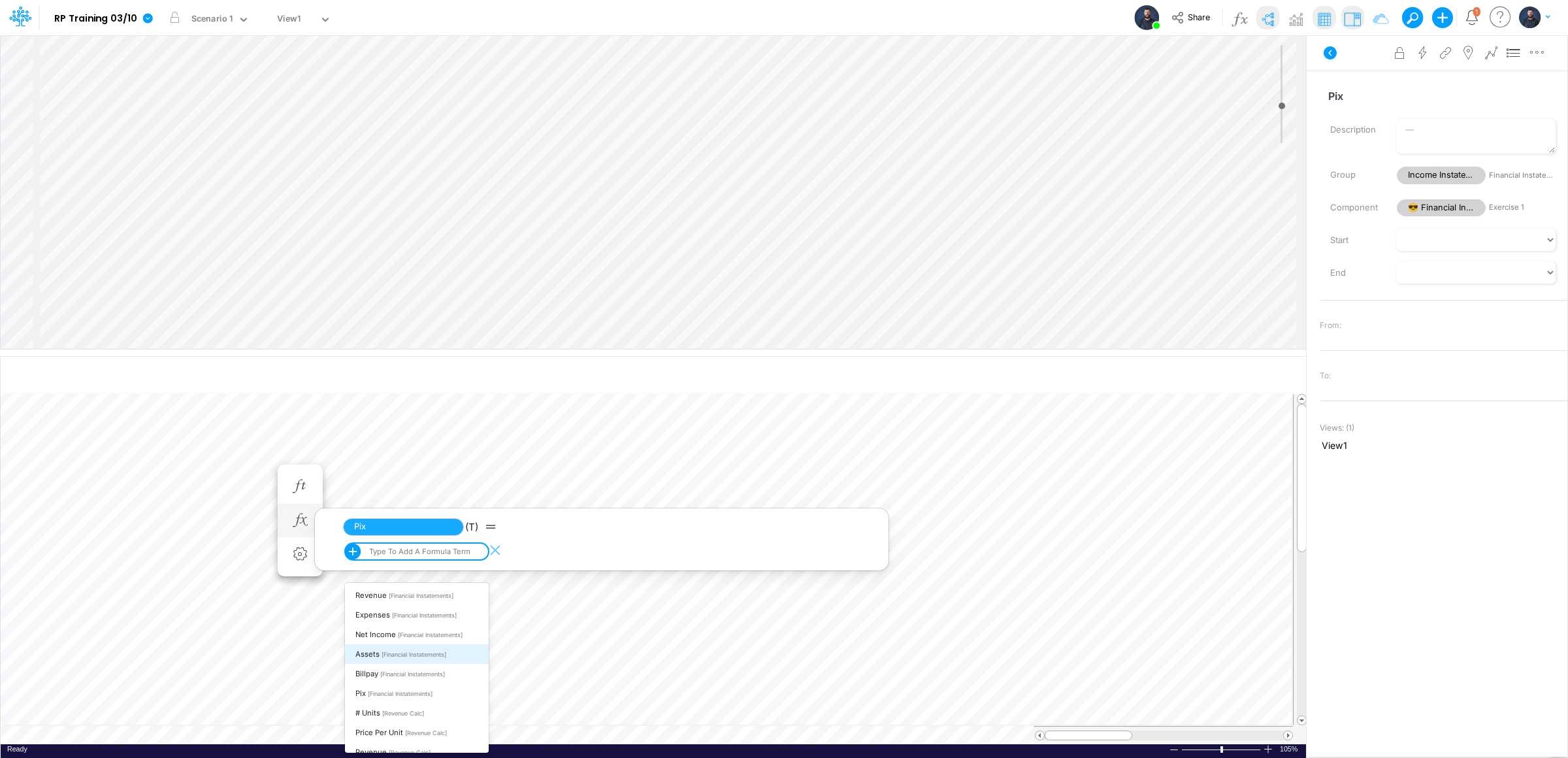
scroll to position [48, 0]
click at [411, 701] on span "[Revenue Calc]" at bounding box center [410, 704] width 41 height 7
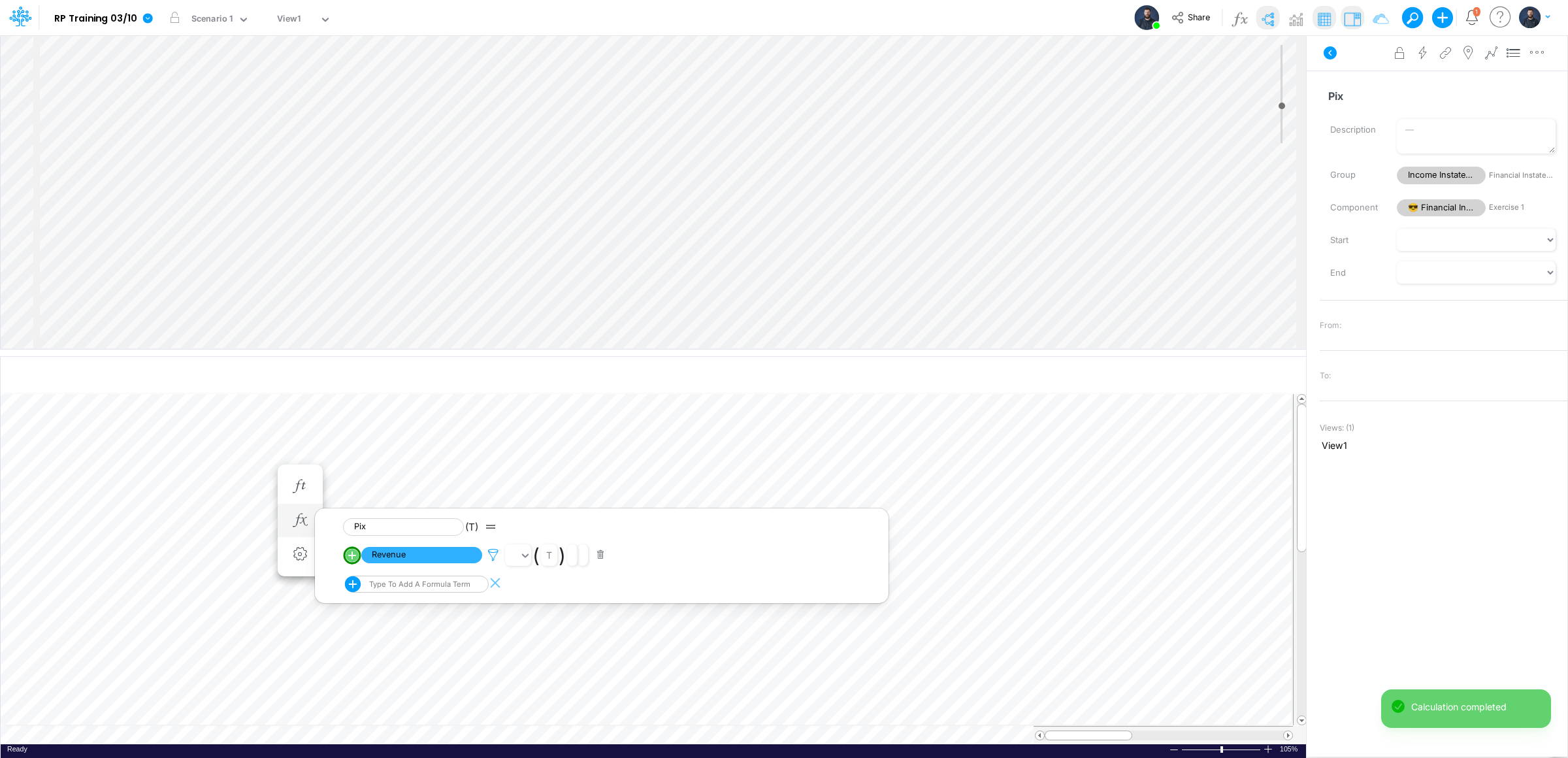
click at [493, 552] on icon at bounding box center [493, 555] width 20 height 14
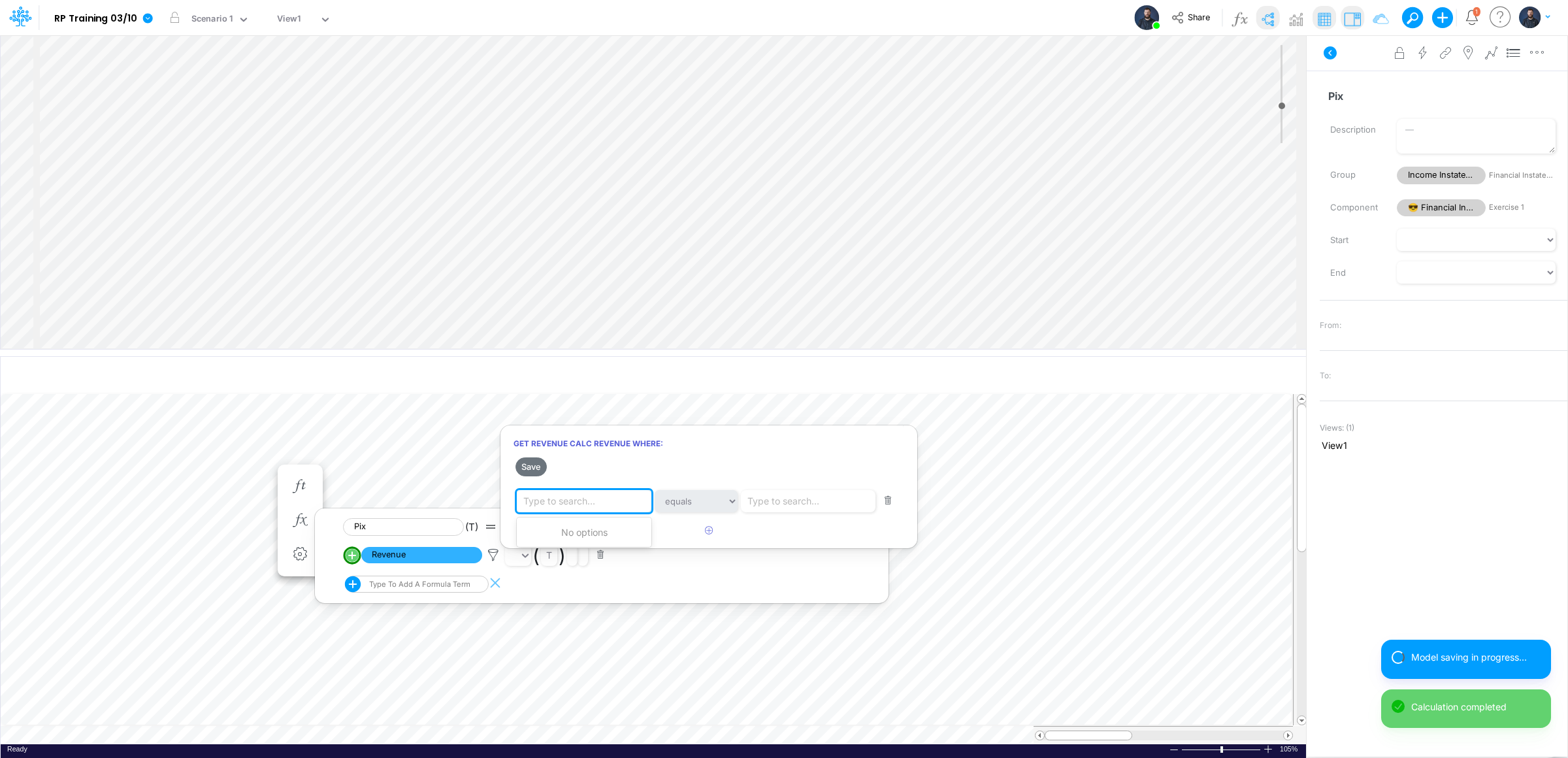
click at [572, 500] on div "Type to search..." at bounding box center [559, 501] width 72 height 14
click at [574, 497] on div "Type to search..." at bounding box center [559, 501] width 72 height 14
type input "Pix"
click at [809, 501] on div "Type to search..." at bounding box center [784, 501] width 72 height 14
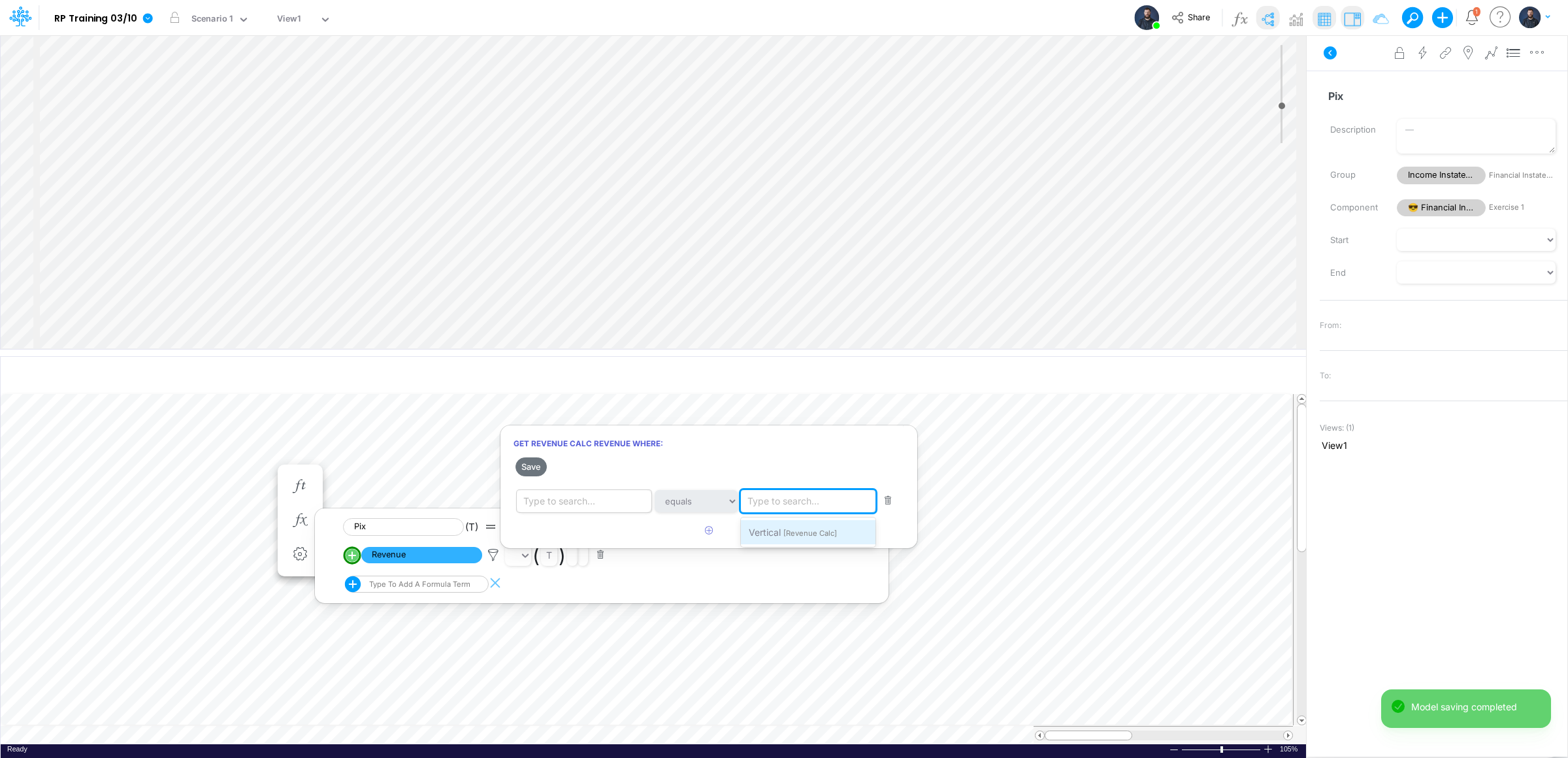
click at [793, 530] on span "[Revenue Calc]" at bounding box center [810, 532] width 53 height 9
click at [530, 469] on button "Save" at bounding box center [531, 467] width 31 height 19
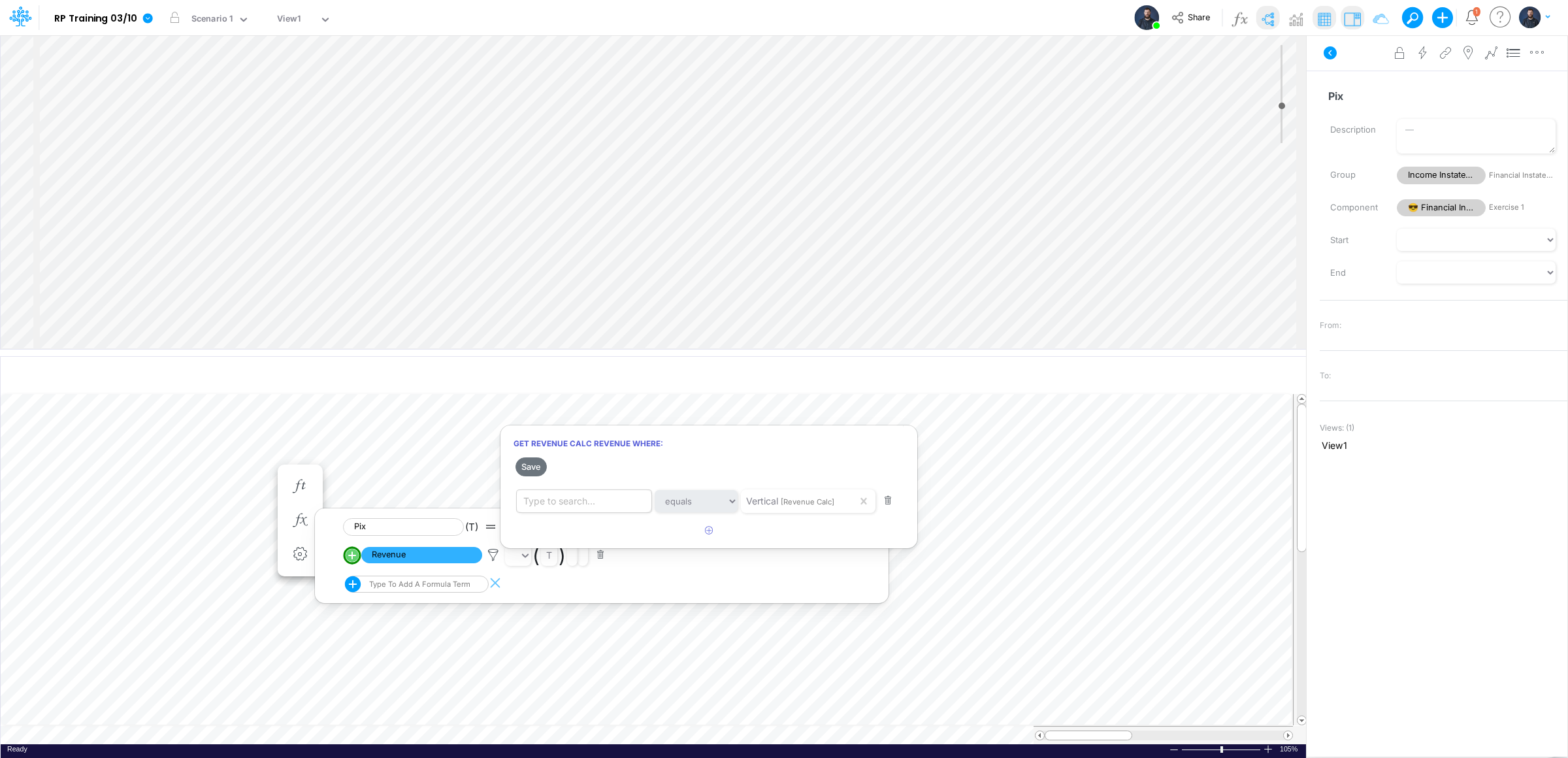
click at [603, 507] on div "Type to search..." at bounding box center [586, 501] width 140 height 22
type input "Pix"
click at [575, 528] on span "Filter where Vertical equals Pix" at bounding box center [590, 532] width 132 height 11
click at [535, 464] on button "Save" at bounding box center [531, 467] width 31 height 19
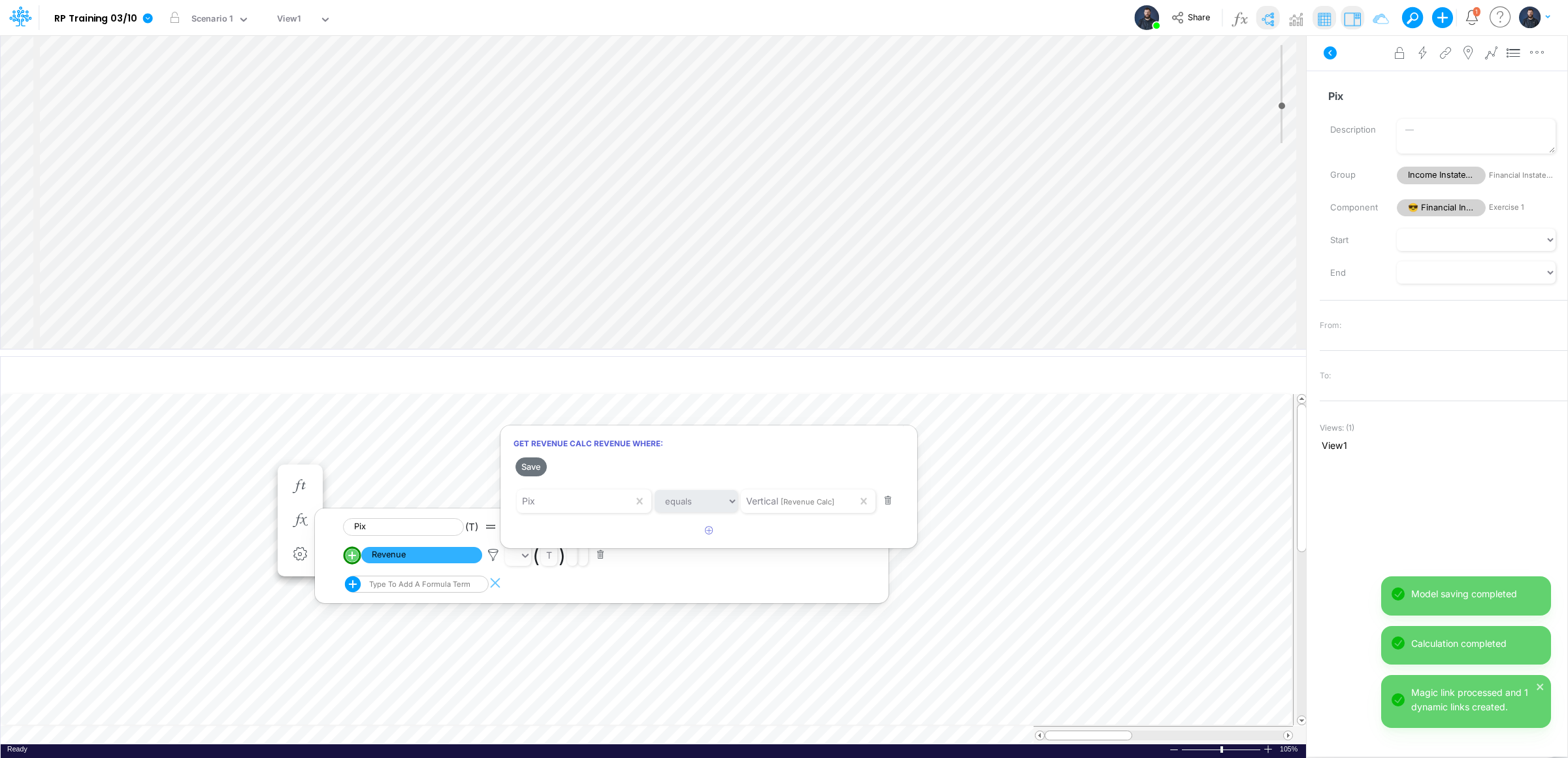
click at [248, 447] on div at bounding box center [784, 382] width 1568 height 751
click at [306, 509] on icon "button" at bounding box center [300, 506] width 20 height 14
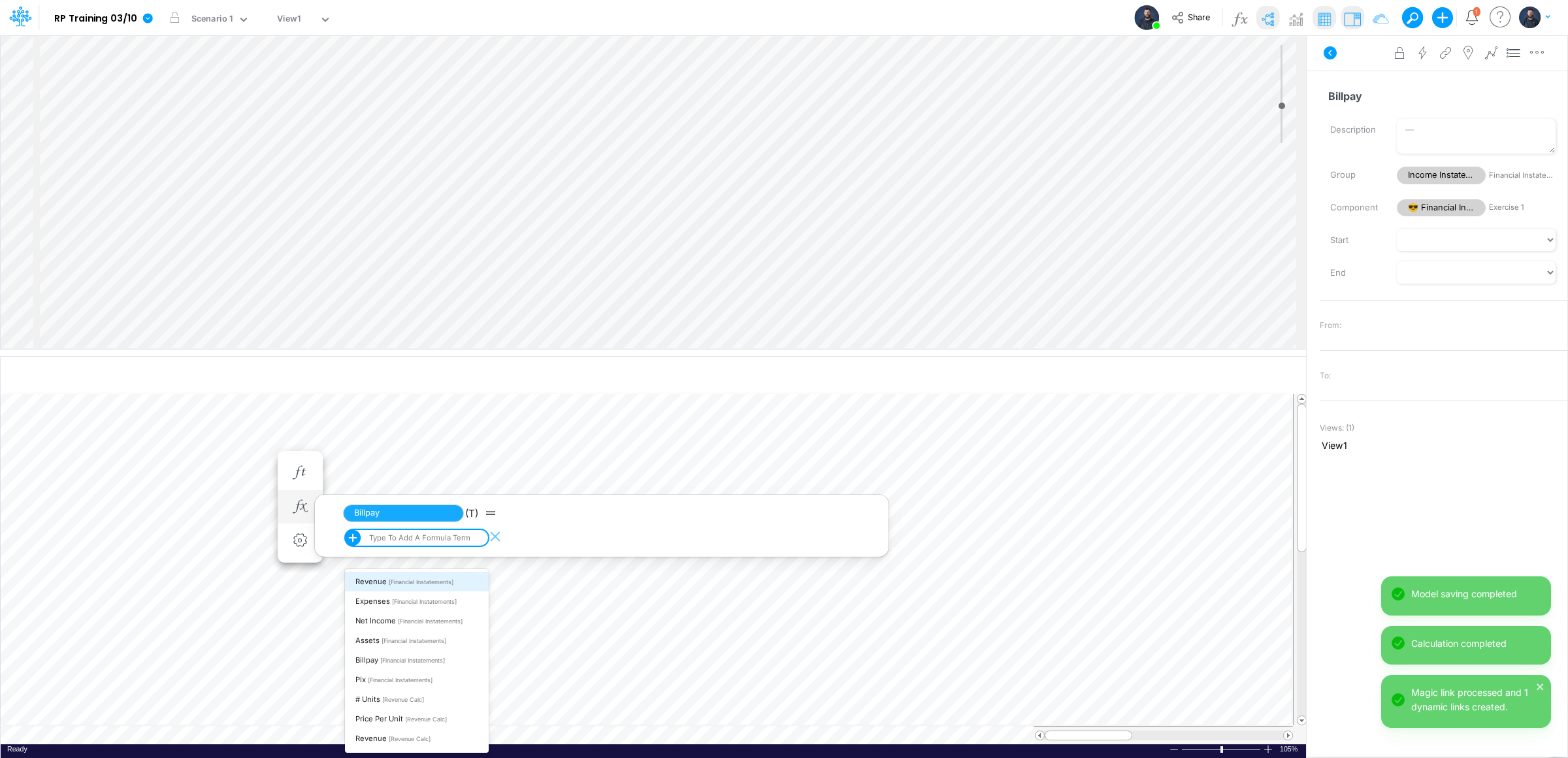
click at [450, 536] on div "Type to add a formula term" at bounding box center [419, 537] width 104 height 9
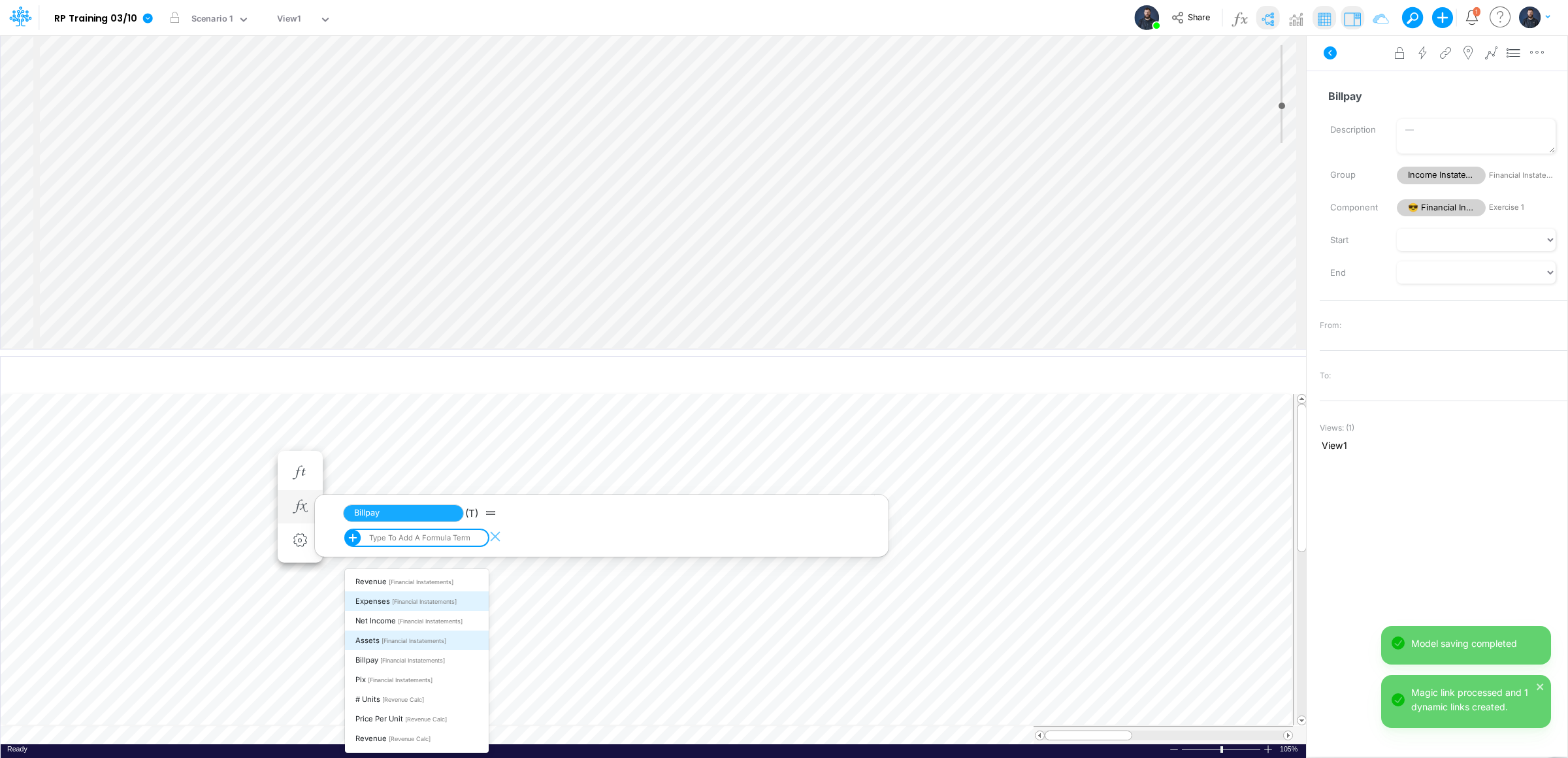
scroll to position [34, 0]
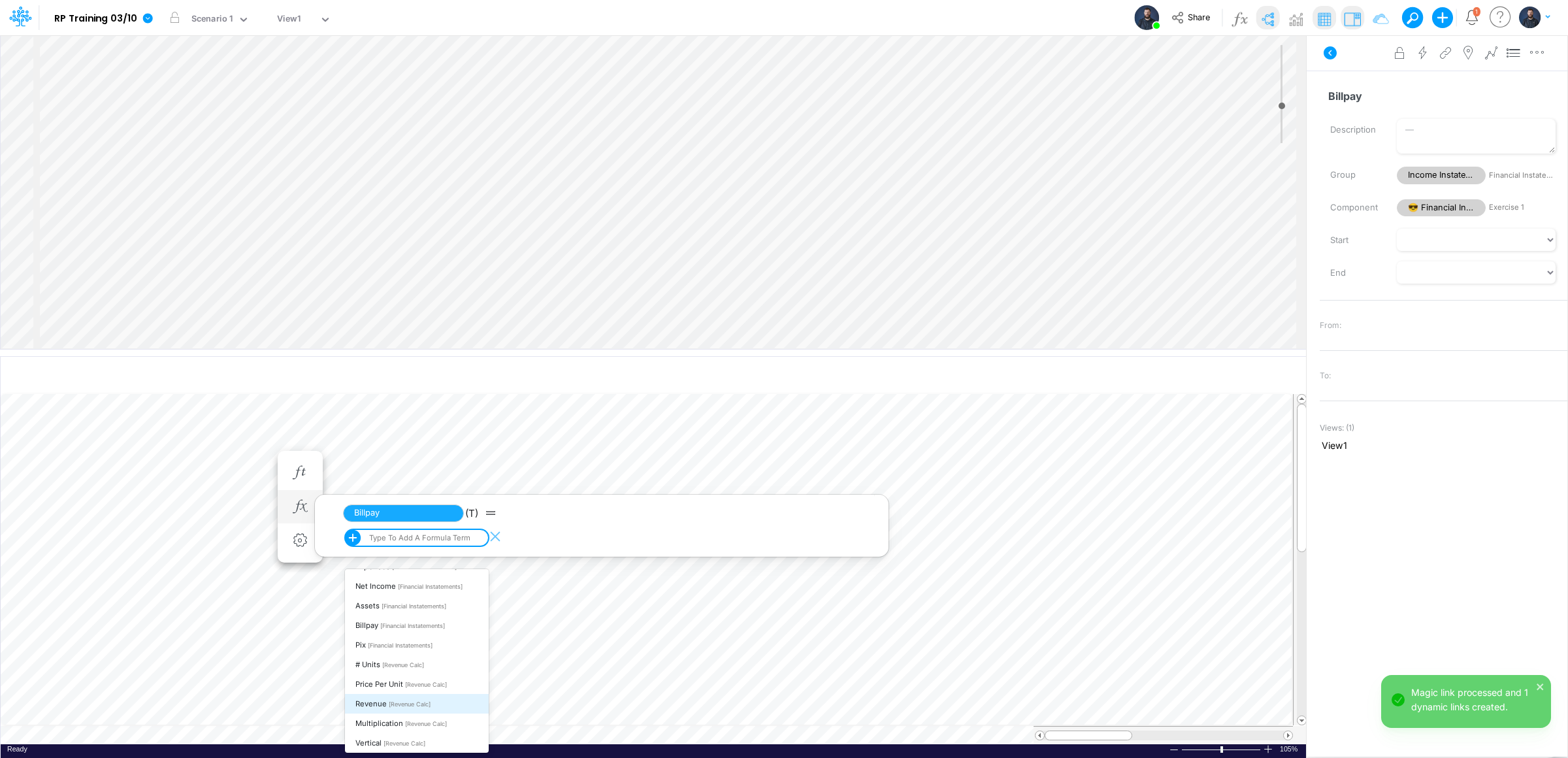
click at [407, 702] on span "[Revenue Calc]" at bounding box center [410, 704] width 41 height 7
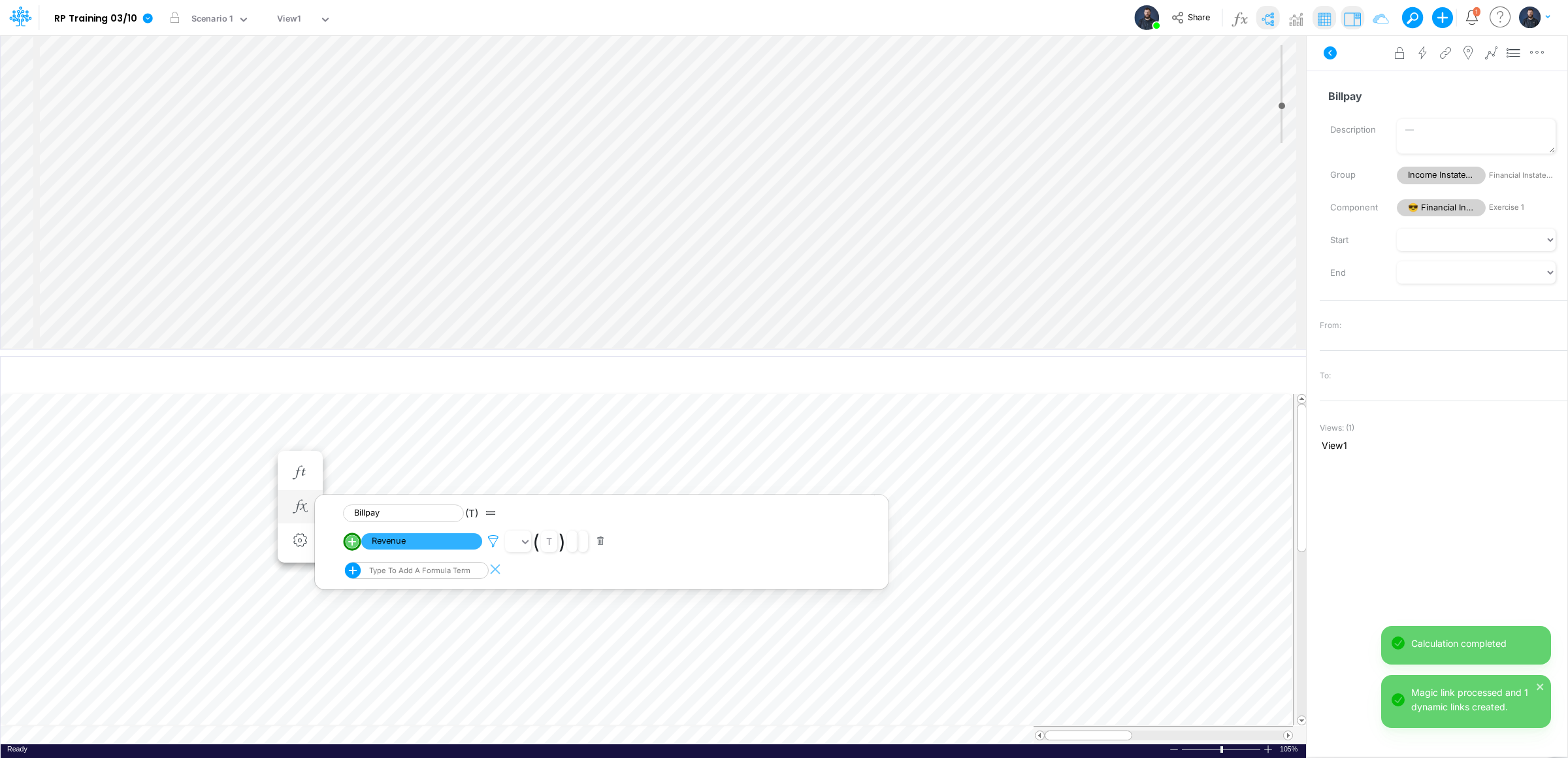
click at [490, 544] on icon at bounding box center [493, 540] width 20 height 14
click at [569, 485] on div "Type to search..." at bounding box center [559, 486] width 72 height 14
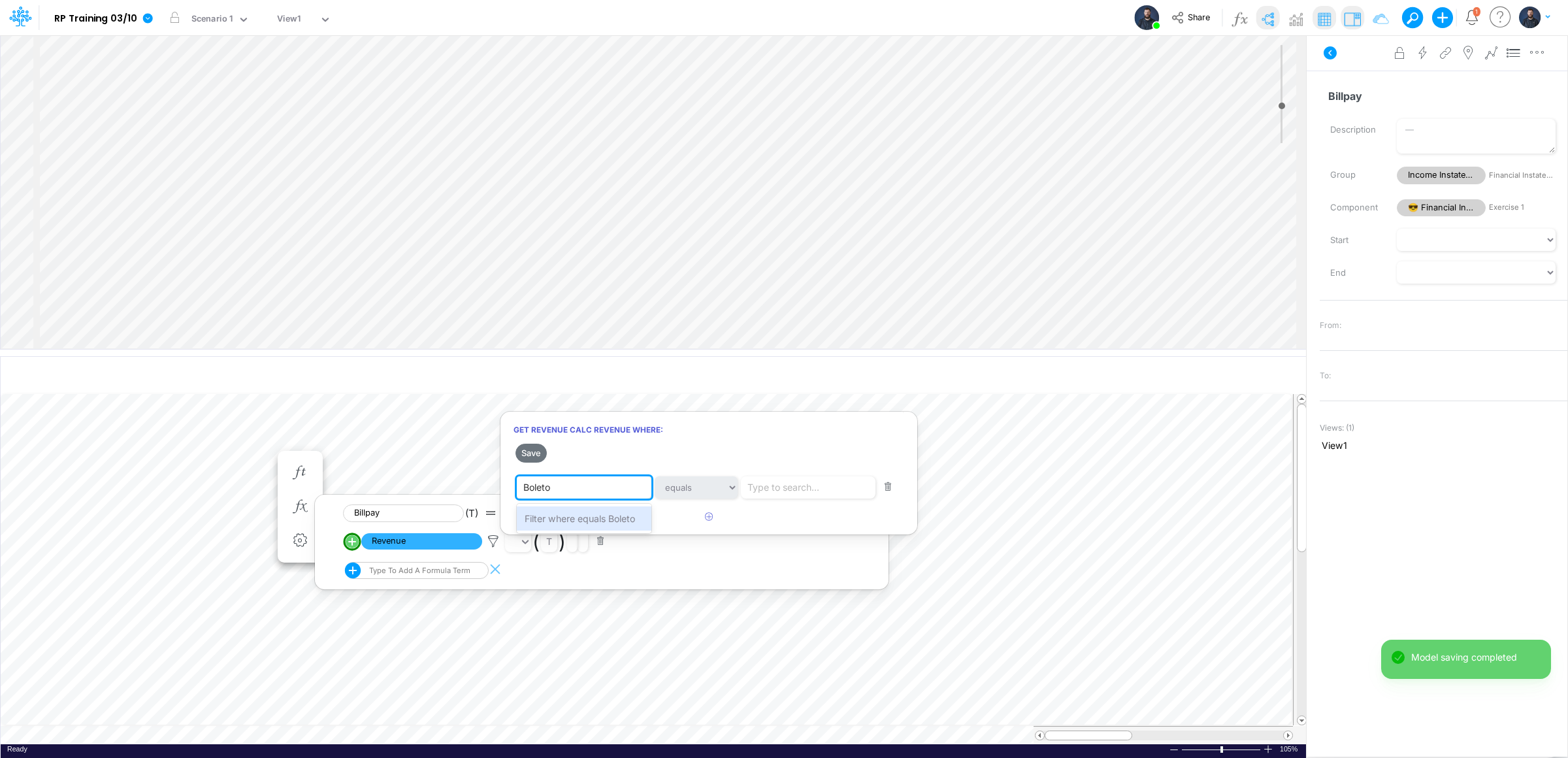
type input "Boletos"
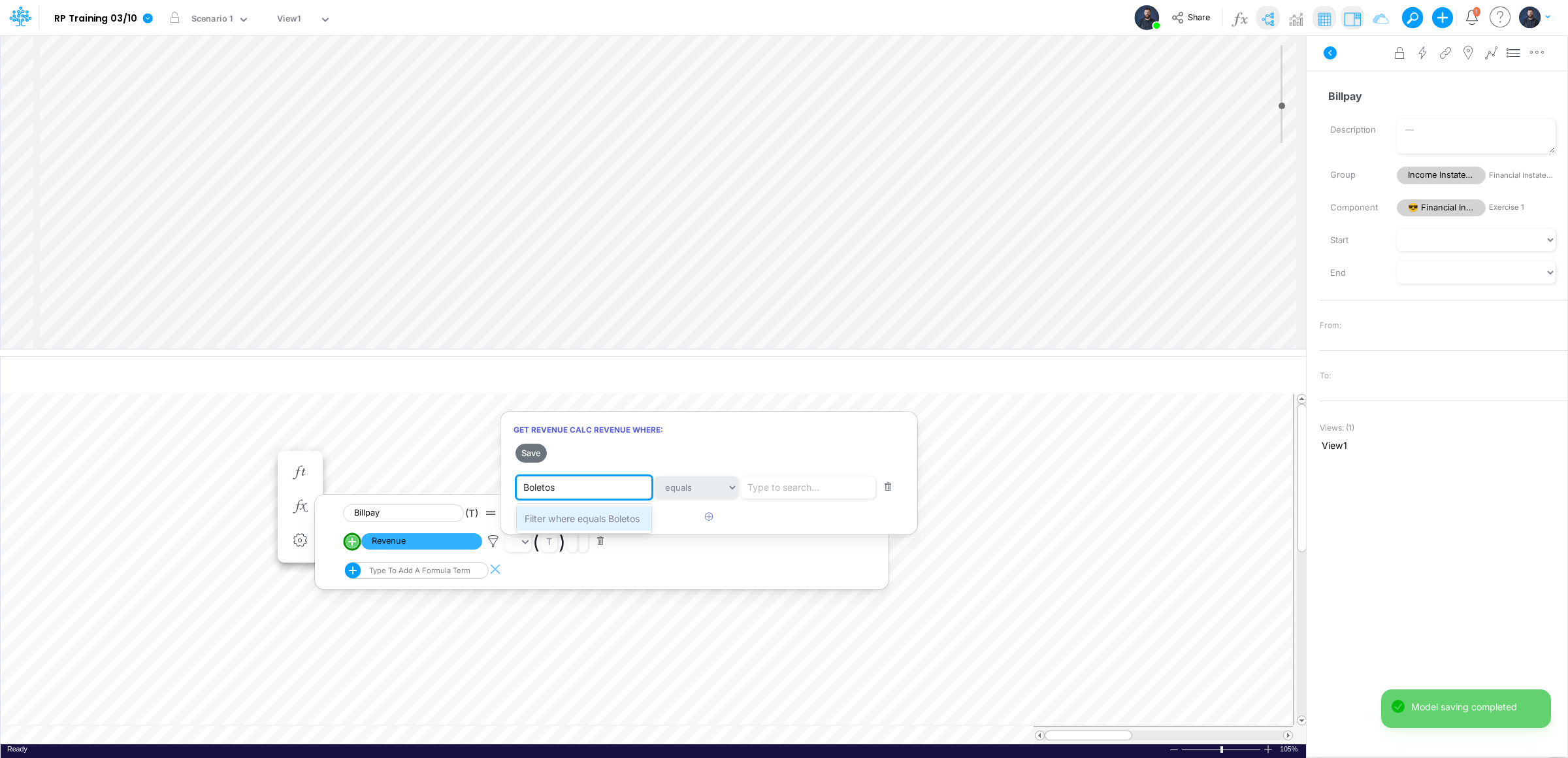
click at [627, 509] on div "Filter where equals Boletos" at bounding box center [584, 518] width 135 height 24
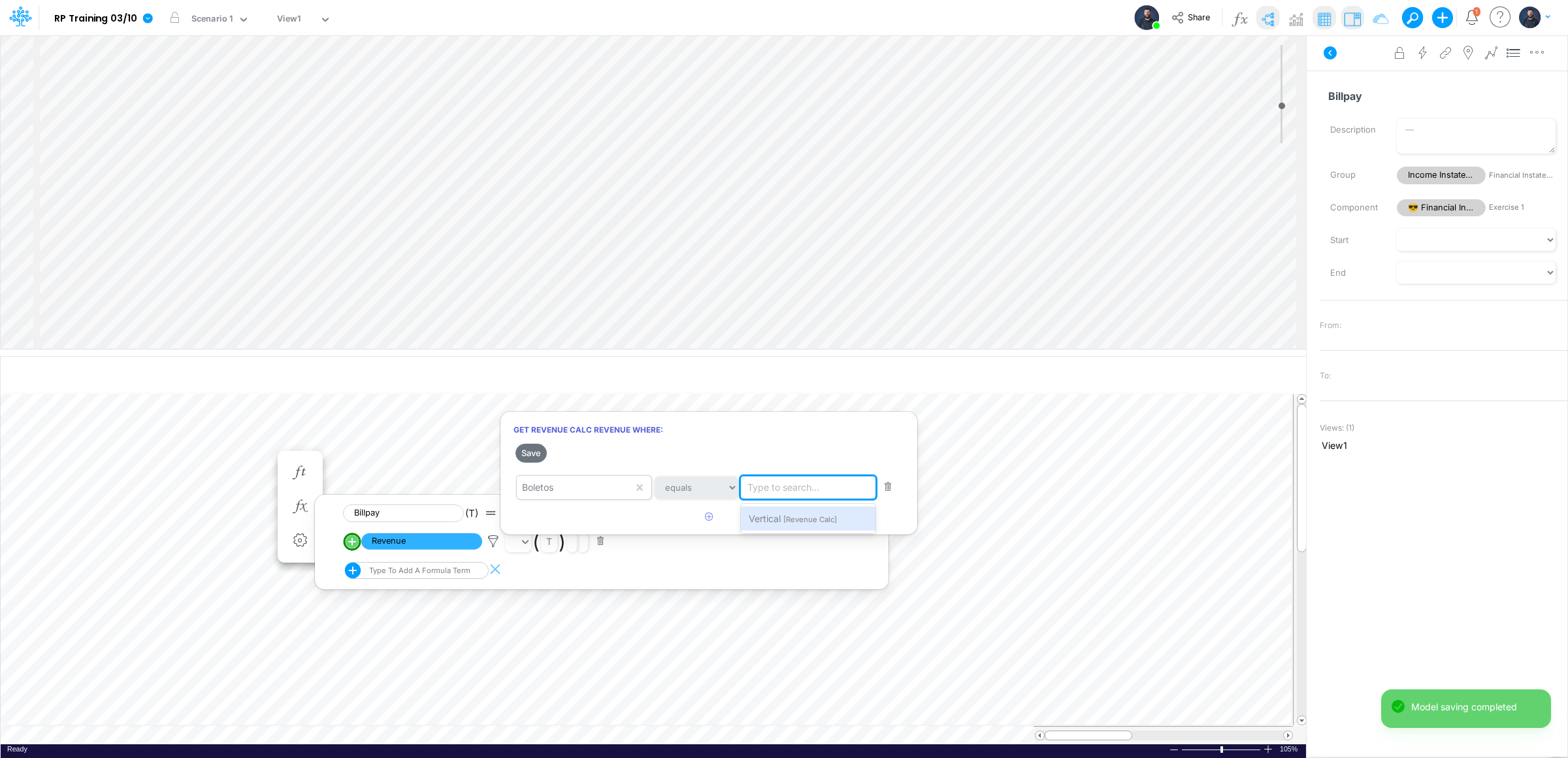
click at [809, 486] on div "Type to search..." at bounding box center [784, 486] width 72 height 14
click at [785, 516] on span "[Revenue Calc]" at bounding box center [810, 519] width 53 height 9
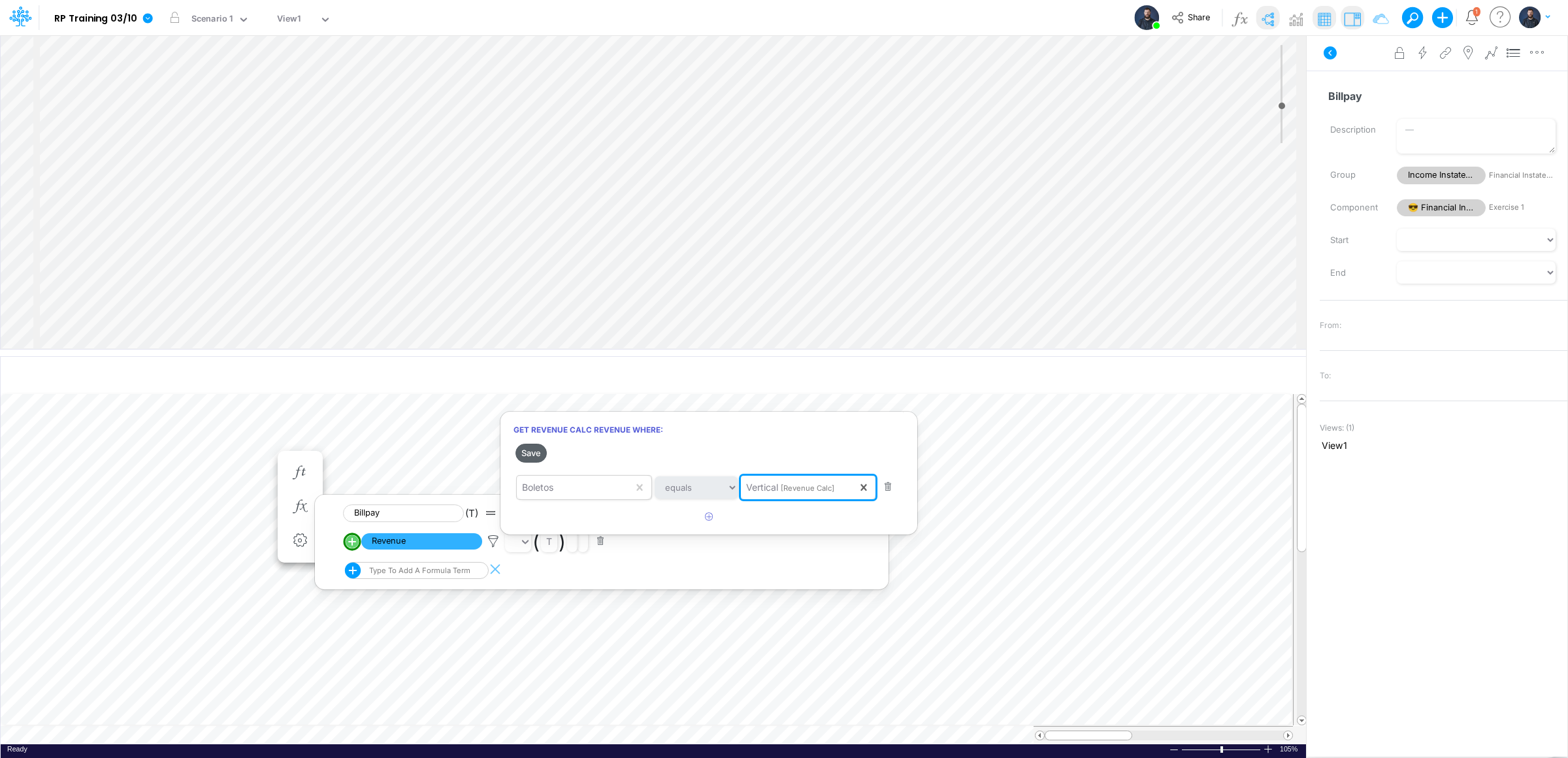
click at [527, 450] on button "Save" at bounding box center [531, 453] width 31 height 19
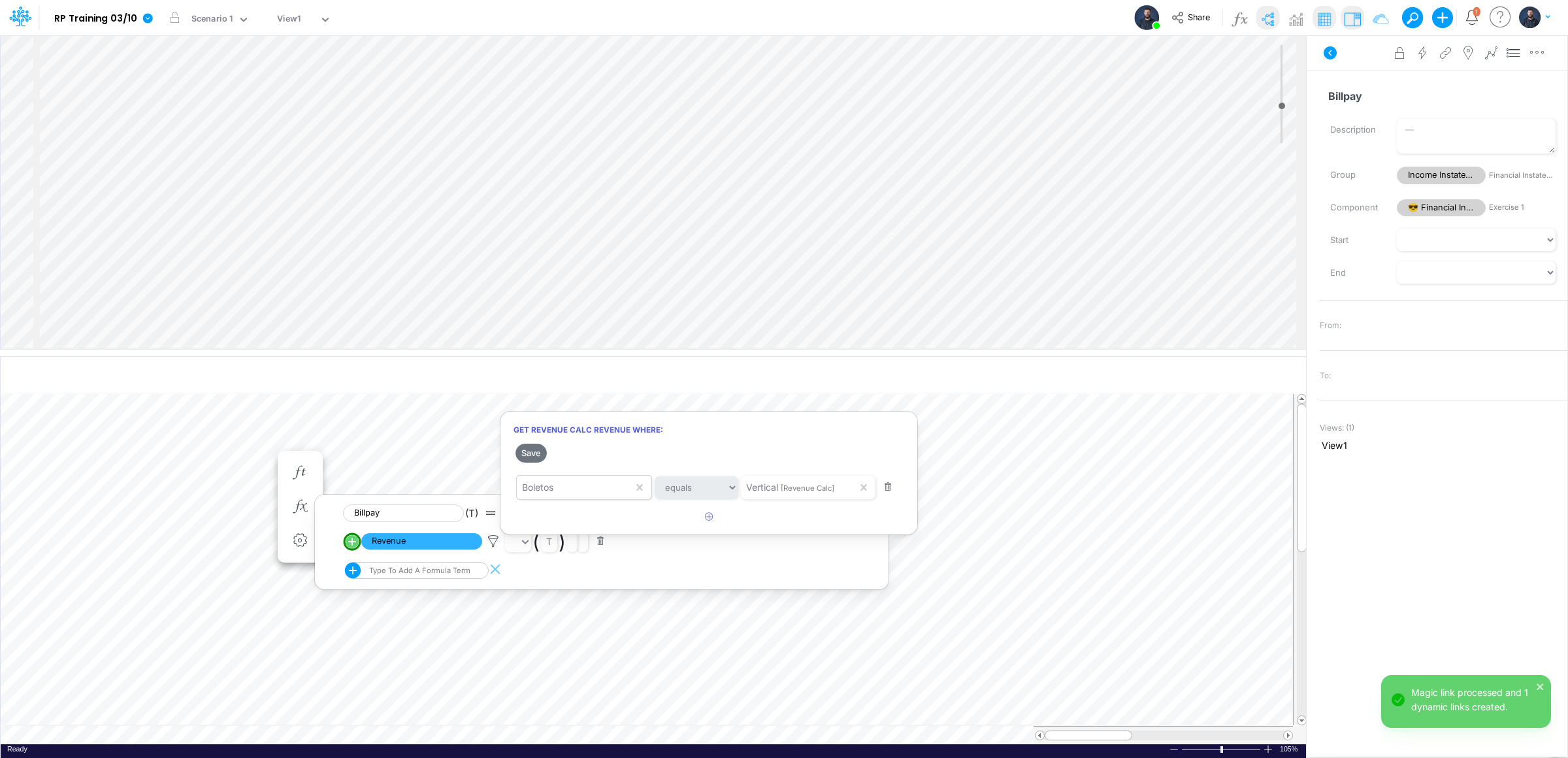
click at [13, 96] on div at bounding box center [784, 382] width 1568 height 751
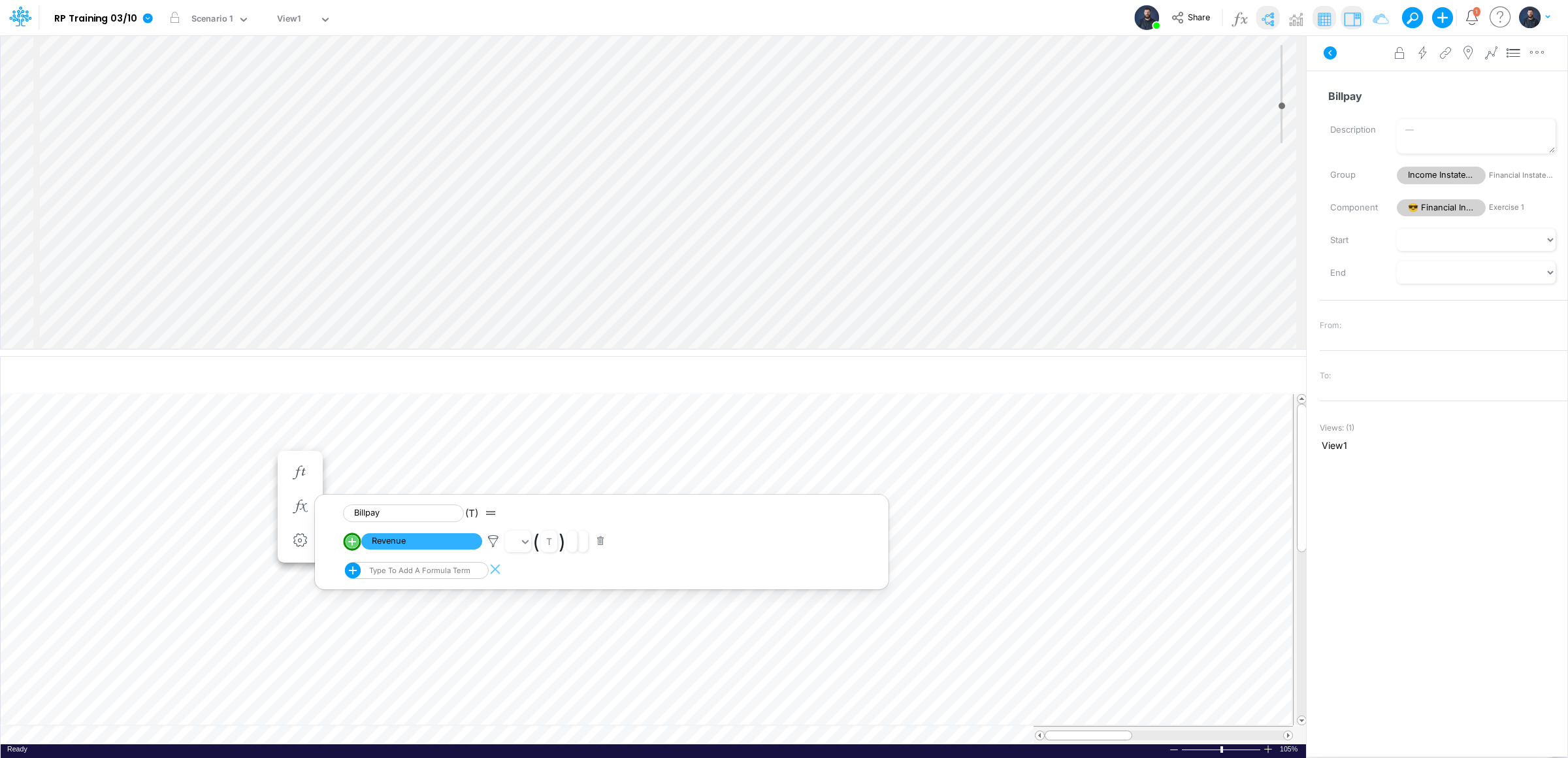
click at [614, 221] on div "Insert child node Variable Constant Group Addition Subtraction Multiplication D…" at bounding box center [653, 191] width 1305 height 313
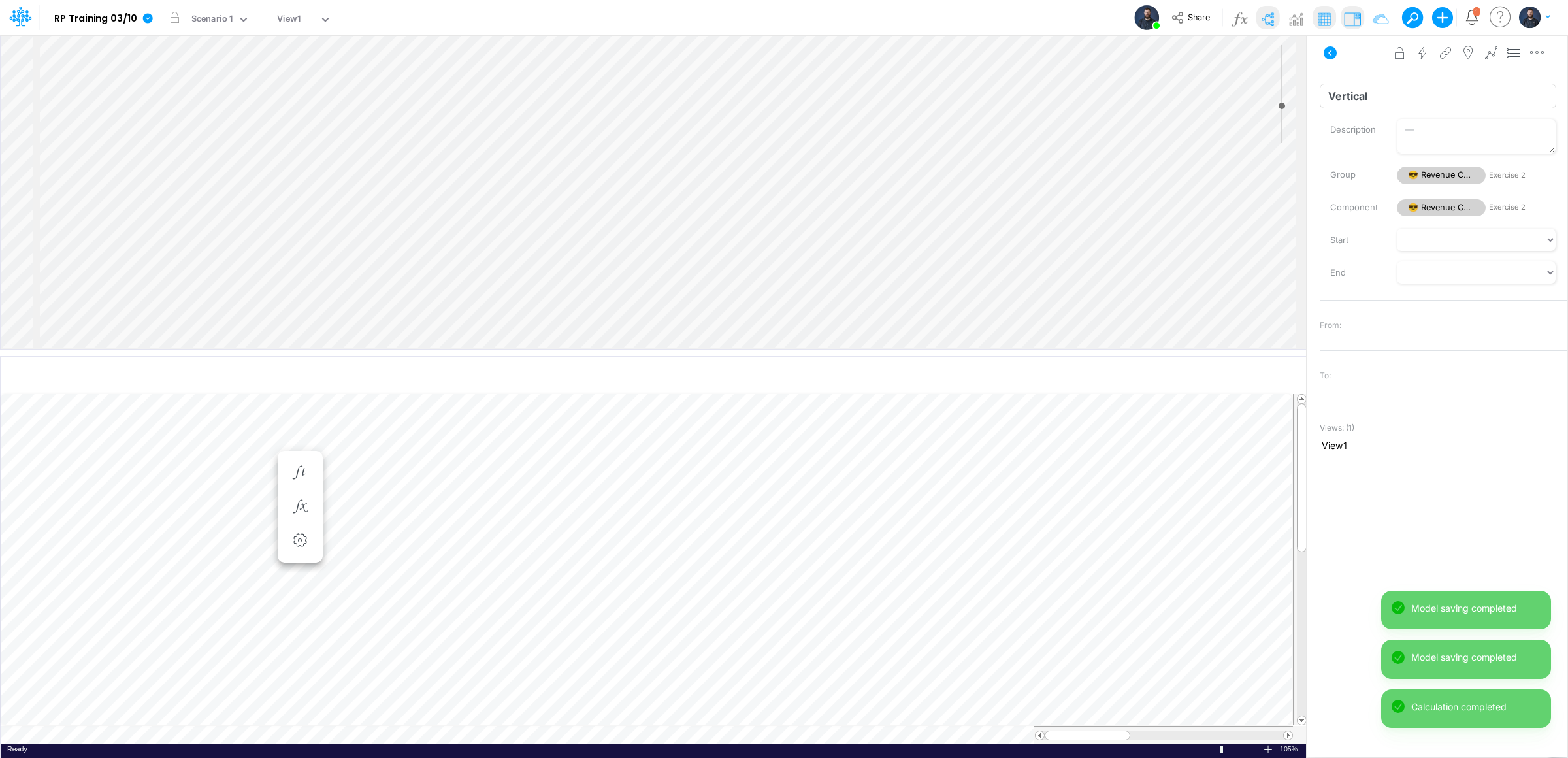
click at [1366, 96] on input "Vertical" at bounding box center [1437, 96] width 237 height 25
click at [1319, 92] on input "Vertical" at bounding box center [1437, 96] width 237 height 25
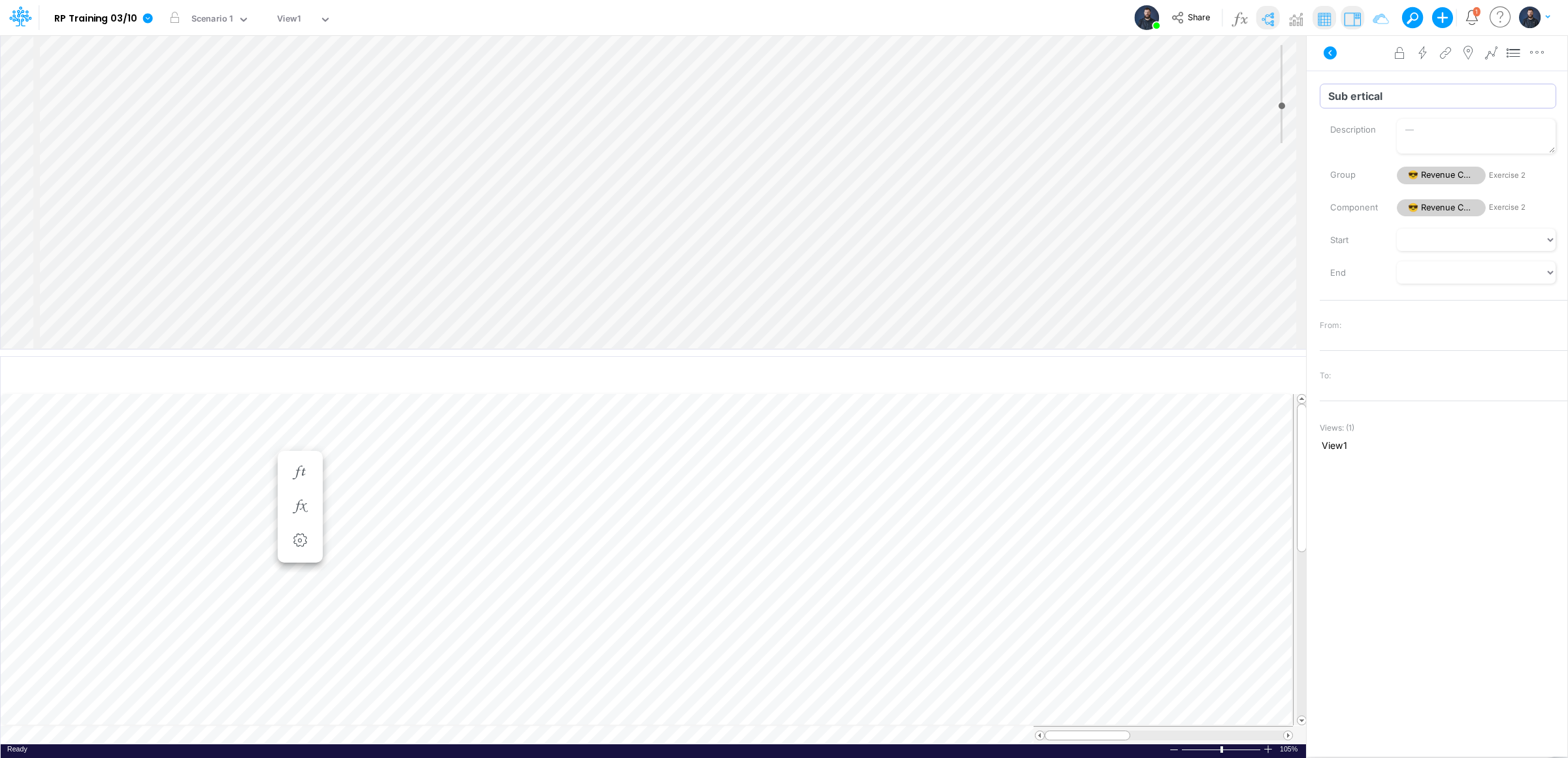
type input "Sub Vertical"
click at [1371, 96] on input "Constant" at bounding box center [1437, 96] width 237 height 25
click at [1296, 97] on div "Insert child node Variable Constant Group Addition Subtraction Multiplication D…" at bounding box center [784, 395] width 1568 height 723
click at [1366, 90] on input "Constant" at bounding box center [1437, 96] width 237 height 25
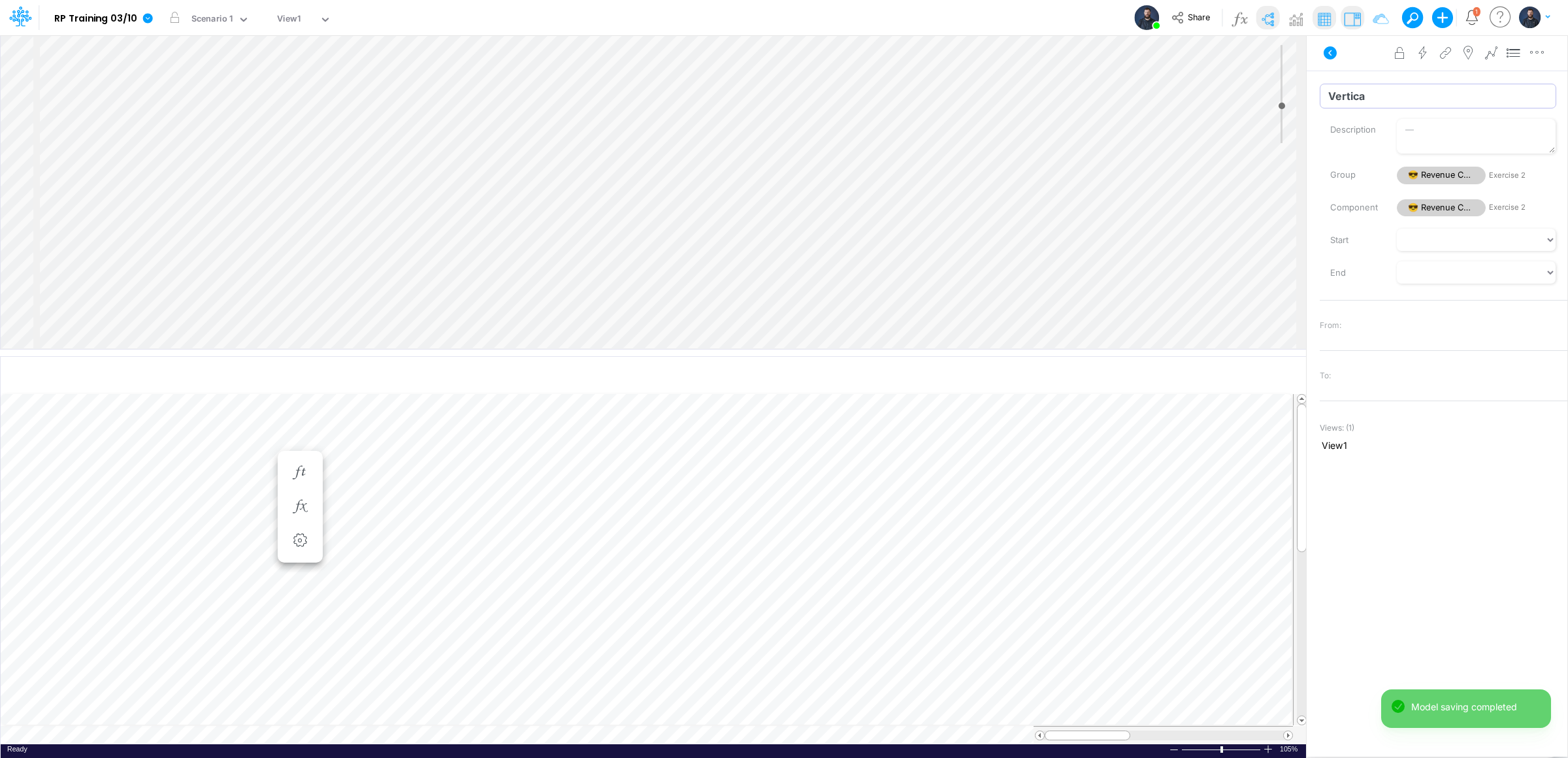
type input "Vertical"
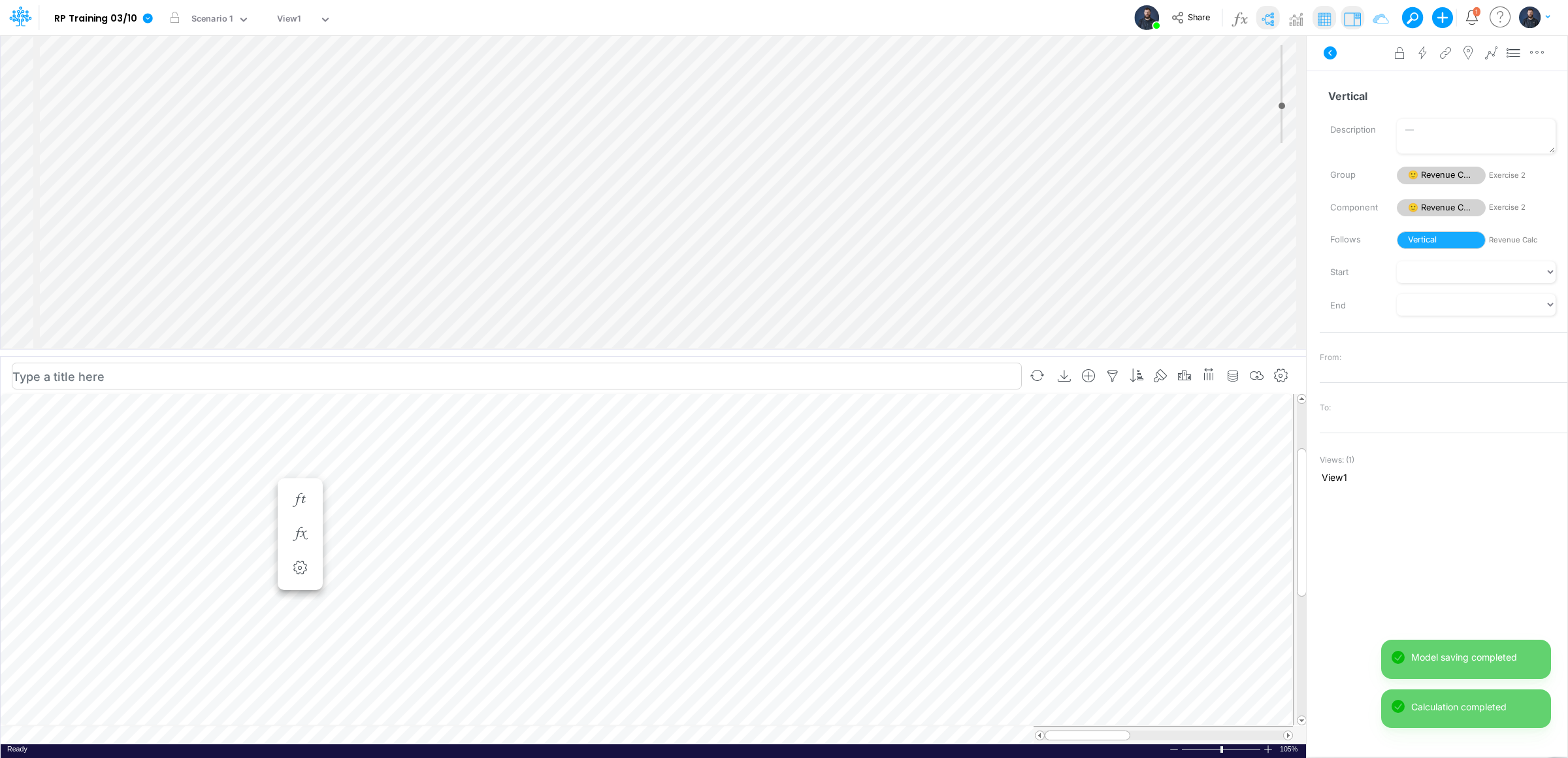
scroll to position [0, 1]
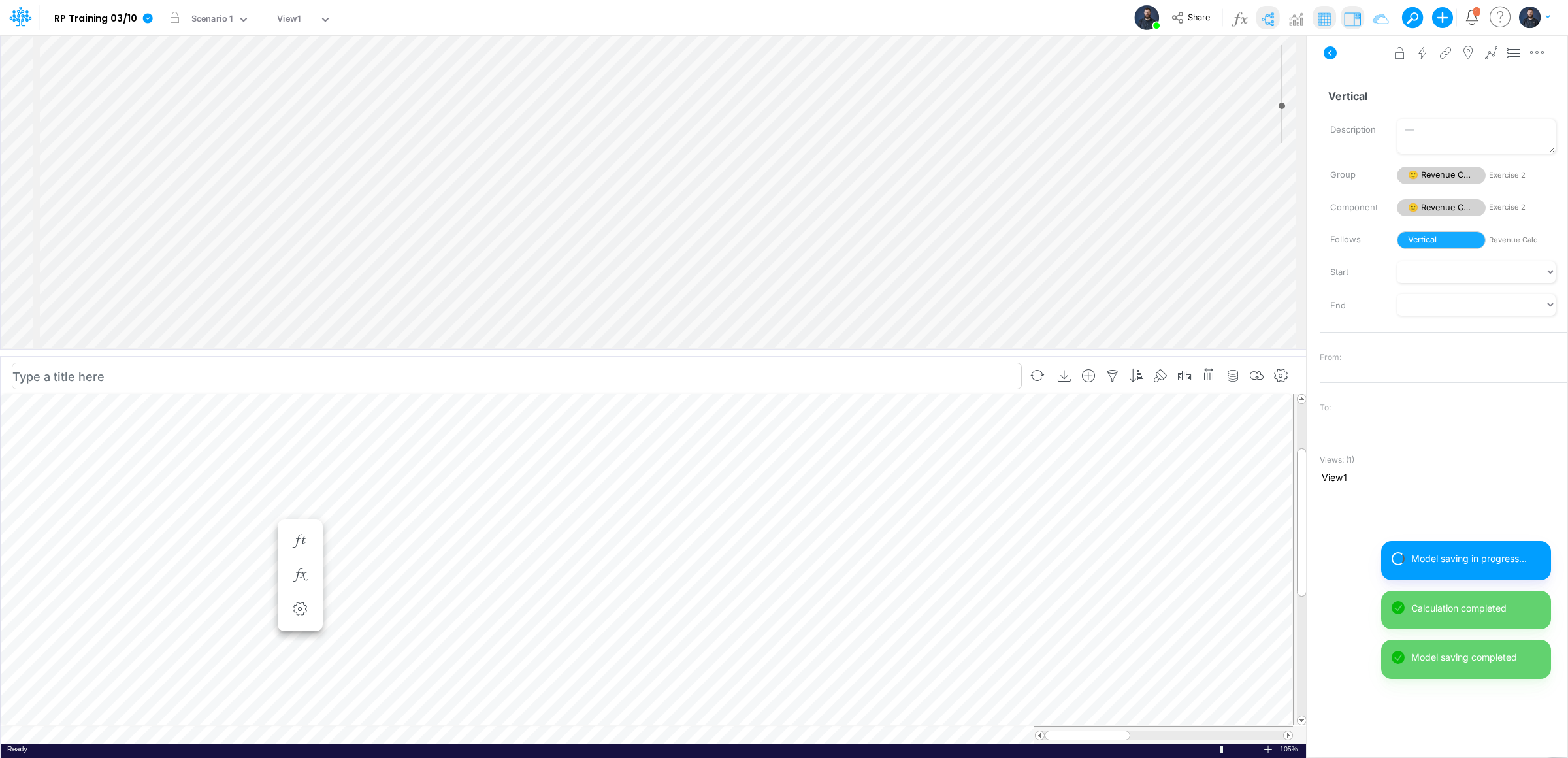
scroll to position [0, 1]
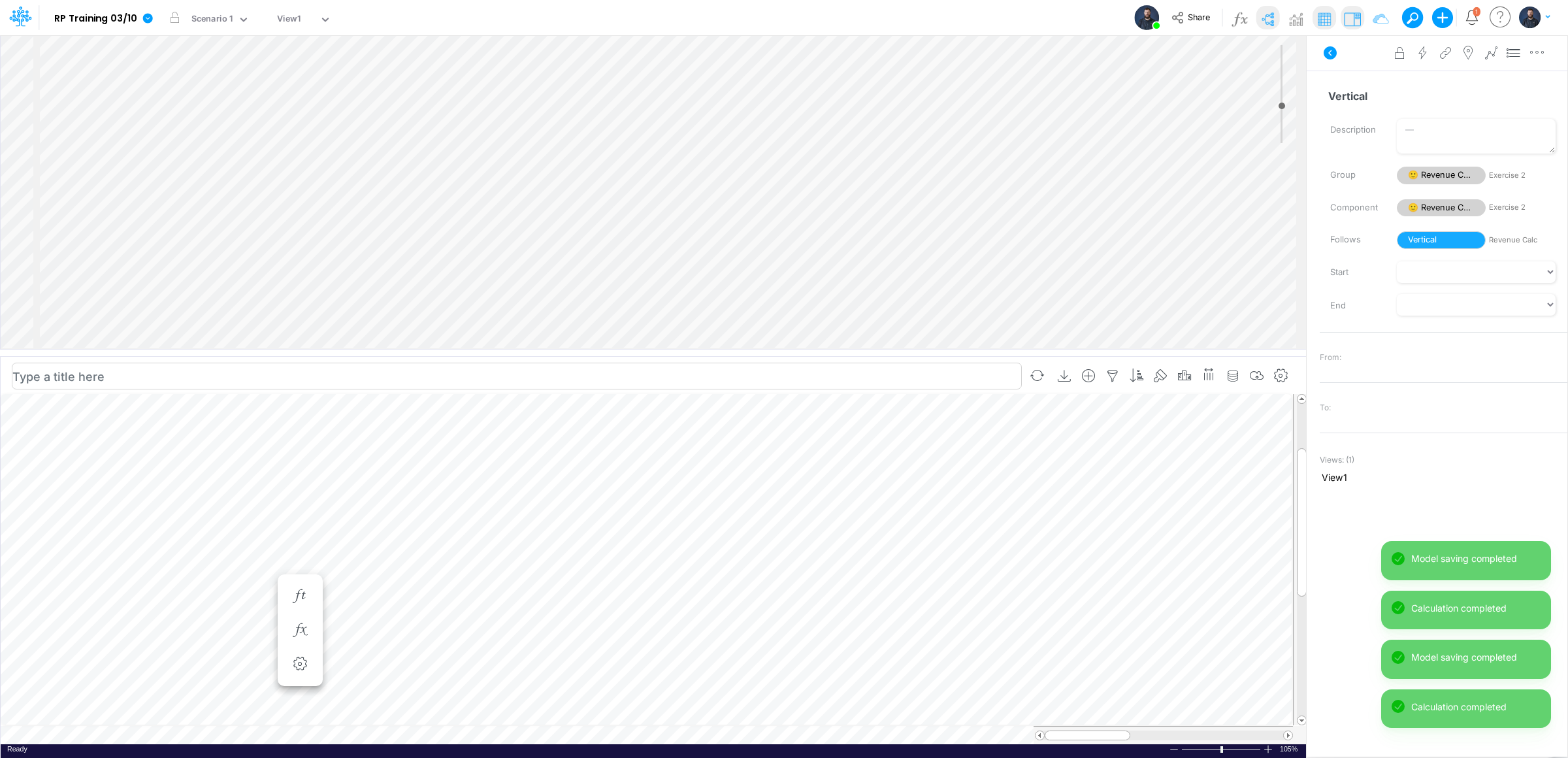
scroll to position [0, 1]
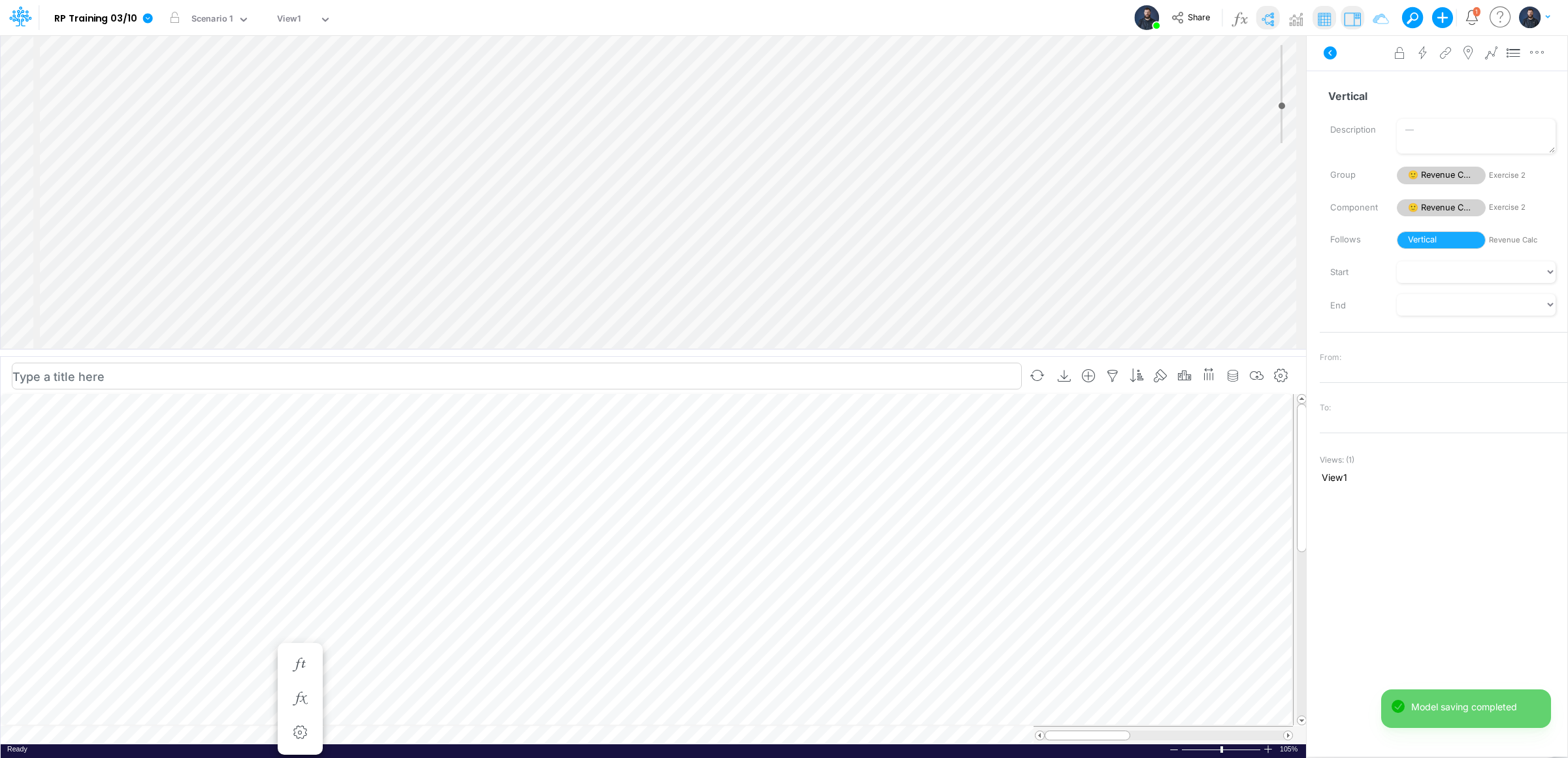
scroll to position [0, 1]
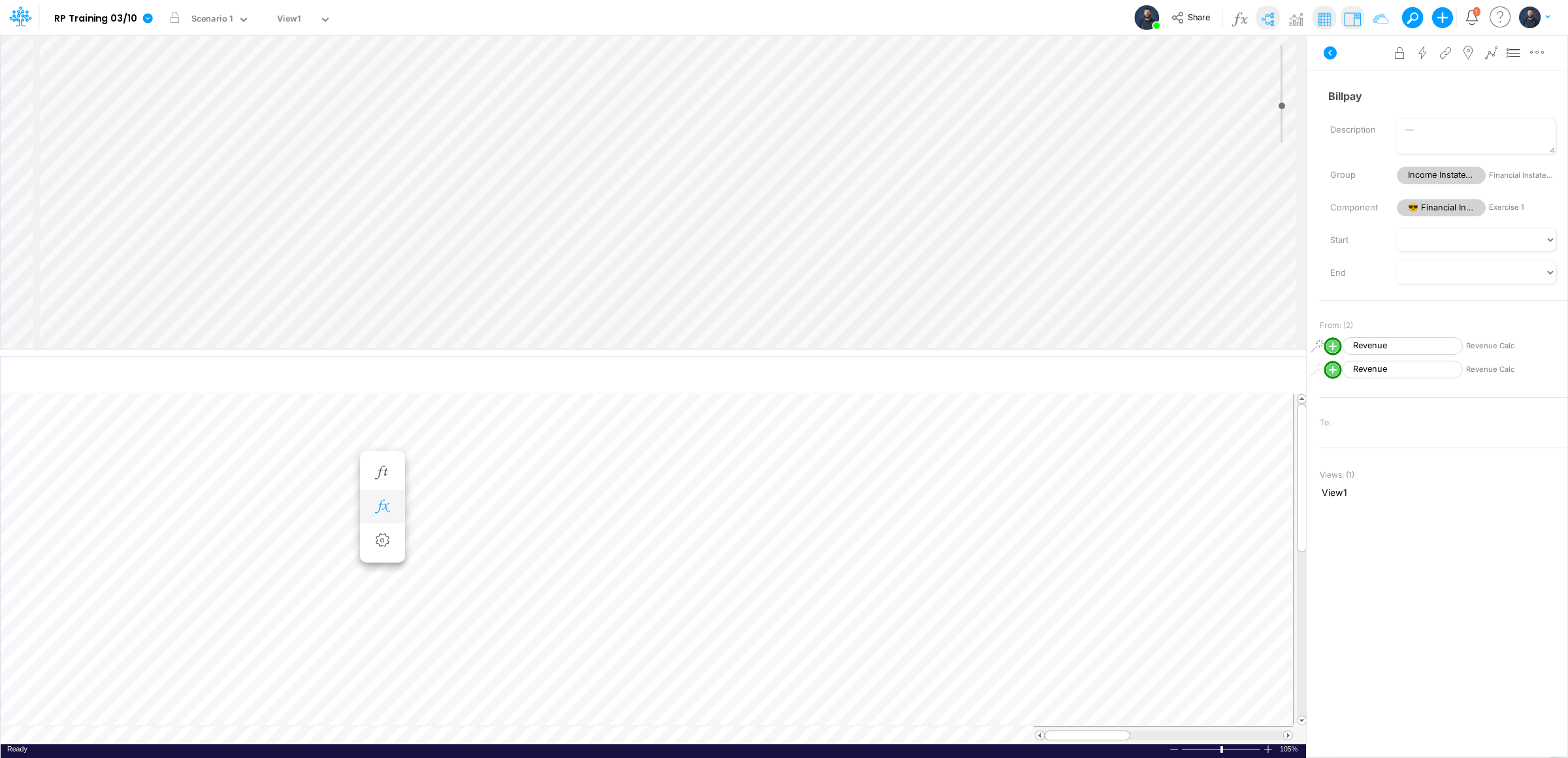
click at [387, 511] on icon "button" at bounding box center [382, 506] width 20 height 14
click at [577, 546] on icon at bounding box center [576, 540] width 20 height 14
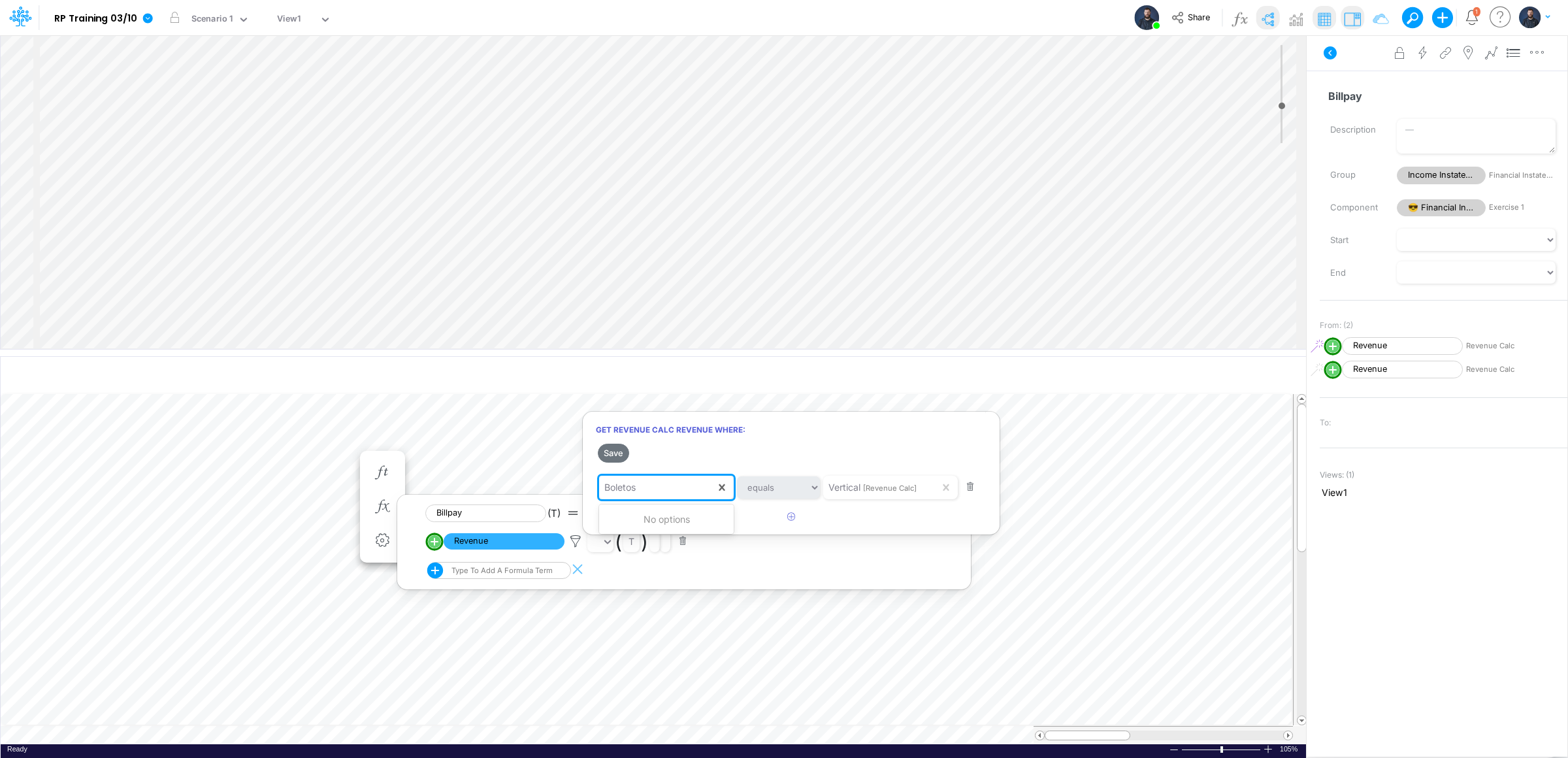
click at [665, 483] on div "Boletos" at bounding box center [657, 487] width 116 height 22
type input "Billpay"
click at [722, 516] on span "Filter where Vertical equals Billpay" at bounding box center [680, 518] width 147 height 11
click at [614, 451] on button "Save" at bounding box center [613, 453] width 31 height 19
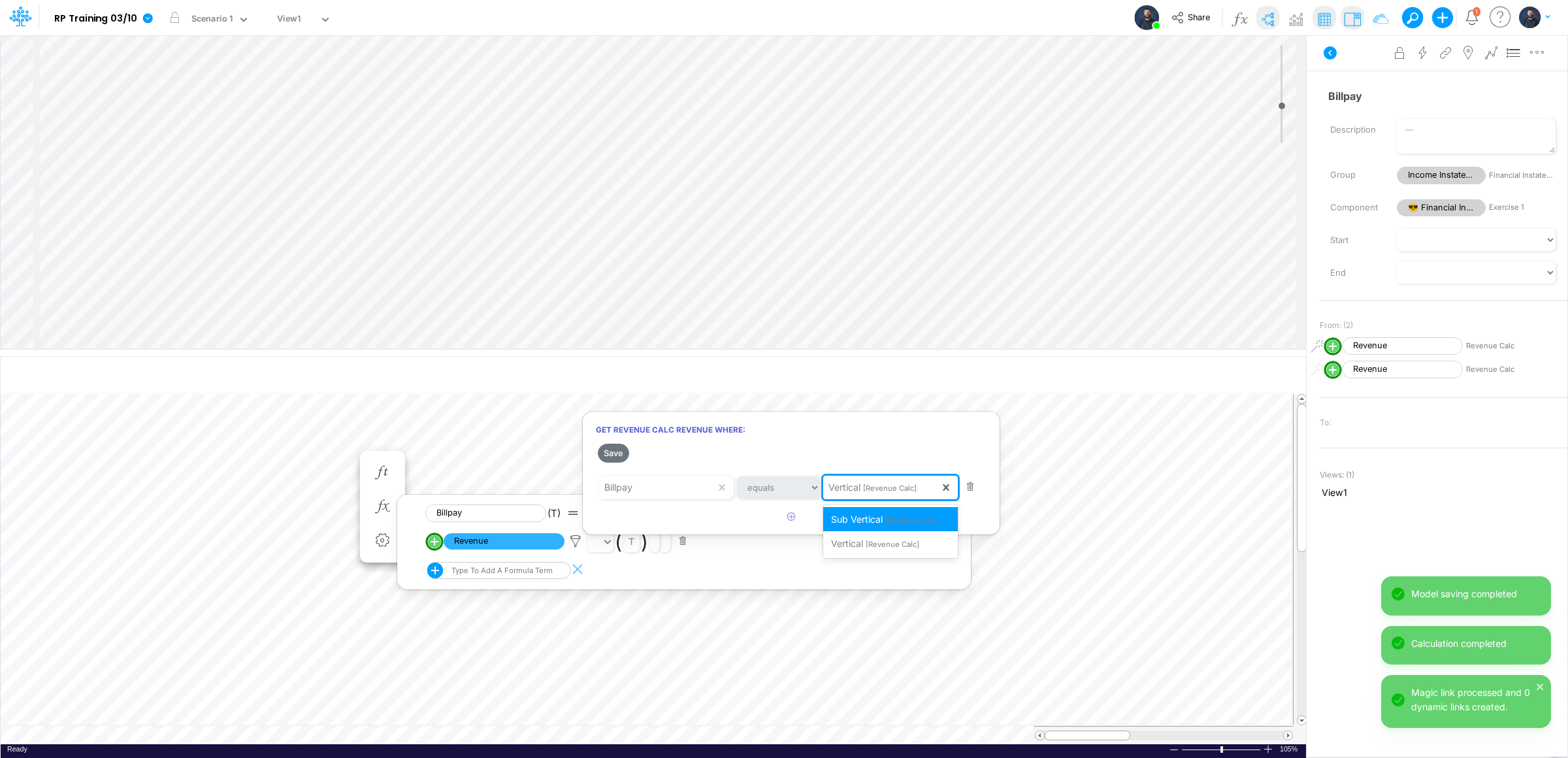
click at [902, 479] on div "Vertical [Revenue Calc]" at bounding box center [882, 487] width 116 height 22
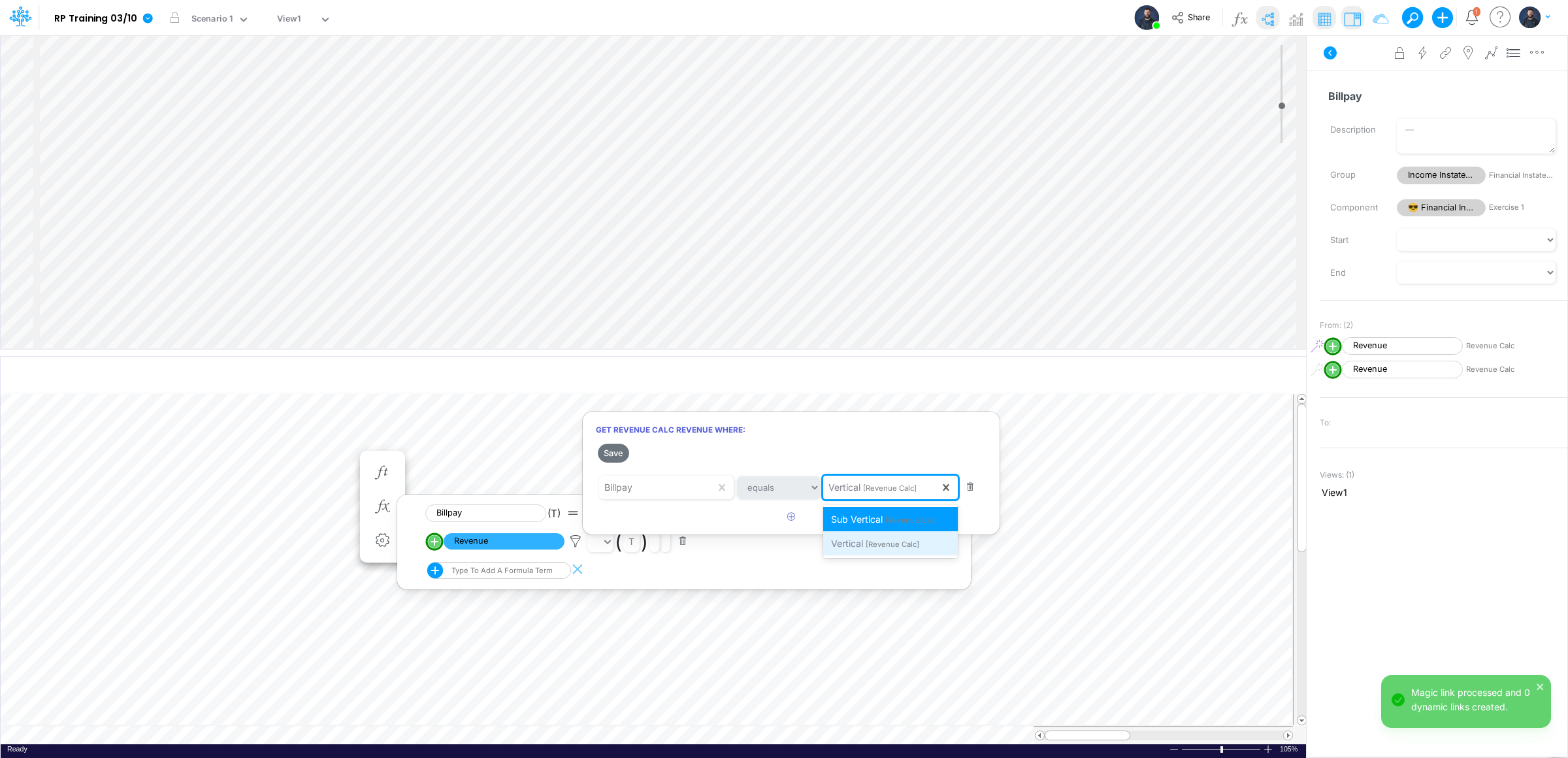
click at [863, 546] on div "Vertical [Revenue Calc]" at bounding box center [890, 543] width 135 height 24
click at [619, 463] on div at bounding box center [784, 382] width 1568 height 751
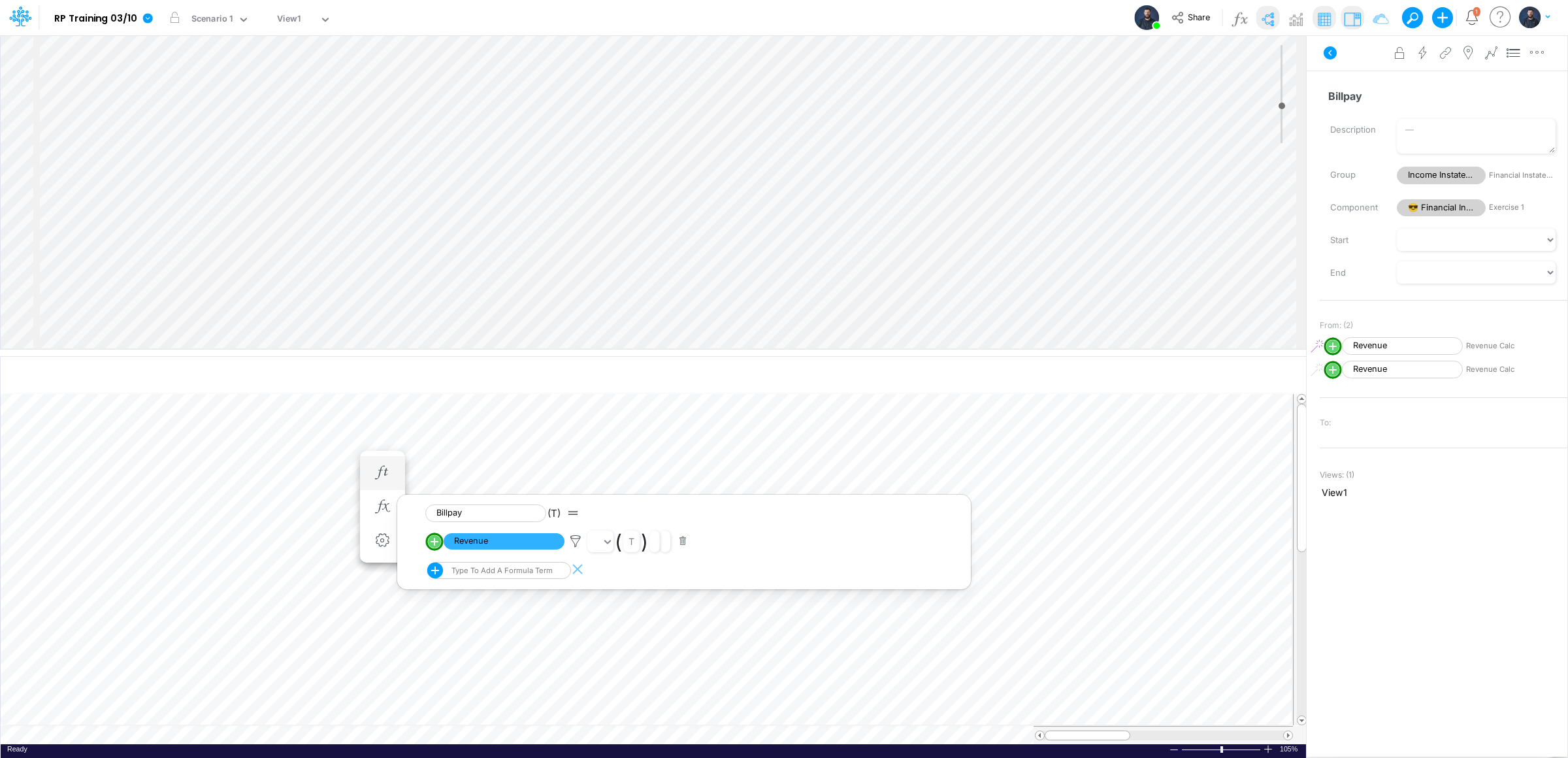
scroll to position [0, 1]
click at [384, 501] on icon "button" at bounding box center [382, 506] width 20 height 14
click at [430, 540] on circle "circle with outer border" at bounding box center [434, 541] width 13 height 13
select select "1"
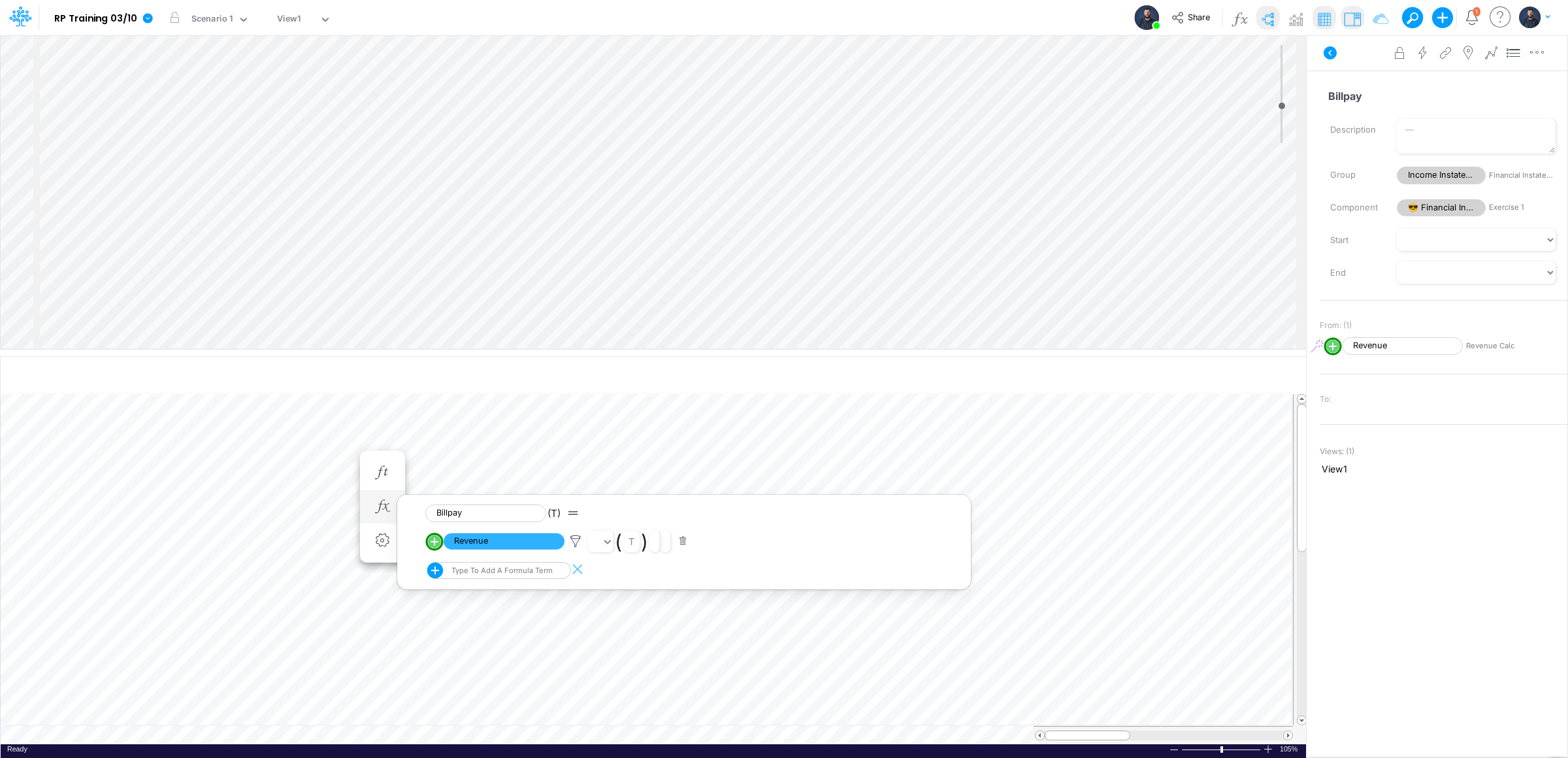
select select "Multiply"
select select "Add"
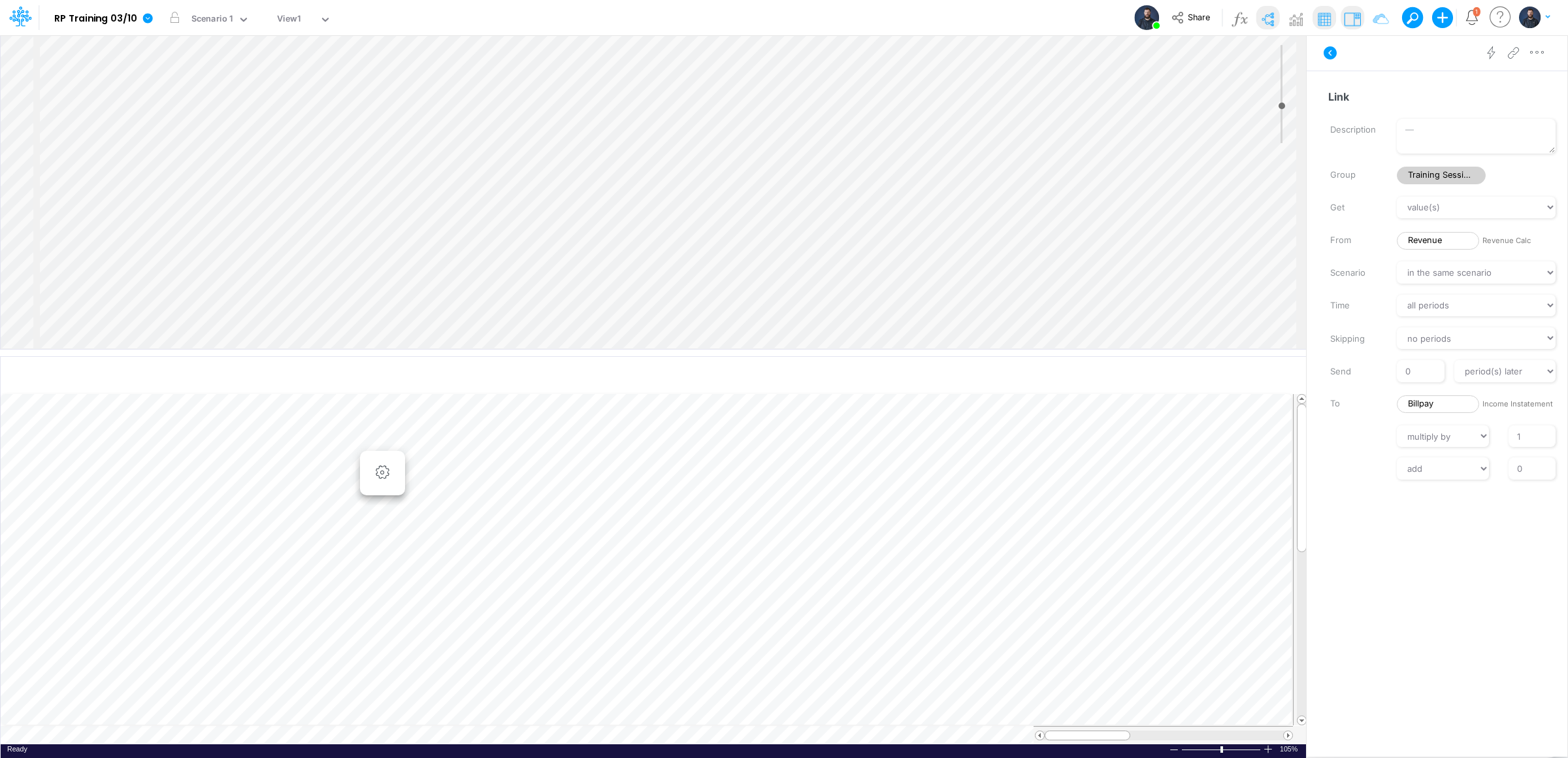
scroll to position [0, 1]
click at [391, 503] on icon "button" at bounding box center [382, 506] width 20 height 14
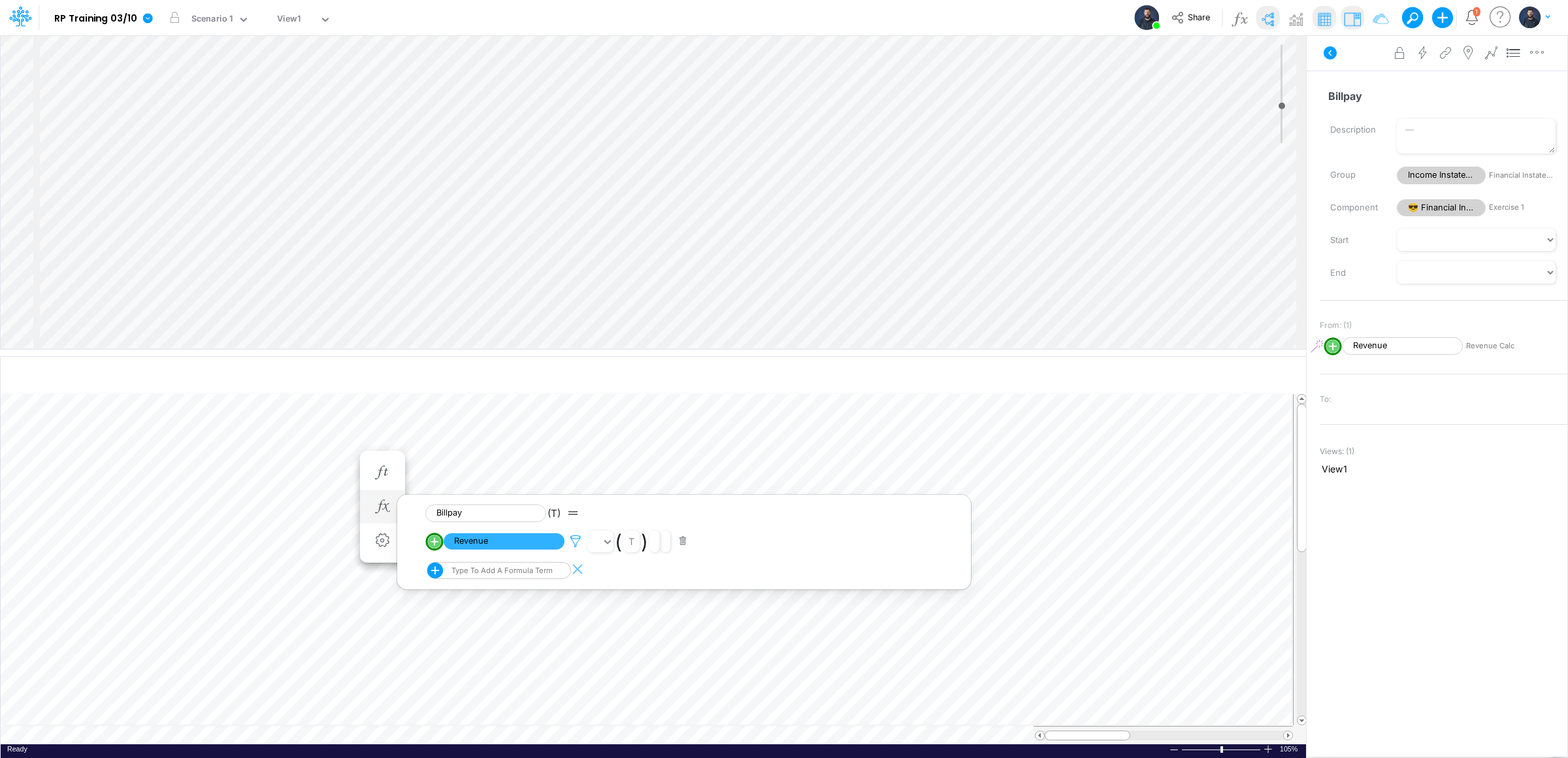
click at [570, 539] on icon at bounding box center [576, 540] width 20 height 14
click at [892, 489] on span "[Revenue Calc]" at bounding box center [890, 487] width 53 height 9
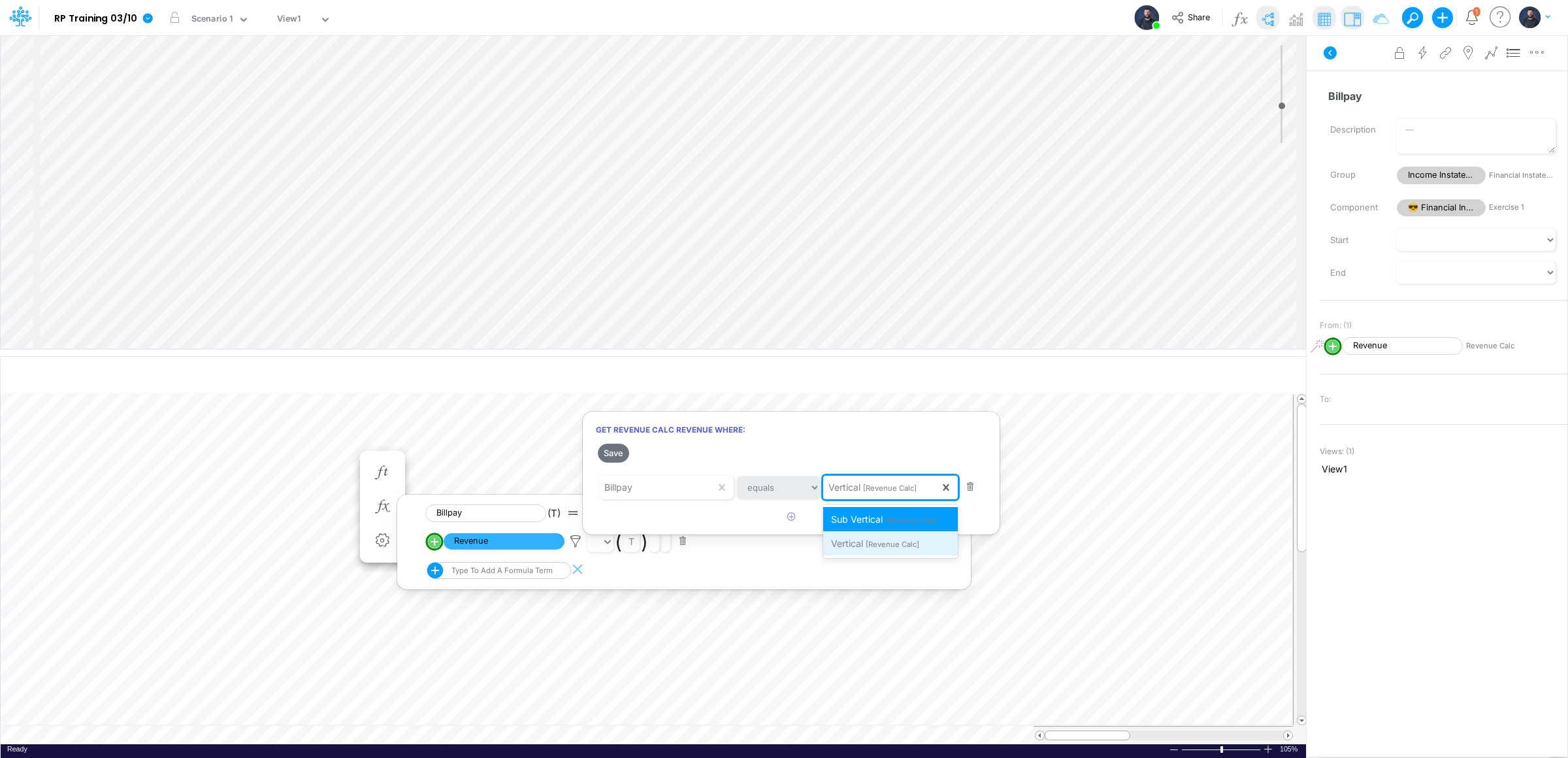
click at [870, 537] on div "Vertical [Revenue Calc]" at bounding box center [890, 543] width 135 height 24
click at [675, 483] on div "Billpay" at bounding box center [657, 487] width 116 height 22
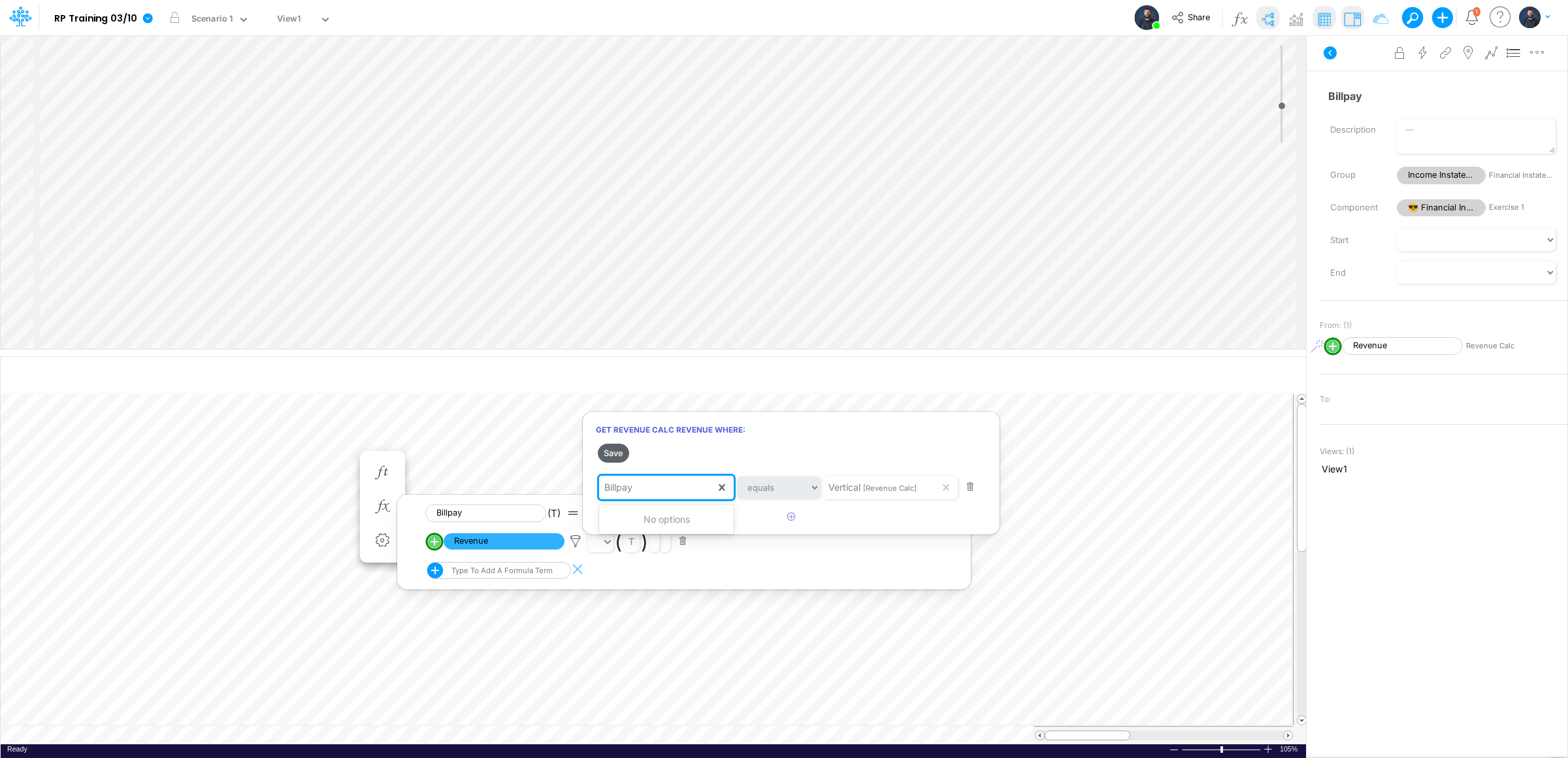
click at [607, 453] on button "Save" at bounding box center [613, 453] width 31 height 19
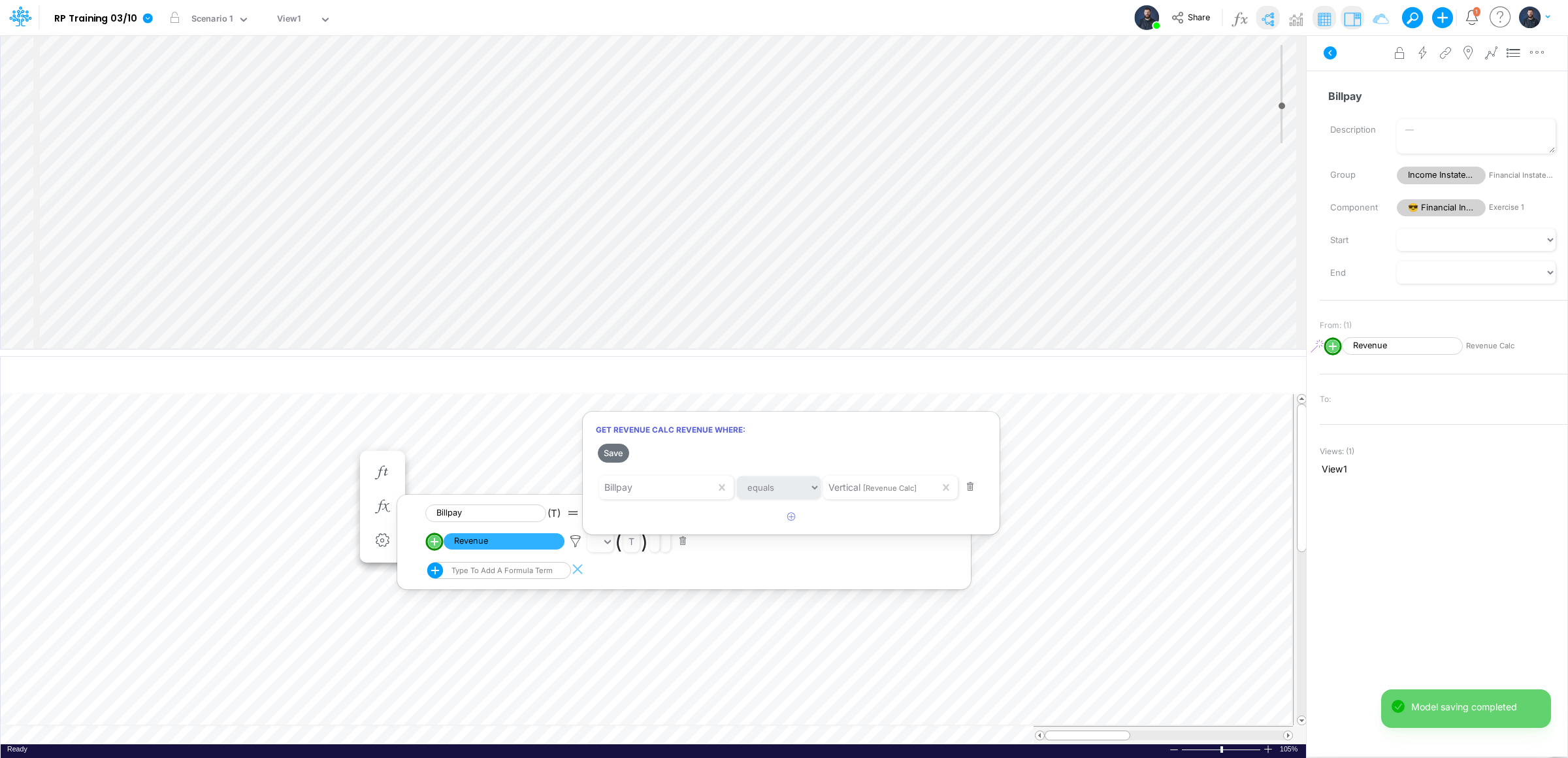
click at [21, 46] on div at bounding box center [784, 382] width 1568 height 751
click at [563, 259] on div "Insert child node Variable Constant Group Addition Subtraction Multiplication D…" at bounding box center [653, 191] width 1305 height 313
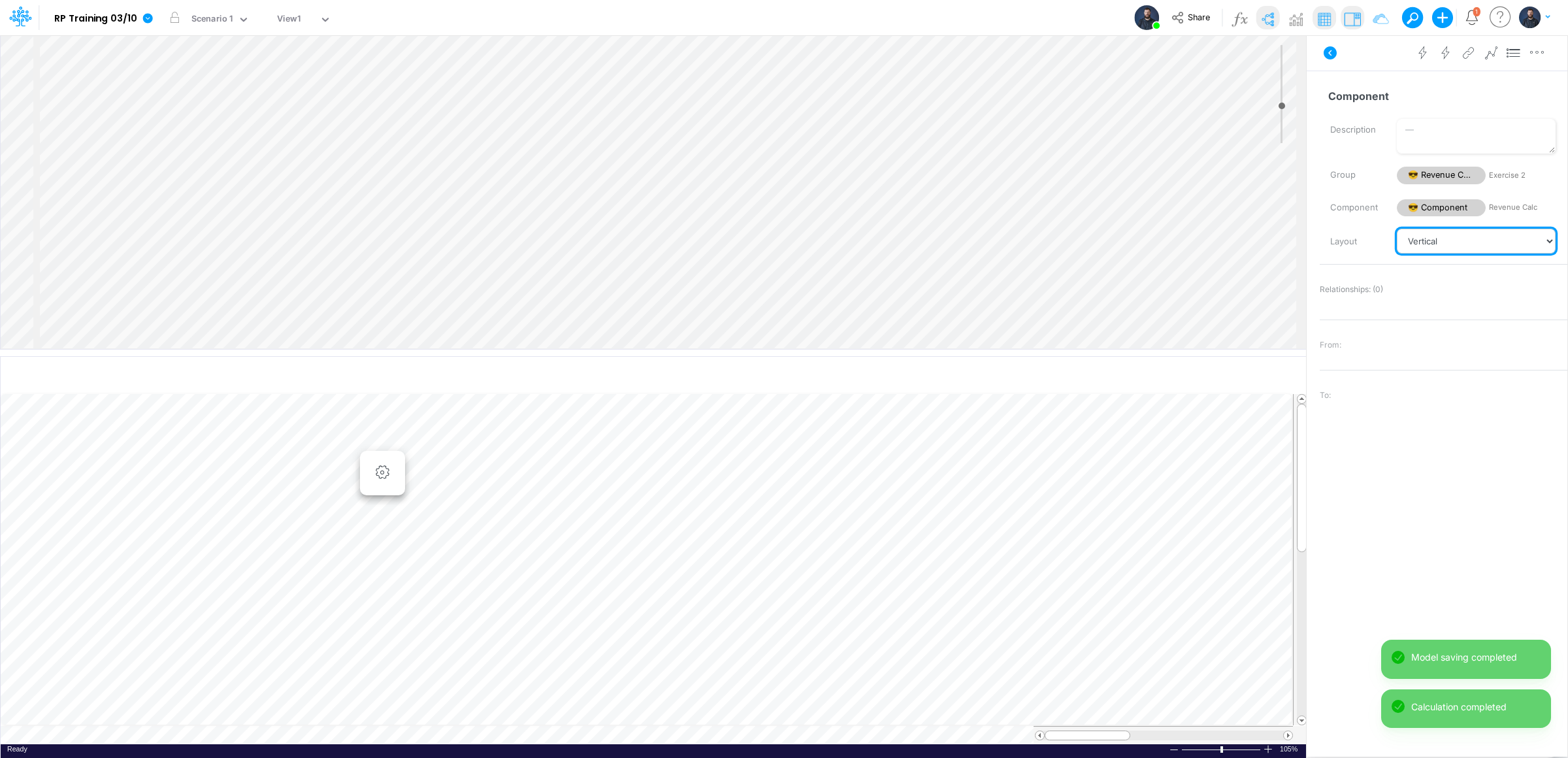
click at [1433, 240] on select "Vertical Vertical Tree Horizontal Horizontal Tree Horizontal Tree Compact Funnel" at bounding box center [1476, 241] width 159 height 25
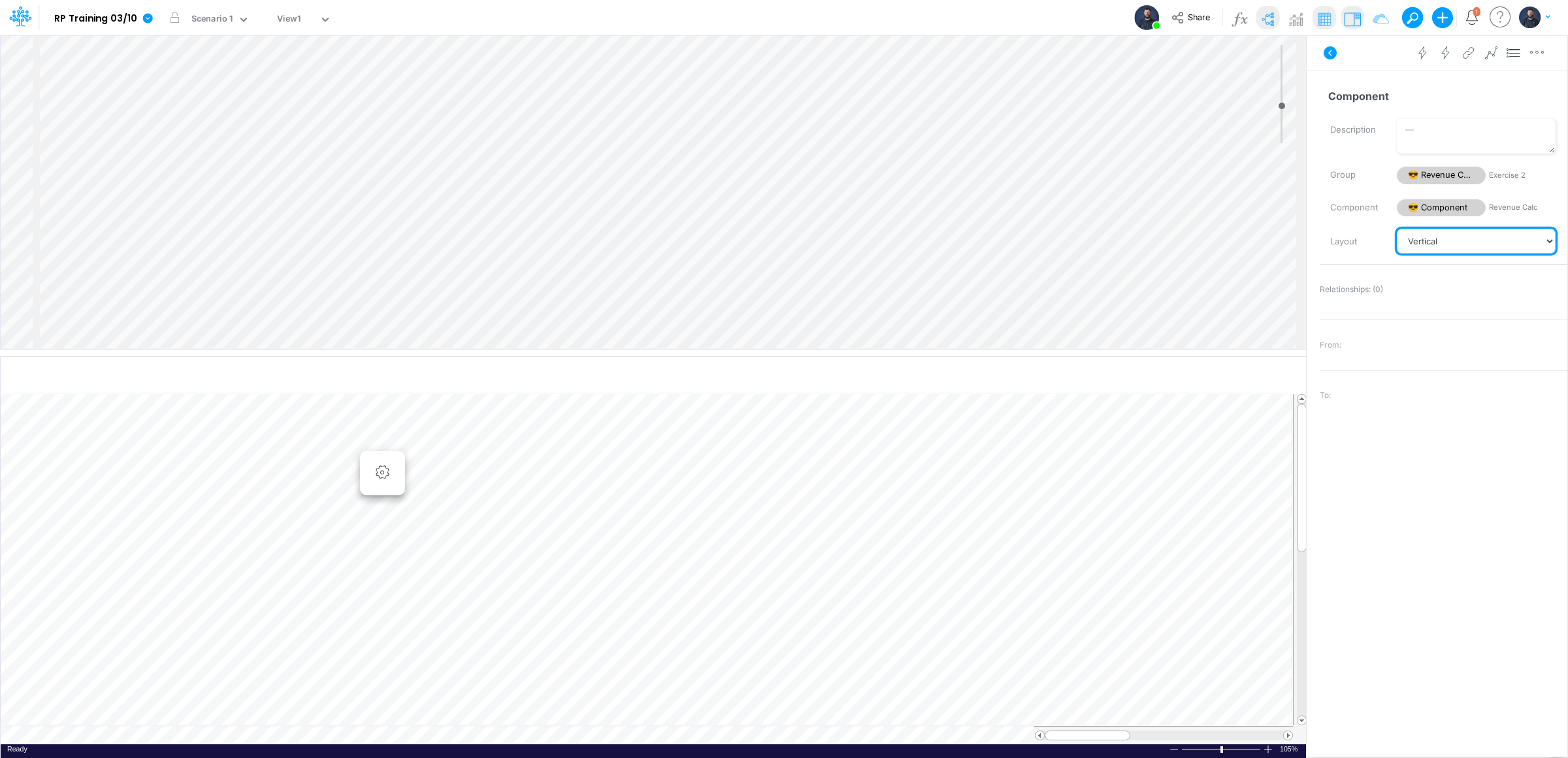
select select "Horizontal"
click at [1397, 229] on select "Vertical Vertical Tree Horizontal Horizontal Tree Horizontal Tree Compact Funnel" at bounding box center [1476, 241] width 159 height 25
click at [1377, 88] on input "Component" at bounding box center [1437, 96] width 237 height 25
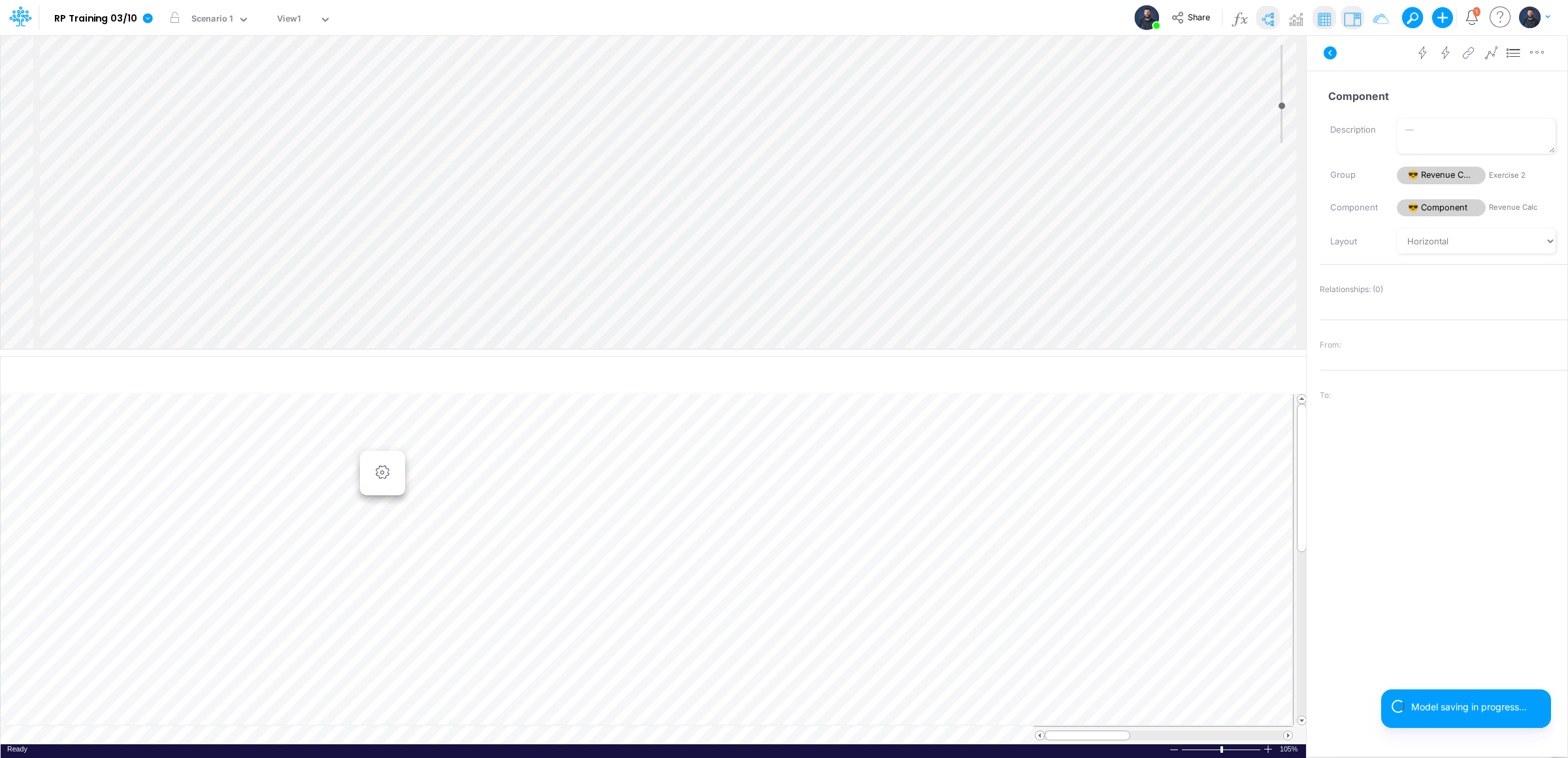
click at [1265, 96] on div "Insert node Variable Constant Group Addition Subtraction Multiplication Divisio…" at bounding box center [784, 395] width 1568 height 723
click at [1377, 101] on input "Component" at bounding box center [1437, 96] width 237 height 25
drag, startPoint x: 1408, startPoint y: 100, endPoint x: 1308, endPoint y: 100, distance: 100.0
click at [1308, 100] on div "Insert node Variable Constant Group Addition Subtraction Multiplication Divisio…" at bounding box center [784, 395] width 1568 height 723
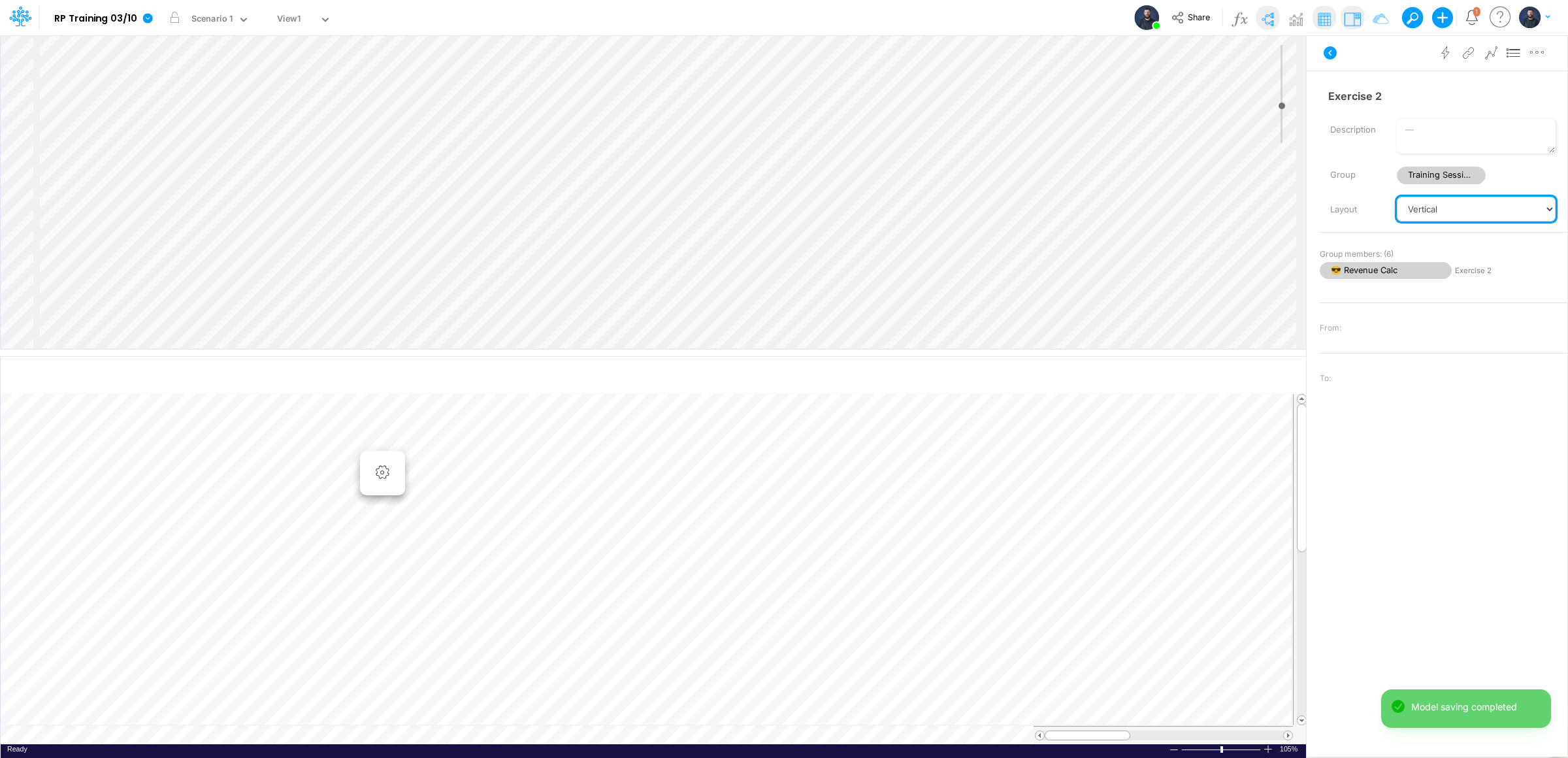
click at [1428, 217] on select "Vertical Vertical Tree Horizontal Horizontal Tree Horizontal Tree Compact Funnel" at bounding box center [1476, 209] width 159 height 25
select select "Horizontal"
click at [1397, 197] on select "Vertical Vertical Tree Horizontal Horizontal Tree Horizontal Tree Compact Funnel" at bounding box center [1476, 209] width 159 height 25
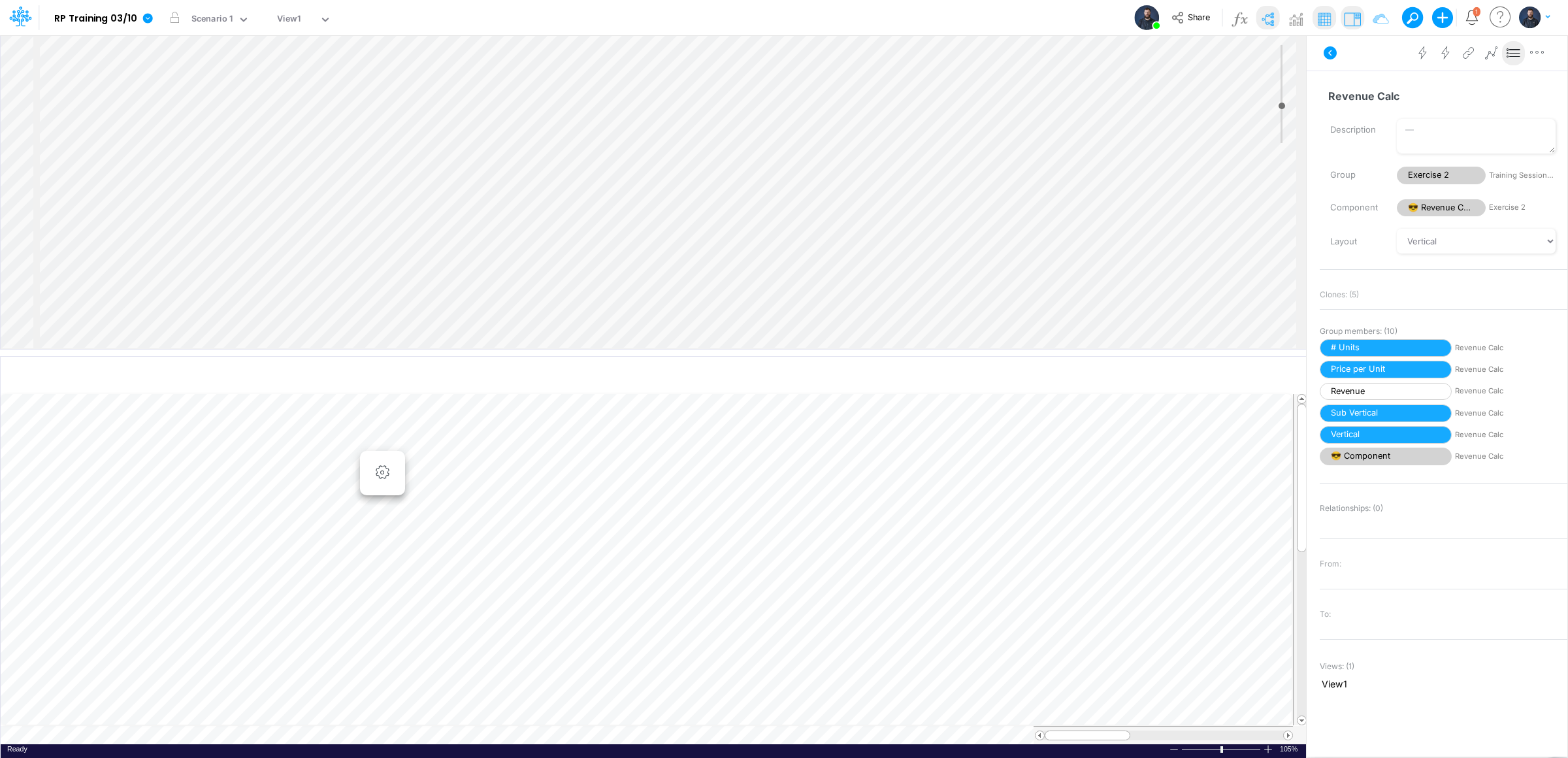
select select "Horizontal"
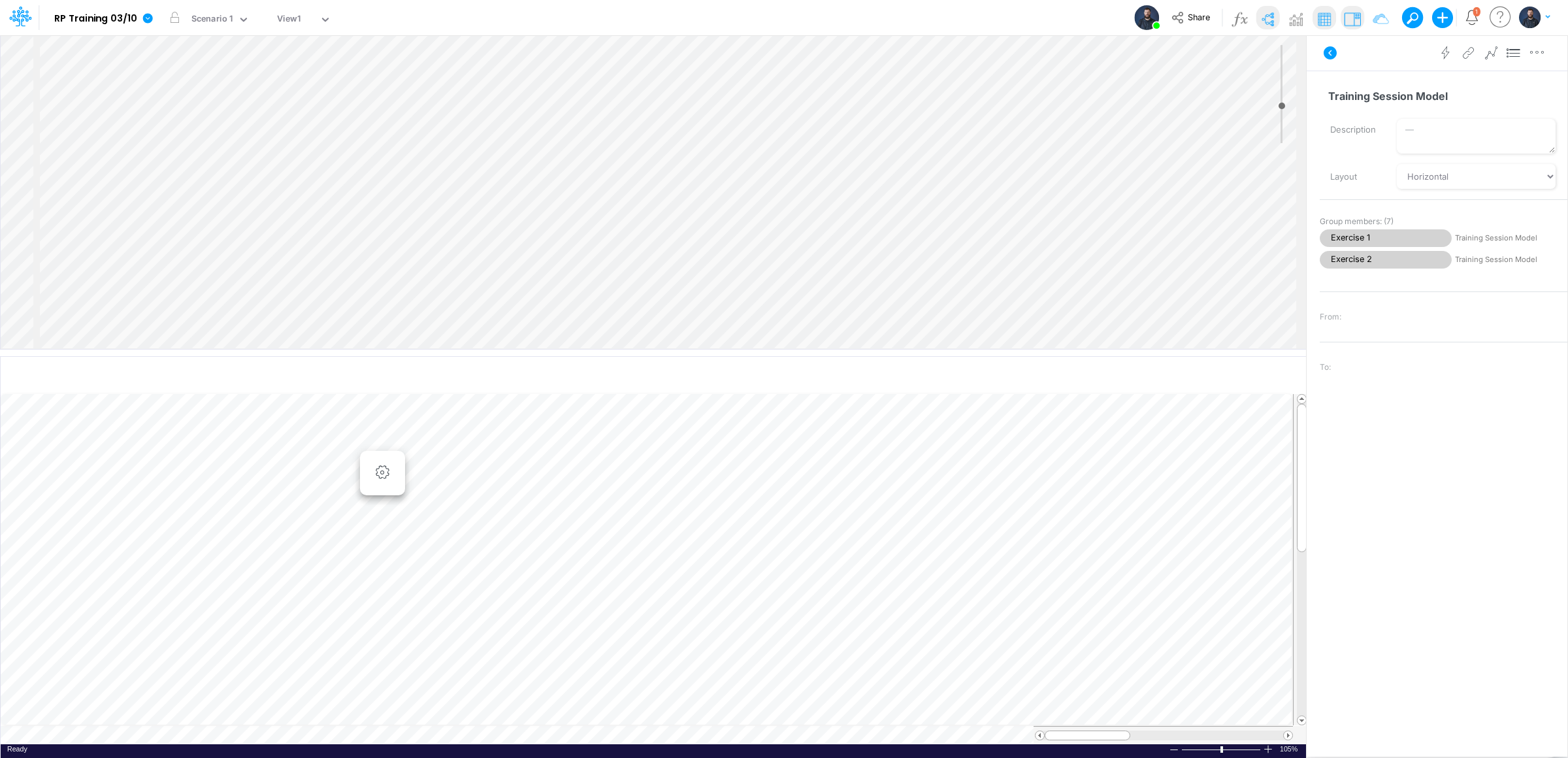
select select "Horizontal"
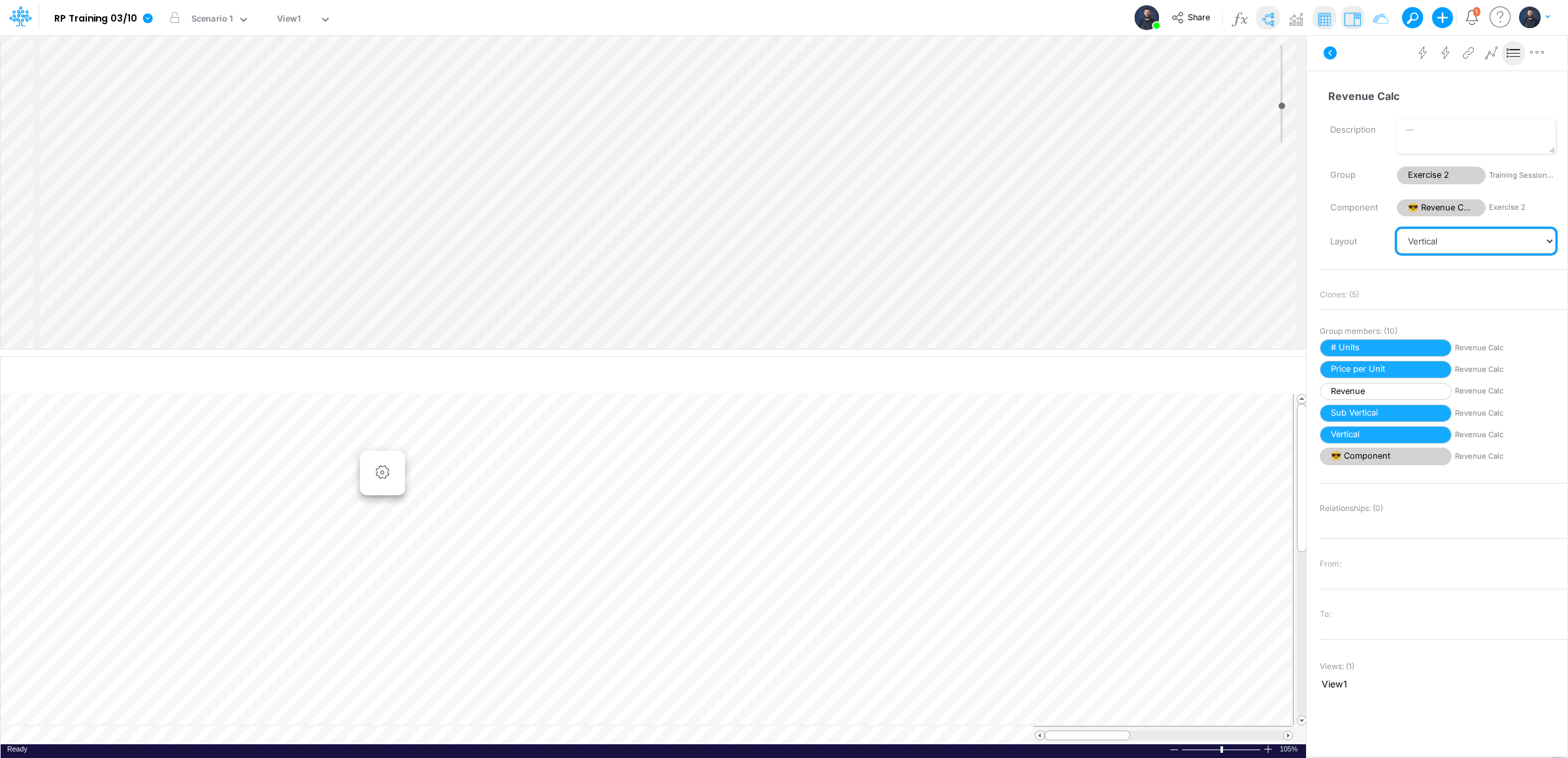
click at [1471, 245] on select "Vertical Vertical Tree Horizontal Horizontal Tree Horizontal Tree Compact Funnel" at bounding box center [1476, 241] width 159 height 25
click at [1397, 229] on select "Vertical Vertical Tree Horizontal Horizontal Tree Horizontal Tree Compact Funnel" at bounding box center [1476, 241] width 159 height 25
click at [1458, 248] on select "Vertical Vertical Tree Horizontal Horizontal Tree Horizontal Tree Compact Funnel" at bounding box center [1476, 241] width 159 height 25
select select "Vertical"
click at [1397, 229] on select "Vertical Vertical Tree Horizontal Horizontal Tree Horizontal Tree Compact Funnel" at bounding box center [1476, 241] width 159 height 25
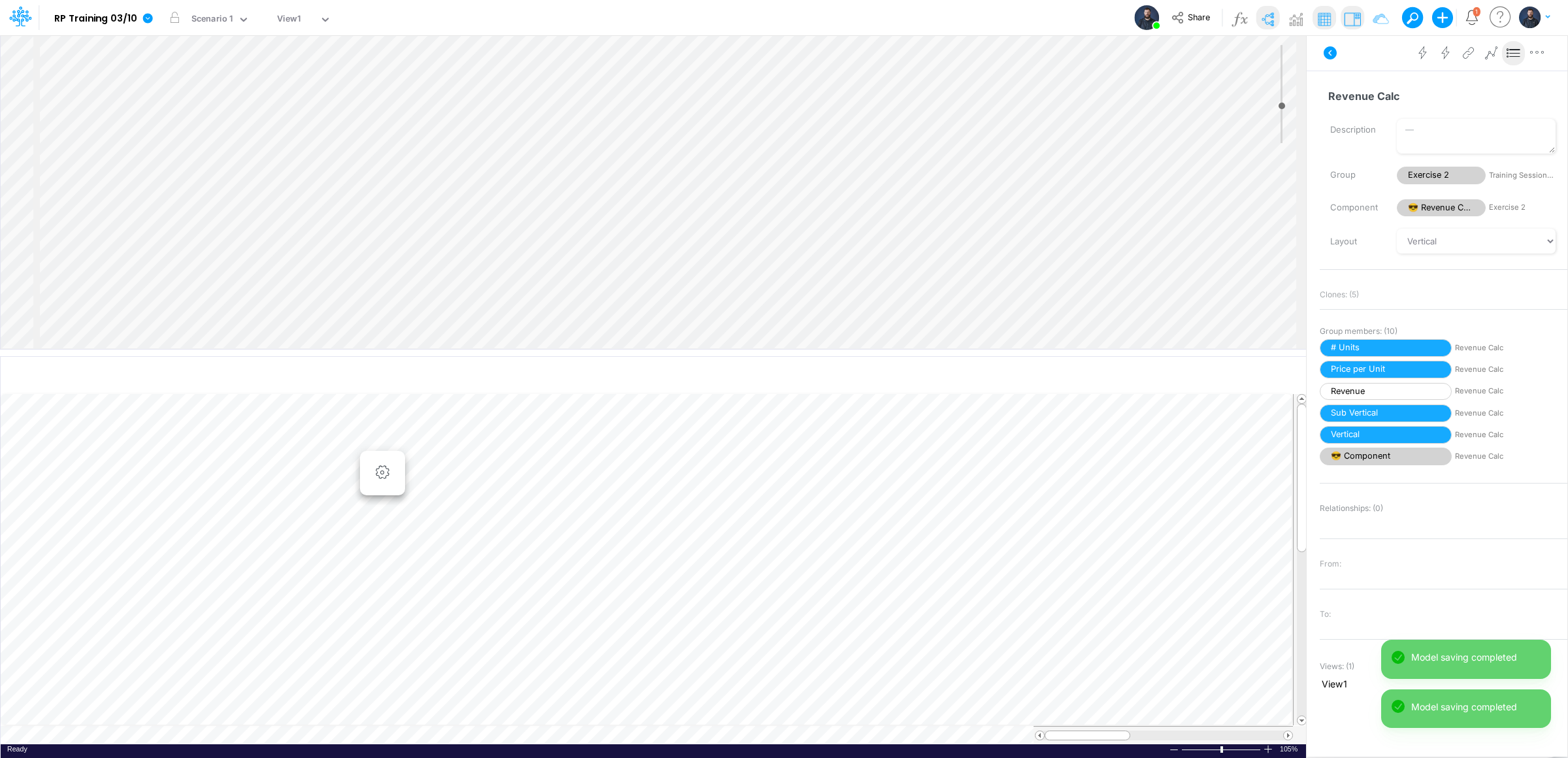
select select "Horizontal"
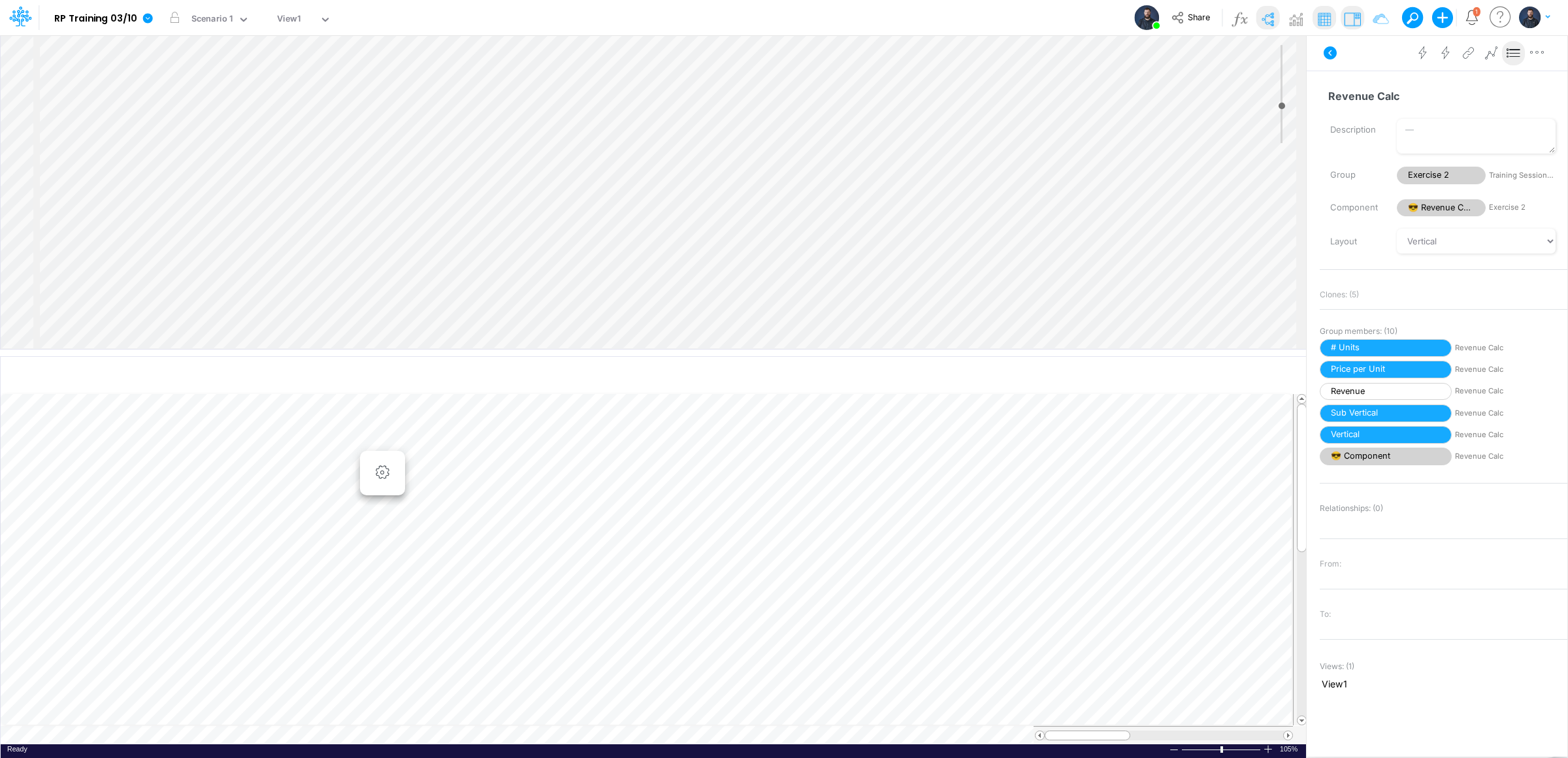
select select "Horizontal"
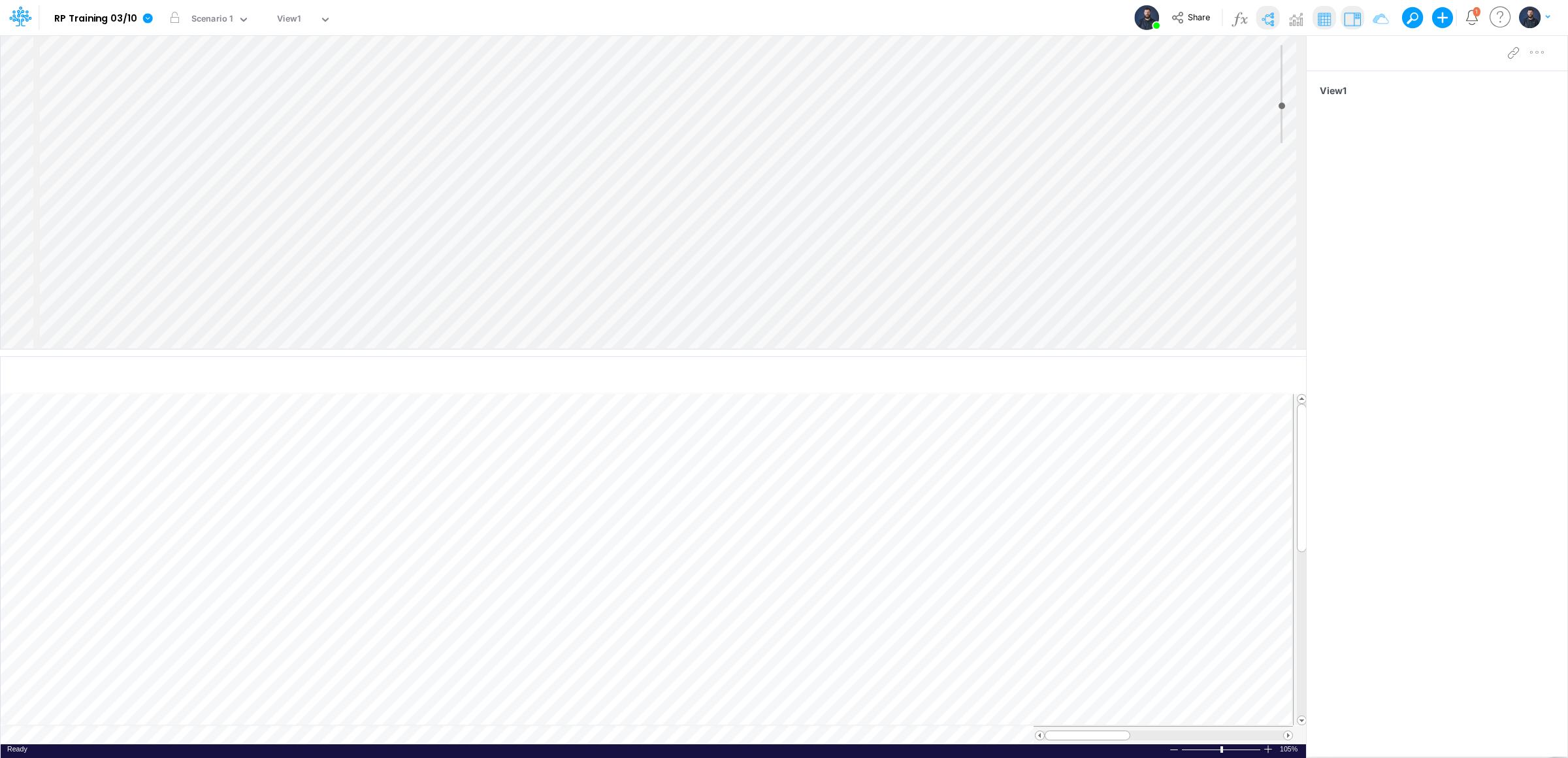
click at [838, 98] on div "Insert node Component Variable Constant Group Addition Subtraction Multiplicati…" at bounding box center [653, 191] width 1305 height 313
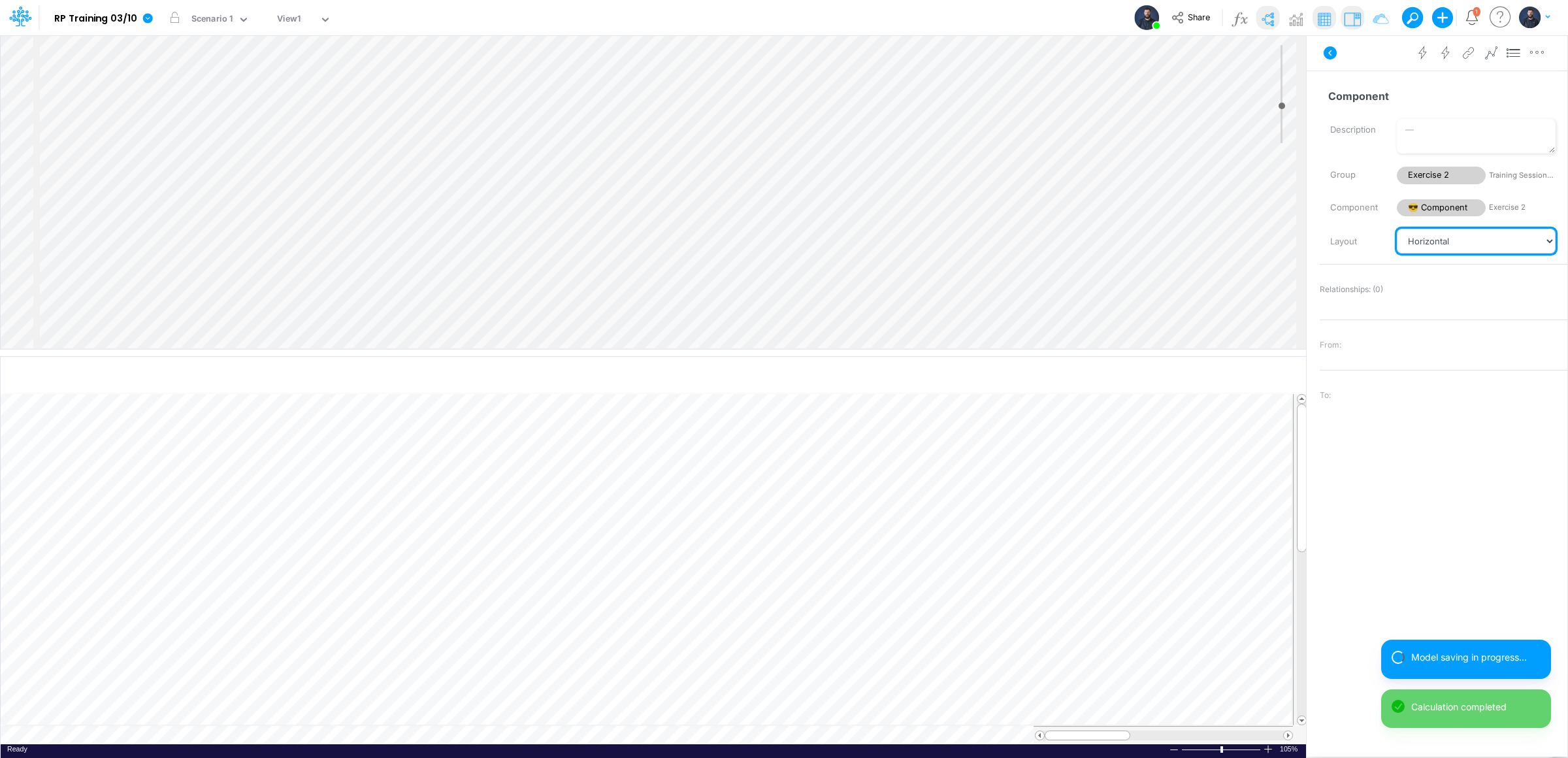
click at [1425, 237] on select "Vertical Vertical Tree Horizontal Horizontal Tree Horizontal Tree Compact Funnel" at bounding box center [1476, 241] width 159 height 25
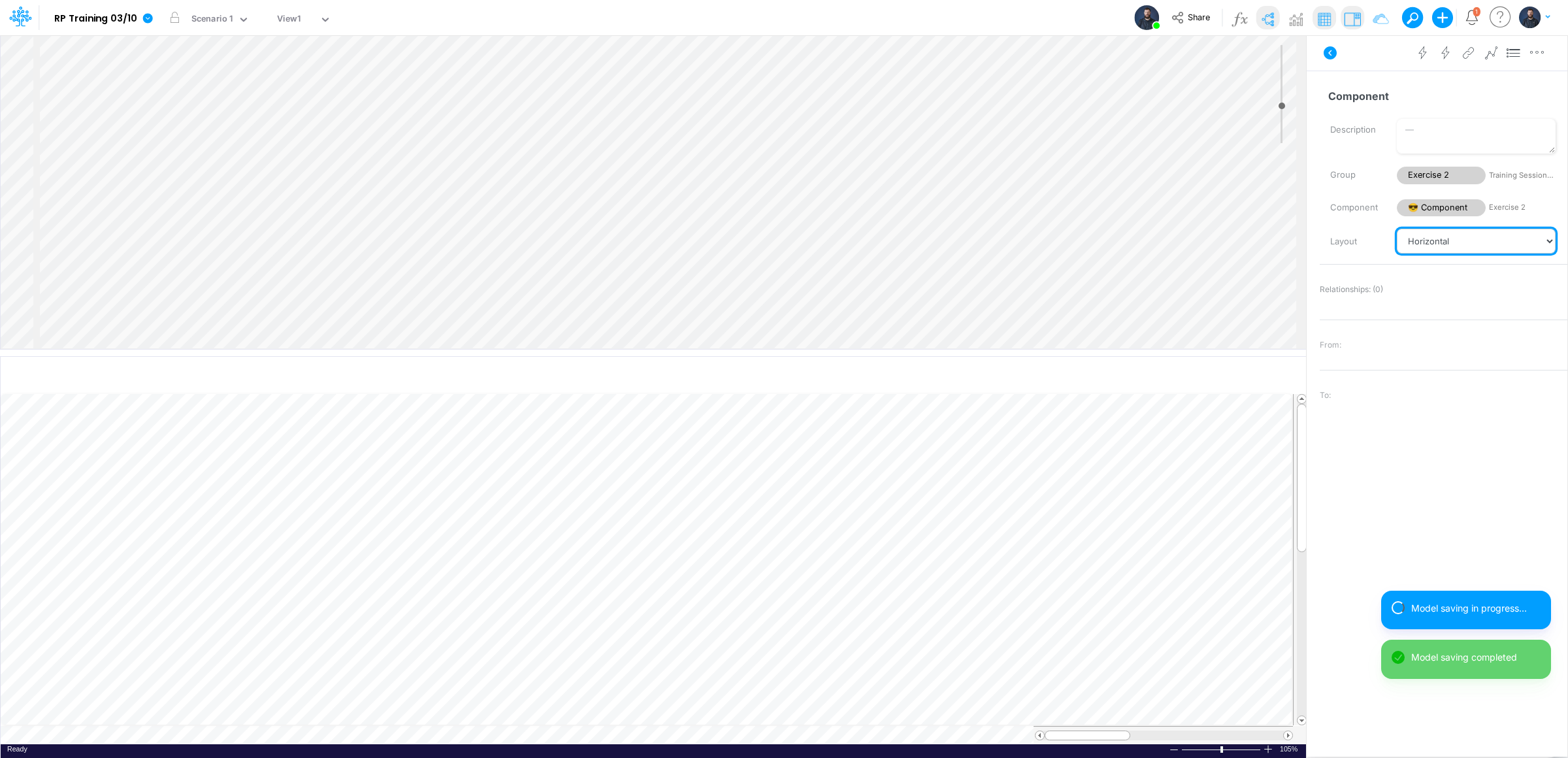
select select "Vertical"
click at [1397, 229] on select "Vertical Vertical Tree Horizontal Horizontal Tree Horizontal Tree Compact Funnel" at bounding box center [1476, 241] width 159 height 25
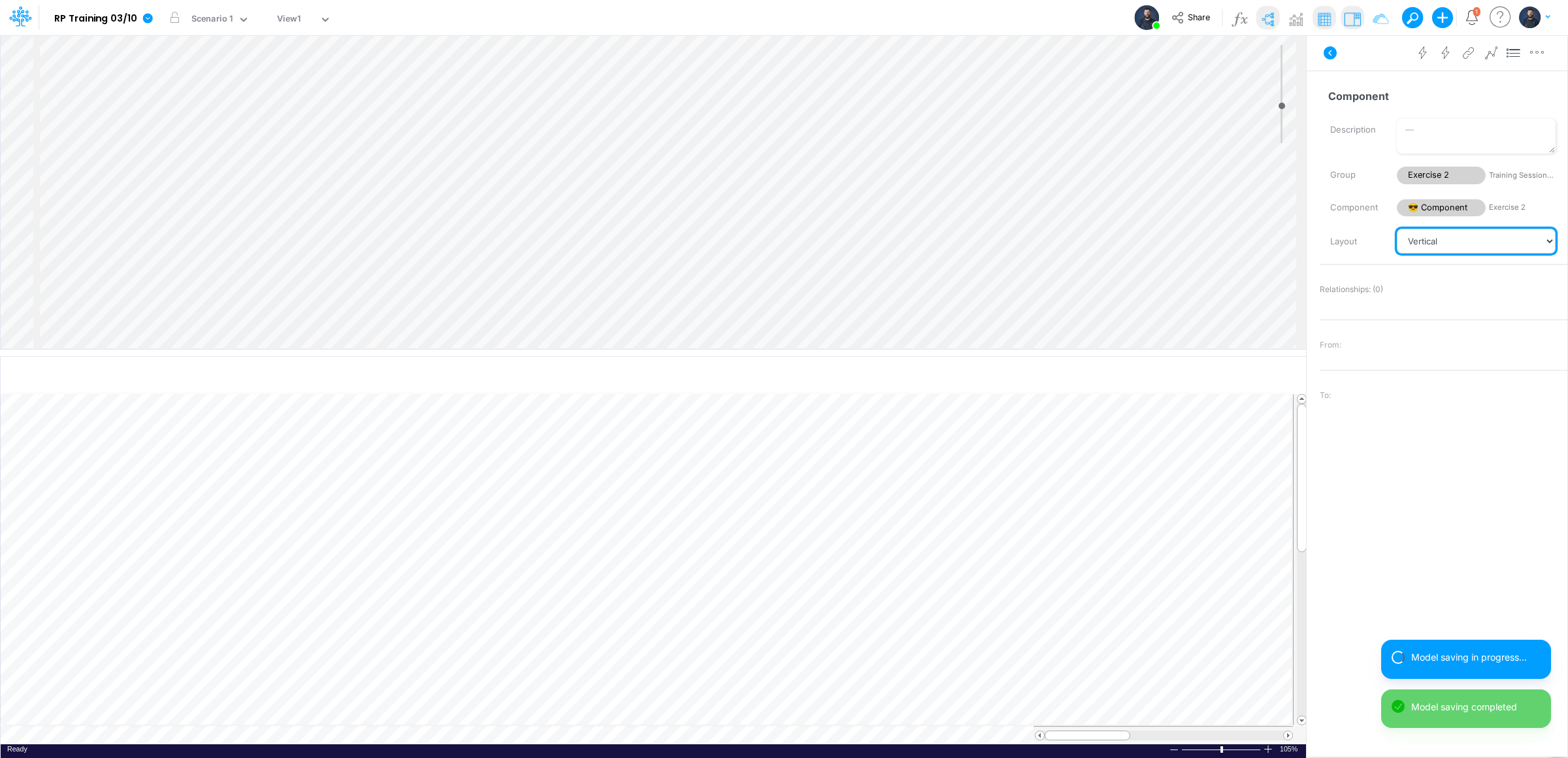
click at [1432, 242] on select "Vertical Vertical Tree Horizontal Horizontal Tree Horizontal Tree Compact Funnel" at bounding box center [1476, 241] width 159 height 25
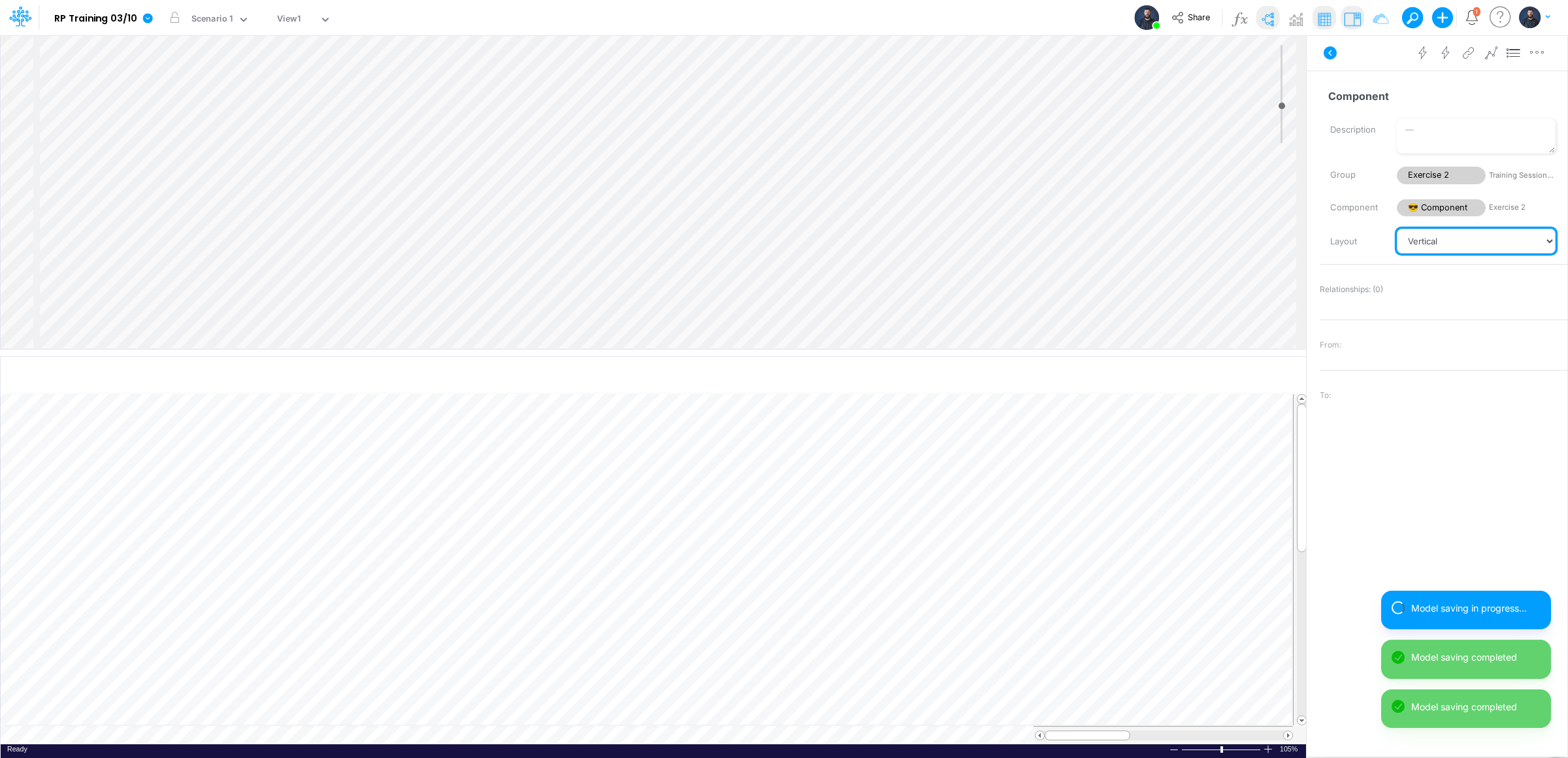
click at [1397, 229] on select "Vertical Vertical Tree Horizontal Horizontal Tree Horizontal Tree Compact Funnel" at bounding box center [1476, 241] width 159 height 25
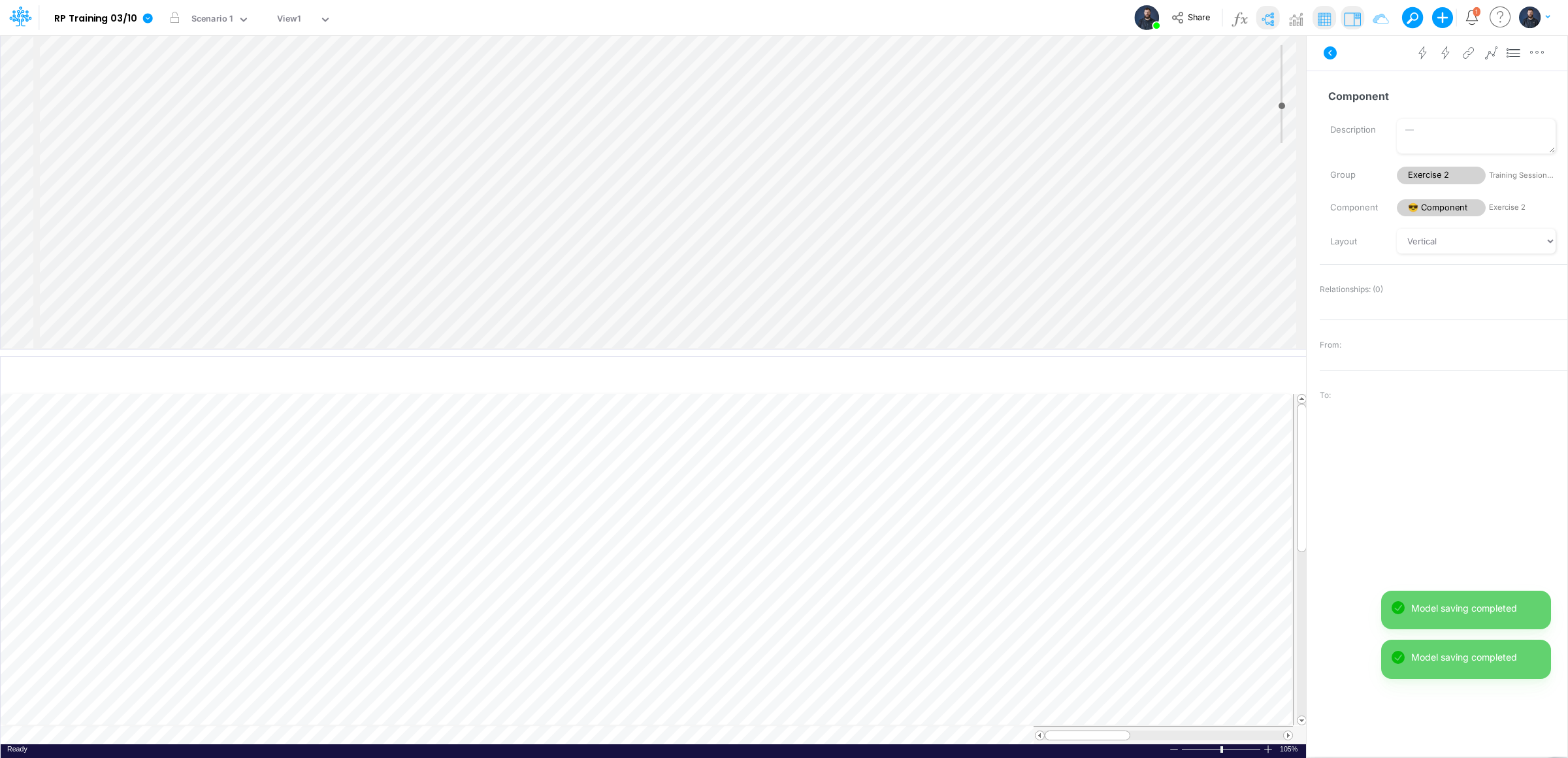
click at [1442, 337] on div "From:" at bounding box center [1443, 344] width 248 height 18
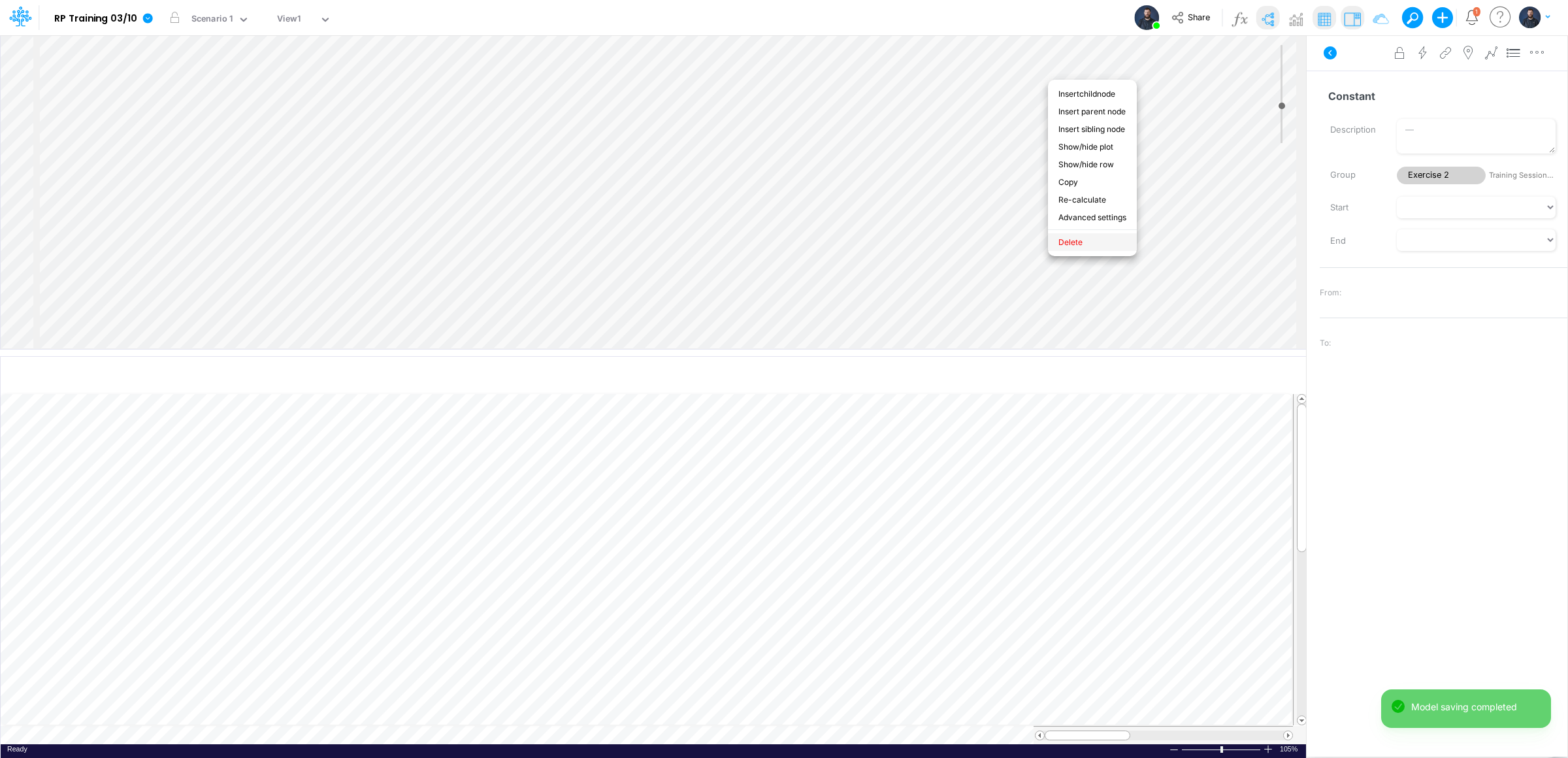
click at [1068, 234] on li "Delete" at bounding box center [1091, 242] width 88 height 18
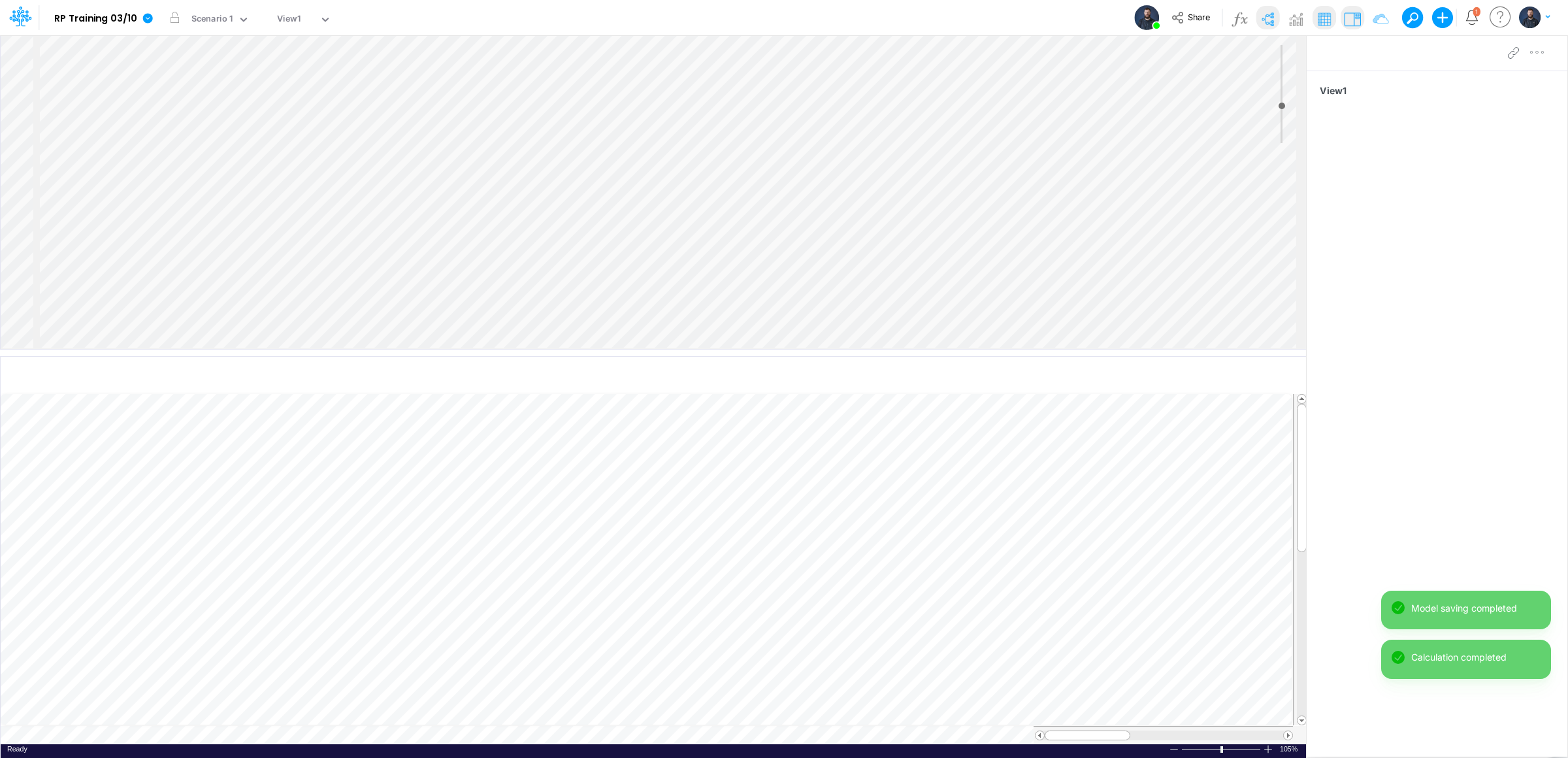
click at [845, 81] on div "Insert node Component Variable Constant Group Addition Subtraction Multiplicati…" at bounding box center [653, 191] width 1305 height 313
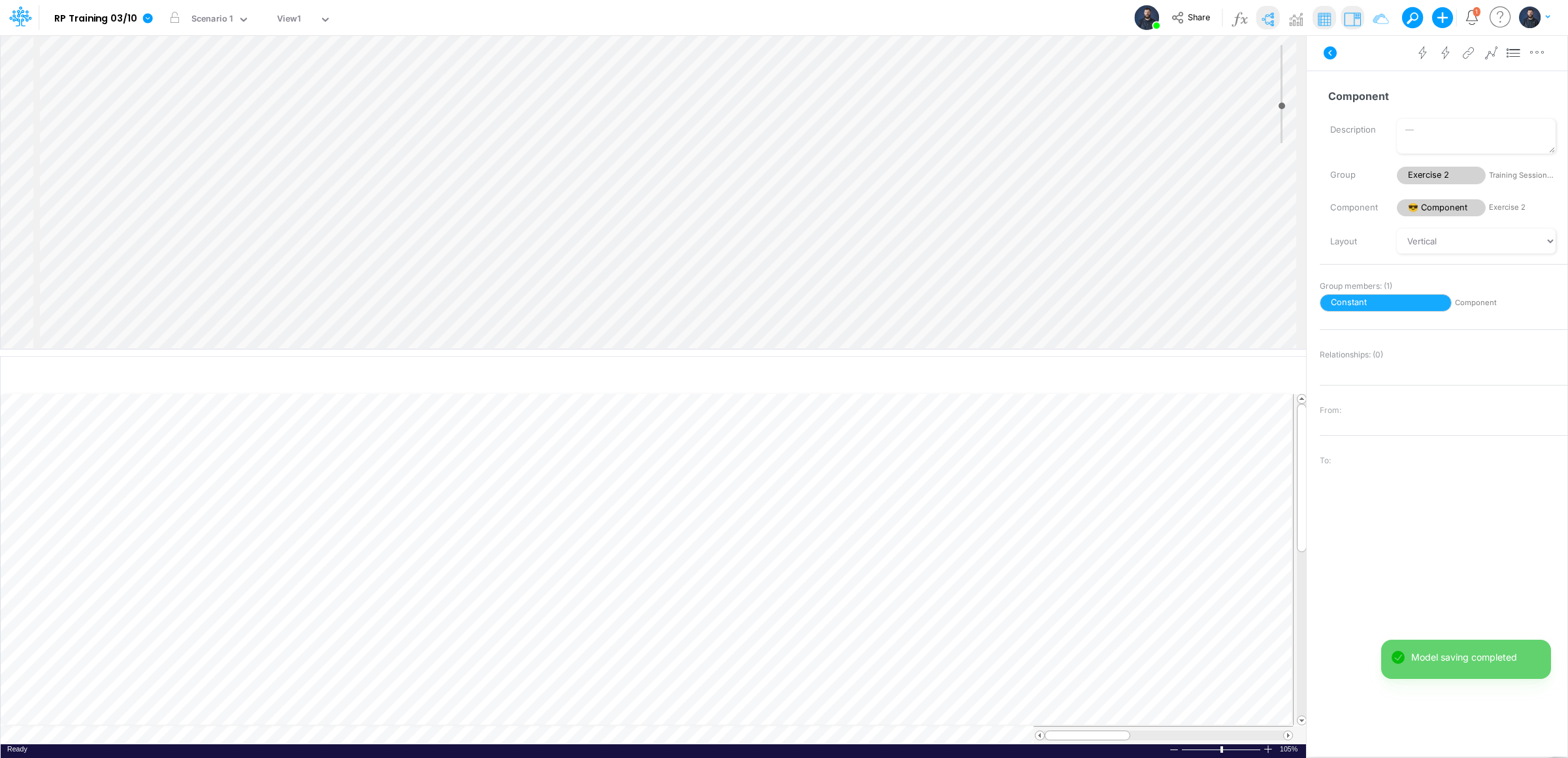
click at [856, 112] on div "Insert node Variable Constant Group Addition Subtraction Multiplication Divisio…" at bounding box center [653, 191] width 1305 height 313
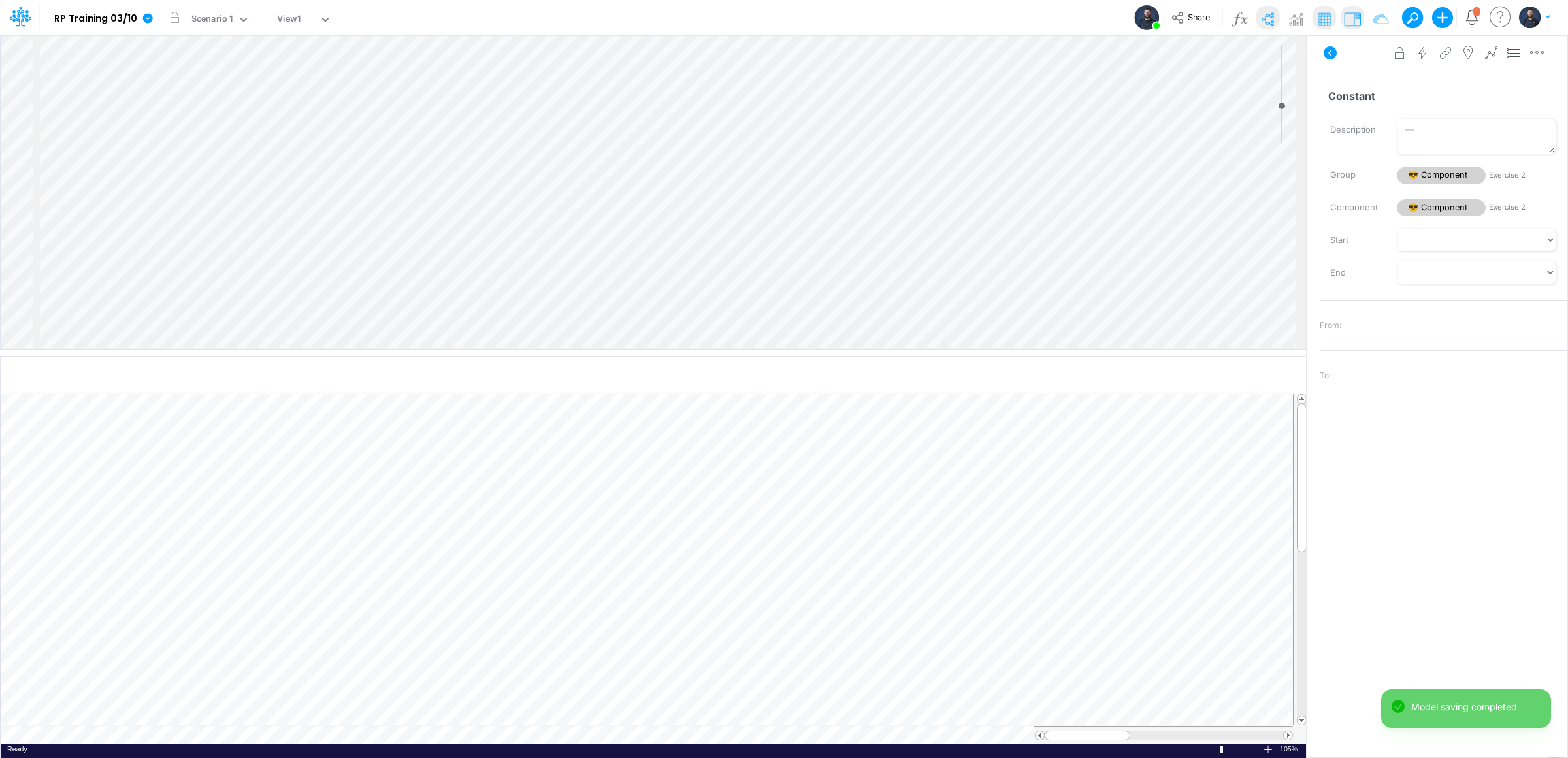
click at [854, 150] on div "Insert child node Variable Constant Group Addition Subtraction Multiplication D…" at bounding box center [653, 191] width 1305 height 313
